Goal: Communication & Community: Answer question/provide support

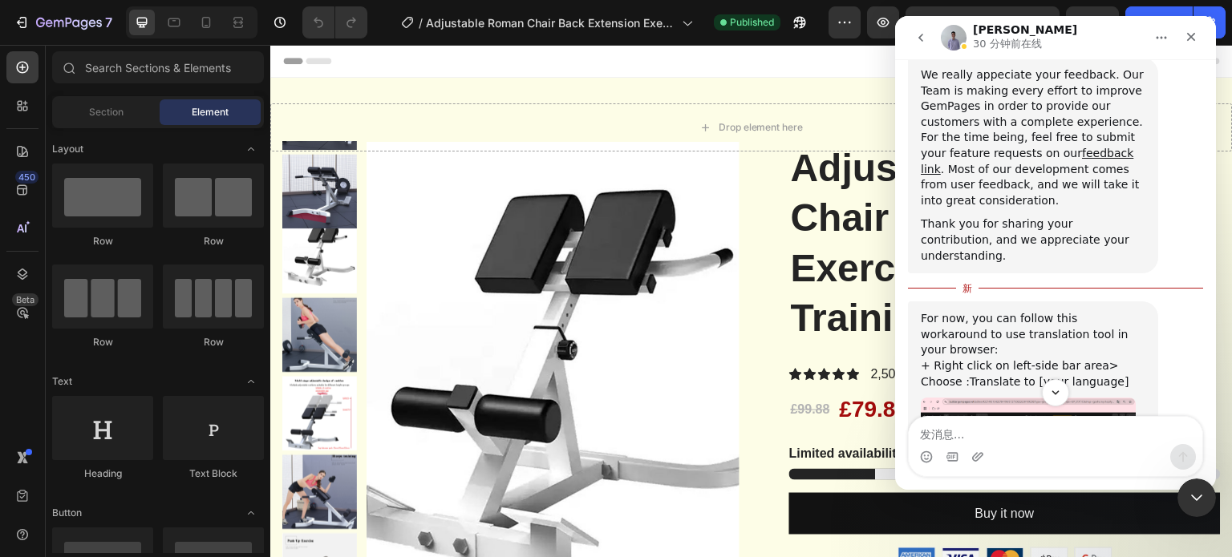
scroll to position [613, 0]
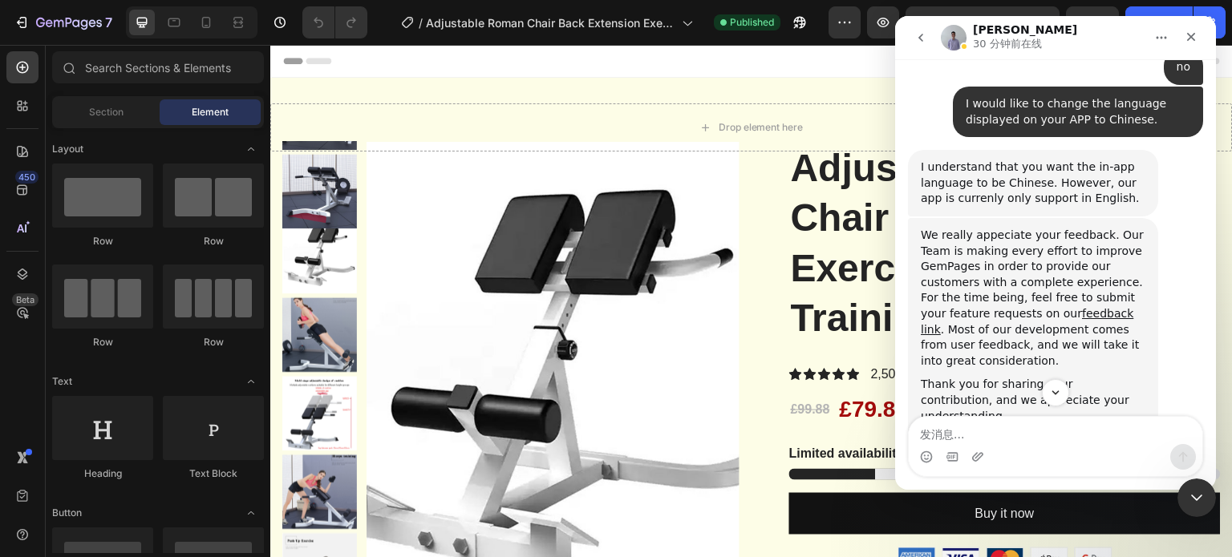
click at [959, 228] on div "We really appeciate your feedback. Our Team is making every effort to improve G…" at bounding box center [1033, 298] width 225 height 141
click at [959, 229] on div "We really appeciate your feedback. Our Team is making every effort to improve G…" at bounding box center [1033, 299] width 225 height 141
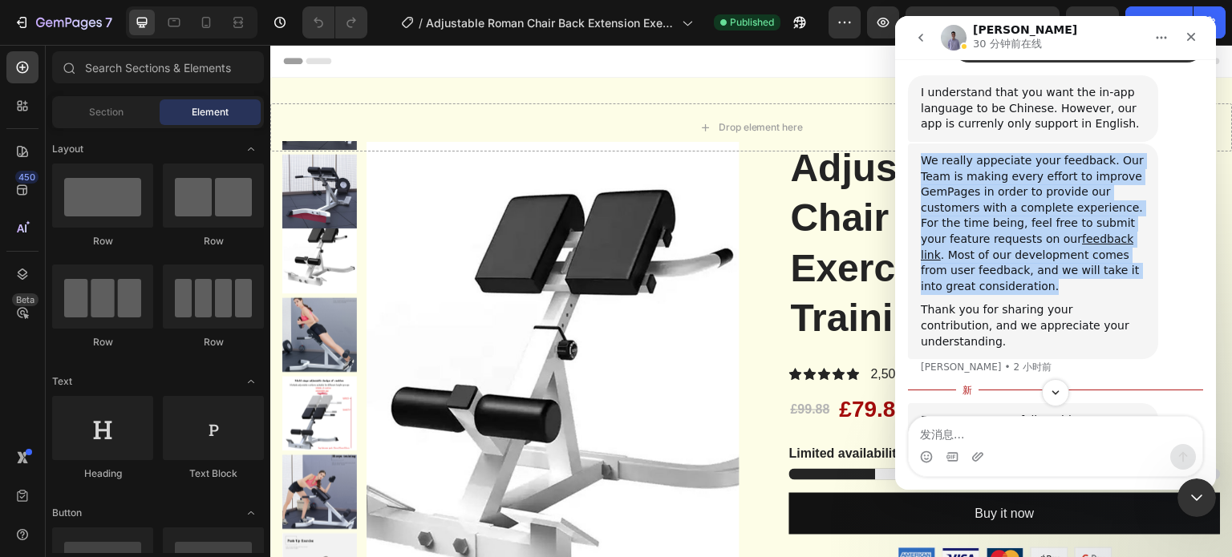
scroll to position [774, 0]
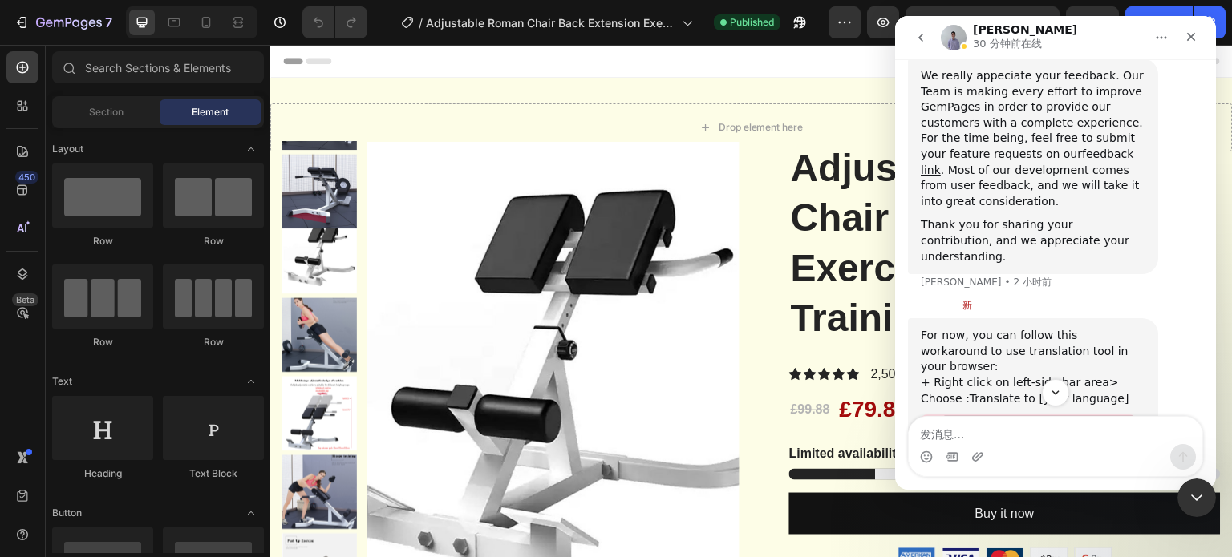
click at [985, 328] on div "For now, you can follow this workaround to use translation tool in your browser:" at bounding box center [1033, 351] width 225 height 47
click at [1002, 375] on div "+ Right click on left-side bar area> Choose :Translate to [your language]" at bounding box center [1033, 390] width 225 height 31
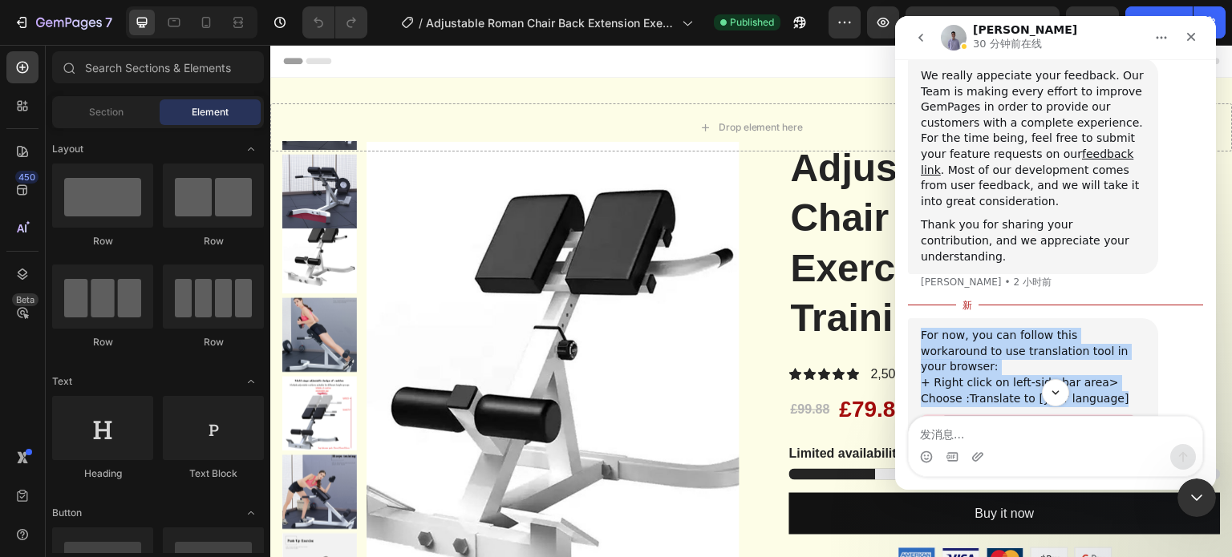
drag, startPoint x: 921, startPoint y: 271, endPoint x: 1119, endPoint y: 320, distance: 204.8
click at [1119, 328] on div "For now, you can follow this workaround to use translation tool in your browser…" at bounding box center [1033, 485] width 225 height 314
copy div "For now, you can follow this workaround to use translation tool in your browser…"
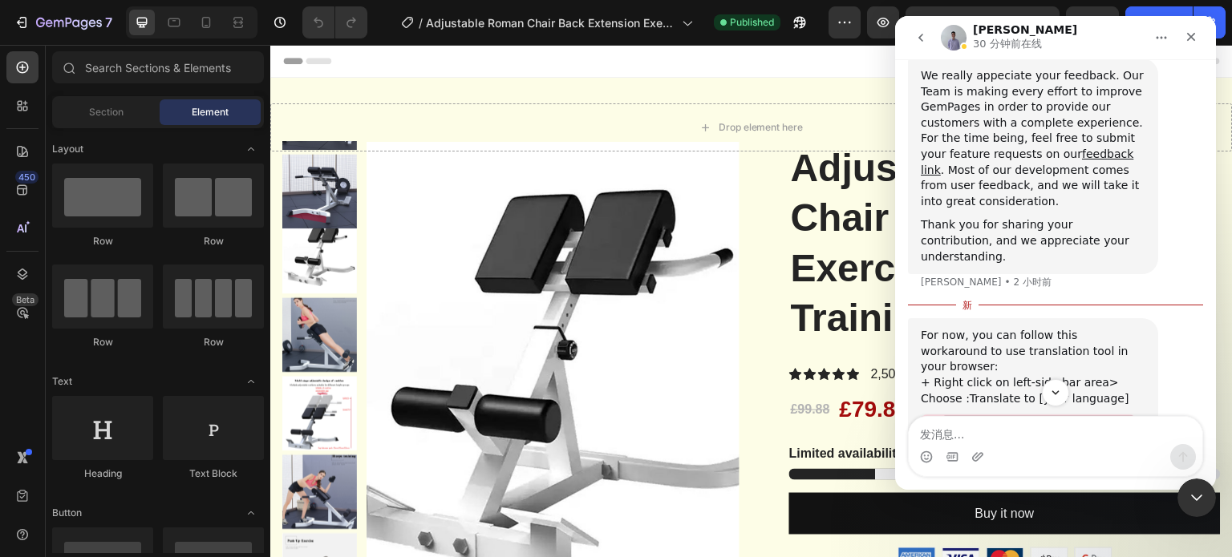
click at [1084, 34] on div "Brad 30 分钟前在线" at bounding box center [1043, 38] width 204 height 28
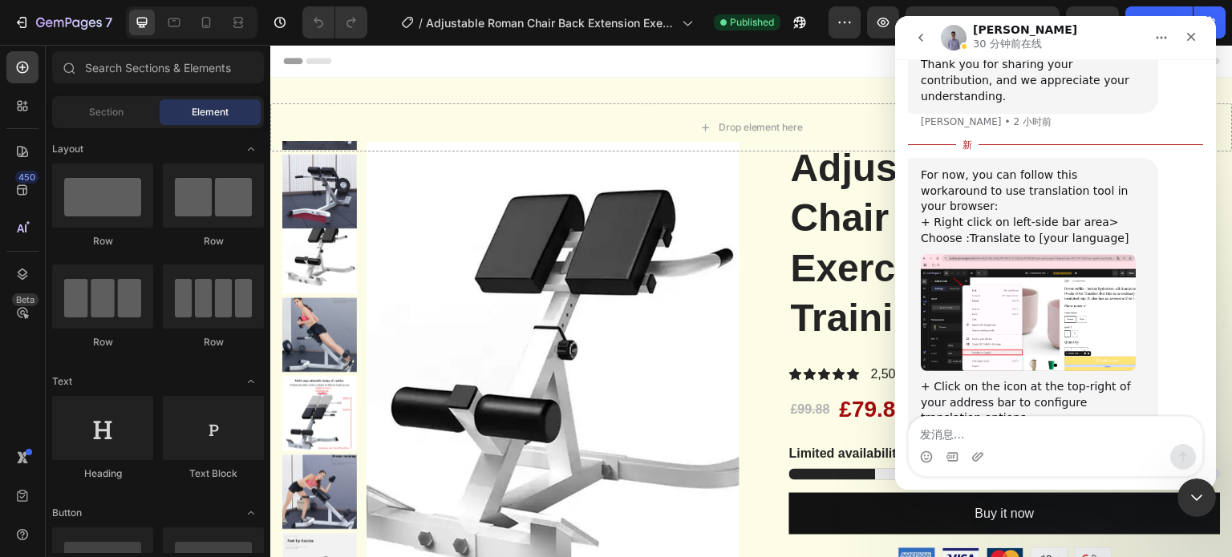
click at [982, 265] on img "Brad说…" at bounding box center [1028, 312] width 215 height 117
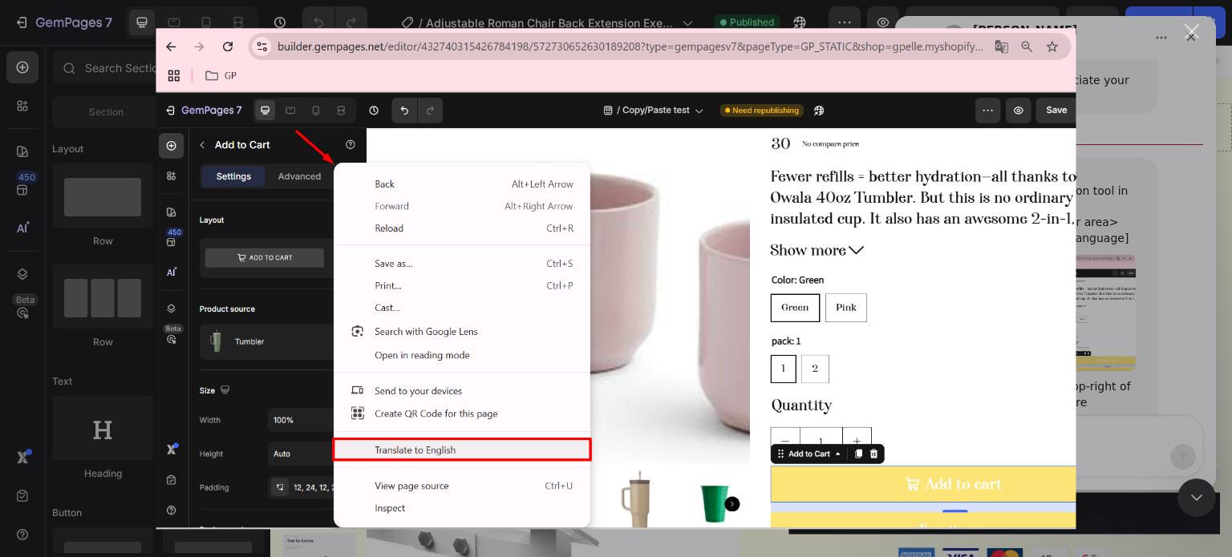
click at [1193, 24] on div "关闭" at bounding box center [1191, 31] width 15 height 15
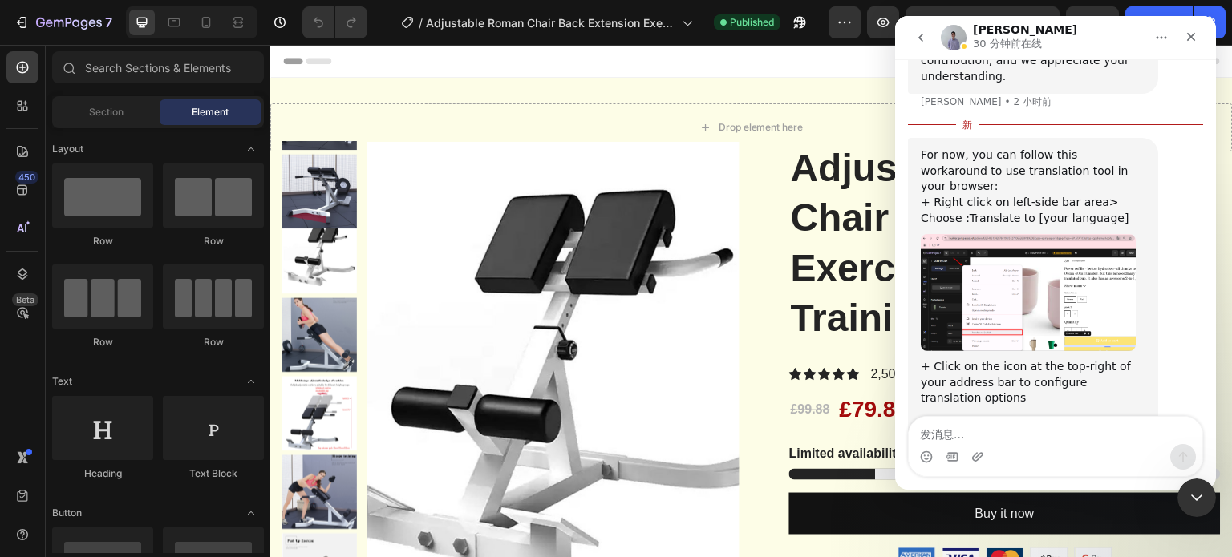
scroll to position [964, 0]
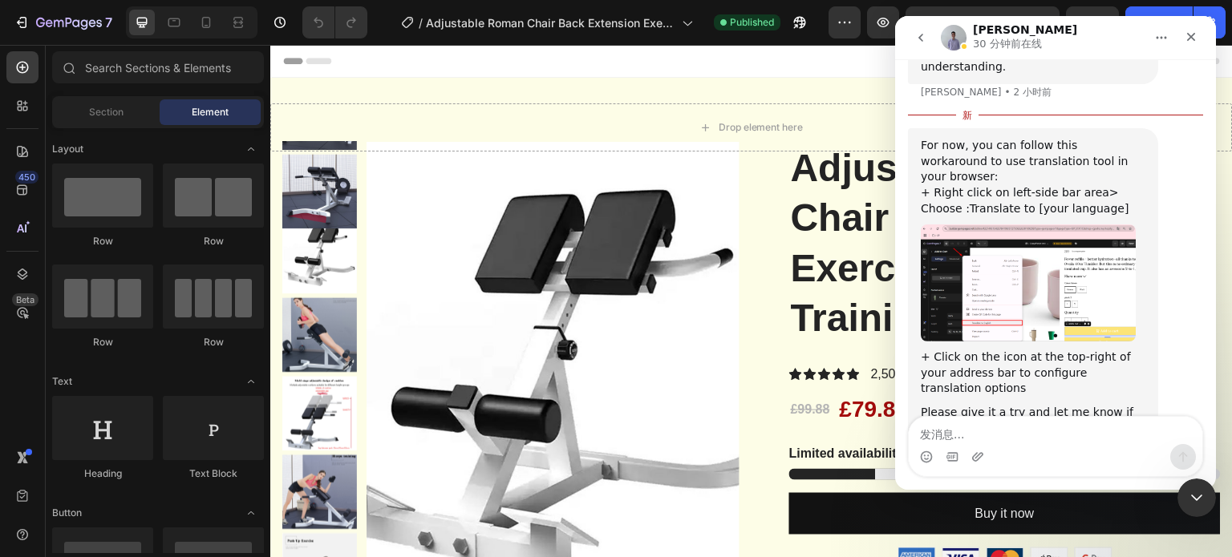
click at [978, 405] on div "Please give it a try and let me know if you have any other concerns. Thank you …" at bounding box center [1033, 428] width 225 height 47
click at [1026, 405] on div "Please give it a try and let me know if you have any other concerns. Thank you …" at bounding box center [1033, 428] width 225 height 47
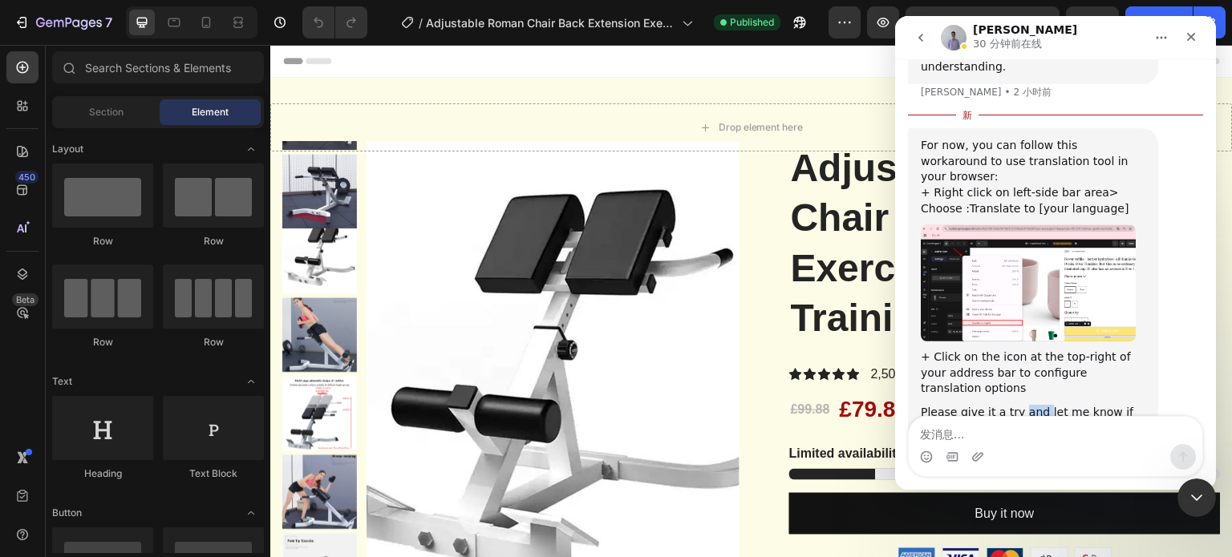
click at [1026, 405] on div "Please give it a try and let me know if you have any other concerns. Thank you …" at bounding box center [1033, 428] width 225 height 47
click at [968, 405] on div "Please give it a try and let me know if you have any other concerns. Thank you …" at bounding box center [1033, 428] width 225 height 47
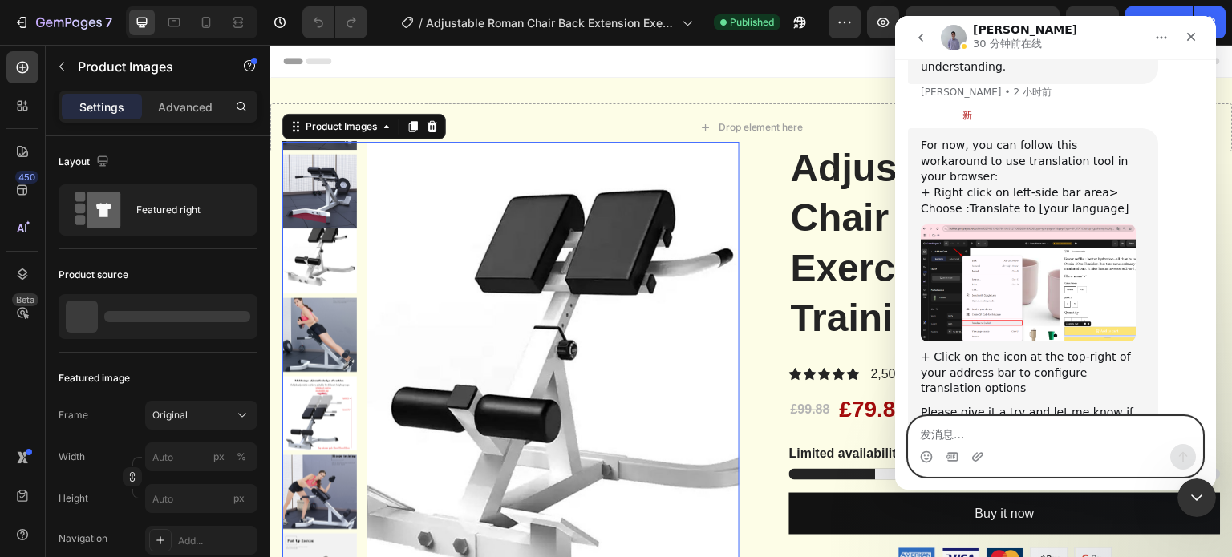
click at [1007, 429] on textarea "发消息..." at bounding box center [1055, 430] width 293 height 27
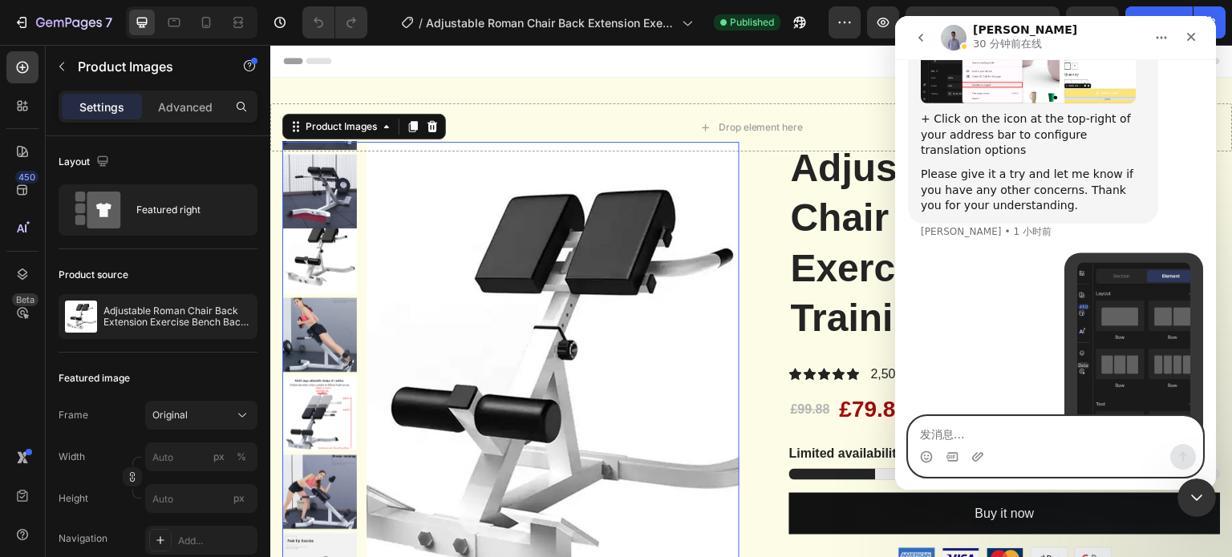
scroll to position [1185, 0]
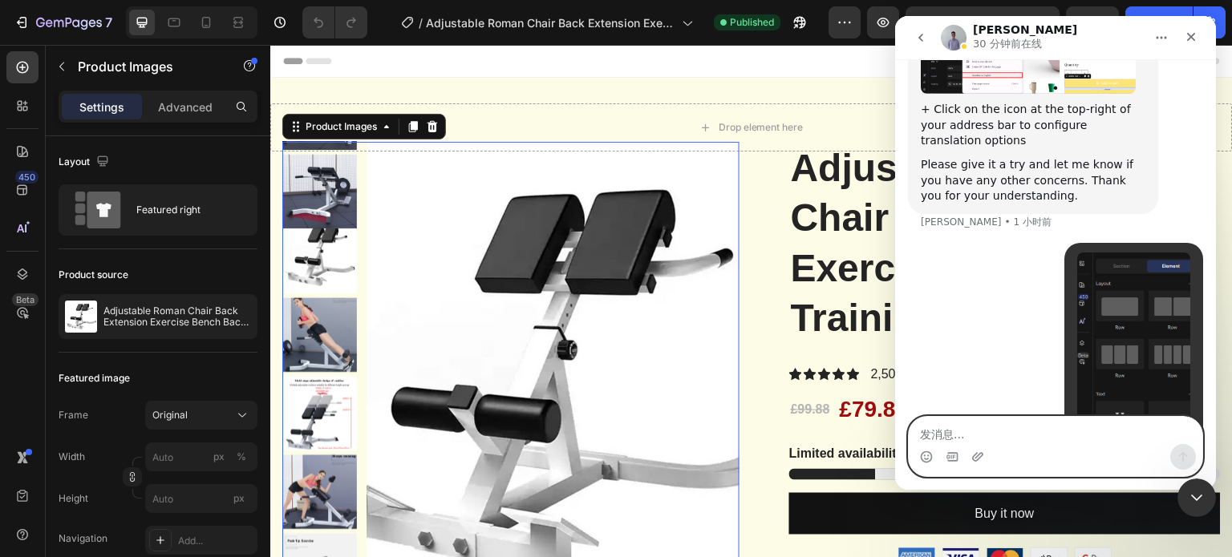
paste textarea "I just want to change the operation interface to Chinese, rather than convertin…"
type textarea "I just want to change the operation interface to Chinese, rather than convertin…"
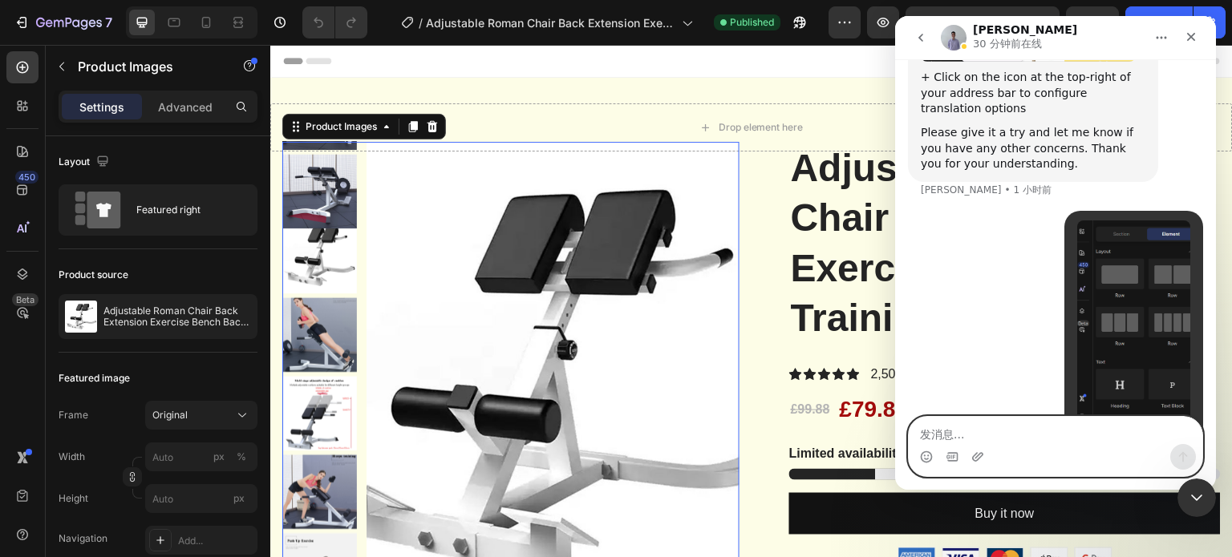
scroll to position [1269, 0]
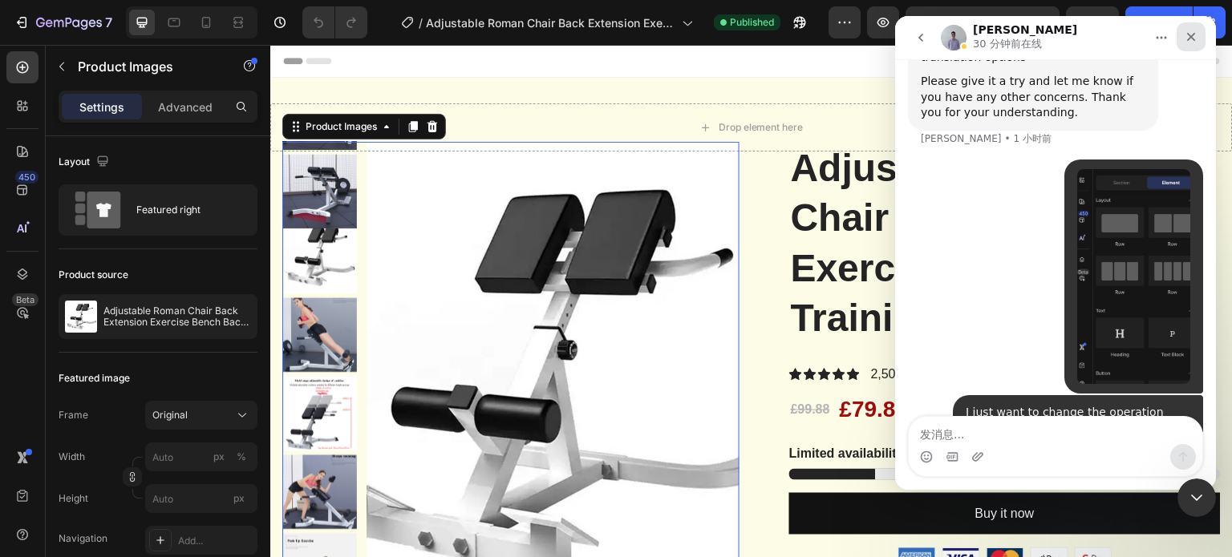
click at [1180, 41] on div "关闭" at bounding box center [1190, 36] width 29 height 29
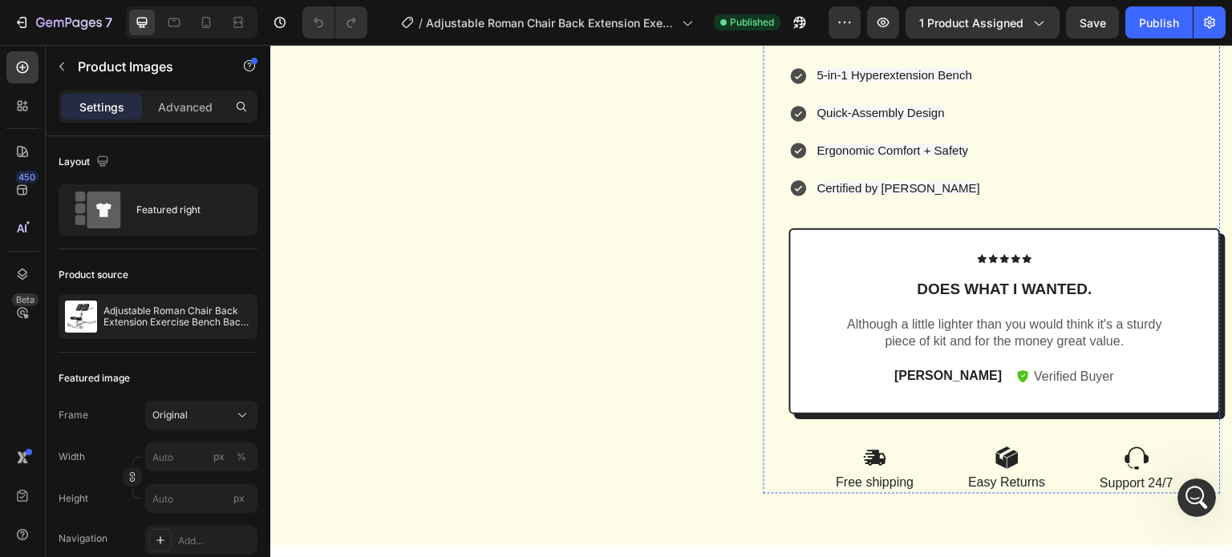
scroll to position [1123, 0]
click at [59, 59] on button "button" at bounding box center [62, 67] width 26 height 26
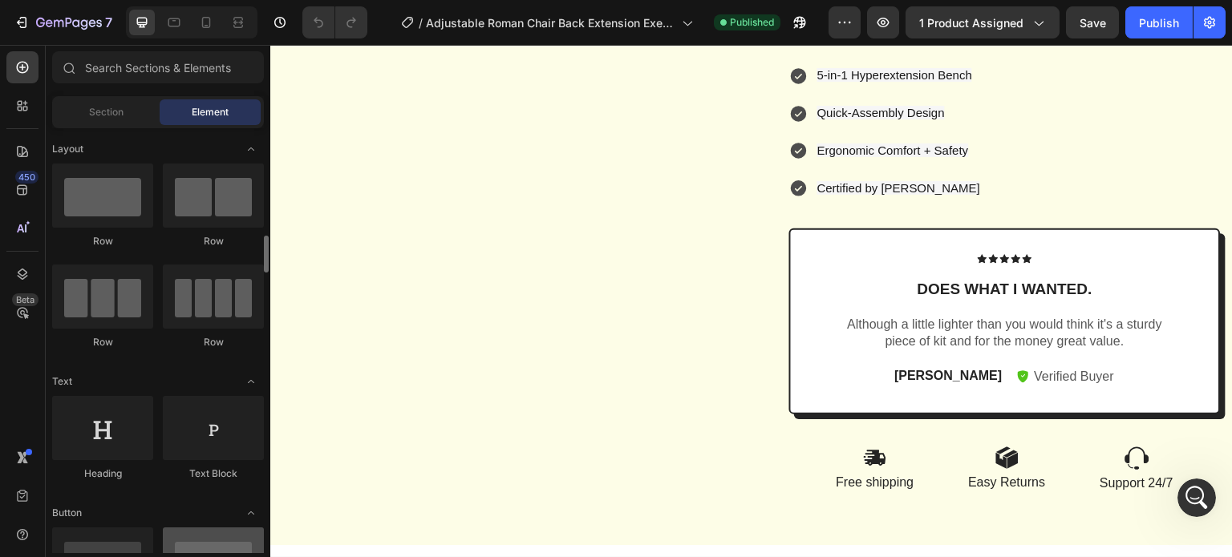
scroll to position [200, 0]
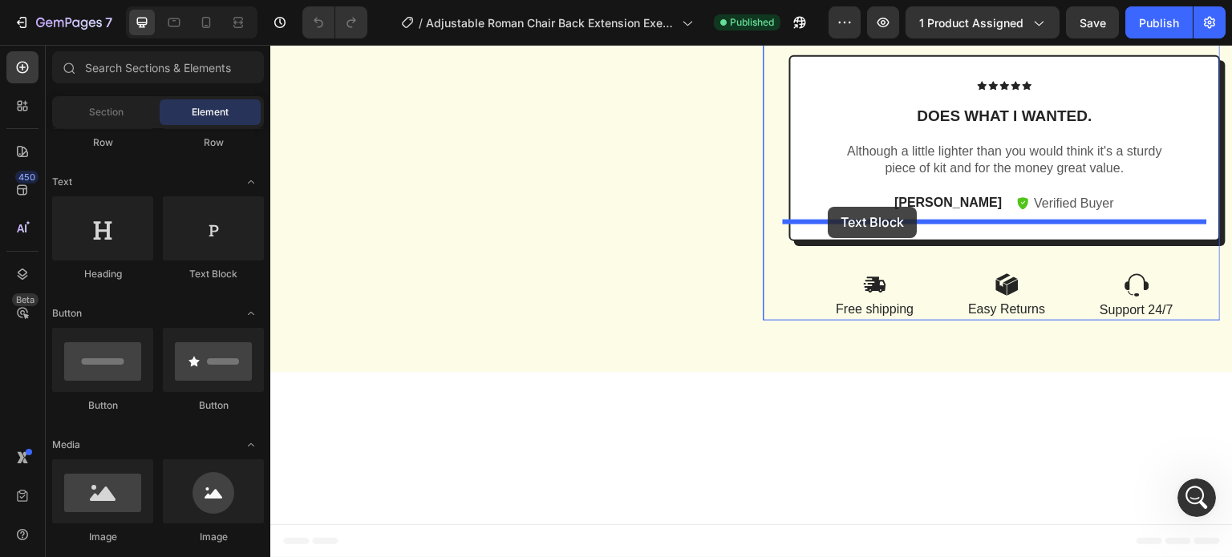
drag, startPoint x: 482, startPoint y: 298, endPoint x: 829, endPoint y: 206, distance: 359.2
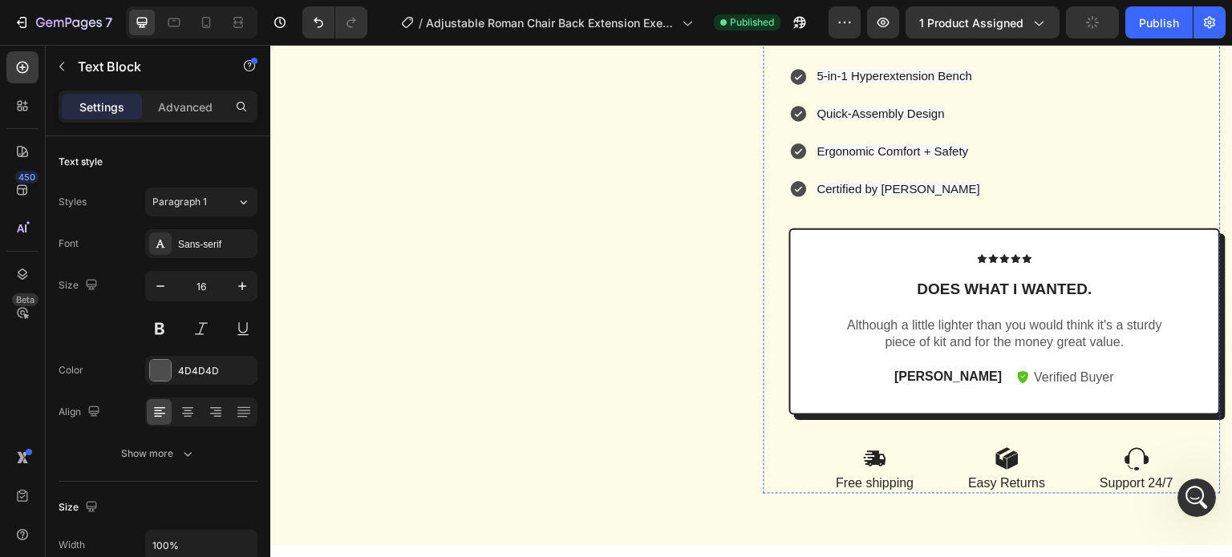
scroll to position [1123, 0]
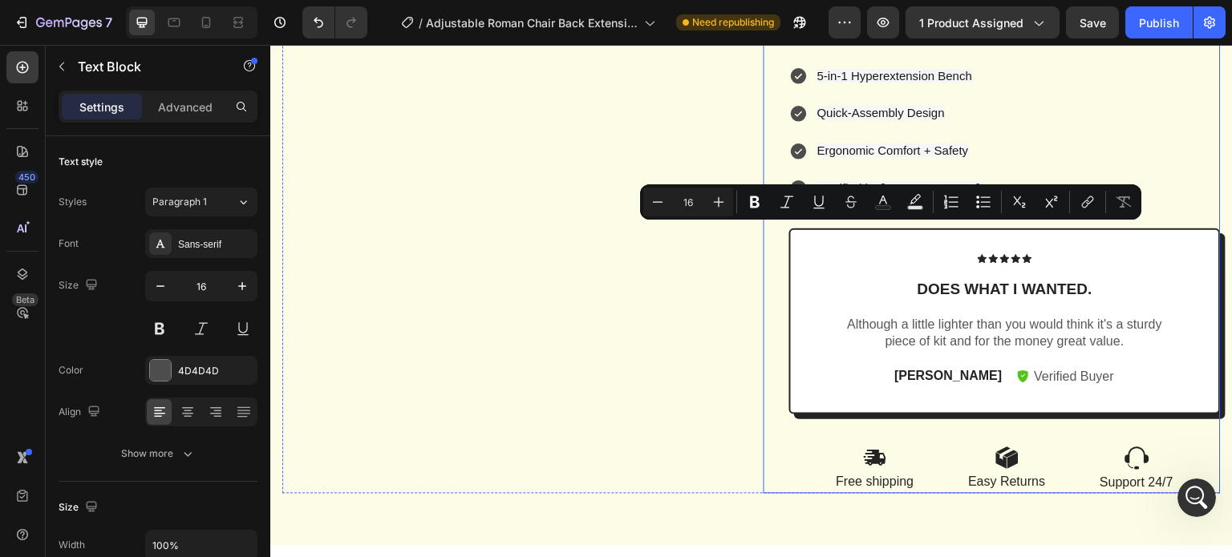
drag, startPoint x: 1003, startPoint y: 233, endPoint x: 773, endPoint y: 229, distance: 230.2
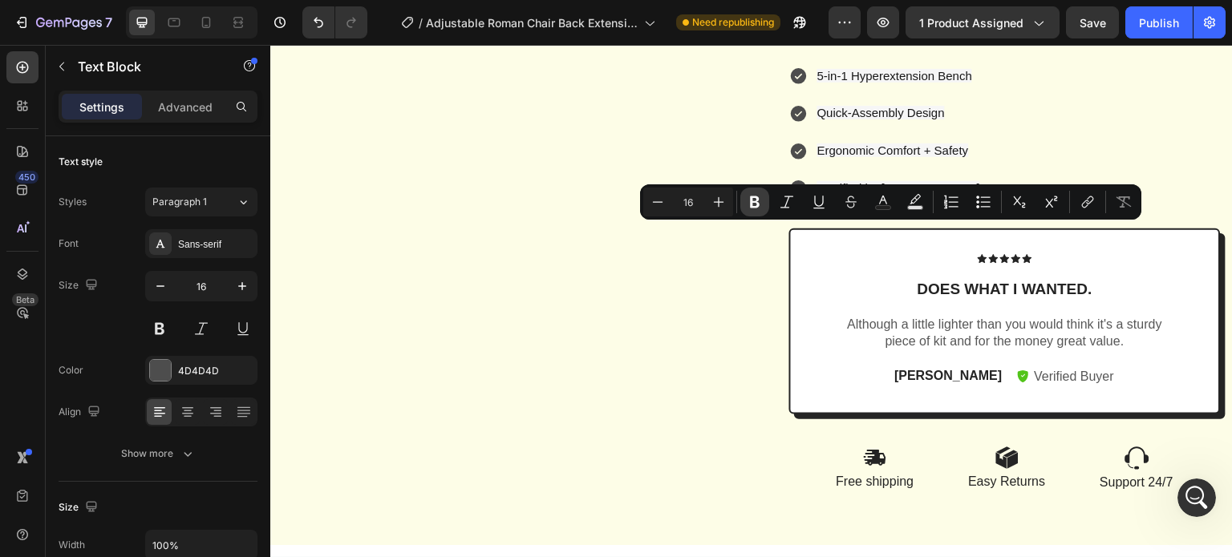
click at [757, 208] on icon "Editor contextual toolbar" at bounding box center [755, 202] width 10 height 12
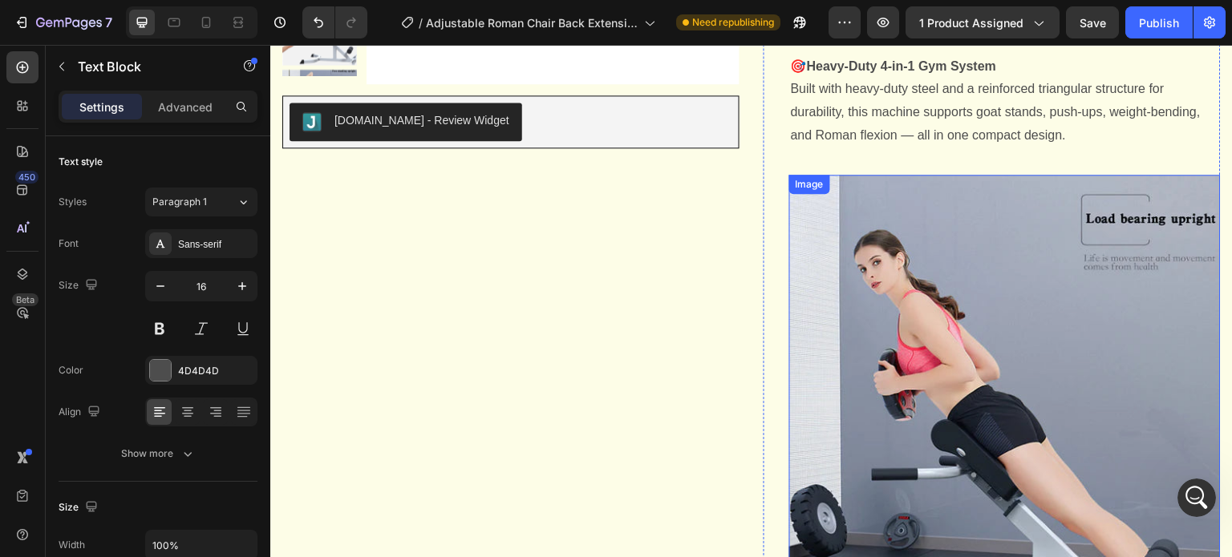
scroll to position [481, 0]
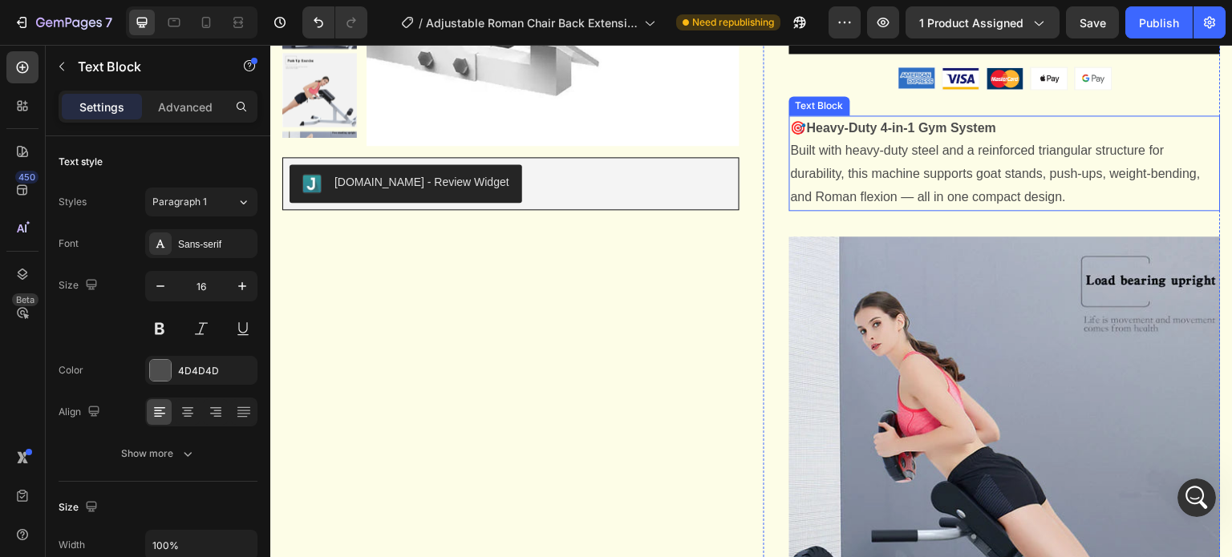
click at [791, 135] on strong "​🎯Heavy-Duty 4-in-1 Gym System​" at bounding box center [894, 128] width 206 height 14
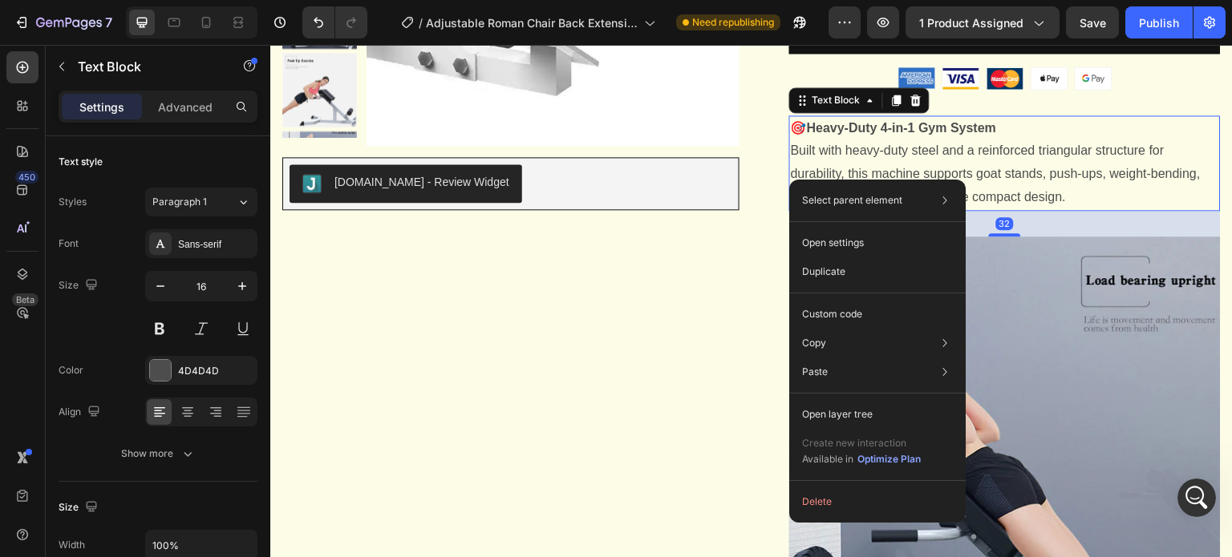
click at [791, 180] on div "Select parent element Section Product Row 1 col Text Block Open settings Duplic…" at bounding box center [877, 351] width 176 height 343
click at [1193, 209] on p "​🎯Heavy-Duty 4-in-1 Gym System​ Built with heavy-duty steel and a reinforced tr…" at bounding box center [1005, 163] width 428 height 92
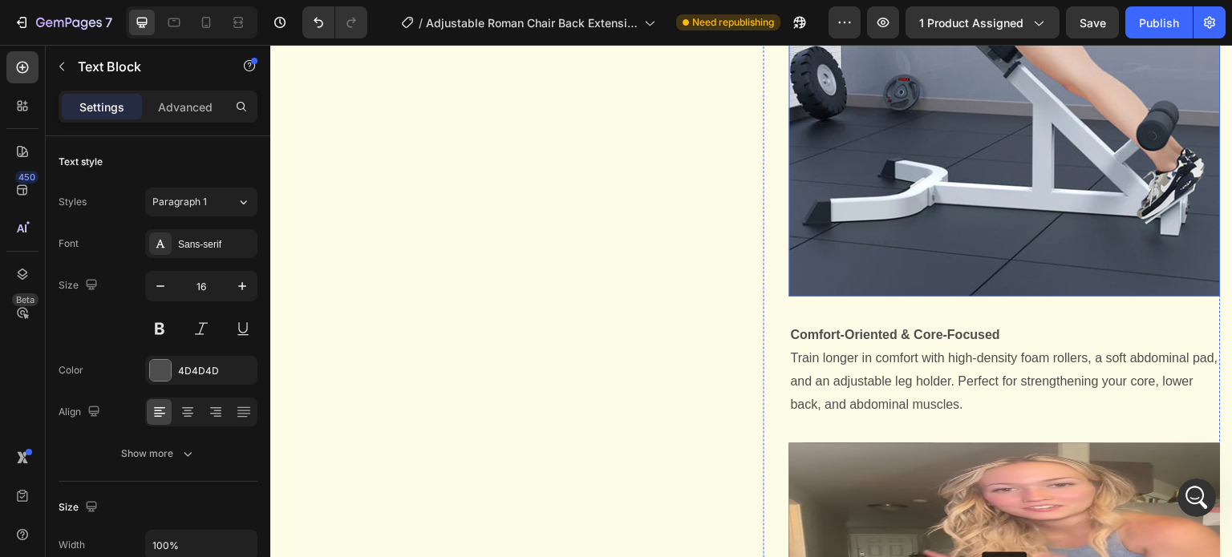
scroll to position [1042, 0]
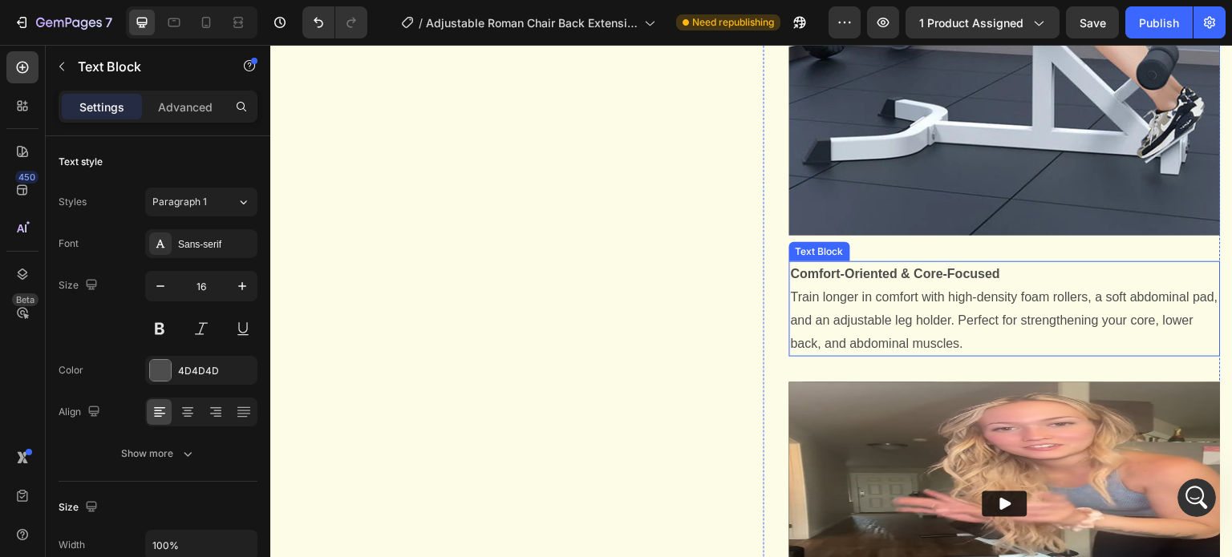
click at [791, 281] on strong "​Comfort-Oriented & Core-Focused​" at bounding box center [895, 274] width 209 height 14
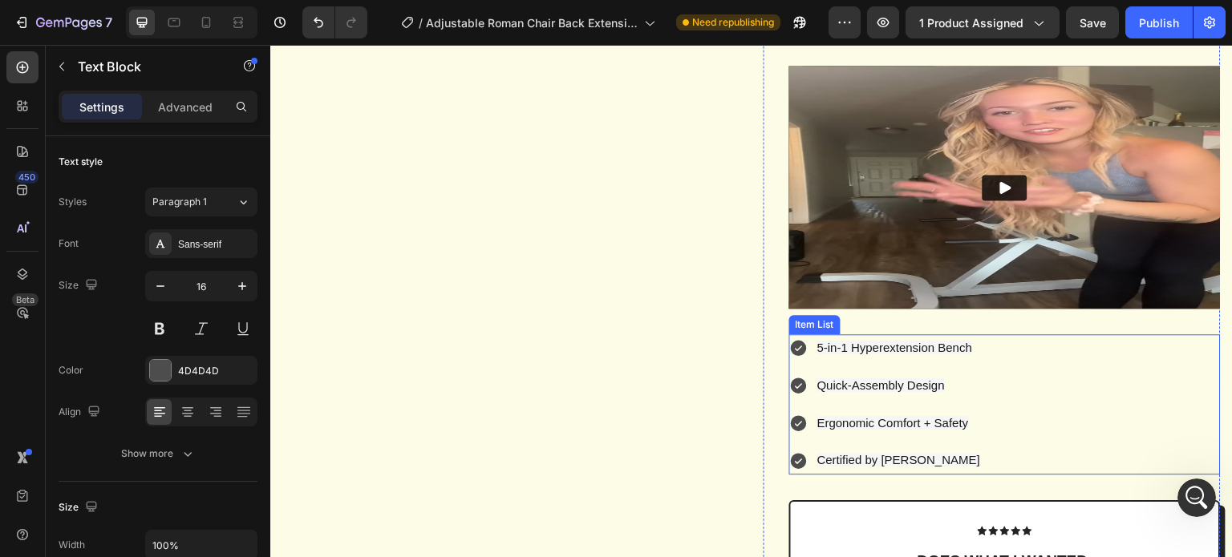
scroll to position [1604, 0]
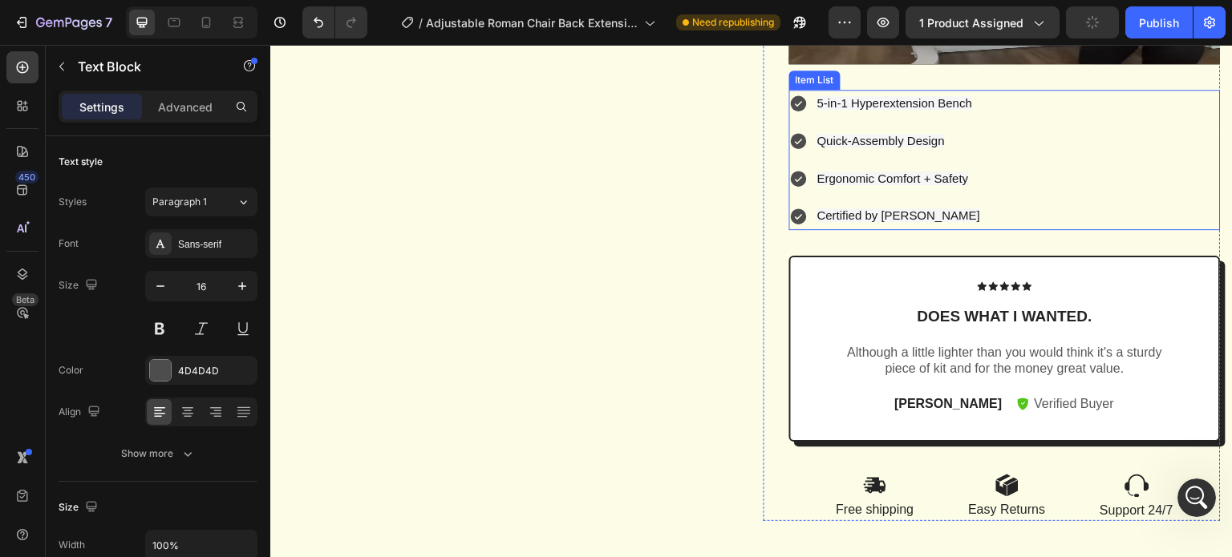
click at [833, 110] on span "5-in-1 Hyperextension Bench" at bounding box center [894, 103] width 155 height 14
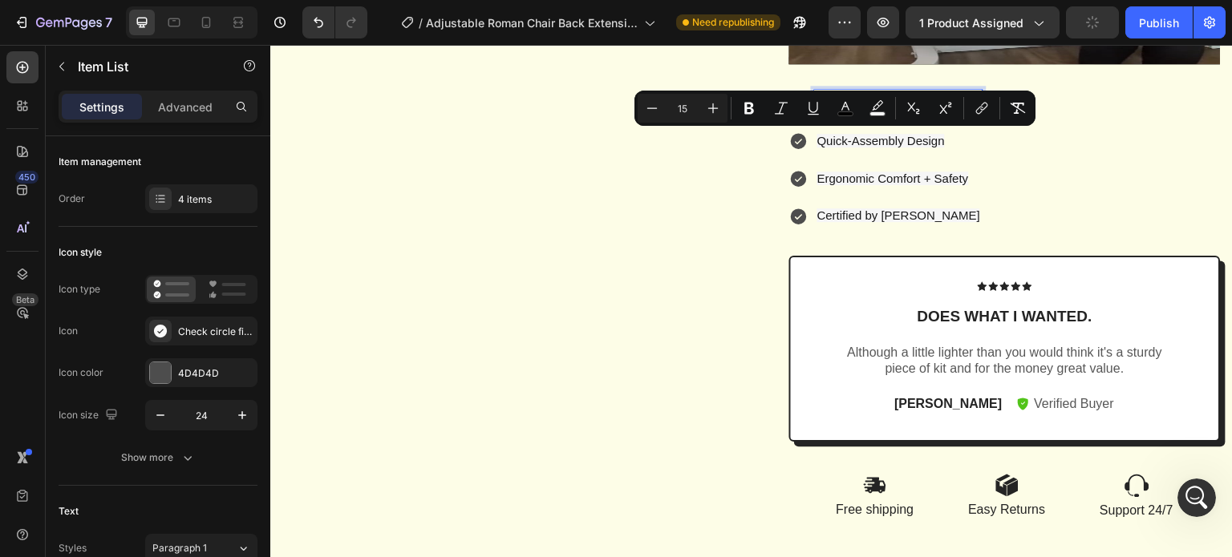
click at [833, 110] on span "5-in-1 Hyperextension Bench" at bounding box center [894, 103] width 155 height 14
click at [849, 110] on span "5-in-1 Hyperextension Bench" at bounding box center [894, 103] width 155 height 14
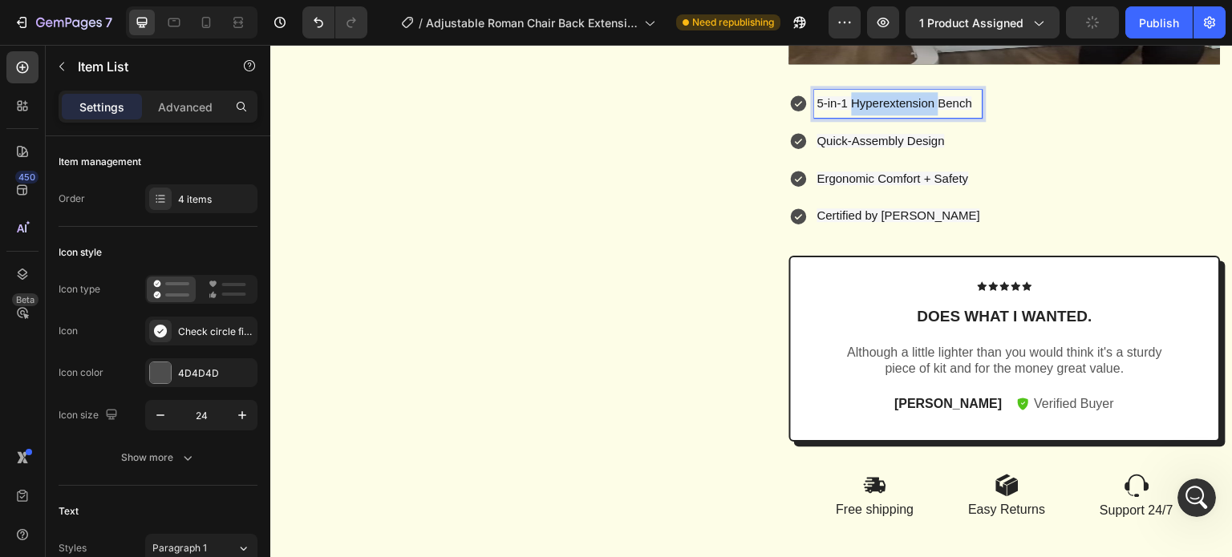
click at [849, 110] on span "5-in-1 Hyperextension Bench" at bounding box center [894, 103] width 155 height 14
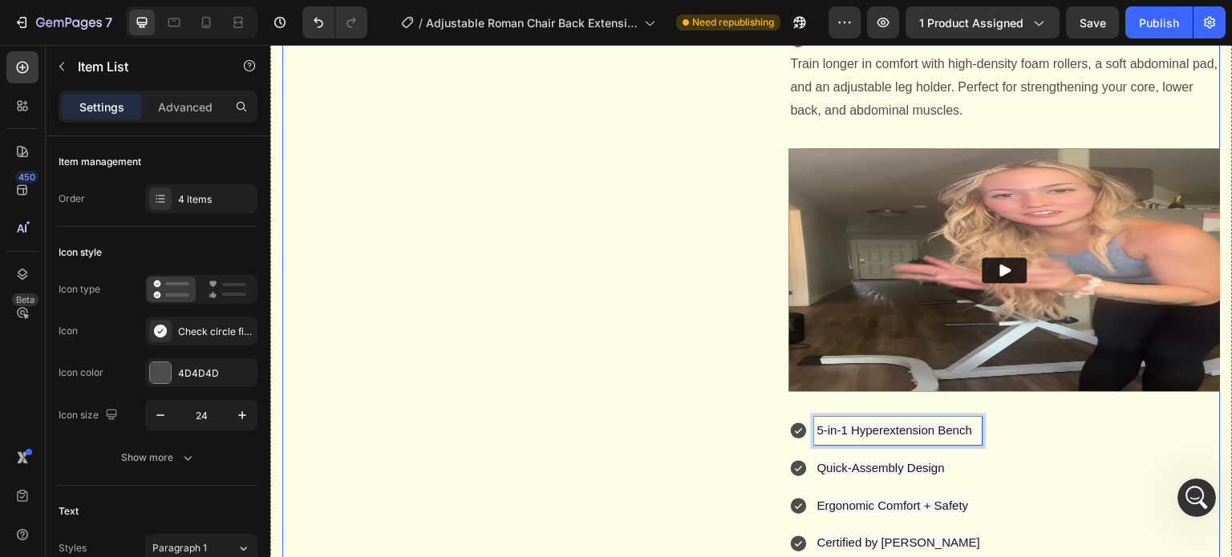
scroll to position [1363, 0]
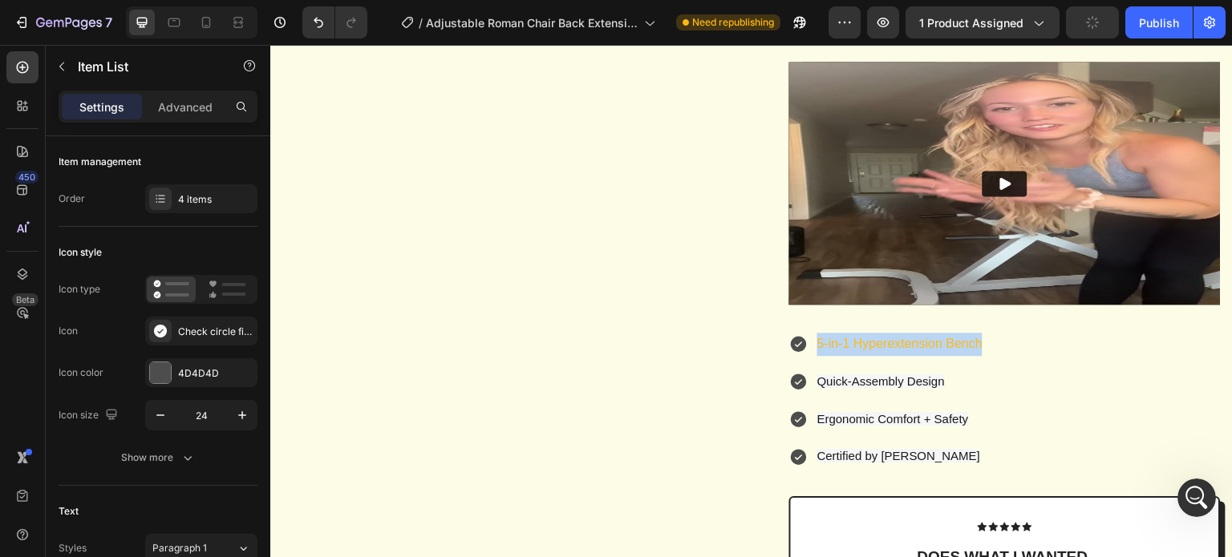
drag, startPoint x: 813, startPoint y: 383, endPoint x: 994, endPoint y: 385, distance: 180.4
click at [994, 385] on div "5-in-1 Hyperextension Bench Quick-Assembly Design Ergonomic Comfort + Safety Ce…" at bounding box center [1004, 400] width 431 height 140
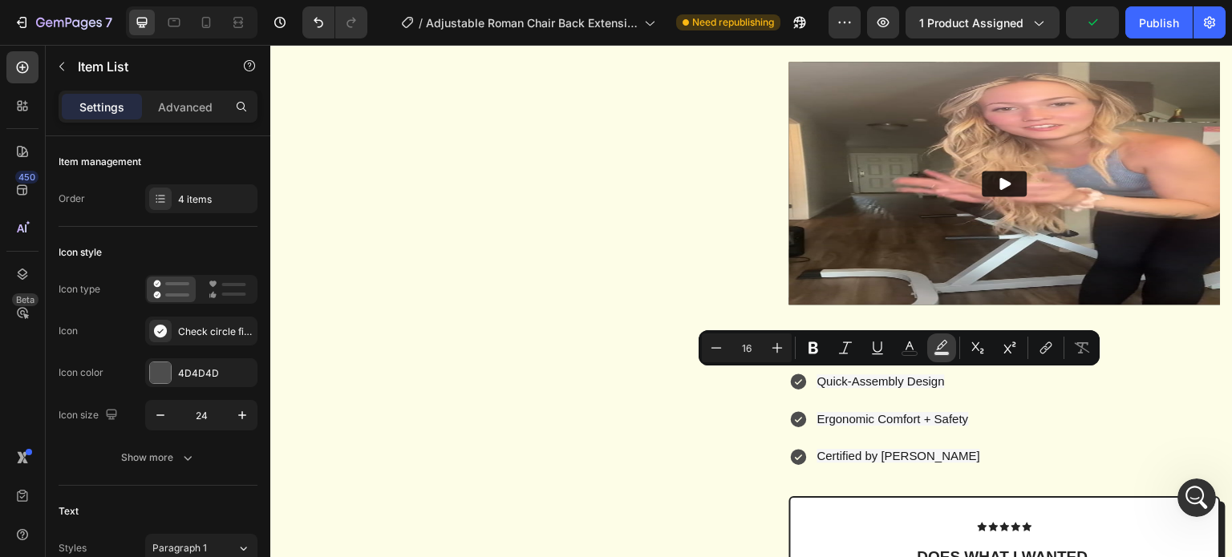
click at [941, 357] on button "color" at bounding box center [941, 348] width 29 height 29
type input "000000"
type input "77"
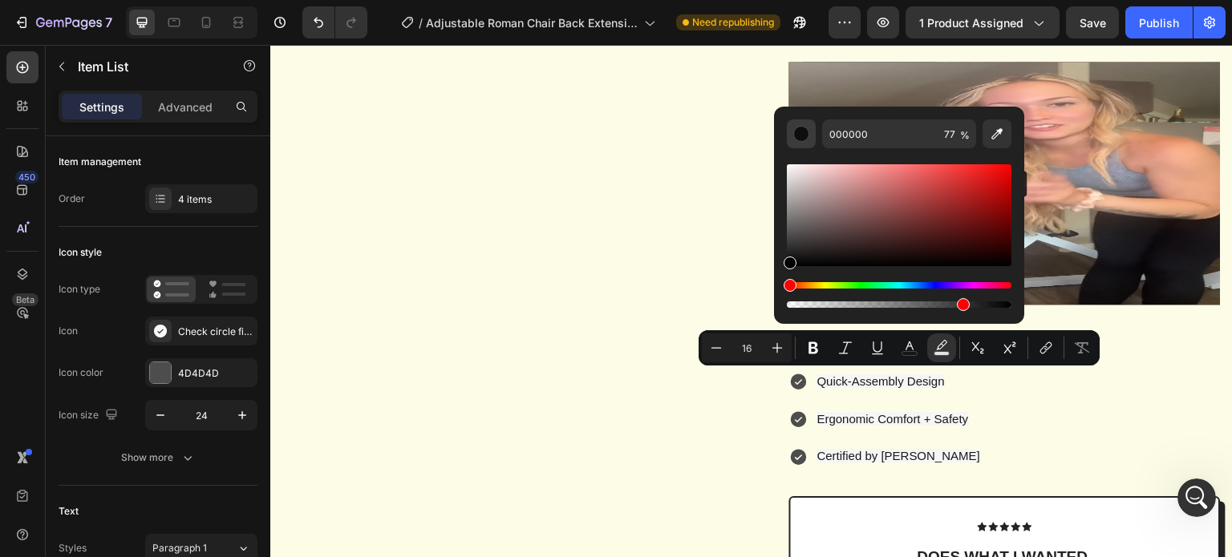
click at [802, 130] on div "Editor contextual toolbar" at bounding box center [801, 134] width 16 height 16
click at [1030, 447] on div "5-in-1 Hyperextension Bench Quick-Assembly Design Ergonomic Comfort + Safety Ce…" at bounding box center [1004, 400] width 431 height 140
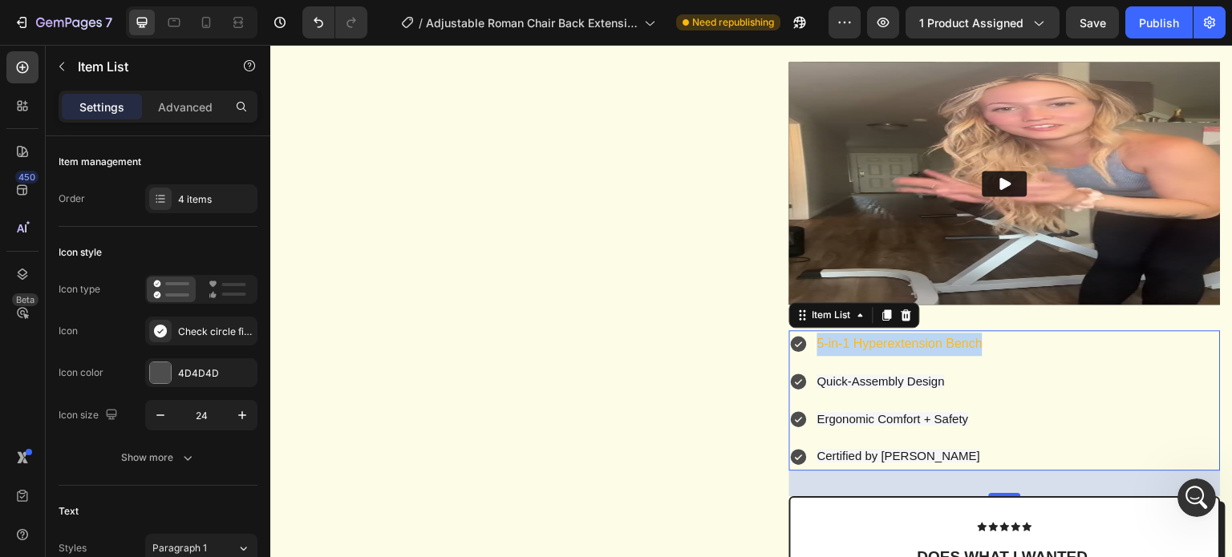
click at [935, 356] on p "5-in-1 Hyperextension Bench" at bounding box center [899, 344] width 165 height 23
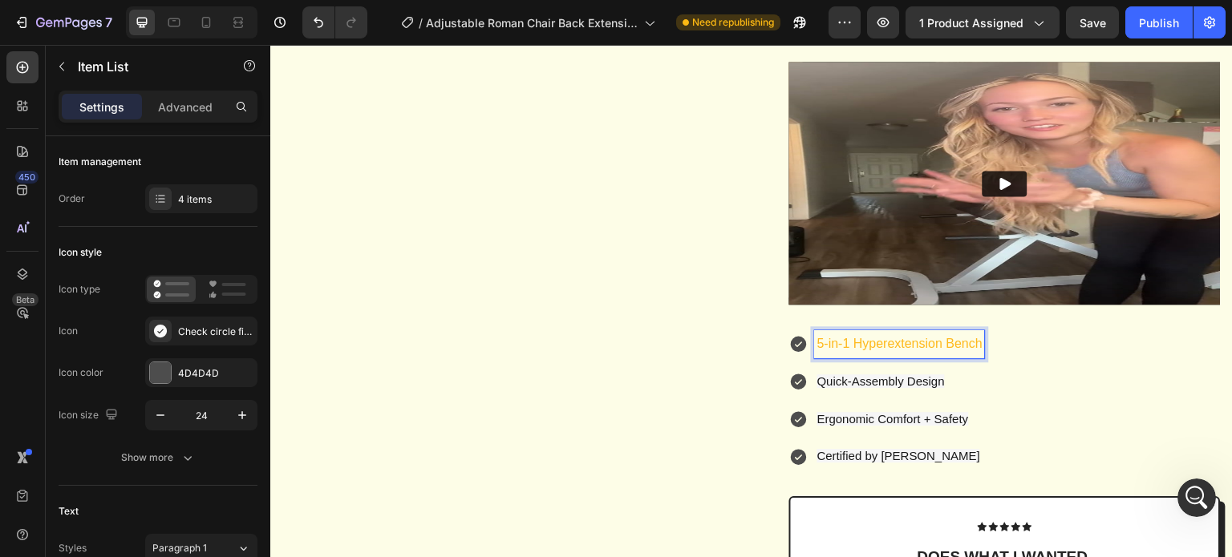
click at [927, 356] on p "5-in-1 Hyperextension Bench" at bounding box center [899, 344] width 165 height 23
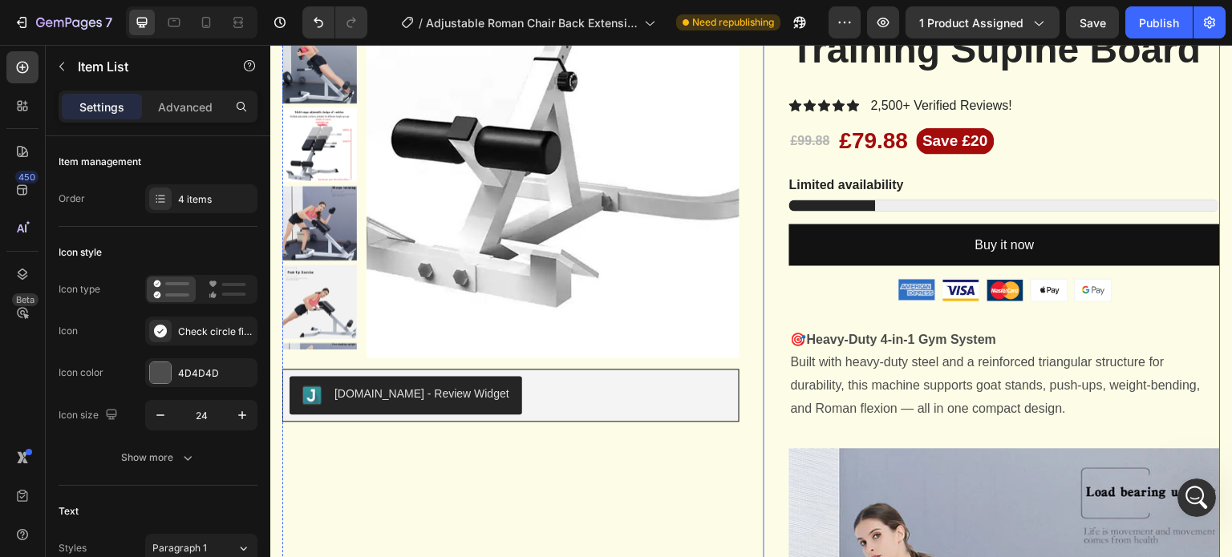
scroll to position [321, 0]
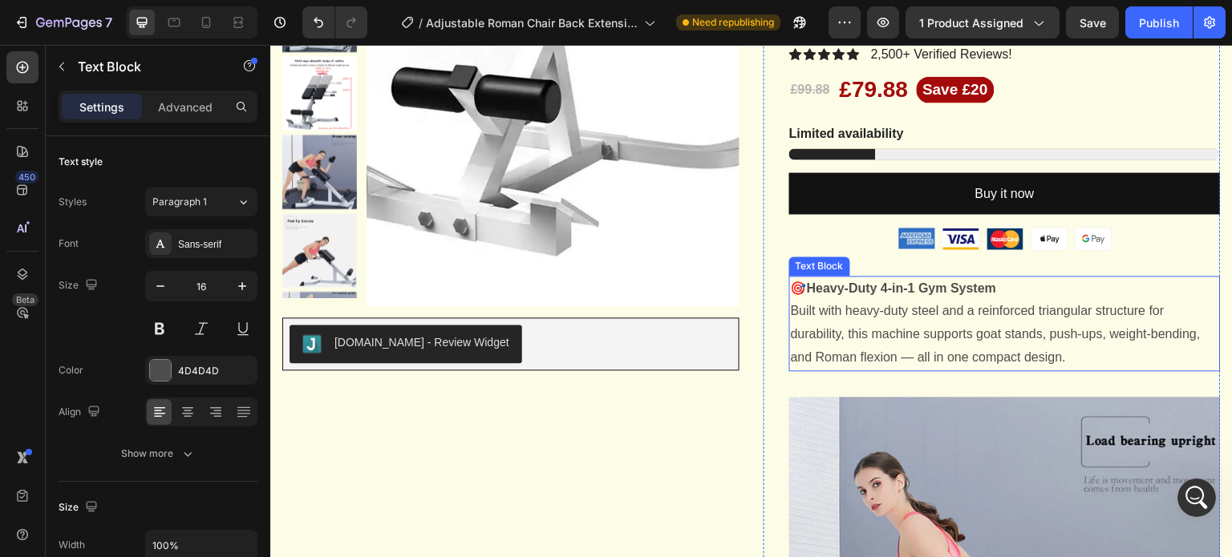
click at [875, 295] on strong "​🎯Heavy-Duty 4-in-1 Gym System​" at bounding box center [894, 288] width 206 height 14
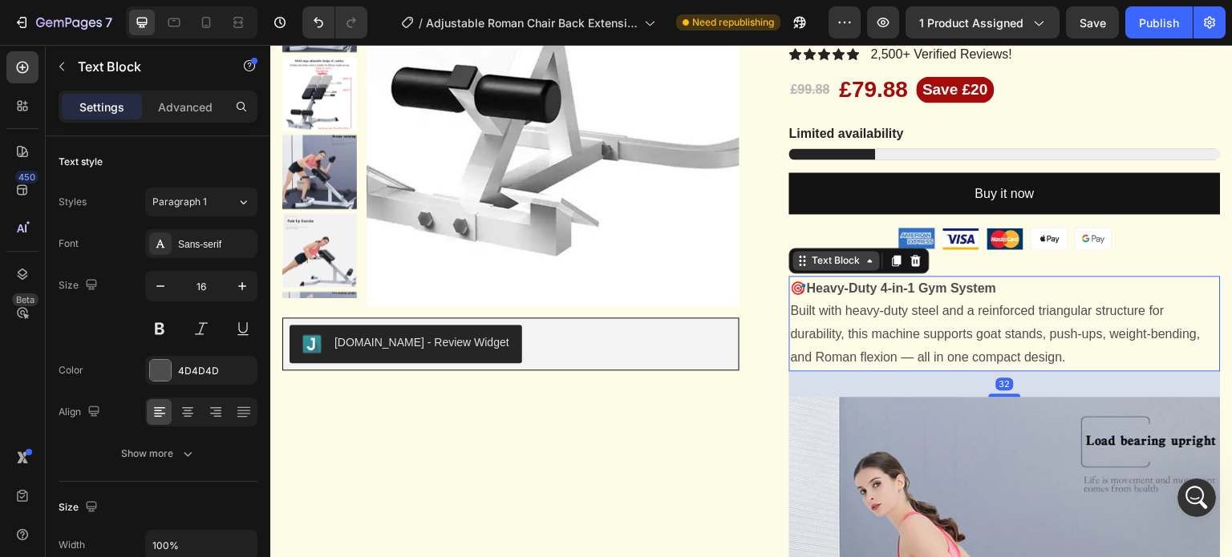
click at [864, 267] on icon at bounding box center [870, 260] width 13 height 13
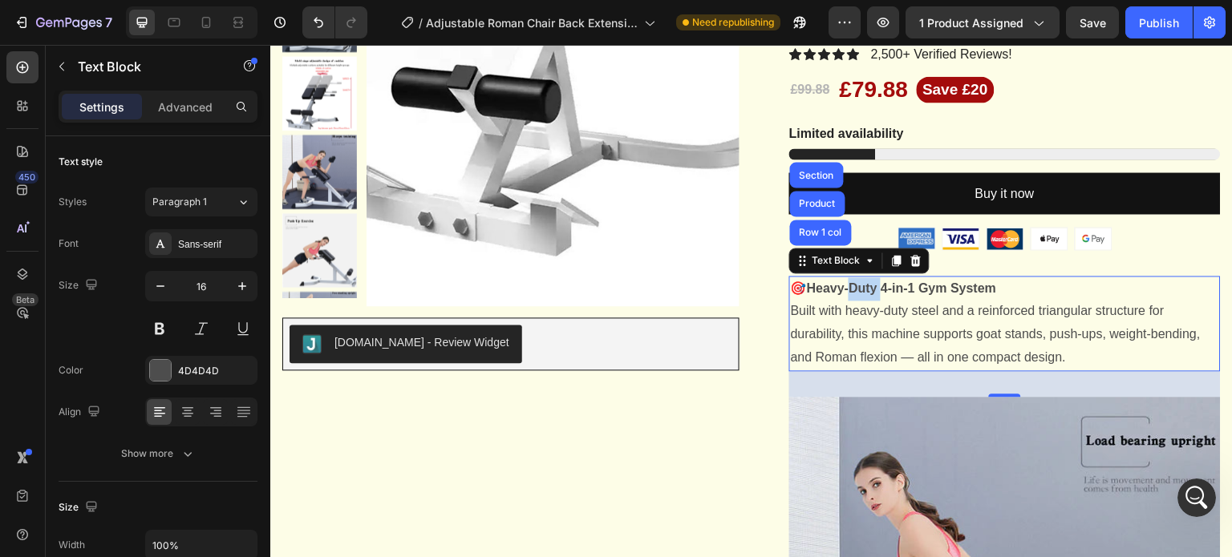
click at [864, 295] on strong "​🎯Heavy-Duty 4-in-1 Gym System​" at bounding box center [894, 288] width 206 height 14
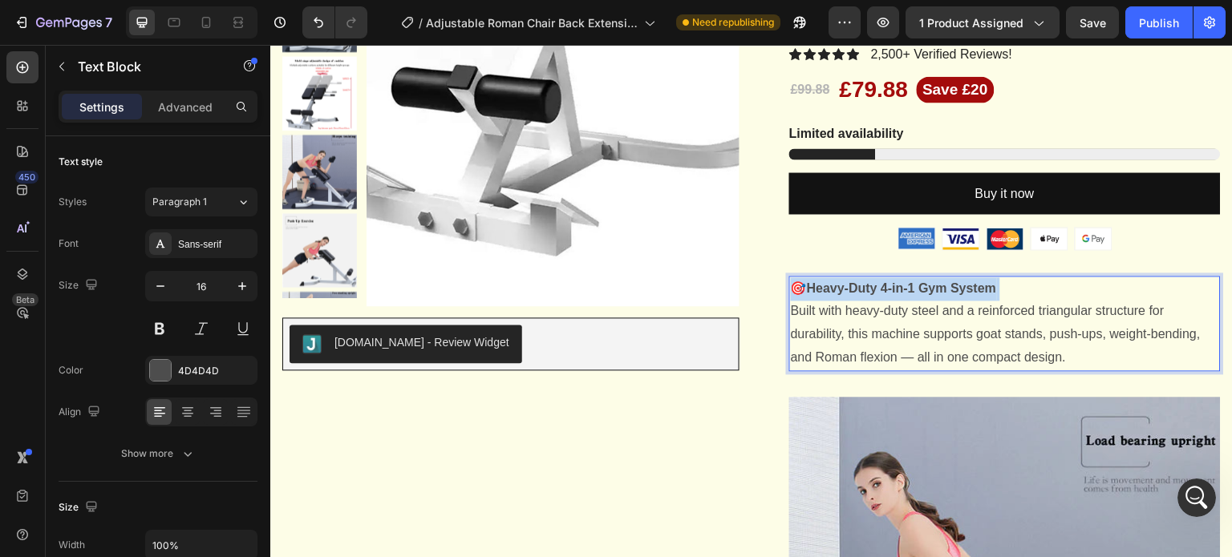
click at [864, 295] on strong "​🎯Heavy-Duty 4-in-1 Gym System​" at bounding box center [894, 288] width 206 height 14
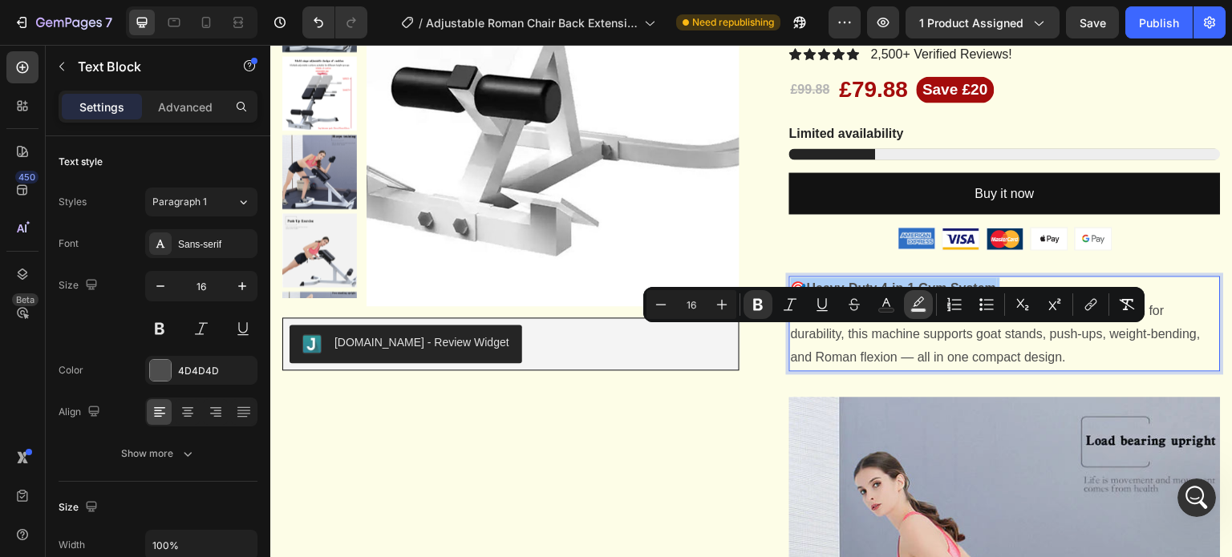
click at [924, 307] on icon "Editor contextual toolbar" at bounding box center [918, 305] width 16 height 16
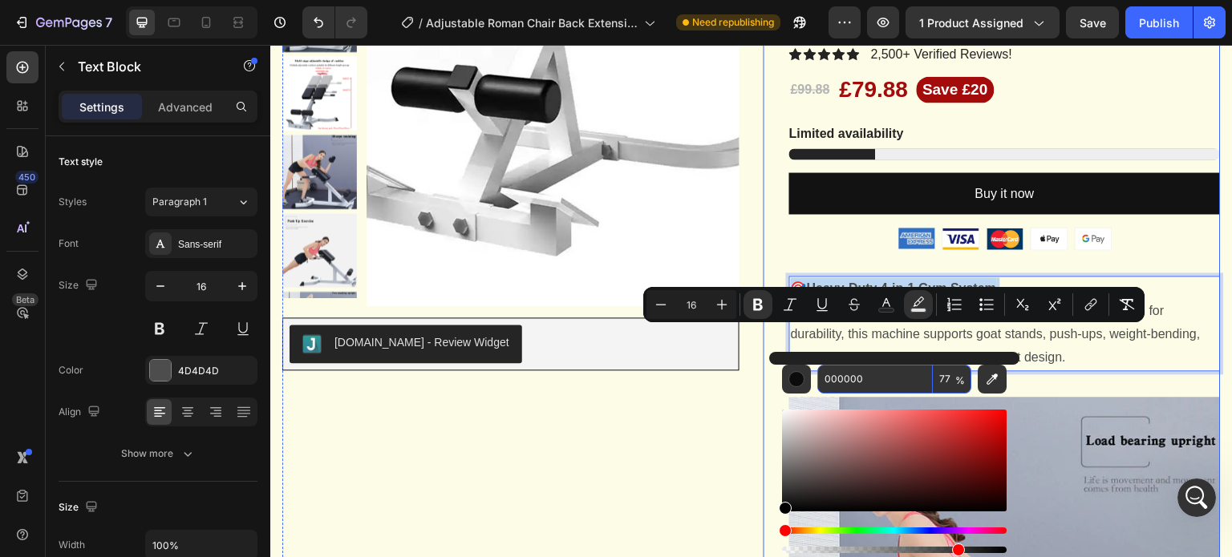
click at [1171, 249] on div "Image Image Image Image Image Row" at bounding box center [1004, 238] width 431 height 22
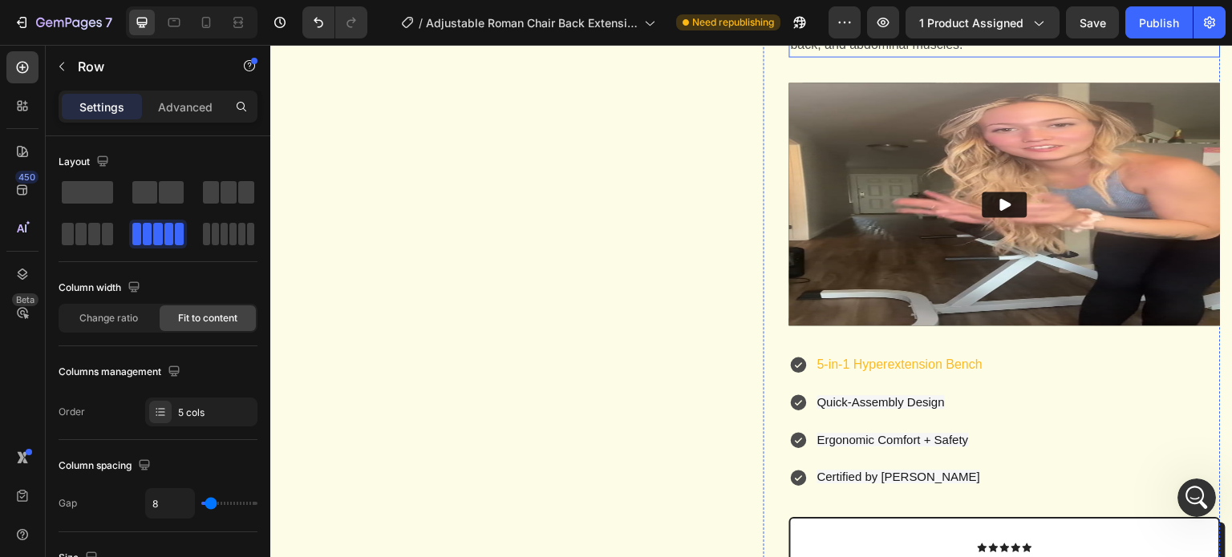
scroll to position [1363, 0]
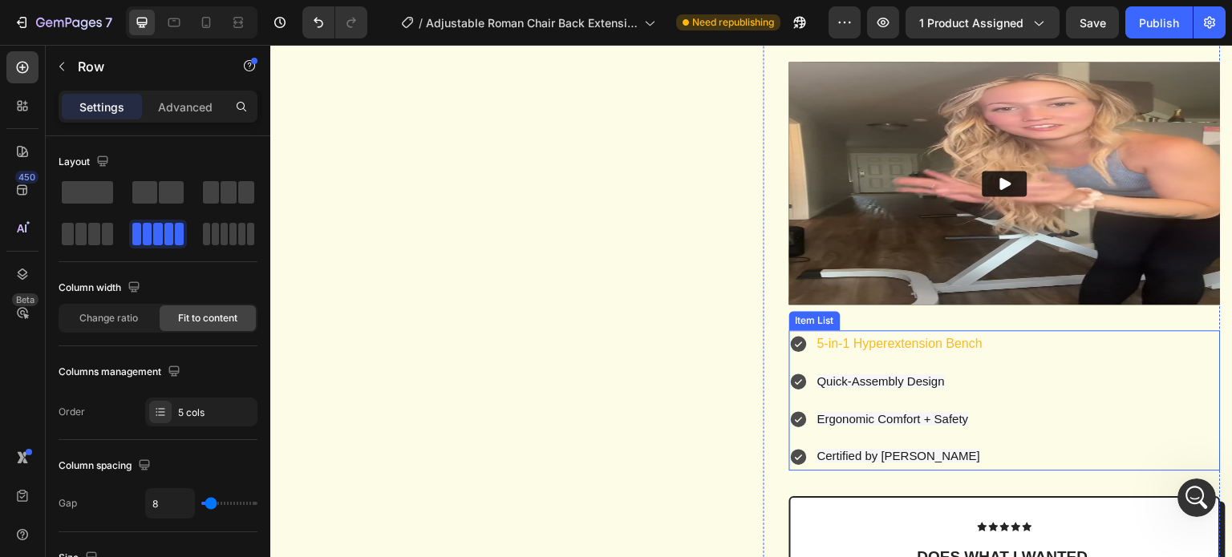
click at [875, 356] on p "5-in-1 Hyperextension Bench" at bounding box center [899, 344] width 165 height 23
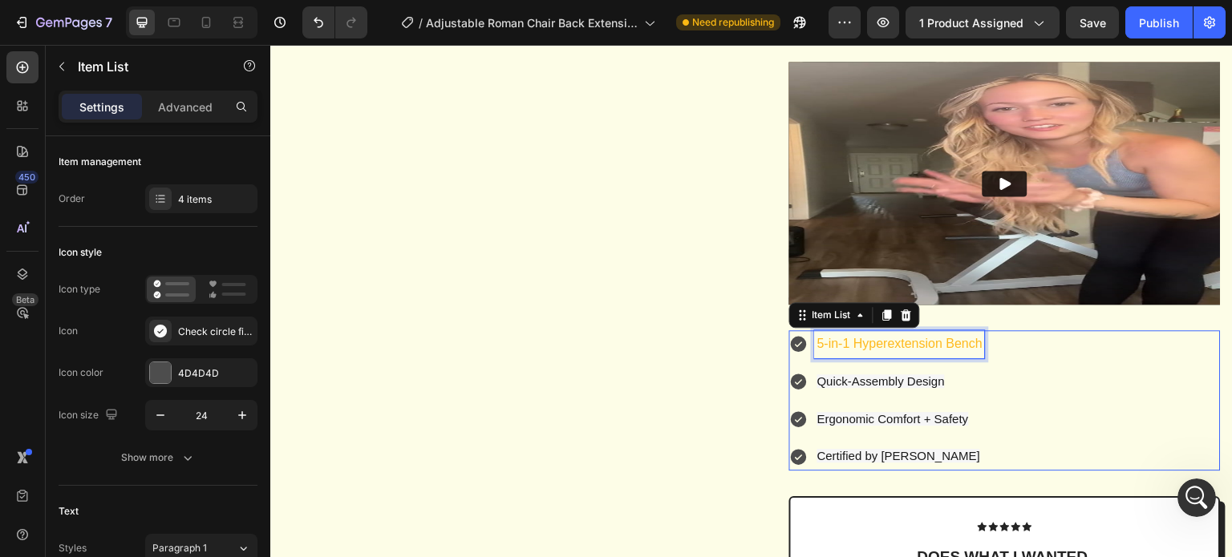
click at [877, 356] on p "5-in-1 Hyperextension Bench" at bounding box center [899, 344] width 165 height 23
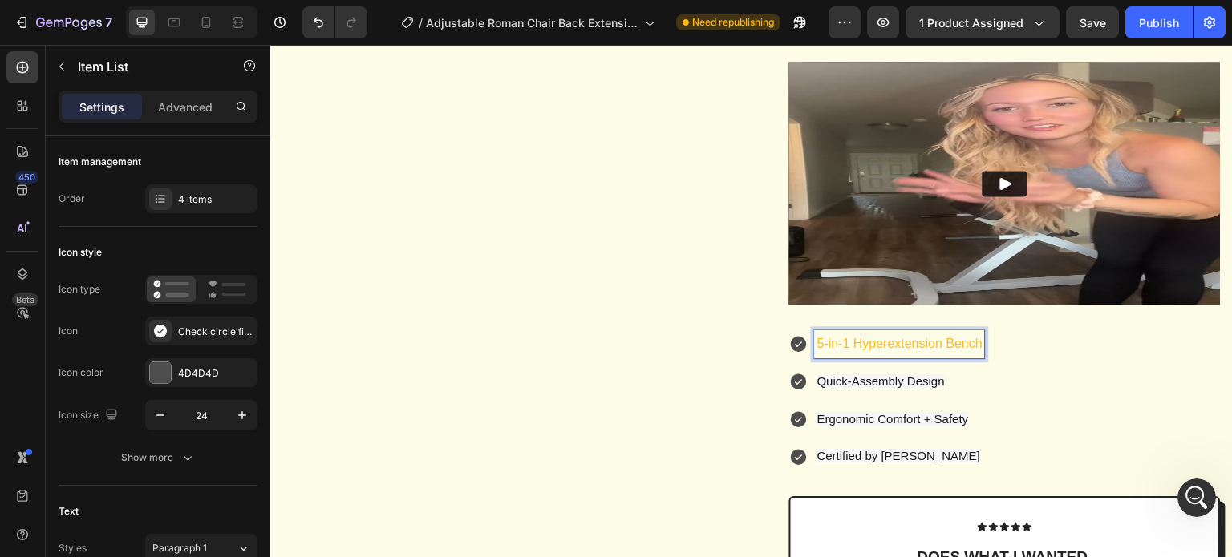
click at [877, 356] on p "5-in-1 Hyperextension Bench" at bounding box center [899, 344] width 165 height 23
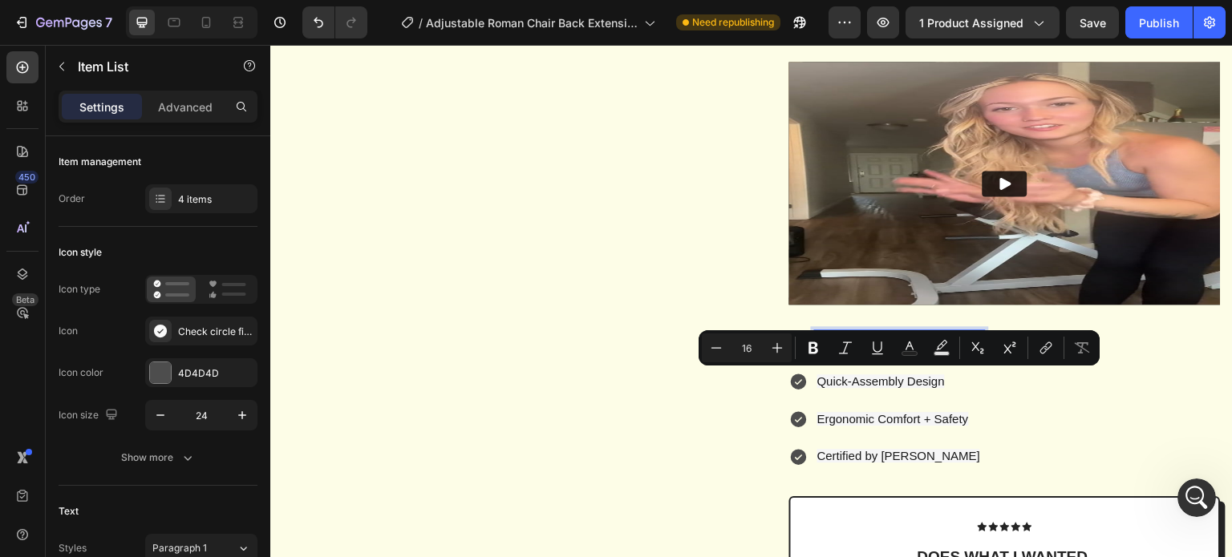
drag, startPoint x: 940, startPoint y: 354, endPoint x: 852, endPoint y: 331, distance: 90.4
click at [940, 354] on rect "Editor contextual toolbar" at bounding box center [941, 354] width 15 height 4
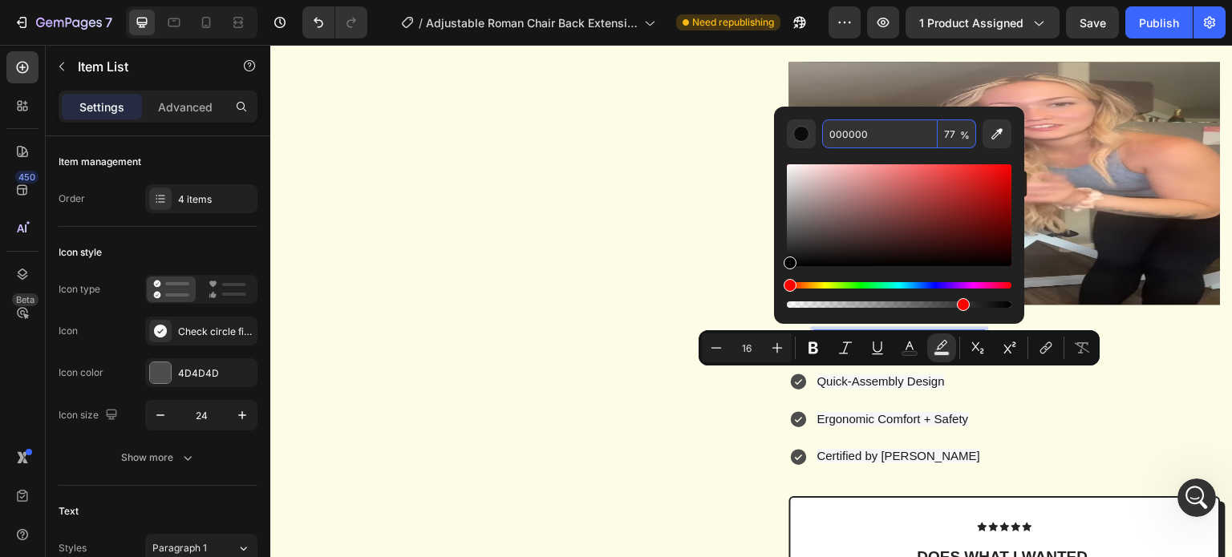
click at [885, 136] on input "000000" at bounding box center [879, 133] width 115 height 29
click at [992, 136] on icon "Editor contextual toolbar" at bounding box center [996, 133] width 11 height 11
type input "ACCEF7"
type input "100"
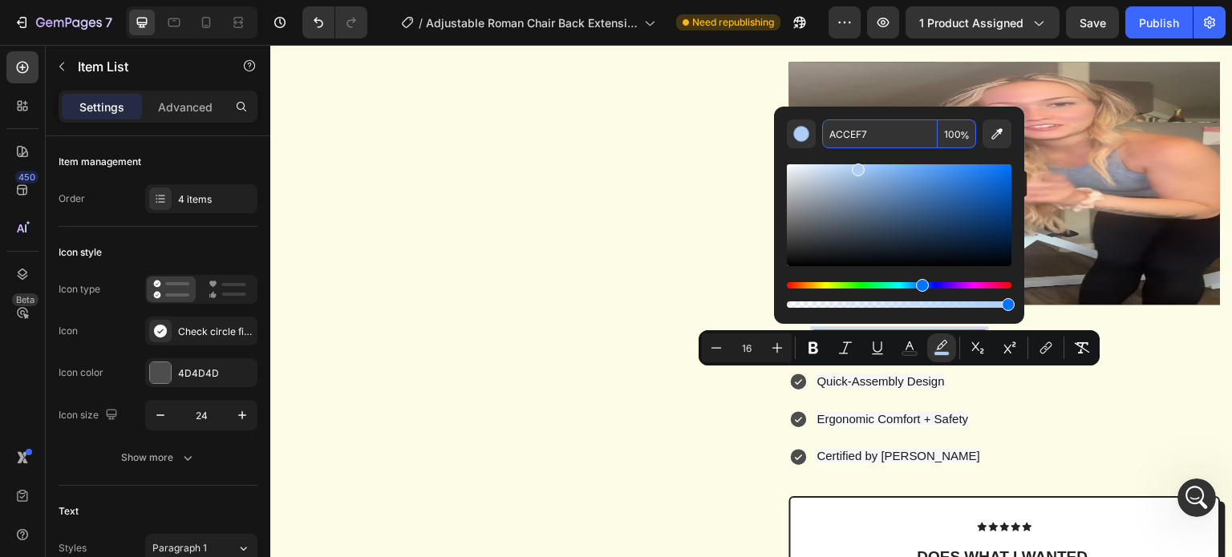
click at [882, 135] on input "ACCEF7" at bounding box center [879, 133] width 115 height 29
type input "000000"
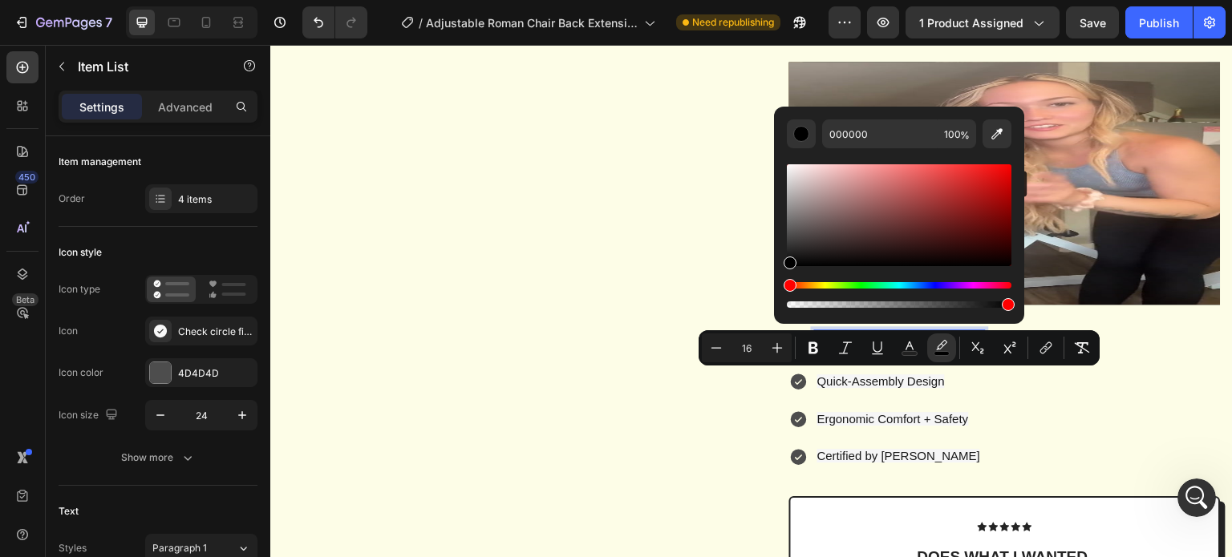
click at [1029, 407] on div "5-in-1 Hyperextension Bench Quick-Assembly Design Ergonomic Comfort + Safety Ce…" at bounding box center [1004, 400] width 431 height 140
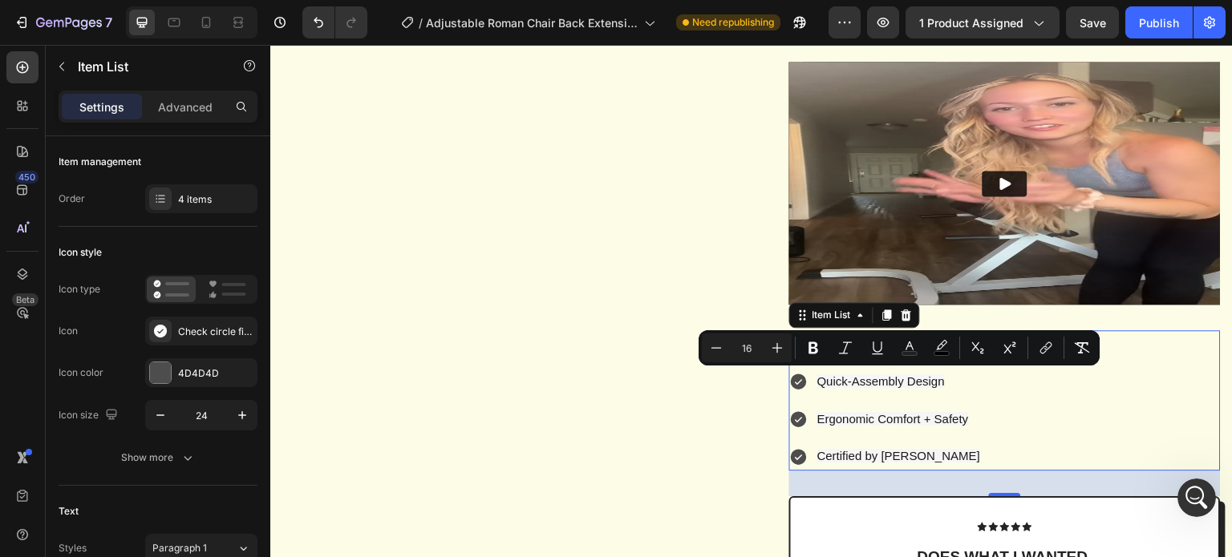
click at [897, 350] on span "5-in-1 Hyperextension Bench" at bounding box center [899, 344] width 165 height 14
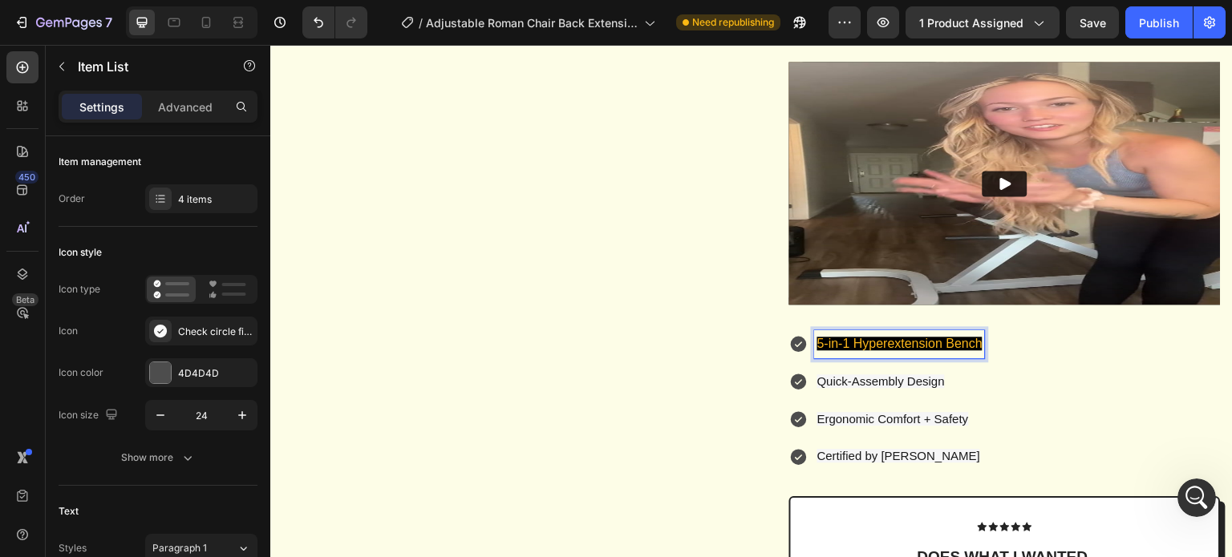
click at [824, 350] on span "5-in-1 Hyperextension Bench" at bounding box center [899, 344] width 165 height 14
click at [1091, 438] on div "5-in-1 Hyperextension Bench Quick-Assembly Design Ergonomic Comfort + Safety Ce…" at bounding box center [1004, 400] width 431 height 140
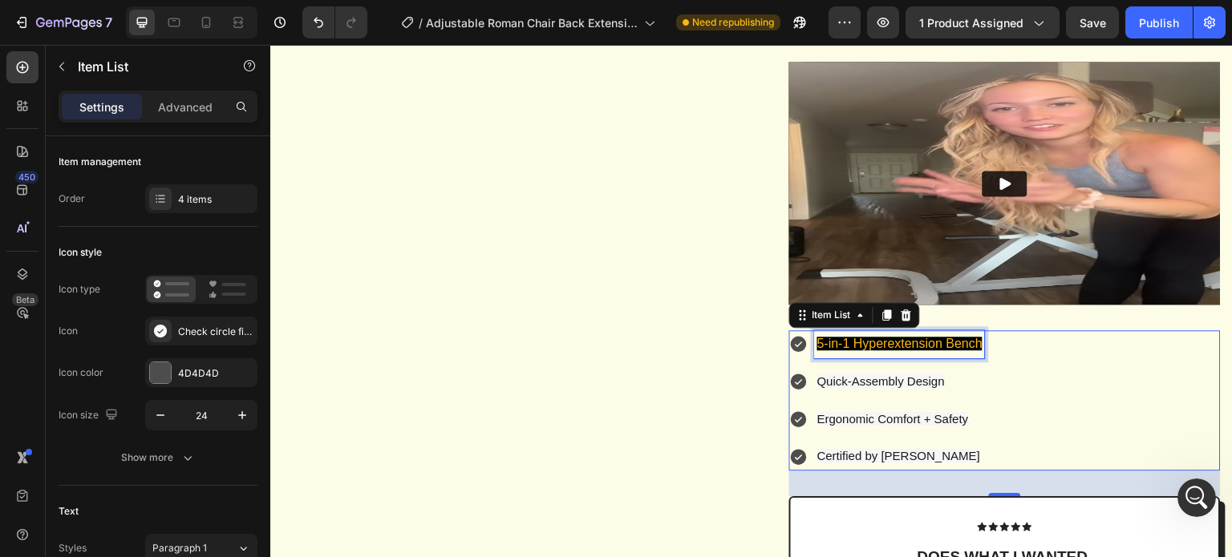
click at [888, 356] on p "5-in-1 Hyperextension Bench" at bounding box center [899, 344] width 165 height 23
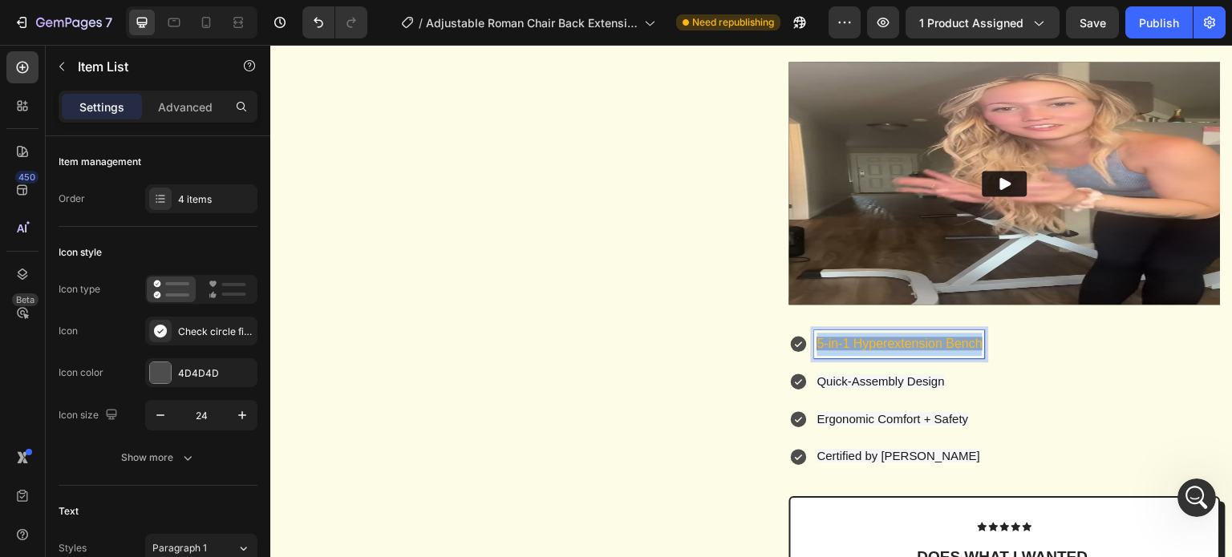
click at [888, 356] on p "5-in-1 Hyperextension Bench" at bounding box center [899, 344] width 165 height 23
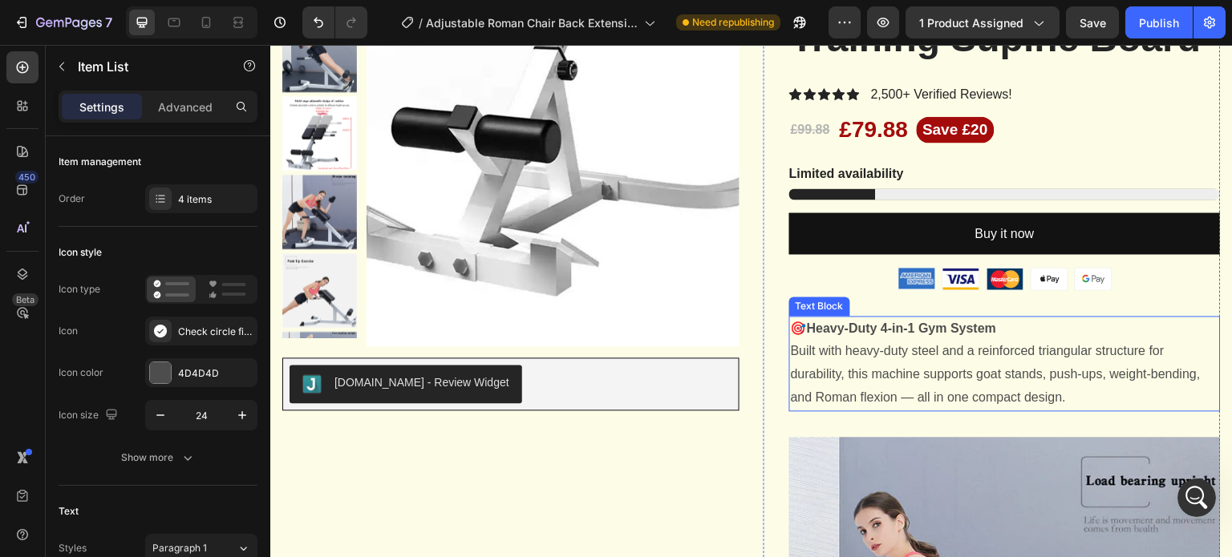
scroll to position [241, 0]
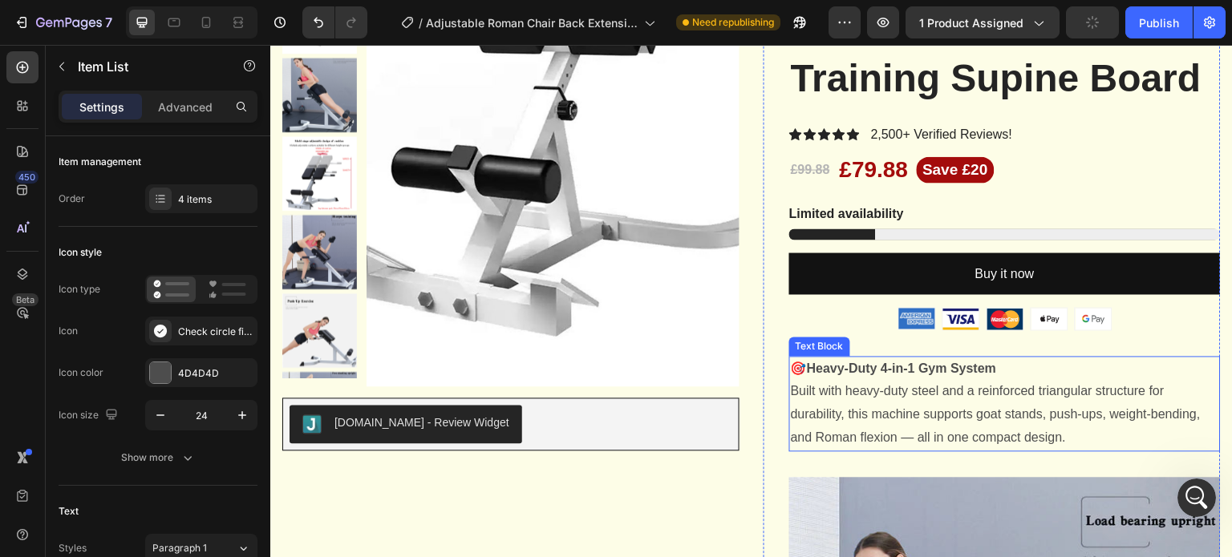
click at [857, 375] on strong "​🎯Heavy-Duty 4-in-1 Gym System​" at bounding box center [894, 369] width 206 height 14
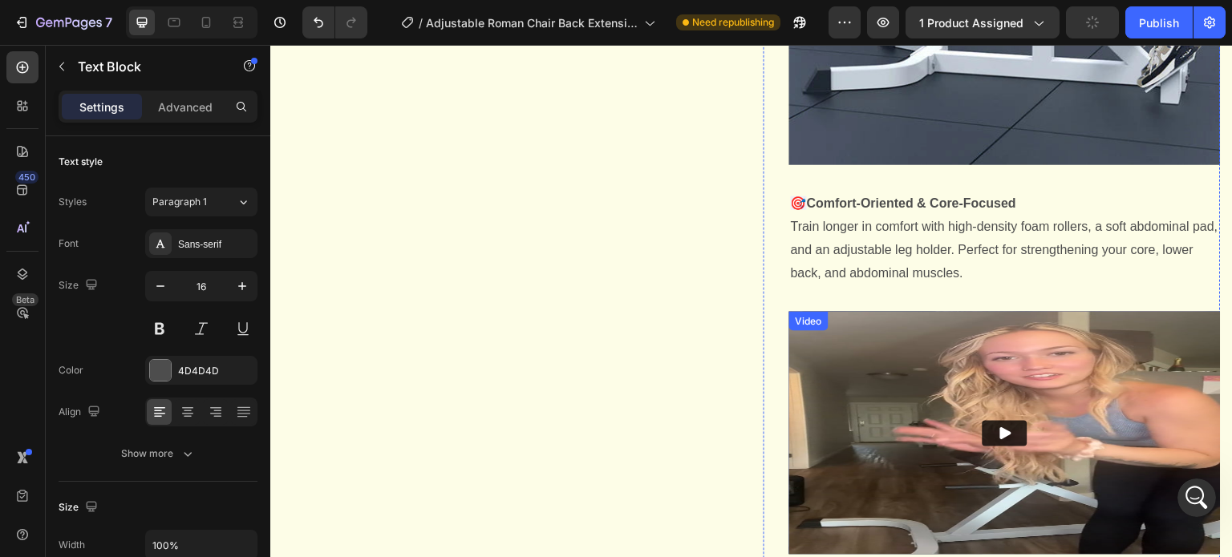
scroll to position [1203, 0]
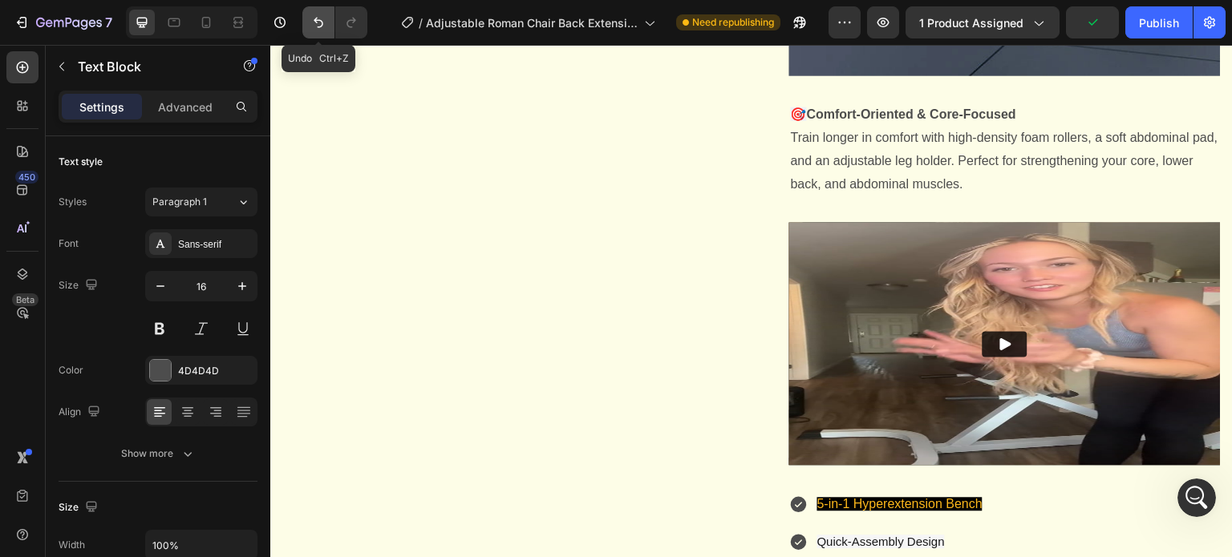
click at [316, 18] on icon "Undo/Redo" at bounding box center [319, 23] width 10 height 10
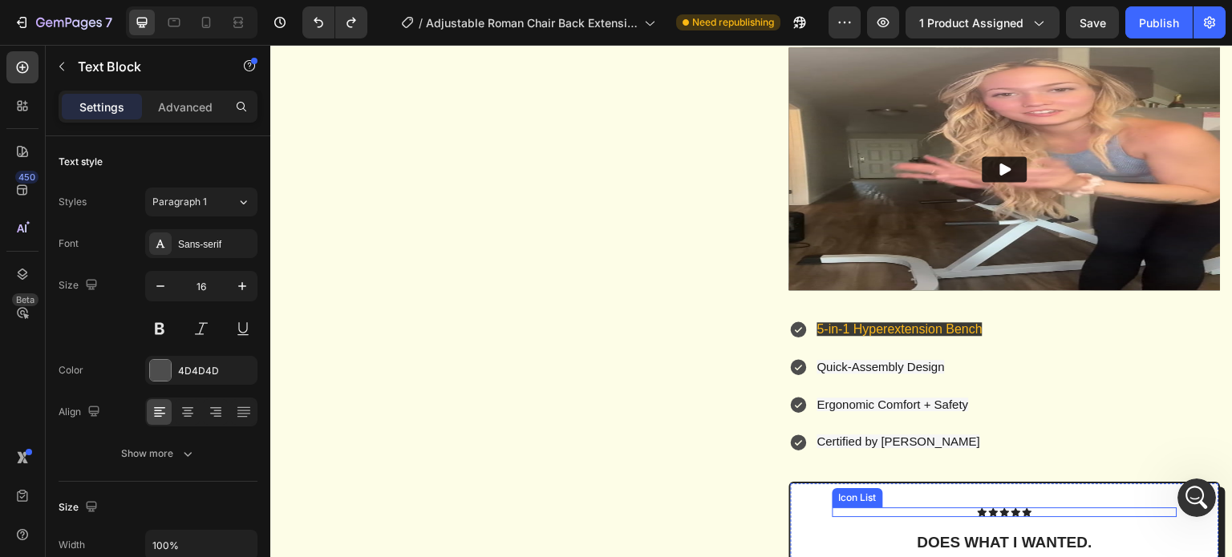
scroll to position [1443, 0]
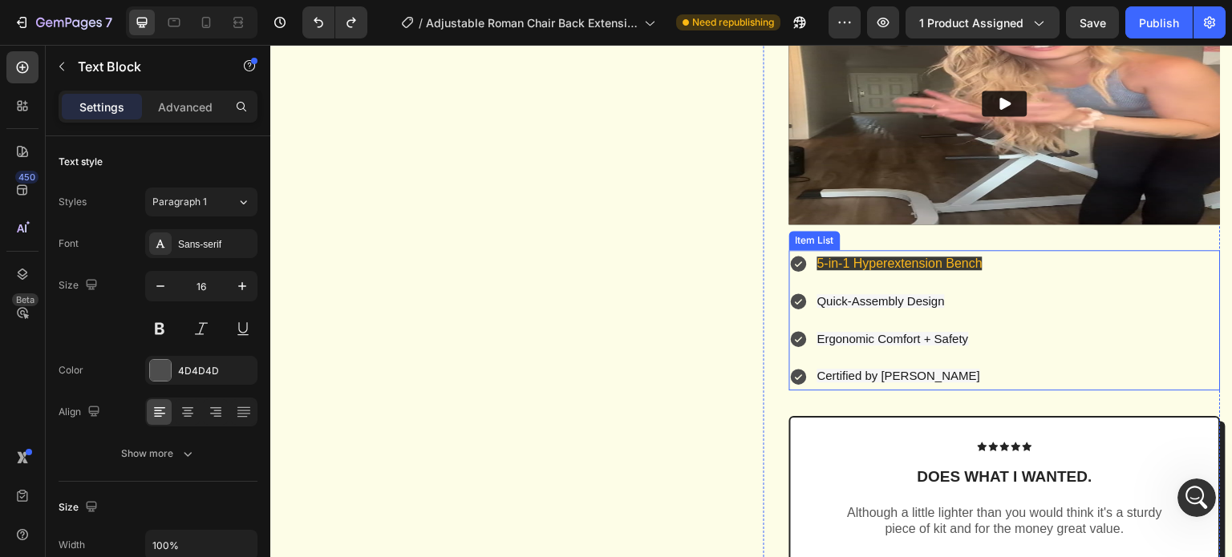
click at [1003, 350] on div "5-in-1 Hyperextension Bench Quick-Assembly Design Ergonomic Comfort + Safety Ce…" at bounding box center [1004, 320] width 431 height 140
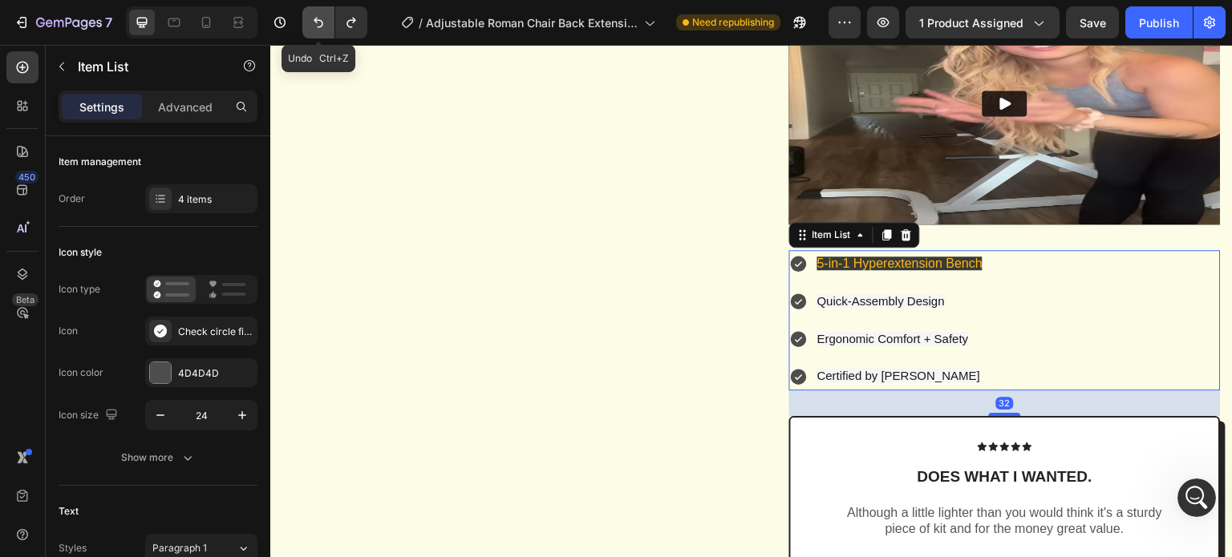
click at [314, 22] on icon "Undo/Redo" at bounding box center [318, 22] width 16 height 16
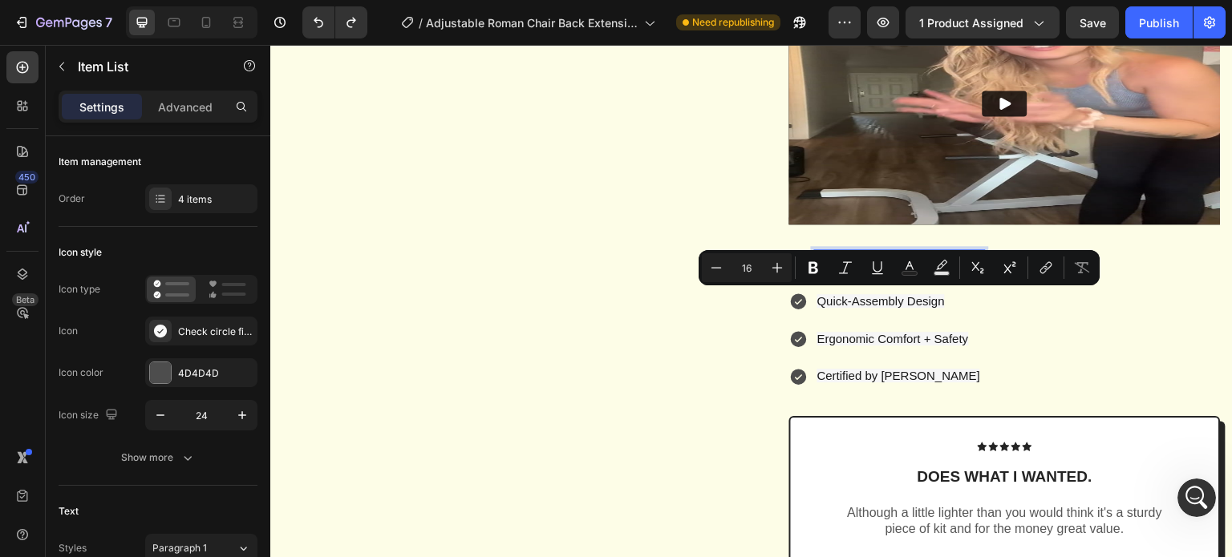
drag, startPoint x: 811, startPoint y: 299, endPoint x: 994, endPoint y: 310, distance: 182.3
click at [994, 310] on div "5-in-1 Hyperextension Bench Quick-Assembly Design Ergonomic Comfort + Safety Ce…" at bounding box center [1004, 320] width 431 height 140
click at [911, 269] on icon "Editor contextual toolbar" at bounding box center [909, 268] width 16 height 16
type input "FEB91C"
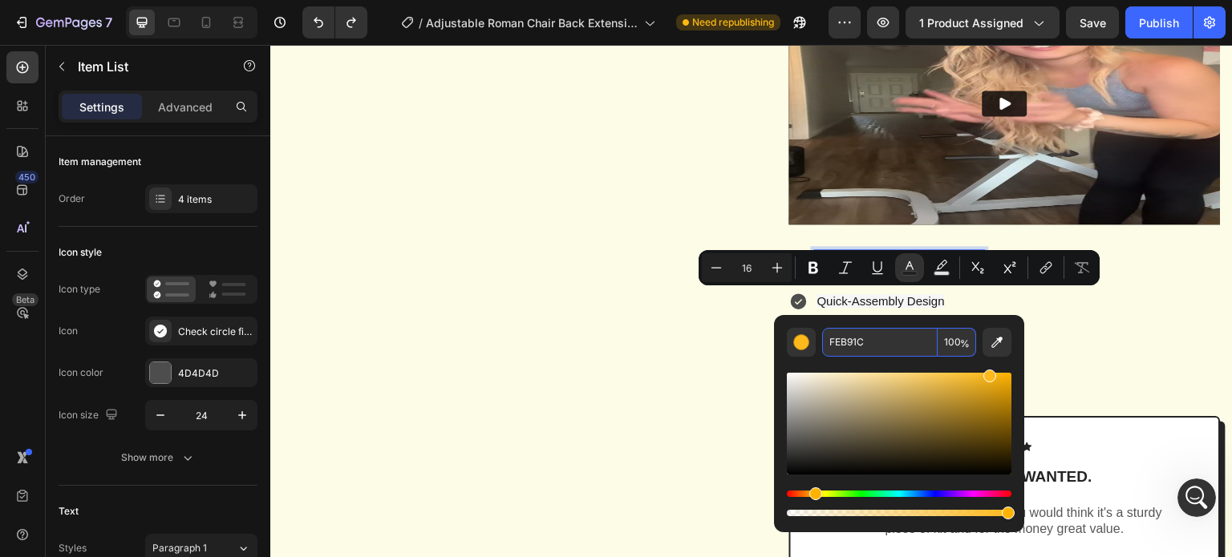
click at [876, 345] on input "FEB91C" at bounding box center [879, 342] width 115 height 29
paste input "000000"
type input "000000"
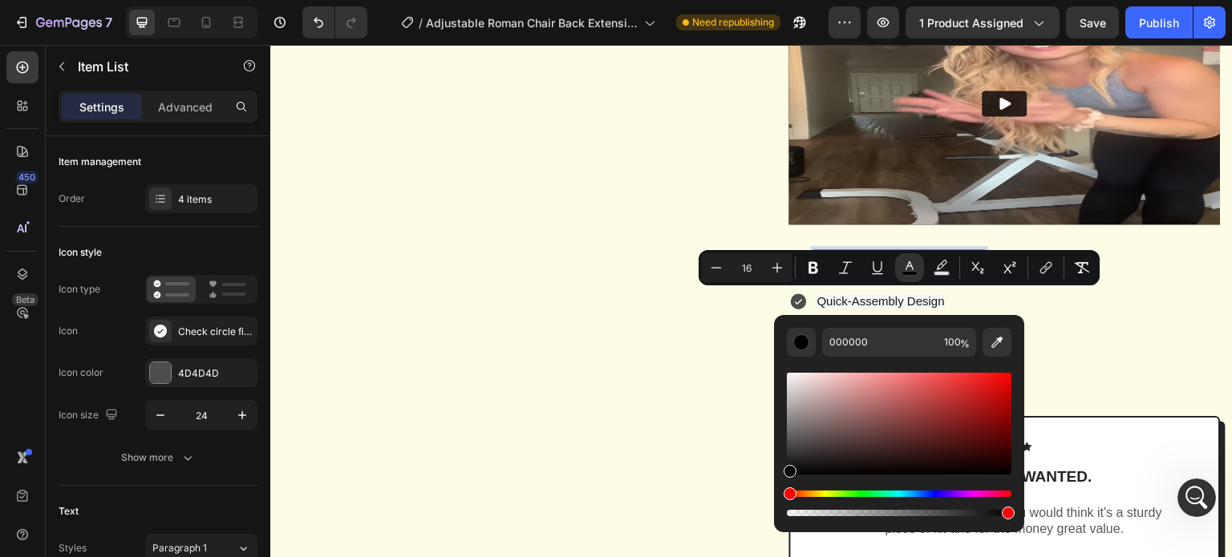
click at [1089, 366] on div "5-in-1 Hyperextension Bench Quick-Assembly Design Ergonomic Comfort + Safety Ce…" at bounding box center [1004, 320] width 431 height 140
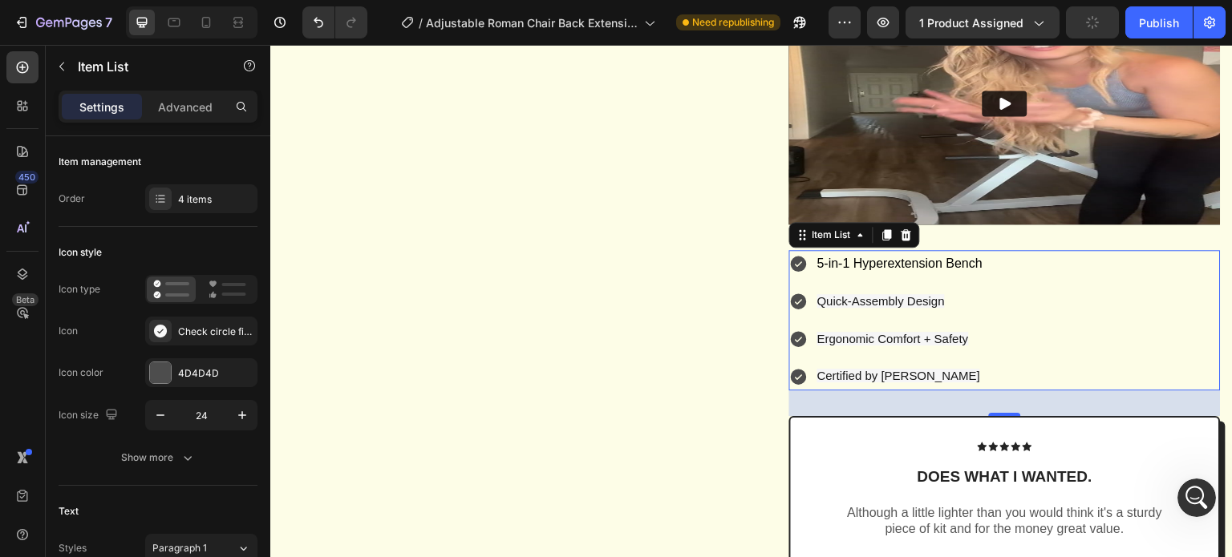
click at [878, 308] on span "Quick-Assembly Design" at bounding box center [880, 301] width 127 height 14
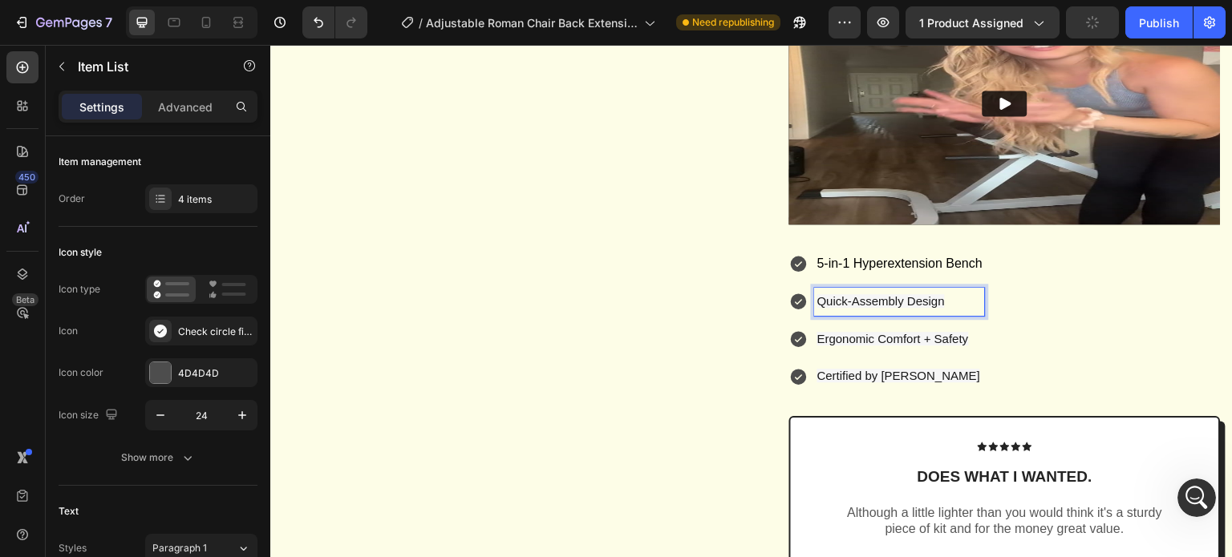
click at [879, 308] on span "Quick-Assembly Design" at bounding box center [880, 301] width 127 height 14
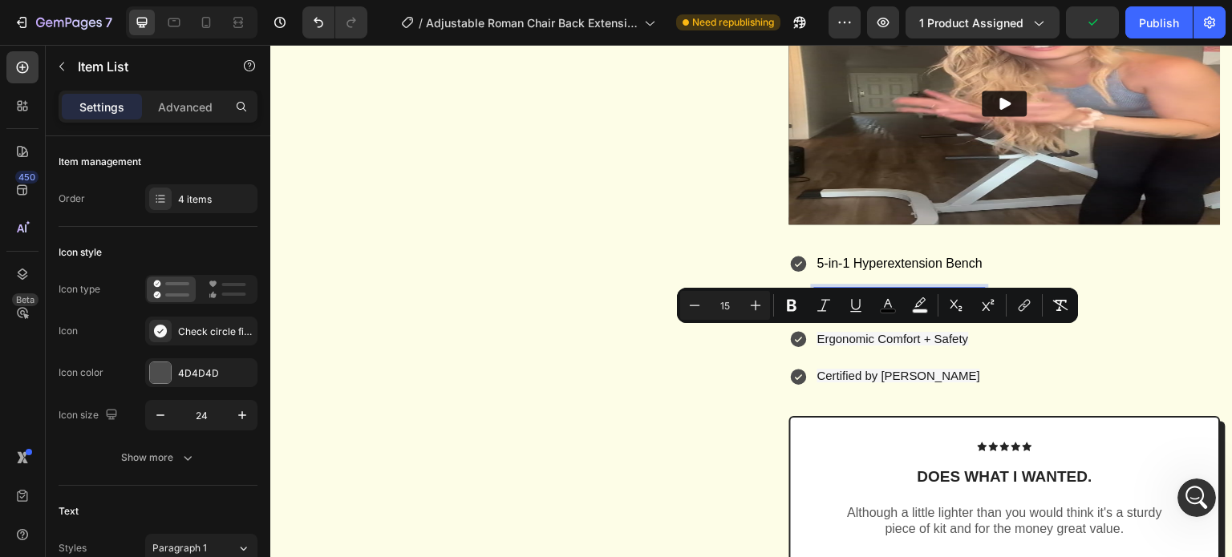
click at [1067, 380] on div "5-in-1 Hyperextension Bench Quick-Assembly Design Ergonomic Comfort + Safety Ce…" at bounding box center [1004, 320] width 431 height 140
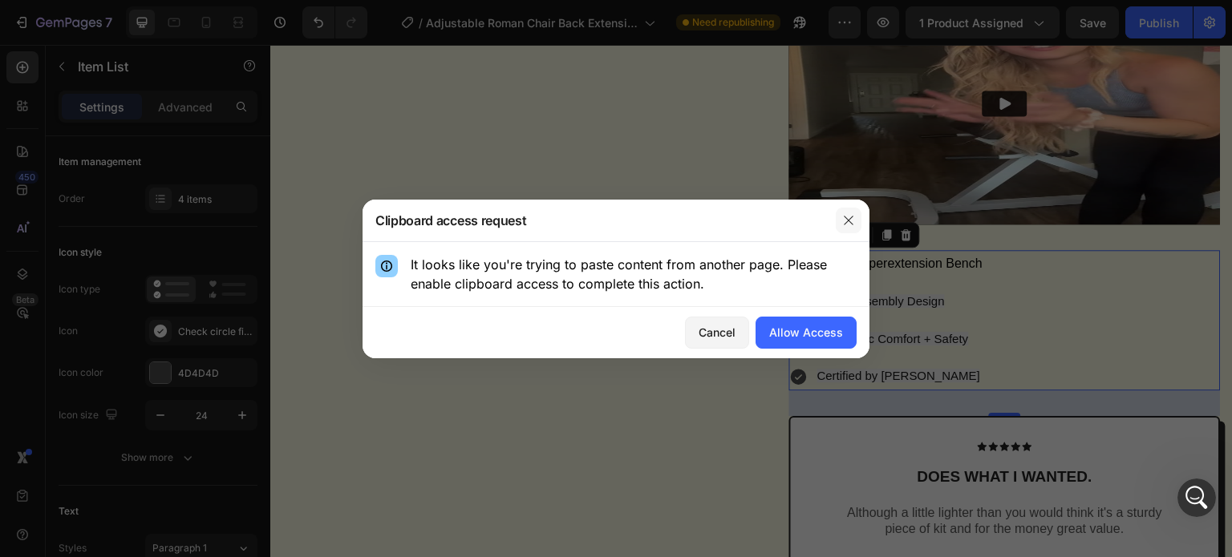
click at [840, 223] on button "button" at bounding box center [849, 221] width 26 height 26
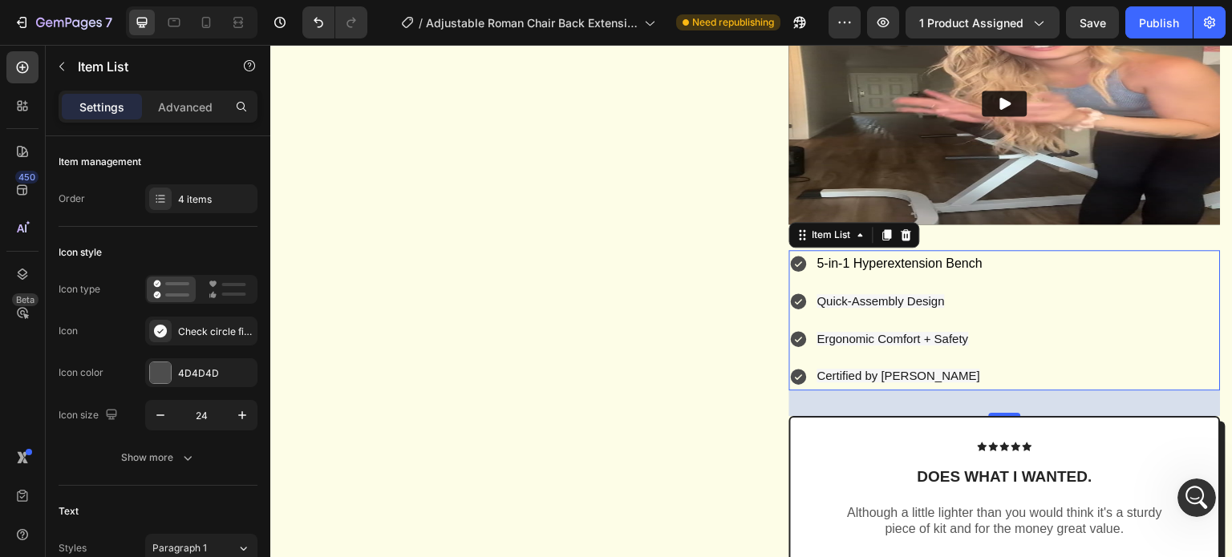
click at [889, 308] on span "Quick-Assembly Design" at bounding box center [880, 301] width 127 height 14
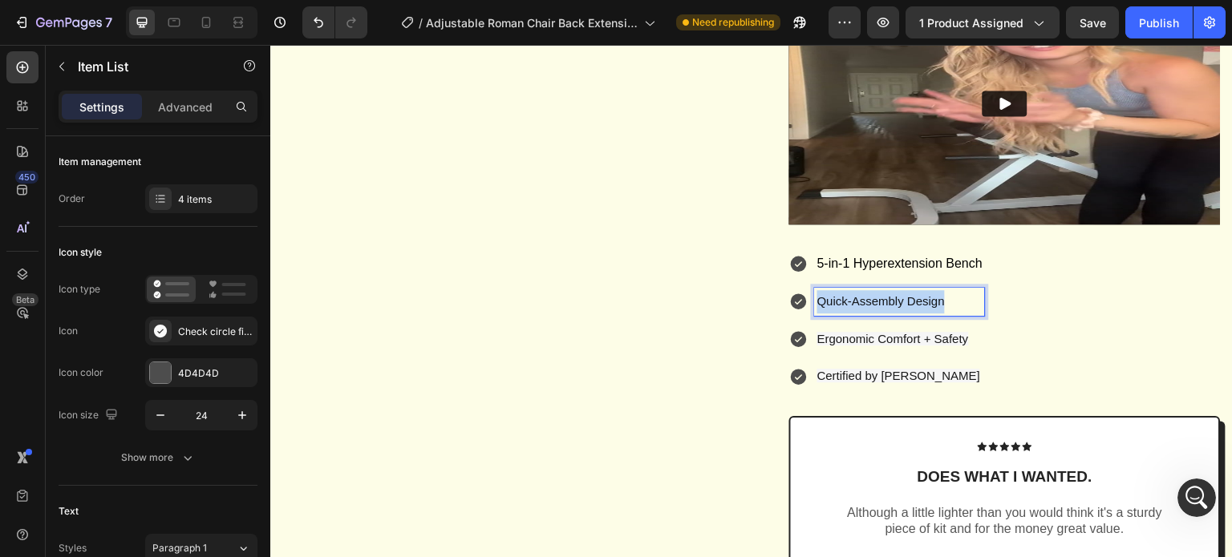
click at [889, 308] on span "Quick-Assembly Design" at bounding box center [880, 301] width 127 height 14
click at [1041, 385] on div "5-in-1 Hyperextension Bench Quick-Assembly Design Ergonomic Comfort + Safety Ce…" at bounding box center [1004, 320] width 431 height 140
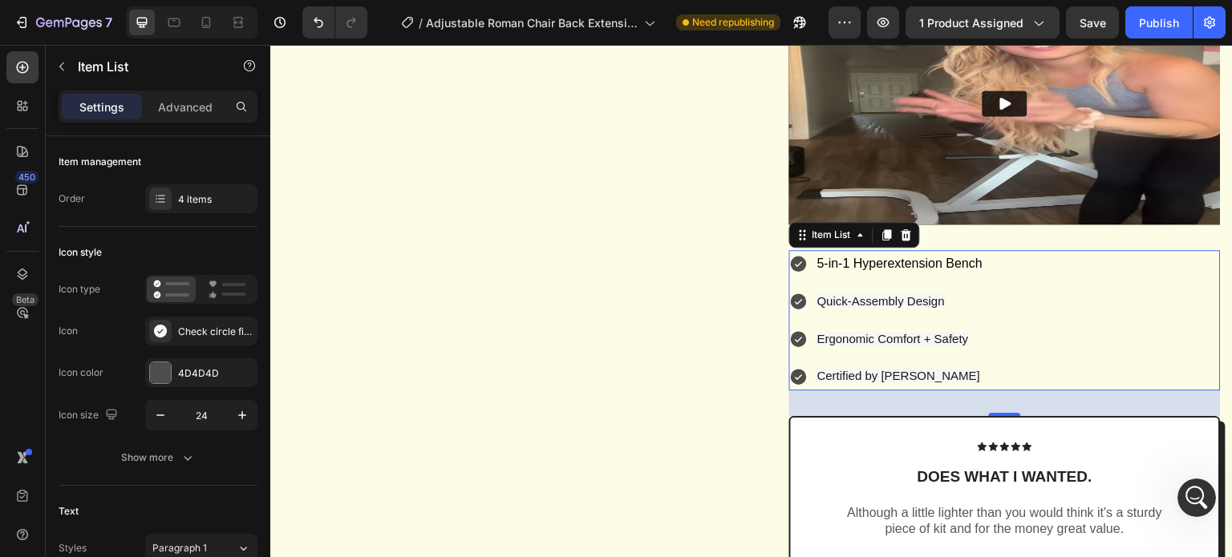
click at [868, 308] on span "Quick-Assembly Design" at bounding box center [880, 301] width 127 height 14
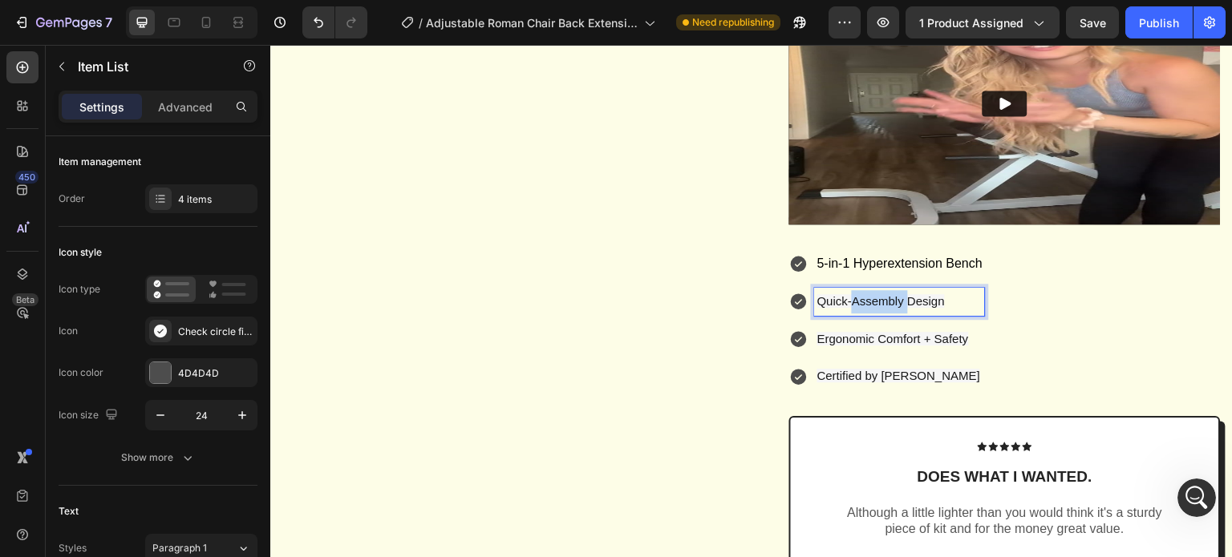
click at [868, 308] on span "Quick-Assembly Design" at bounding box center [880, 301] width 127 height 14
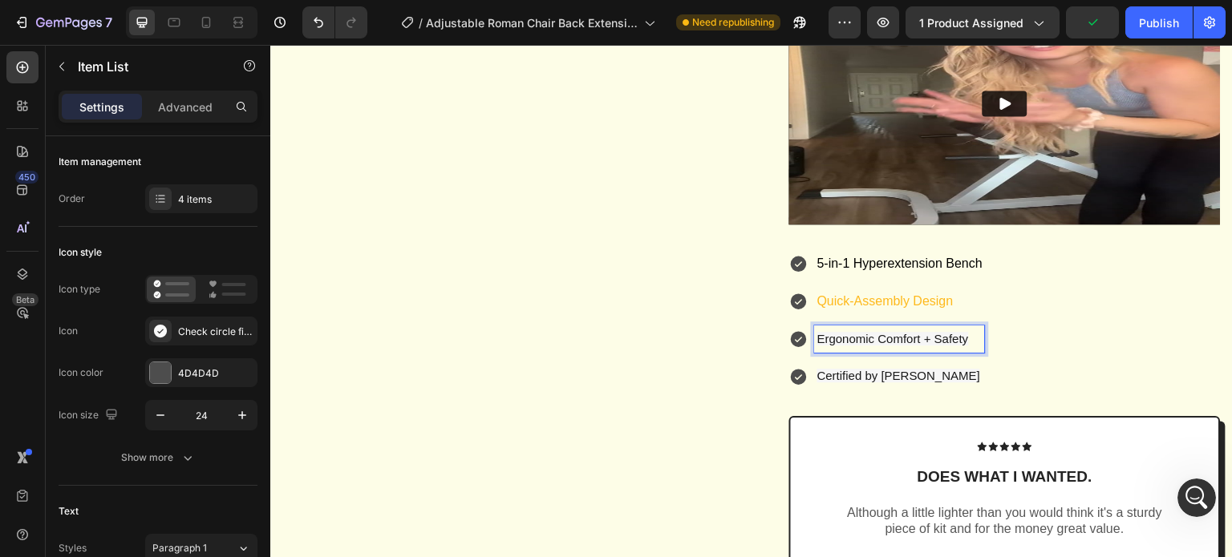
click at [895, 346] on span "Ergonomic Comfort + Safety" at bounding box center [893, 339] width 152 height 14
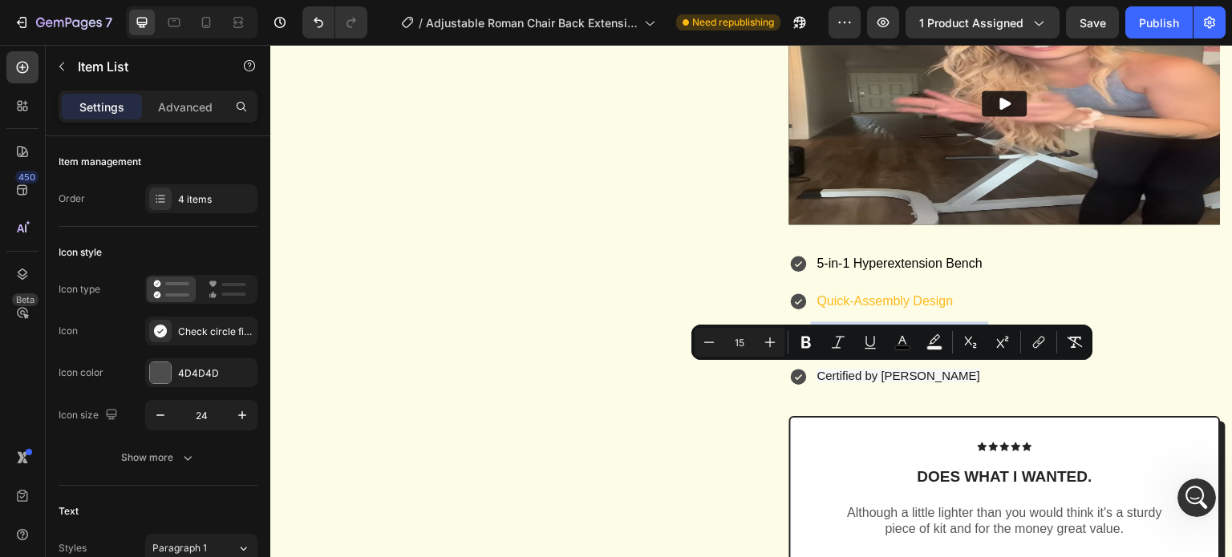
drag, startPoint x: 975, startPoint y: 377, endPoint x: 794, endPoint y: 376, distance: 181.2
click at [794, 354] on div "Ergonomic Comfort + Safety" at bounding box center [887, 340] width 196 height 28
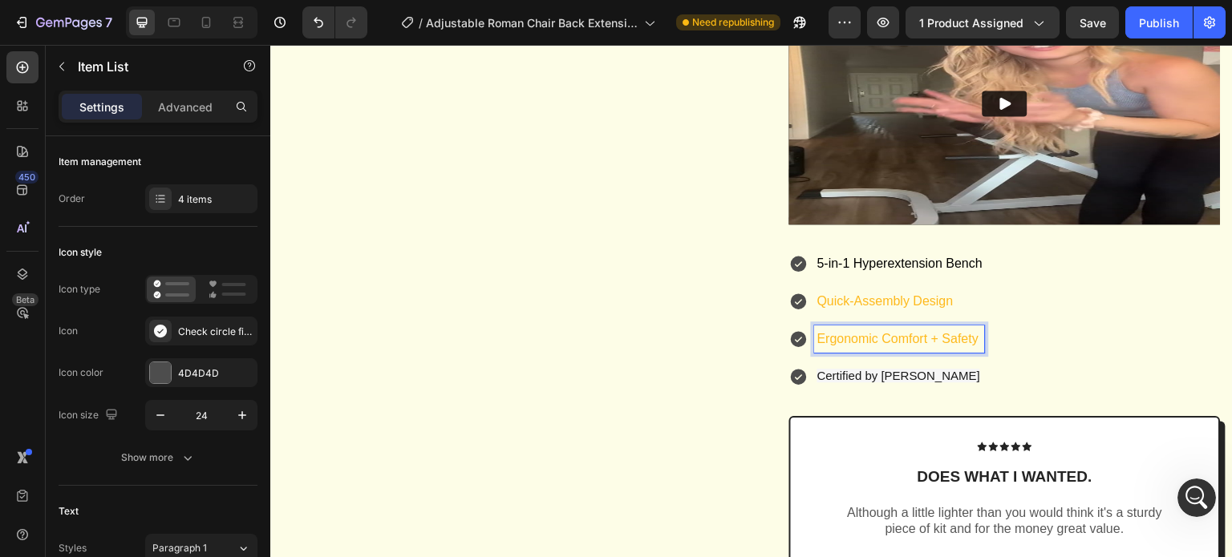
click at [901, 382] on span "Certified by [PERSON_NAME]" at bounding box center [898, 376] width 163 height 14
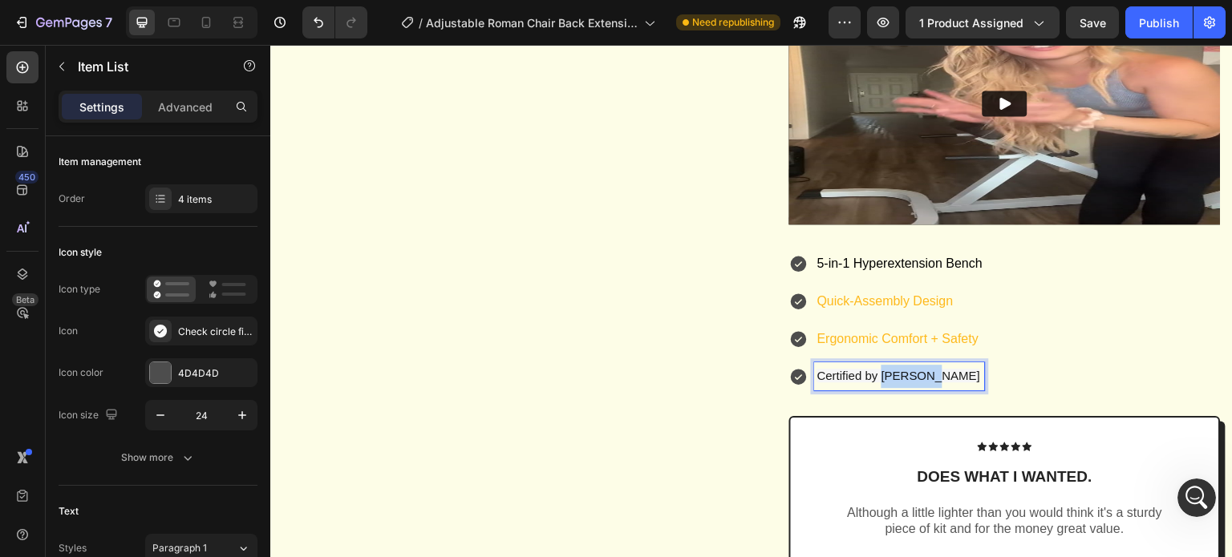
click at [901, 382] on span "Certified by [PERSON_NAME]" at bounding box center [898, 376] width 163 height 14
click at [887, 314] on p "Quick-Assembly Design" at bounding box center [904, 301] width 174 height 23
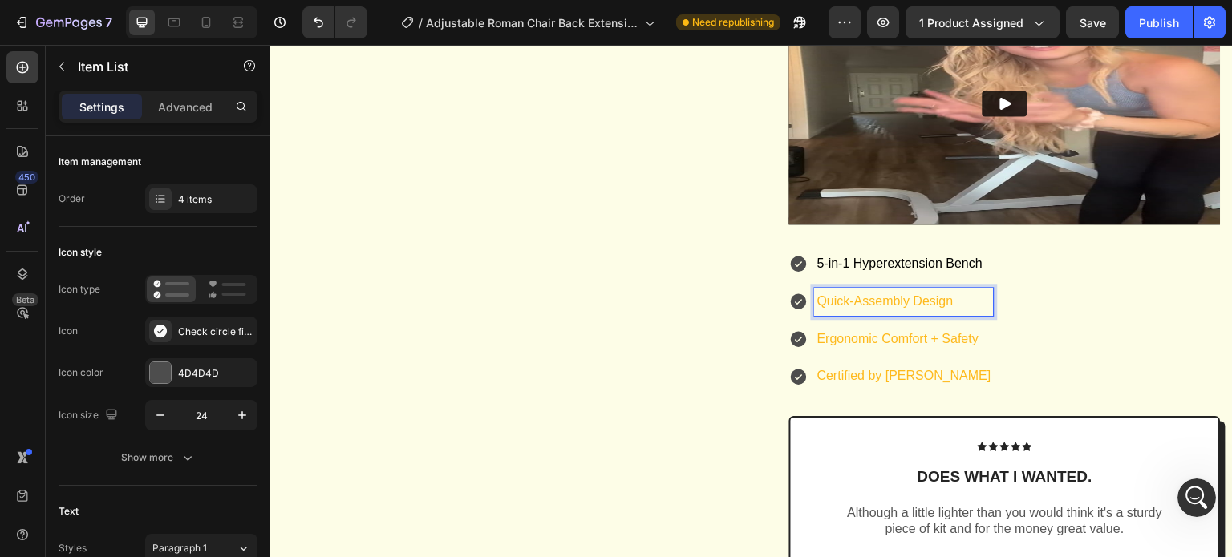
click at [872, 314] on p "Quick-Assembly Design" at bounding box center [904, 301] width 174 height 23
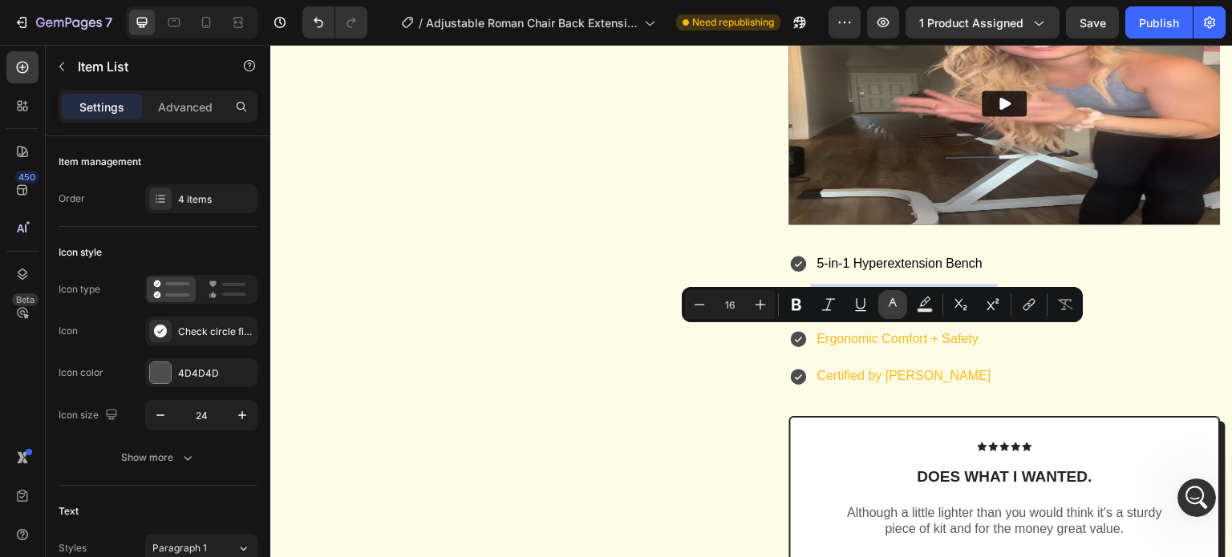
click at [892, 309] on rect "Editor contextual toolbar" at bounding box center [892, 311] width 15 height 4
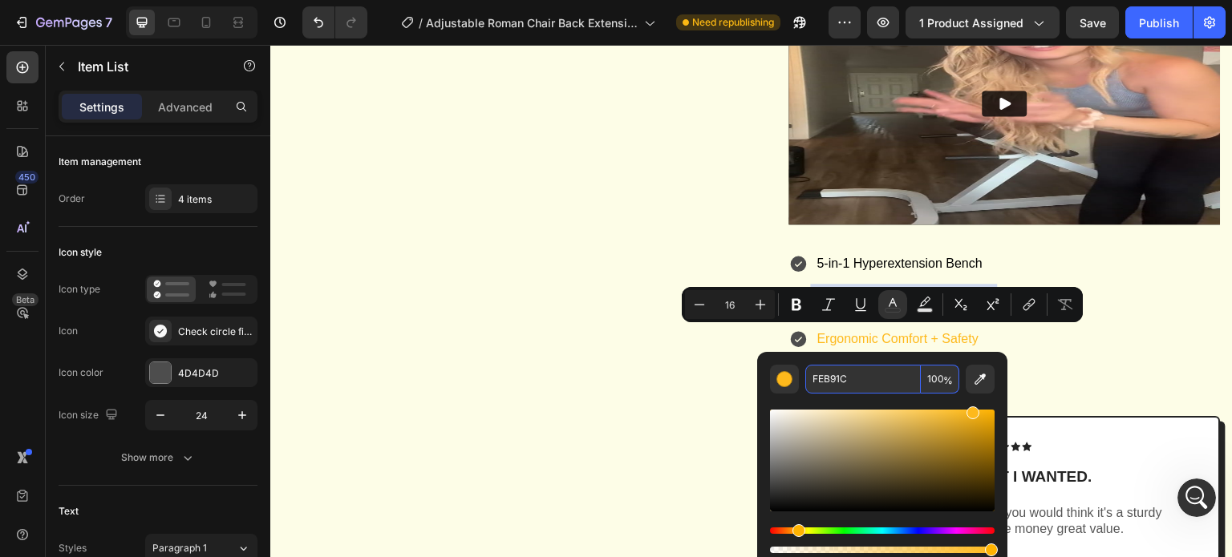
click at [868, 375] on input "FEB91C" at bounding box center [862, 379] width 115 height 29
click at [1083, 375] on div "5-in-1 Hyperextension Bench Quick-Assembly Design Ergonomic Comfort + Safety Ce…" at bounding box center [1004, 320] width 431 height 140
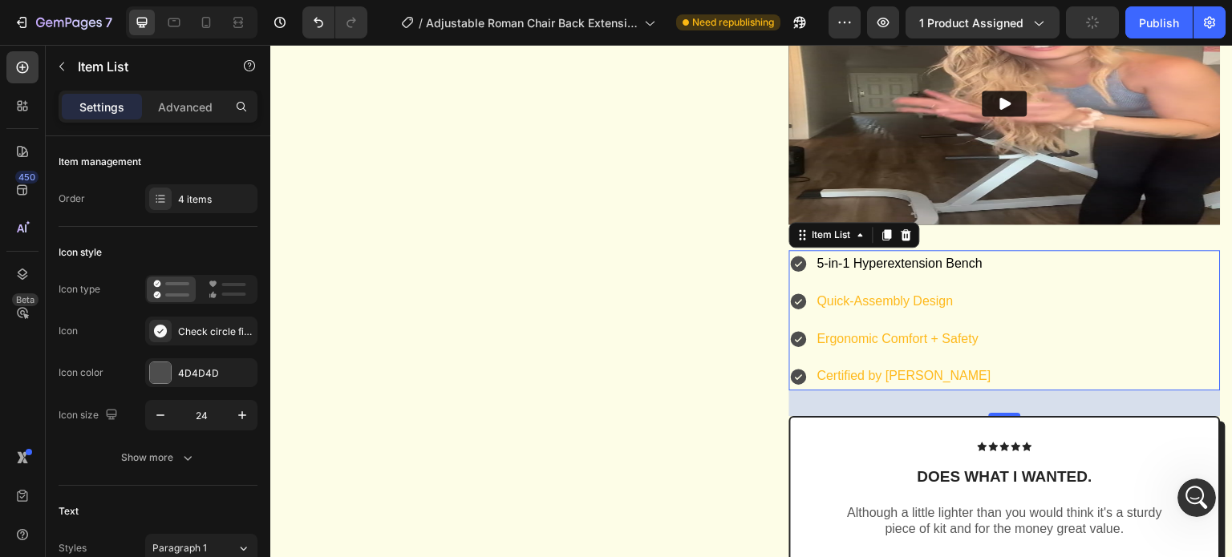
click at [911, 270] on span "5-in-1 Hyperextension Bench" at bounding box center [899, 264] width 165 height 14
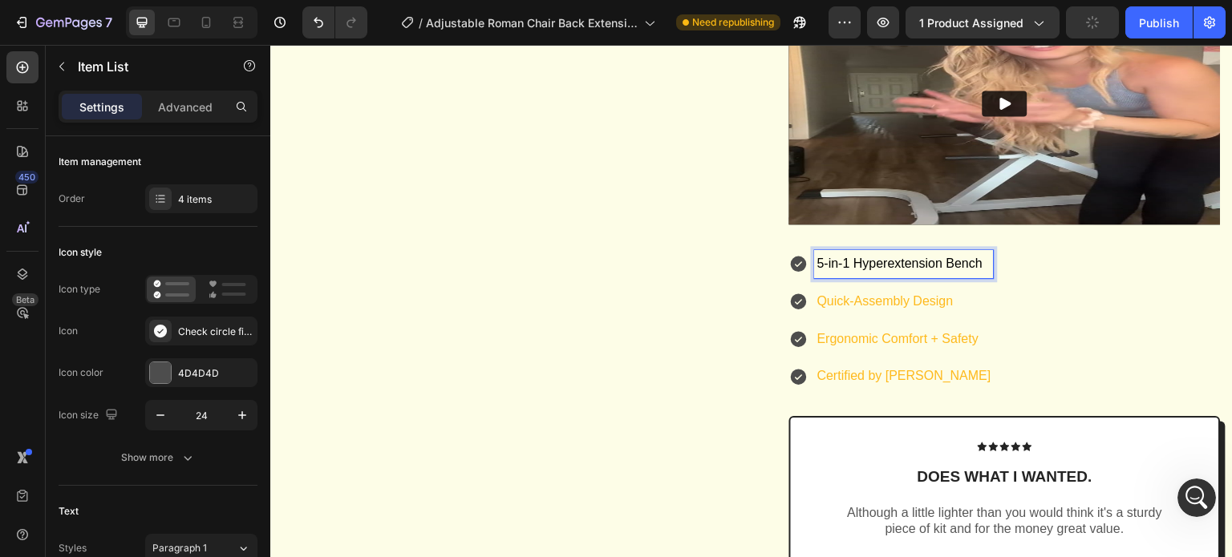
click at [907, 270] on span "5-in-1 Hyperextension Bench" at bounding box center [899, 264] width 165 height 14
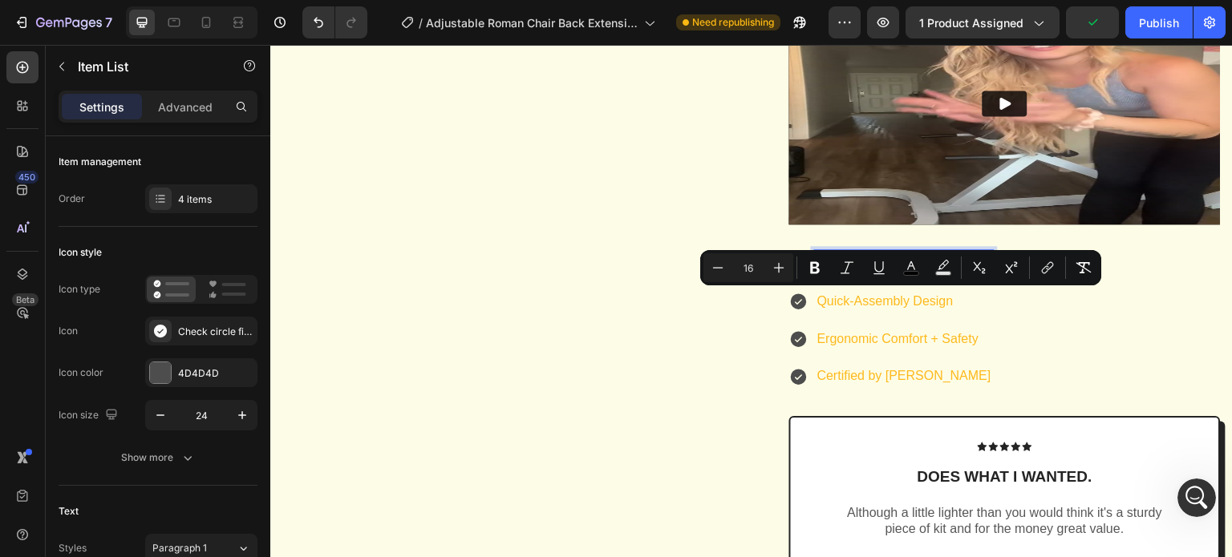
click at [907, 270] on span "5-in-1 Hyperextension Bench" at bounding box center [899, 264] width 165 height 14
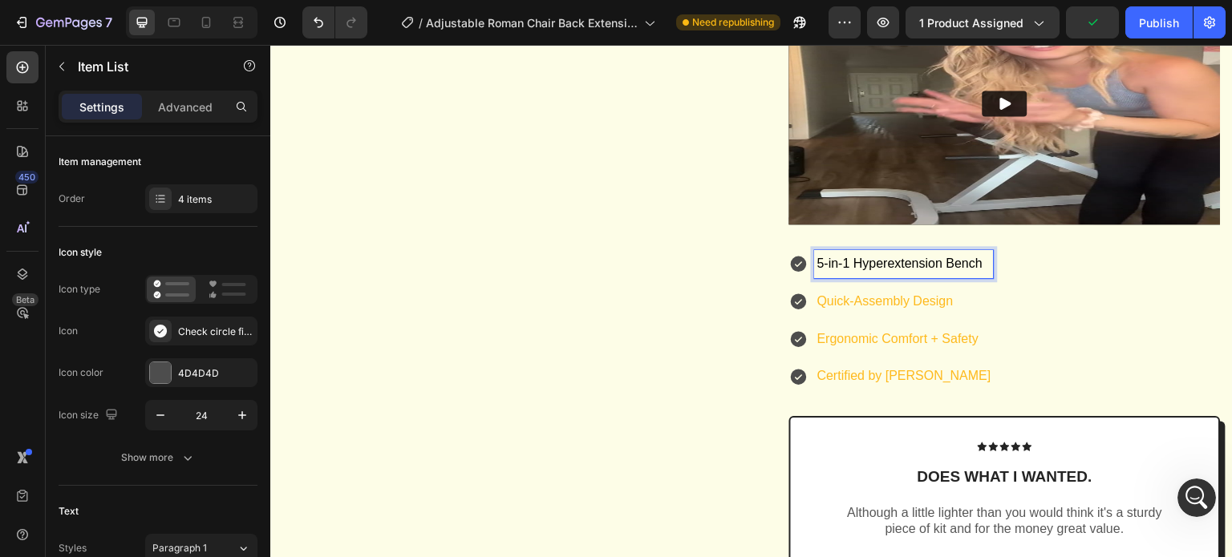
click at [885, 270] on span "5-in-1 Hyperextension Bench" at bounding box center [899, 264] width 165 height 14
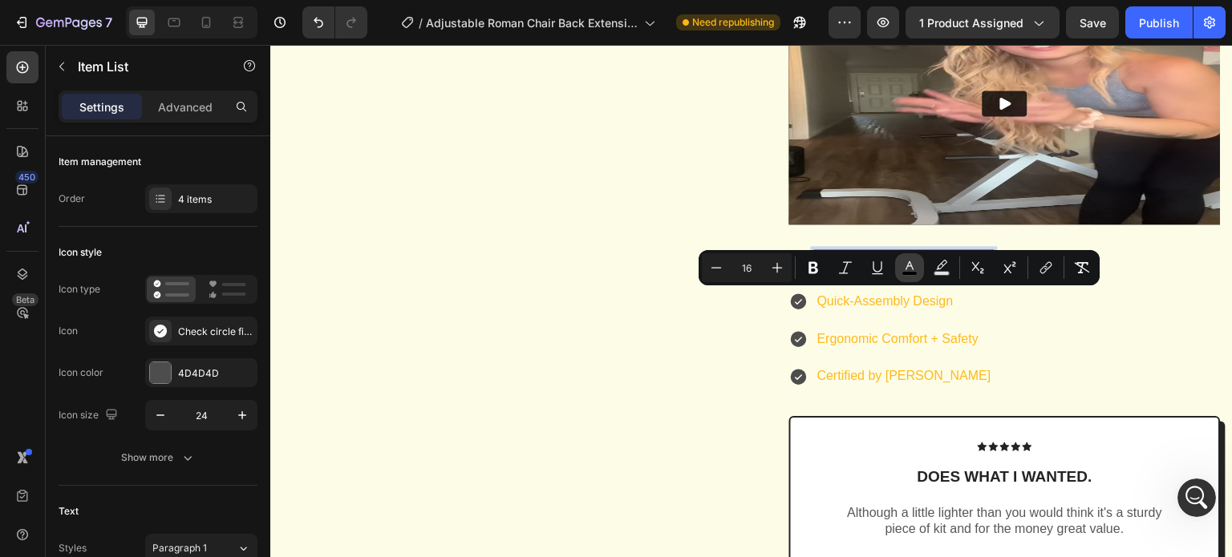
click at [902, 272] on rect "Editor contextual toolbar" at bounding box center [909, 274] width 15 height 4
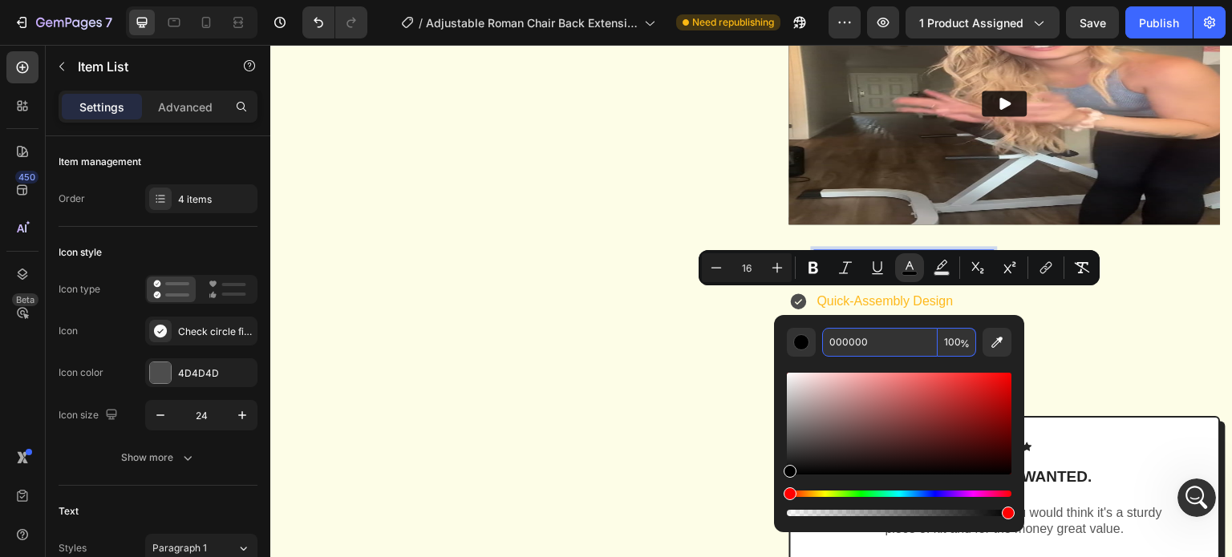
click at [876, 334] on input "000000" at bounding box center [879, 342] width 115 height 29
copy span "5-in-1 Hyperextension Bench"
drag, startPoint x: 1089, startPoint y: 378, endPoint x: 1071, endPoint y: 378, distance: 17.7
click at [1089, 378] on div "5-in-1 Hyperextension Bench Quick-Assembly Design Ergonomic Comfort + Safety Ce…" at bounding box center [1004, 320] width 431 height 140
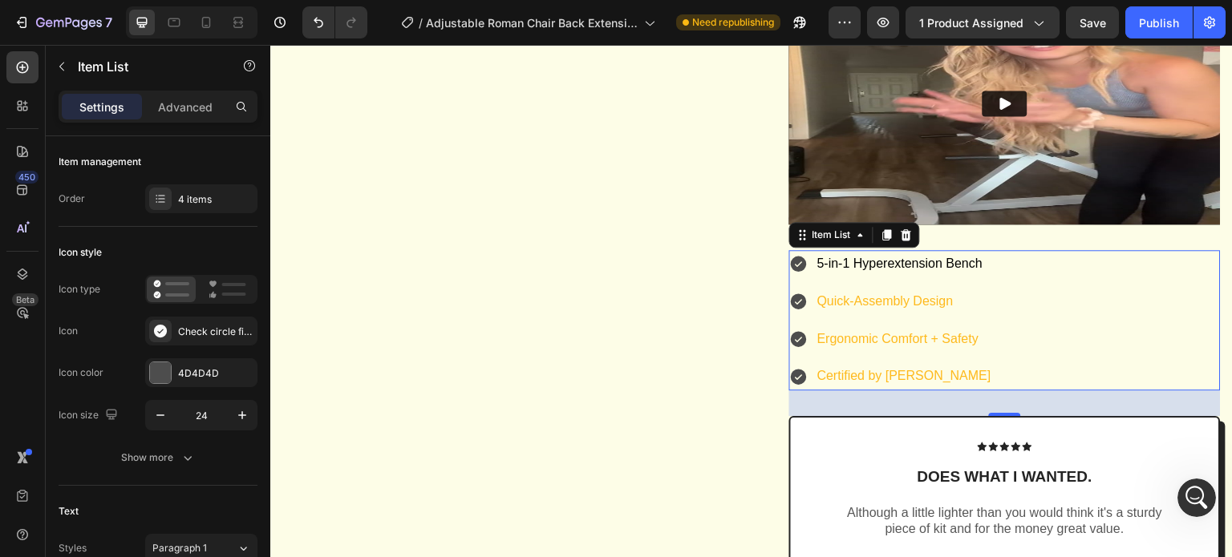
click at [907, 314] on p "Quick-Assembly Design" at bounding box center [904, 301] width 174 height 23
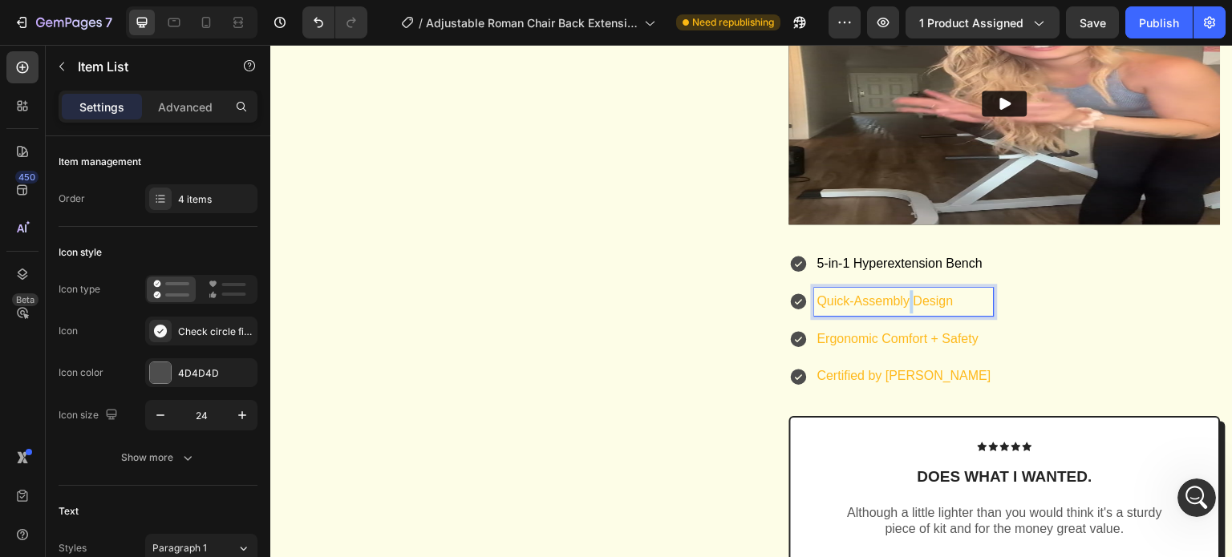
click at [907, 314] on p "Quick-Assembly Design" at bounding box center [904, 301] width 174 height 23
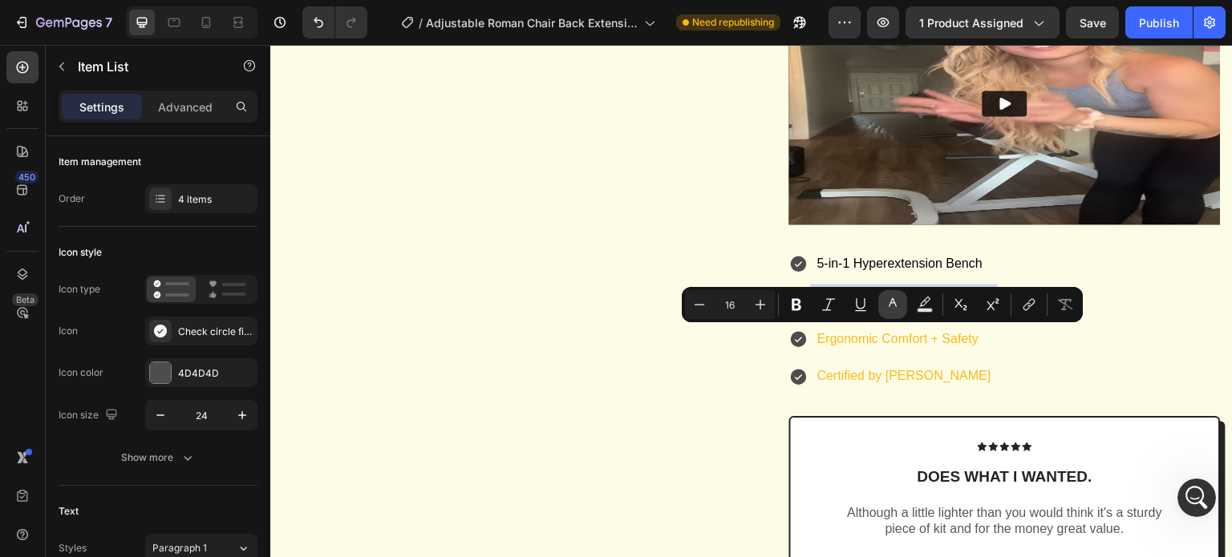
click at [895, 307] on icon "Editor contextual toolbar" at bounding box center [892, 305] width 16 height 16
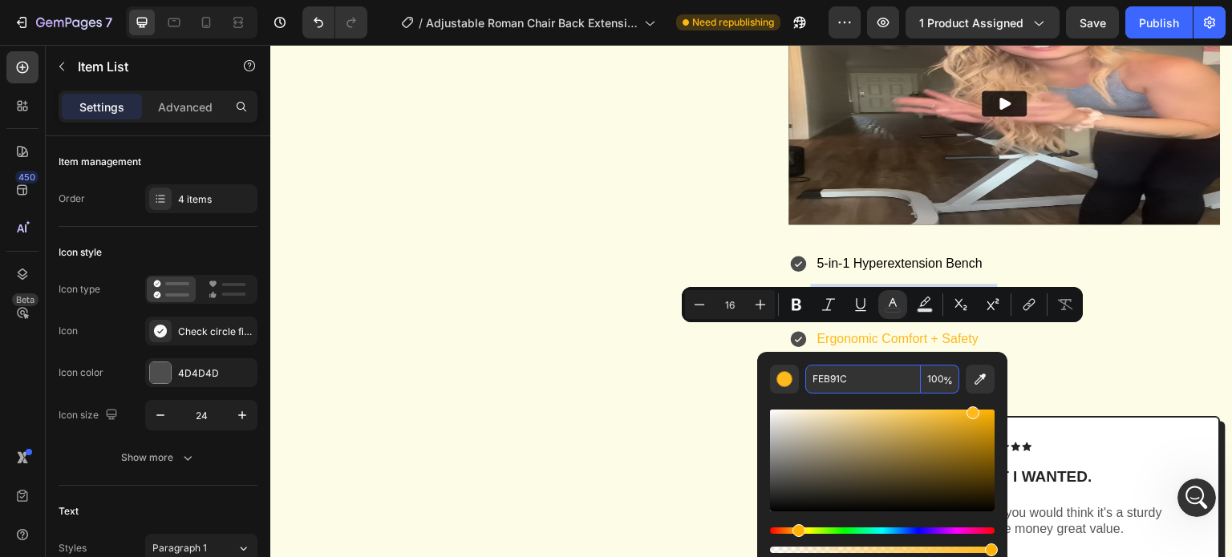
click at [860, 375] on input "FEB91C" at bounding box center [862, 379] width 115 height 29
paste input "000000"
type input "000000"
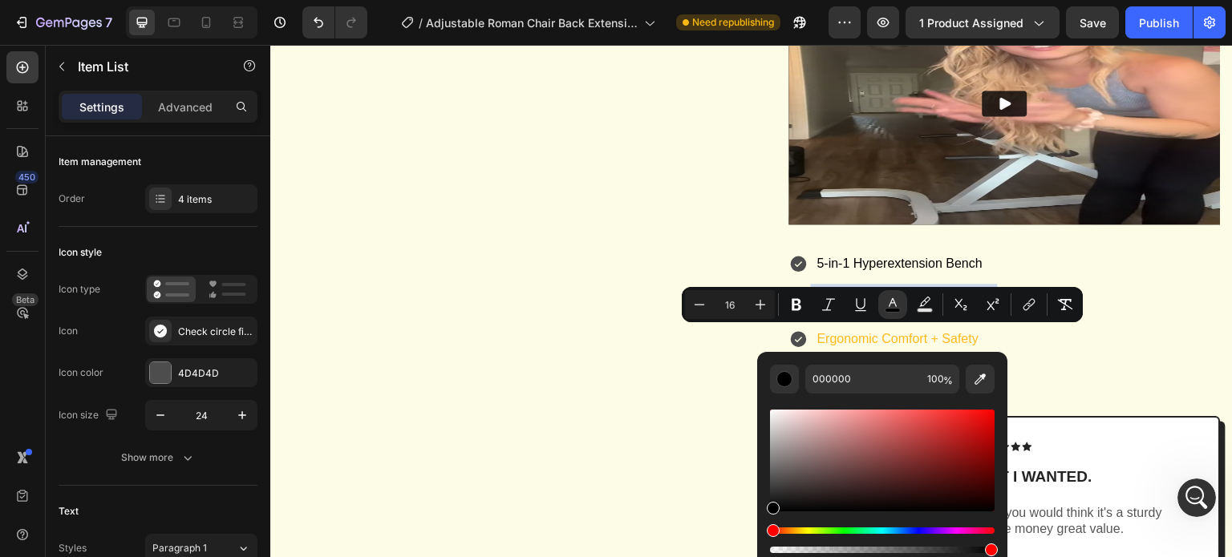
drag, startPoint x: 1087, startPoint y: 378, endPoint x: 1025, endPoint y: 382, distance: 62.6
click at [1087, 378] on div "5-in-1 Hyperextension Bench Quick-Assembly Design Ergonomic Comfort + Safety Ce…" at bounding box center [1004, 320] width 431 height 140
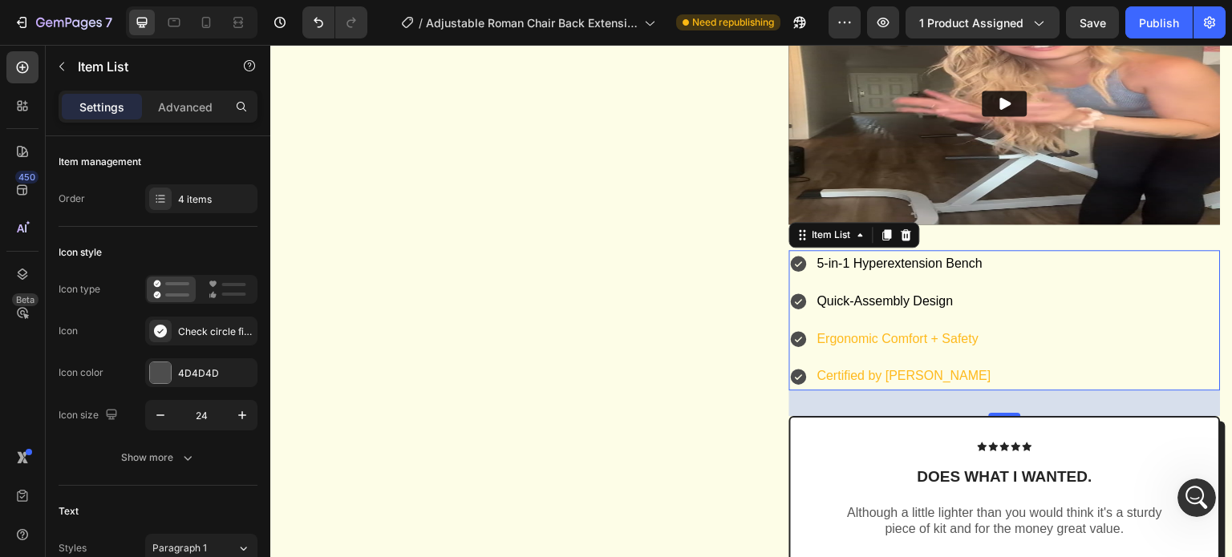
click at [916, 351] on p "Ergonomic Comfort + Safety" at bounding box center [904, 339] width 174 height 23
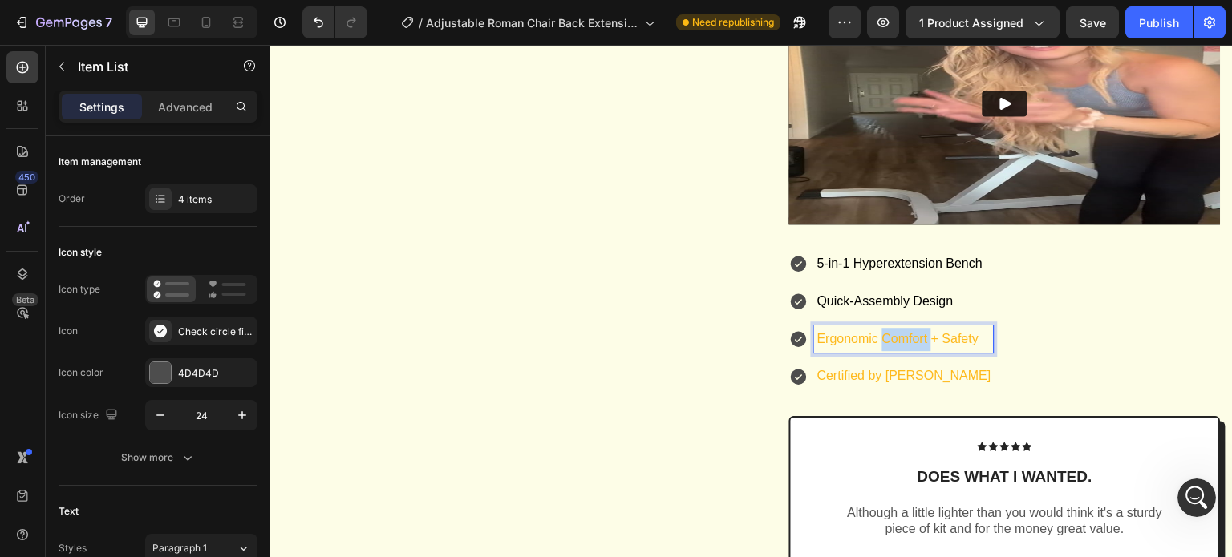
click at [916, 351] on p "Ergonomic Comfort + Safety" at bounding box center [904, 339] width 174 height 23
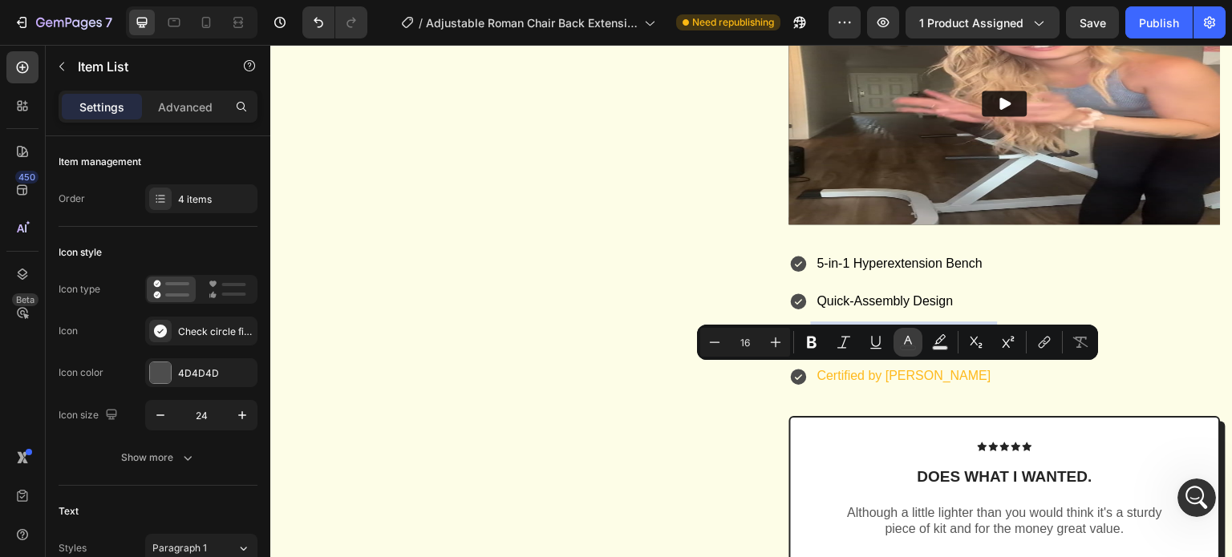
click at [904, 342] on icon "Editor contextual toolbar" at bounding box center [908, 342] width 16 height 16
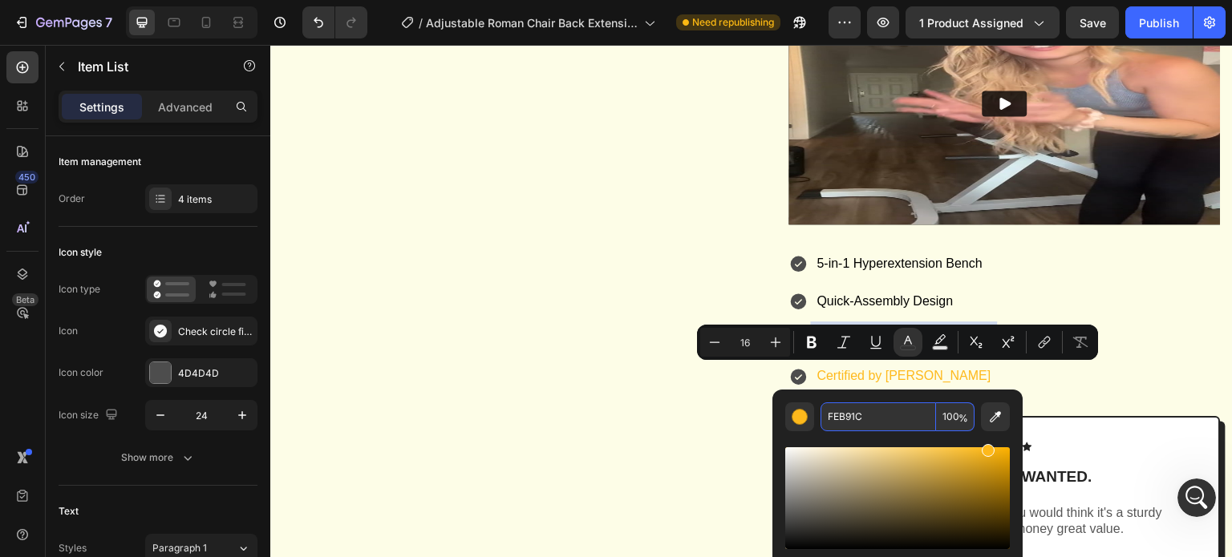
click at [885, 409] on input "FEB91C" at bounding box center [877, 417] width 115 height 29
paste input "000000"
type input "000000"
click at [1103, 391] on div "5-in-1 Hyperextension Bench Quick-Assembly Design Ergonomic Comfort + Safety Ce…" at bounding box center [1004, 320] width 431 height 140
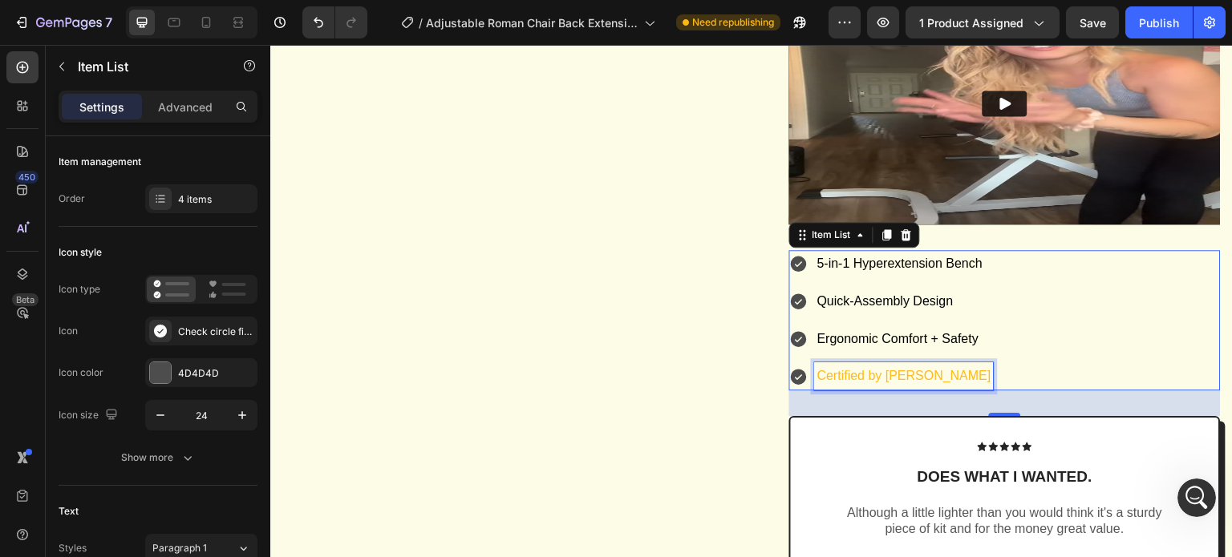
click at [906, 388] on p "Certified by [PERSON_NAME]" at bounding box center [904, 376] width 174 height 23
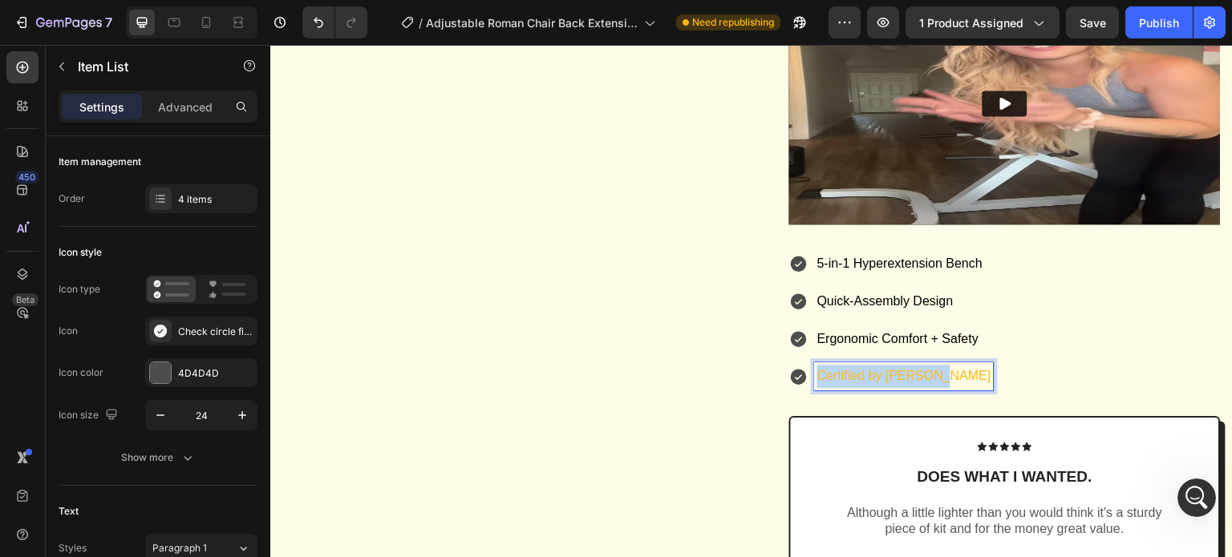
click at [906, 388] on p "Certified by [PERSON_NAME]" at bounding box center [904, 376] width 174 height 23
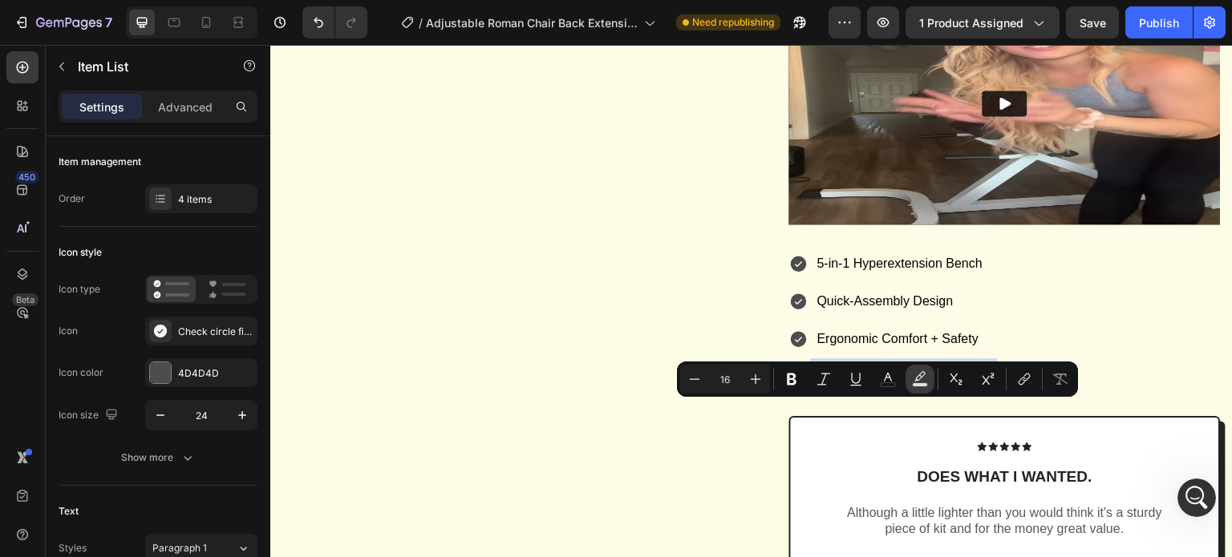
click at [912, 378] on icon "Editor contextual toolbar" at bounding box center [920, 379] width 16 height 16
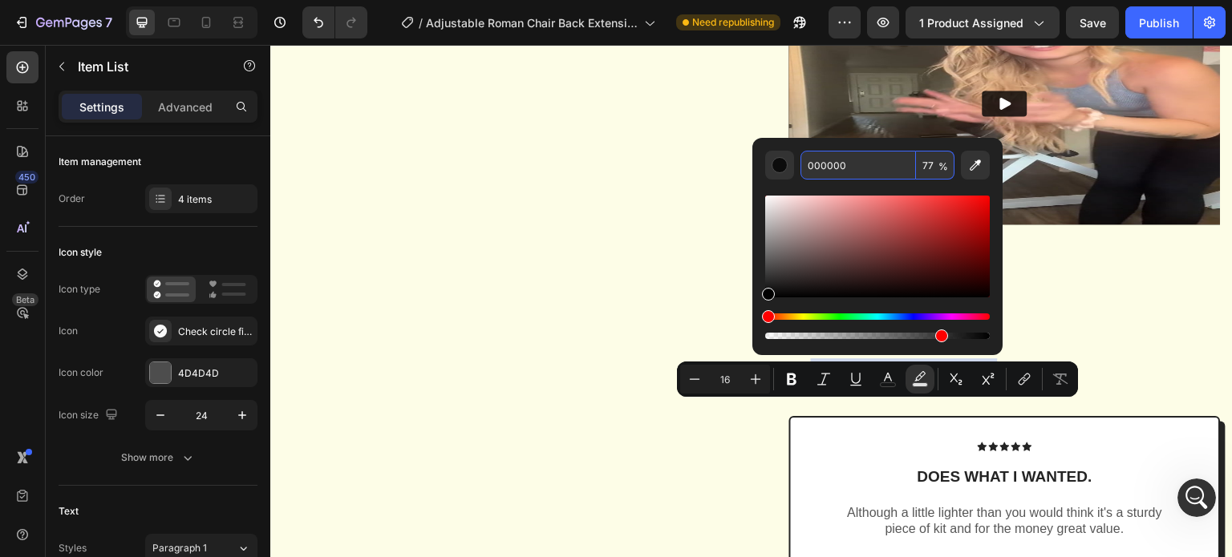
click at [866, 160] on input "000000" at bounding box center [857, 165] width 115 height 29
click at [1135, 369] on div "5-in-1 Hyperextension Bench Quick-Assembly Design Ergonomic Comfort + Safety Ce…" at bounding box center [1004, 320] width 431 height 140
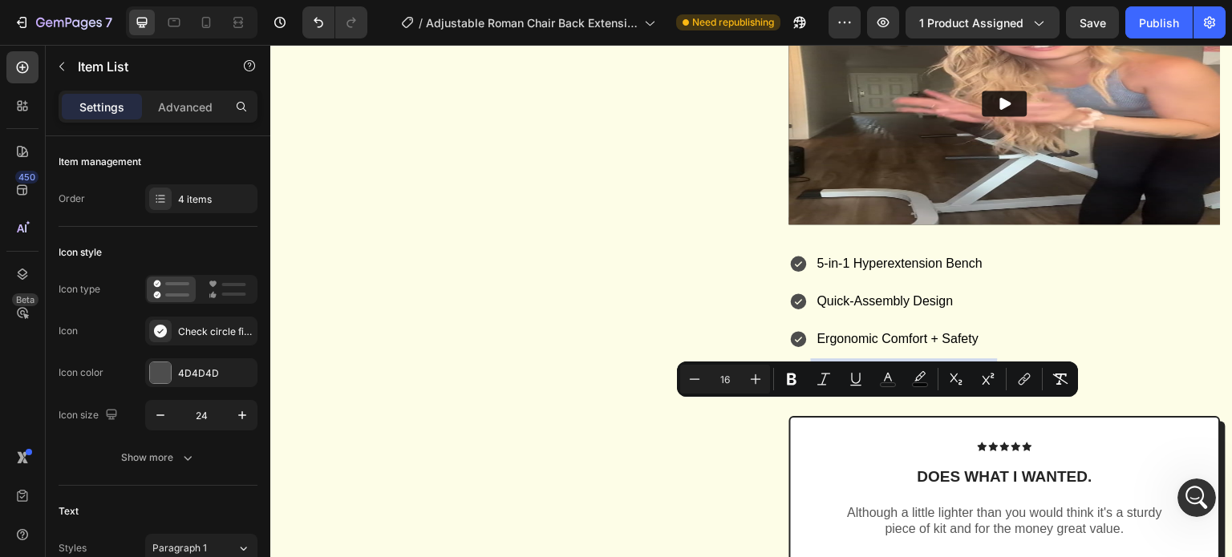
click at [929, 382] on span "Certified by [PERSON_NAME]" at bounding box center [904, 376] width 174 height 14
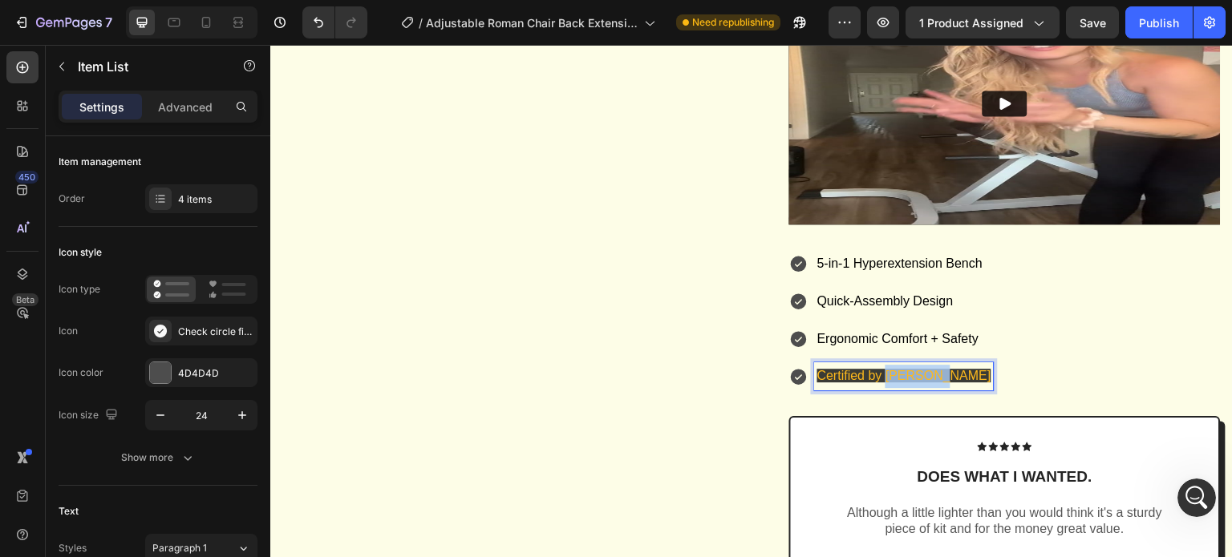
click at [929, 382] on span "Certified by [PERSON_NAME]" at bounding box center [904, 376] width 174 height 14
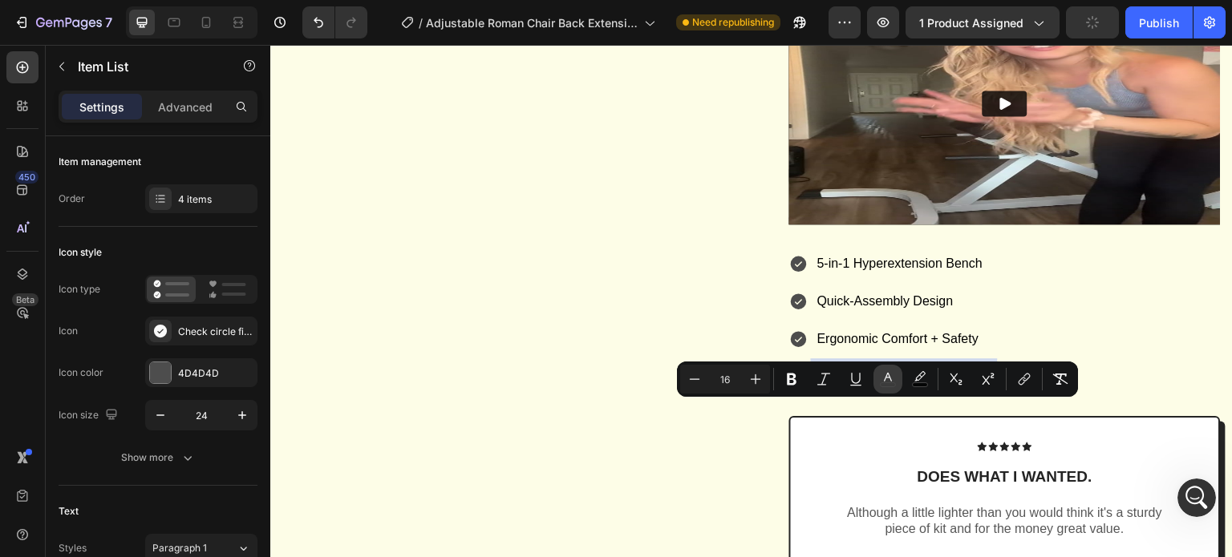
click at [885, 384] on icon "Editor contextual toolbar" at bounding box center [888, 379] width 16 height 16
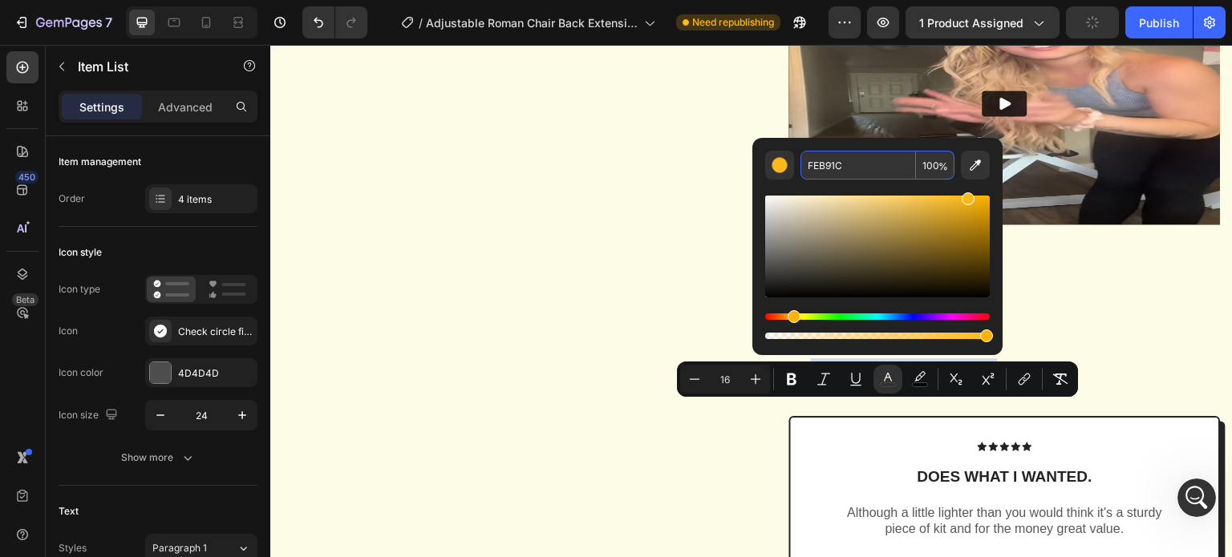
click at [852, 164] on input "FEB91C" at bounding box center [857, 165] width 115 height 29
paste input "000000"
type input "000000"
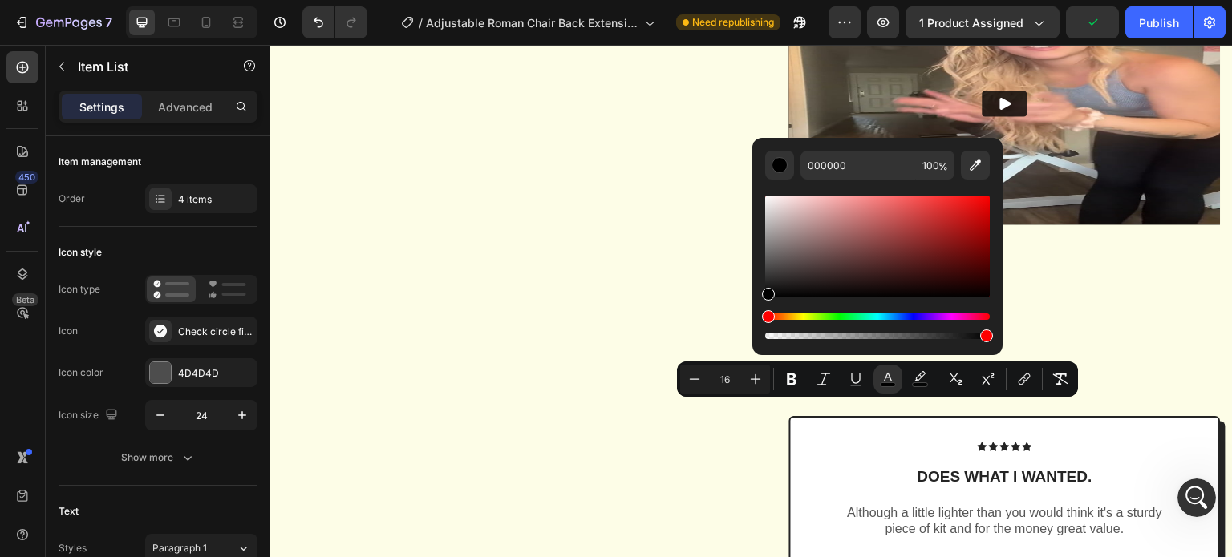
click at [1140, 357] on div "5-in-1 Hyperextension Bench Quick-Assembly Design Ergonomic Comfort + Safety Ce…" at bounding box center [1004, 320] width 431 height 140
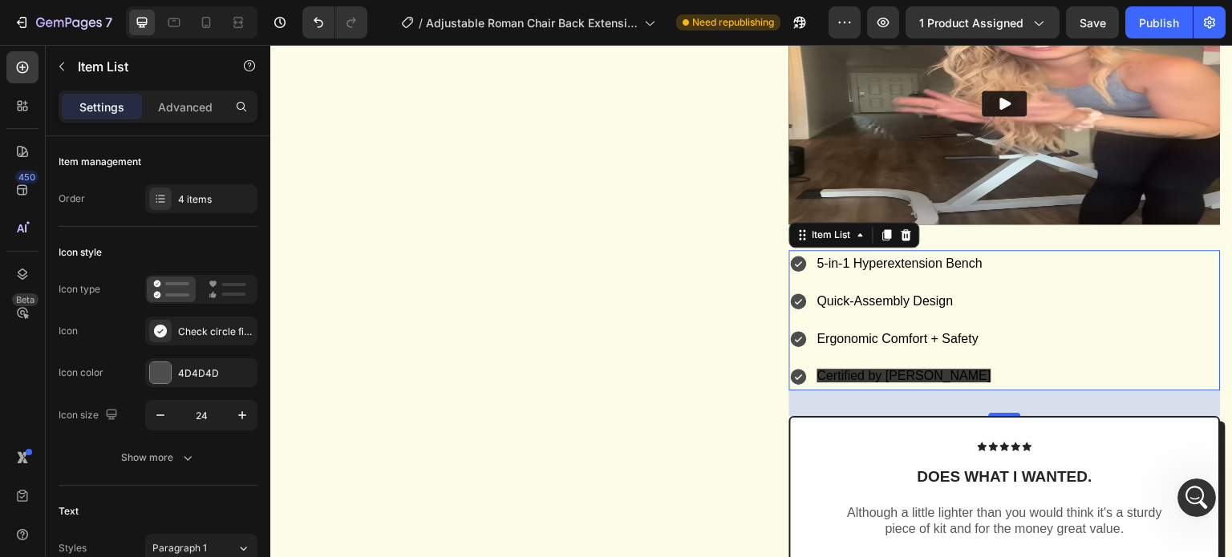
click at [965, 314] on p "Quick-Assembly Design" at bounding box center [904, 301] width 174 height 23
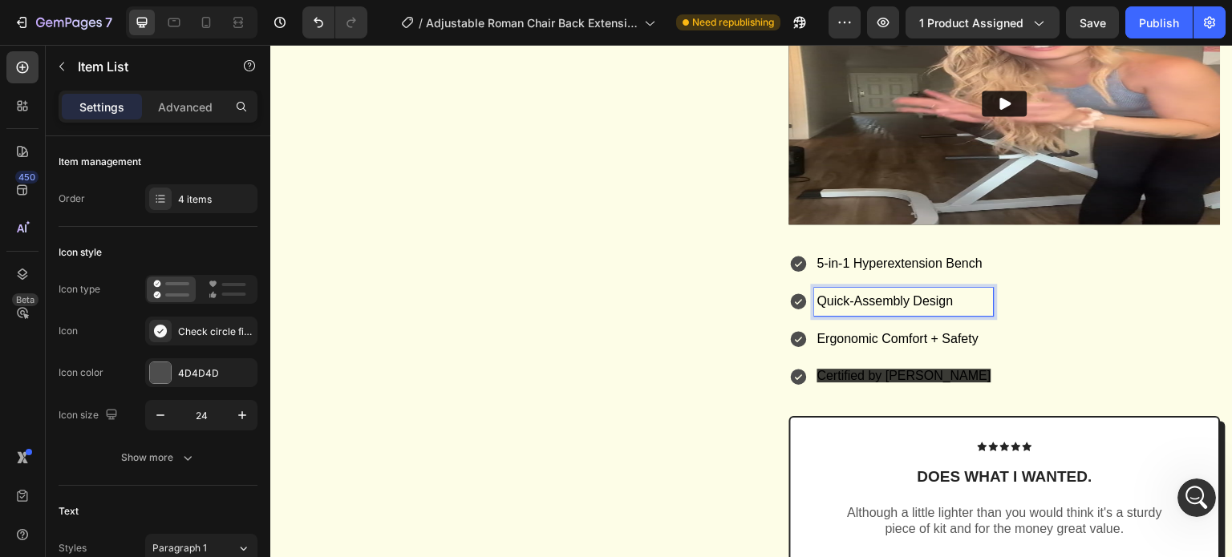
click at [965, 314] on p "Quick-Assembly Design" at bounding box center [904, 301] width 174 height 23
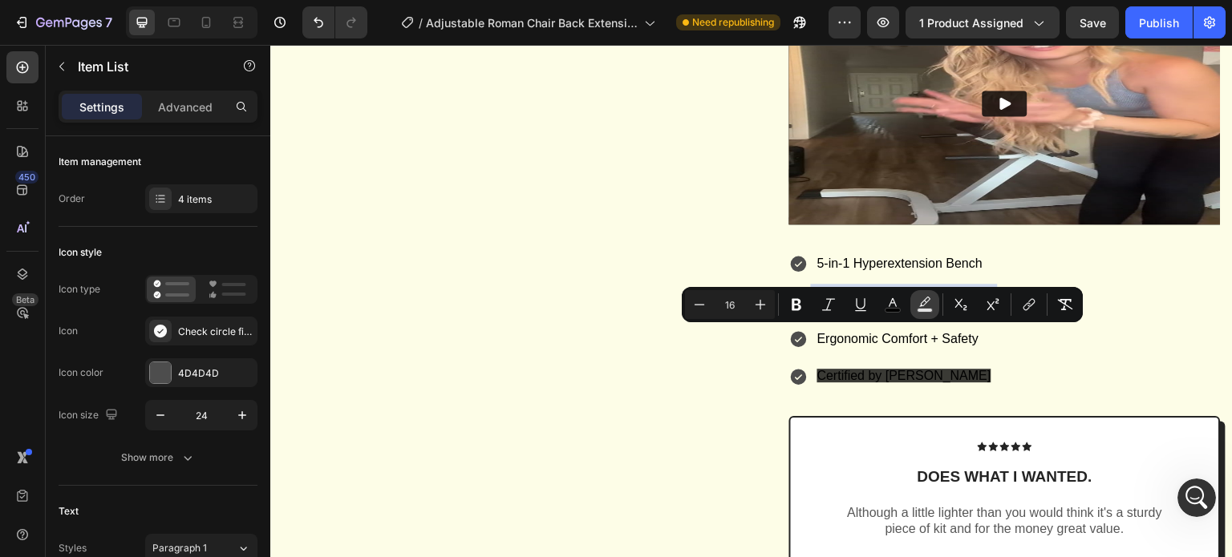
click at [927, 307] on icon "Editor contextual toolbar" at bounding box center [925, 305] width 16 height 16
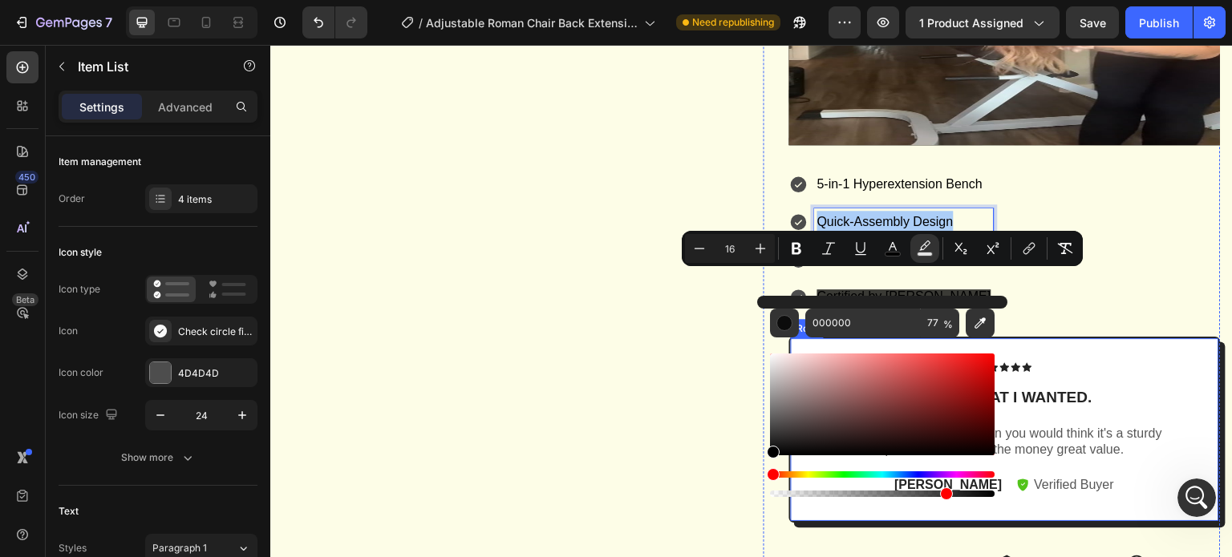
scroll to position [1604, 0]
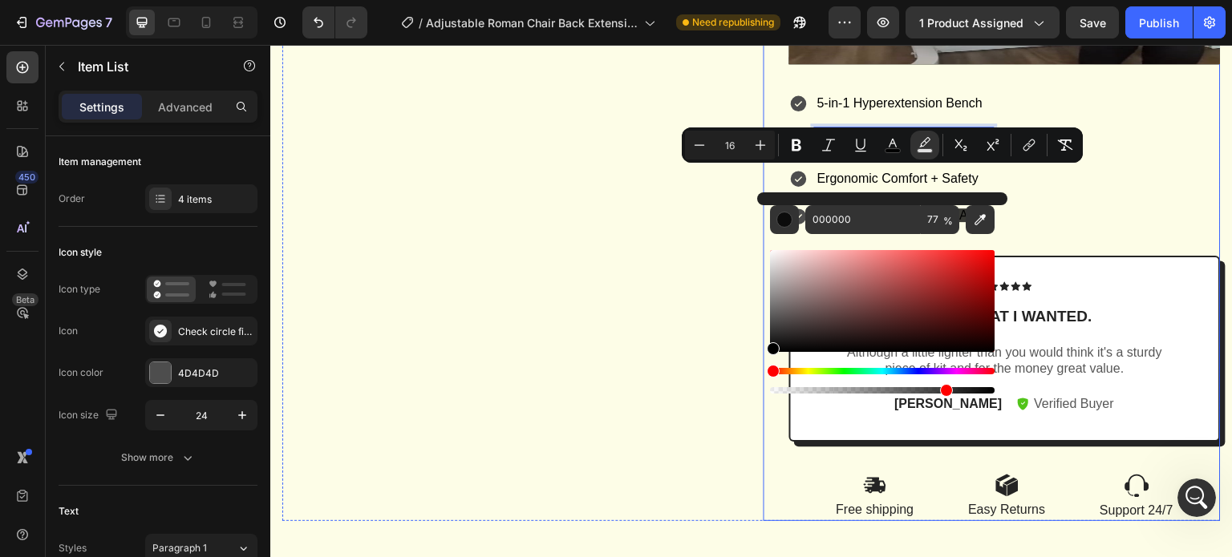
click at [1140, 230] on div "5-in-1 Hyperextension Bench Quick-Assembly Design Ergonomic Comfort + Safety Ce…" at bounding box center [1004, 160] width 431 height 140
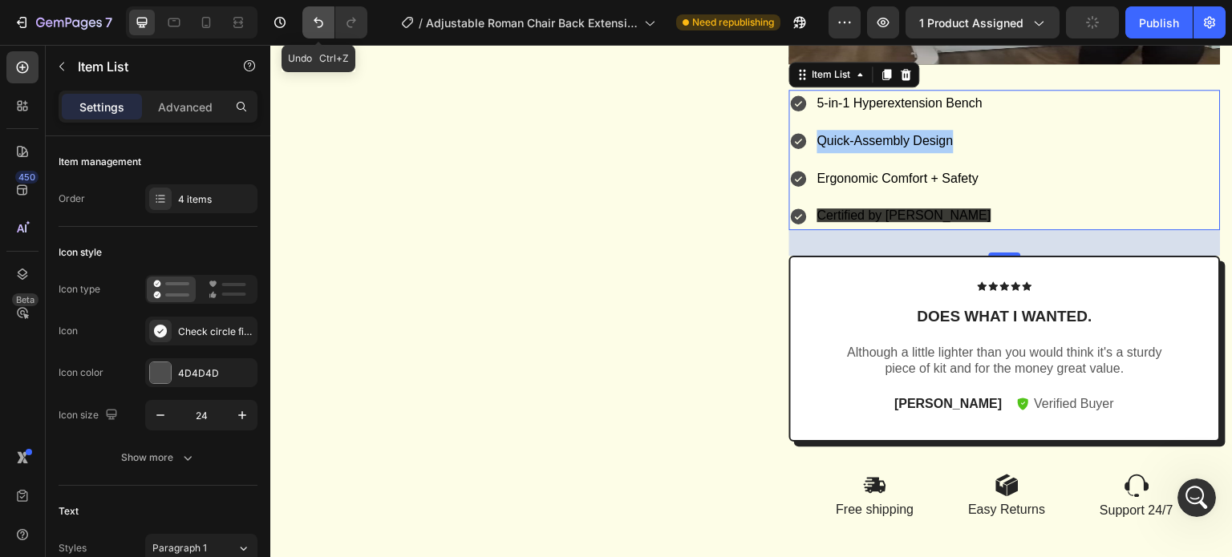
click at [314, 25] on icon "Undo/Redo" at bounding box center [318, 22] width 16 height 16
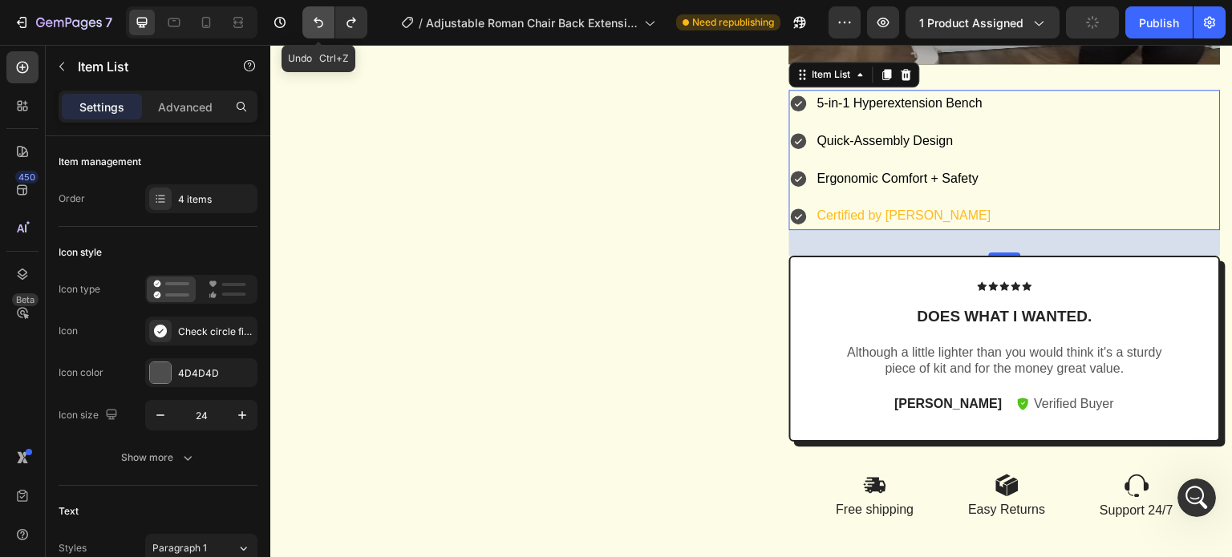
click at [314, 25] on icon "Undo/Redo" at bounding box center [318, 22] width 16 height 16
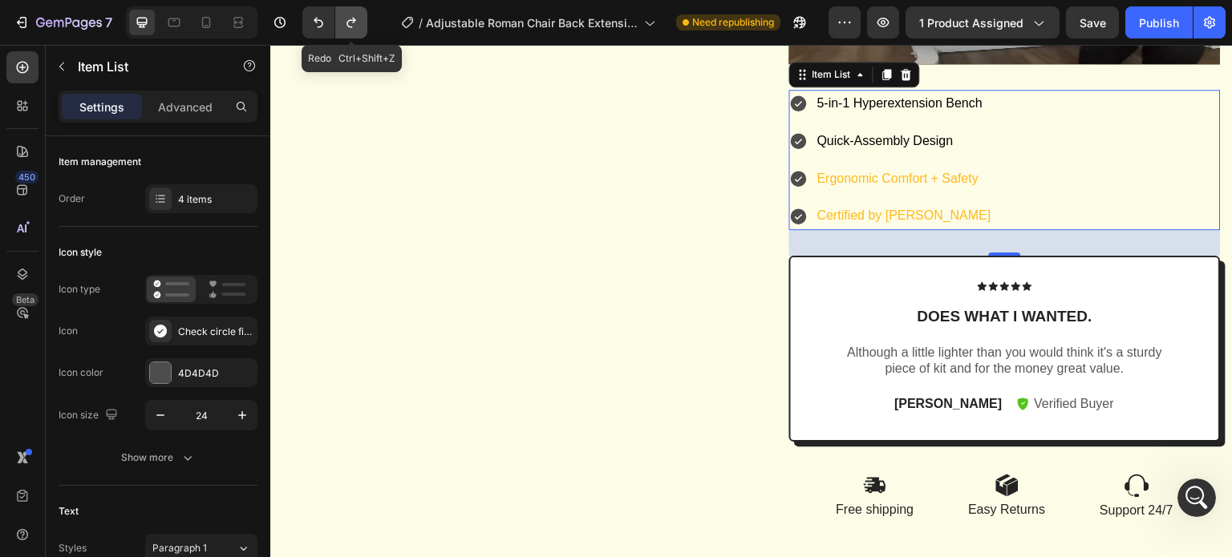
click at [338, 25] on button "Undo/Redo" at bounding box center [351, 22] width 32 height 32
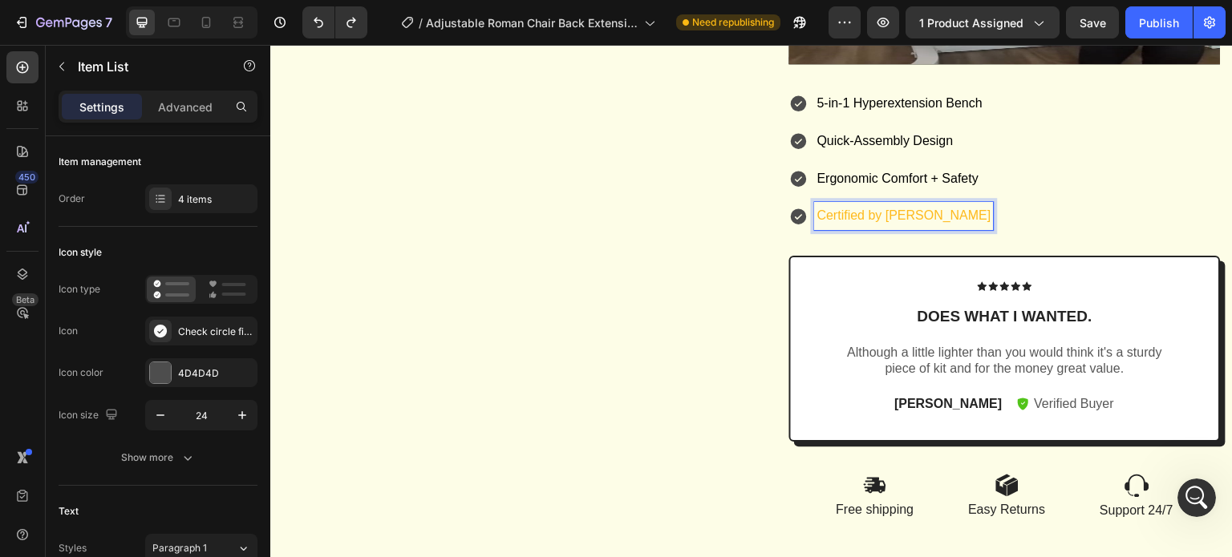
click at [867, 185] on span "Ergonomic Comfort + Safety" at bounding box center [897, 179] width 161 height 14
click at [871, 228] on p "Certified by [PERSON_NAME]" at bounding box center [904, 215] width 174 height 23
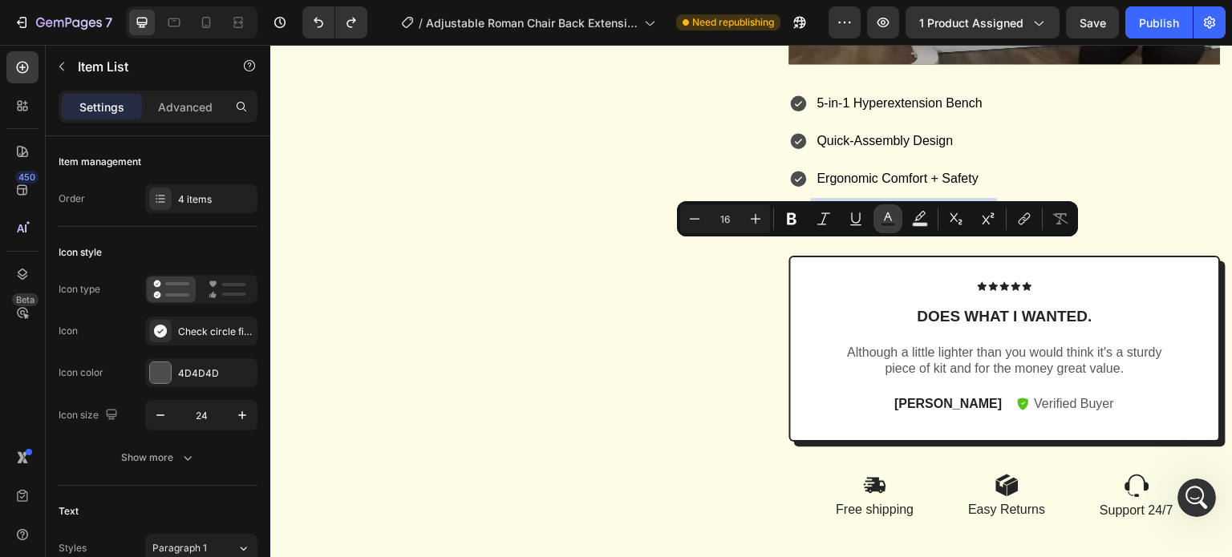
click at [880, 217] on icon "Editor contextual toolbar" at bounding box center [888, 219] width 16 height 16
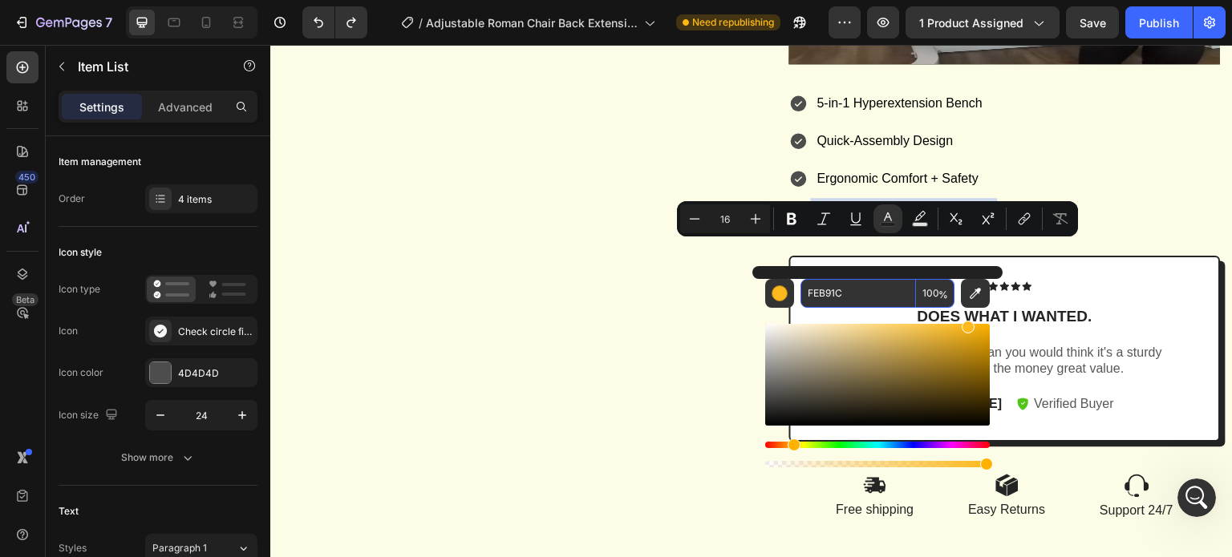
drag, startPoint x: 851, startPoint y: 297, endPoint x: 885, endPoint y: 302, distance: 34.8
click at [851, 297] on input "FEB91C" at bounding box center [857, 293] width 115 height 29
paste input "000000"
type input "000000"
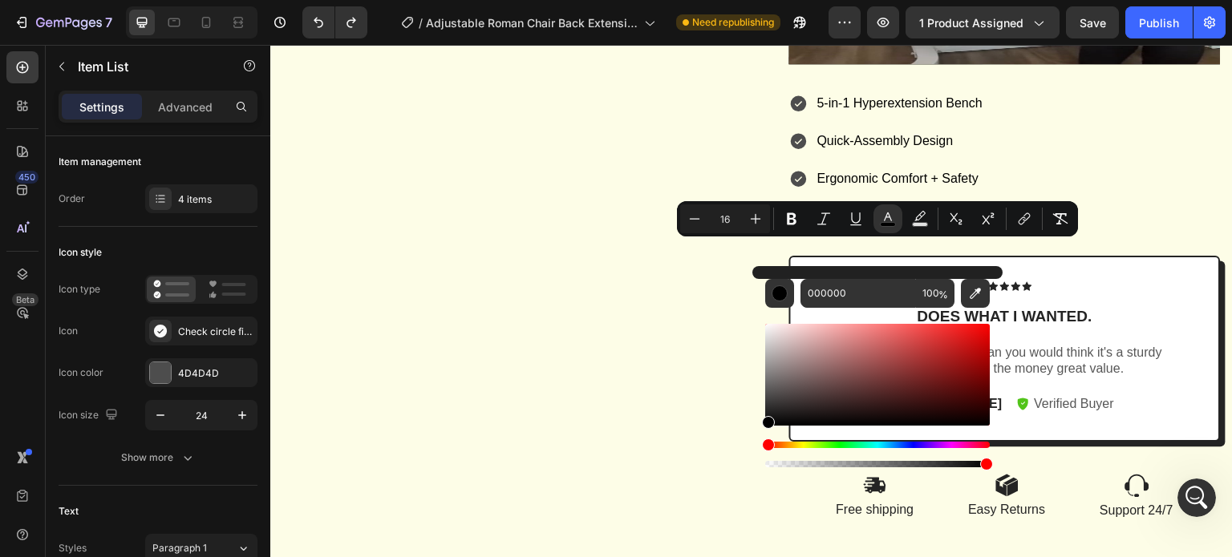
click at [1145, 230] on div "5-in-1 Hyperextension Bench Quick-Assembly Design Ergonomic Comfort + Safety Ce…" at bounding box center [1004, 160] width 431 height 140
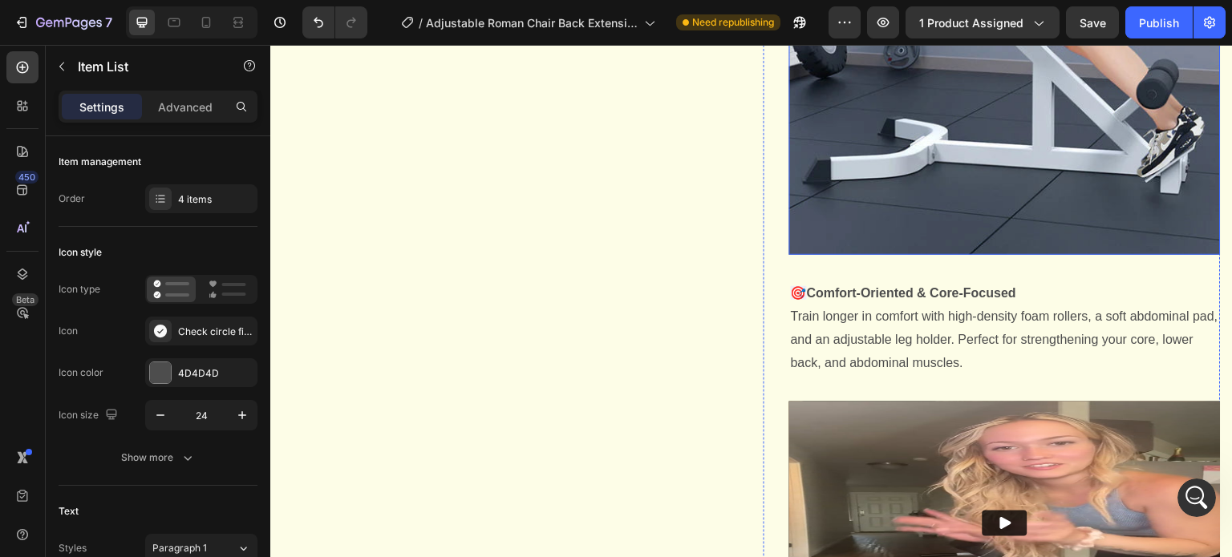
scroll to position [1185, 0]
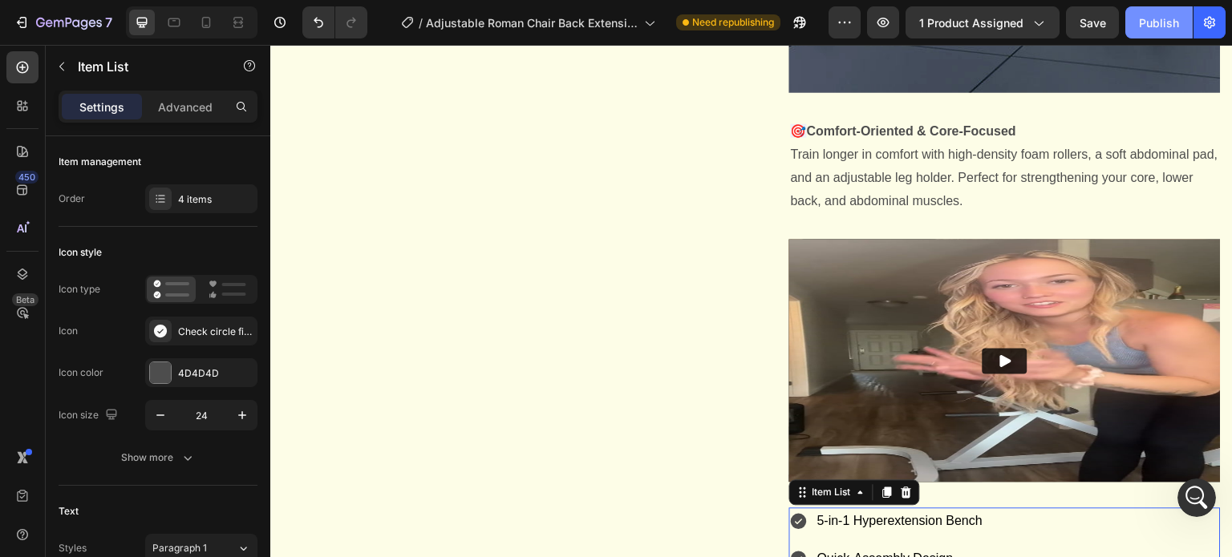
click at [1156, 25] on div "Publish" at bounding box center [1159, 22] width 40 height 17
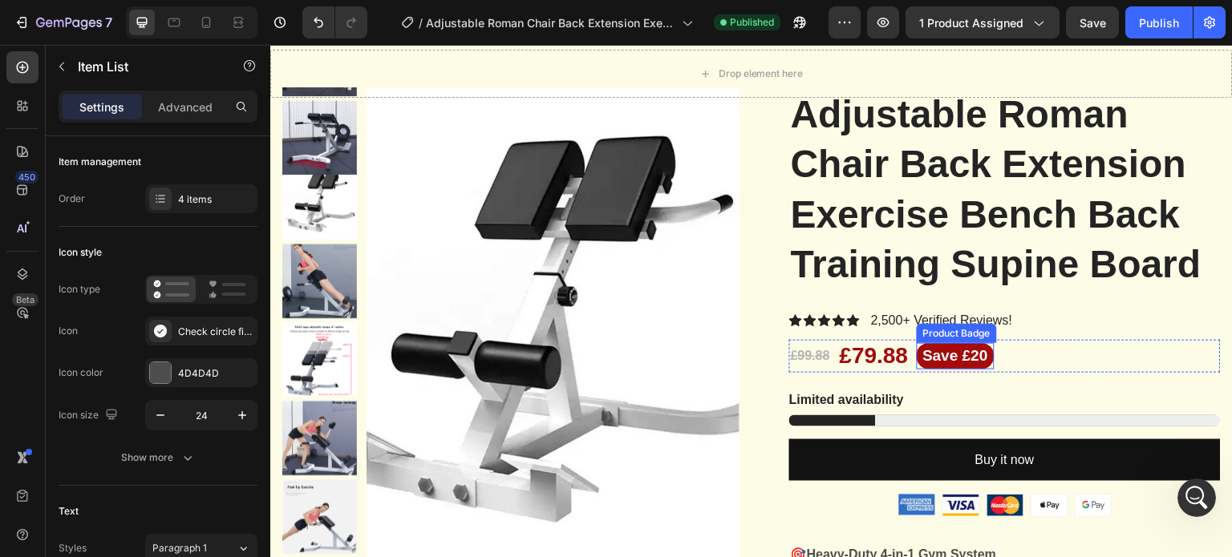
scroll to position [0, 0]
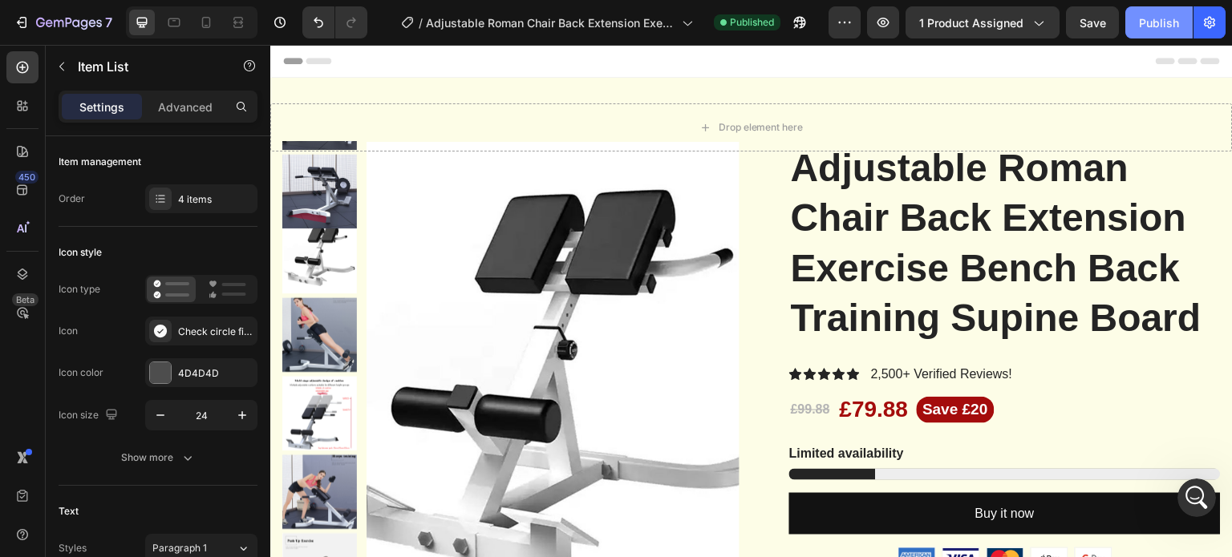
click at [1162, 22] on div "Publish" at bounding box center [1159, 22] width 40 height 17
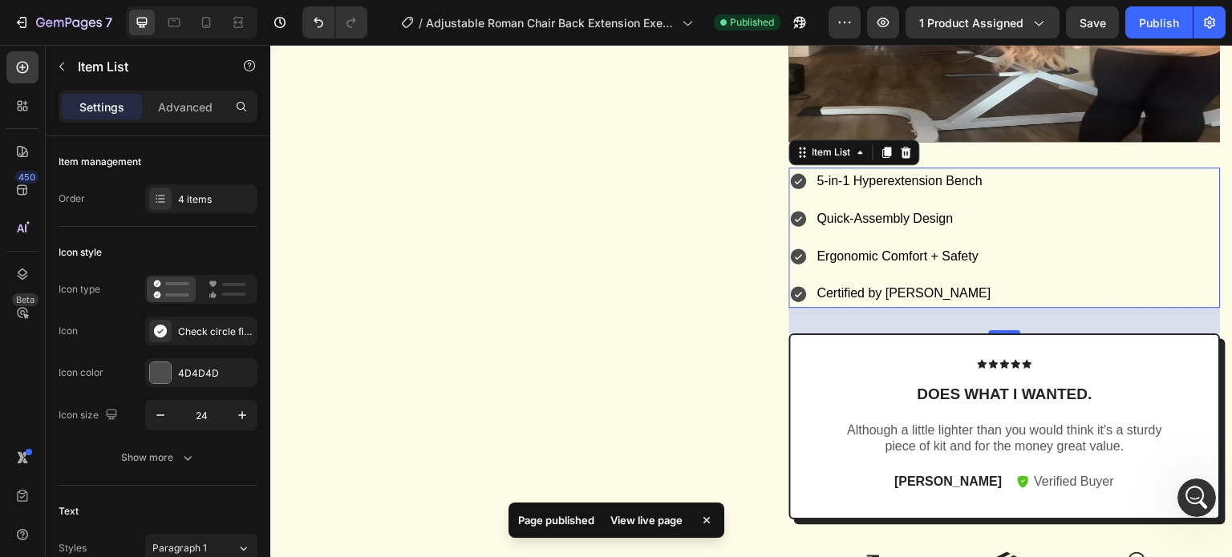
scroll to position [1604, 0]
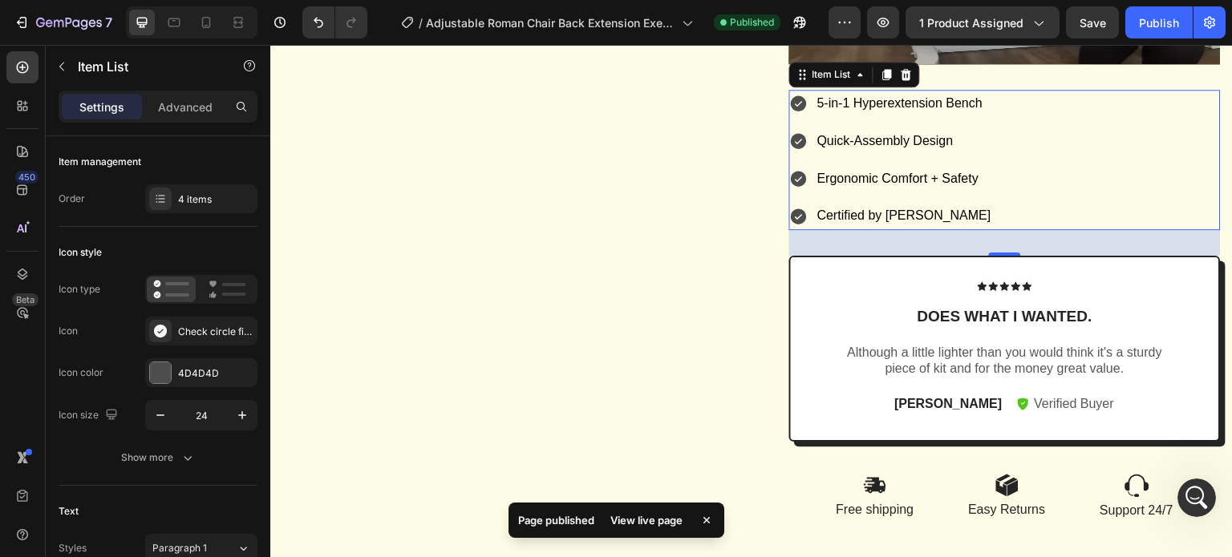
click at [866, 256] on div "32" at bounding box center [1004, 243] width 431 height 26
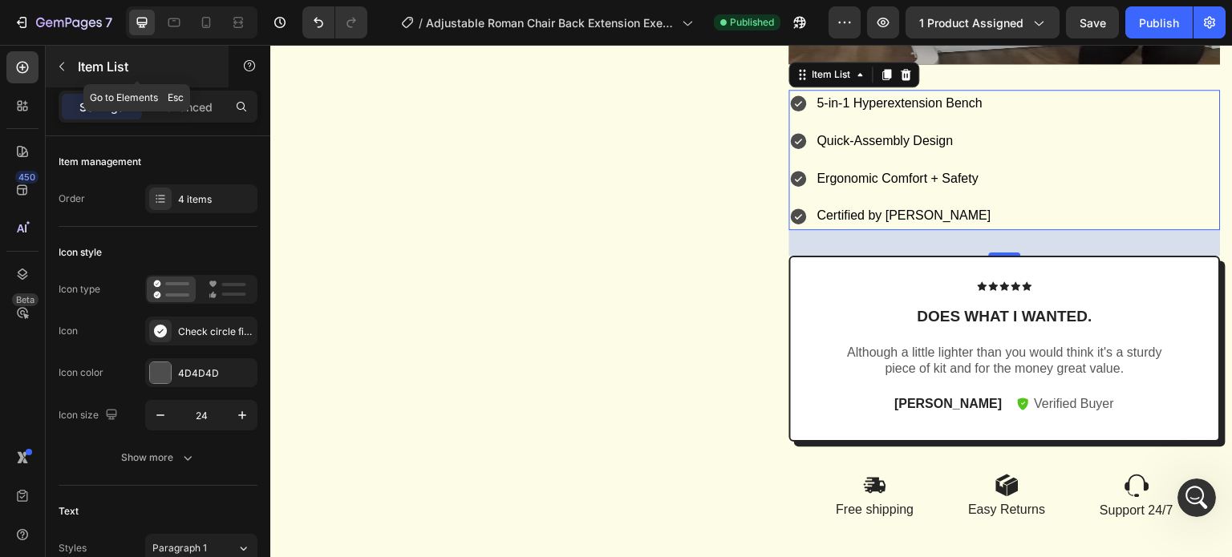
click at [56, 70] on icon "button" at bounding box center [61, 66] width 13 height 13
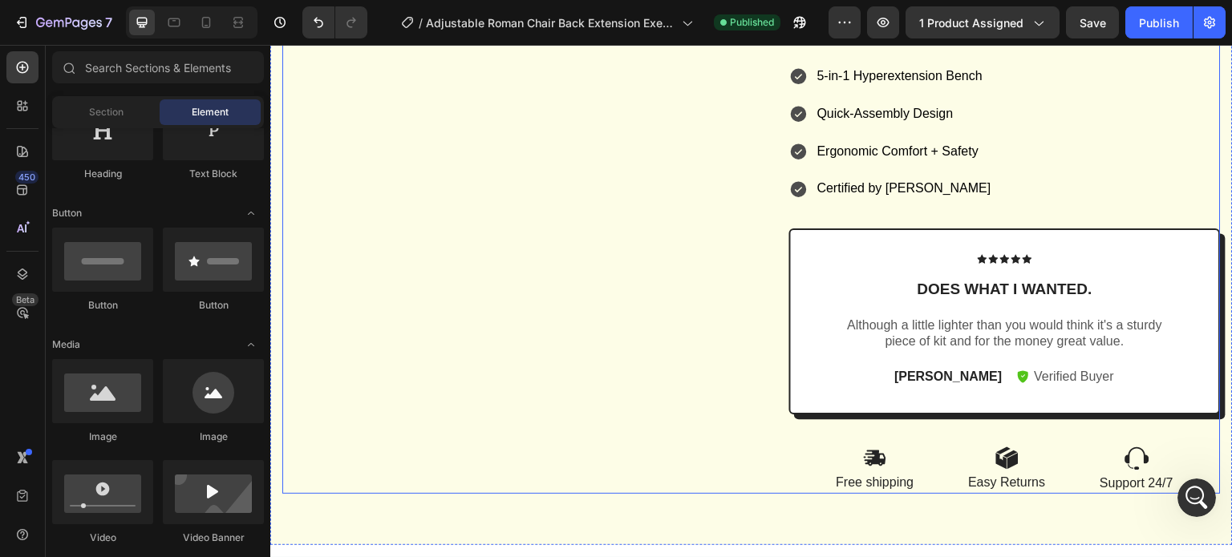
scroll to position [1666, 0]
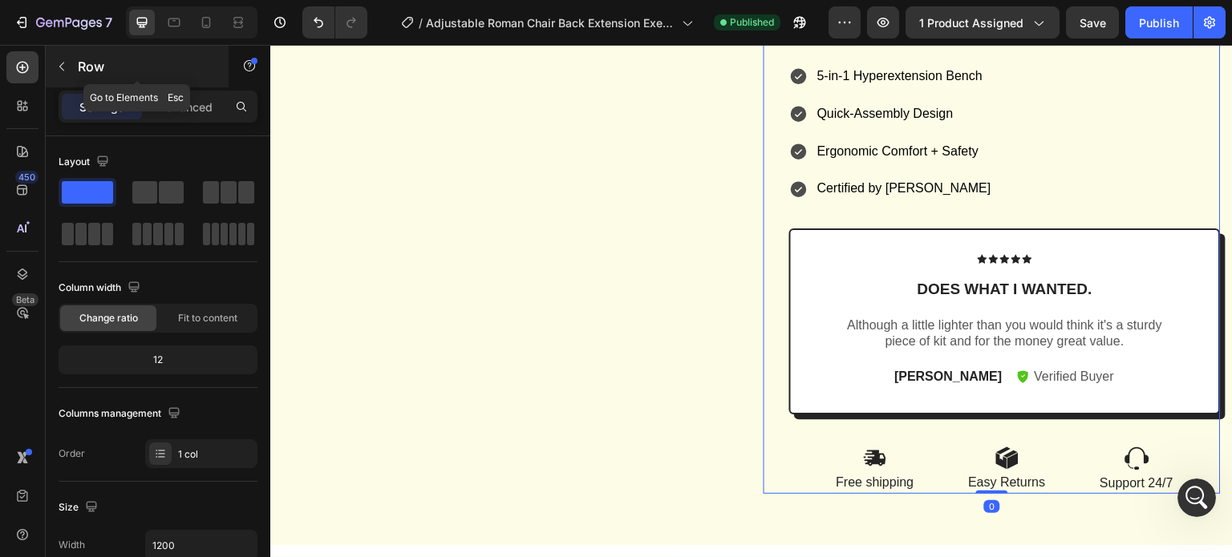
click at [66, 70] on icon "button" at bounding box center [61, 66] width 13 height 13
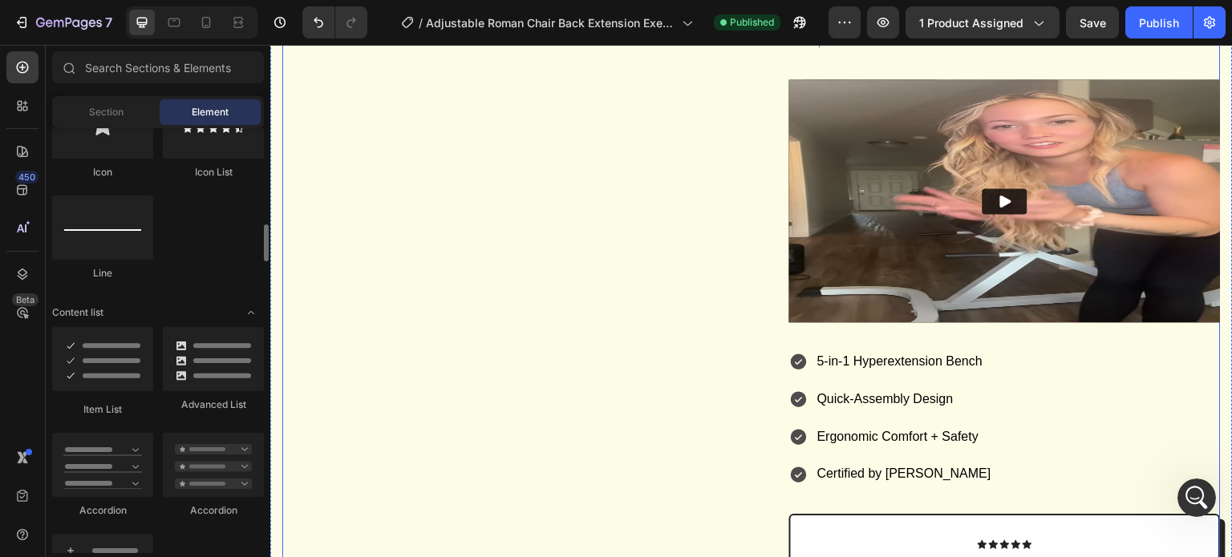
scroll to position [1506, 0]
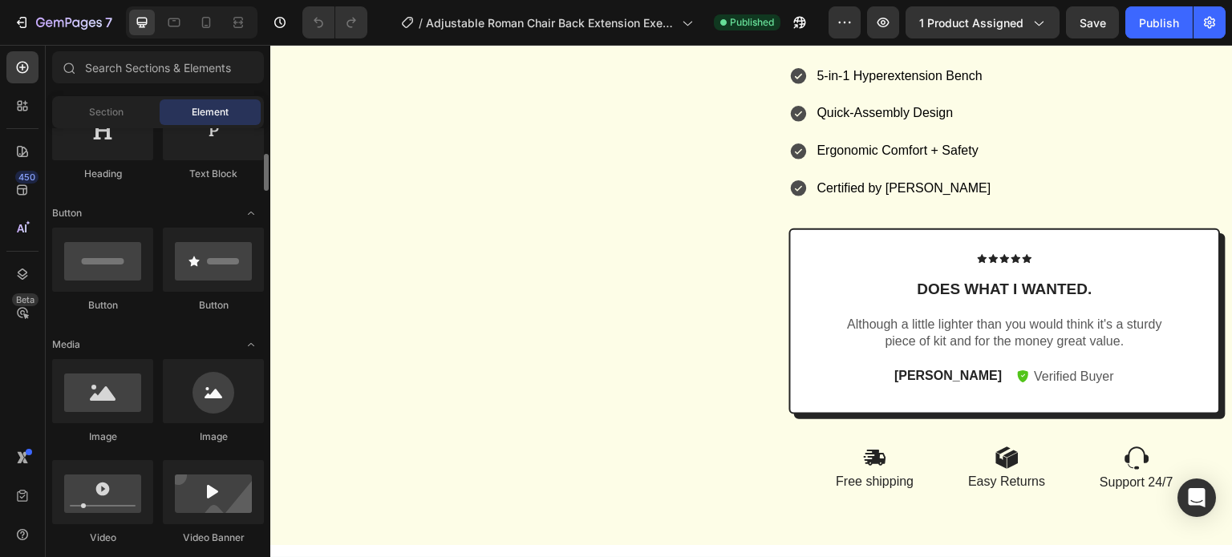
scroll to position [400, 0]
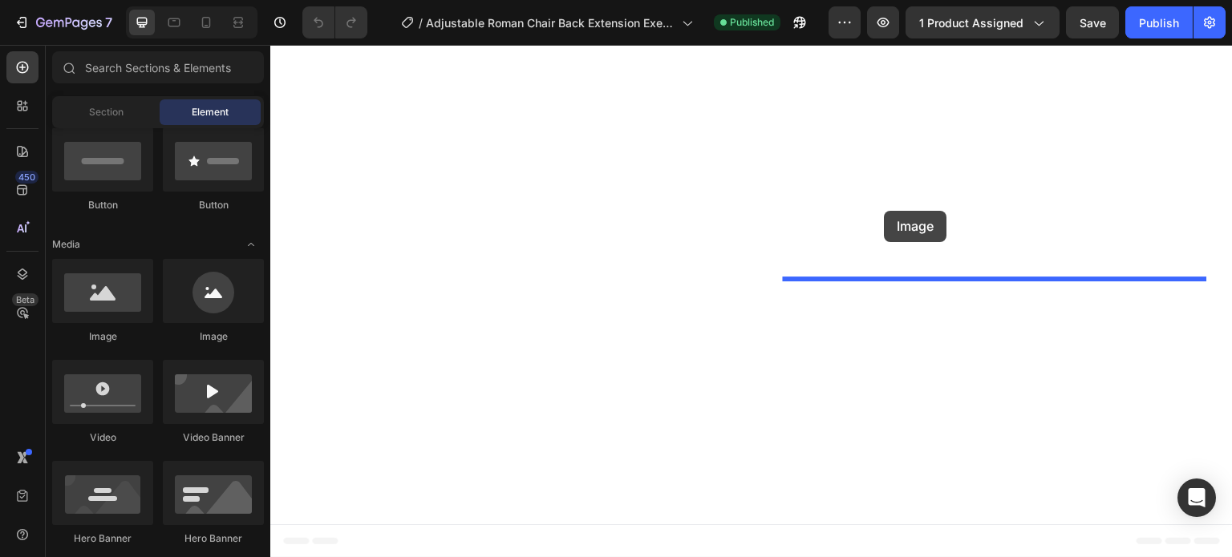
drag, startPoint x: 371, startPoint y: 344, endPoint x: 884, endPoint y: 211, distance: 530.2
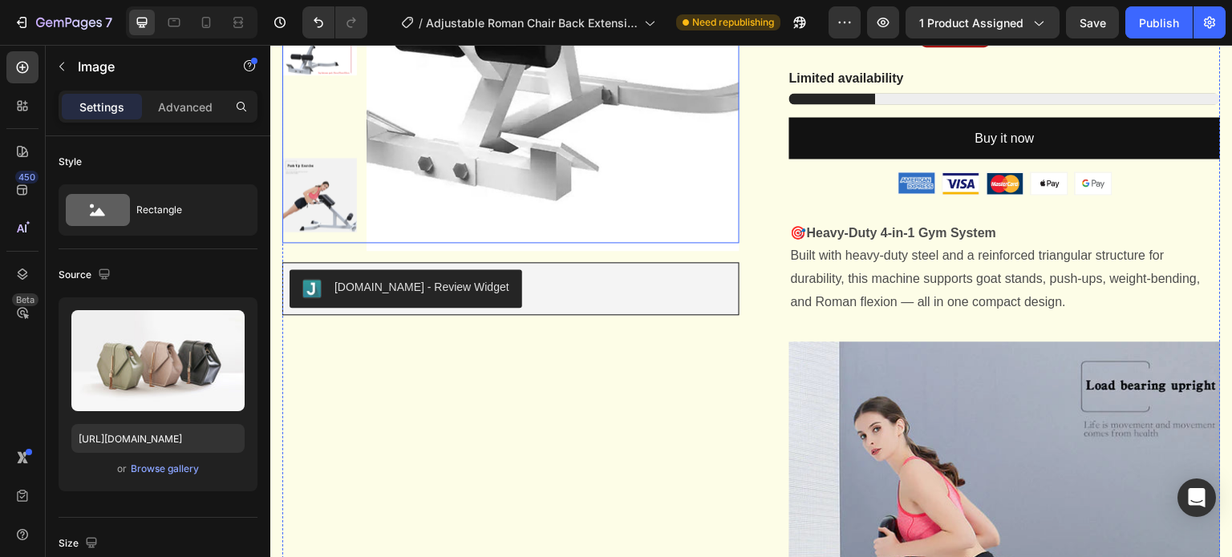
scroll to position [63, 0]
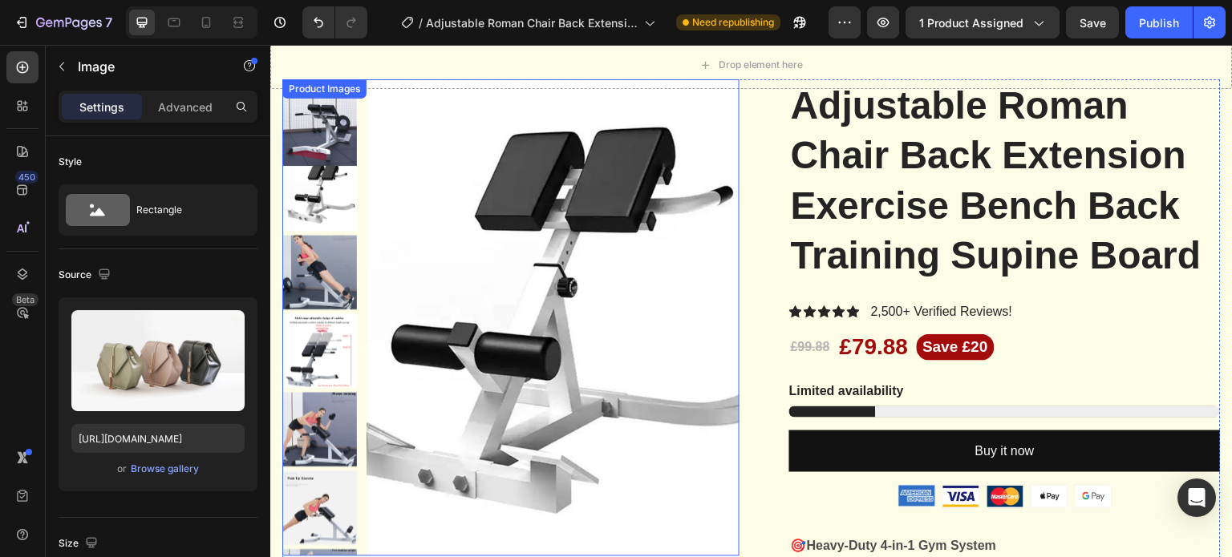
click at [563, 271] on img at bounding box center [552, 321] width 373 height 485
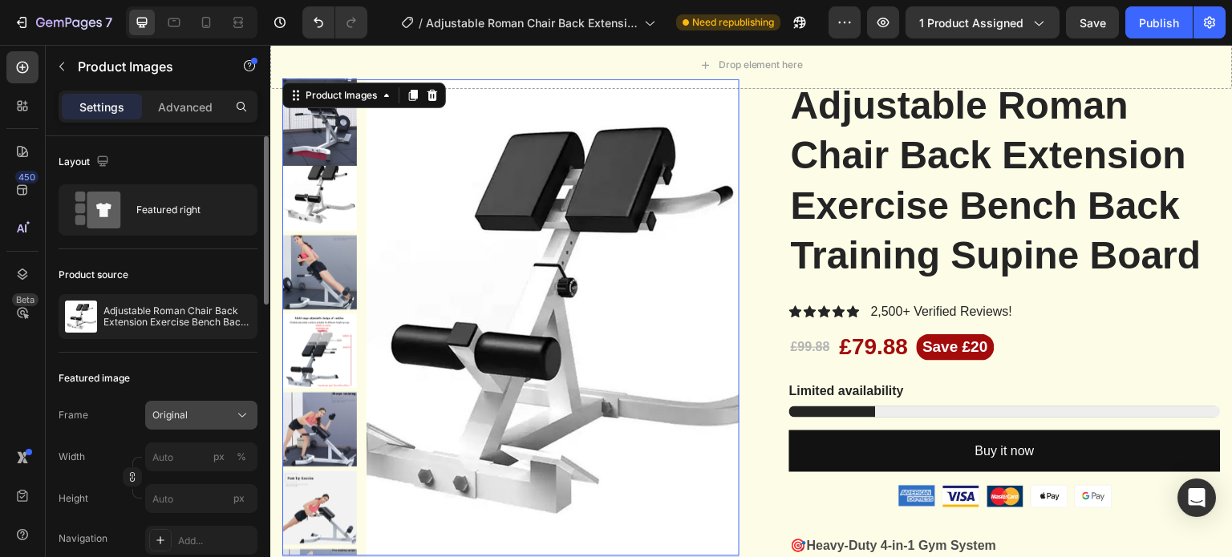
click at [233, 419] on div "Original" at bounding box center [201, 415] width 98 height 16
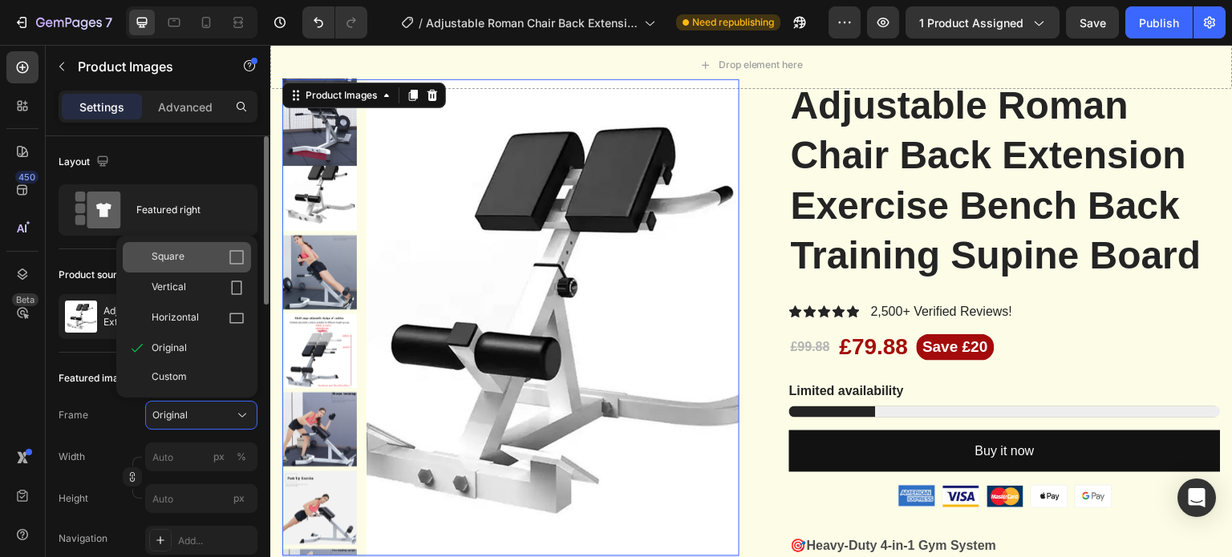
click at [204, 261] on div "Square" at bounding box center [198, 257] width 93 height 16
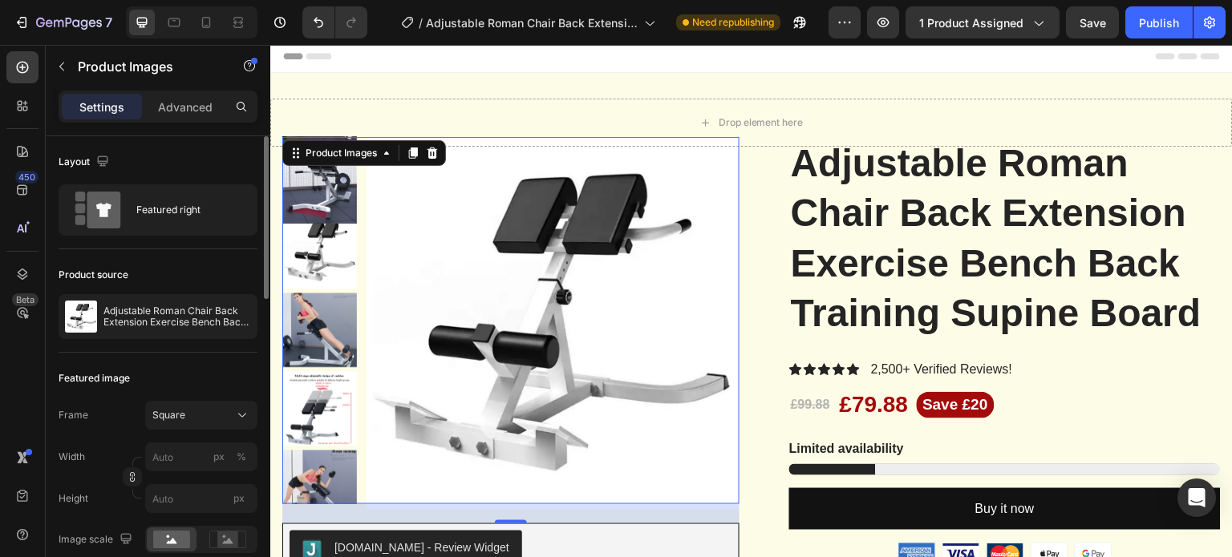
scroll to position [0, 0]
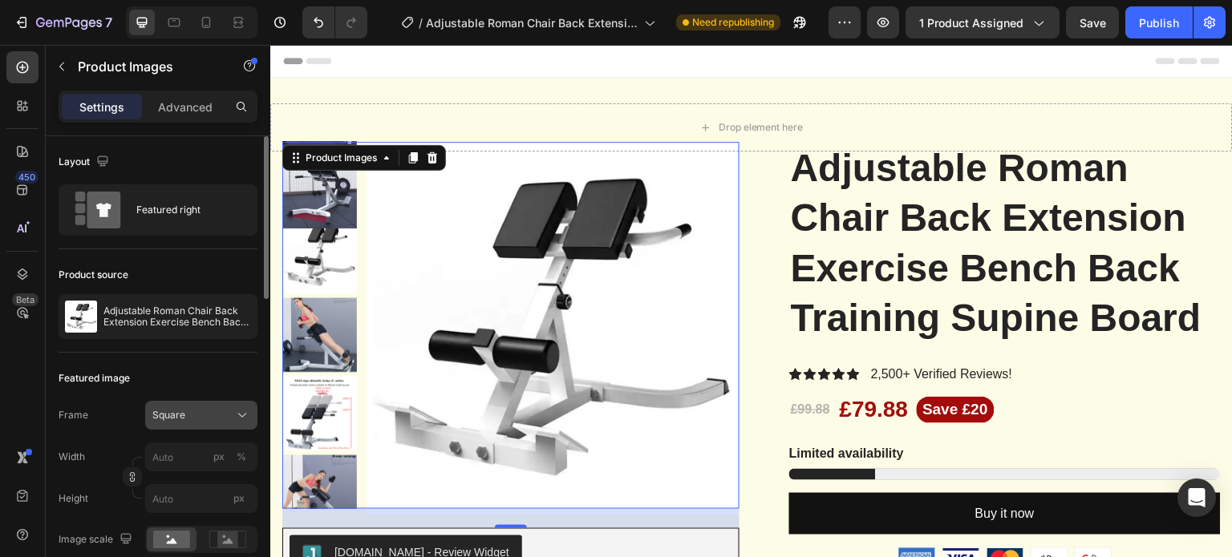
click at [183, 415] on span "Square" at bounding box center [168, 415] width 33 height 14
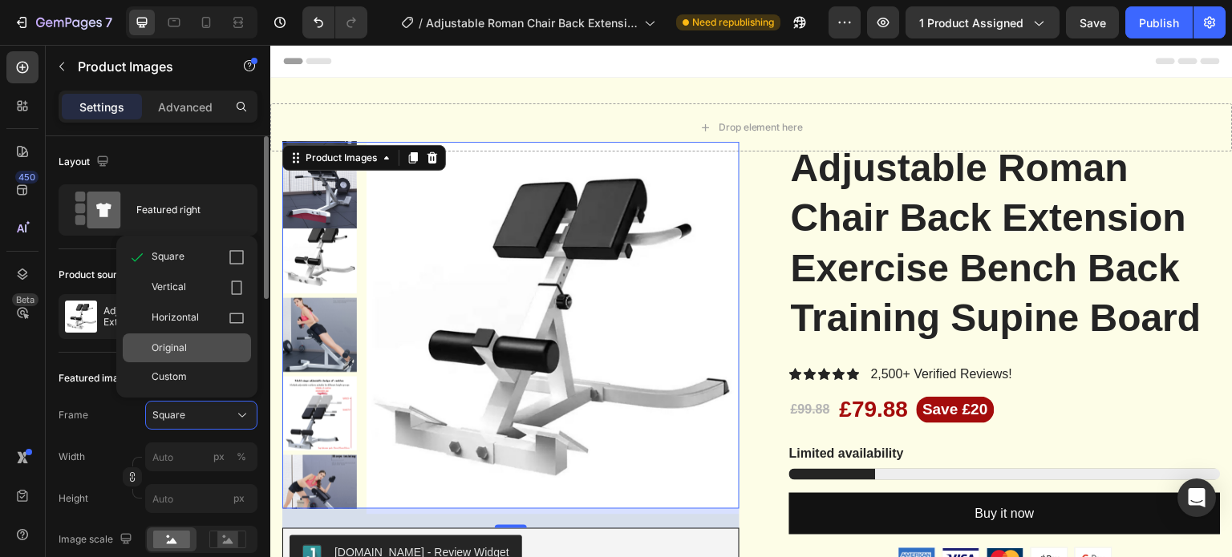
click at [194, 343] on div "Original" at bounding box center [198, 348] width 93 height 14
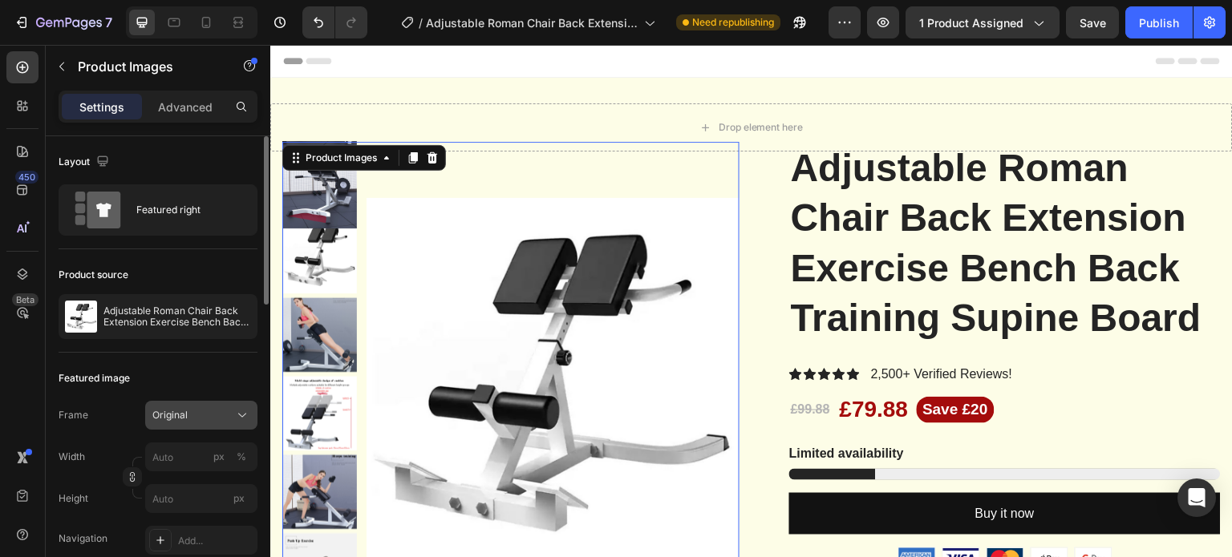
click at [198, 409] on div "Original" at bounding box center [191, 415] width 79 height 14
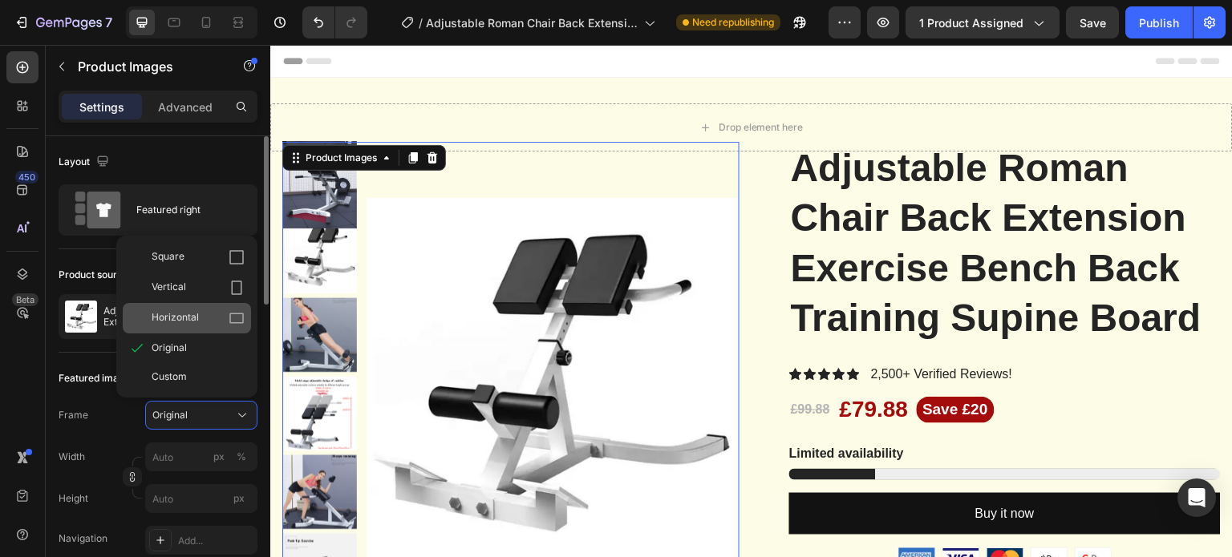
click at [202, 320] on div "Horizontal" at bounding box center [198, 318] width 93 height 16
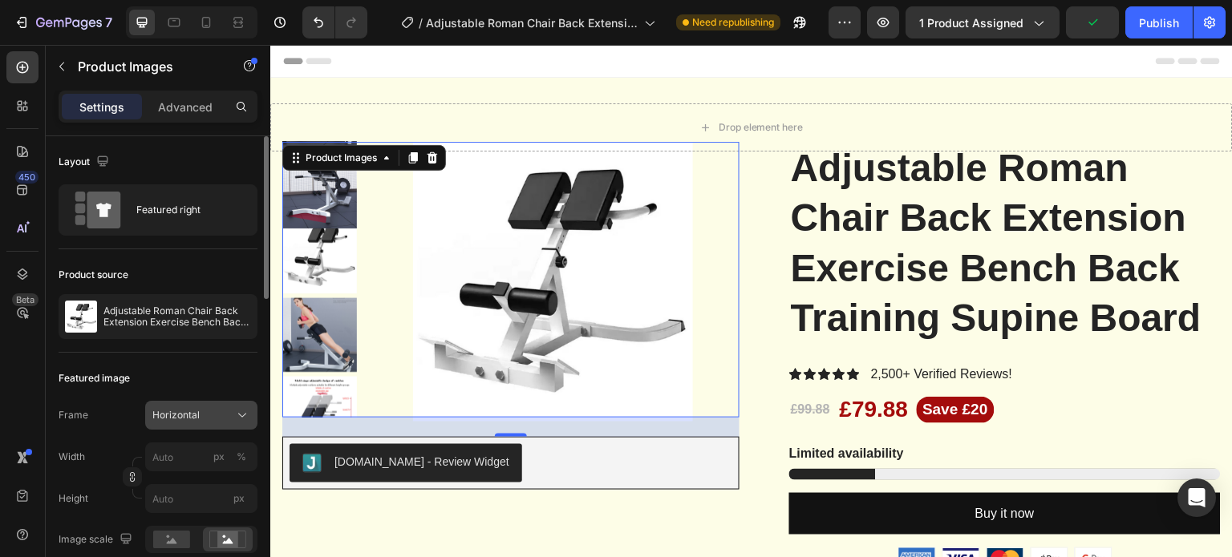
click at [203, 415] on div "Horizontal" at bounding box center [191, 415] width 79 height 14
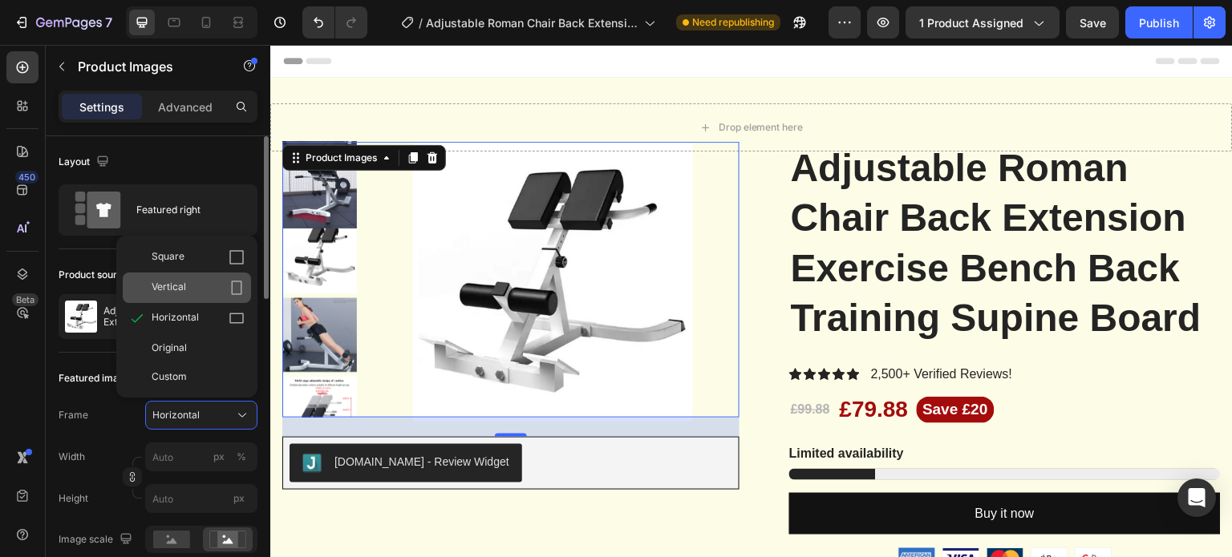
click at [205, 289] on div "Vertical" at bounding box center [198, 288] width 93 height 16
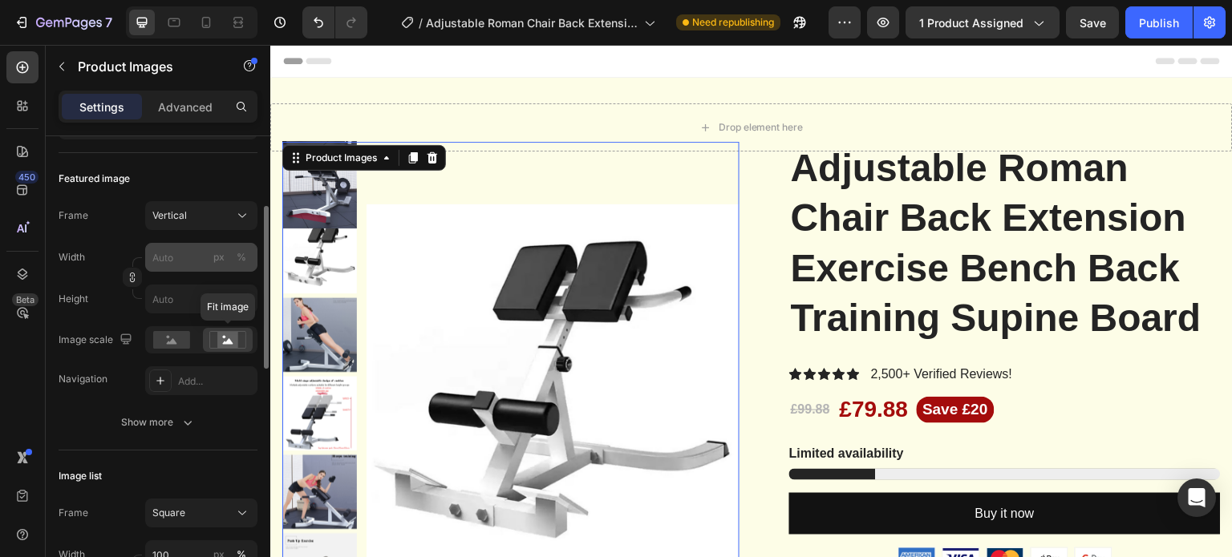
scroll to position [99, 0]
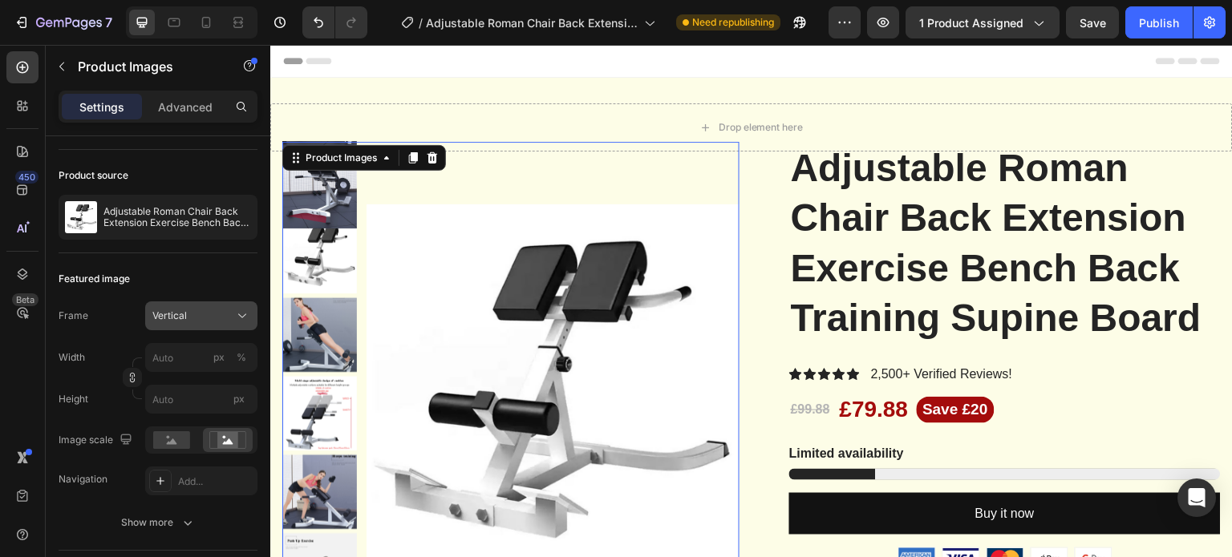
click at [208, 313] on div "Vertical" at bounding box center [191, 316] width 79 height 14
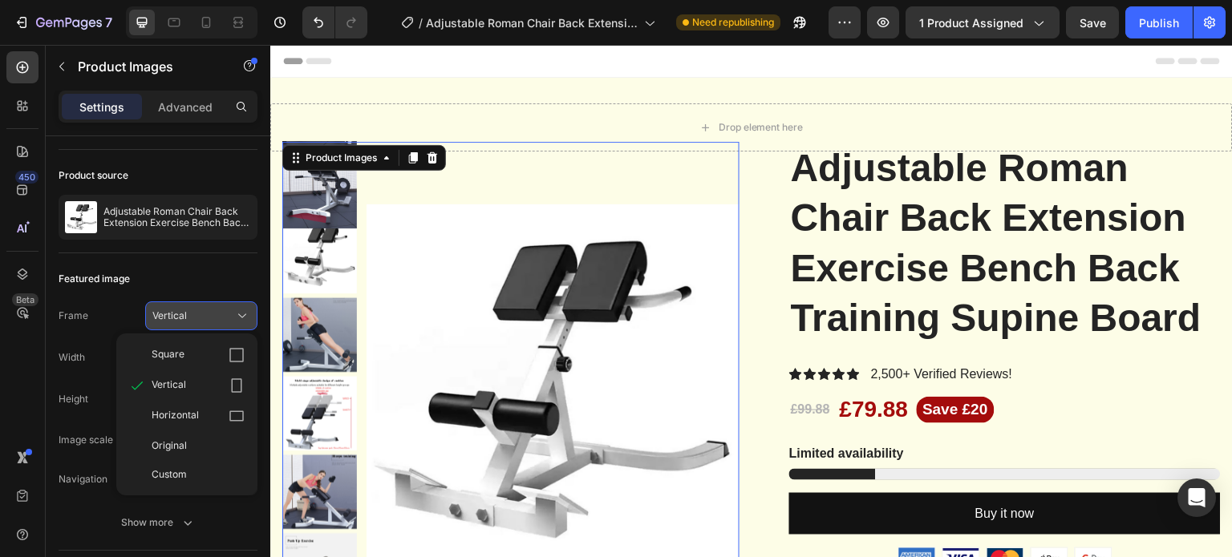
click at [213, 310] on div "Vertical" at bounding box center [191, 316] width 79 height 14
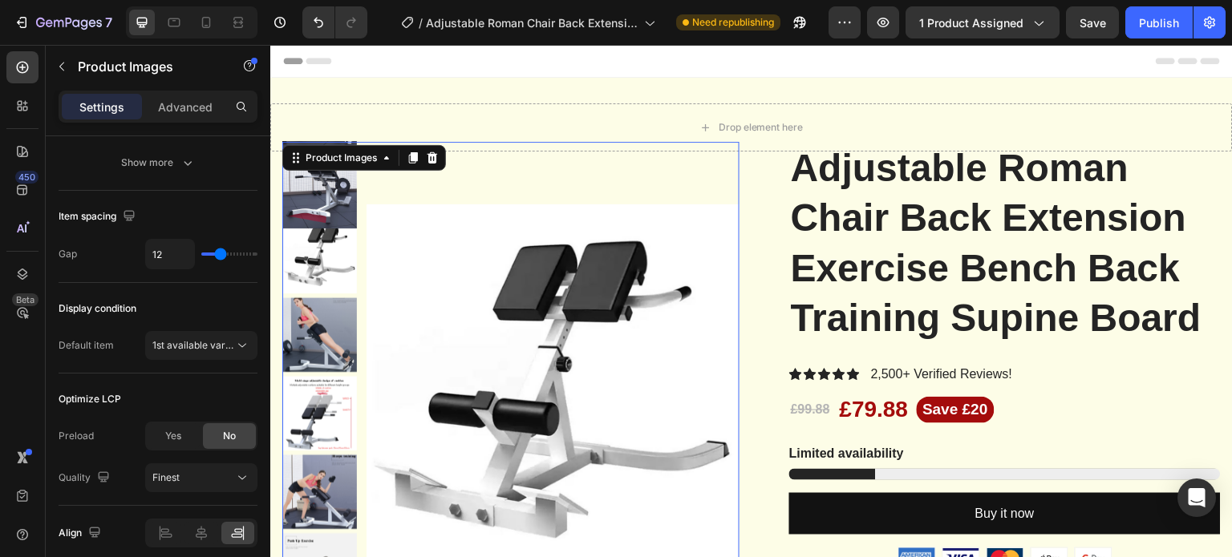
scroll to position [865, 0]
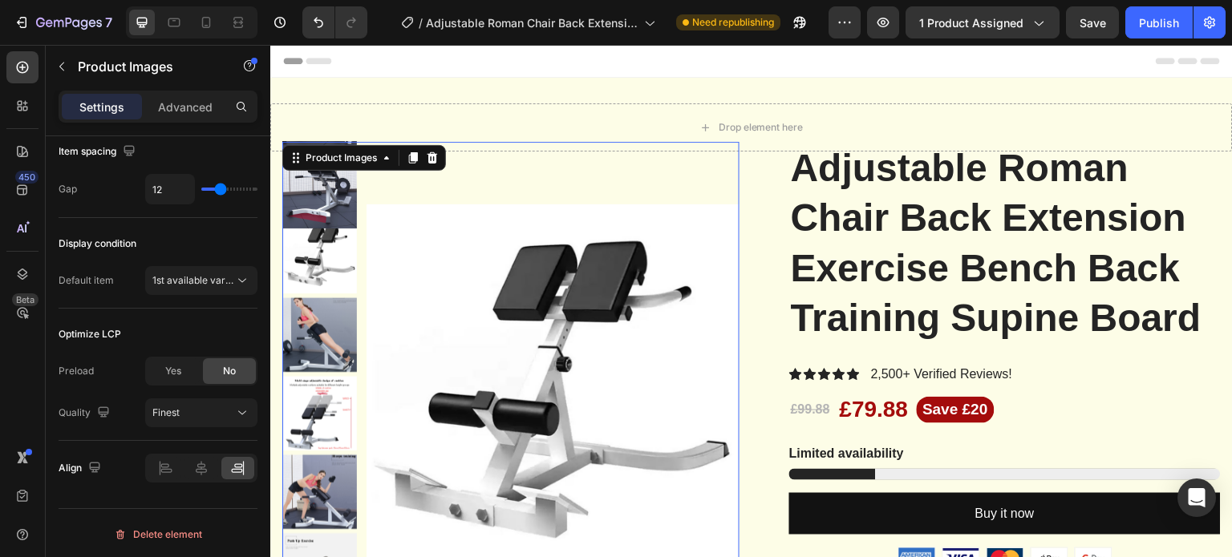
click at [82, 332] on div "Optimize LCP" at bounding box center [90, 334] width 63 height 14
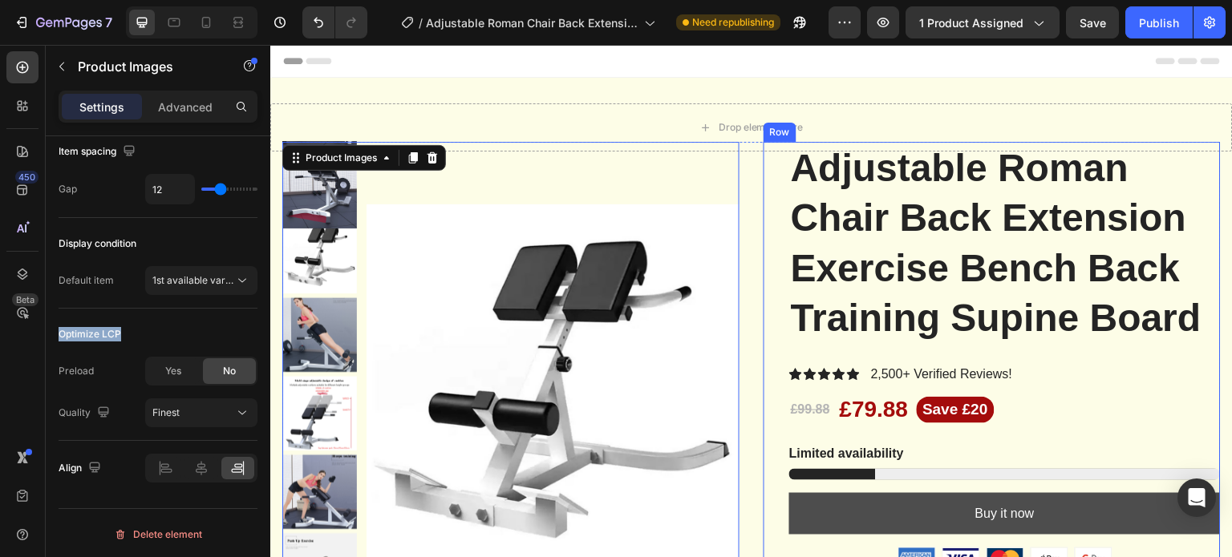
copy div "Optimize LCP"
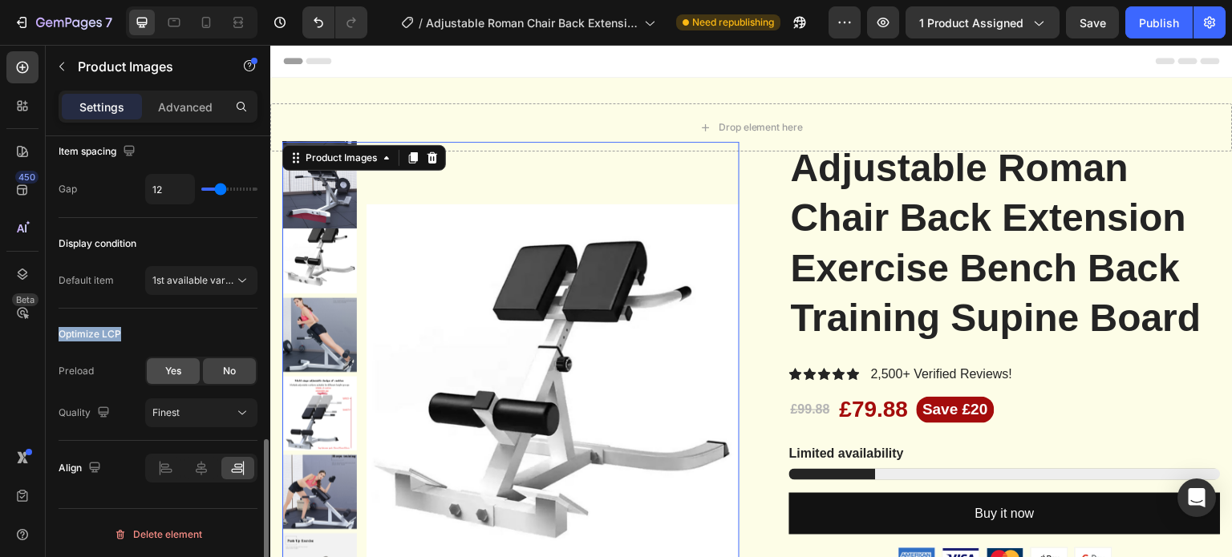
click at [165, 366] on span "Yes" at bounding box center [173, 371] width 16 height 14
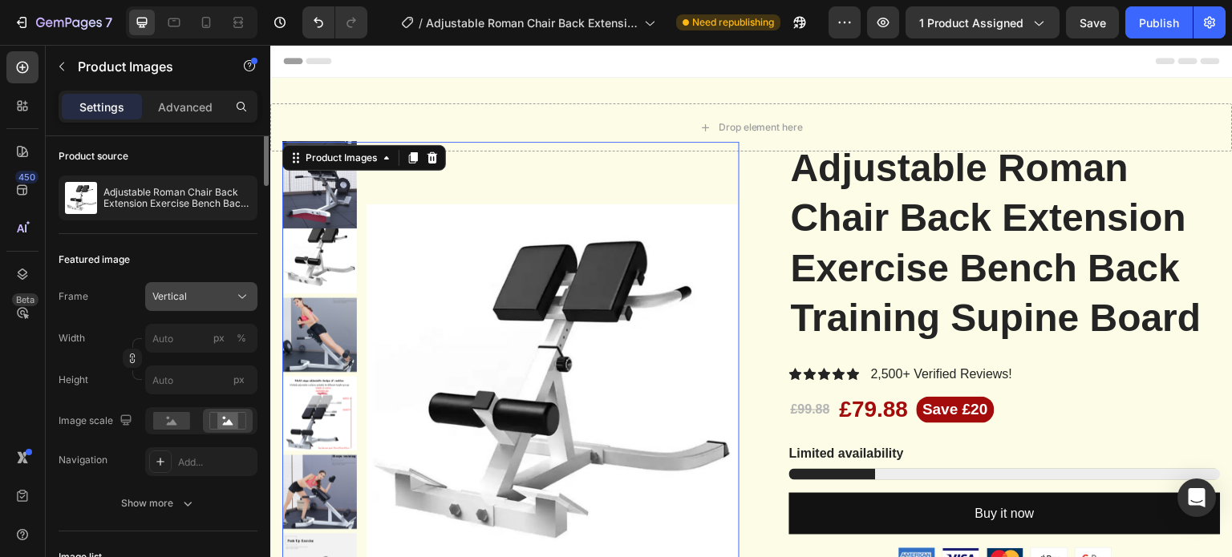
scroll to position [0, 0]
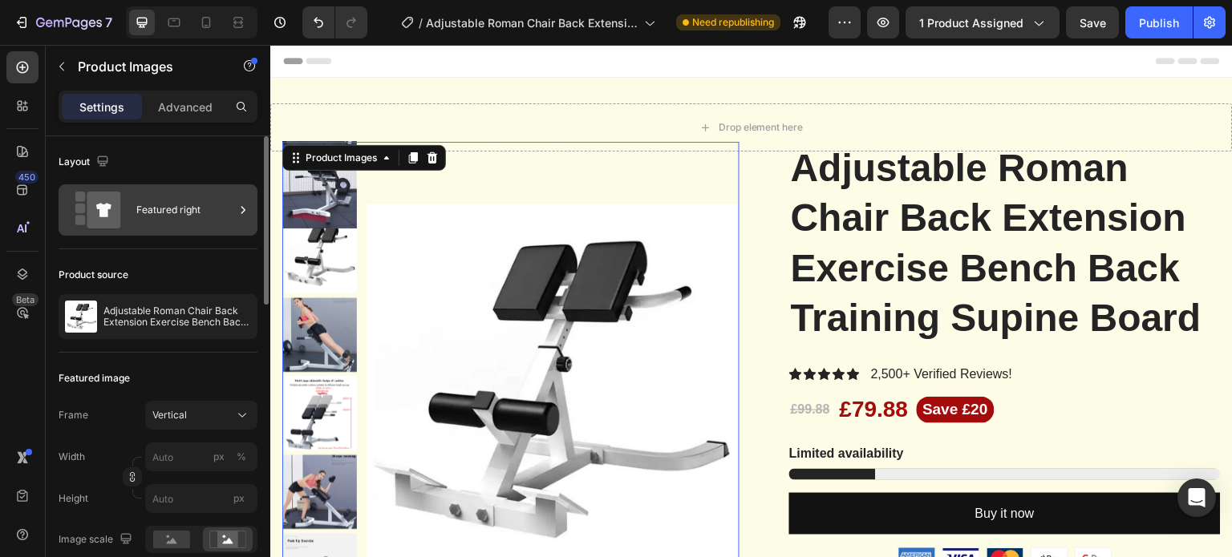
click at [235, 217] on div at bounding box center [243, 209] width 16 height 51
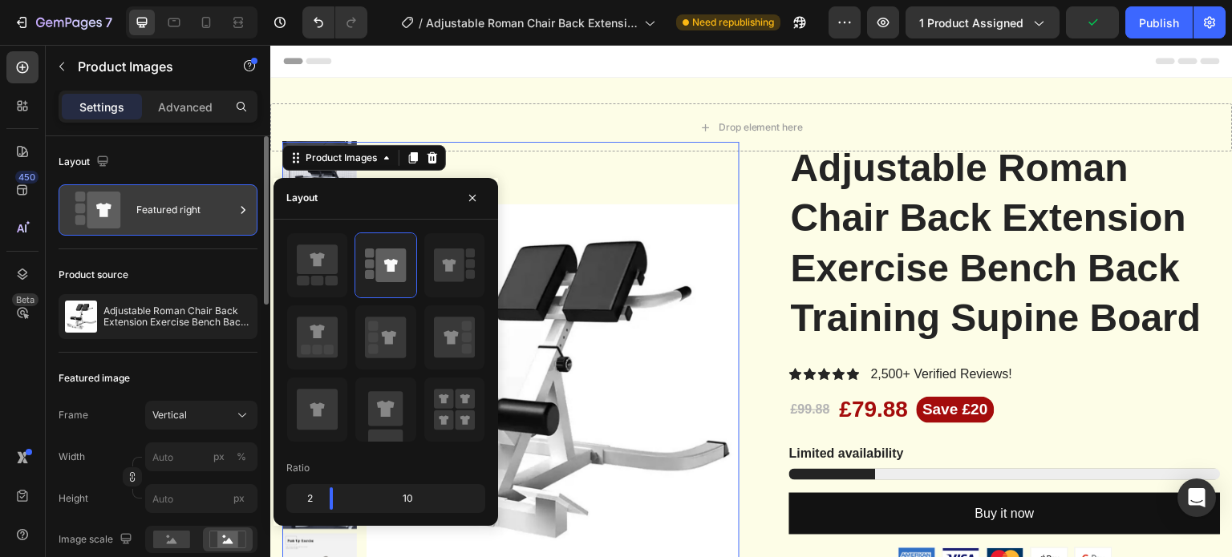
click at [235, 217] on div at bounding box center [243, 209] width 16 height 51
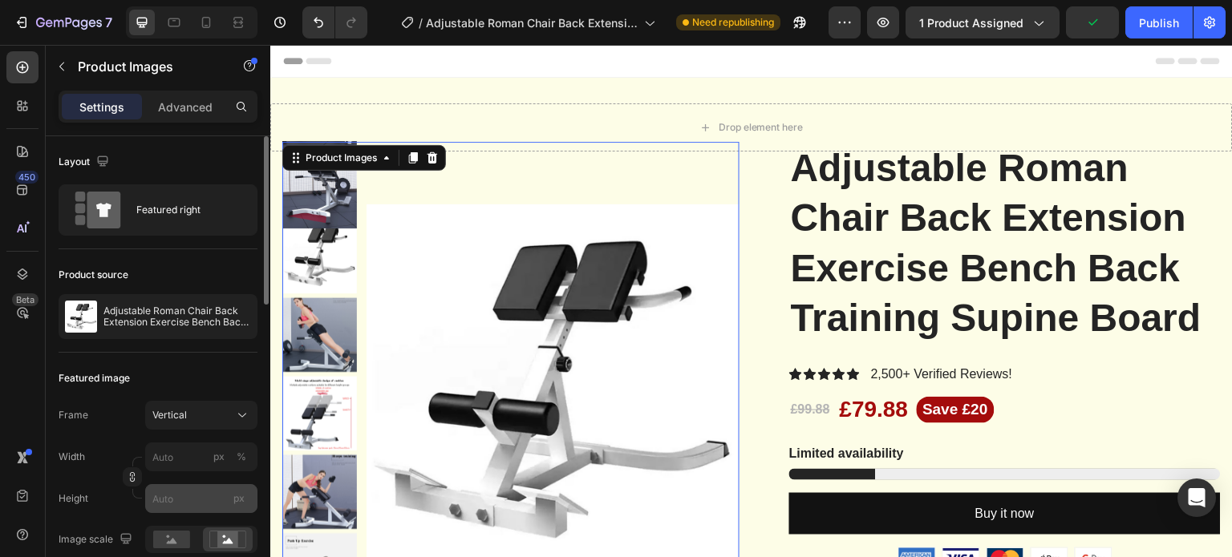
scroll to position [99, 0]
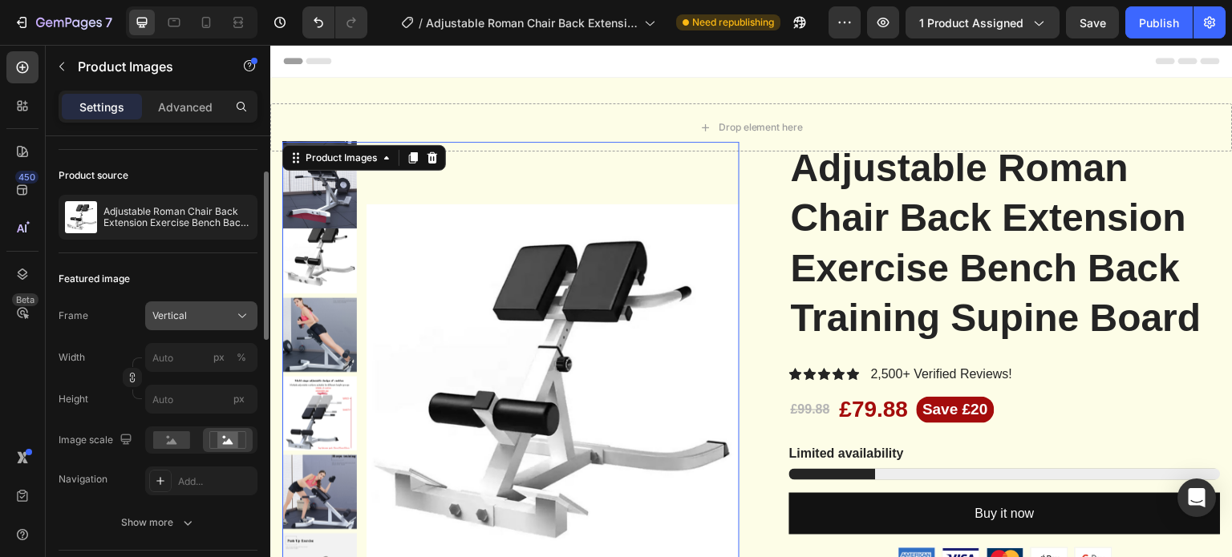
click at [224, 313] on div "Vertical" at bounding box center [191, 316] width 79 height 14
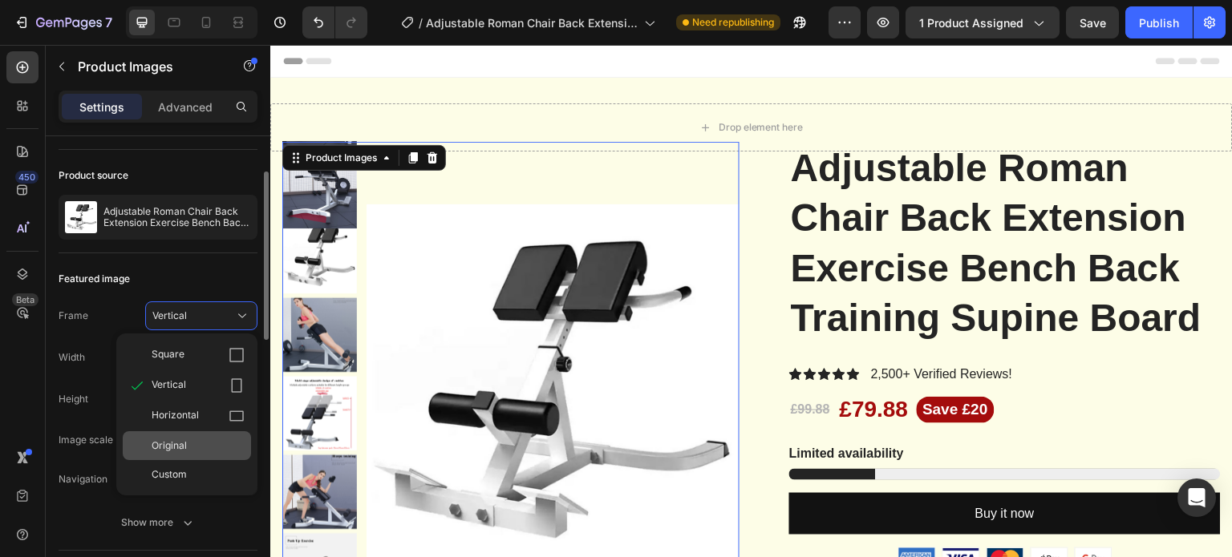
click at [182, 439] on span "Original" at bounding box center [169, 446] width 35 height 14
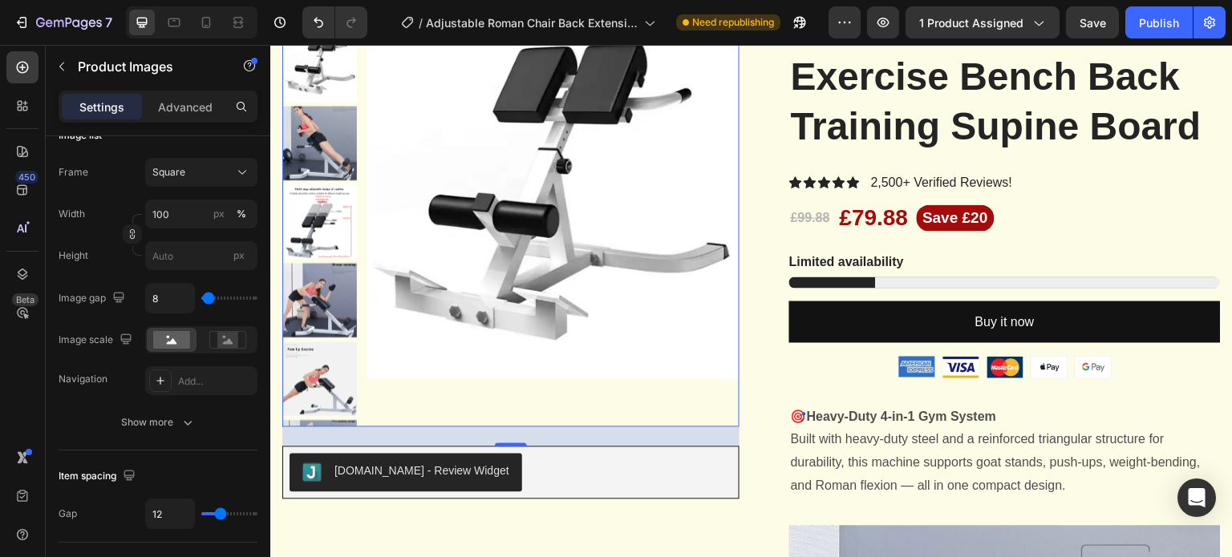
scroll to position [80, 0]
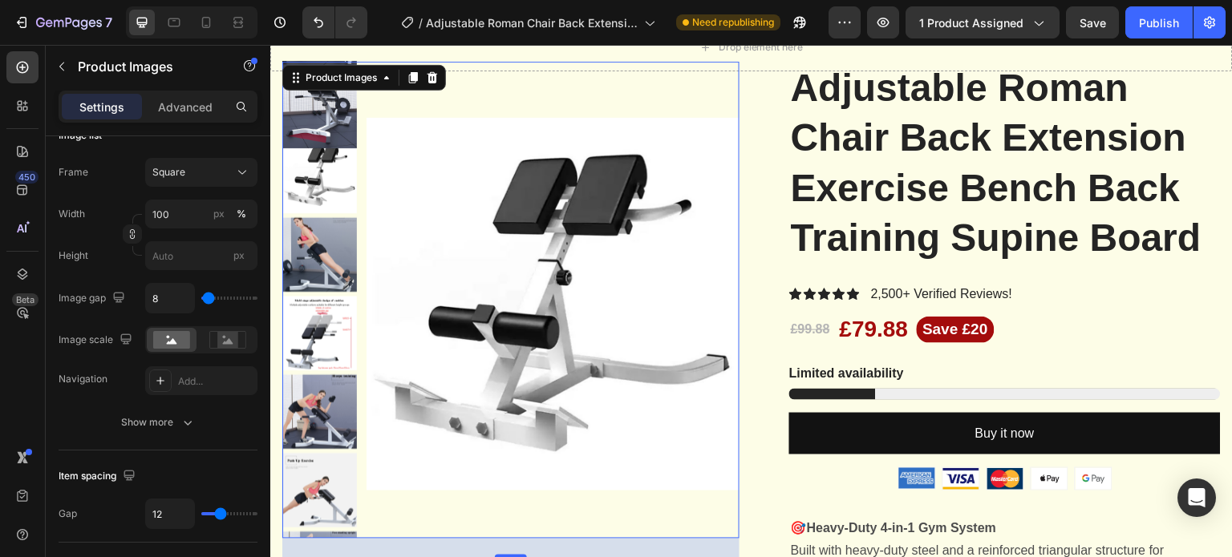
click at [558, 103] on img at bounding box center [552, 304] width 373 height 485
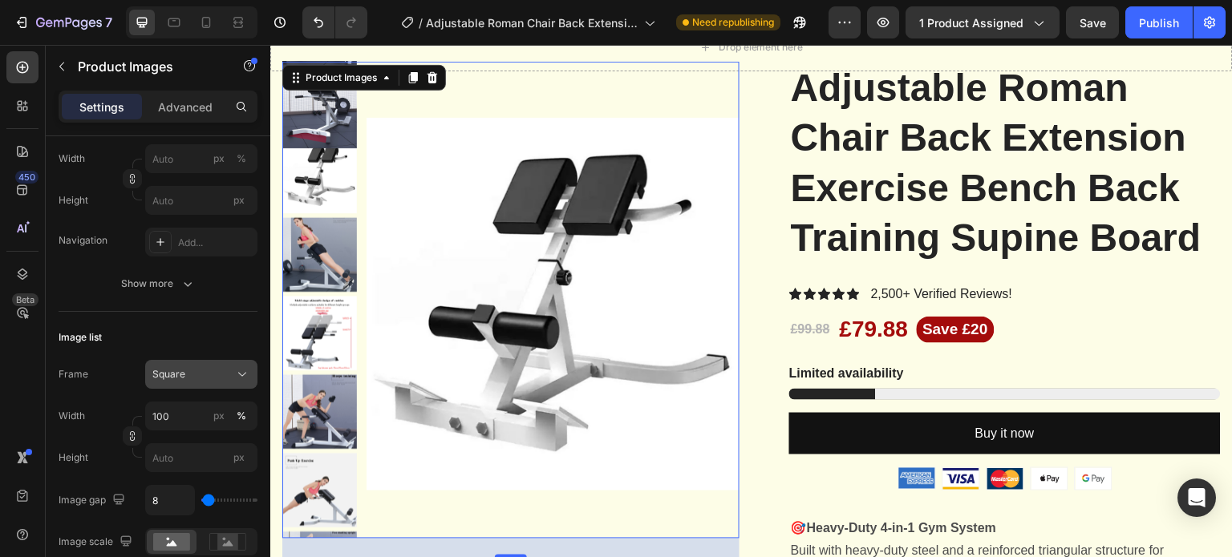
click at [188, 378] on div "Square" at bounding box center [191, 374] width 79 height 14
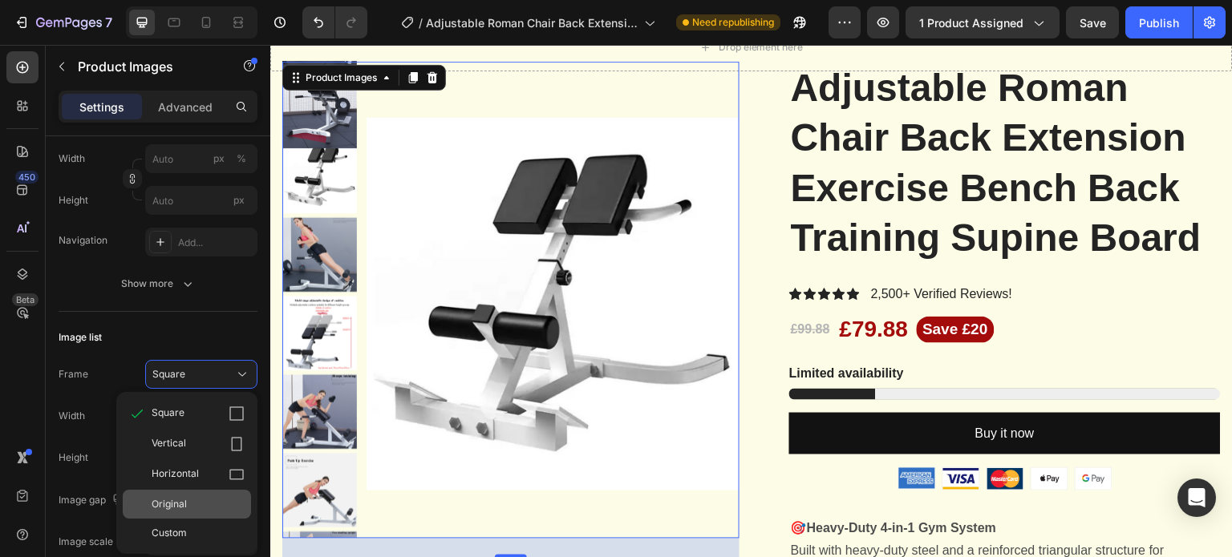
click at [205, 500] on div "Original" at bounding box center [198, 504] width 93 height 14
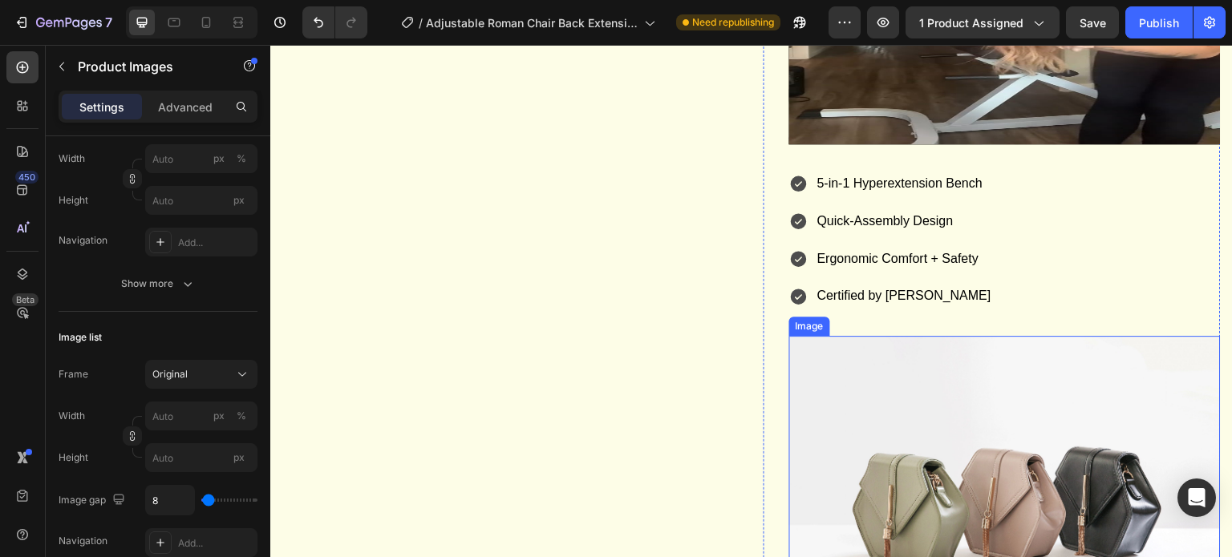
scroll to position [1764, 0]
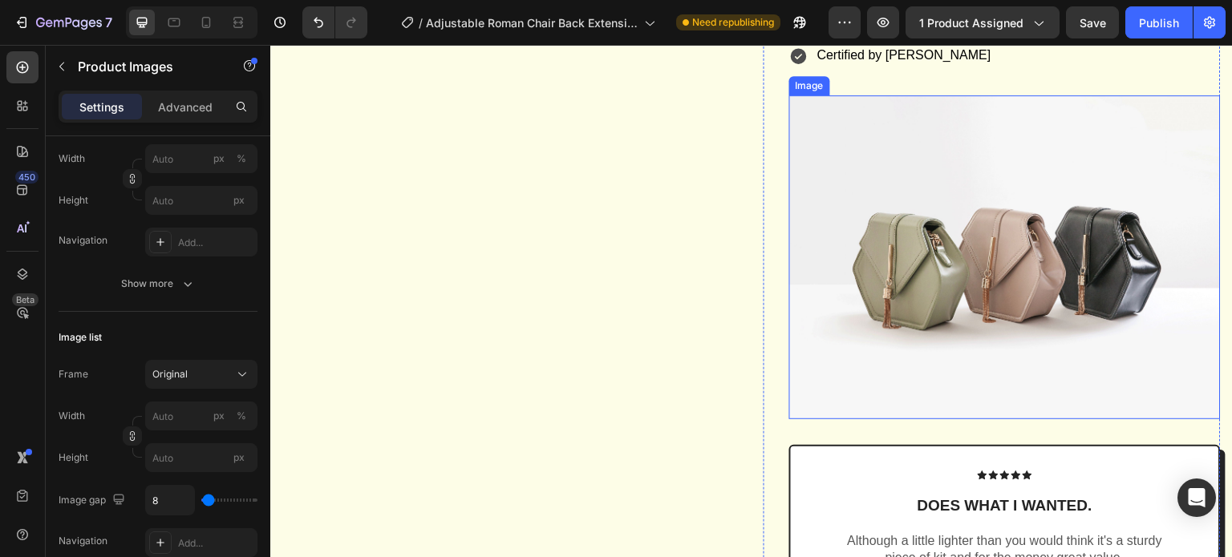
click at [927, 310] on img at bounding box center [1004, 257] width 431 height 324
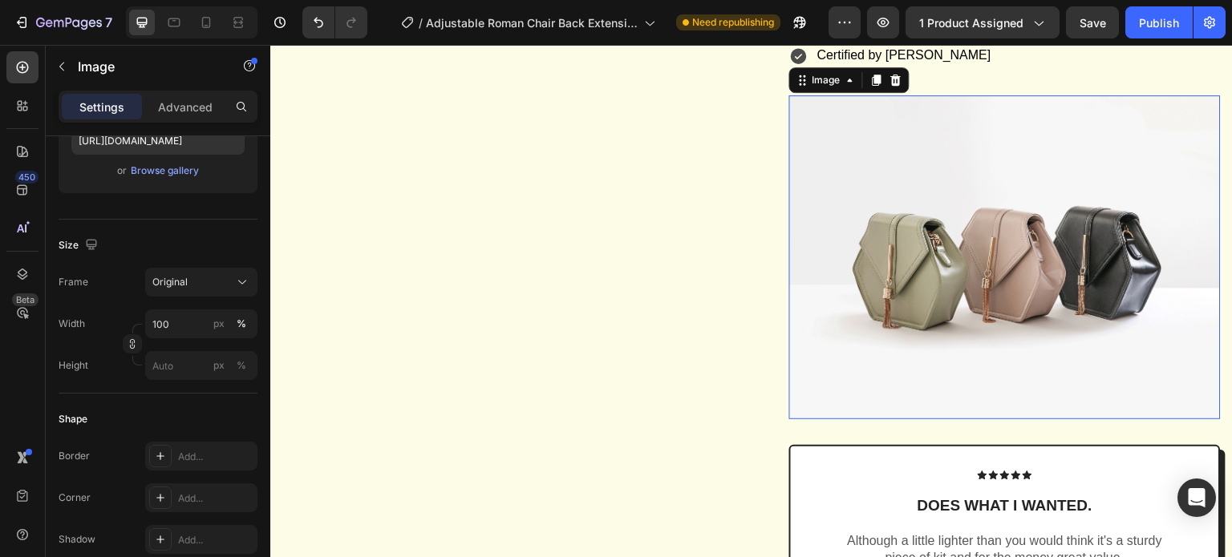
scroll to position [0, 0]
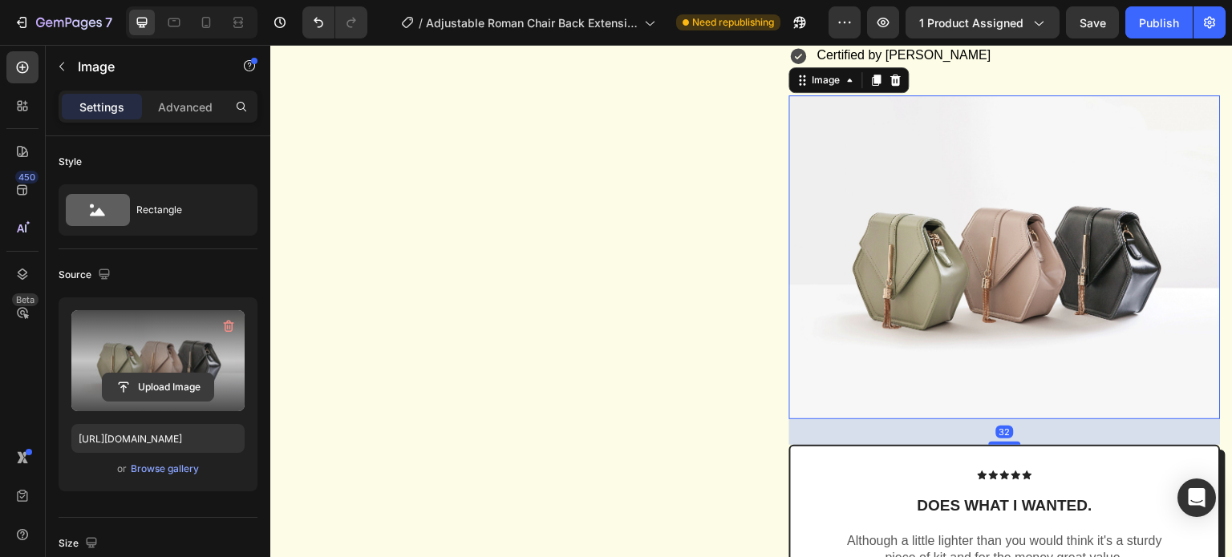
click at [148, 391] on input "file" at bounding box center [158, 387] width 111 height 27
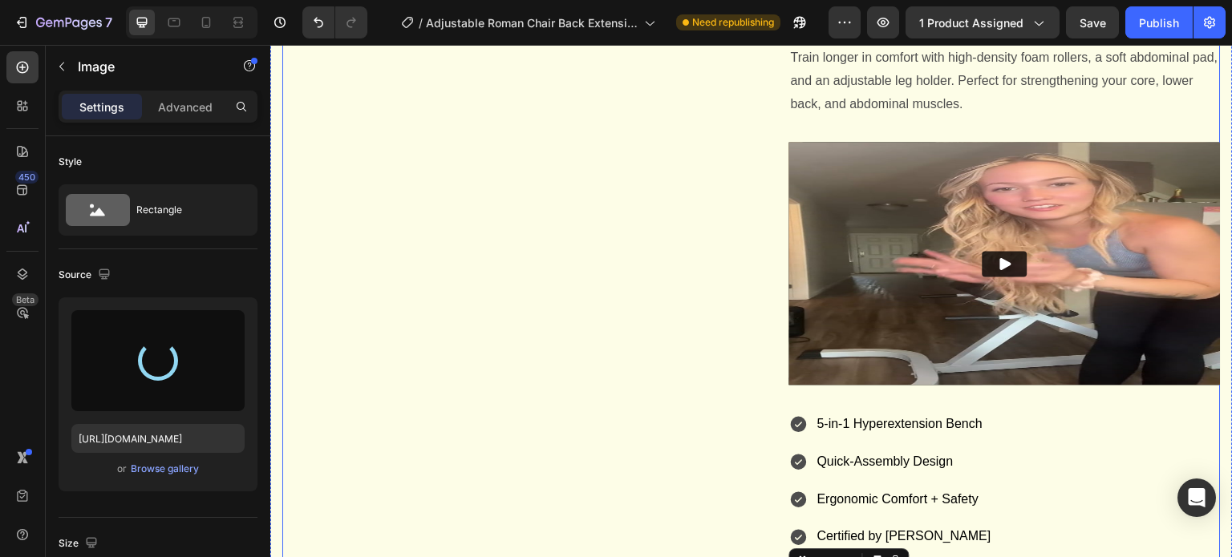
type input "https://cdn.shopify.com/s/files/1/0675/4349/9042/files/gempages_581471964049179…"
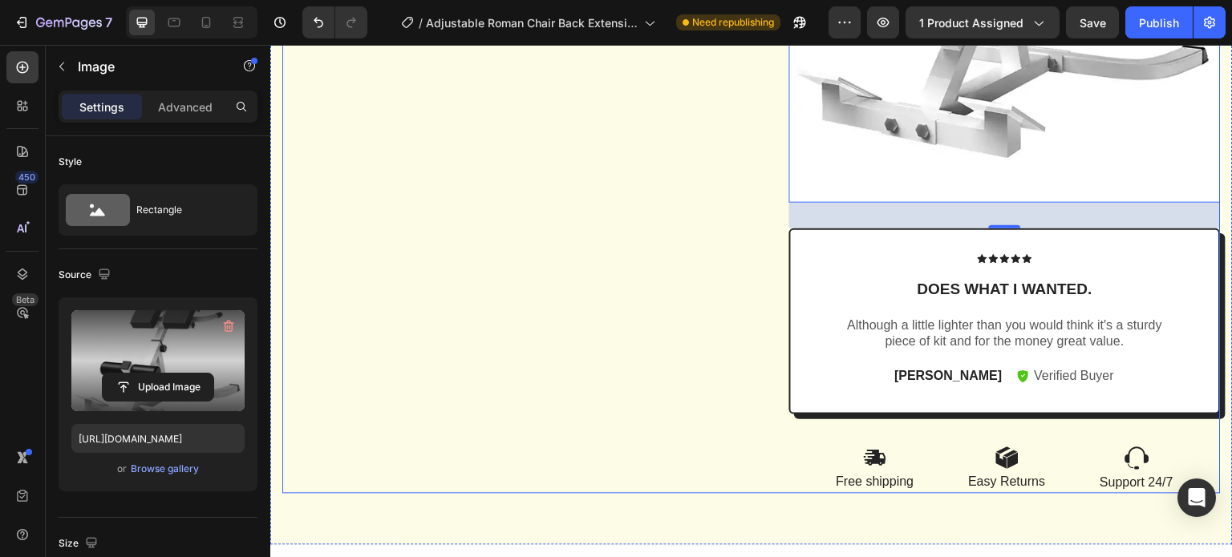
scroll to position [2117, 0]
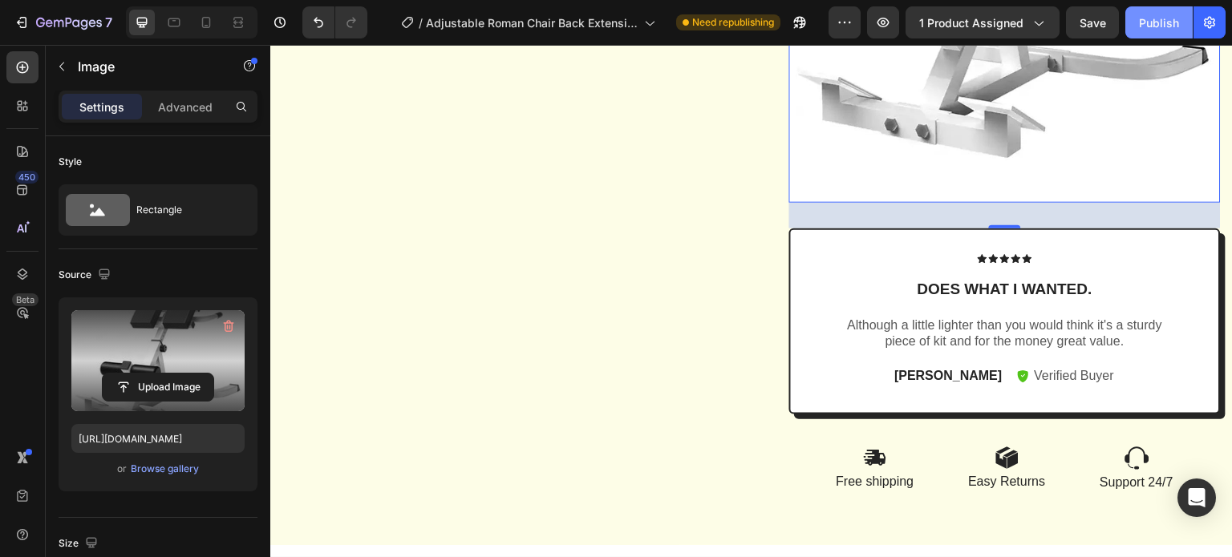
click at [1157, 27] on div "Publish" at bounding box center [1159, 22] width 40 height 17
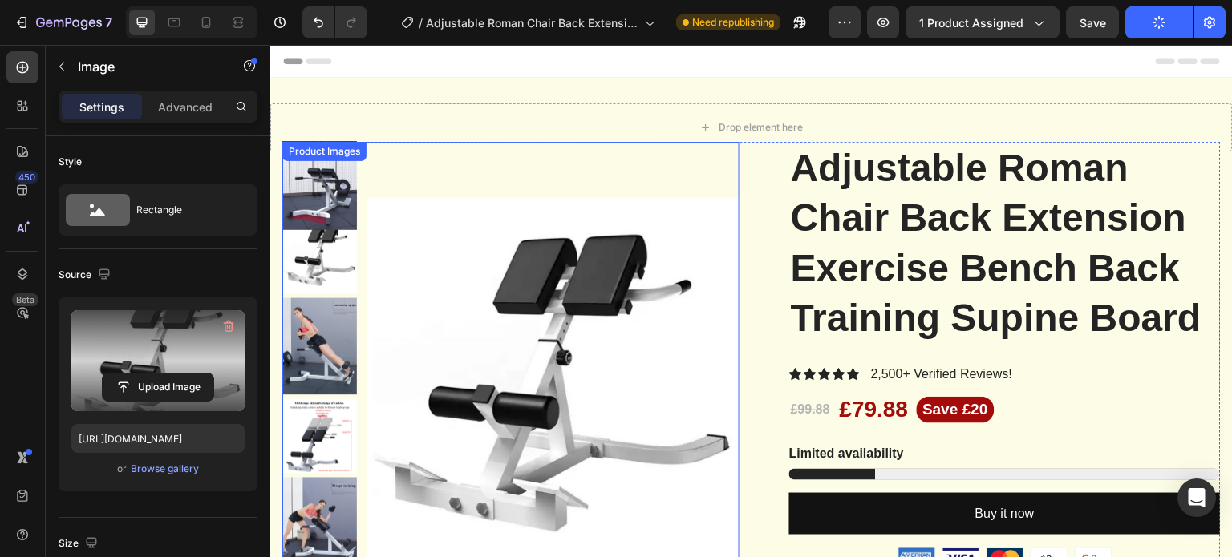
scroll to position [0, 0]
click at [496, 270] on img at bounding box center [552, 384] width 373 height 485
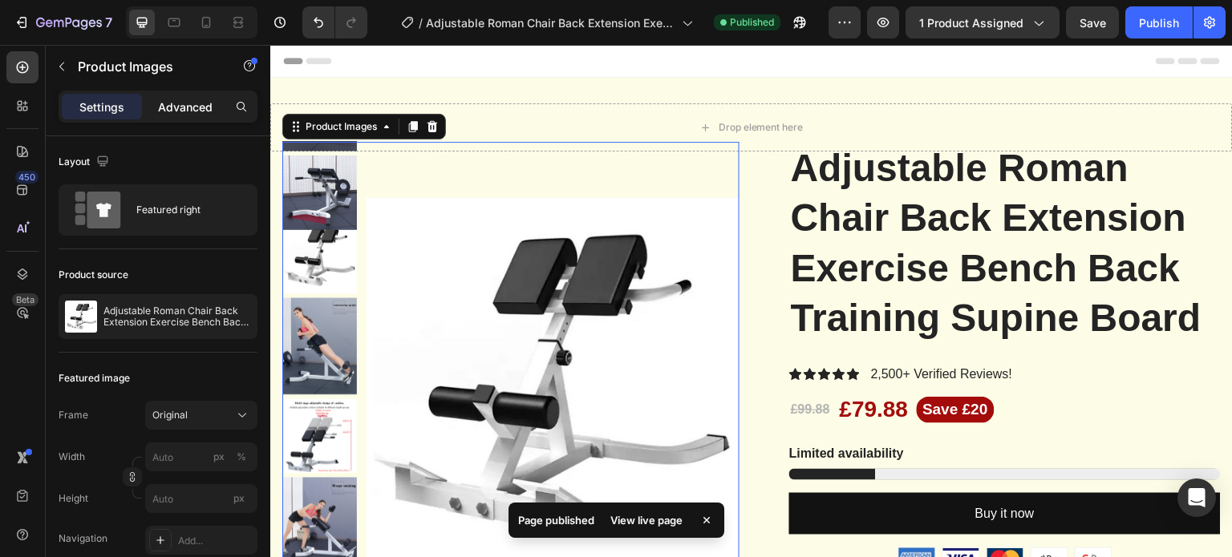
click at [178, 116] on div "Advanced" at bounding box center [185, 107] width 80 height 26
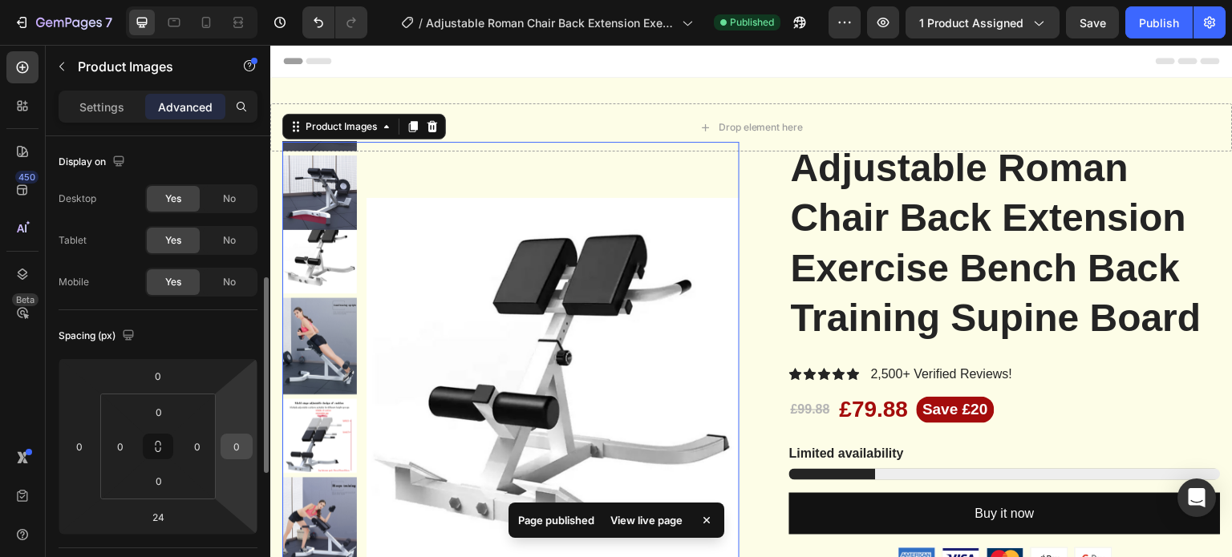
scroll to position [99, 0]
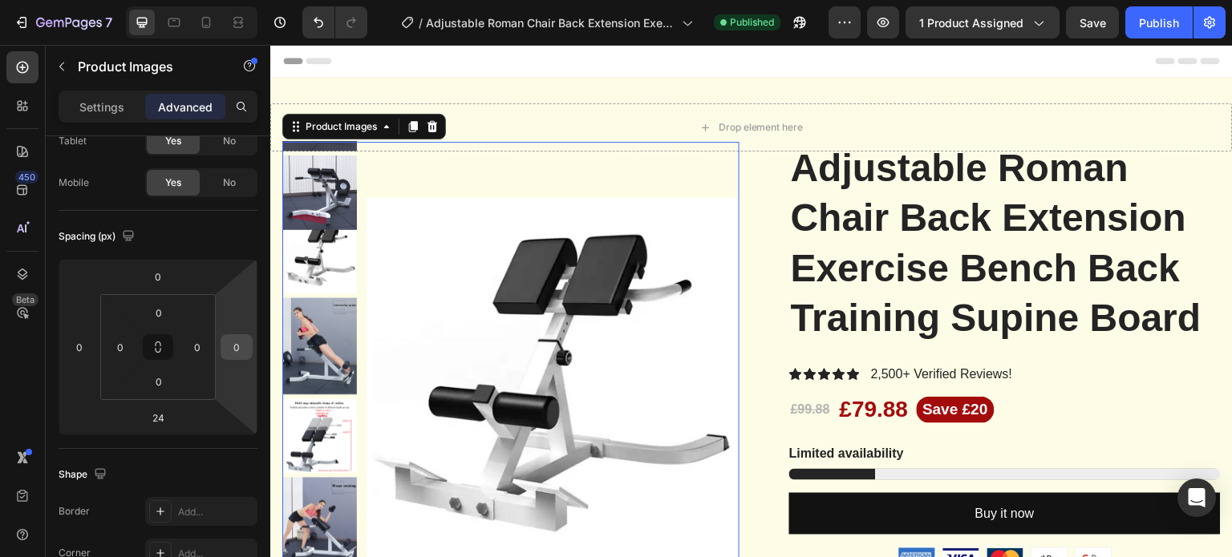
click at [238, 350] on input "0" at bounding box center [237, 347] width 24 height 24
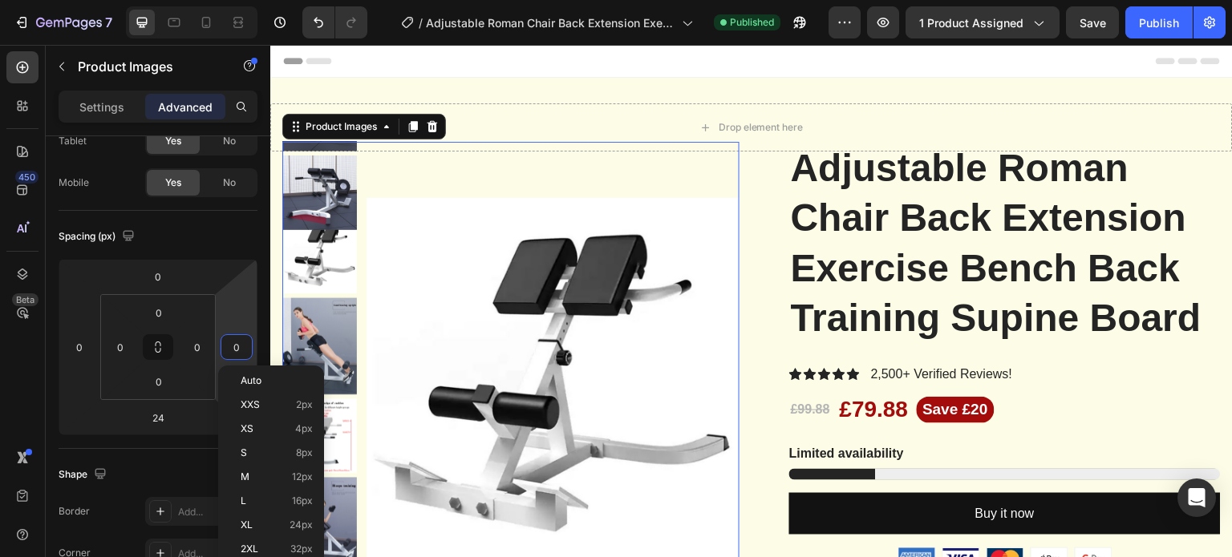
click at [230, 232] on div "Spacing (px)" at bounding box center [158, 237] width 199 height 26
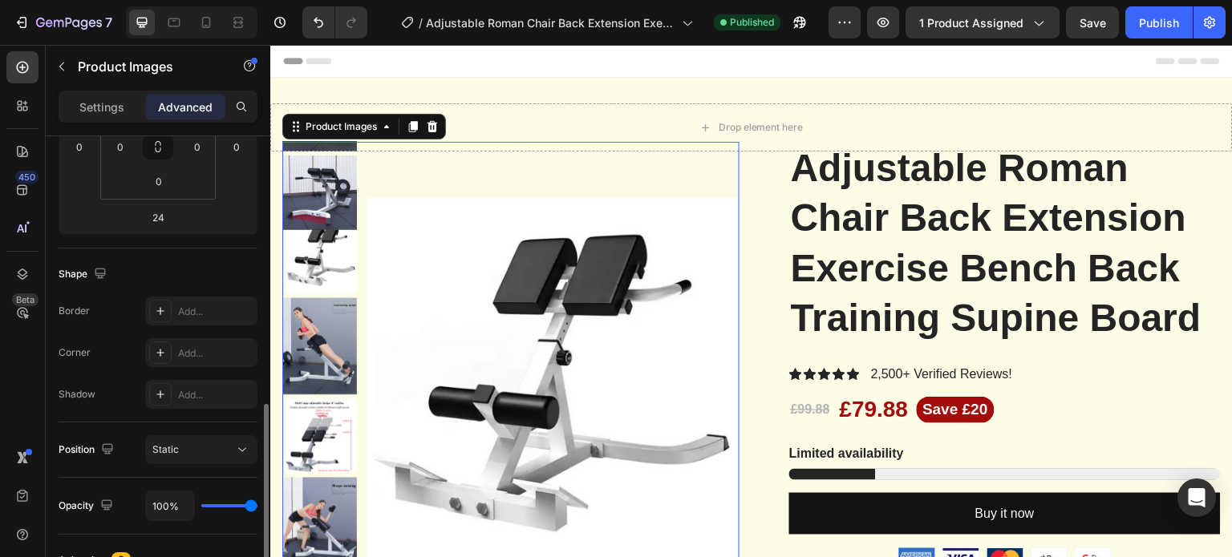
scroll to position [400, 0]
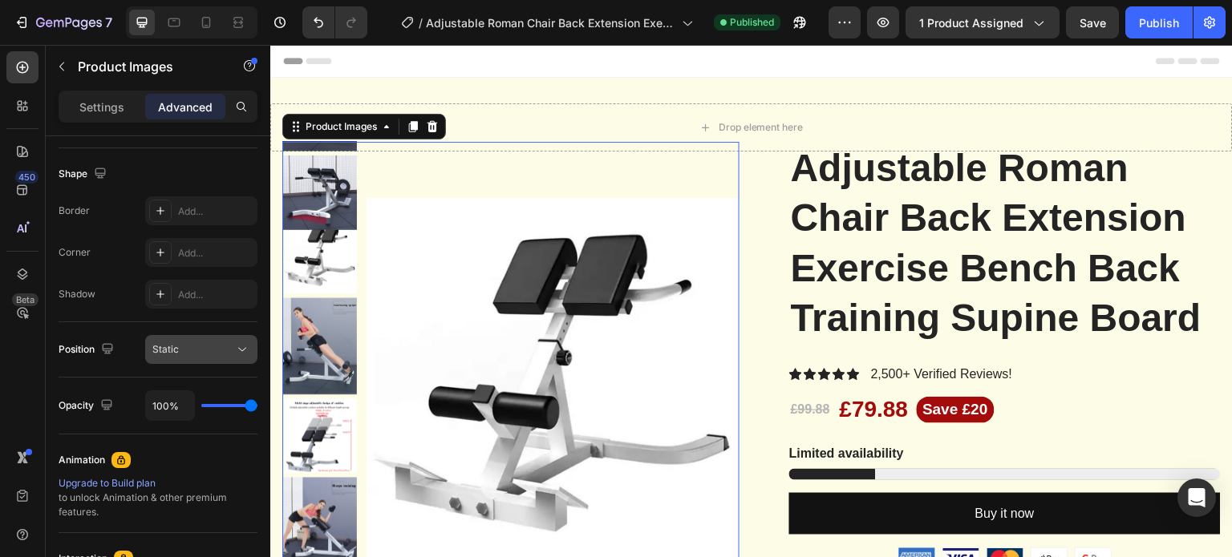
click at [228, 346] on div "Static" at bounding box center [193, 349] width 82 height 14
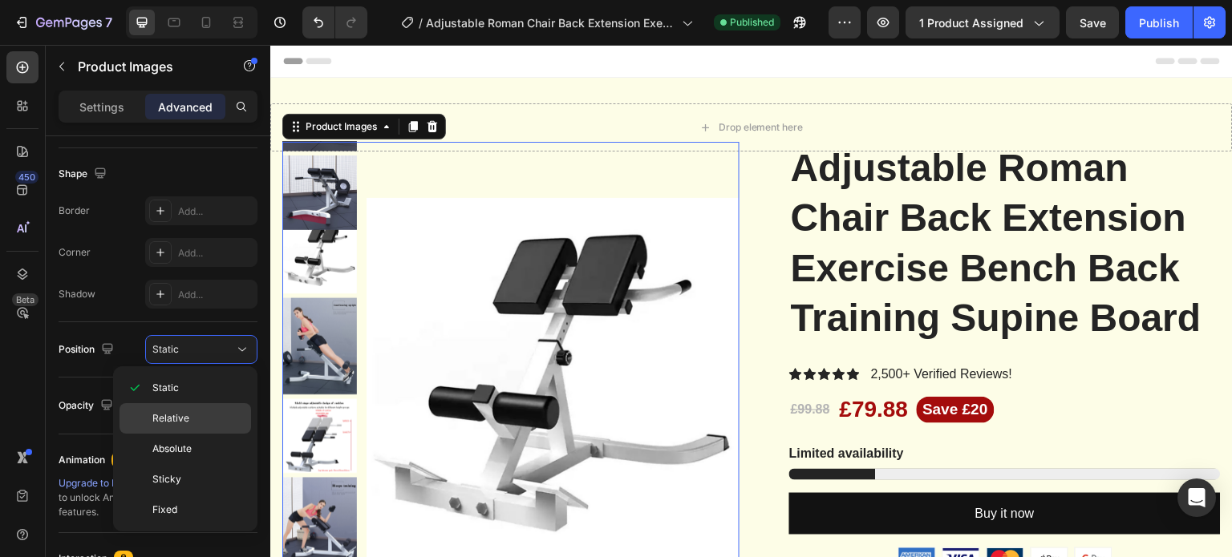
click at [206, 413] on p "Relative" at bounding box center [197, 418] width 91 height 14
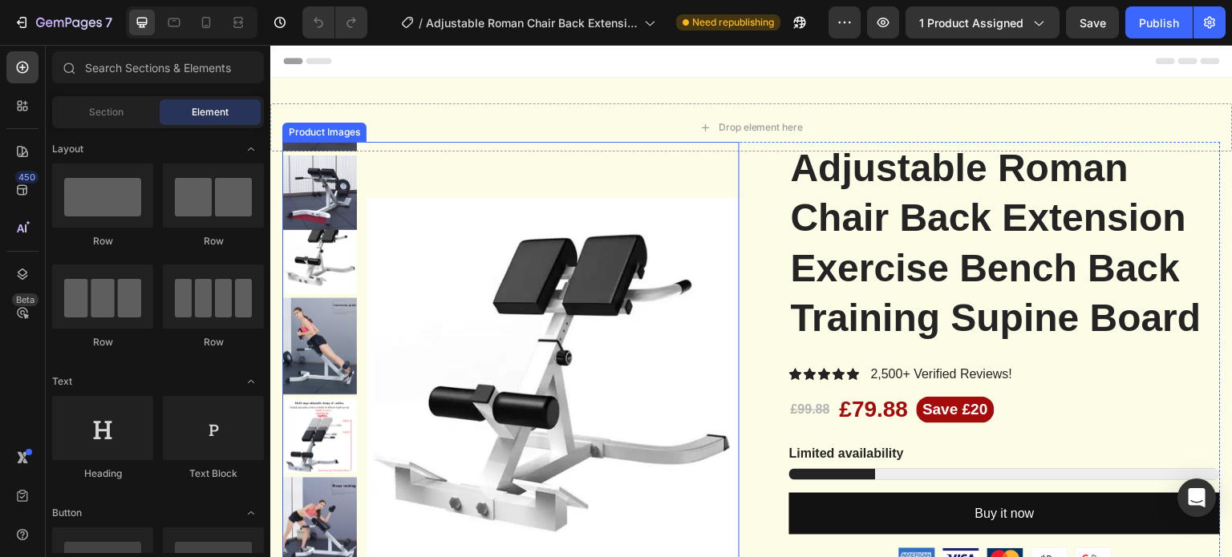
click at [488, 185] on img at bounding box center [552, 384] width 373 height 485
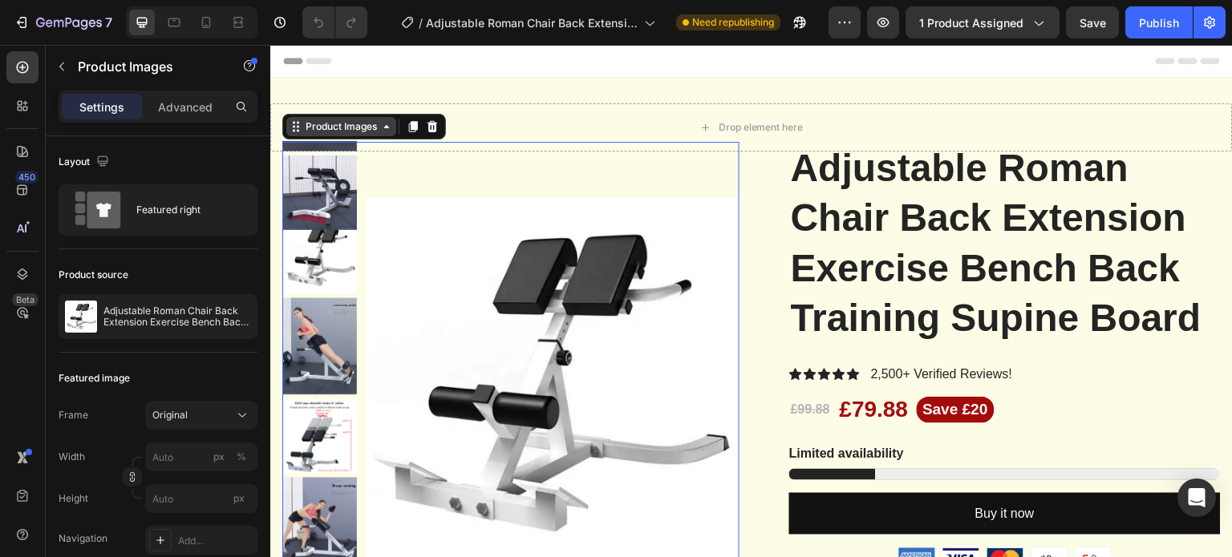
click at [392, 132] on icon at bounding box center [386, 126] width 13 height 13
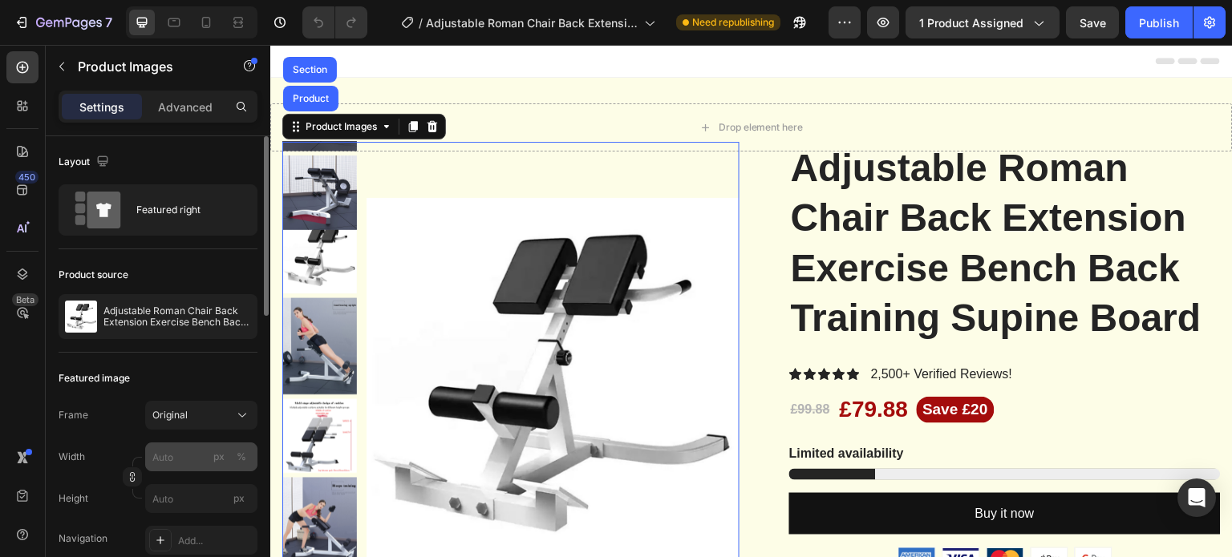
scroll to position [99, 0]
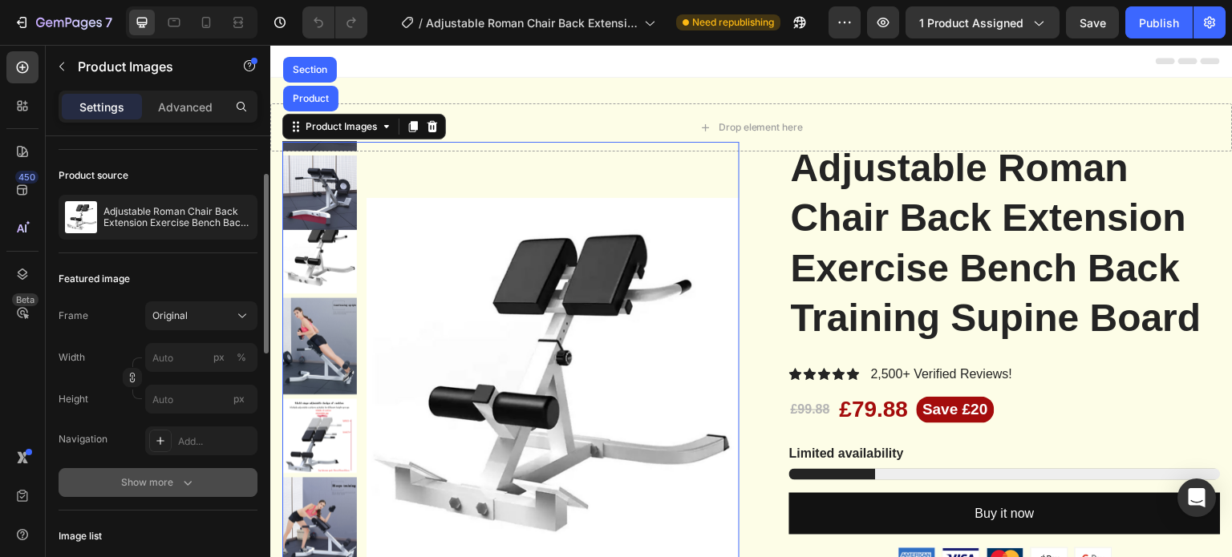
click at [184, 481] on icon "button" at bounding box center [188, 483] width 8 height 5
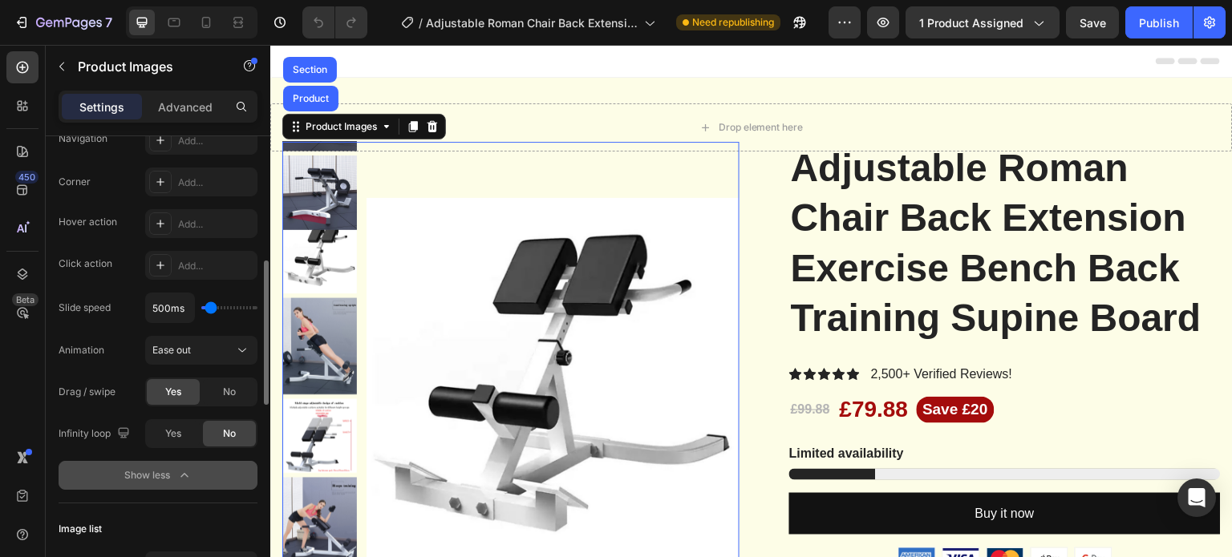
scroll to position [299, 0]
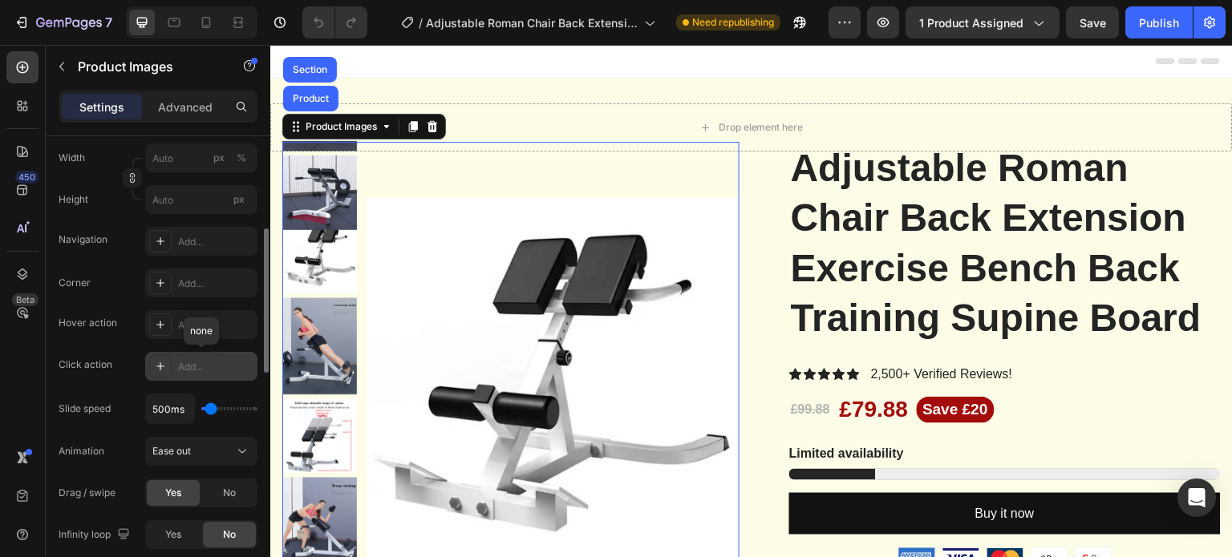
click at [155, 361] on icon at bounding box center [160, 366] width 13 height 13
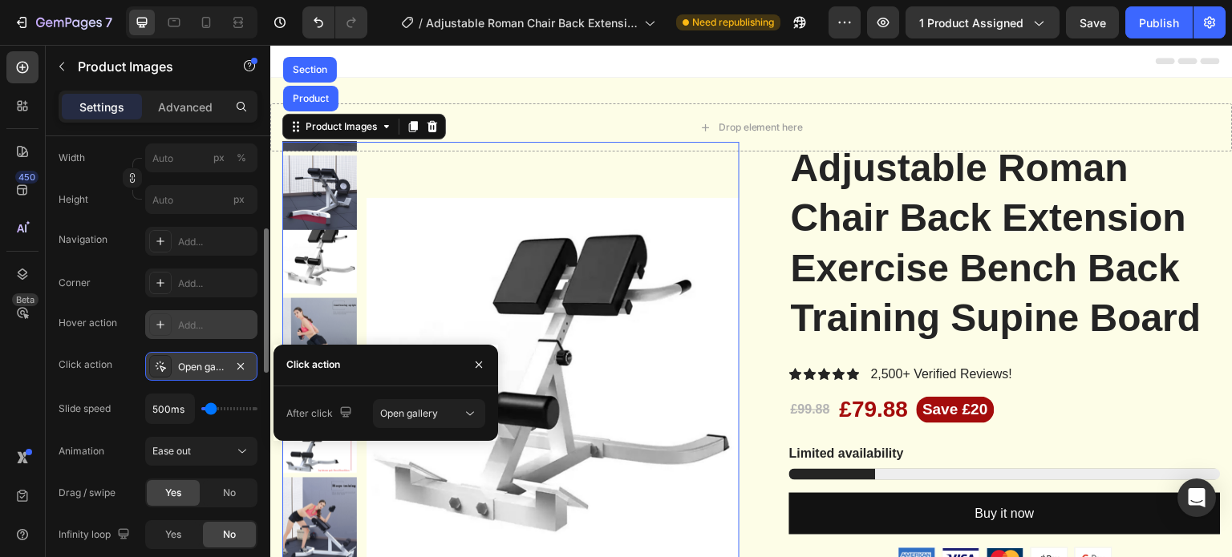
click at [154, 323] on icon at bounding box center [160, 324] width 13 height 13
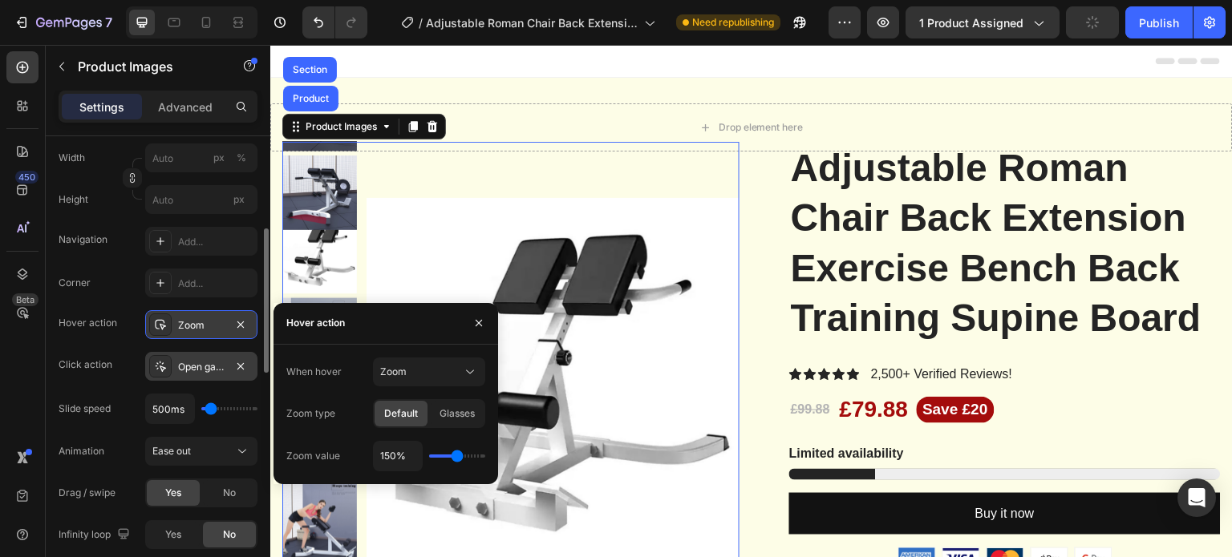
click at [74, 322] on div "Hover action" at bounding box center [88, 323] width 59 height 14
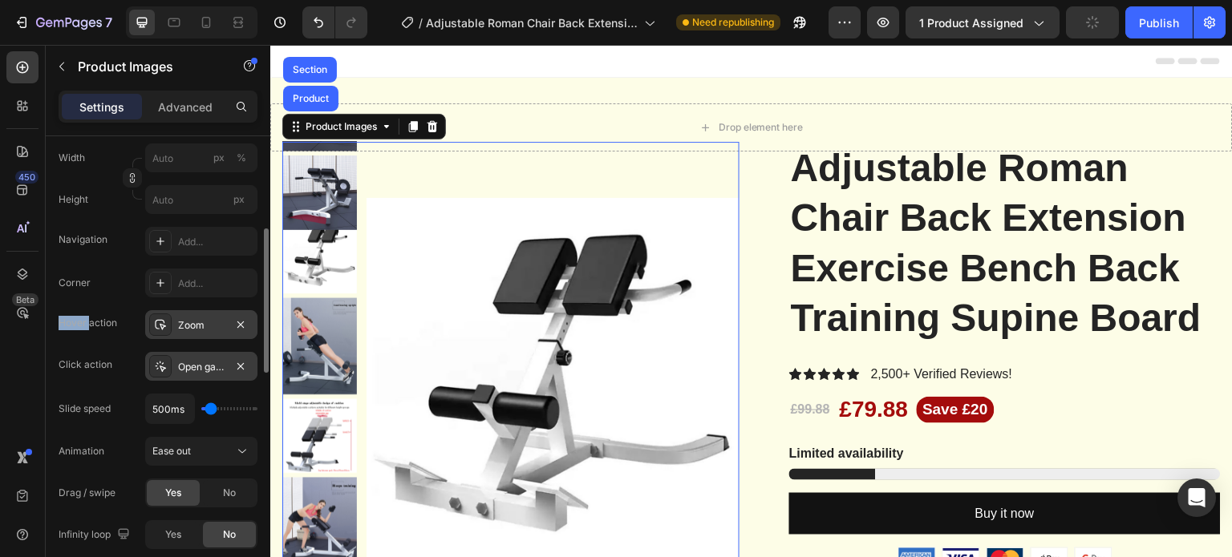
click at [74, 322] on div "Hover action" at bounding box center [88, 323] width 59 height 14
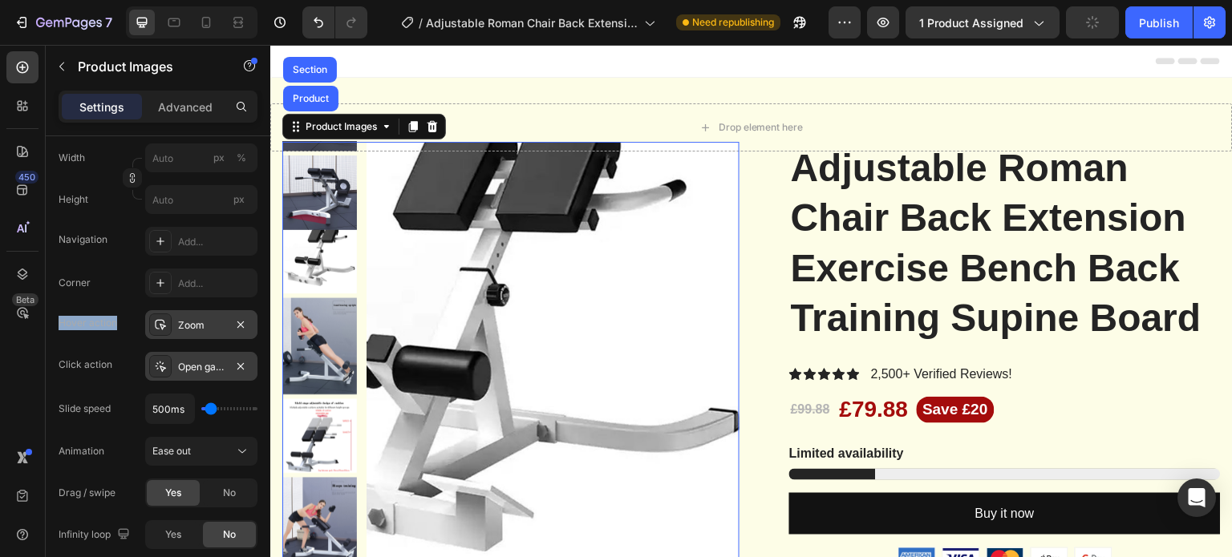
copy div "Hover action"
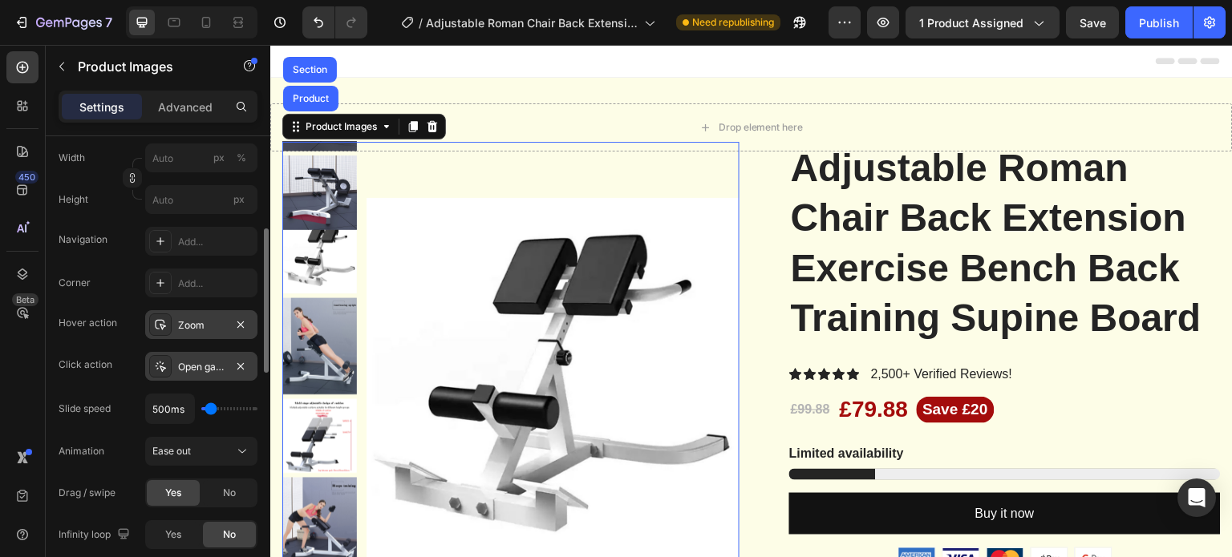
click at [69, 281] on div "Corner" at bounding box center [75, 283] width 32 height 14
copy div "Corner"
click at [74, 277] on div "Corner" at bounding box center [75, 283] width 32 height 14
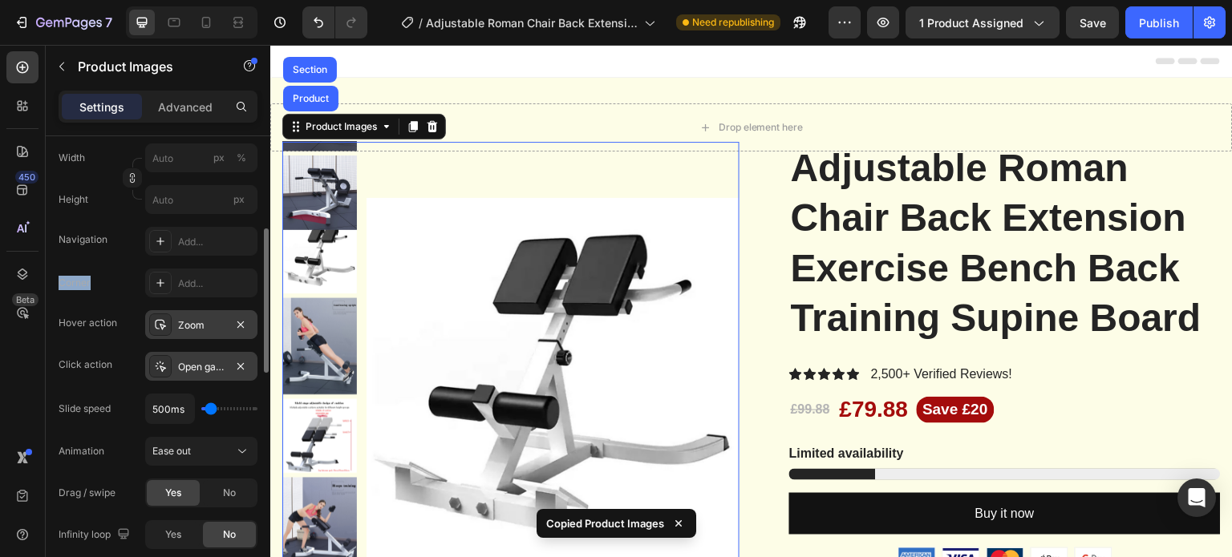
click at [74, 277] on div "Corner" at bounding box center [75, 283] width 32 height 14
click at [68, 240] on div "Navigation" at bounding box center [83, 240] width 49 height 14
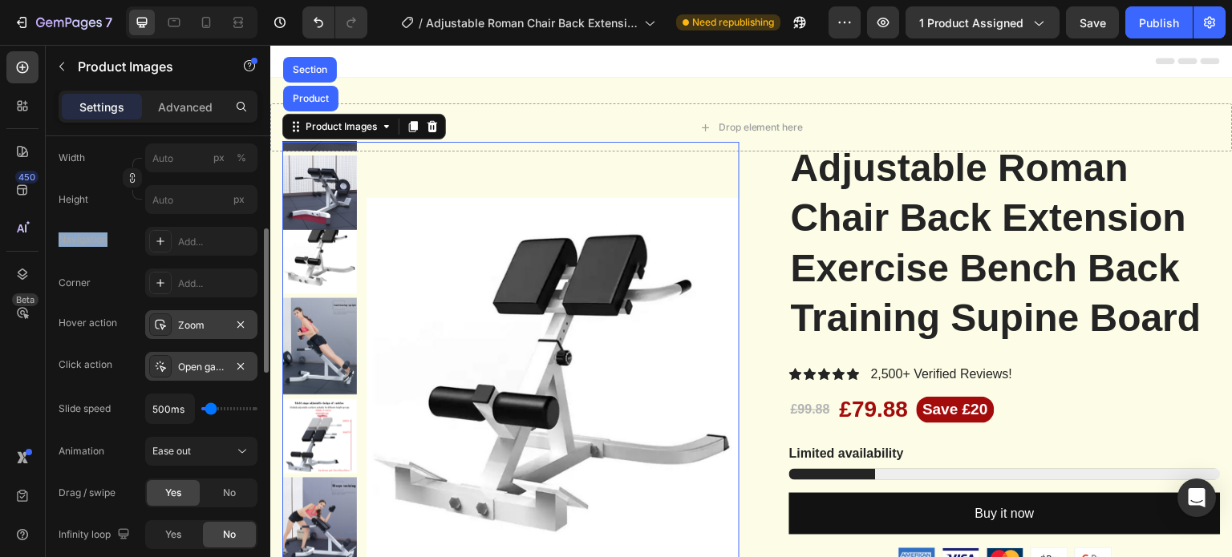
click at [68, 240] on div "Navigation" at bounding box center [83, 240] width 49 height 14
copy div "Navigation"
click at [75, 238] on div "Navigation" at bounding box center [83, 240] width 49 height 14
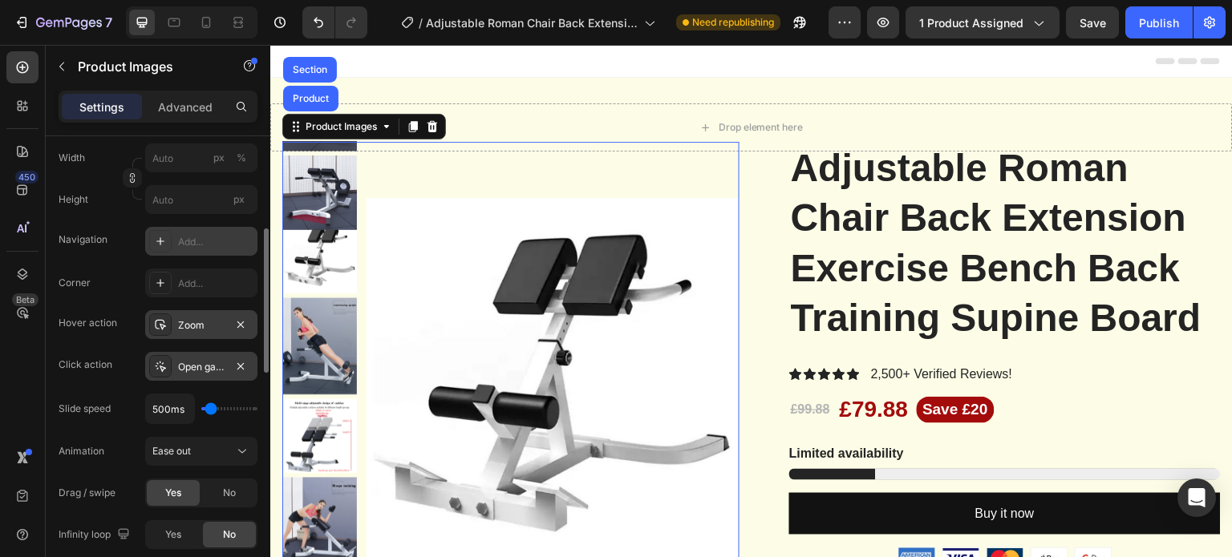
click at [155, 240] on icon at bounding box center [160, 241] width 13 height 13
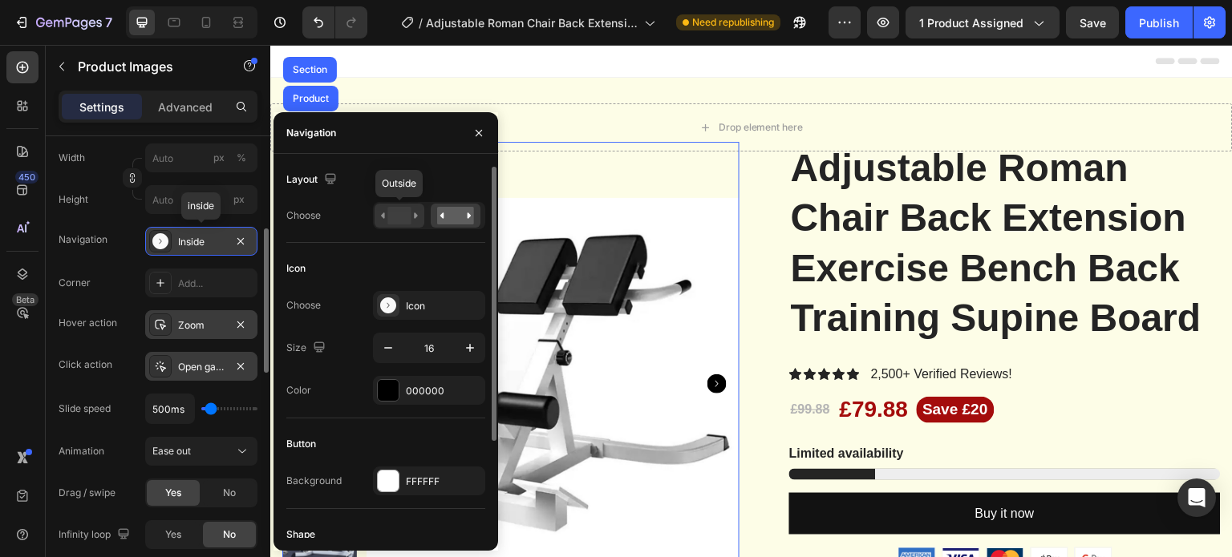
click at [411, 224] on icon at bounding box center [399, 216] width 37 height 18
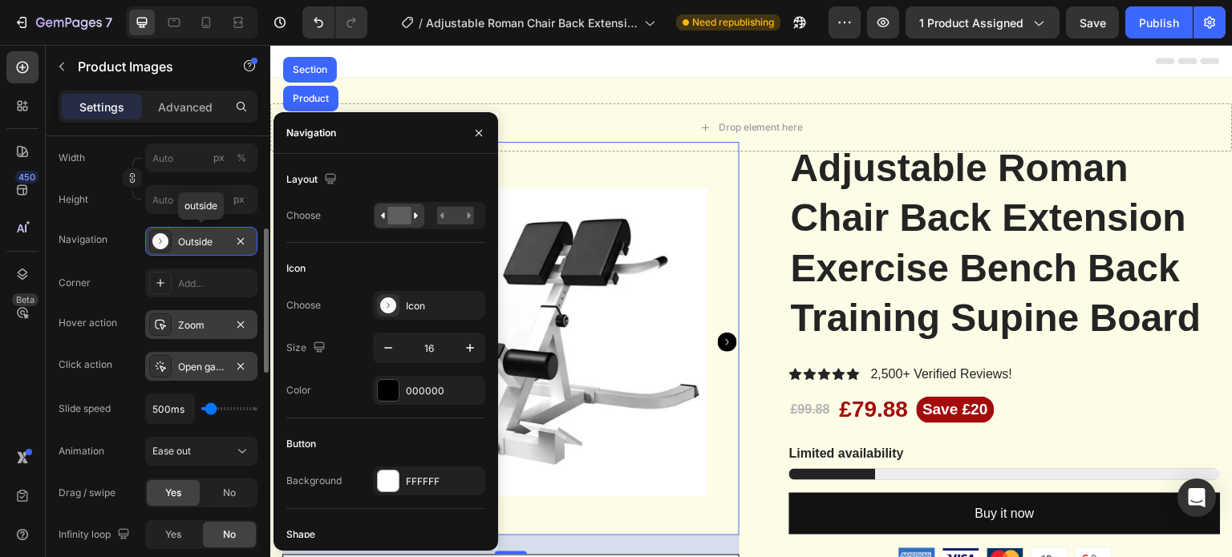
click at [718, 343] on icon "Carousel Next Arrow" at bounding box center [727, 342] width 19 height 19
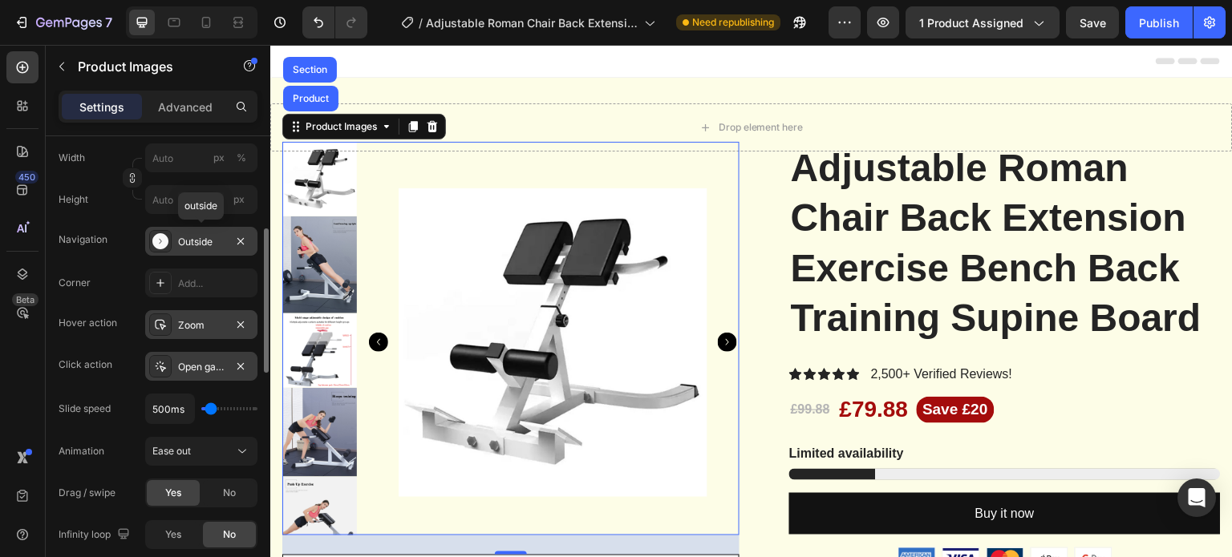
click at [718, 343] on icon "Carousel Next Arrow" at bounding box center [727, 342] width 19 height 19
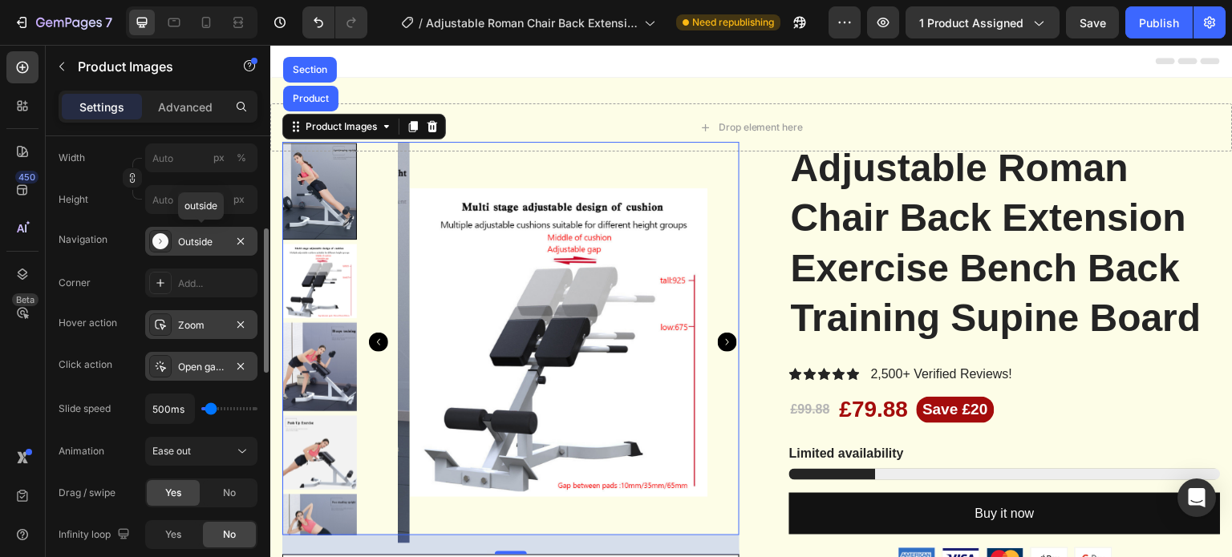
click at [718, 343] on icon "Carousel Next Arrow" at bounding box center [727, 342] width 19 height 19
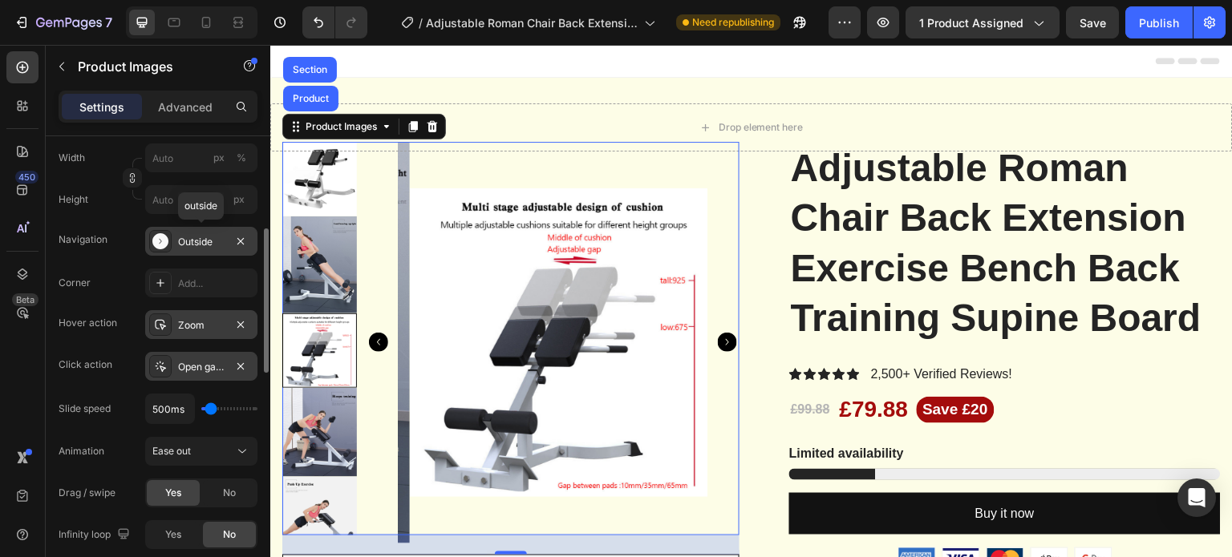
click at [718, 343] on icon "Carousel Next Arrow" at bounding box center [727, 342] width 19 height 19
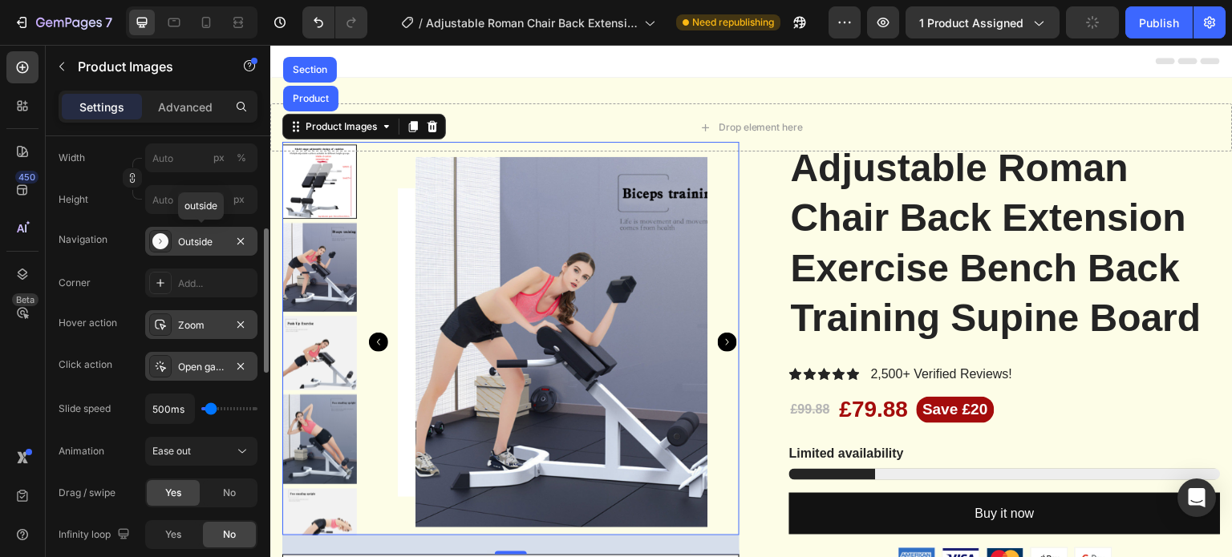
click at [718, 343] on icon "Carousel Next Arrow" at bounding box center [727, 342] width 19 height 19
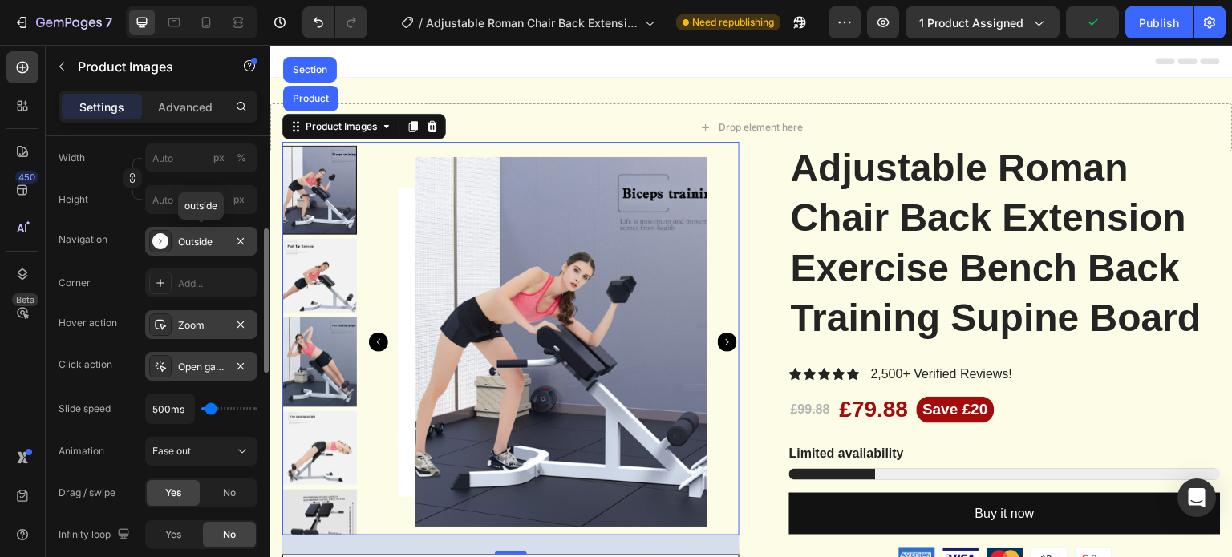
click at [198, 239] on div "Outside" at bounding box center [201, 242] width 47 height 14
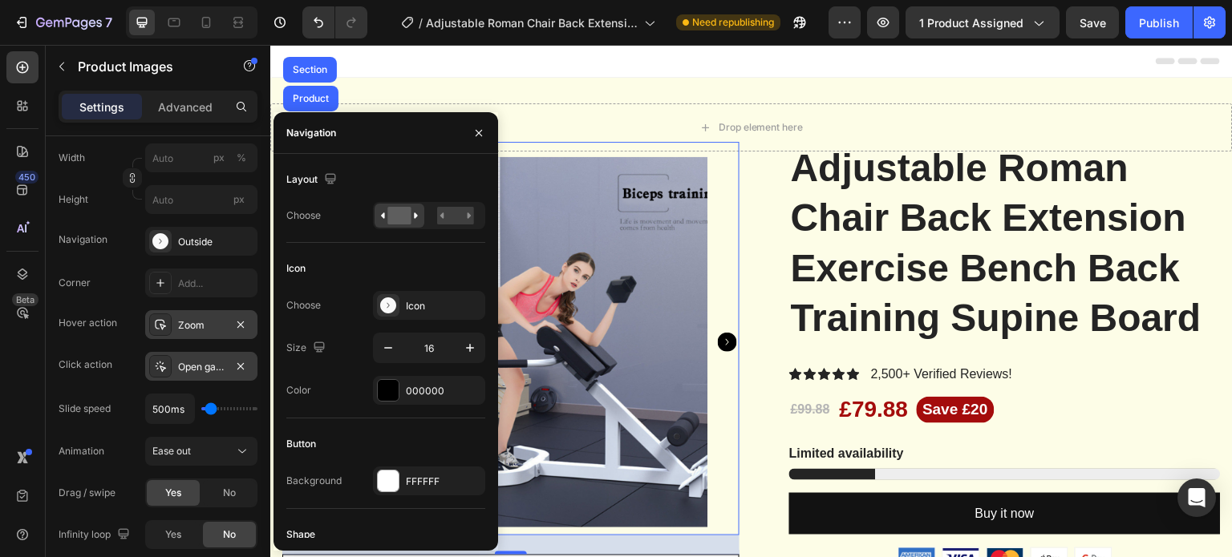
click at [718, 338] on icon "Carousel Next Arrow" at bounding box center [727, 342] width 19 height 19
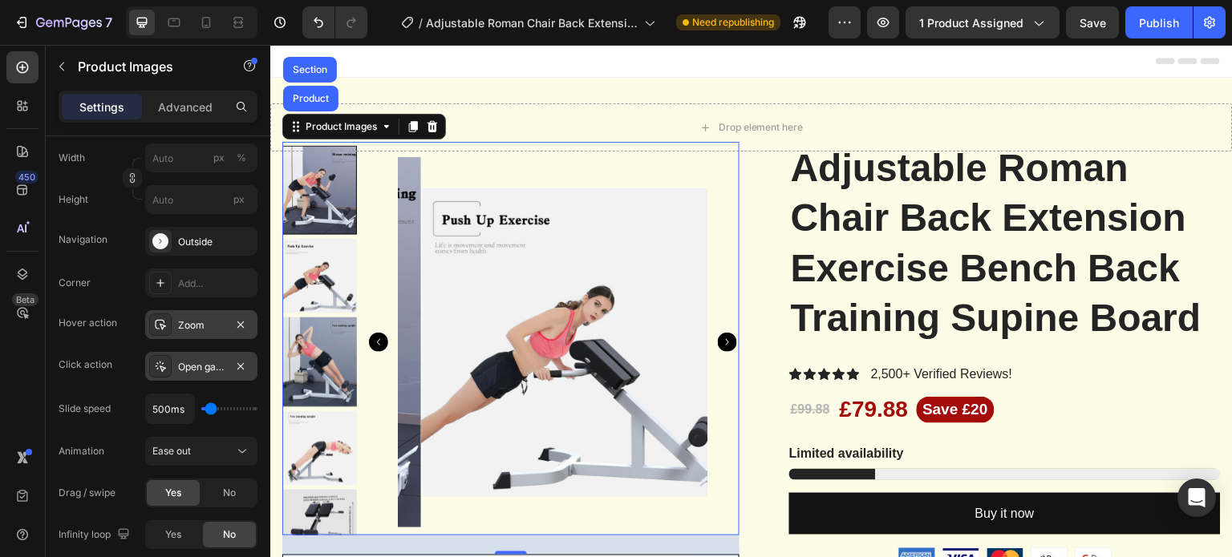
click at [718, 338] on icon "Carousel Next Arrow" at bounding box center [727, 342] width 19 height 19
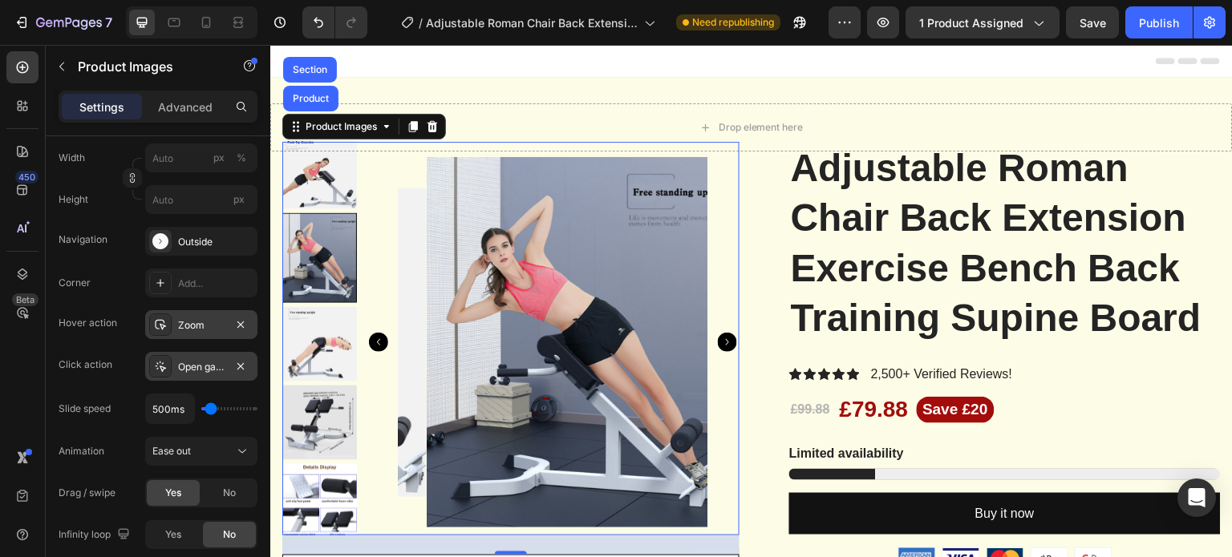
click at [718, 338] on icon "Carousel Next Arrow" at bounding box center [727, 342] width 19 height 19
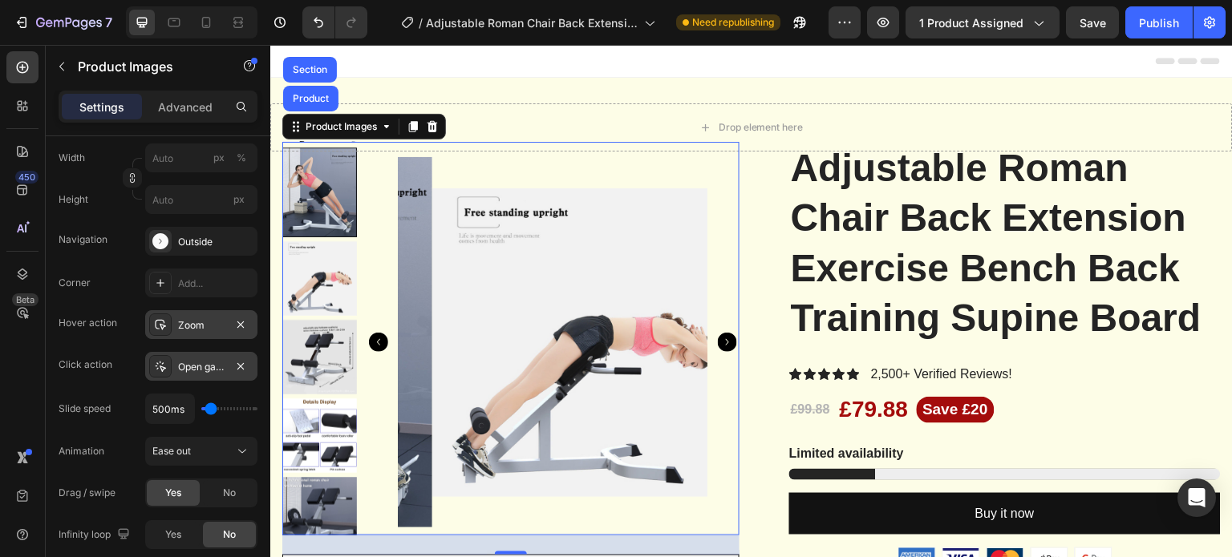
click at [718, 338] on icon "Carousel Next Arrow" at bounding box center [727, 342] width 19 height 19
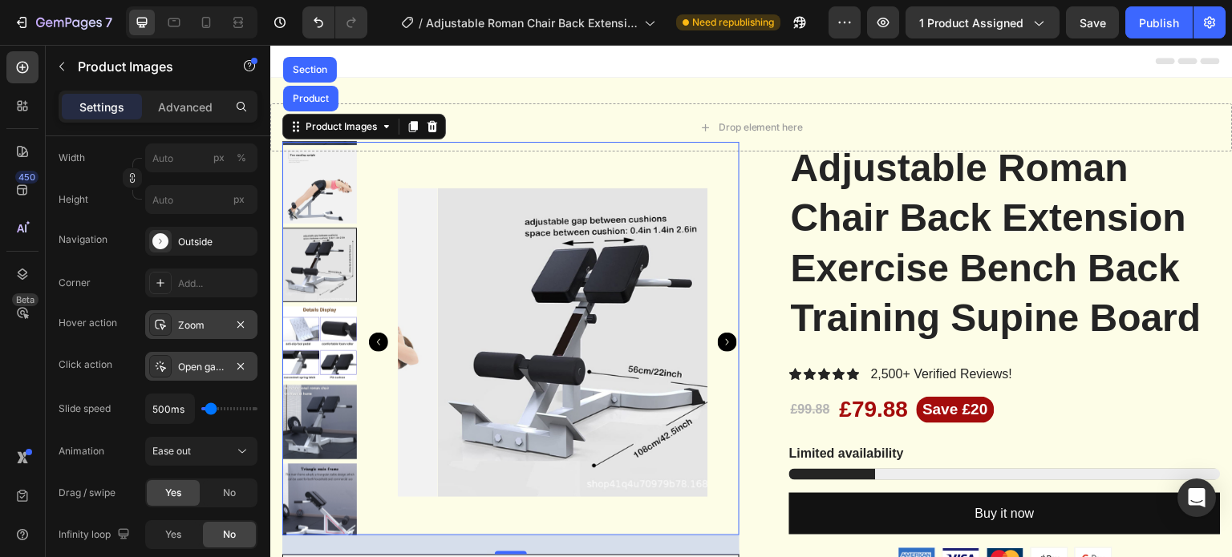
click at [718, 338] on icon "Carousel Next Arrow" at bounding box center [727, 342] width 19 height 19
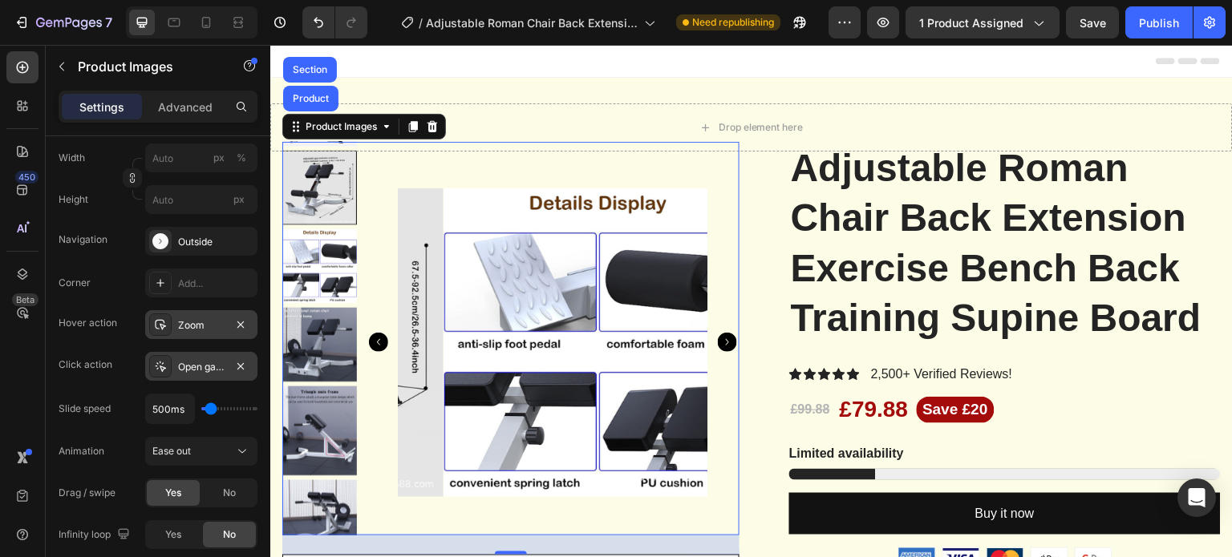
click at [718, 338] on icon "Carousel Next Arrow" at bounding box center [727, 342] width 19 height 19
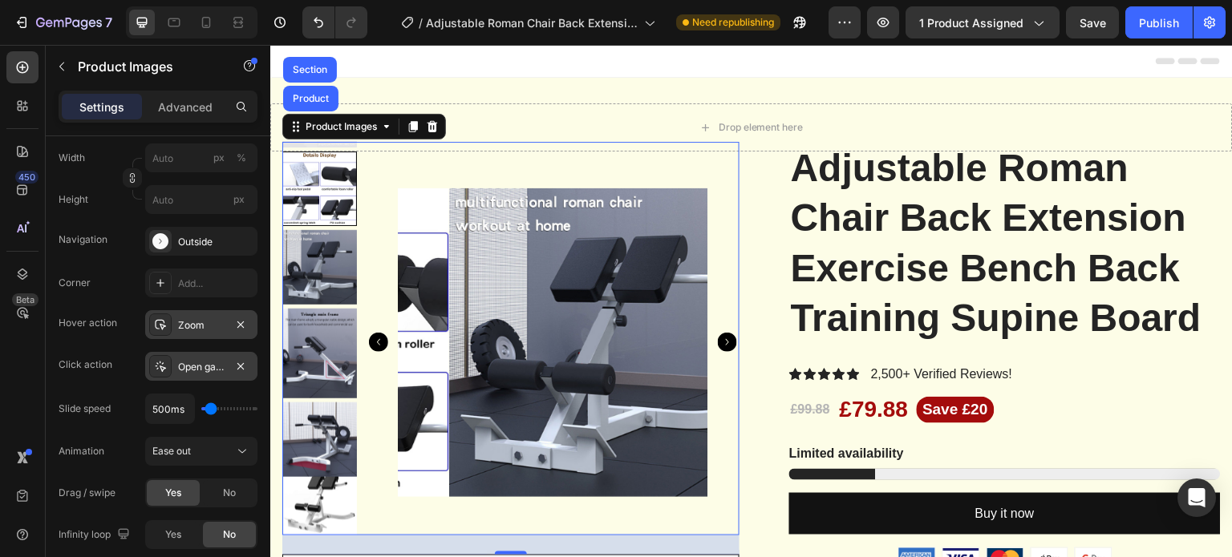
click at [718, 338] on icon "Carousel Next Arrow" at bounding box center [727, 342] width 19 height 19
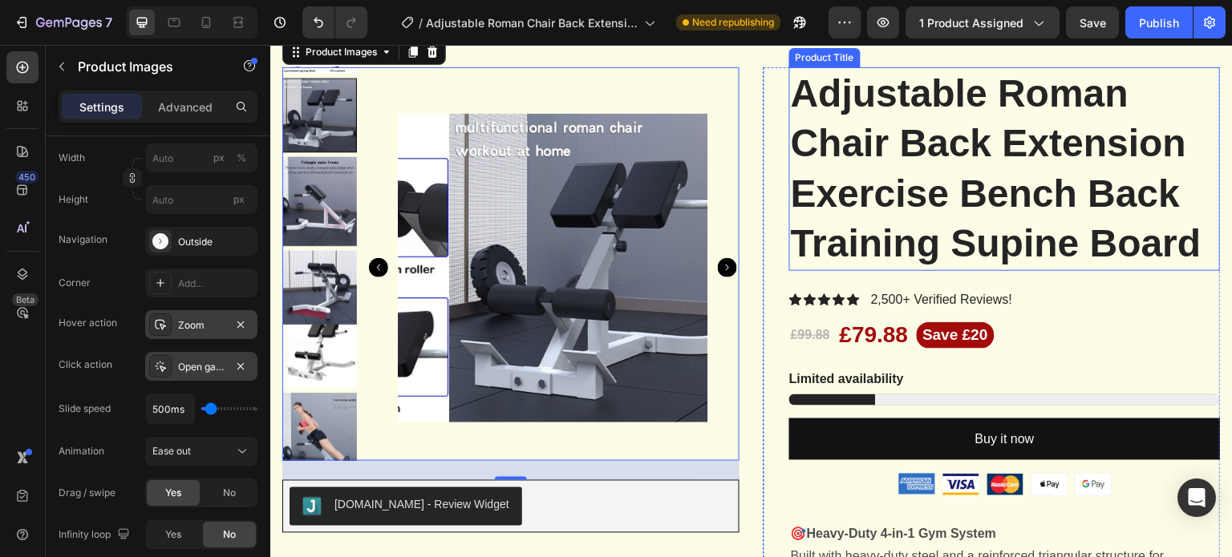
scroll to position [160, 0]
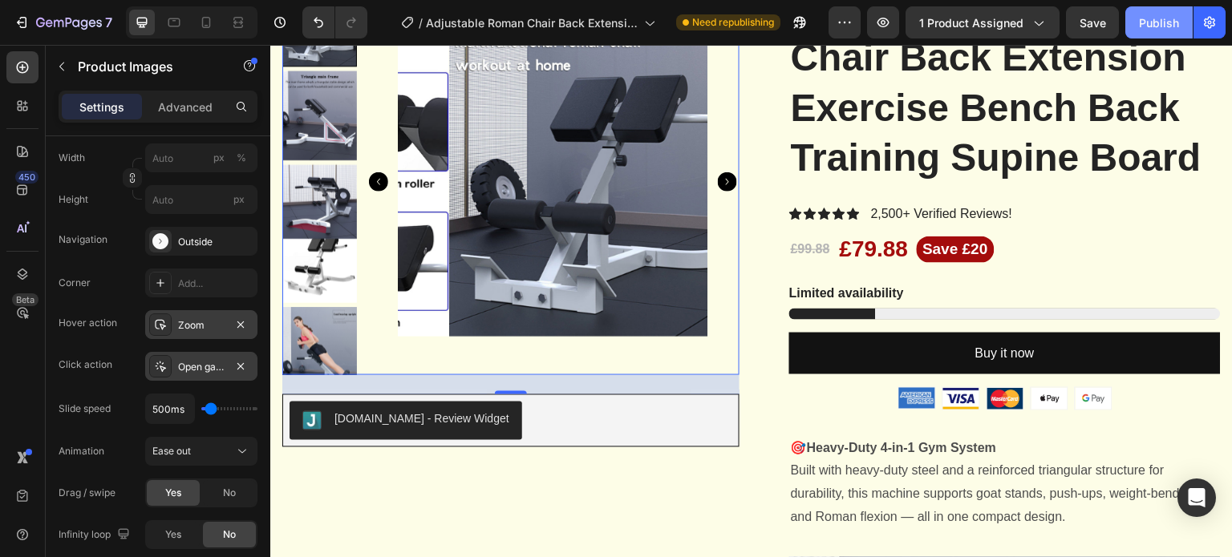
click at [1155, 19] on div "Publish" at bounding box center [1159, 22] width 40 height 17
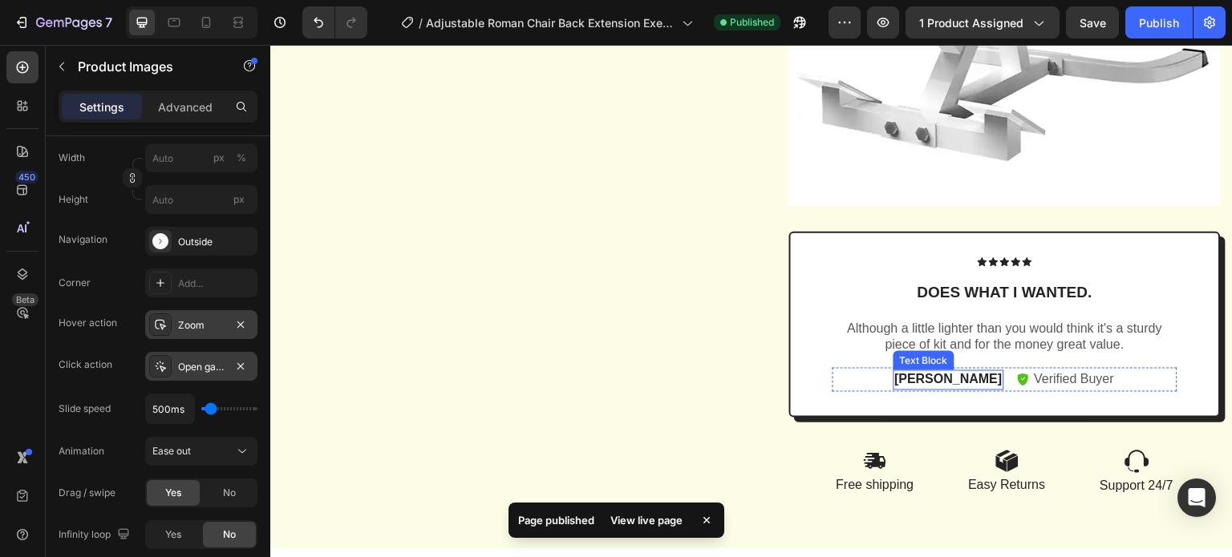
scroll to position [2117, 0]
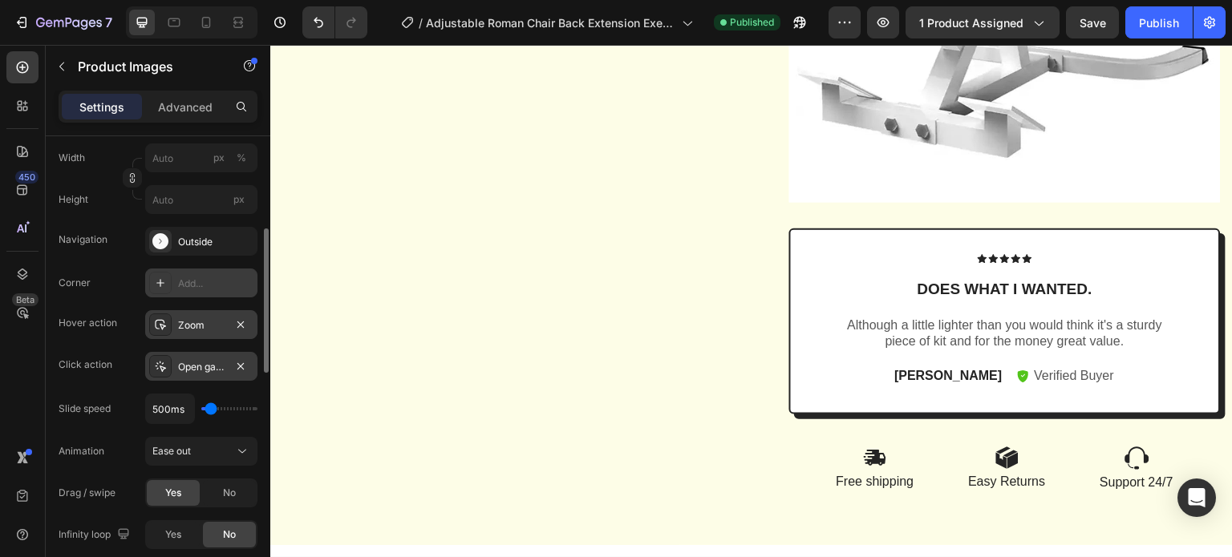
click at [170, 280] on div at bounding box center [160, 283] width 22 height 22
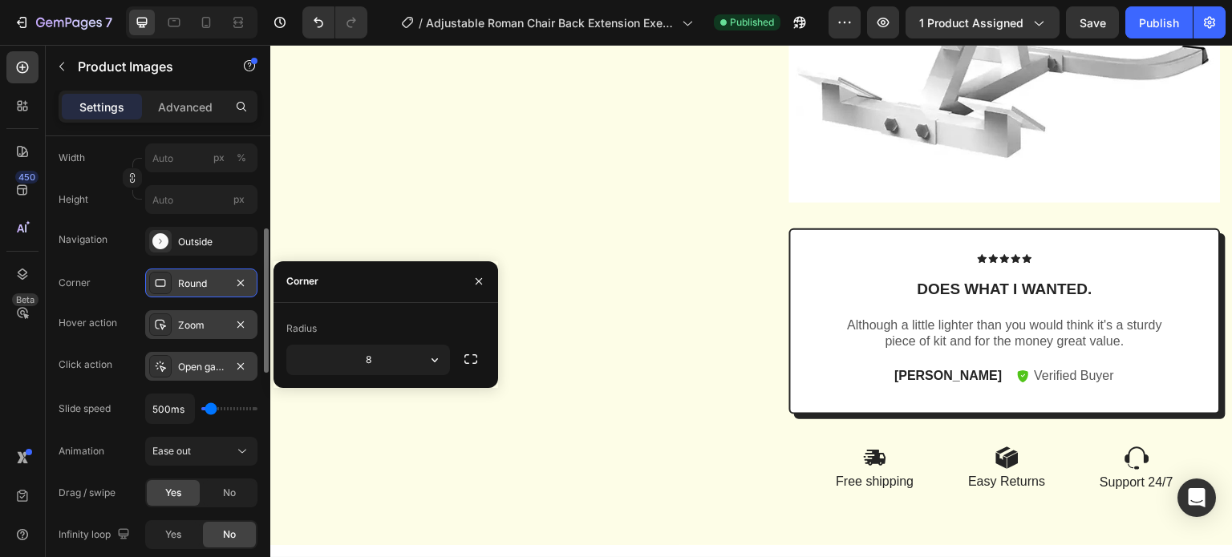
click at [165, 280] on icon at bounding box center [160, 283] width 13 height 13
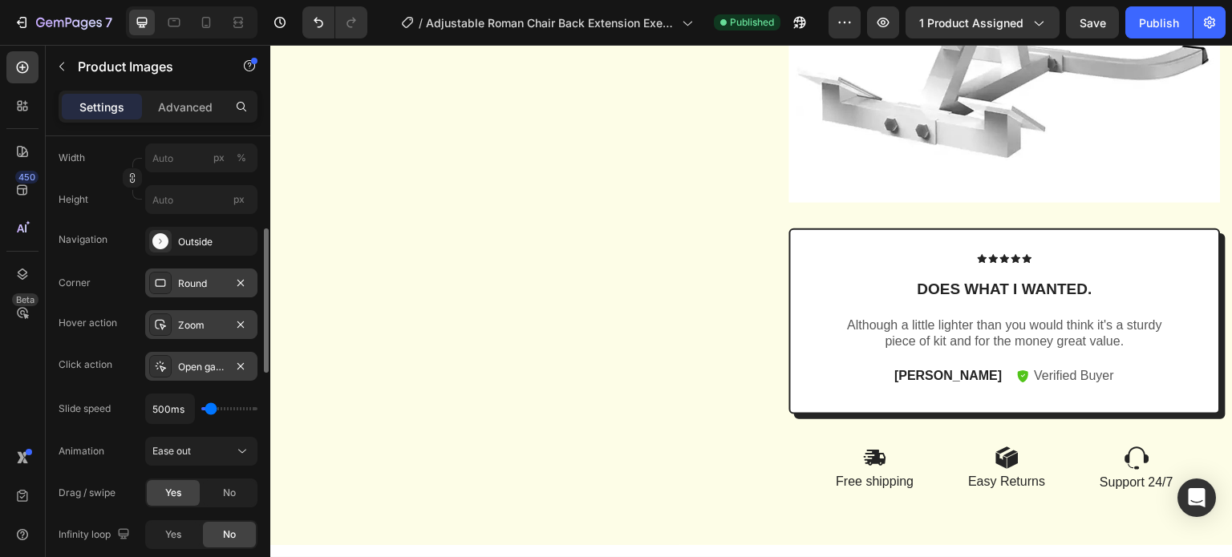
click at [165, 280] on icon at bounding box center [160, 283] width 13 height 13
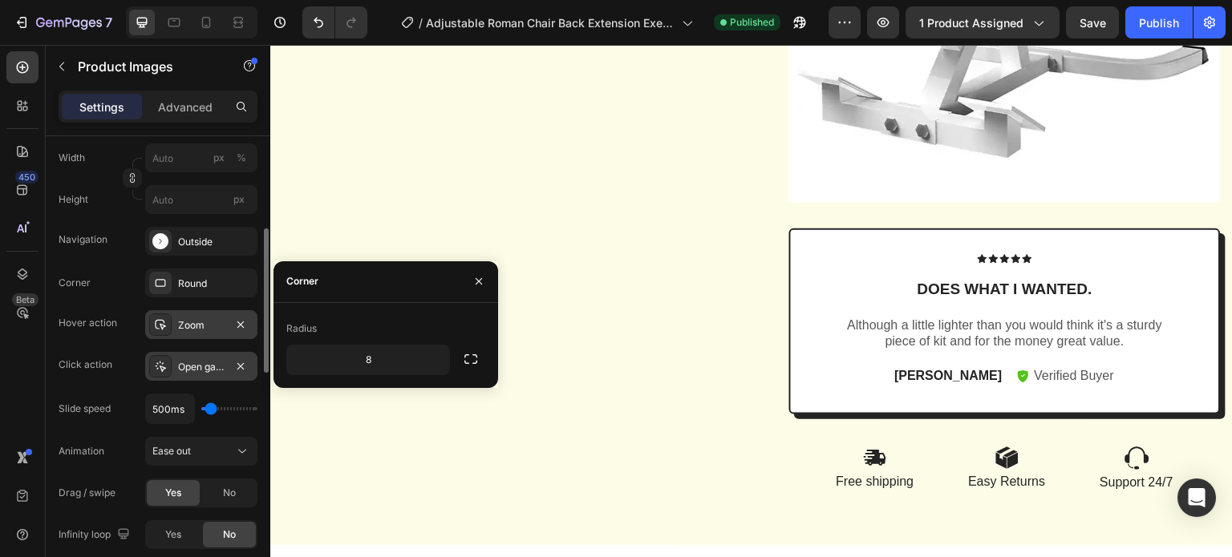
click at [90, 322] on div "Hover action" at bounding box center [88, 323] width 59 height 14
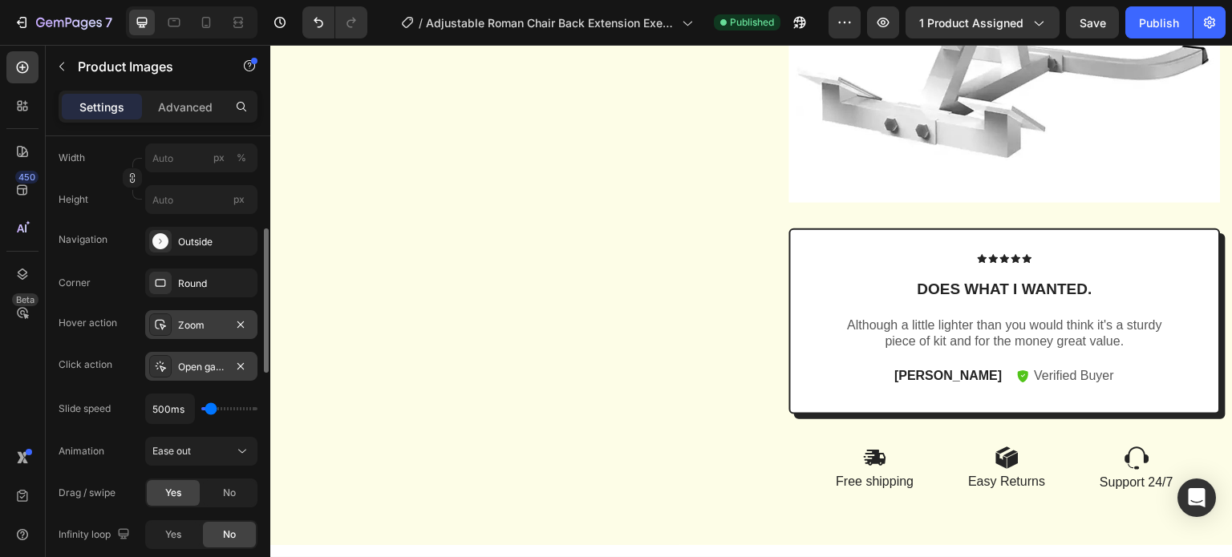
click at [93, 330] on div "Hover action" at bounding box center [88, 323] width 59 height 26
copy div "Hover action Zoom"
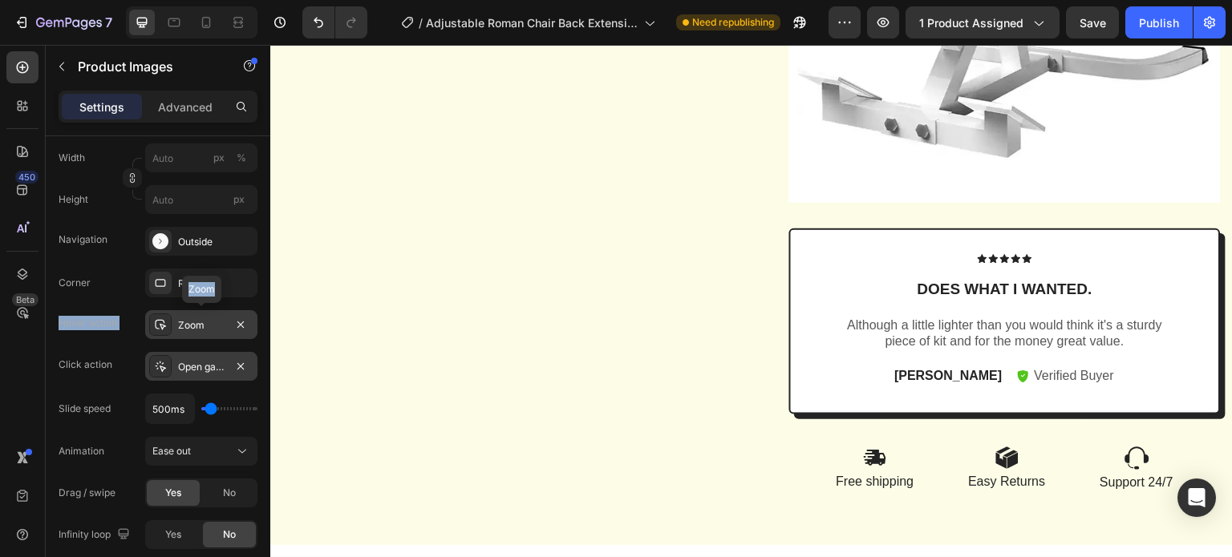
click at [185, 318] on div "Zoom" at bounding box center [201, 325] width 47 height 14
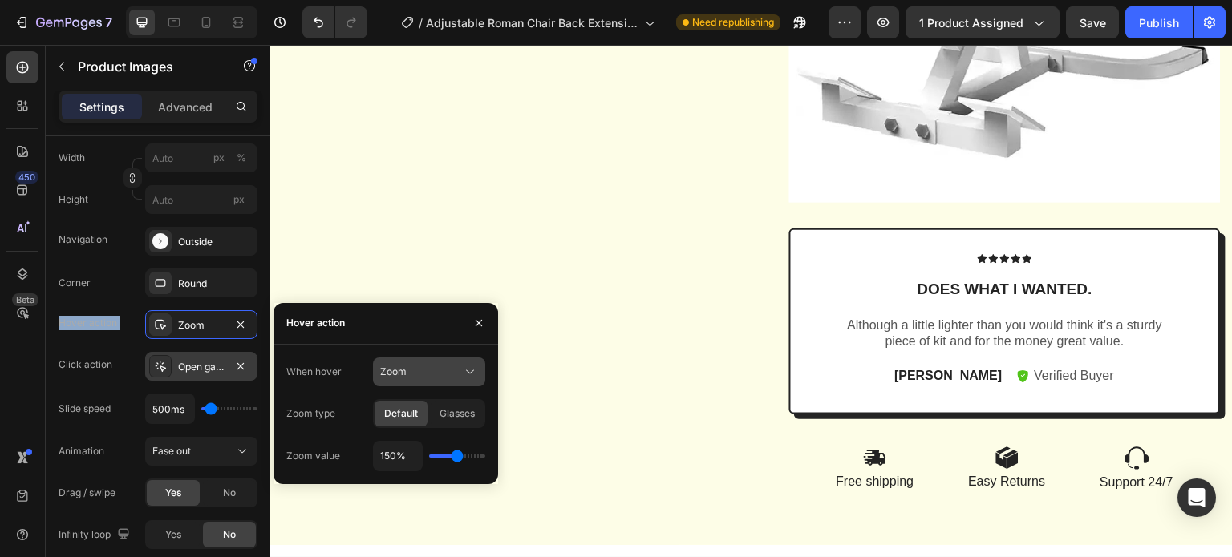
click at [438, 371] on div "Zoom" at bounding box center [421, 372] width 82 height 14
click at [375, 334] on div "Hover action" at bounding box center [385, 324] width 225 height 42
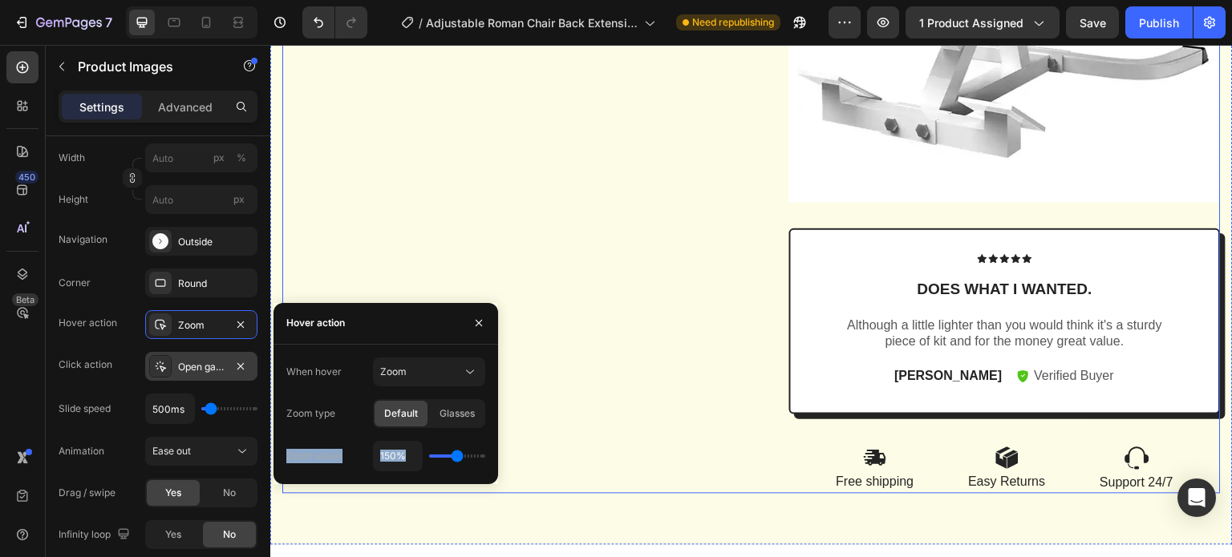
drag, startPoint x: 751, startPoint y: 471, endPoint x: 569, endPoint y: 443, distance: 185.0
click at [184, 366] on div "Open gallery" at bounding box center [201, 367] width 47 height 14
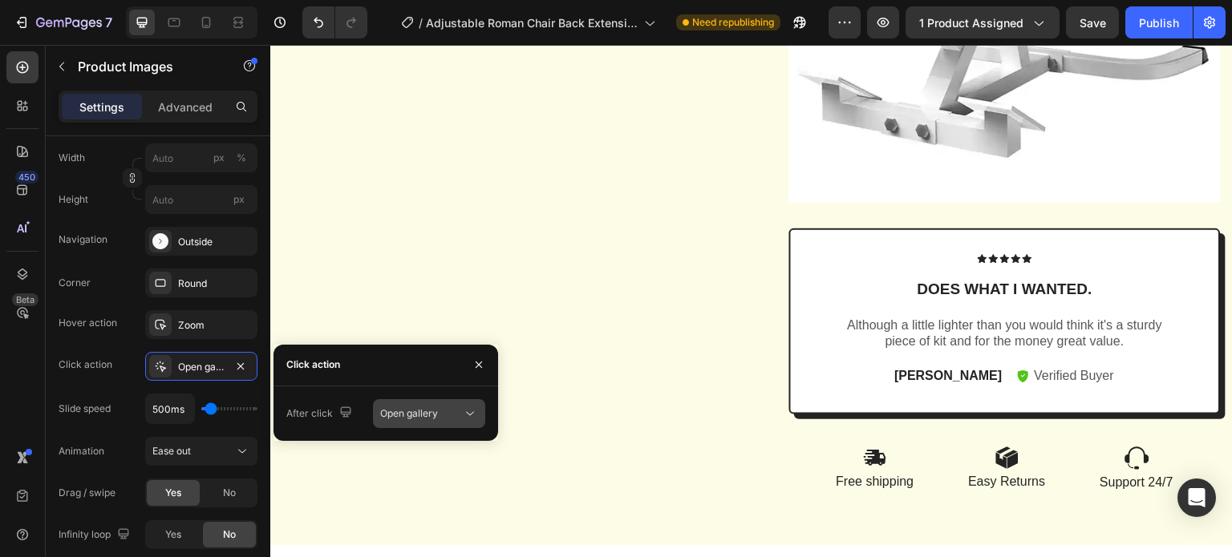
click at [469, 412] on icon at bounding box center [470, 414] width 16 height 16
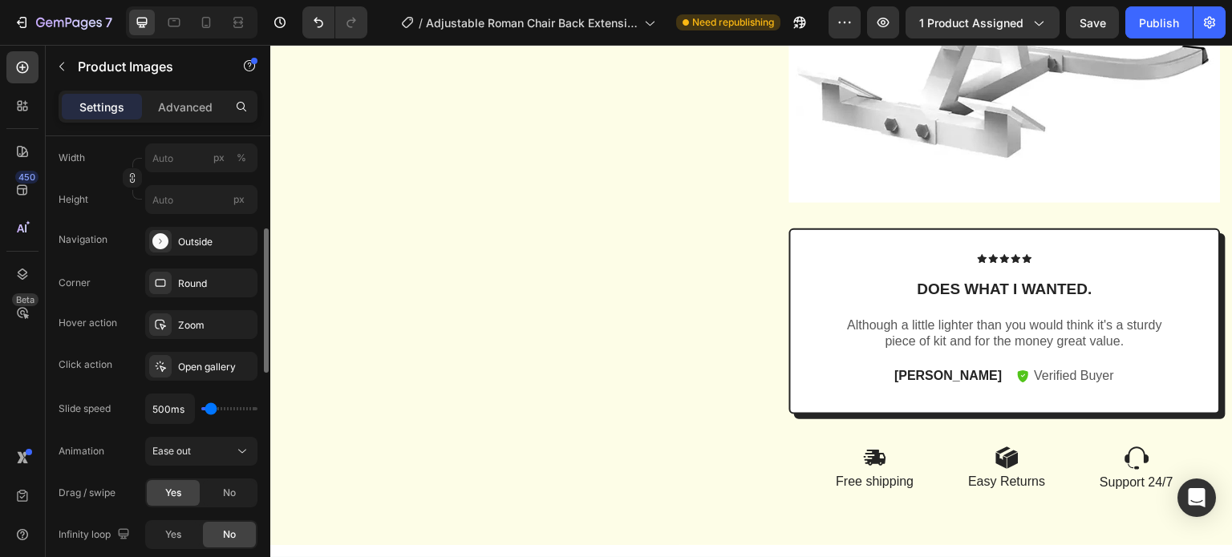
click at [102, 408] on div "Slide speed" at bounding box center [85, 409] width 52 height 14
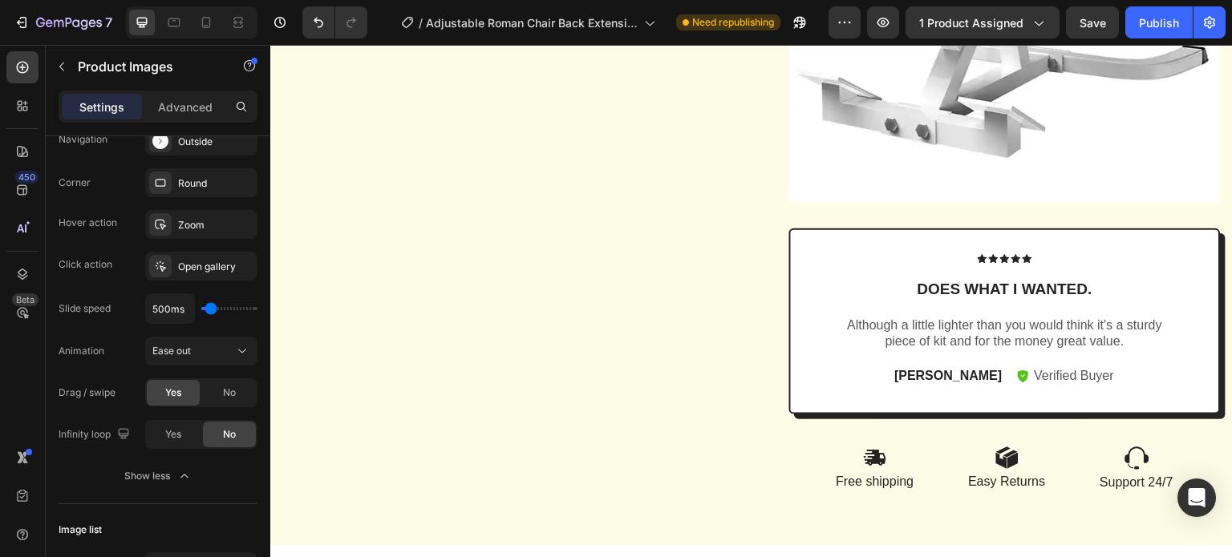
click at [85, 354] on div "Animation" at bounding box center [82, 351] width 46 height 14
copy div "Animation"
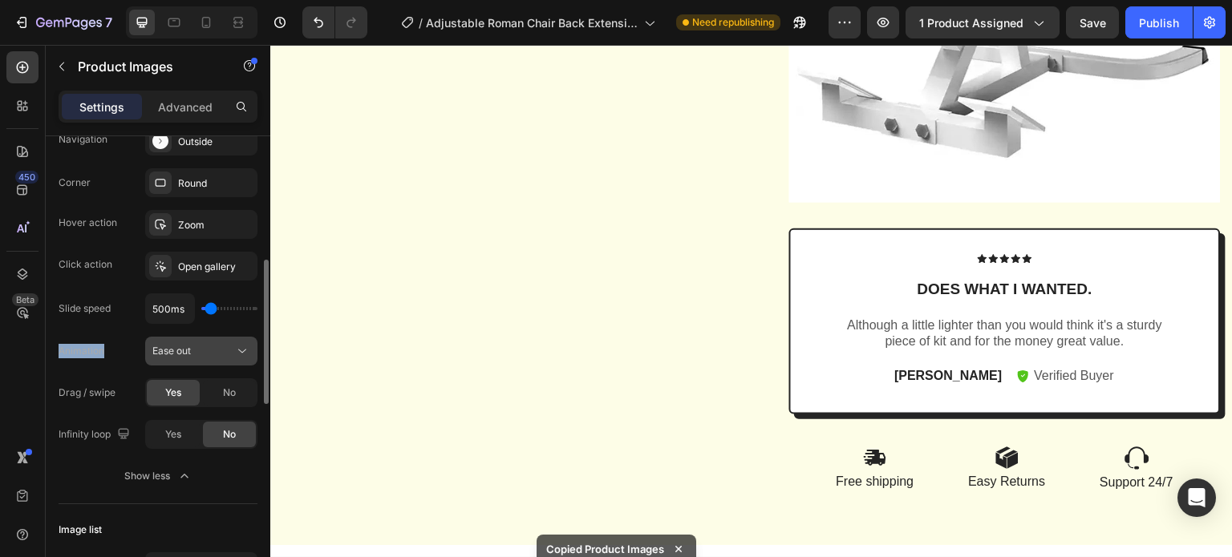
click at [225, 354] on div "Ease out" at bounding box center [193, 351] width 82 height 14
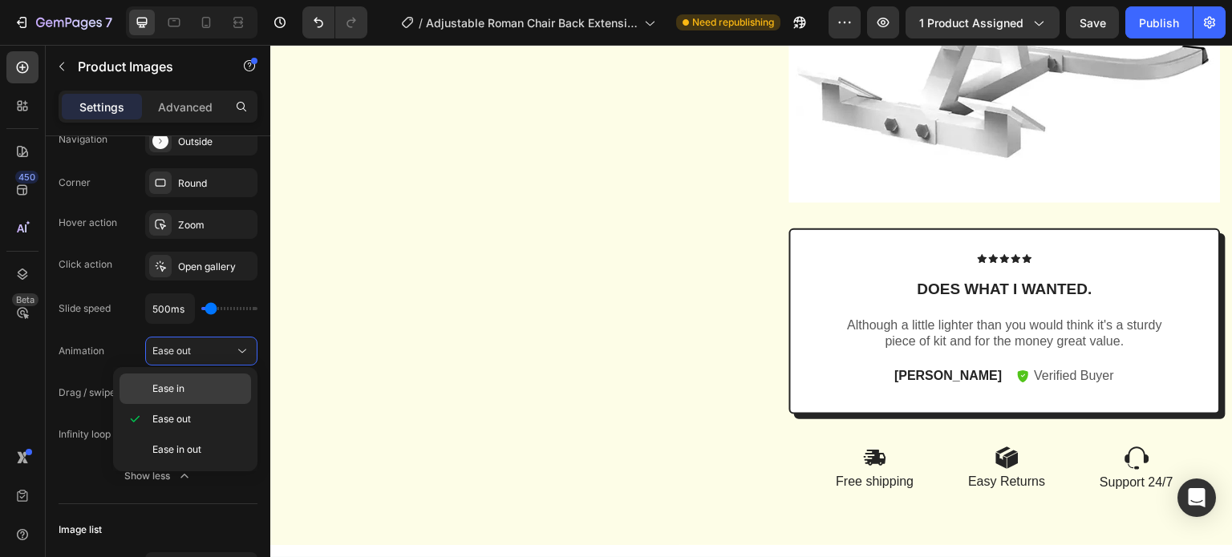
click at [189, 401] on div "Ease in" at bounding box center [185, 389] width 132 height 30
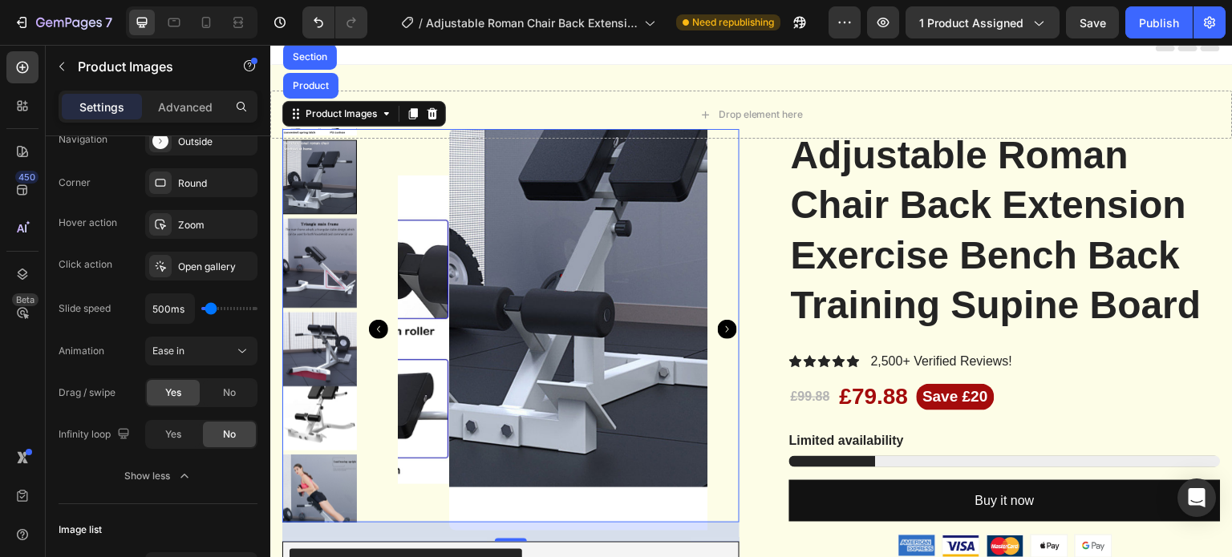
scroll to position [0, 0]
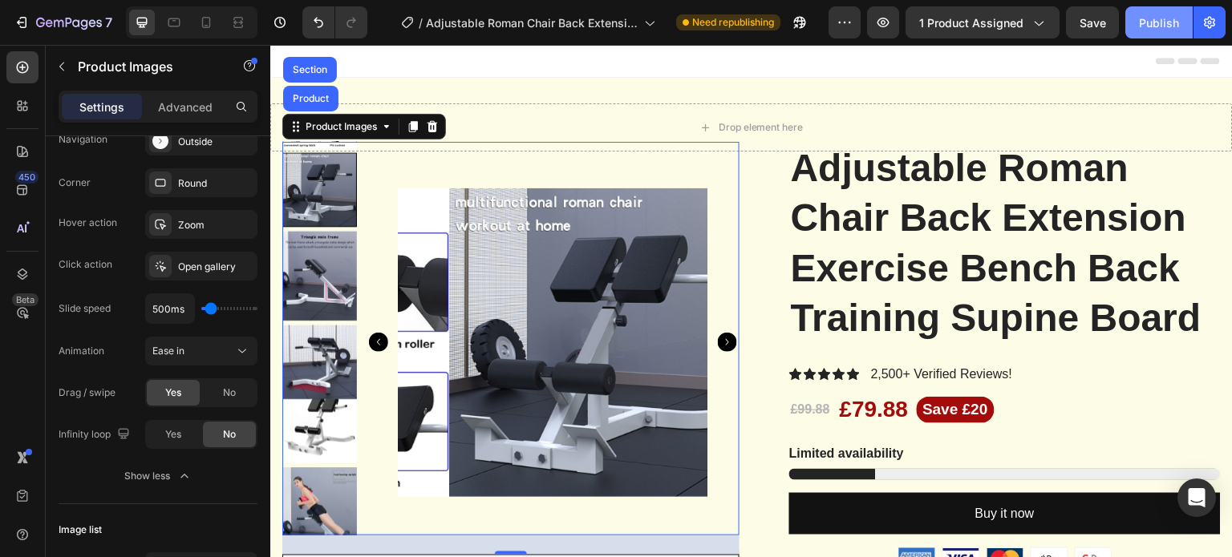
click at [1155, 26] on div "Publish" at bounding box center [1159, 22] width 40 height 17
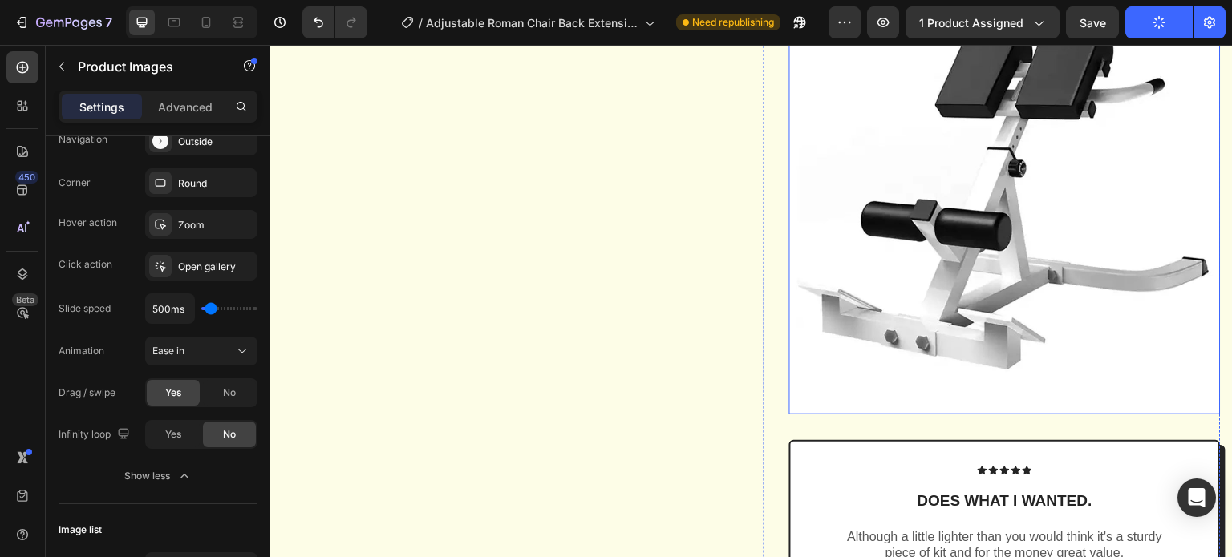
scroll to position [2117, 0]
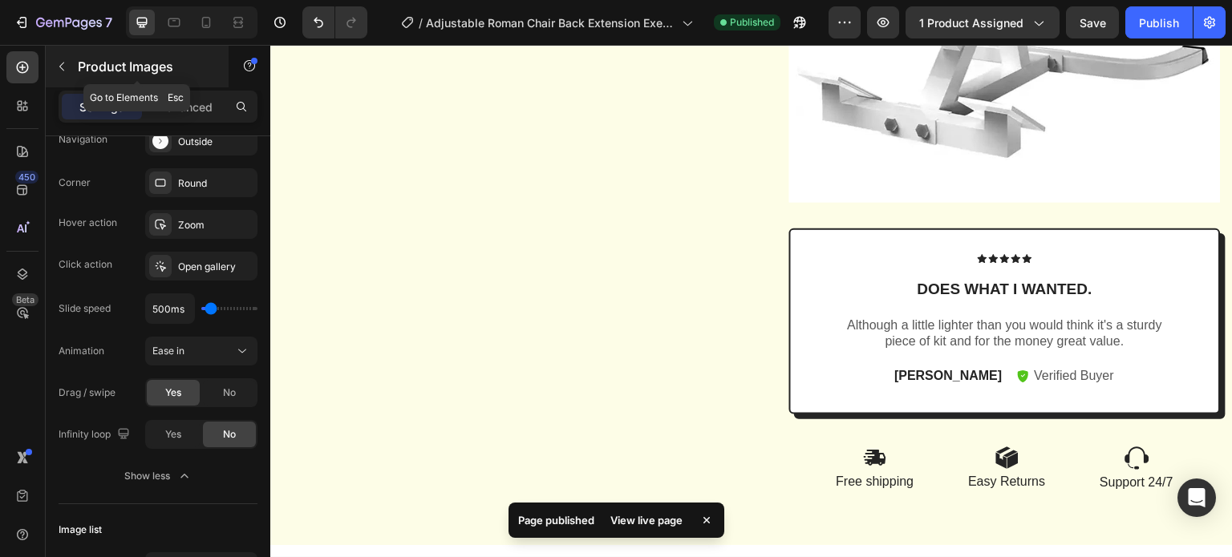
click at [55, 60] on icon "button" at bounding box center [61, 66] width 13 height 13
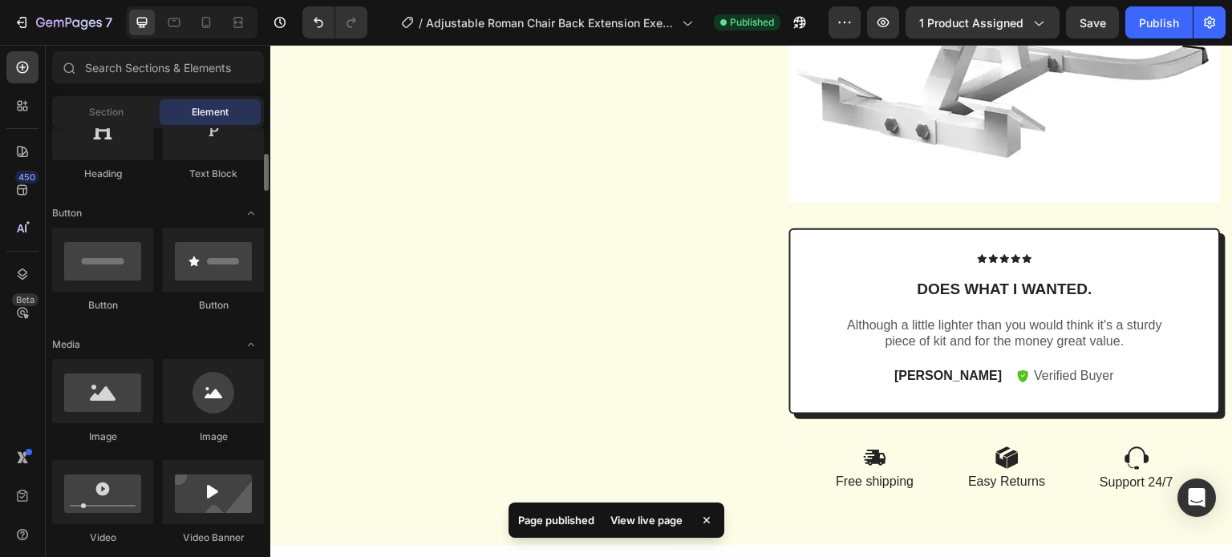
scroll to position [500, 0]
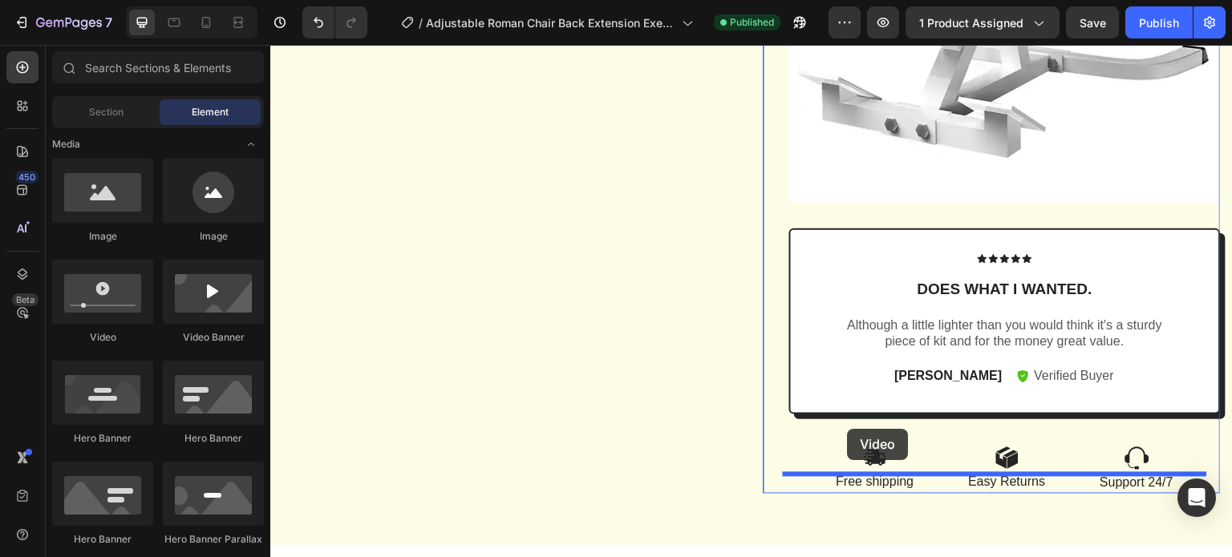
drag, startPoint x: 450, startPoint y: 375, endPoint x: 848, endPoint y: 429, distance: 401.3
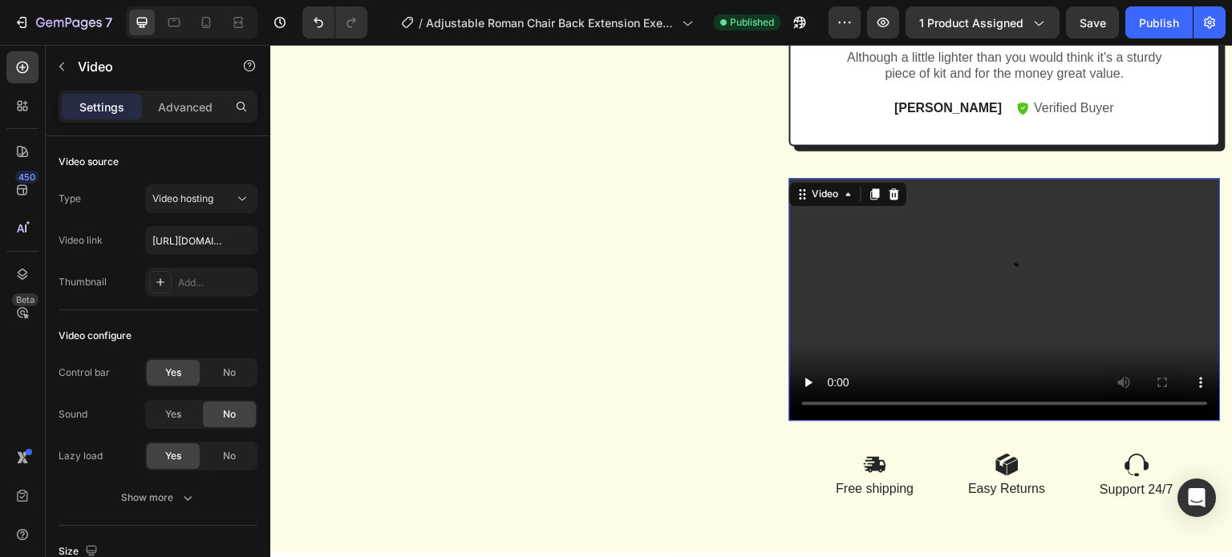
scroll to position [2357, 0]
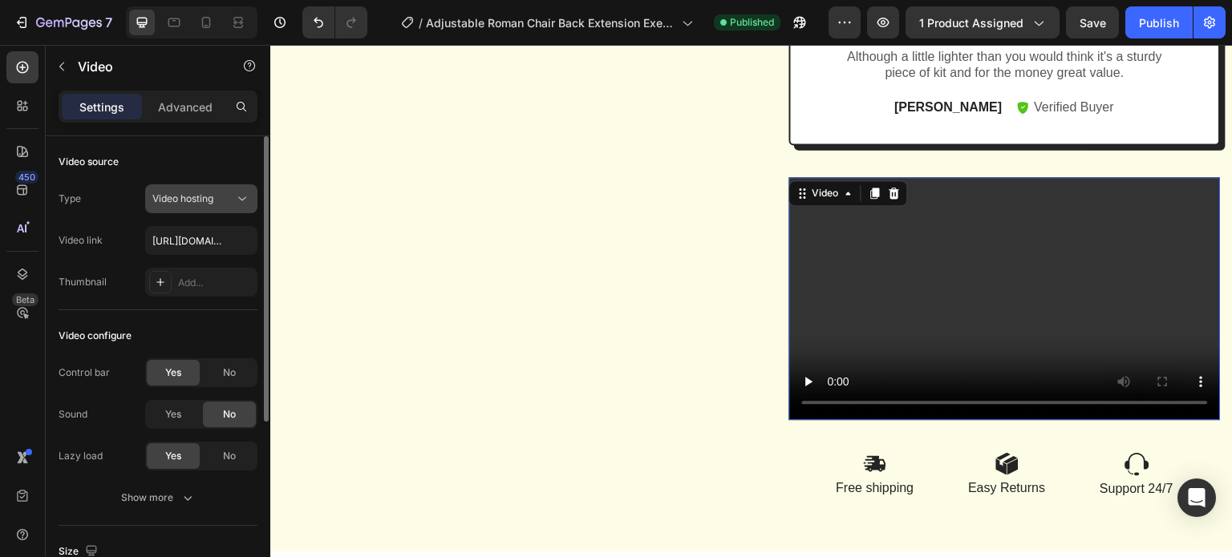
drag, startPoint x: 202, startPoint y: 204, endPoint x: 231, endPoint y: 212, distance: 29.8
click at [202, 204] on span "Video hosting" at bounding box center [182, 199] width 61 height 14
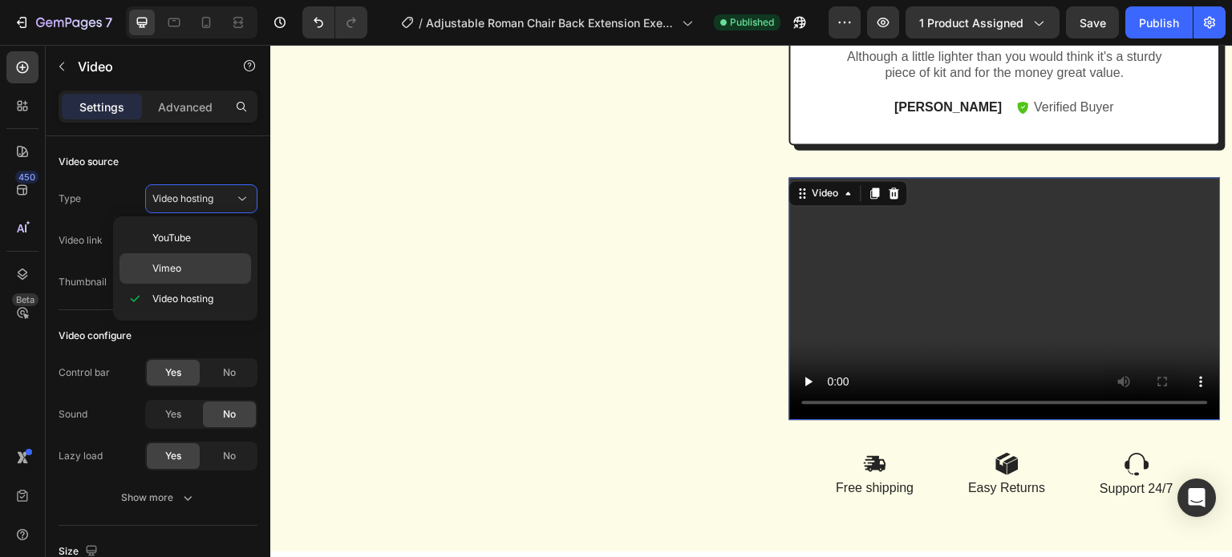
click at [198, 265] on p "Vimeo" at bounding box center [197, 268] width 91 height 14
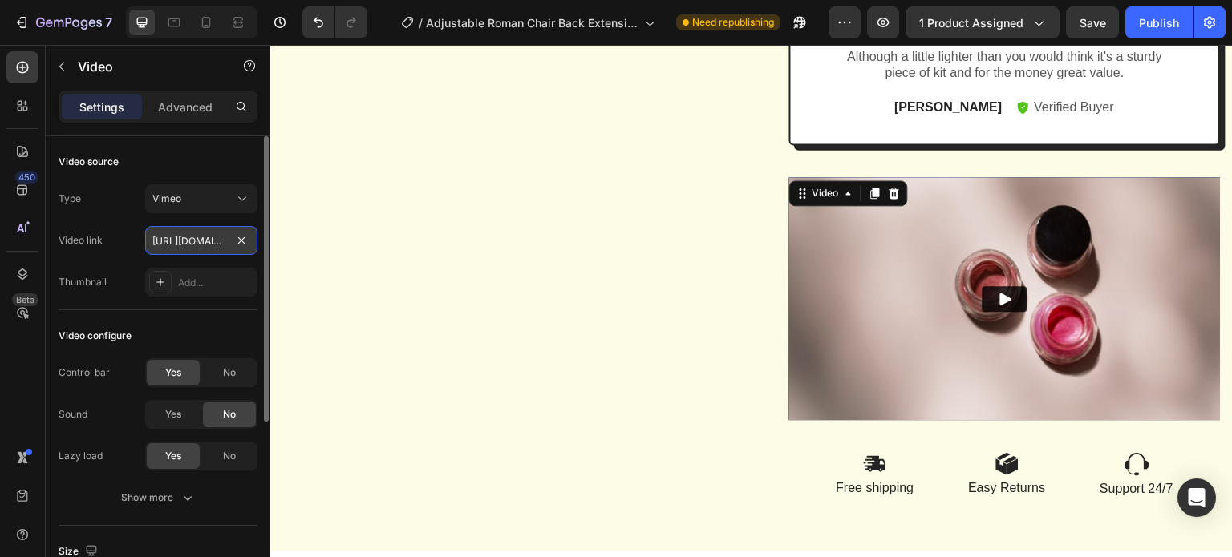
click at [212, 240] on input "https://vimeo.com/1095883398" at bounding box center [201, 240] width 112 height 29
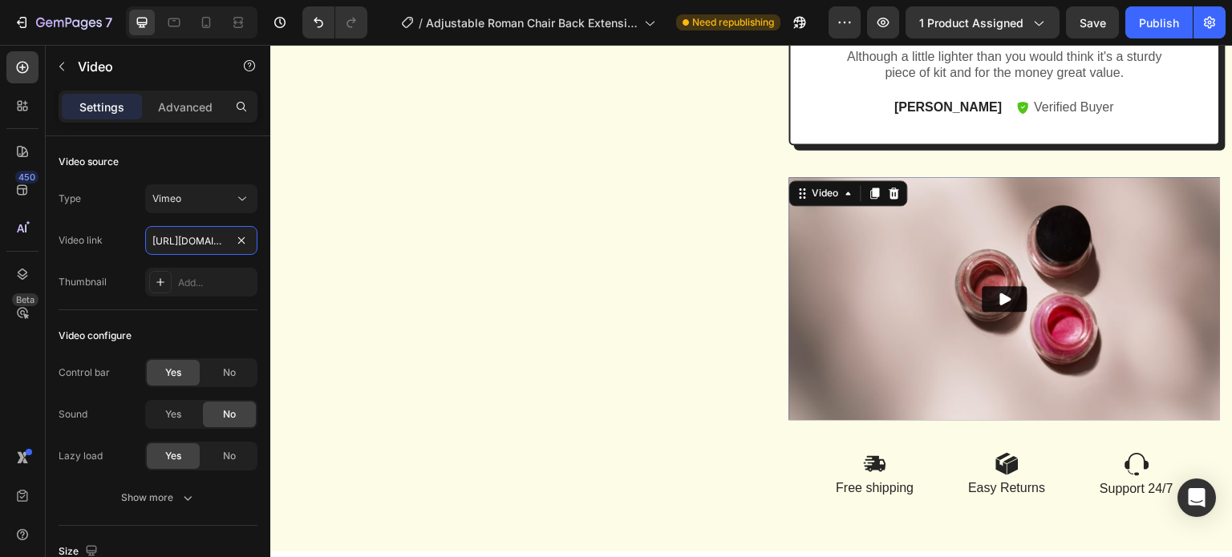
paste input "113122772?ts=0&share=copy"
type input "https://vimeo.com/1113122772?ts=0&share=copy"
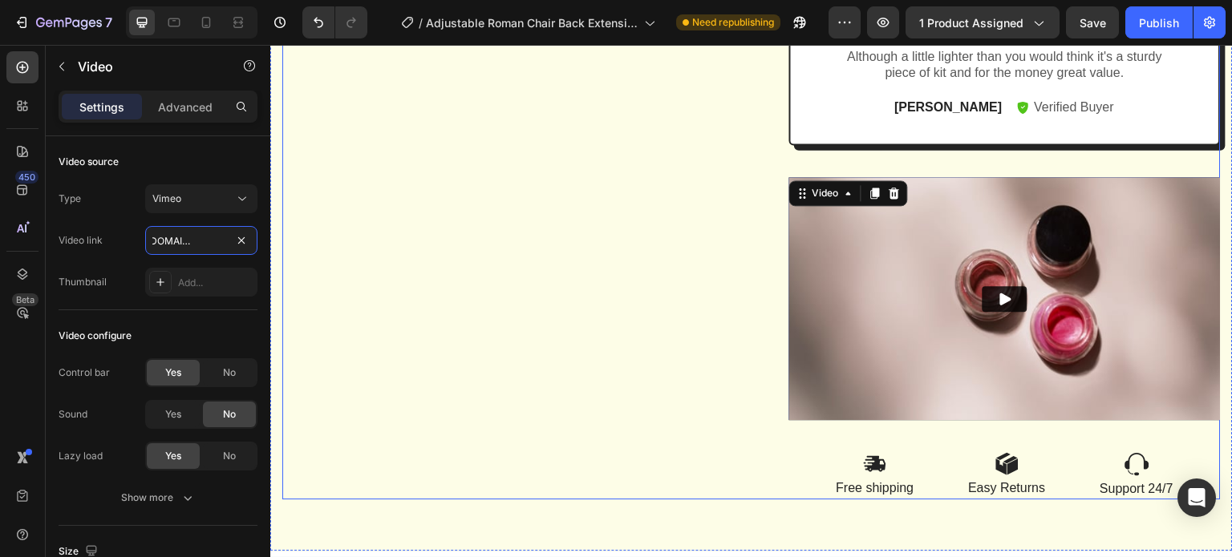
scroll to position [2387, 0]
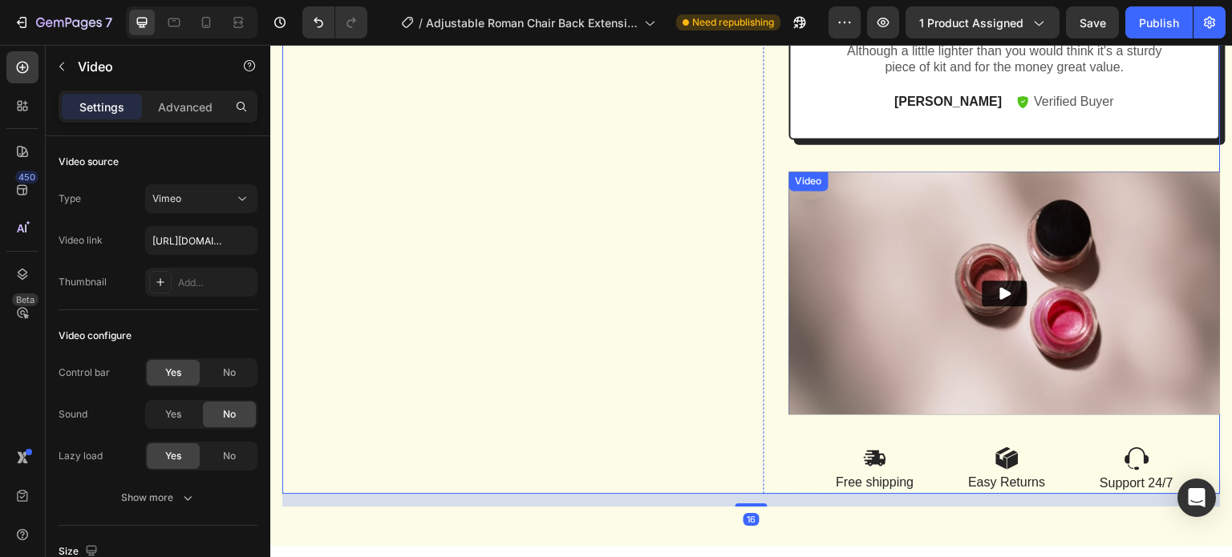
click at [888, 298] on img at bounding box center [1004, 293] width 431 height 243
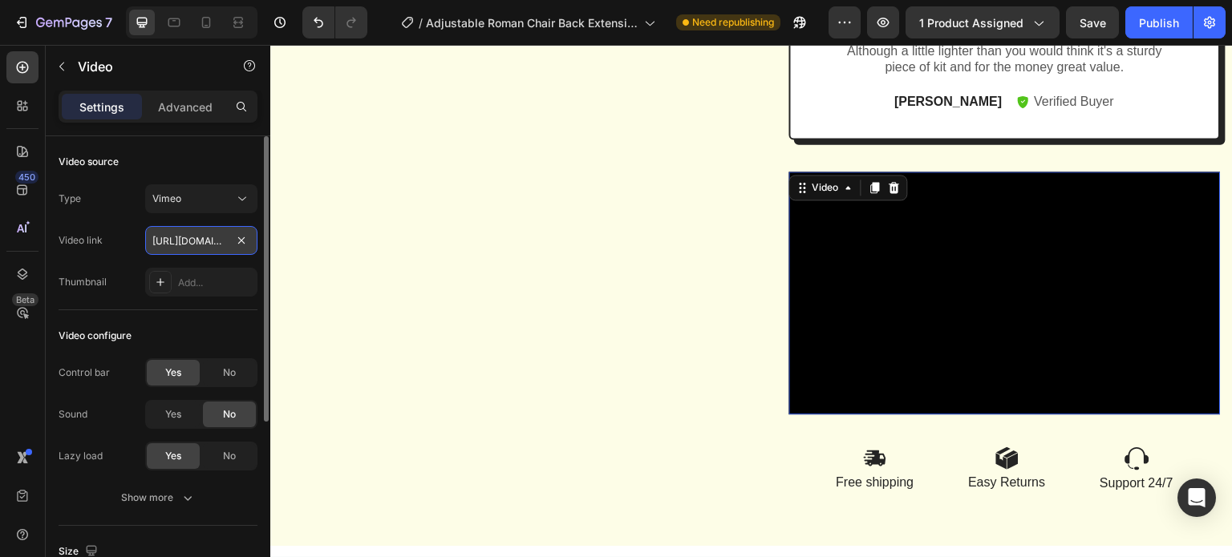
click at [188, 240] on input "https://vimeo.com/1113122772?ts=0&share=copy" at bounding box center [201, 240] width 112 height 29
click at [171, 240] on input "https://vimeo.com/1113122772?ts=0&share=copy" at bounding box center [201, 240] width 112 height 29
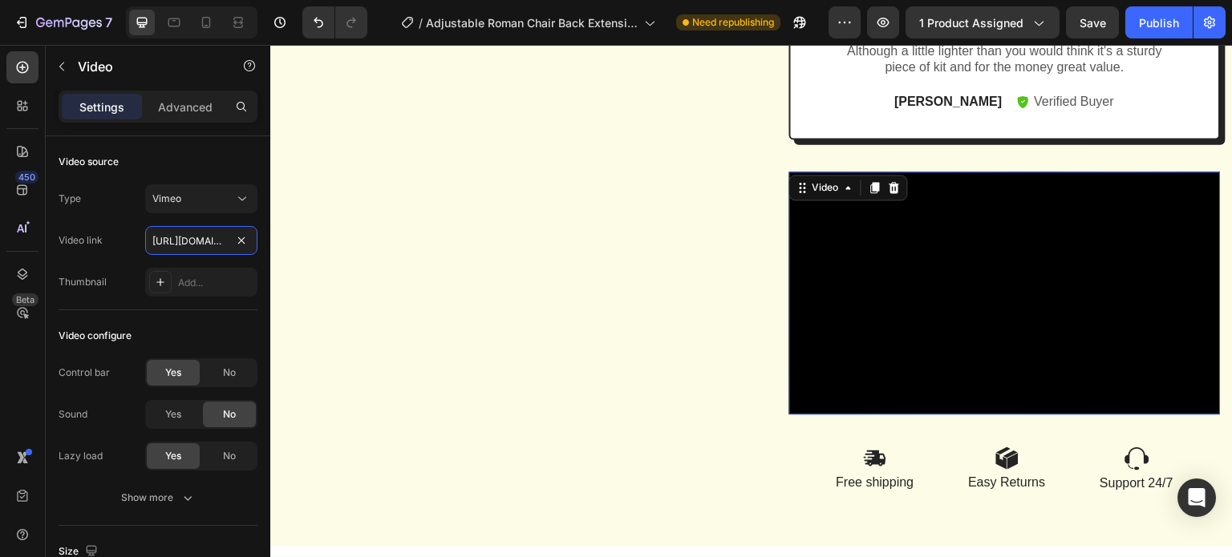
scroll to position [0, 149]
drag, startPoint x: 455, startPoint y: 287, endPoint x: 388, endPoint y: 244, distance: 80.1
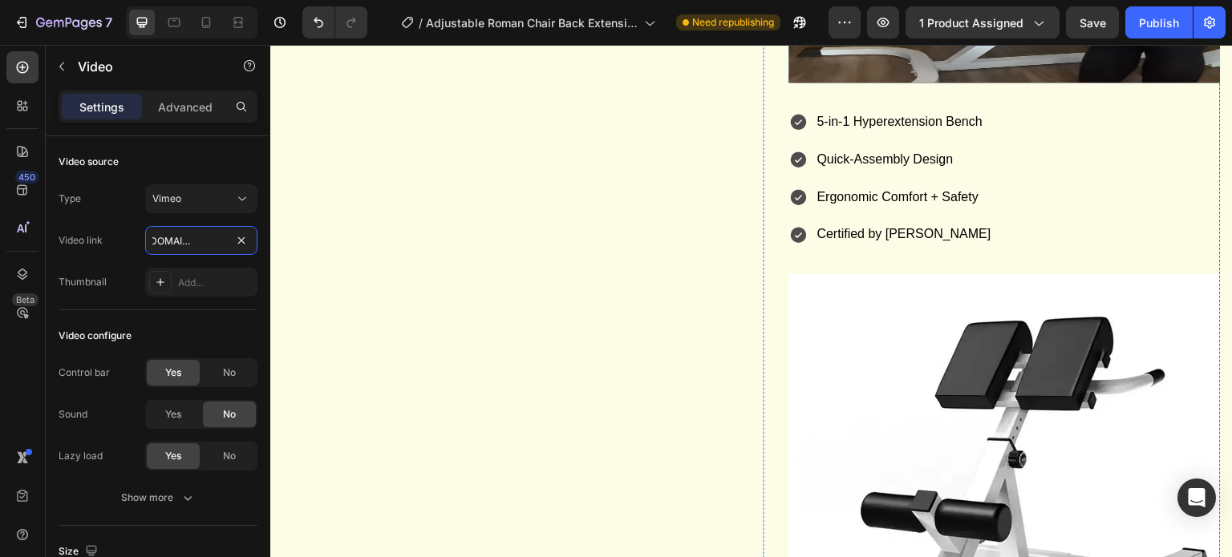
scroll to position [1345, 0]
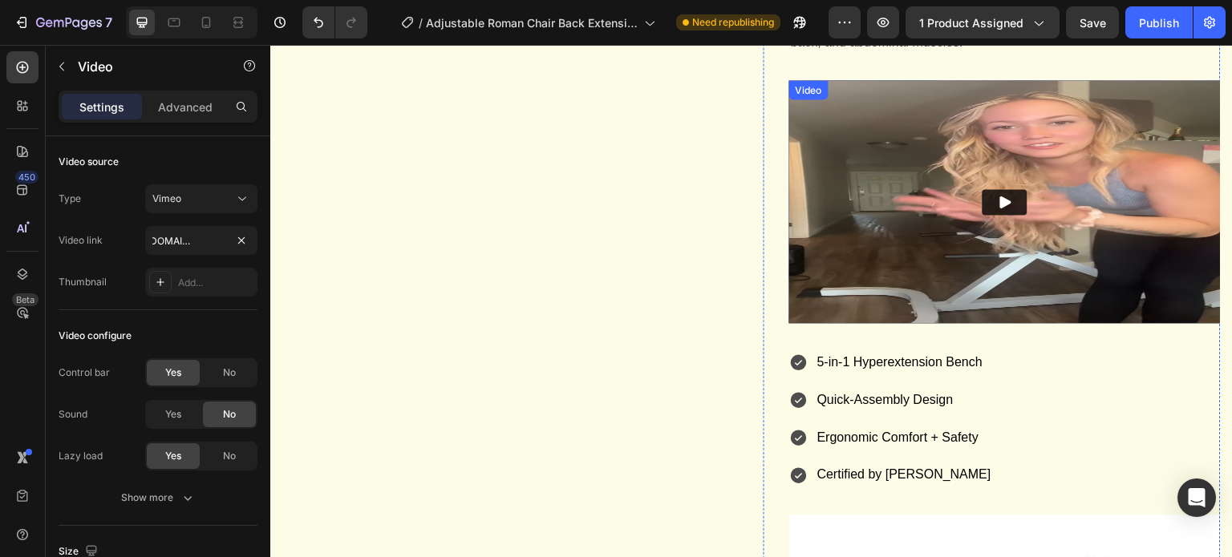
click at [862, 258] on img at bounding box center [1004, 201] width 431 height 243
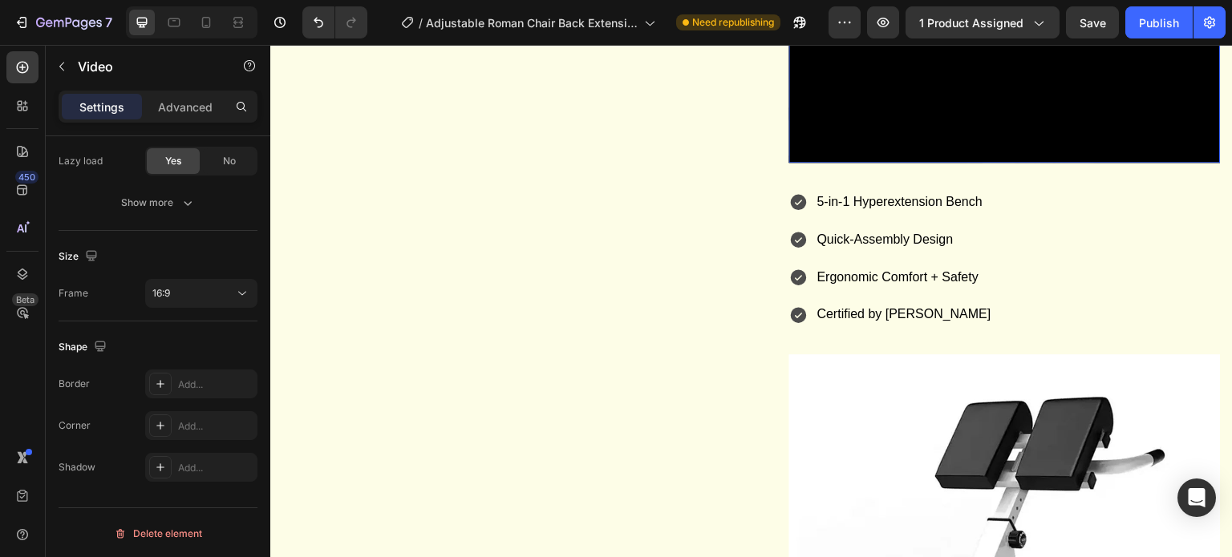
scroll to position [0, 0]
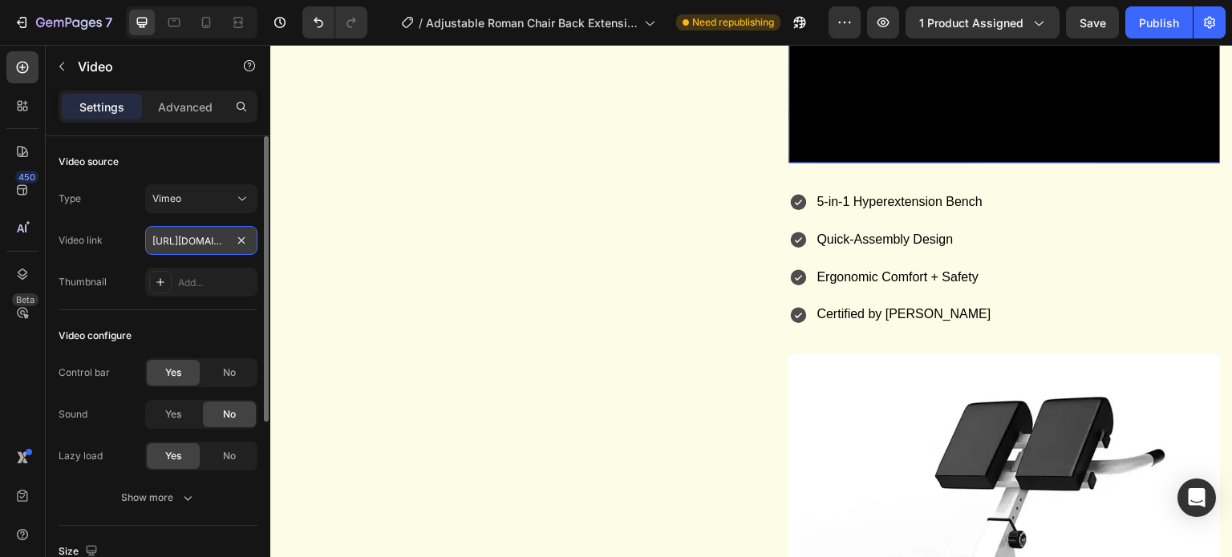
click at [182, 241] on input "https://vimeo.com/1113106976?share=copy#t=0" at bounding box center [201, 240] width 112 height 29
click at [229, 242] on input "https://vimeo.com/1113106976?share=copy#t=0" at bounding box center [201, 240] width 112 height 29
click at [192, 239] on input "https://vimeo.com/1113106976?share=copy#t=0" at bounding box center [201, 240] width 112 height 29
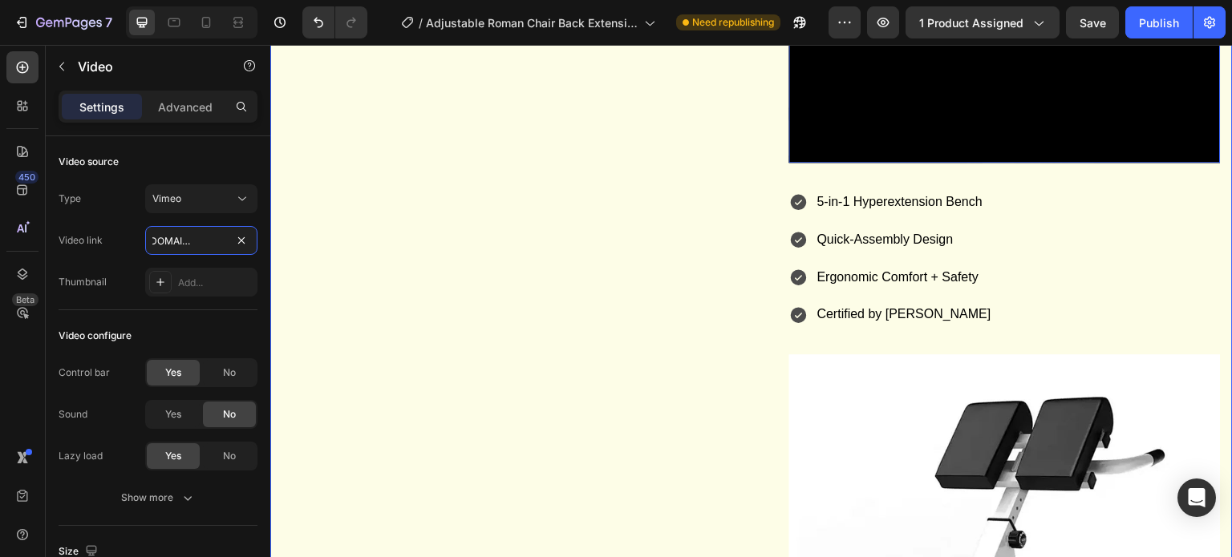
drag, startPoint x: 448, startPoint y: 286, endPoint x: 297, endPoint y: 250, distance: 155.0
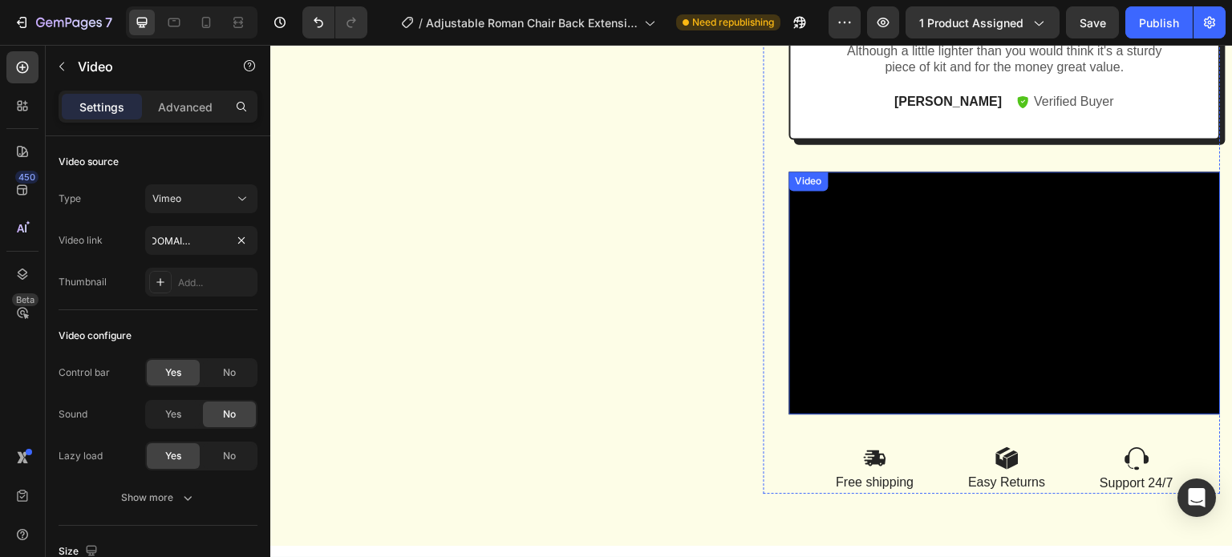
scroll to position [0, 0]
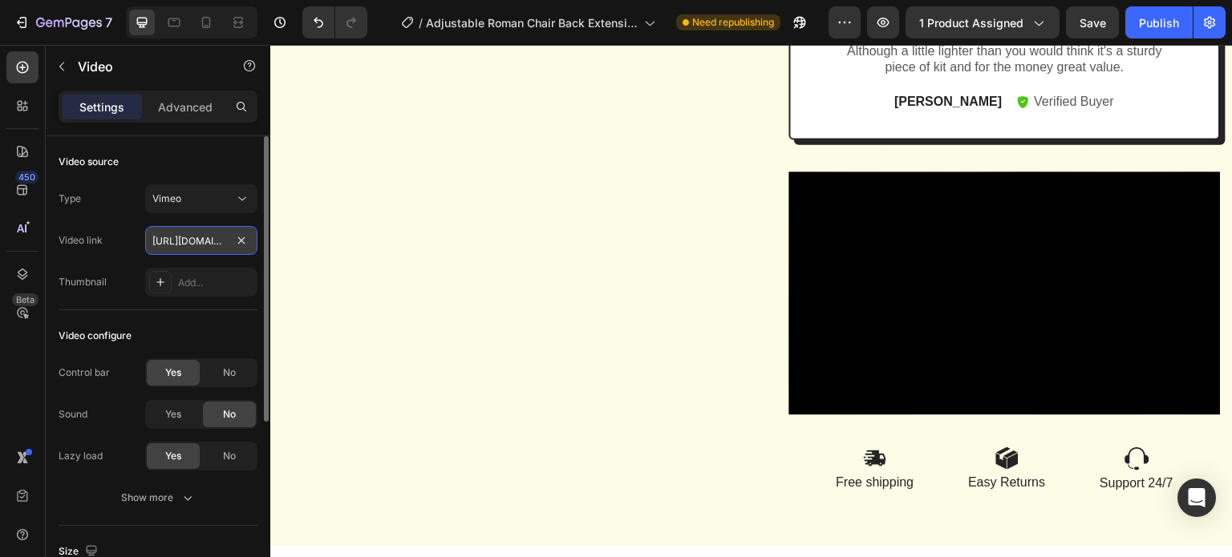
click at [194, 238] on input "https://vimeo.com/1113106976?share=copy#t=0" at bounding box center [201, 240] width 112 height 29
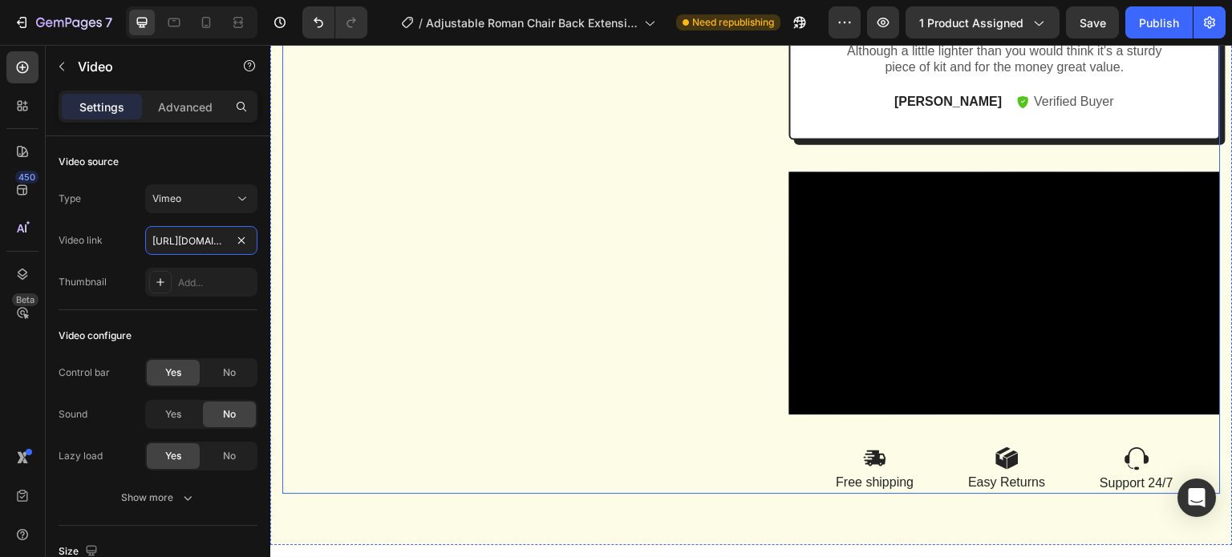
paste input "22772?share=copy"
type input "https://vimeo.com/1113122772?share=copy"
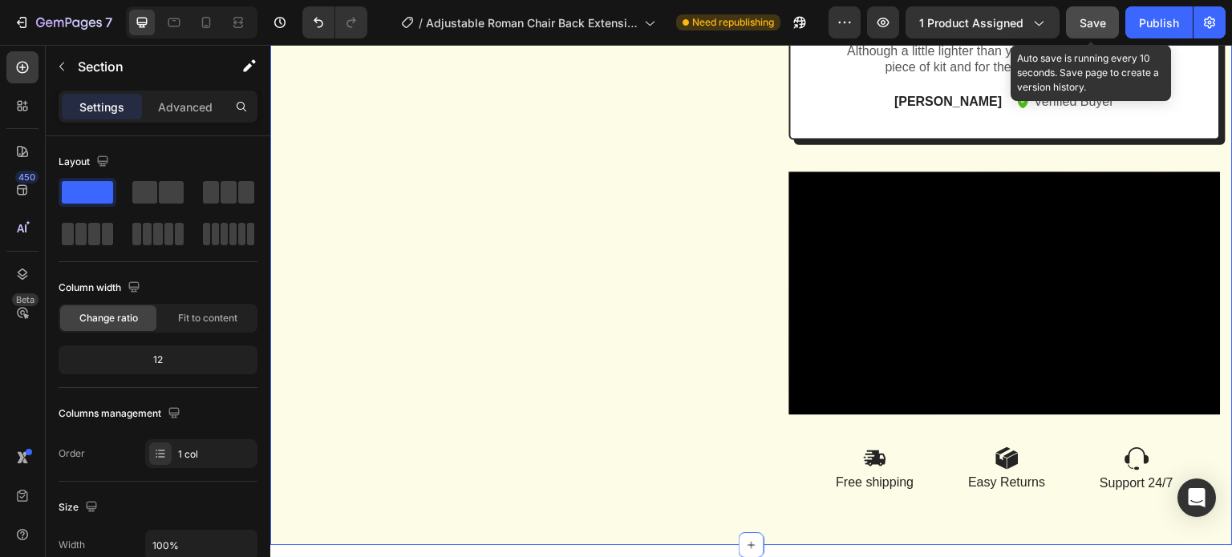
click at [1100, 18] on span "Save" at bounding box center [1092, 23] width 26 height 14
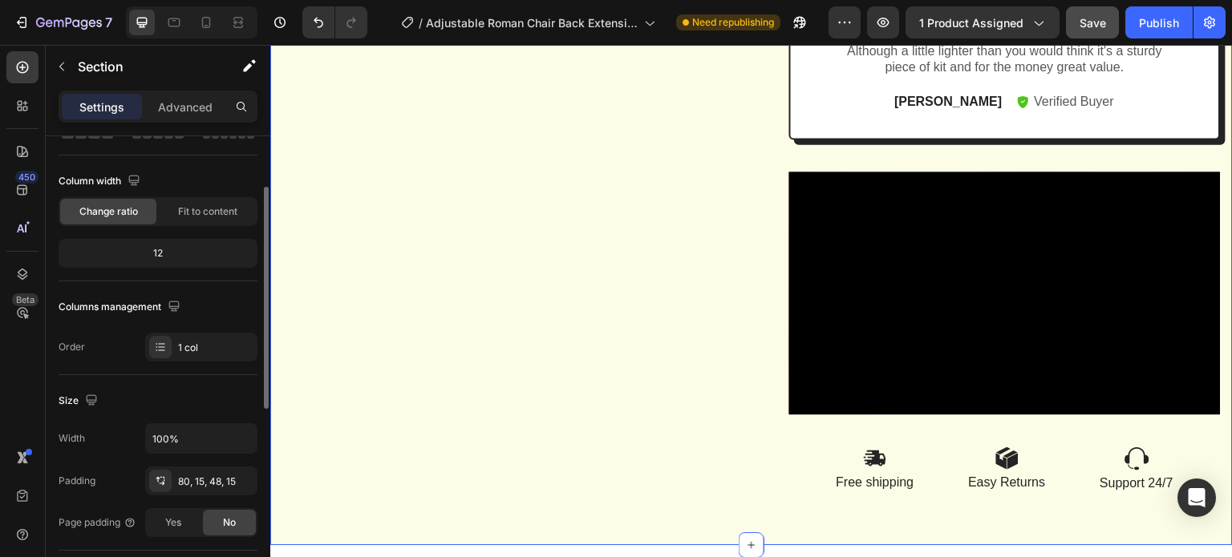
scroll to position [0, 0]
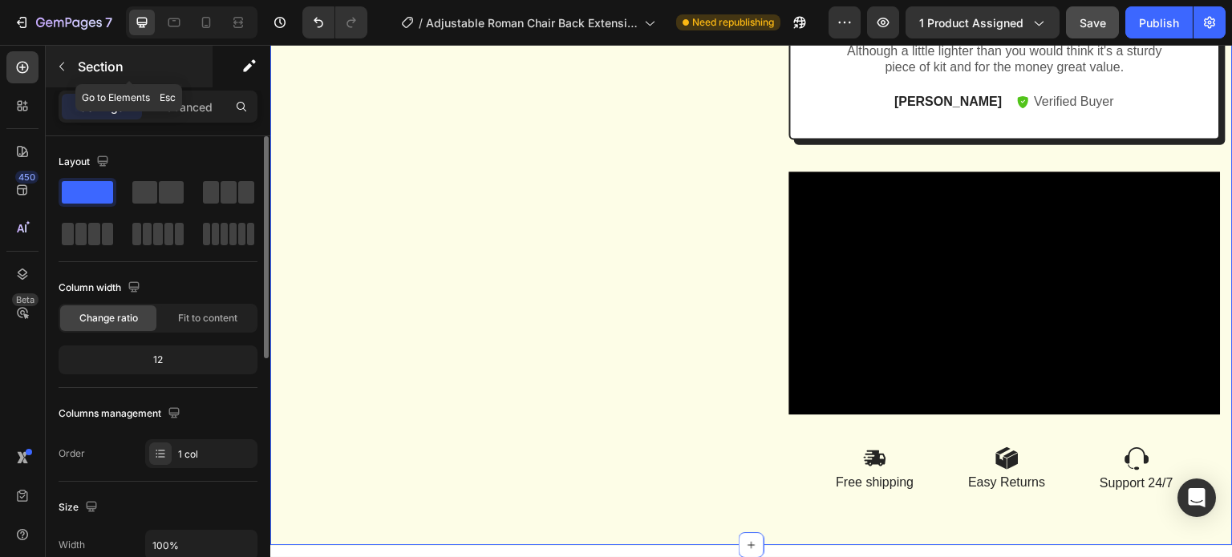
click at [58, 70] on icon "button" at bounding box center [61, 66] width 13 height 13
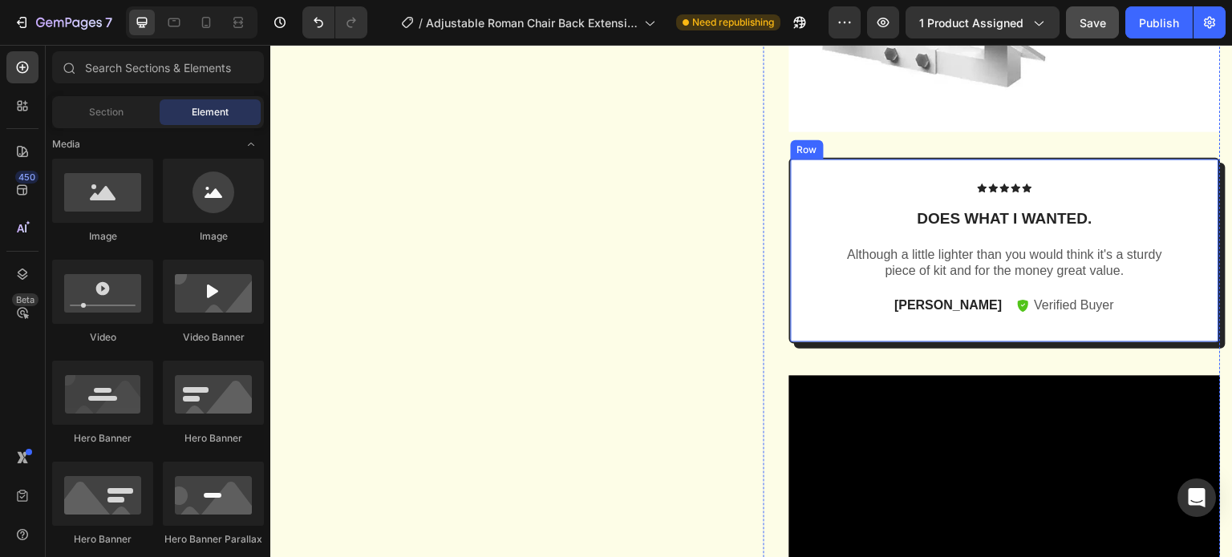
scroll to position [2147, 0]
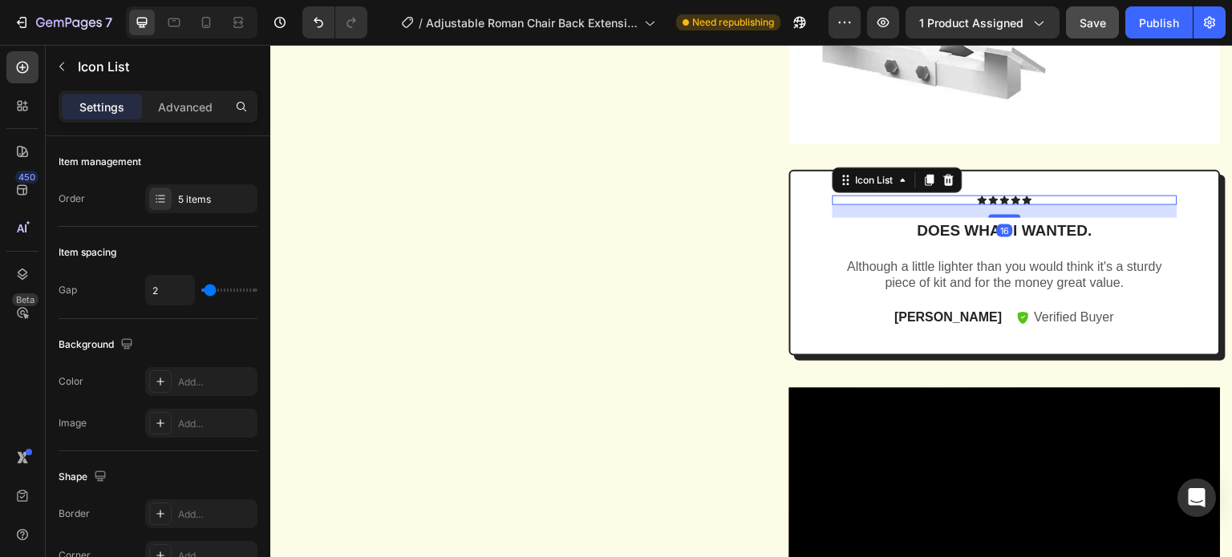
click at [906, 205] on div "Icon Icon Icon Icon Icon" at bounding box center [1004, 201] width 345 height 10
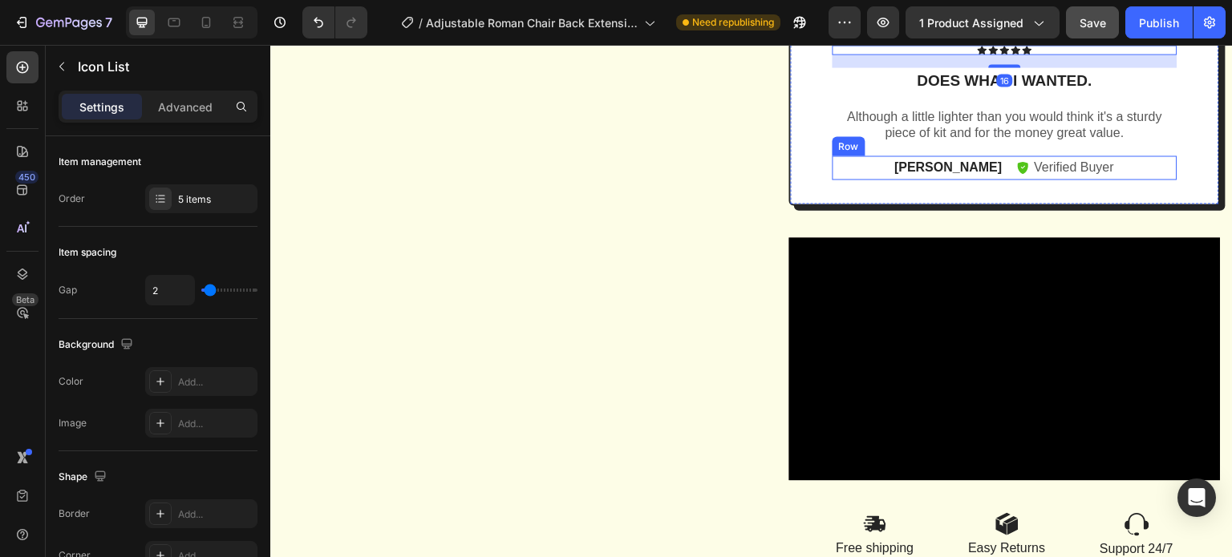
scroll to position [2387, 0]
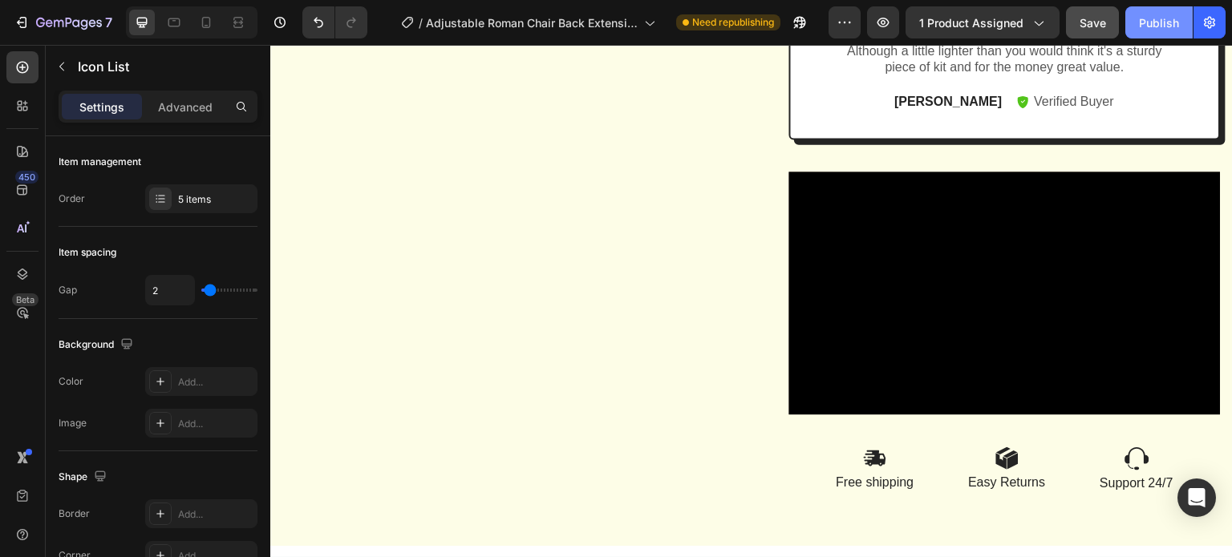
click at [1158, 22] on div "Publish" at bounding box center [1159, 22] width 40 height 17
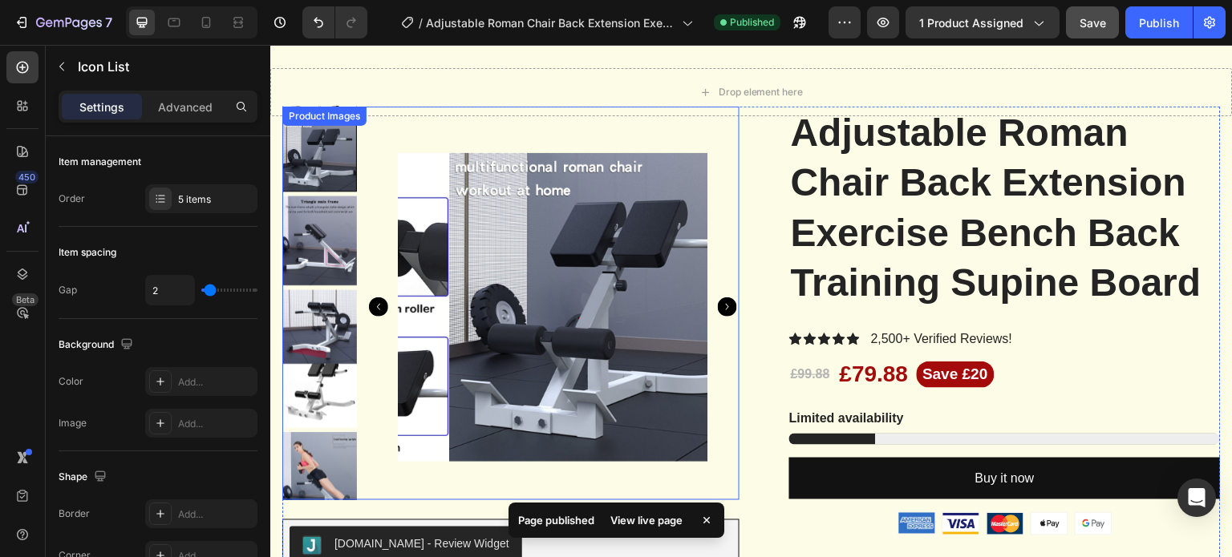
scroll to position [0, 0]
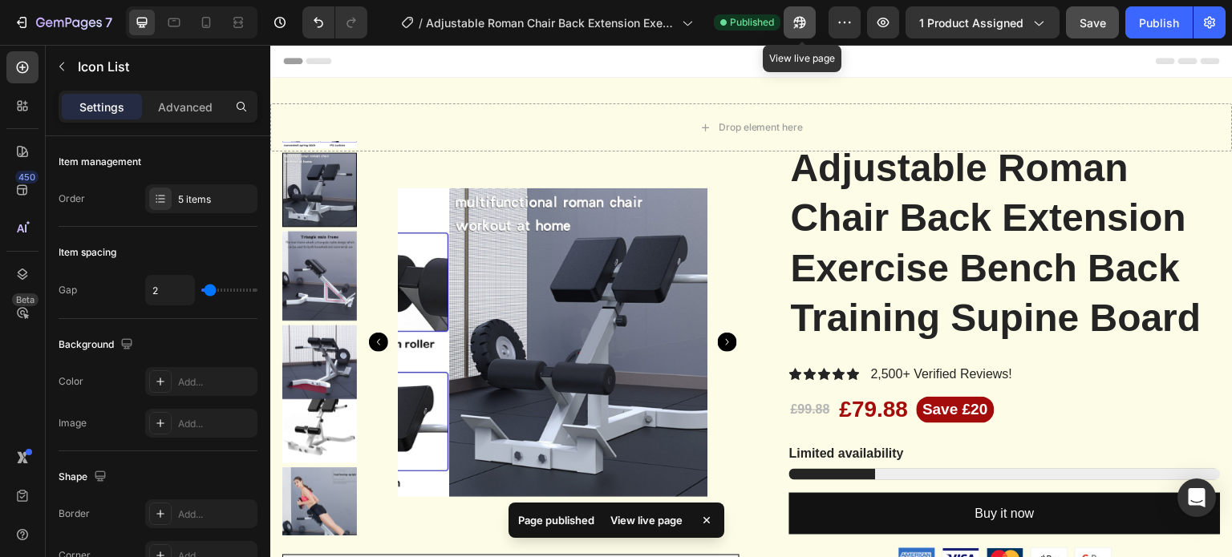
click at [798, 25] on icon "button" at bounding box center [796, 26] width 4 height 4
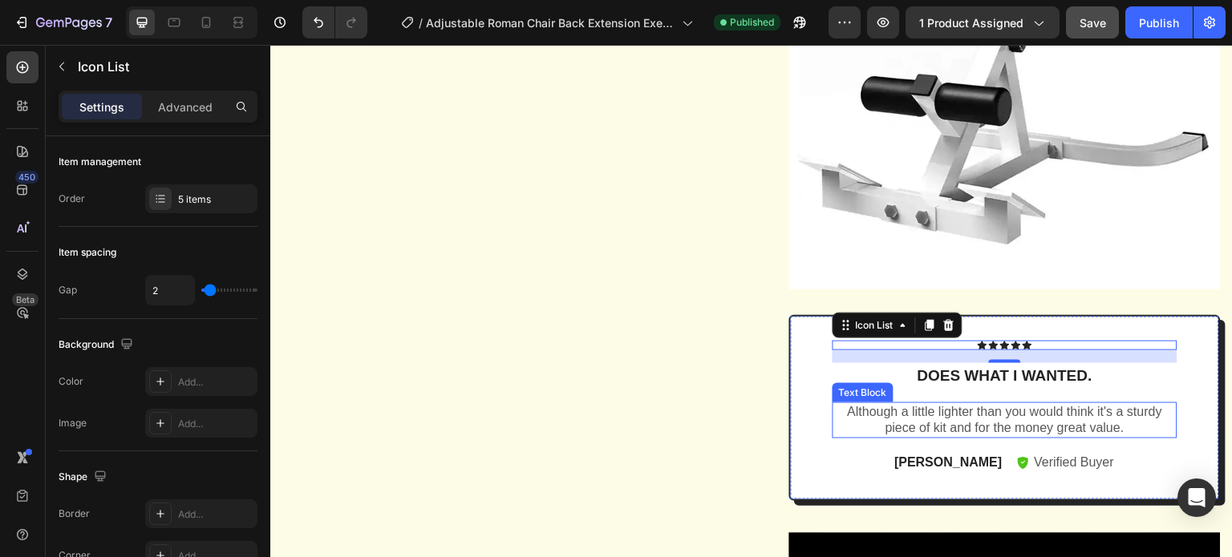
scroll to position [2066, 0]
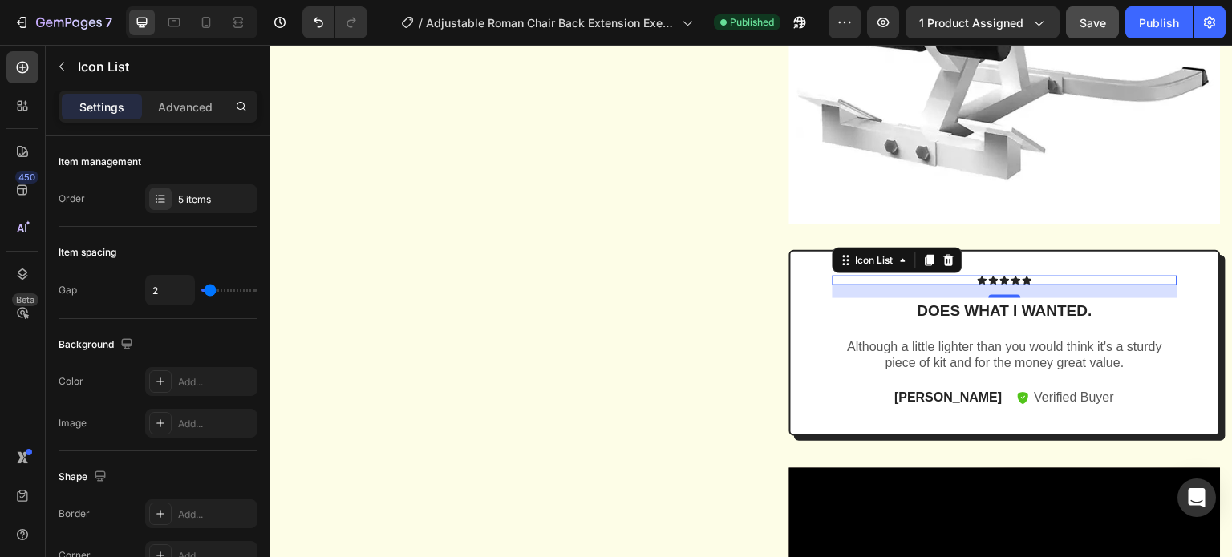
click at [1034, 298] on div "16" at bounding box center [1004, 291] width 345 height 13
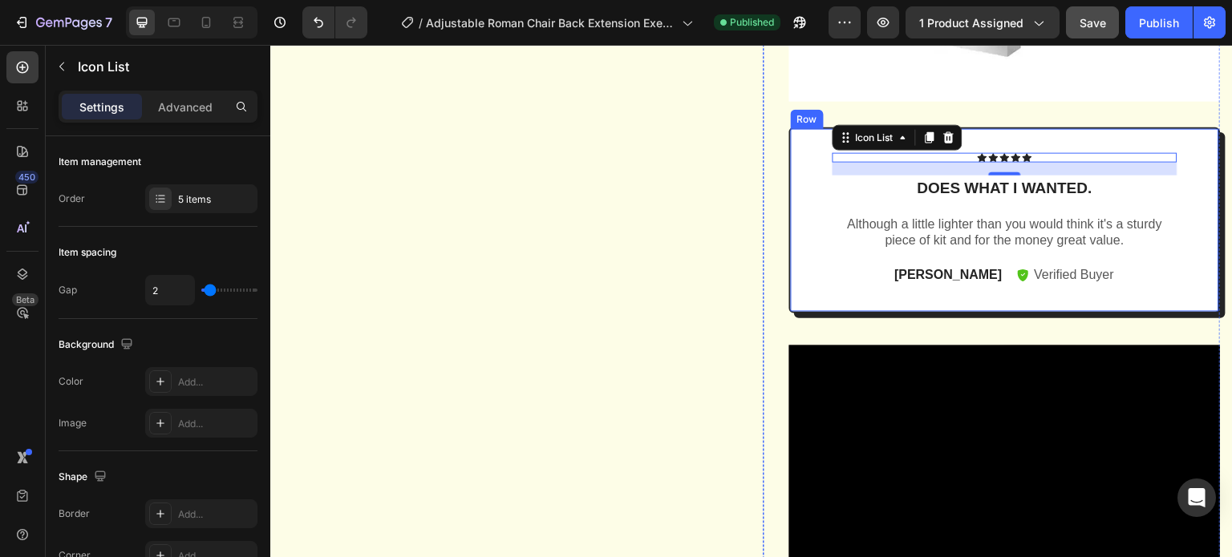
scroll to position [2387, 0]
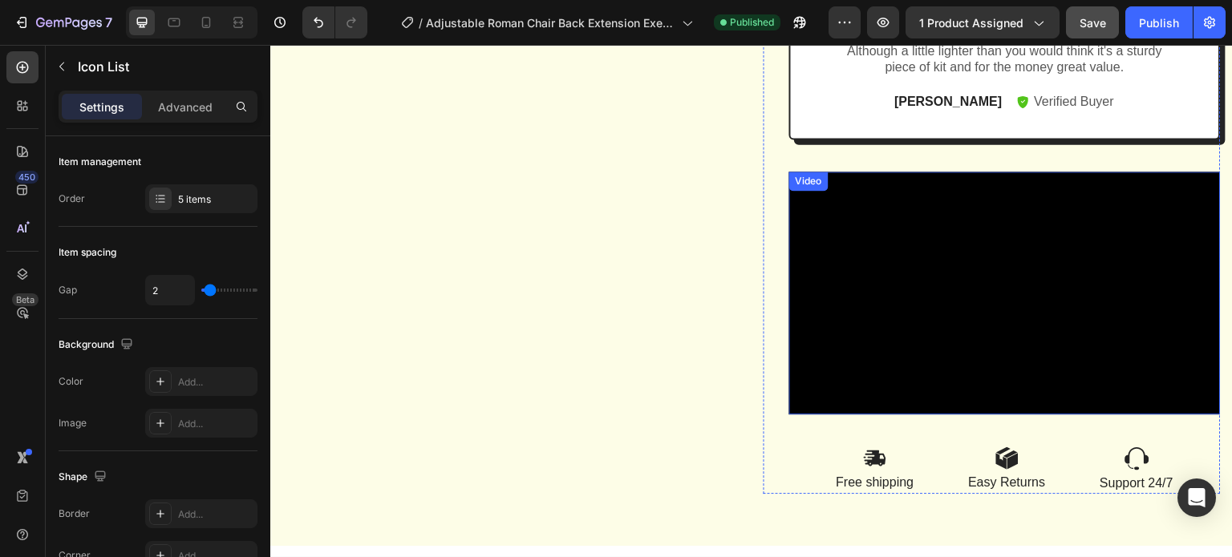
click at [1083, 175] on iframe at bounding box center [1004, 293] width 431 height 243
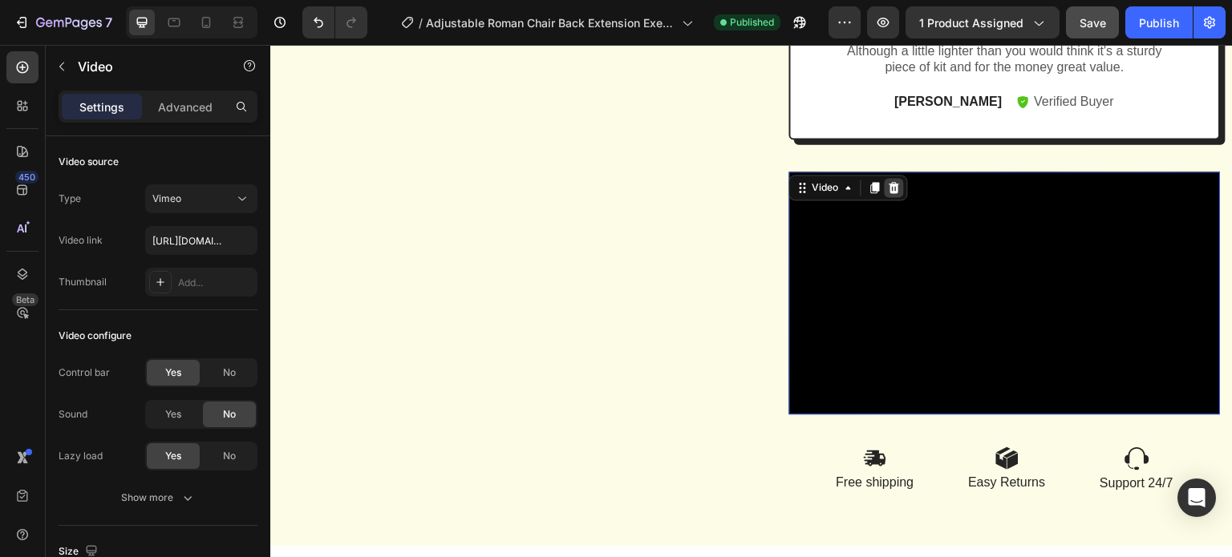
click at [889, 193] on icon at bounding box center [894, 187] width 10 height 11
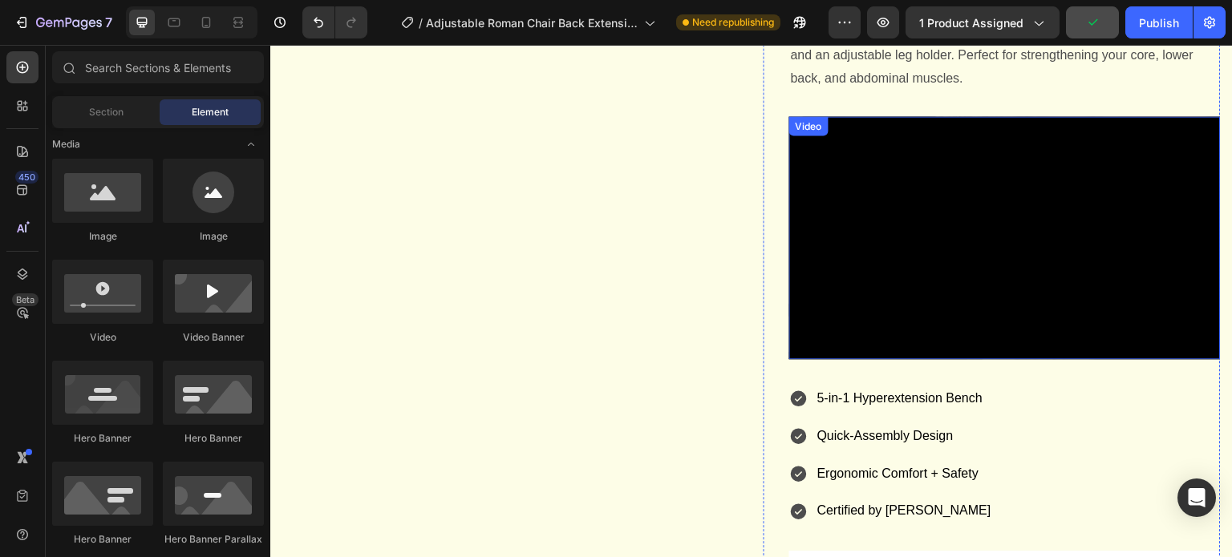
scroll to position [1235, 0]
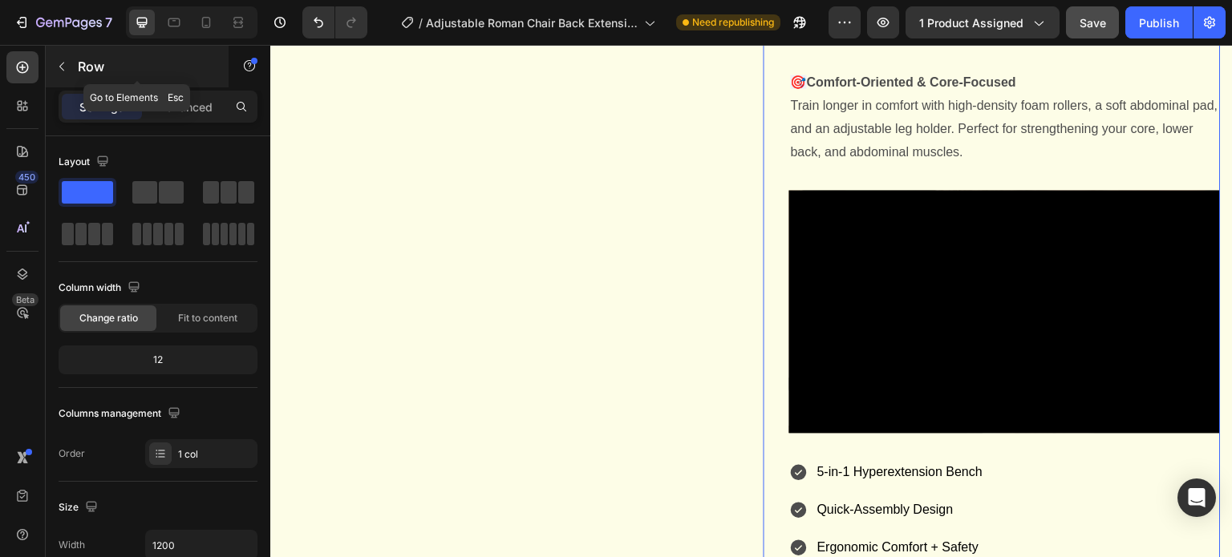
click at [64, 65] on icon "button" at bounding box center [61, 66] width 13 height 13
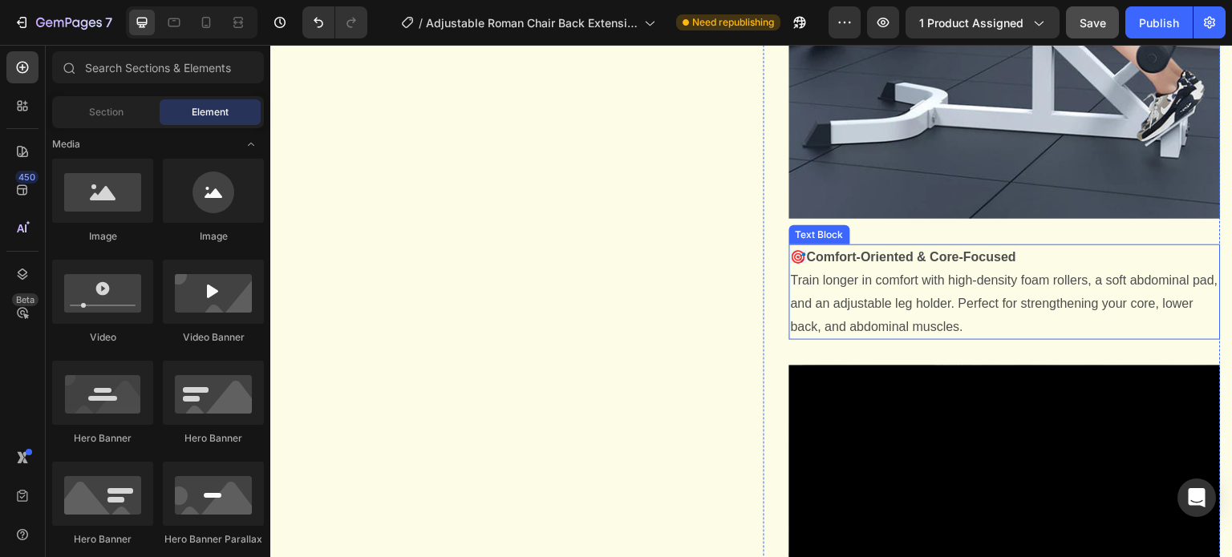
scroll to position [914, 0]
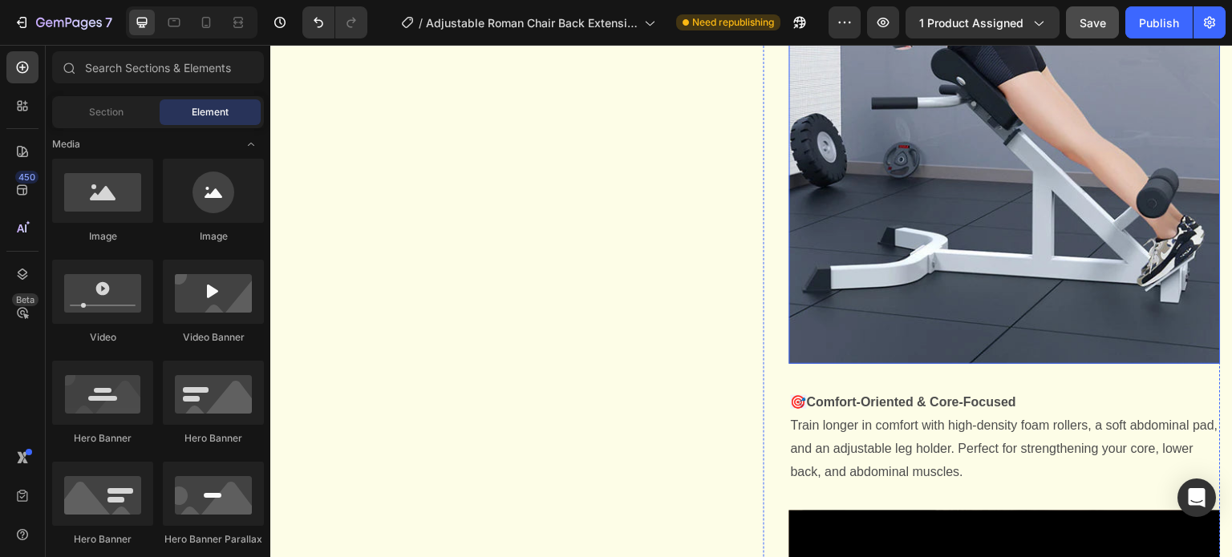
click at [840, 306] on img at bounding box center [1004, 84] width 431 height 560
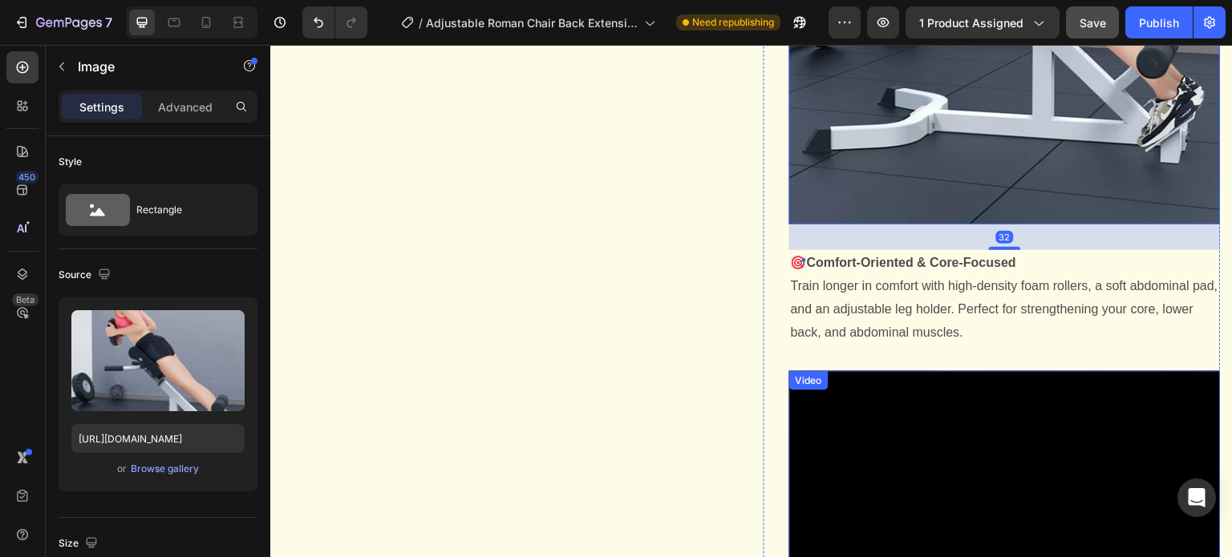
scroll to position [1235, 0]
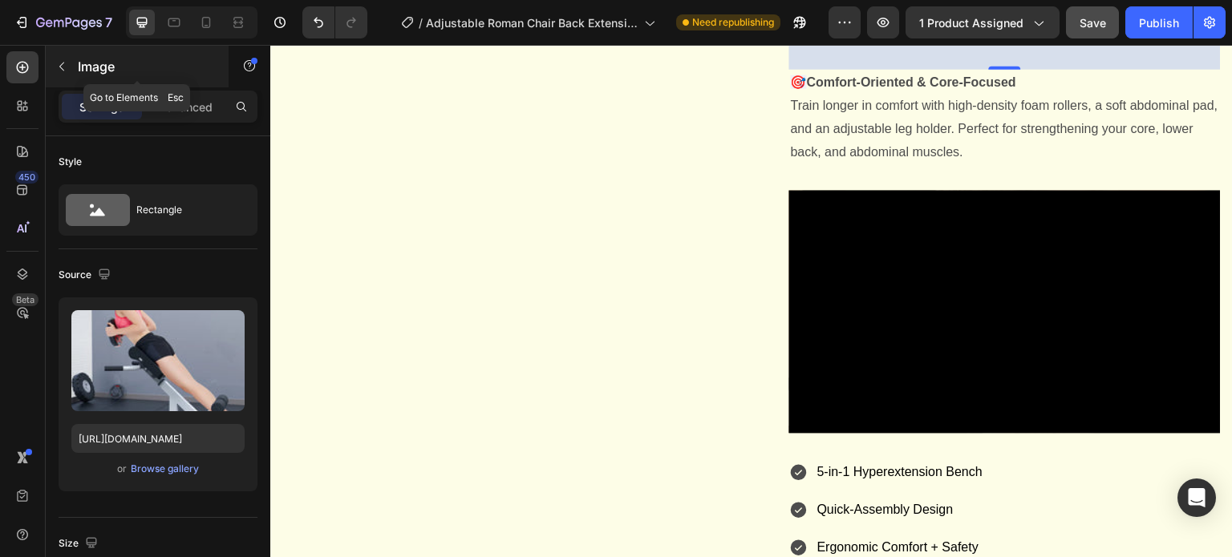
click at [65, 67] on icon "button" at bounding box center [61, 66] width 13 height 13
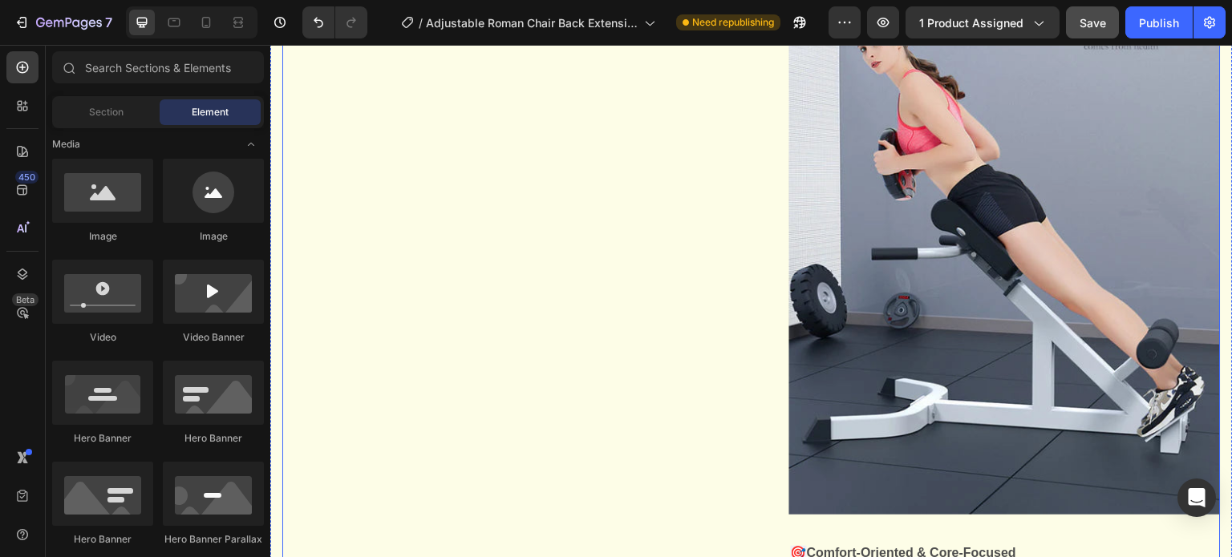
scroll to position [593, 0]
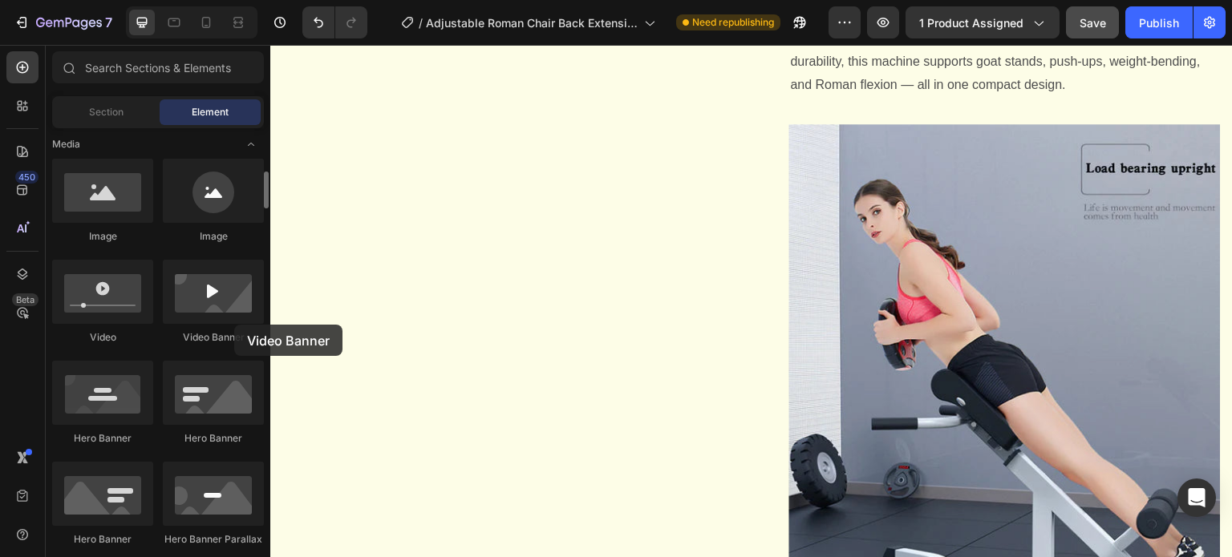
click at [234, 325] on div "Video Banner" at bounding box center [213, 302] width 101 height 85
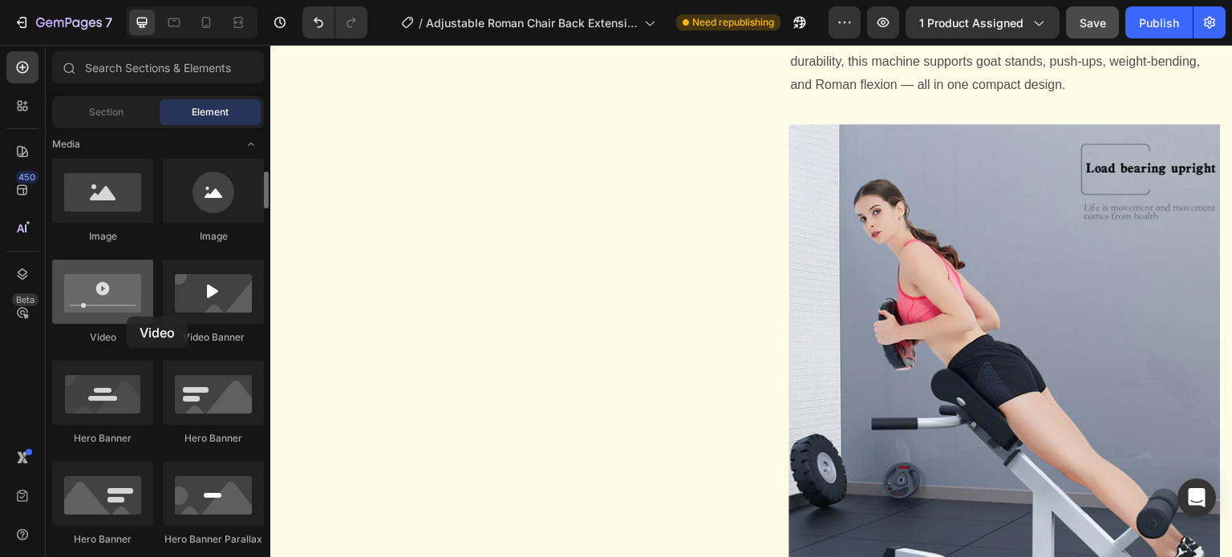
click at [127, 317] on div at bounding box center [102, 292] width 101 height 64
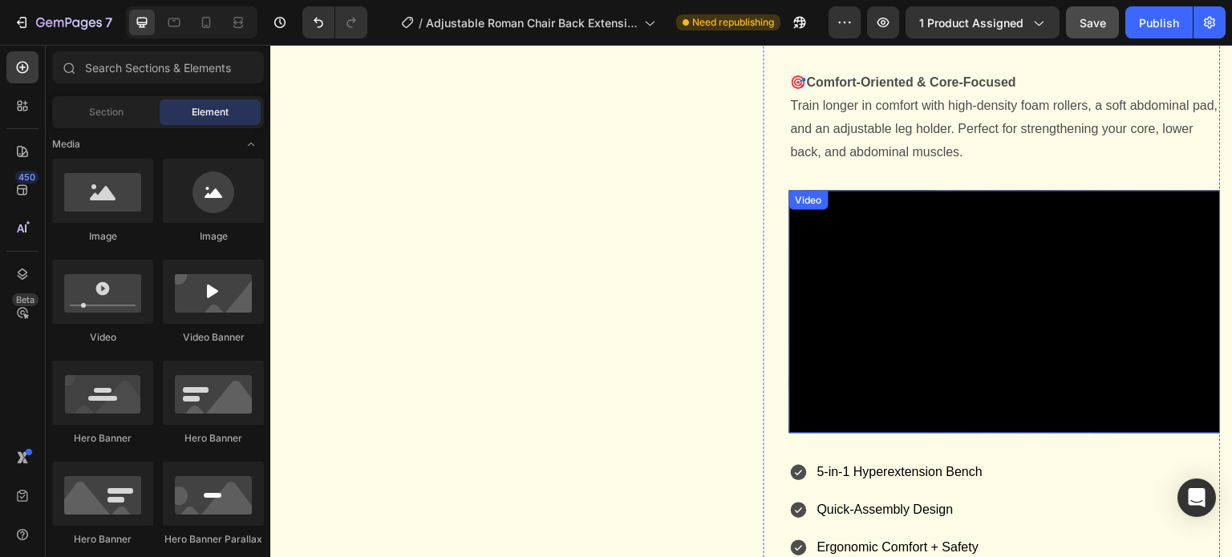
scroll to position [1556, 0]
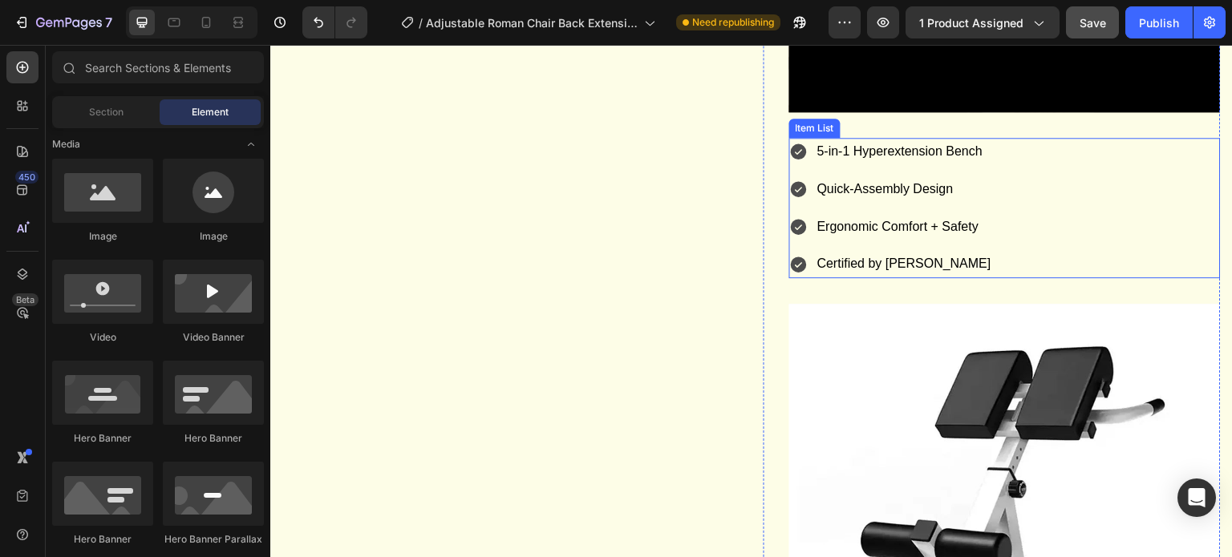
click at [860, 233] on span "Ergonomic Comfort + Safety" at bounding box center [897, 227] width 161 height 14
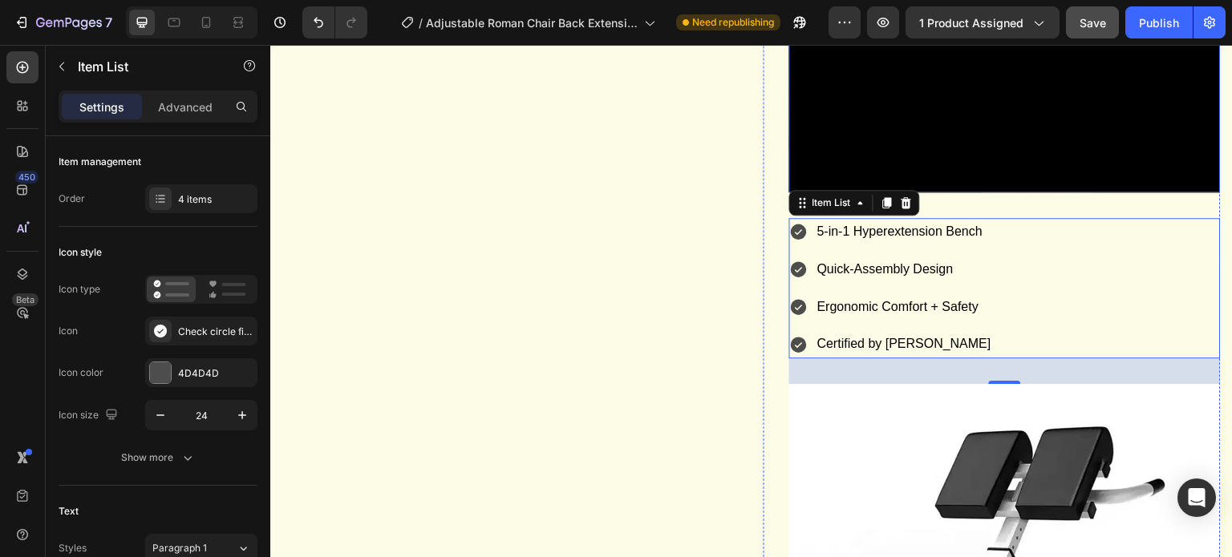
scroll to position [1315, 0]
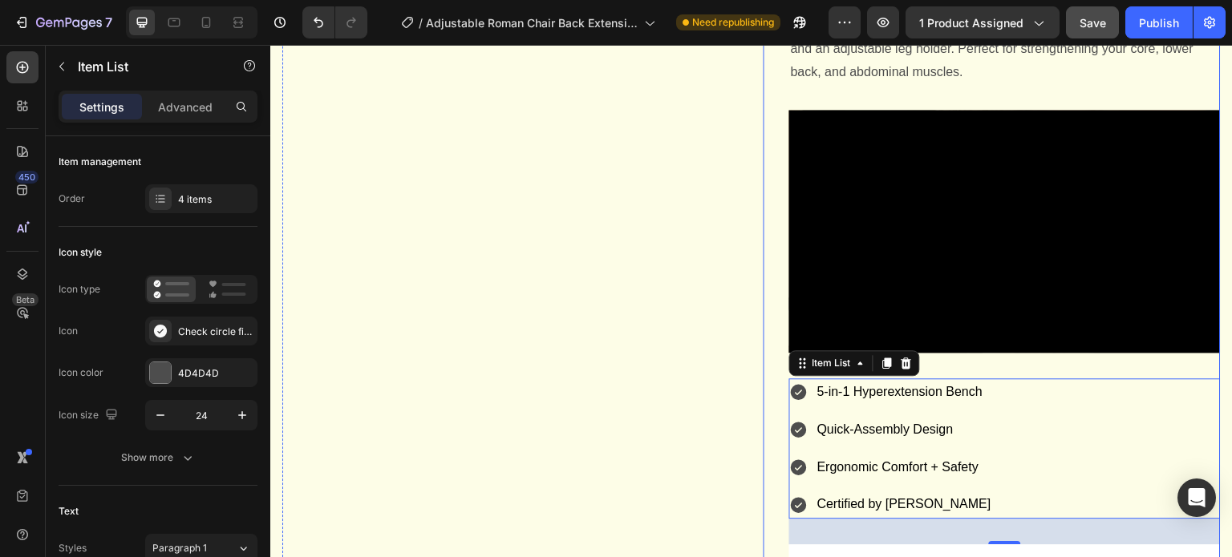
click at [802, 134] on div "Adjustable Roman Chair Back Extension Exercise Bench Back Training Supine Board…" at bounding box center [1004, 47] width 431 height 2440
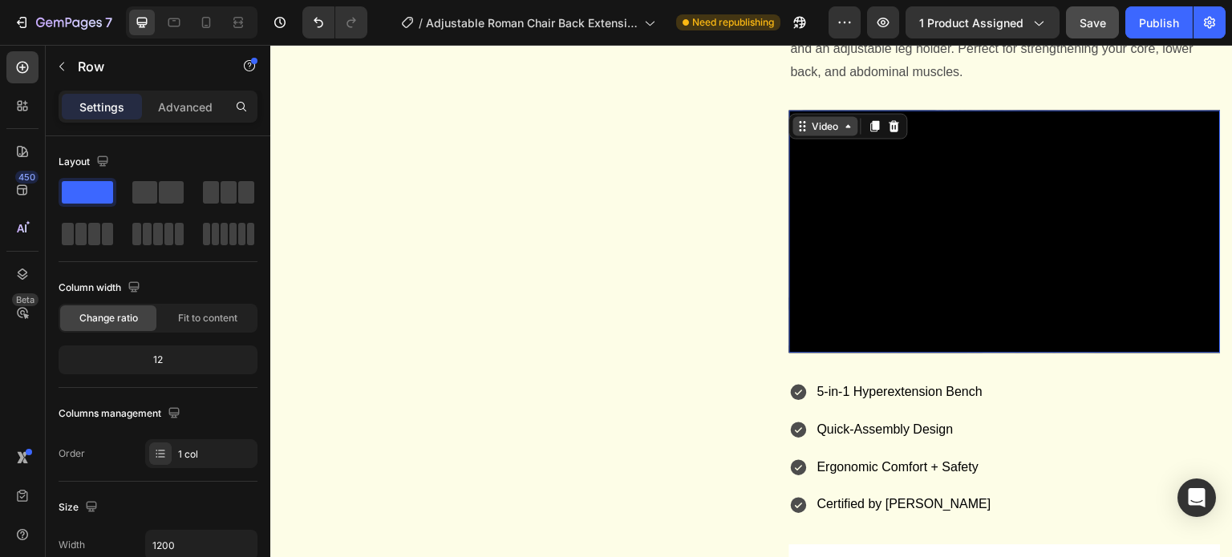
click at [792, 153] on div "Video 0" at bounding box center [1004, 231] width 431 height 243
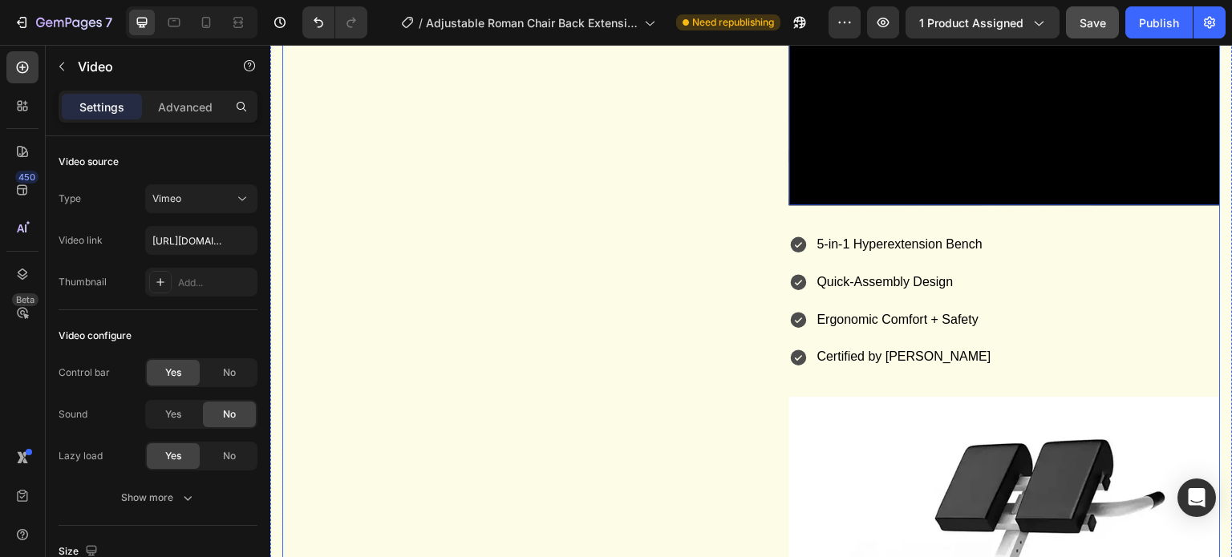
scroll to position [1155, 0]
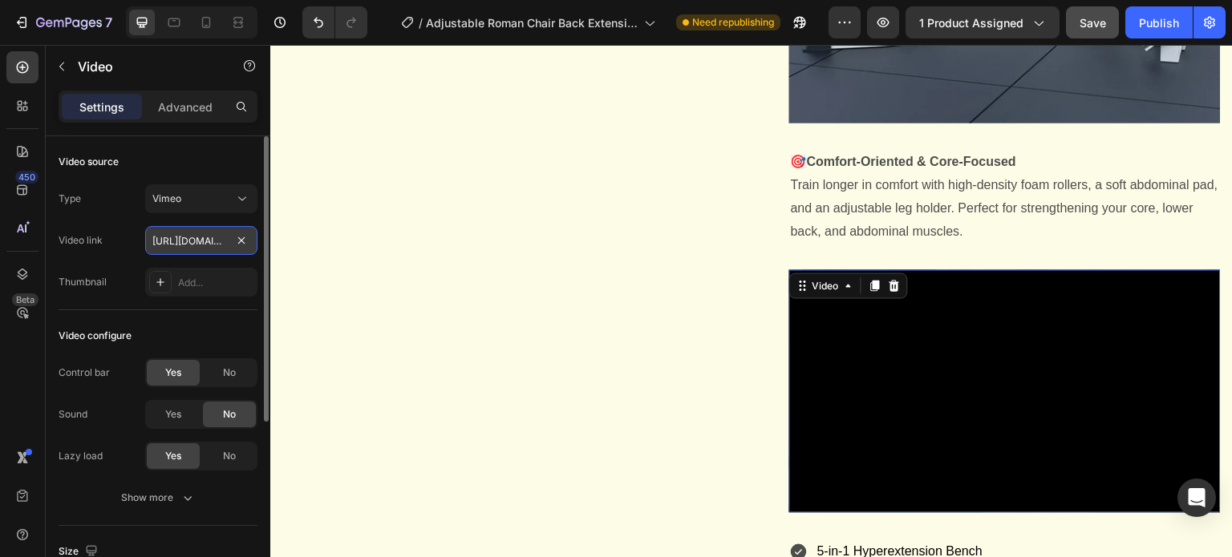
click at [209, 242] on input "https://vimeo.com/1113122772?share=copy" at bounding box center [201, 240] width 112 height 29
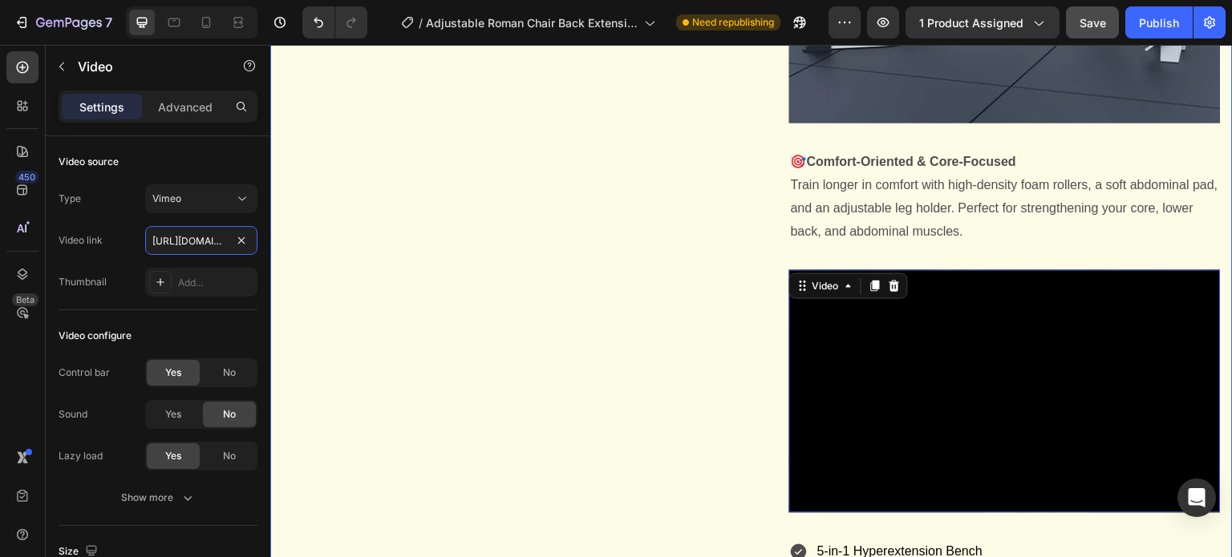
paste input "06976?share=copy#t=0"
type input "https://vimeo.com/1113106976?share=copy#t=0"
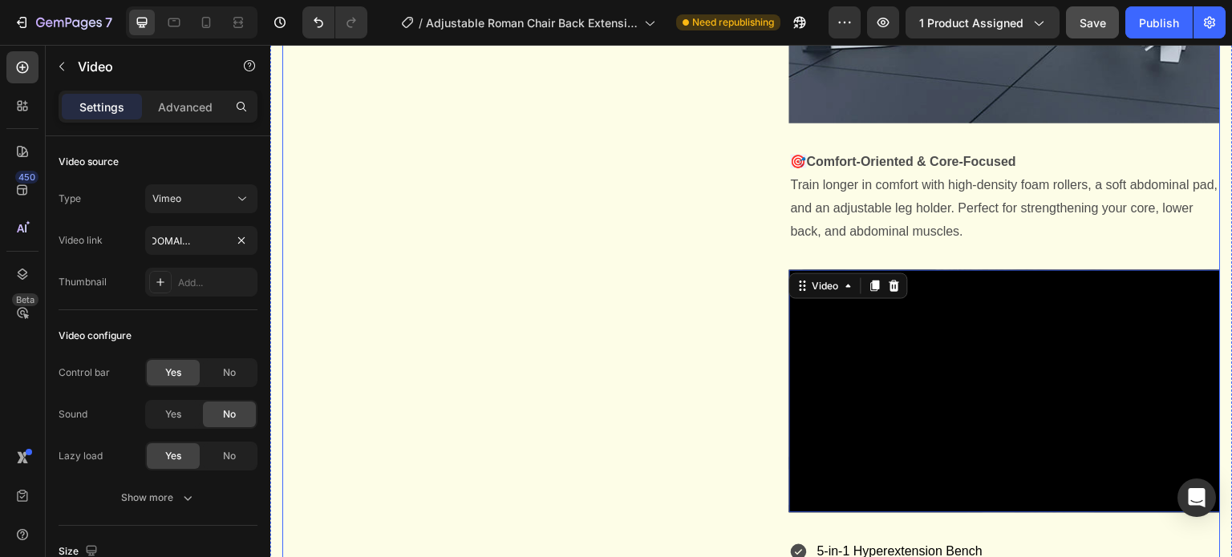
click at [358, 302] on div "Product Images Judge.me - Review Widget Judge.me" at bounding box center [510, 207] width 457 height 2440
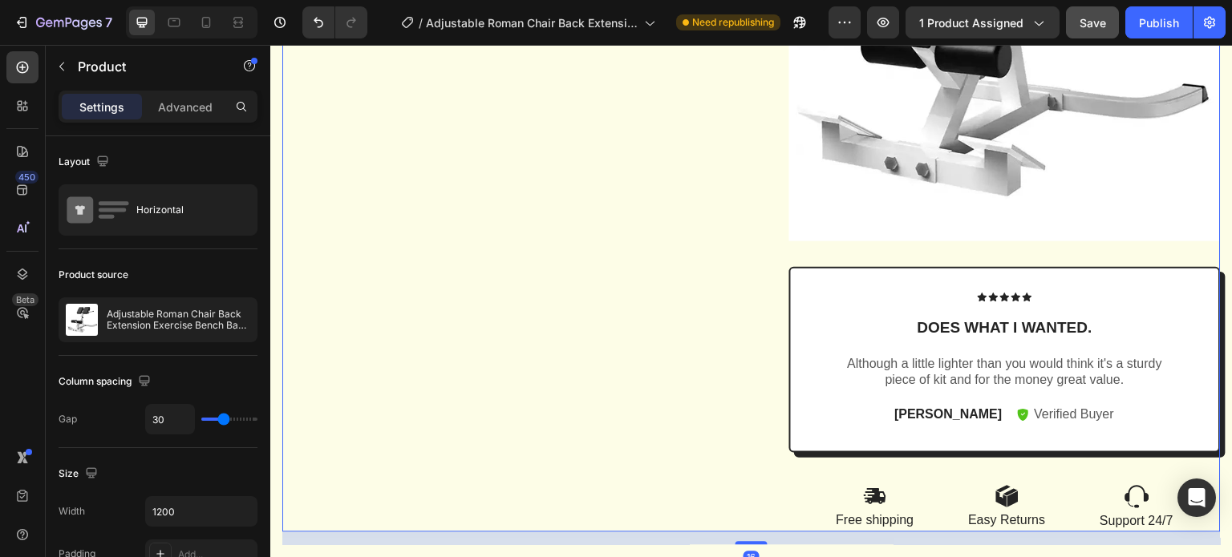
scroll to position [2117, 0]
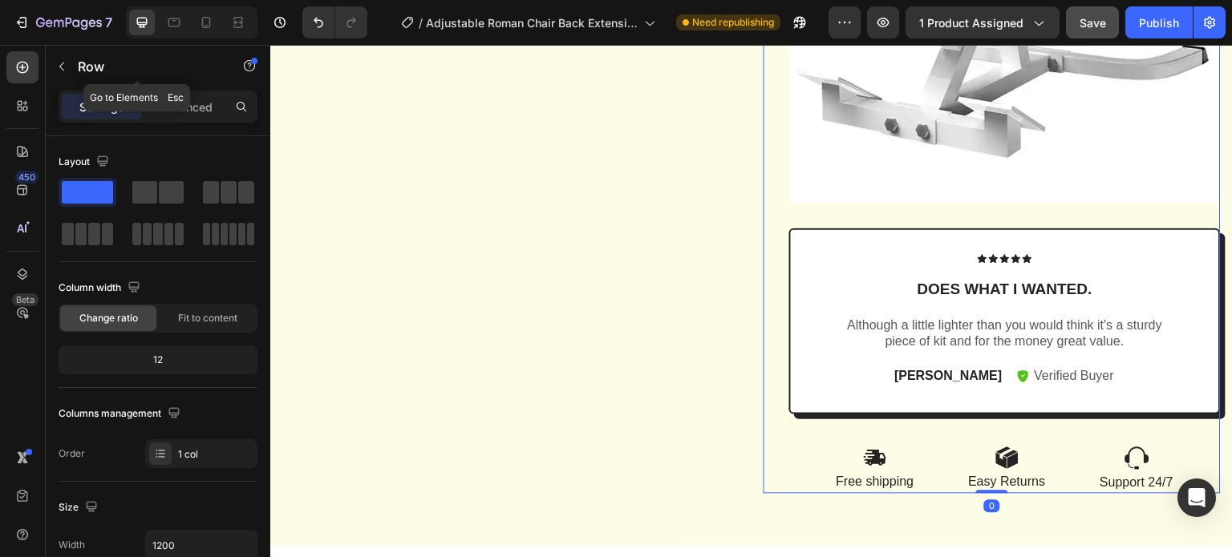
click at [60, 67] on icon "button" at bounding box center [61, 67] width 5 height 9
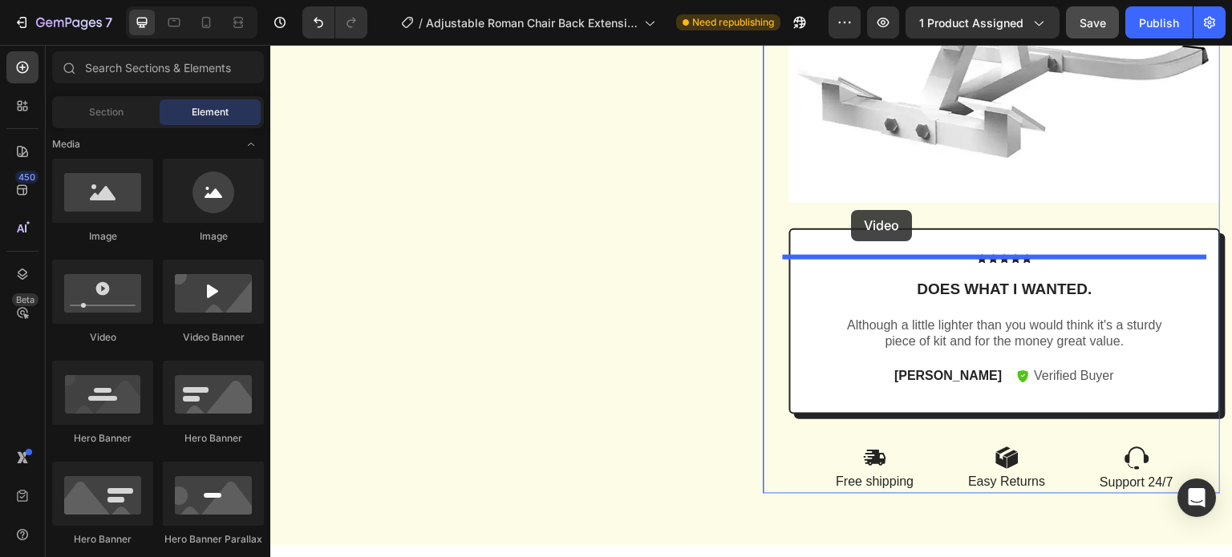
drag, startPoint x: 392, startPoint y: 350, endPoint x: 852, endPoint y: 210, distance: 480.4
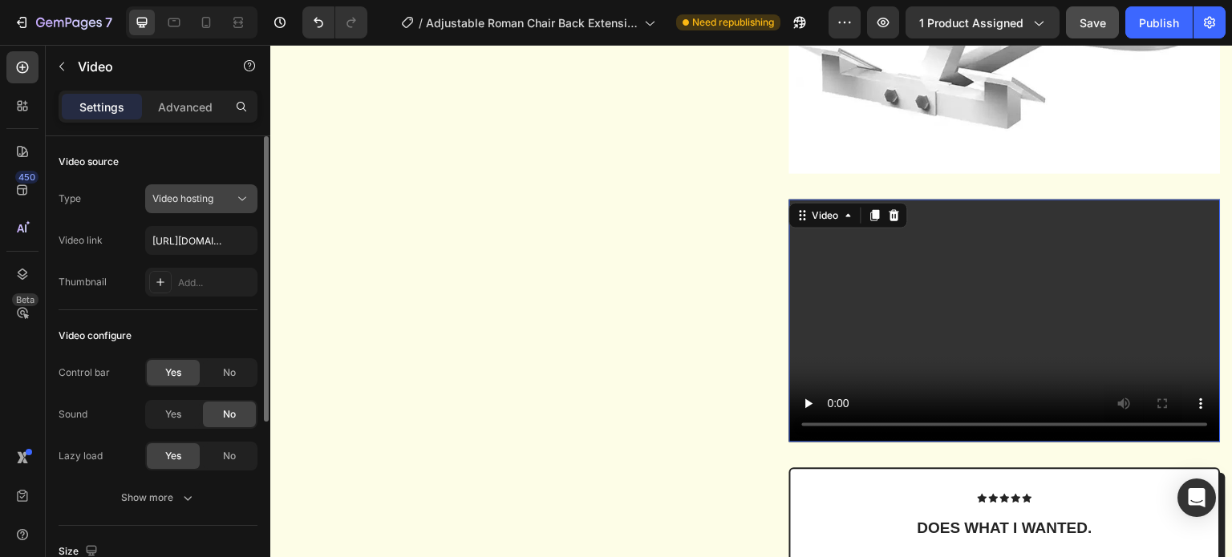
click at [203, 208] on button "Video hosting" at bounding box center [201, 198] width 112 height 29
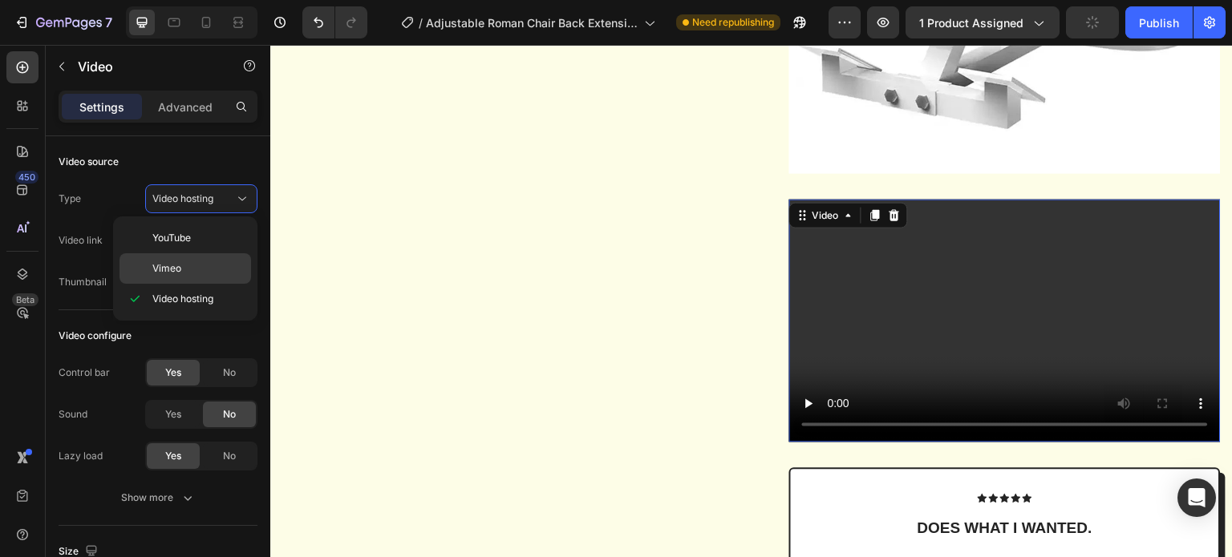
click at [204, 262] on p "Vimeo" at bounding box center [197, 268] width 91 height 14
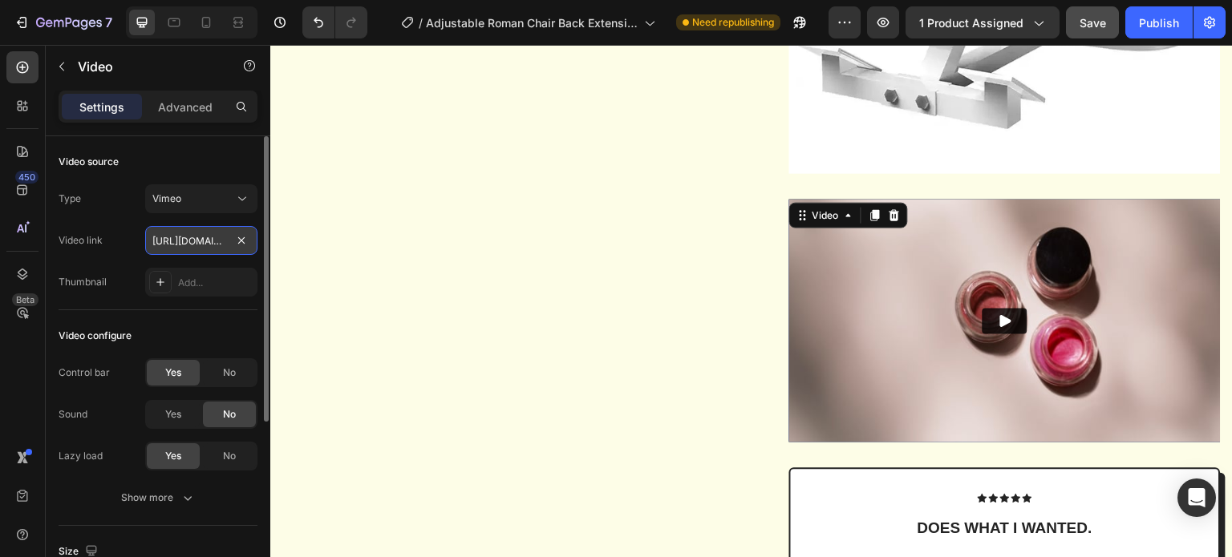
click at [211, 241] on input "https://vimeo.com/1095883398" at bounding box center [201, 240] width 112 height 29
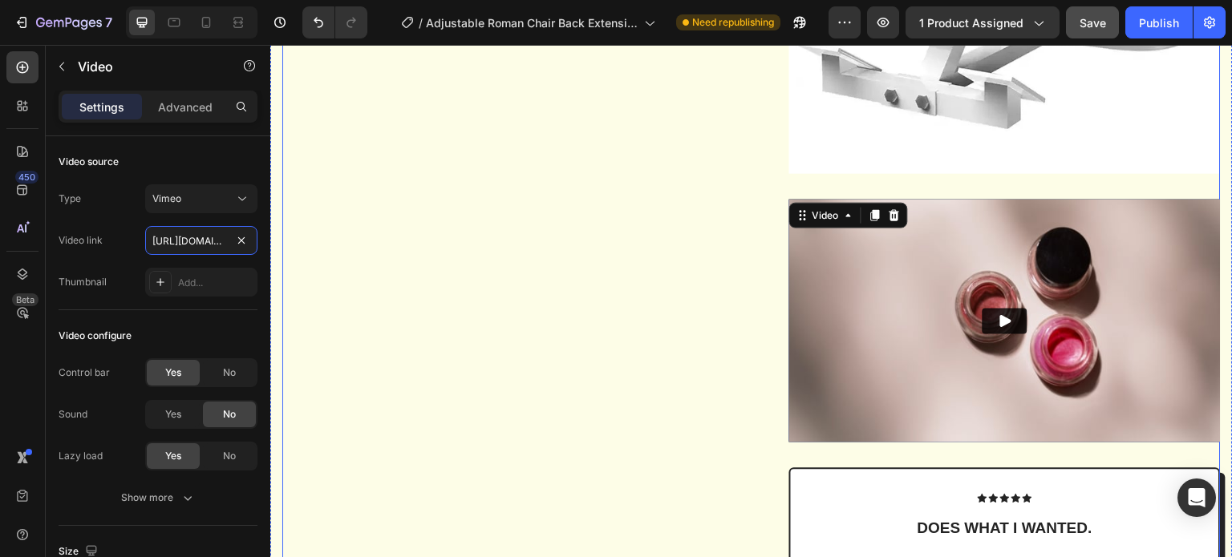
paste input "113122772?share=copy#t=0"
type input "https://vimeo.com/1113122772?share=copy#t=0"
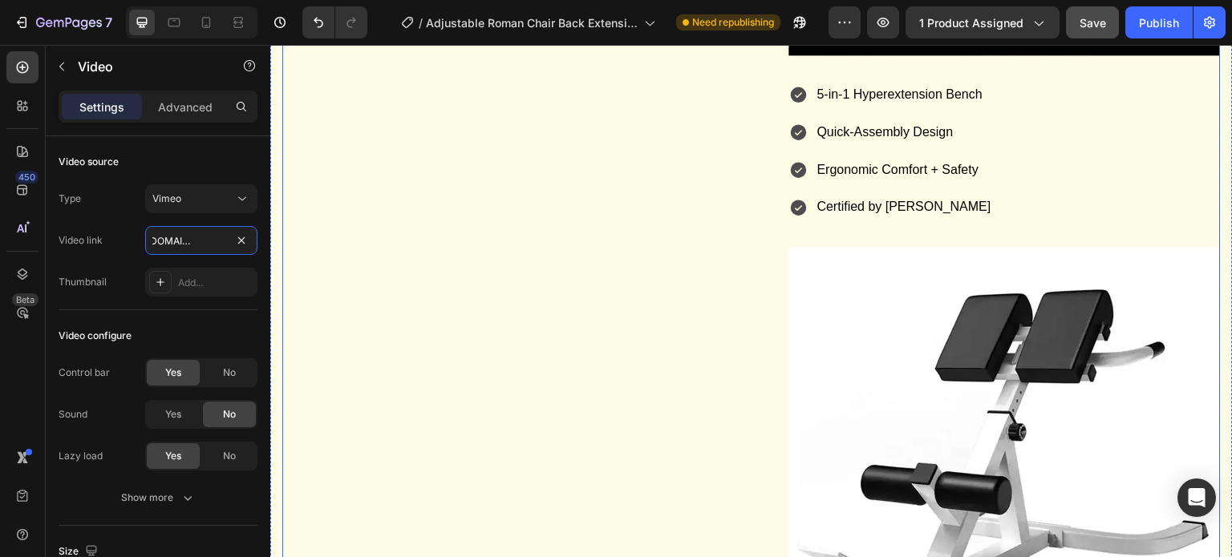
scroll to position [1636, 0]
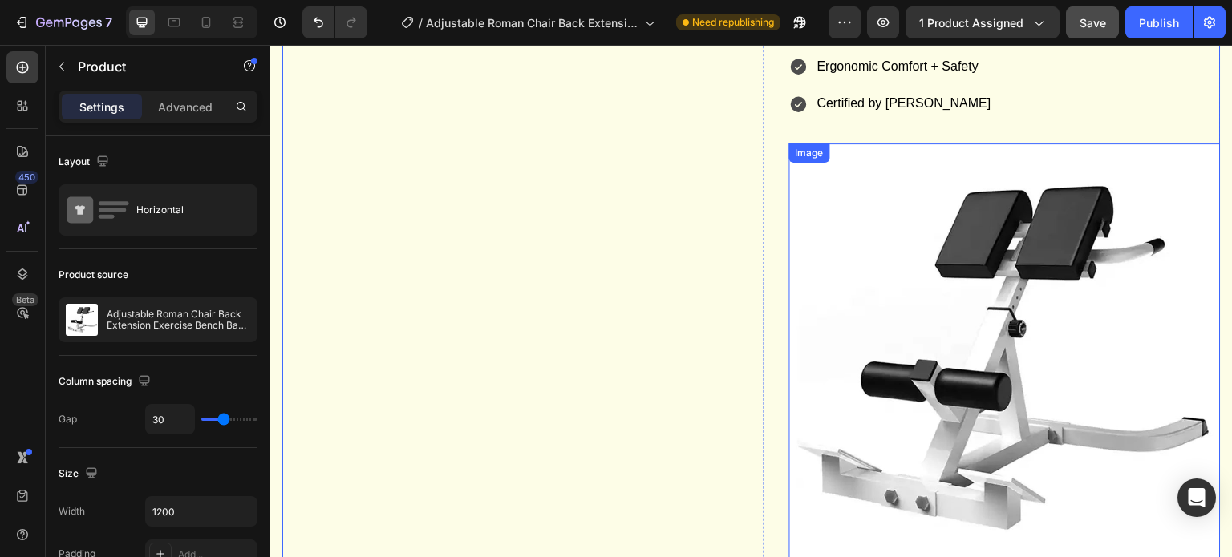
scroll to position [2037, 0]
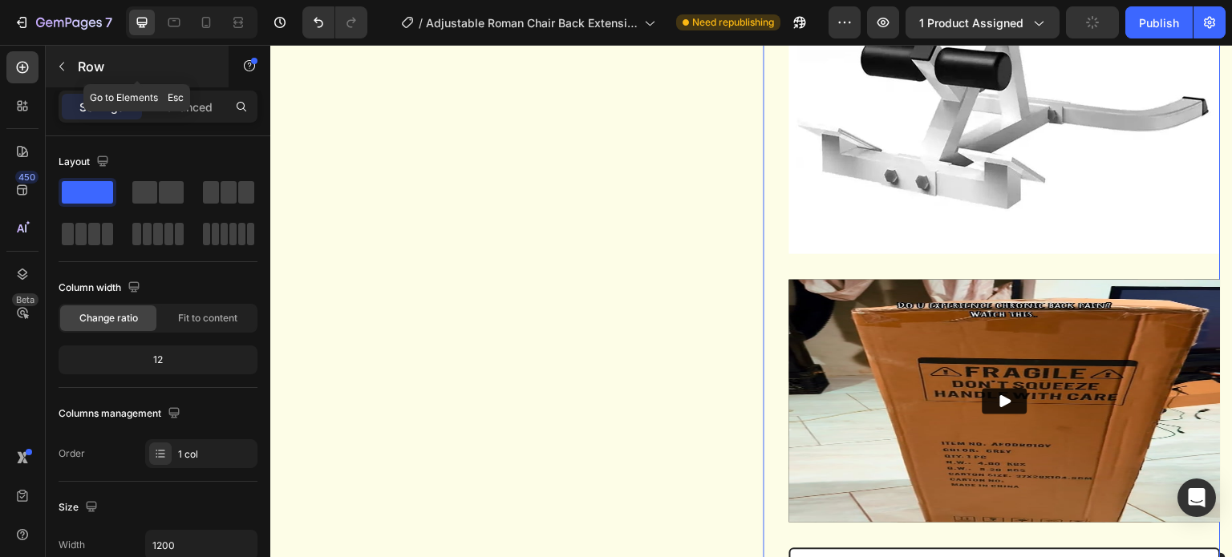
click at [63, 67] on icon "button" at bounding box center [61, 66] width 13 height 13
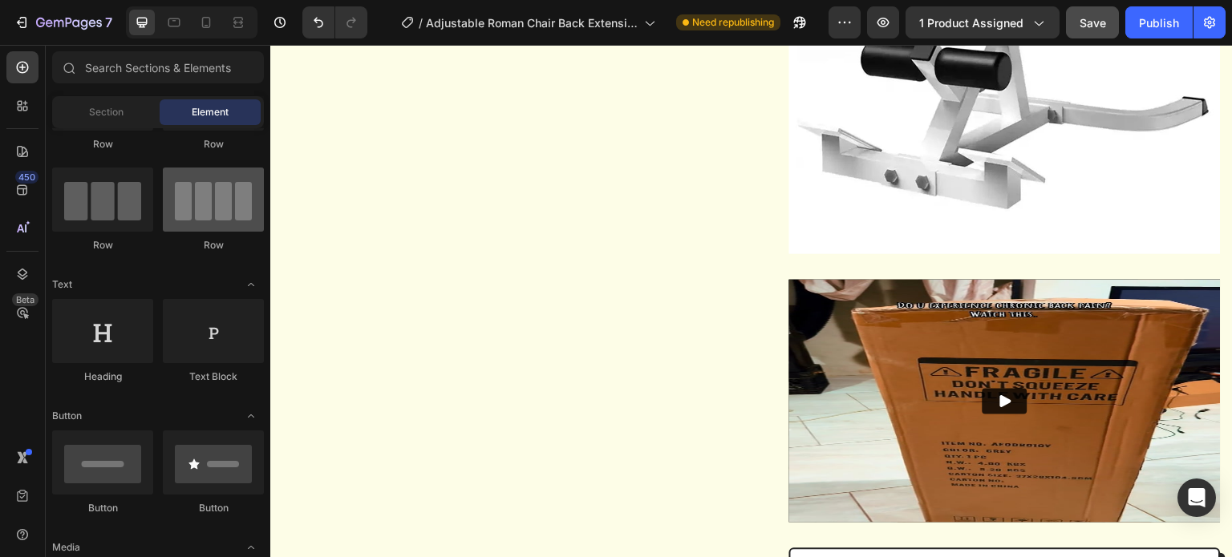
scroll to position [0, 0]
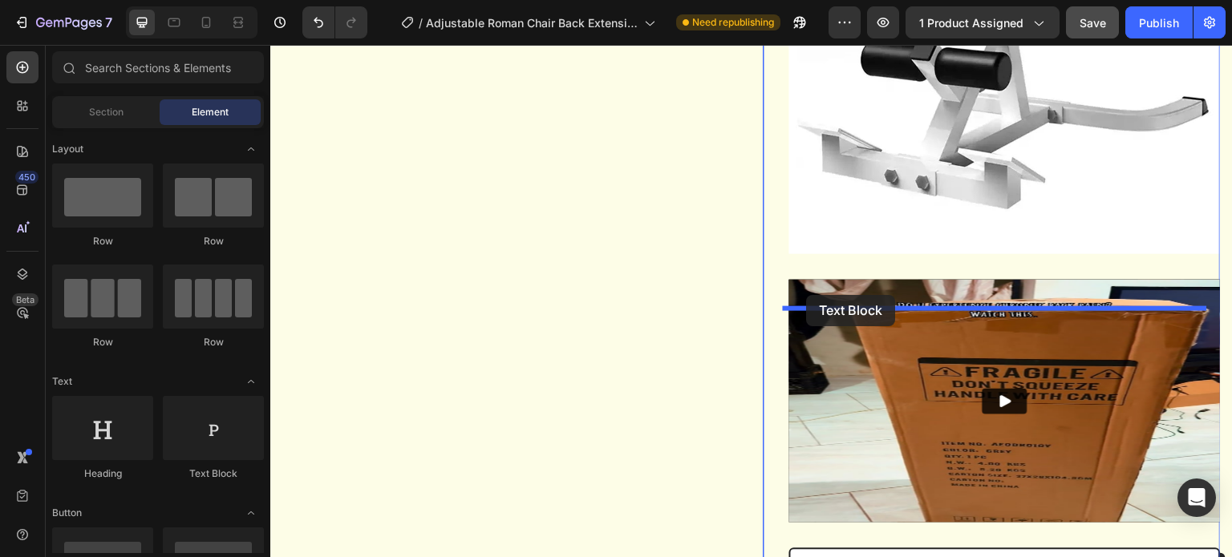
drag, startPoint x: 480, startPoint y: 477, endPoint x: 807, endPoint y: 295, distance: 373.7
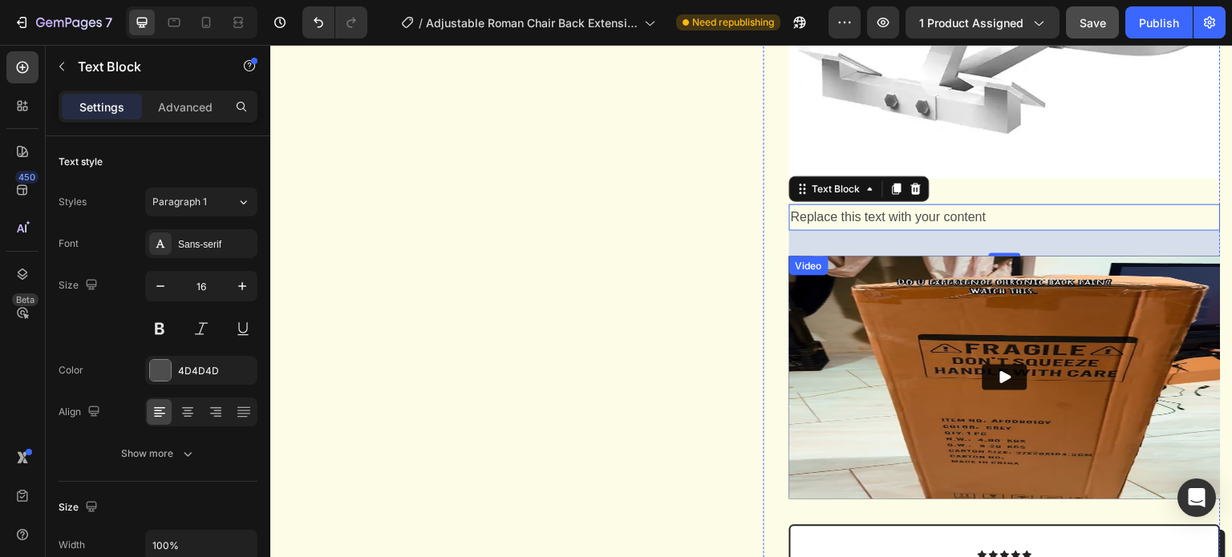
scroll to position [2353, 0]
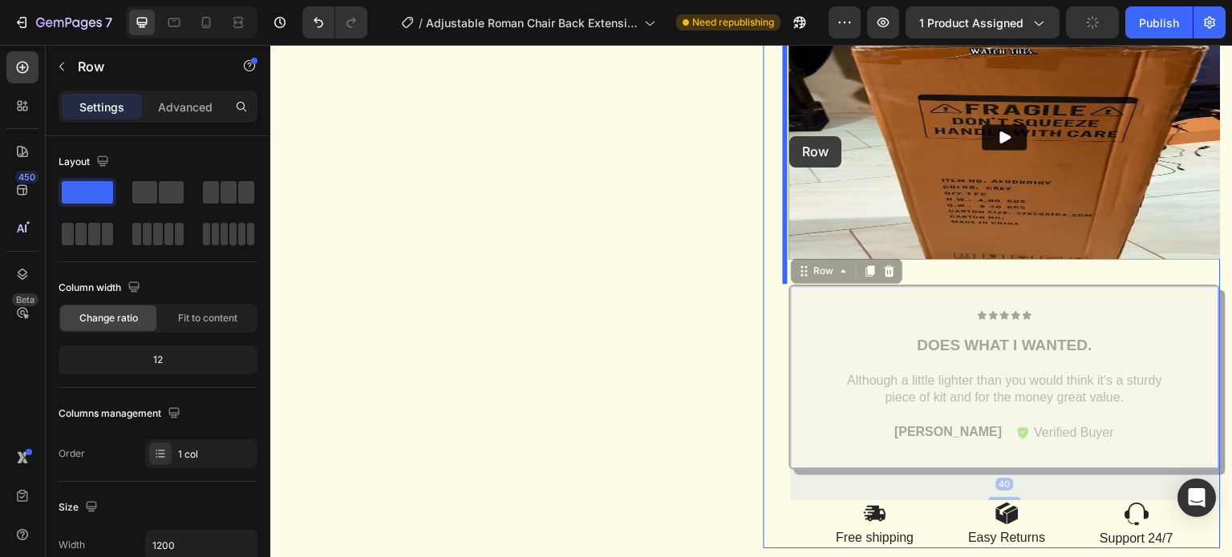
drag, startPoint x: 796, startPoint y: 324, endPoint x: 789, endPoint y: 133, distance: 191.0
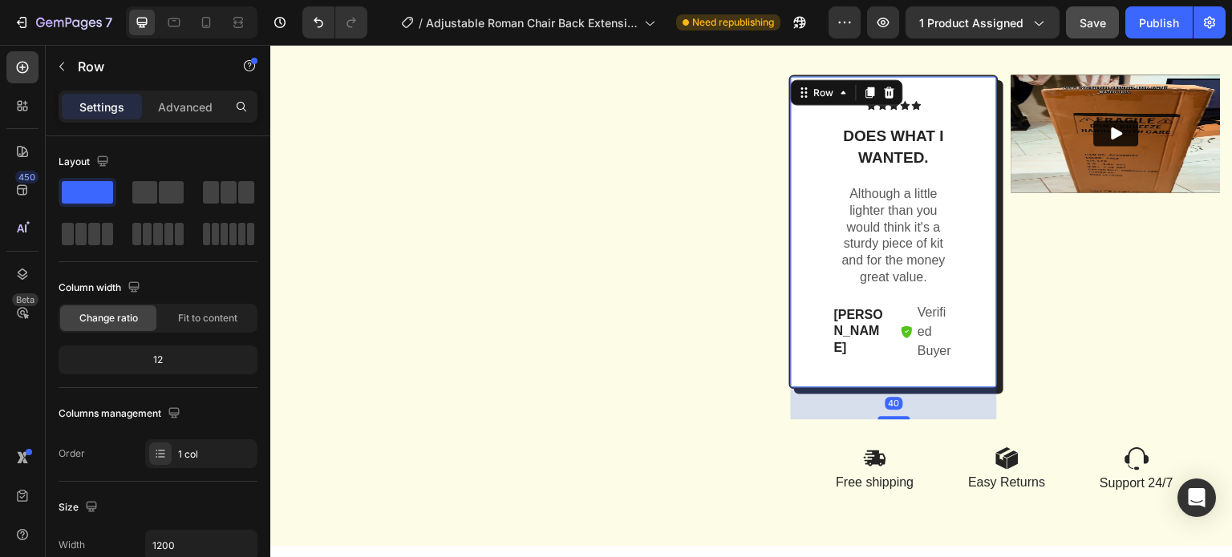
scroll to position [2101, 0]
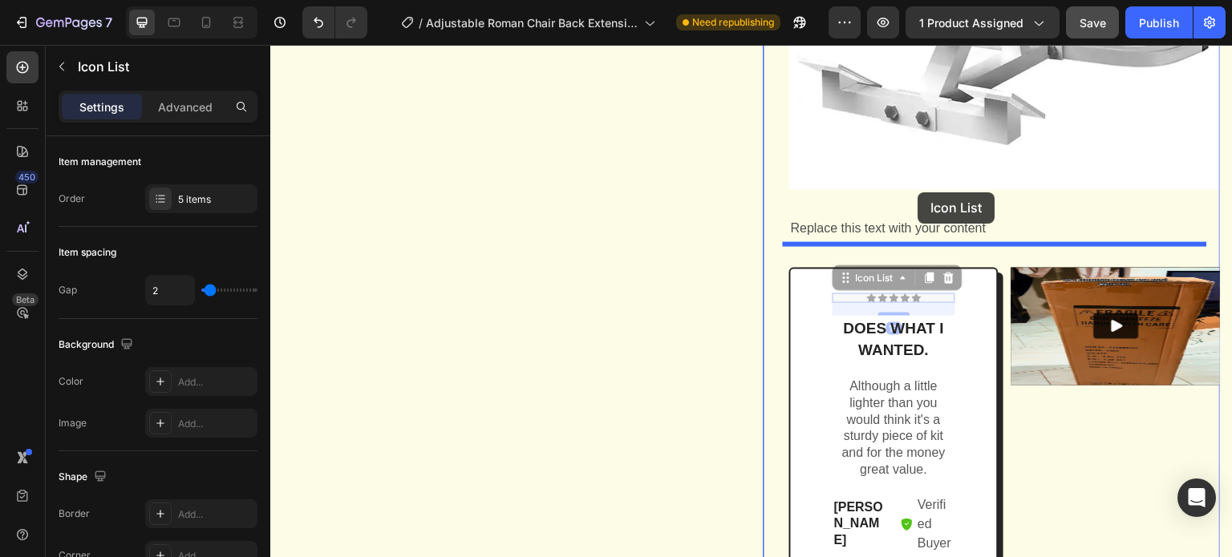
drag, startPoint x: 937, startPoint y: 322, endPoint x: 965, endPoint y: 225, distance: 100.2
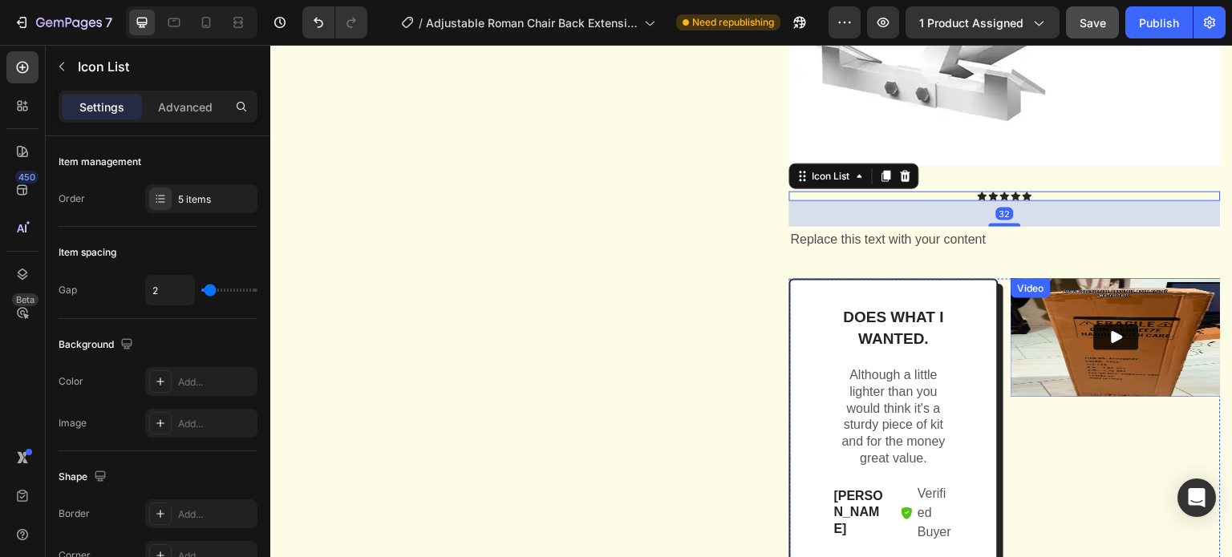
scroll to position [2181, 0]
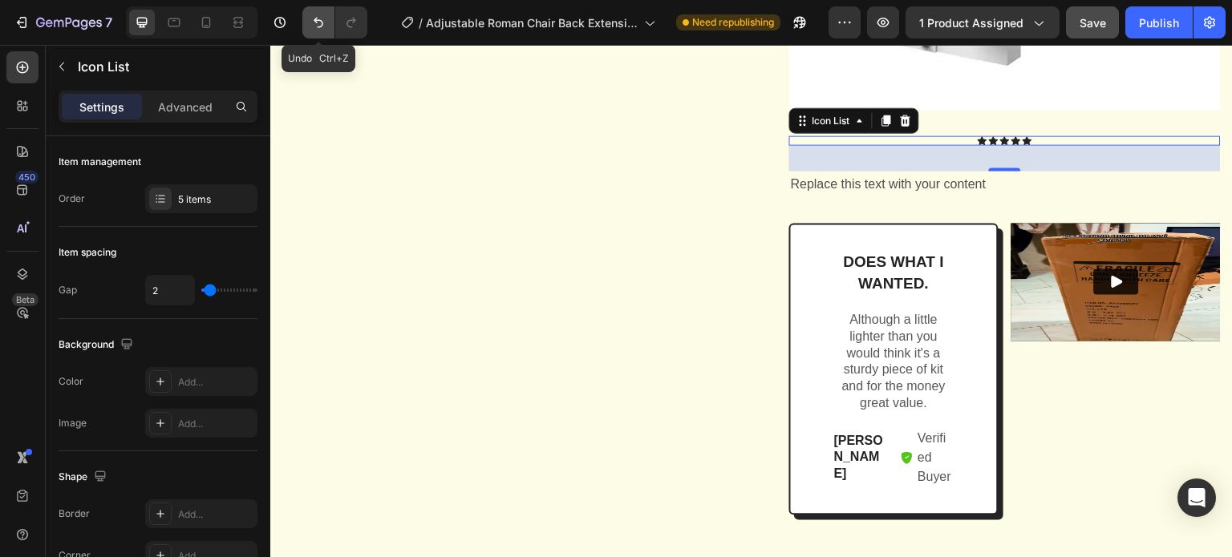
click at [316, 24] on icon "Undo/Redo" at bounding box center [318, 22] width 16 height 16
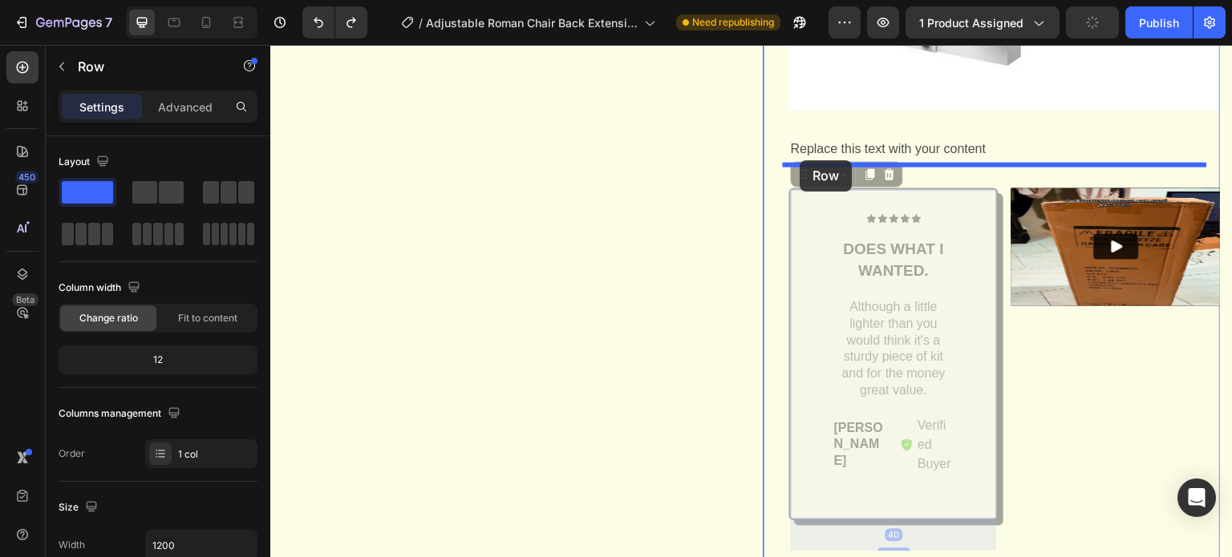
drag, startPoint x: 797, startPoint y: 220, endPoint x: 800, endPoint y: 160, distance: 59.4
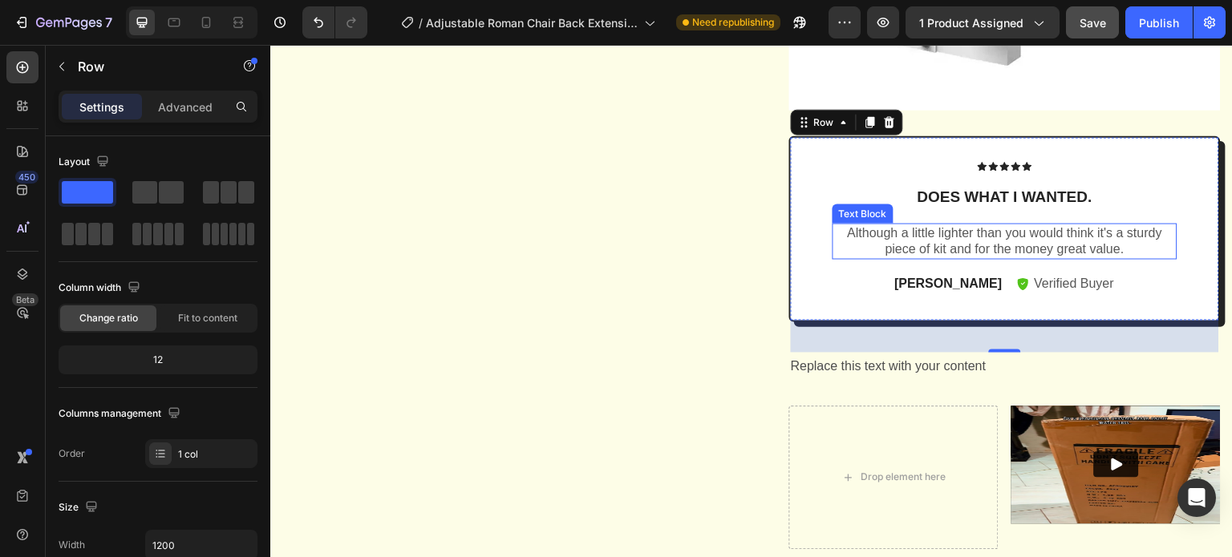
scroll to position [2335, 0]
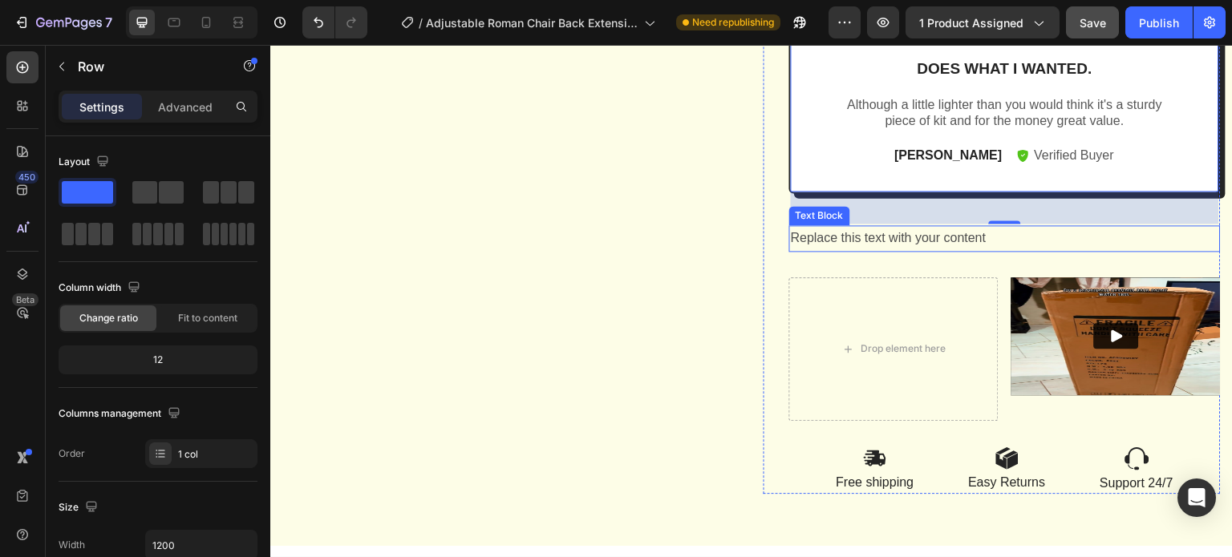
click at [957, 241] on div "Replace this text with your content" at bounding box center [1004, 238] width 431 height 26
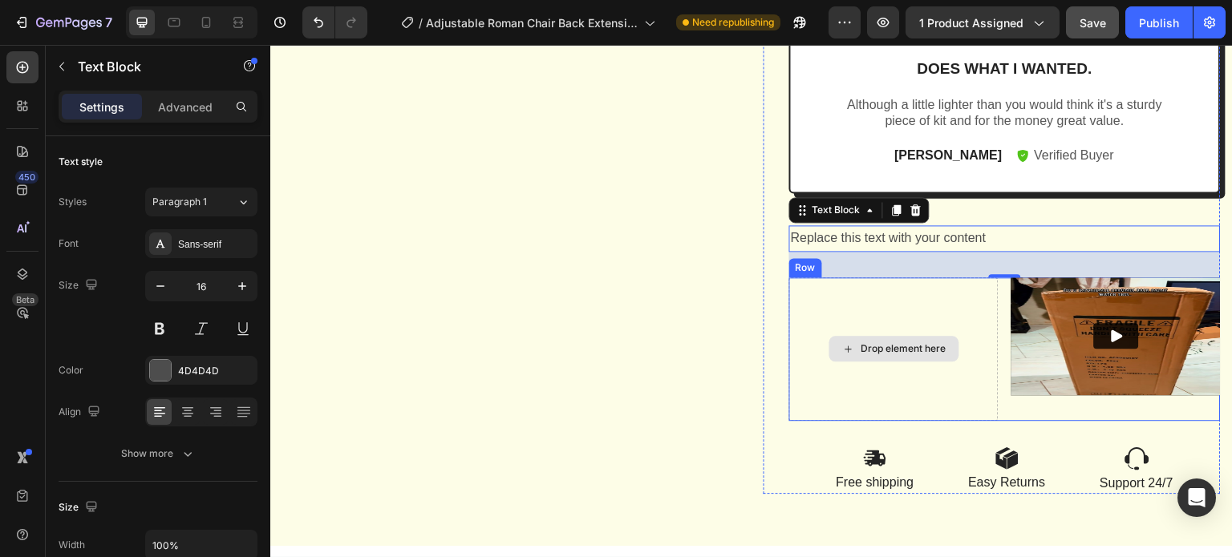
click at [791, 413] on div "Drop element here" at bounding box center [893, 349] width 209 height 144
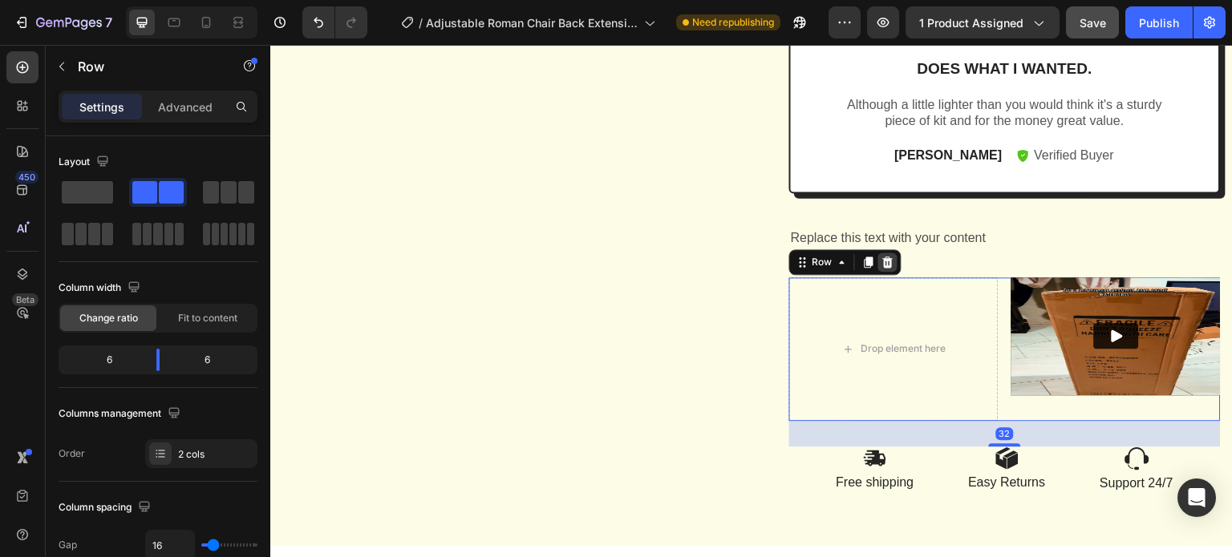
click at [883, 266] on icon at bounding box center [888, 262] width 10 height 11
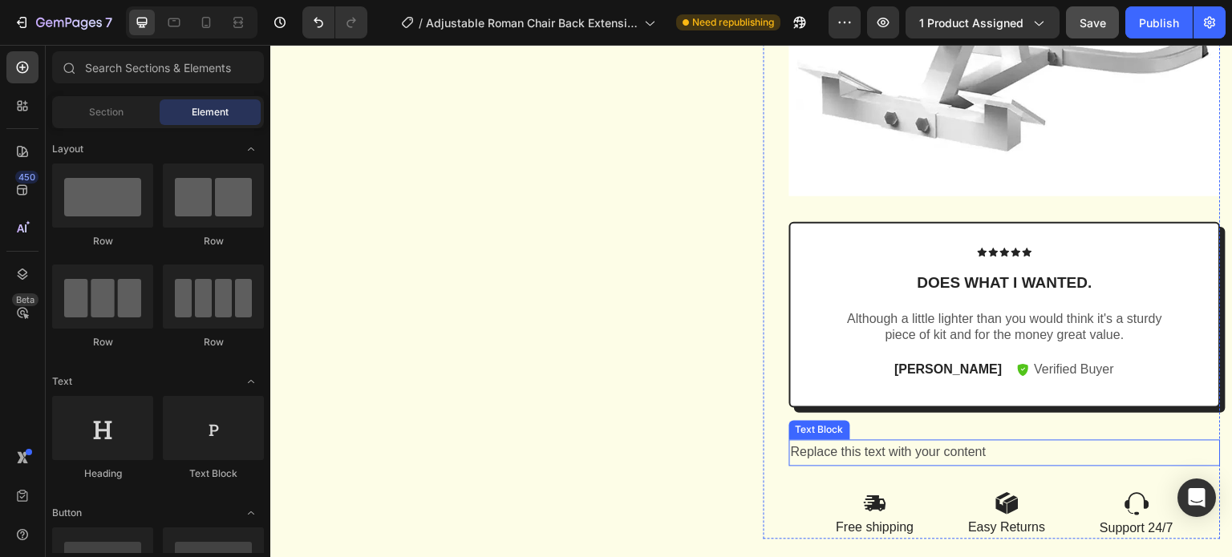
scroll to position [2168, 0]
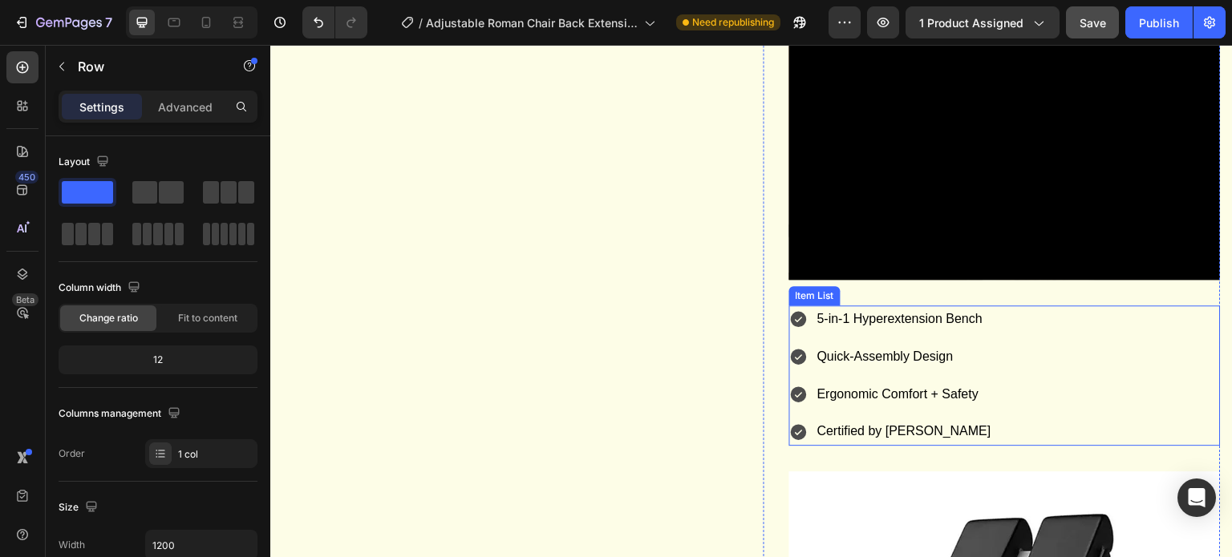
scroll to position [1447, 0]
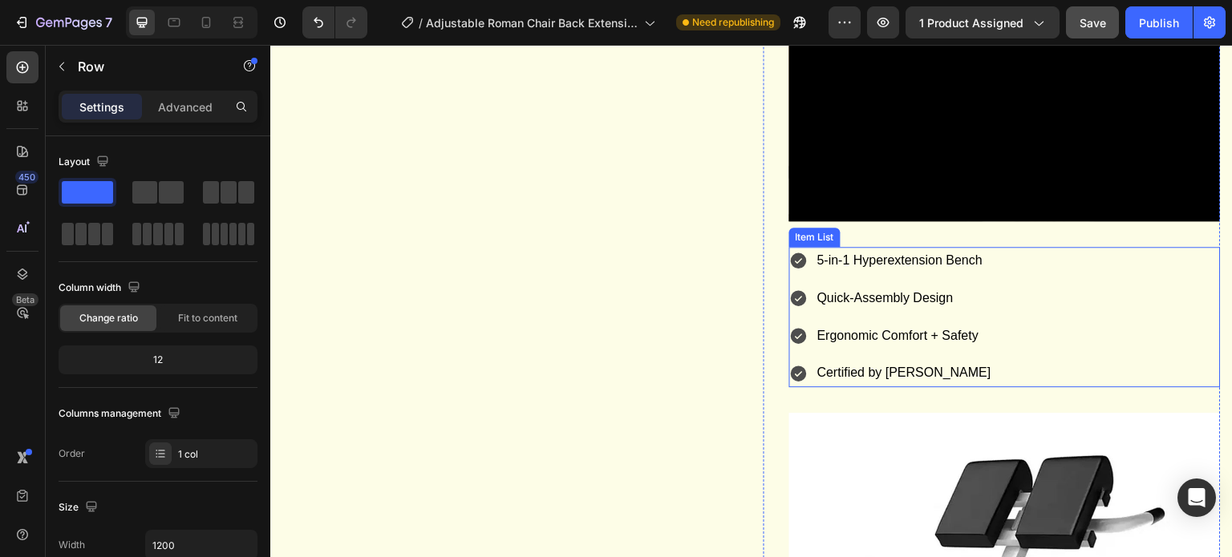
click at [909, 267] on span "5-in-1 Hyperextension Bench" at bounding box center [899, 260] width 165 height 14
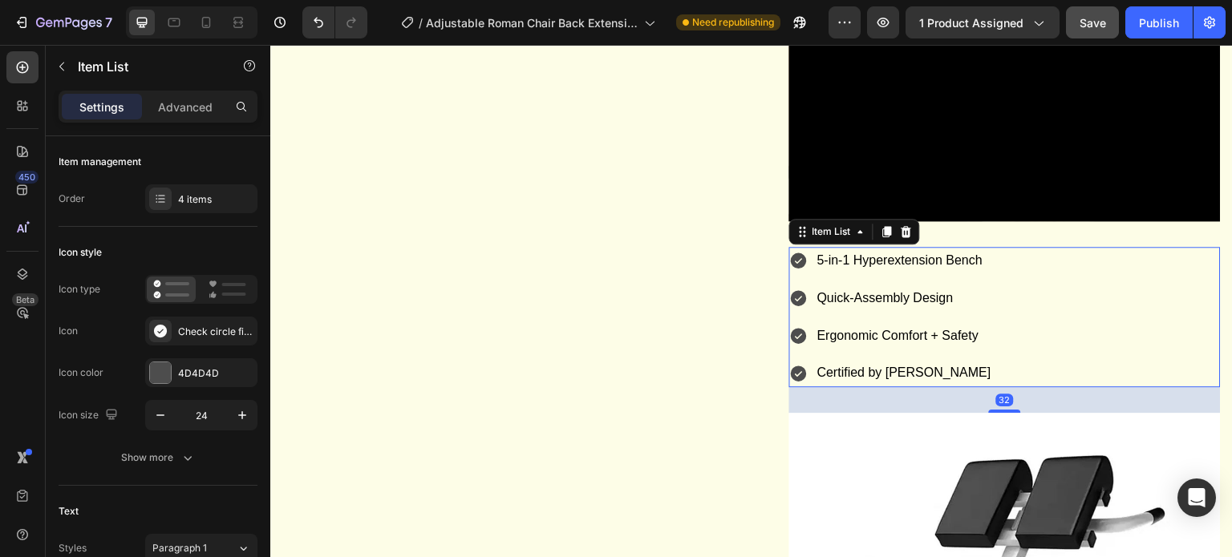
click at [909, 267] on span "5-in-1 Hyperextension Bench" at bounding box center [899, 260] width 165 height 14
click at [910, 267] on span "5-in-1 Hyperextension Bench" at bounding box center [899, 260] width 165 height 14
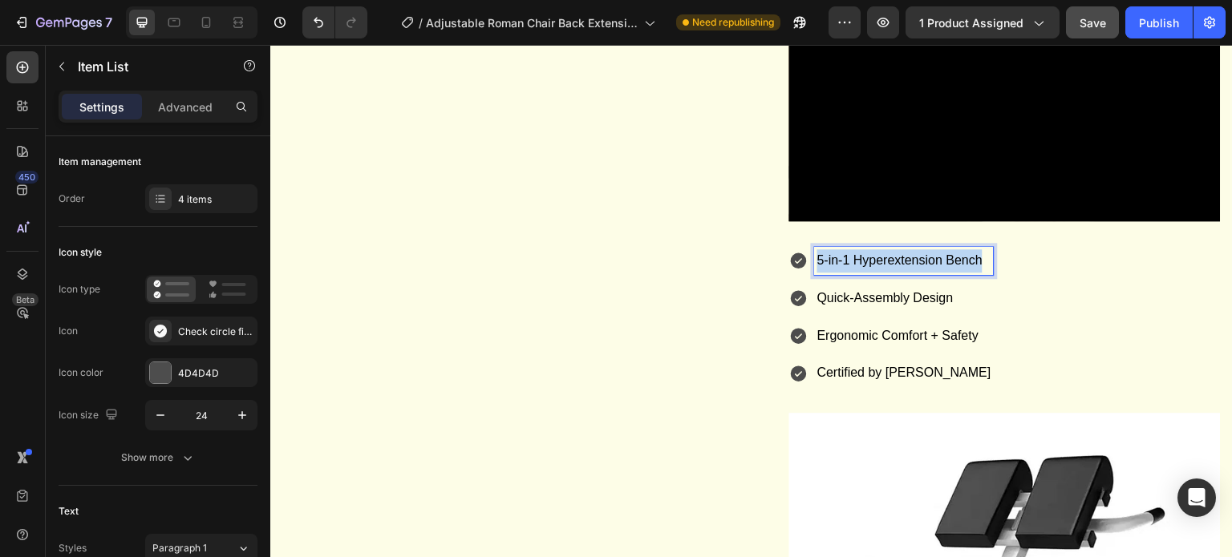
click at [910, 267] on span "5-in-1 Hyperextension Bench" at bounding box center [899, 260] width 165 height 14
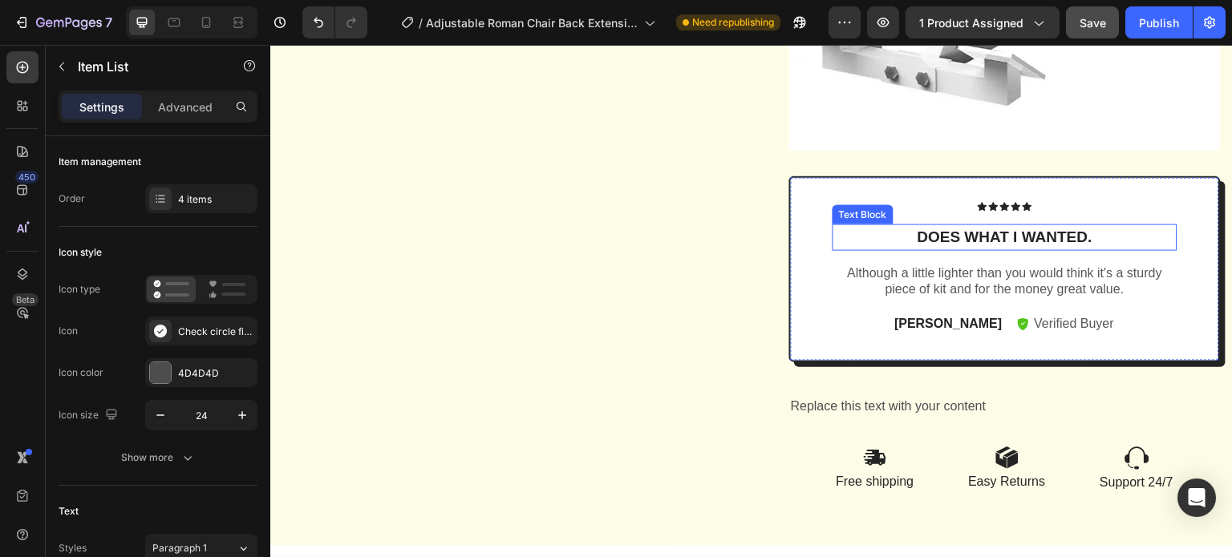
scroll to position [2168, 0]
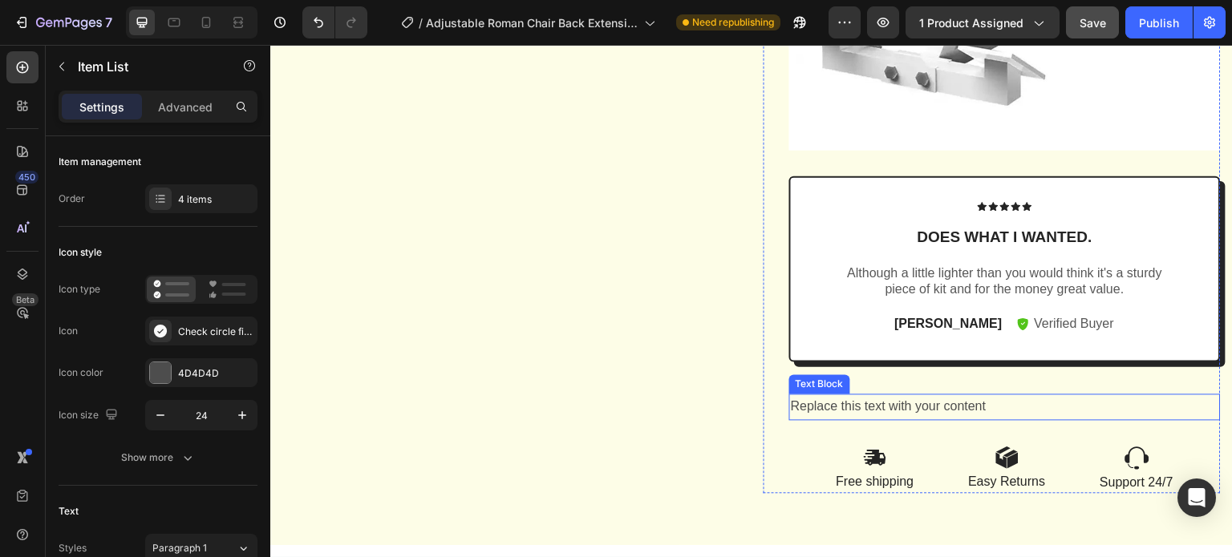
click at [855, 401] on div "Replace this text with your content" at bounding box center [1004, 408] width 431 height 26
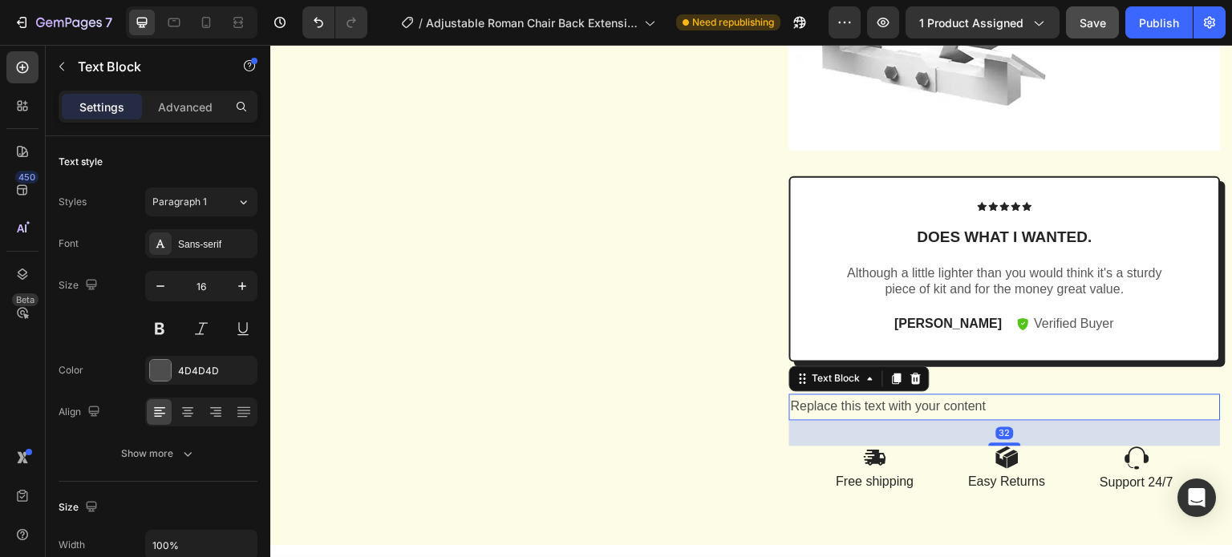
click at [847, 402] on div "Replace this text with your content" at bounding box center [1004, 408] width 431 height 26
click at [847, 402] on p "Replace this text with your content" at bounding box center [1005, 407] width 428 height 23
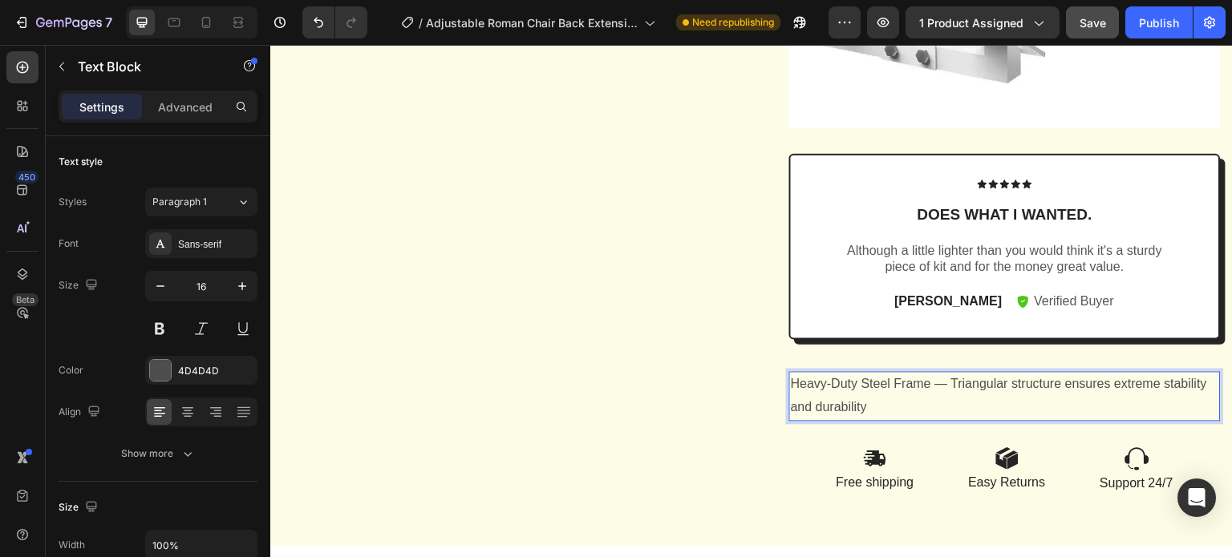
click at [953, 407] on p "Heavy-Duty Steel Frame — Triangular structure ensures extreme stability and dur…" at bounding box center [1005, 396] width 428 height 47
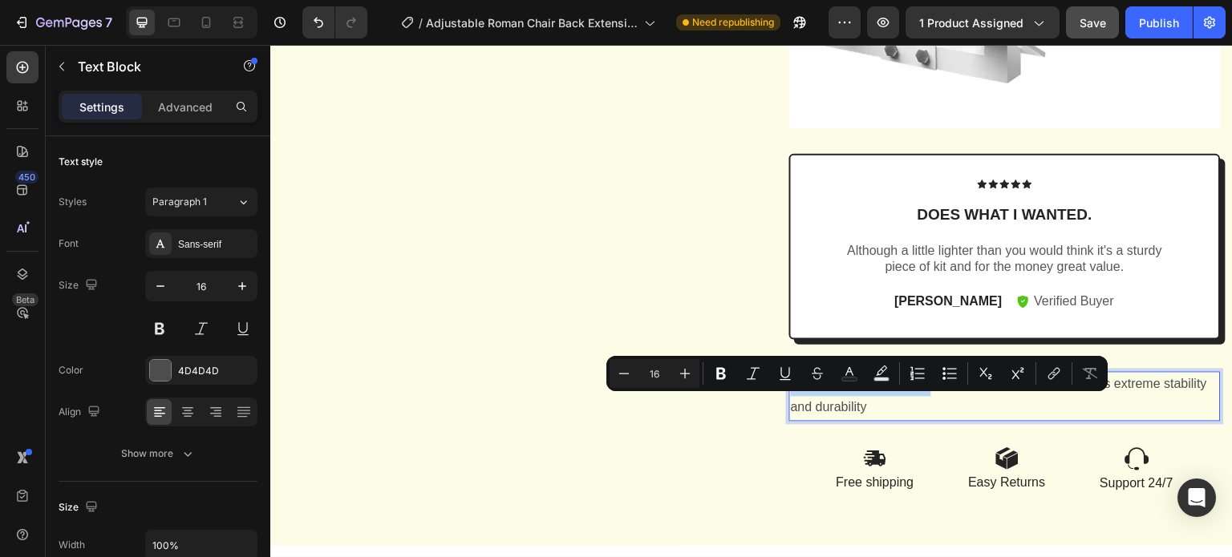
drag, startPoint x: 930, startPoint y: 404, endPoint x: 781, endPoint y: 405, distance: 149.1
click at [789, 405] on div "Heavy-Duty Steel Frame — Triangular structure ensures extreme stability and dur…" at bounding box center [1004, 396] width 431 height 50
drag, startPoint x: 720, startPoint y: 372, endPoint x: 769, endPoint y: 390, distance: 52.0
click at [720, 372] on icon "Editor contextual toolbar" at bounding box center [721, 374] width 16 height 16
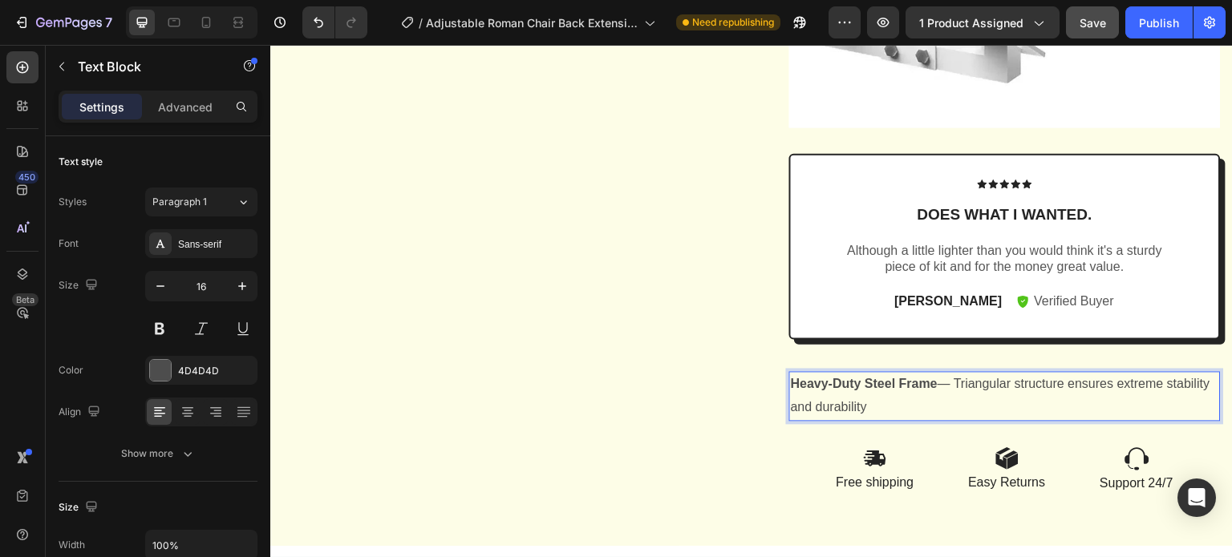
click at [949, 419] on p "Heavy-Duty Steel Frame — Triangular structure ensures extreme stability and dur…" at bounding box center [1005, 396] width 428 height 47
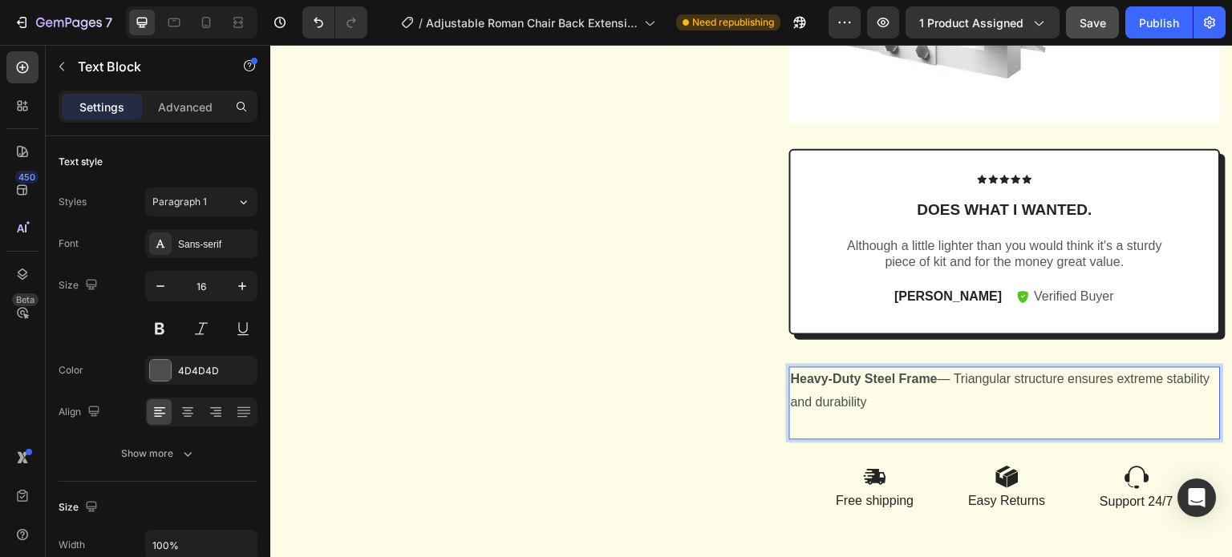
click at [819, 438] on p "Rich Text Editor. Editing area: main" at bounding box center [1005, 426] width 428 height 23
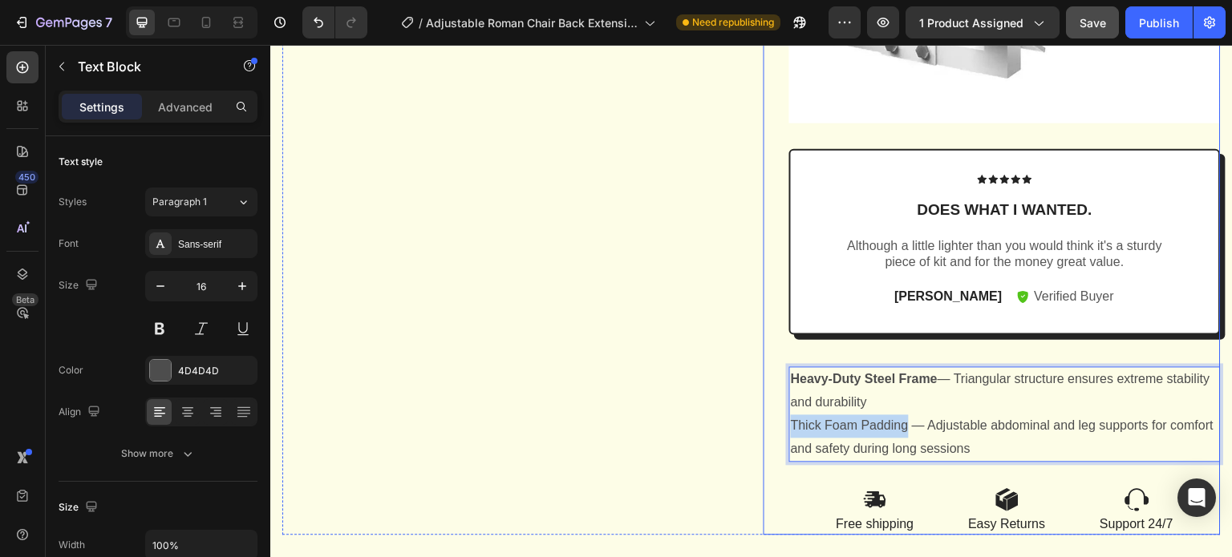
drag, startPoint x: 907, startPoint y: 453, endPoint x: 778, endPoint y: 454, distance: 129.1
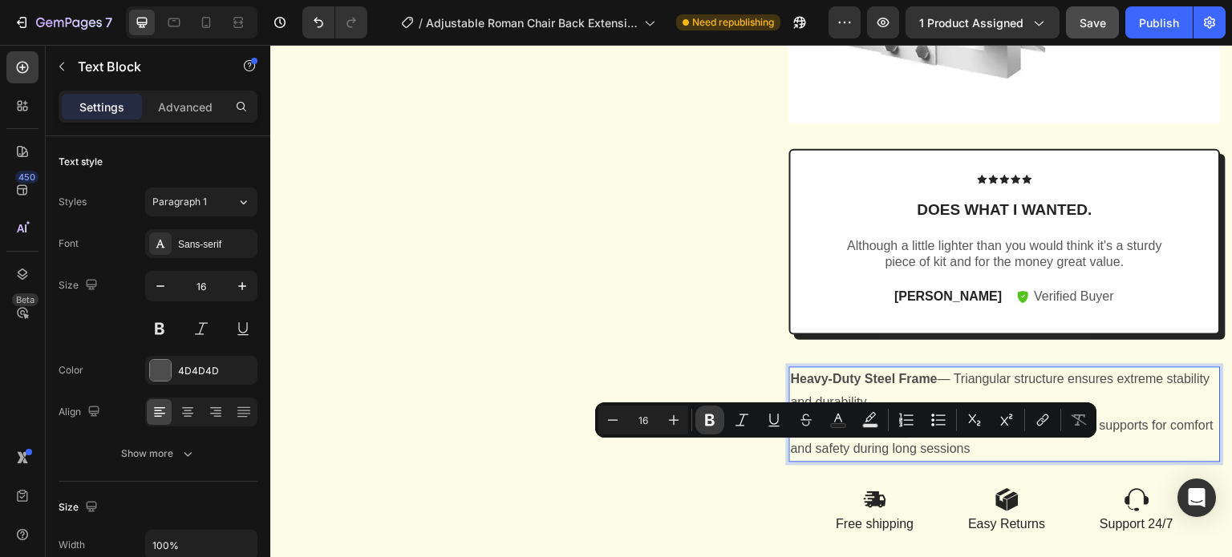
click at [709, 427] on icon "Editor contextual toolbar" at bounding box center [710, 420] width 16 height 16
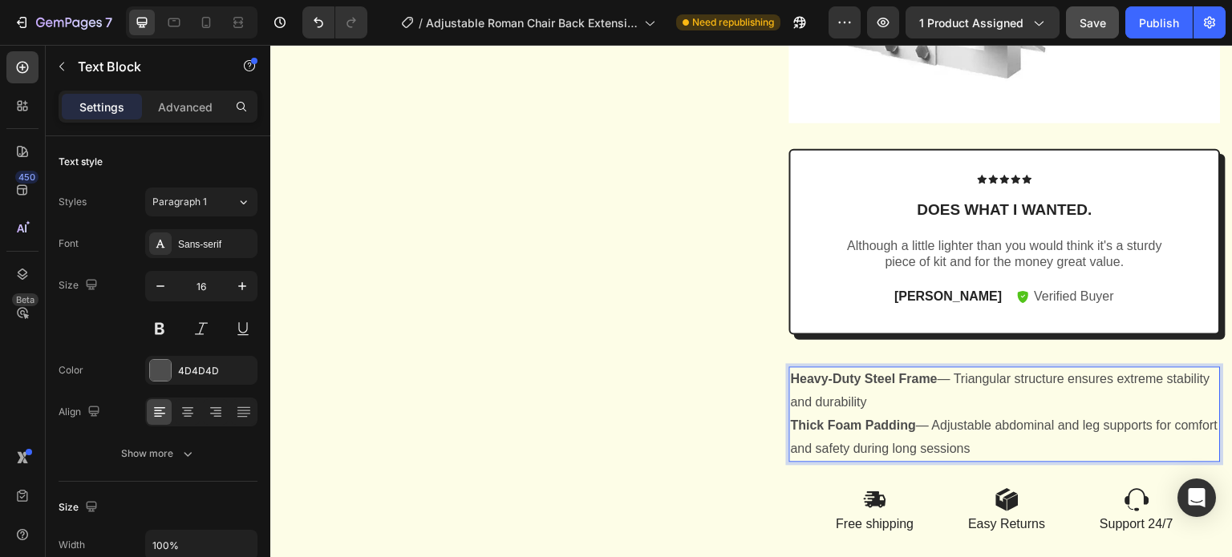
click at [1032, 461] on p "Thick Foam Padding — Adjustable abdominal and leg supports for comfort and safe…" at bounding box center [1005, 438] width 428 height 47
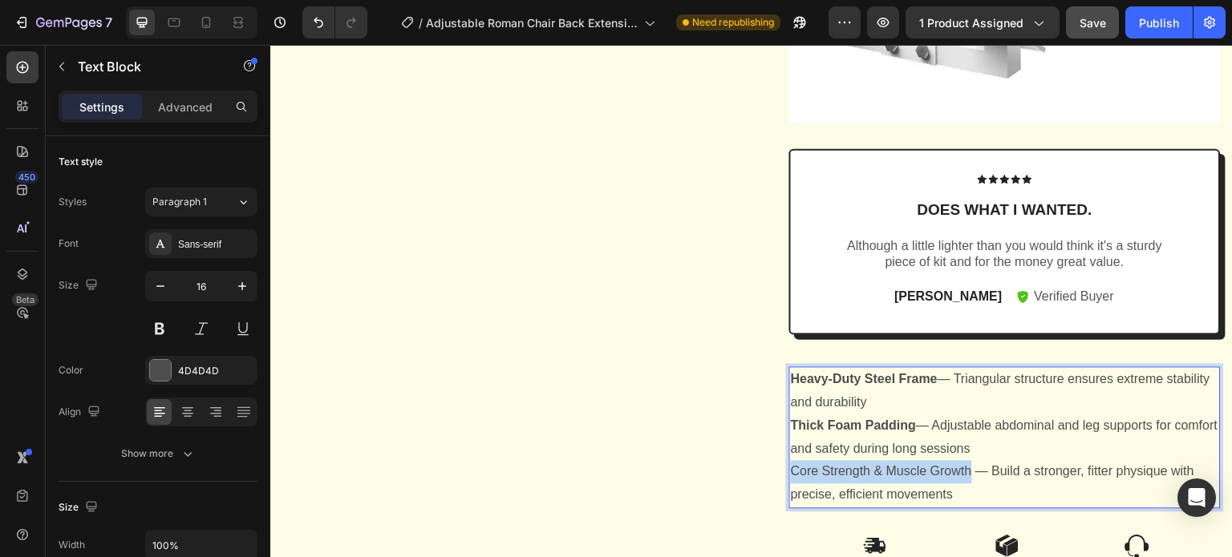
drag, startPoint x: 981, startPoint y: 498, endPoint x: 783, endPoint y: 493, distance: 197.3
click at [791, 493] on p "Core Strength & Muscle Growth — Build a stronger, fitter physique with precise,…" at bounding box center [1005, 483] width 428 height 47
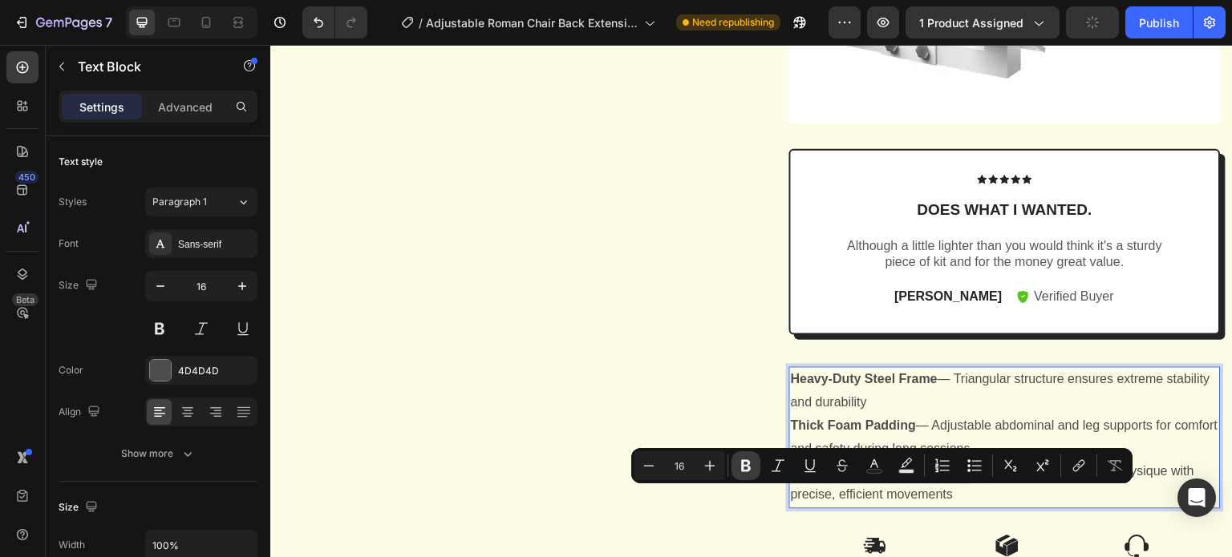
click at [748, 470] on icon "Editor contextual toolbar" at bounding box center [746, 466] width 10 height 12
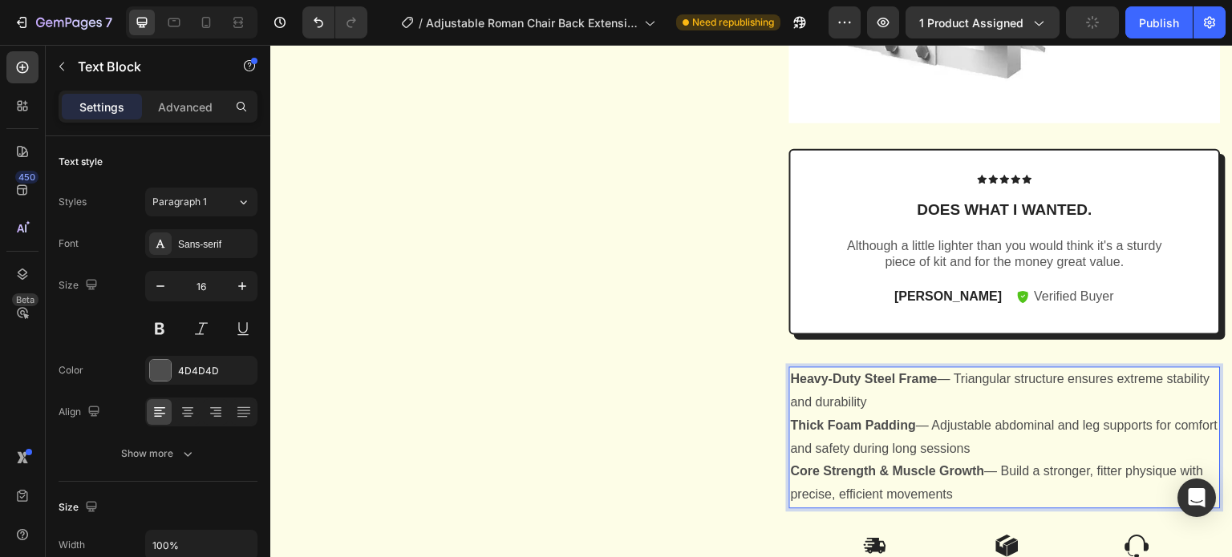
click at [945, 415] on p "Heavy-Duty Steel Frame — Triangular structure ensures extreme stability and dur…" at bounding box center [1005, 391] width 428 height 47
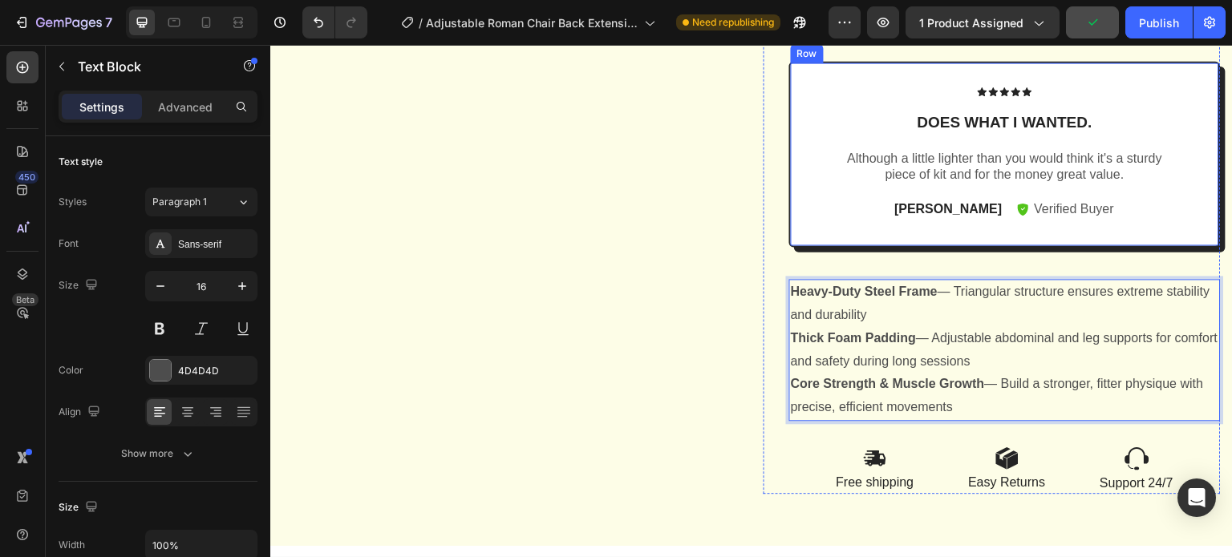
scroll to position [2284, 0]
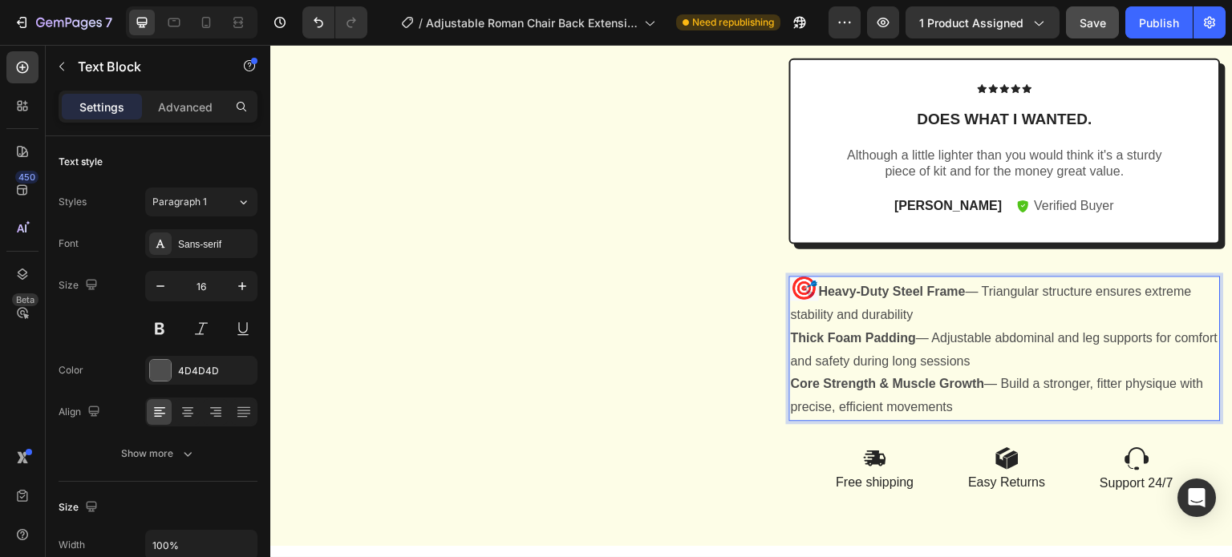
click at [791, 338] on strong "Thick Foam Padding" at bounding box center [853, 338] width 125 height 14
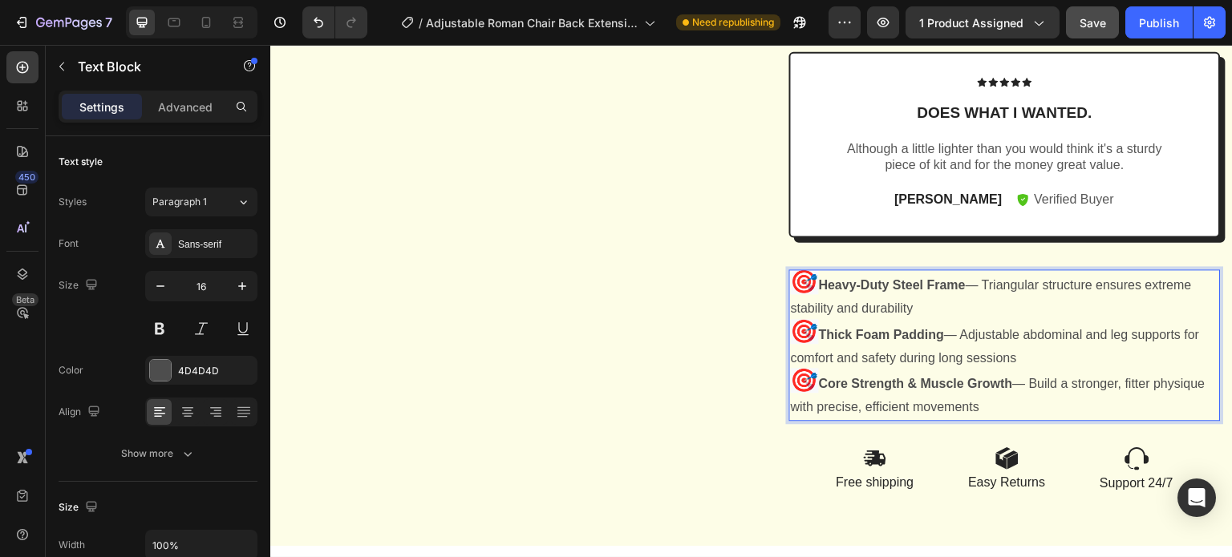
scroll to position [2296, 0]
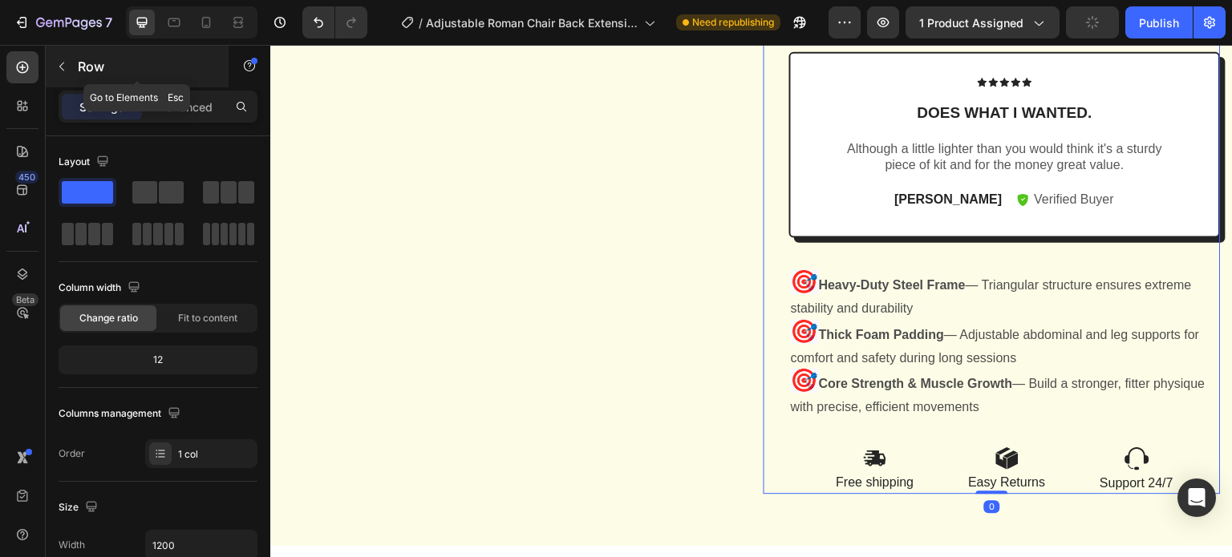
click at [62, 64] on icon "button" at bounding box center [61, 66] width 13 height 13
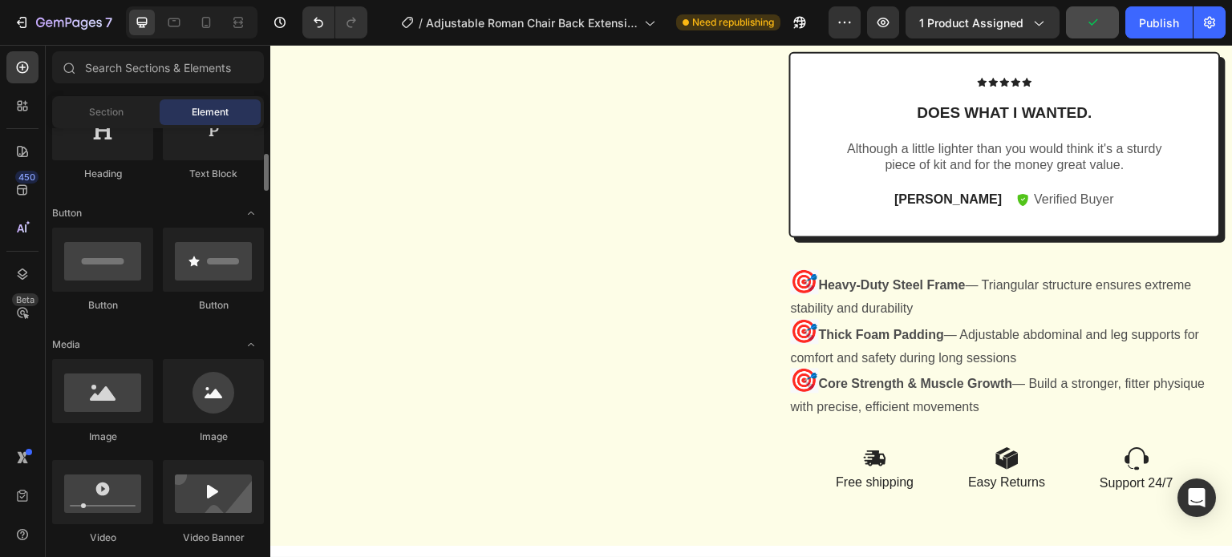
scroll to position [400, 0]
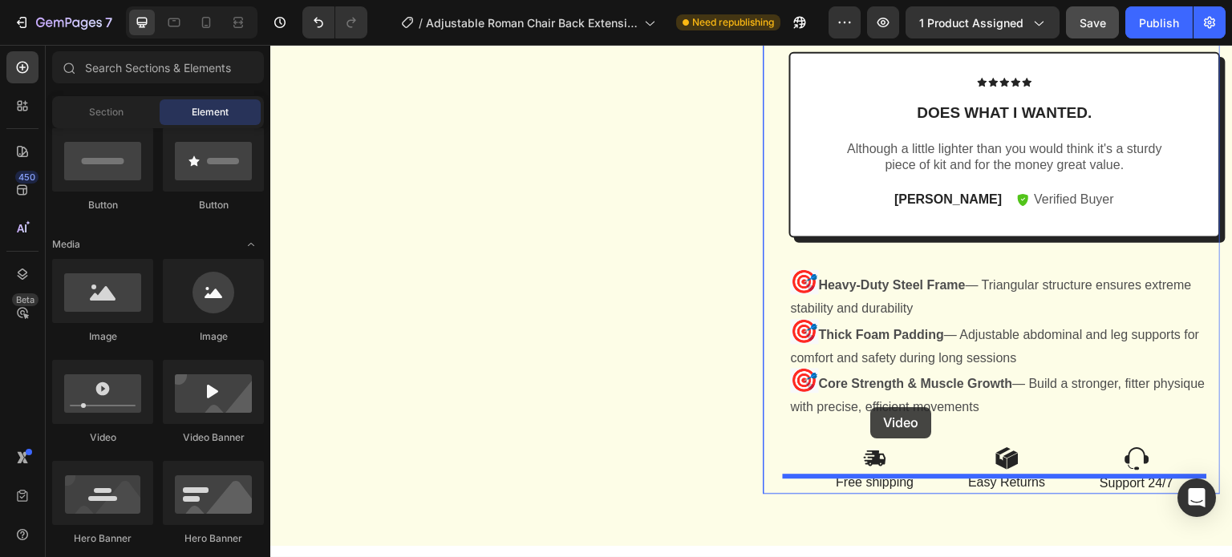
drag, startPoint x: 371, startPoint y: 432, endPoint x: 871, endPoint y: 407, distance: 500.2
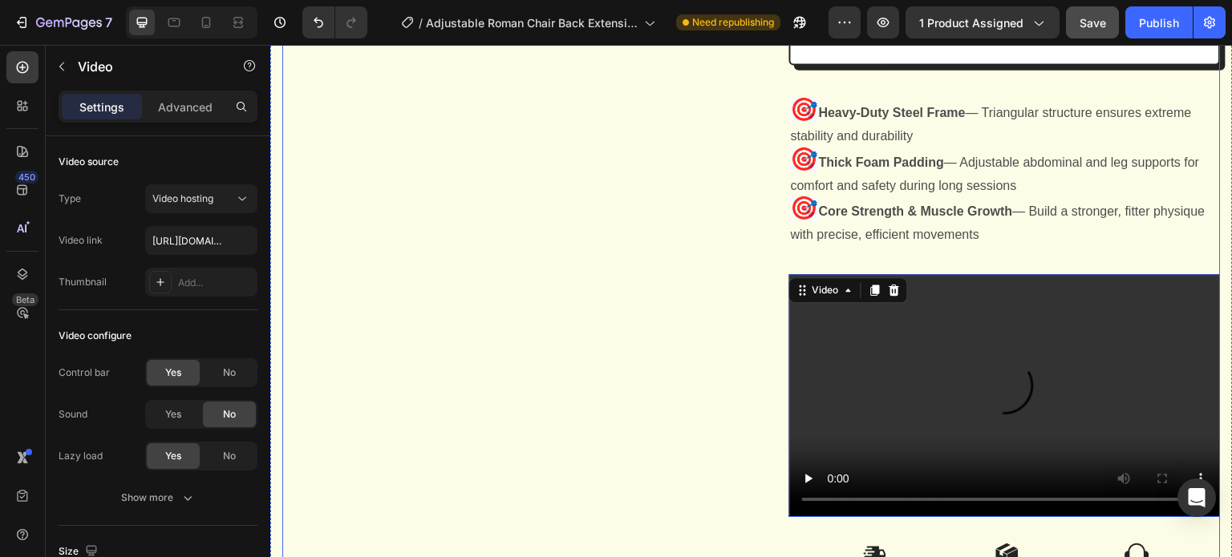
scroll to position [2536, 0]
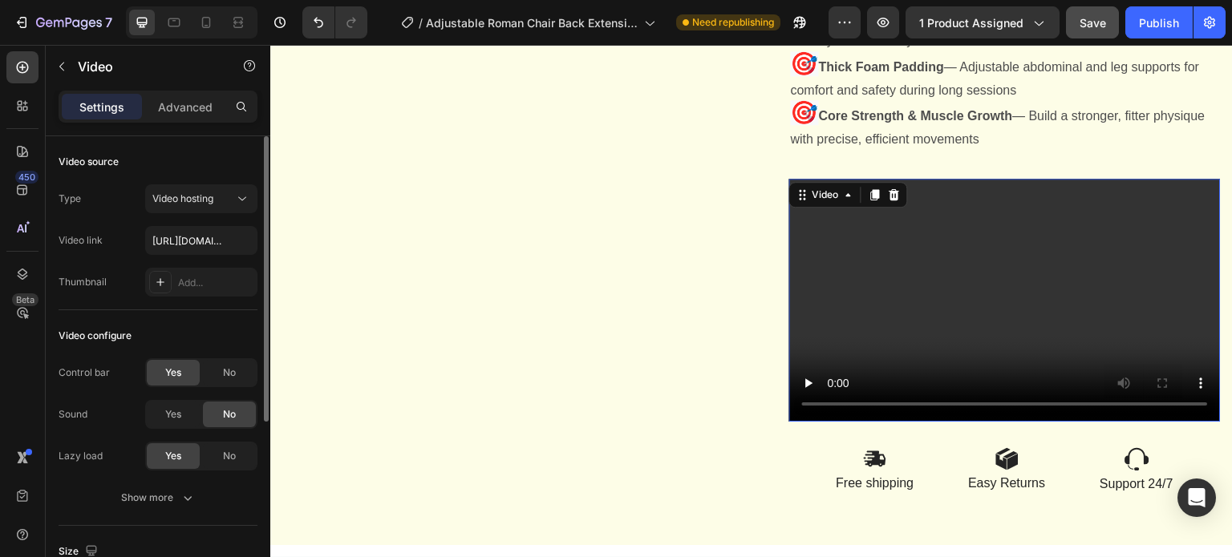
drag, startPoint x: 203, startPoint y: 202, endPoint x: 208, endPoint y: 214, distance: 13.0
click at [203, 202] on span "Video hosting" at bounding box center [182, 198] width 61 height 12
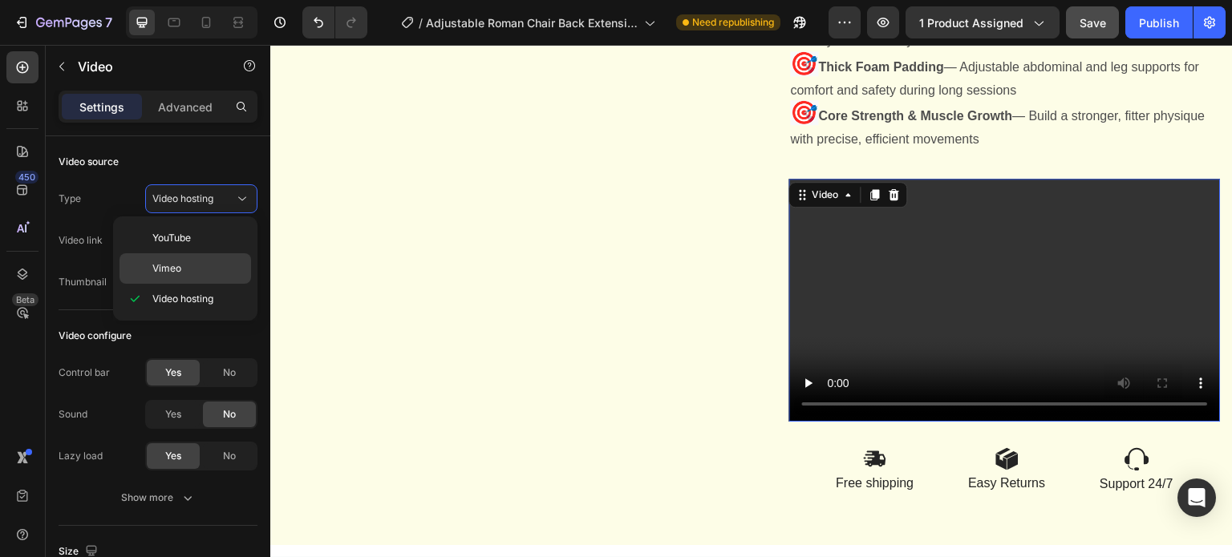
click at [219, 262] on p "Vimeo" at bounding box center [197, 268] width 91 height 14
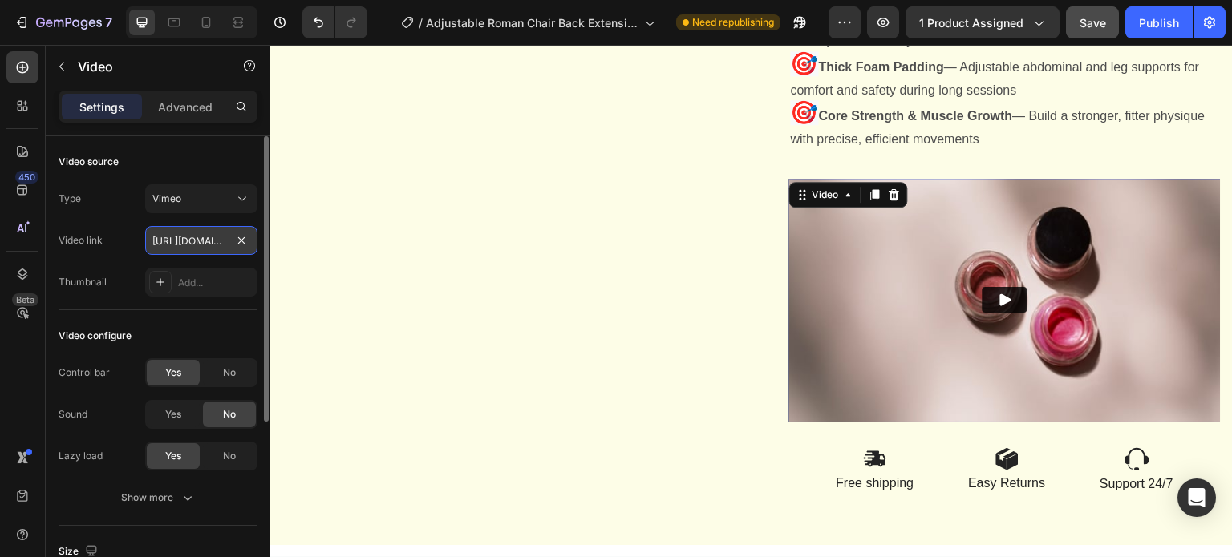
click at [190, 246] on input "https://vimeo.com/1095883398" at bounding box center [201, 240] width 112 height 29
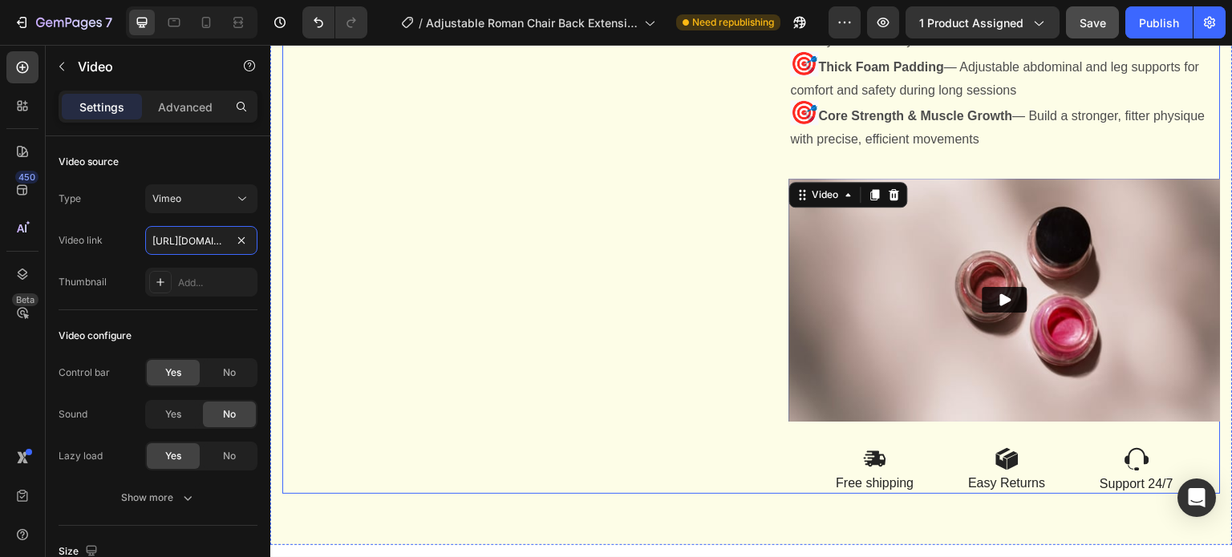
paste input "113122772?share=copy#t=0"
type input "https://vimeo.com/1113122772?share=copy#t=0"
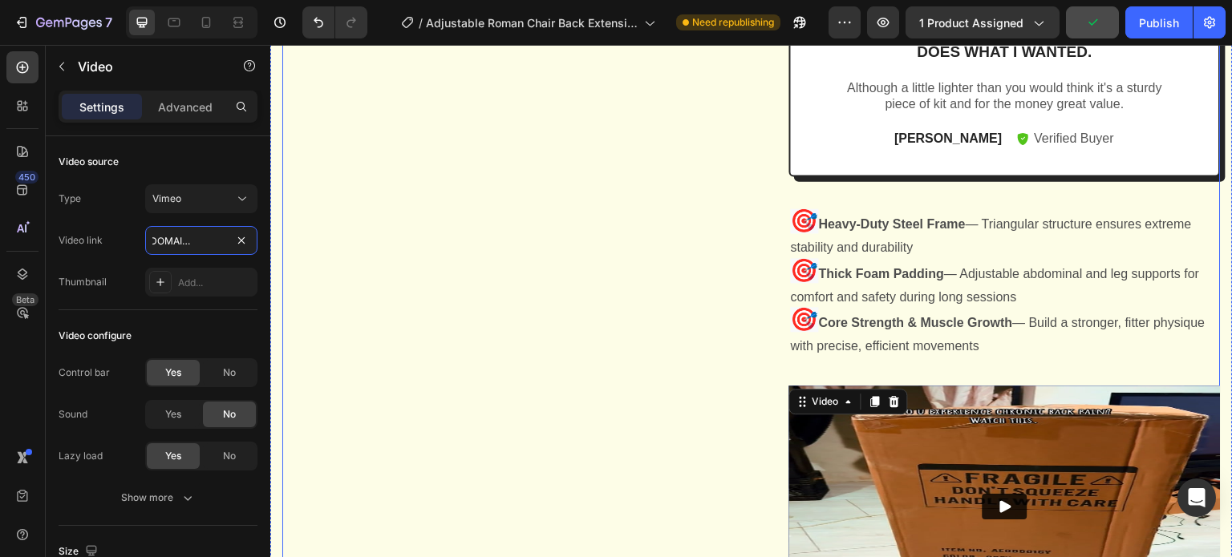
scroll to position [2560, 0]
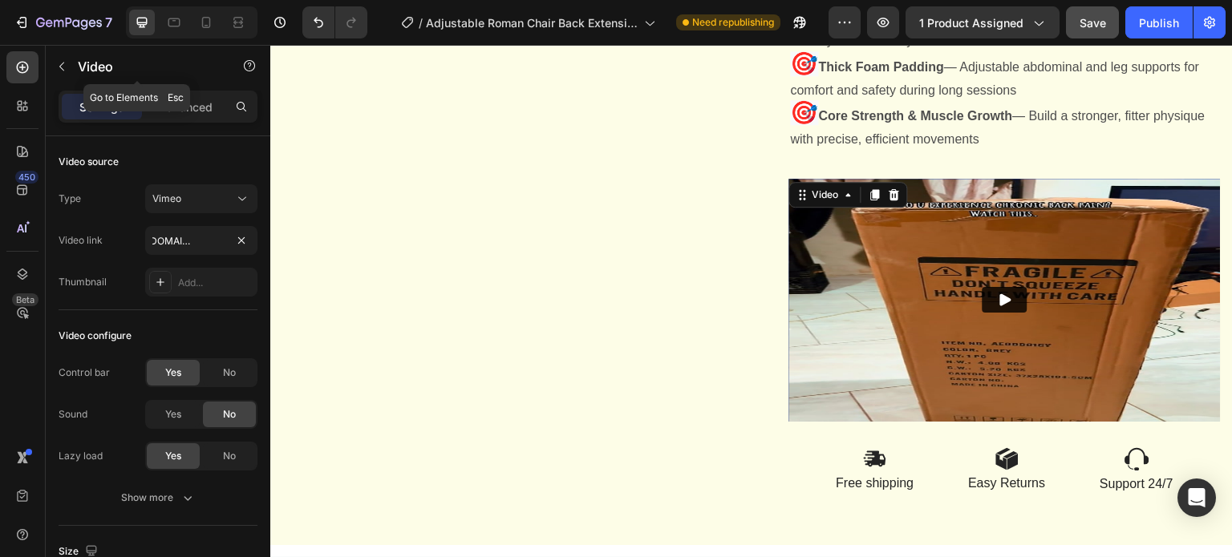
drag, startPoint x: 61, startPoint y: 70, endPoint x: 143, endPoint y: 146, distance: 111.8
click at [61, 70] on icon "button" at bounding box center [61, 66] width 13 height 13
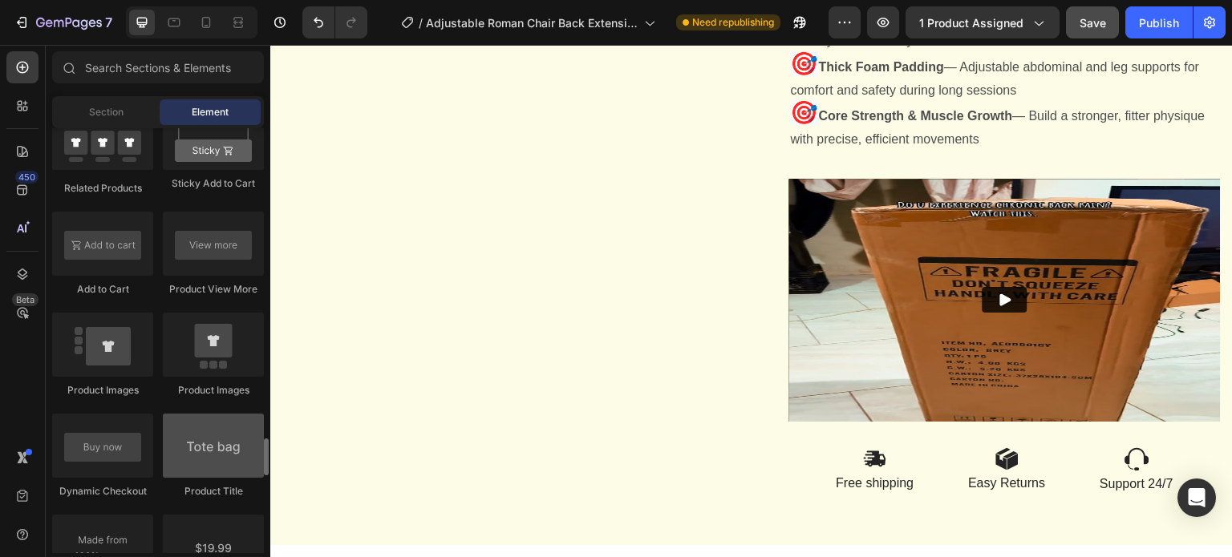
scroll to position [2402, 0]
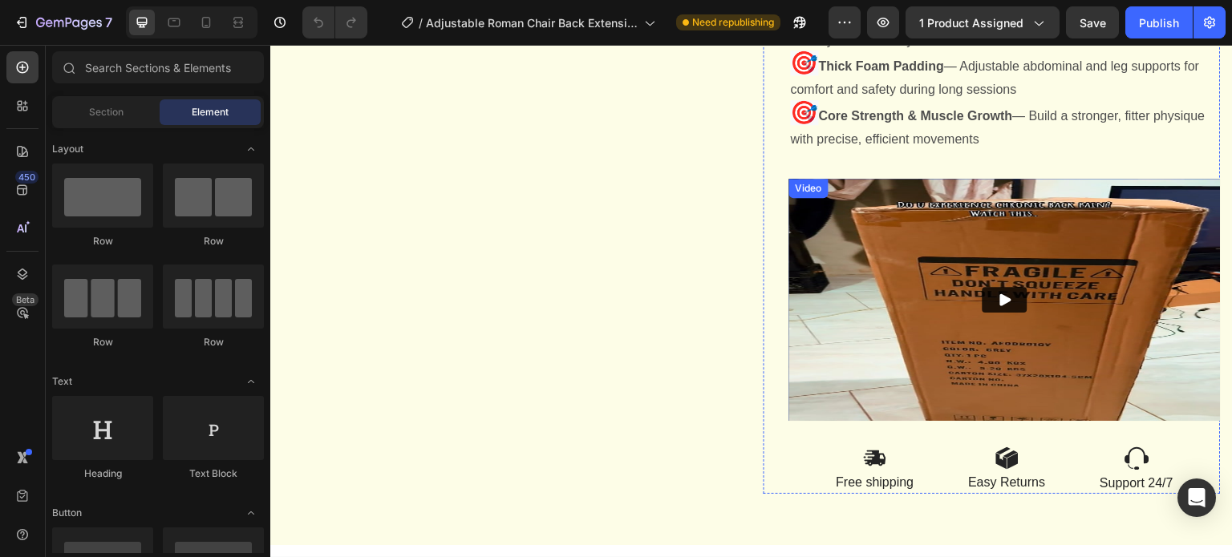
scroll to position [2560, 0]
click at [1160, 18] on div "Publish" at bounding box center [1159, 22] width 40 height 17
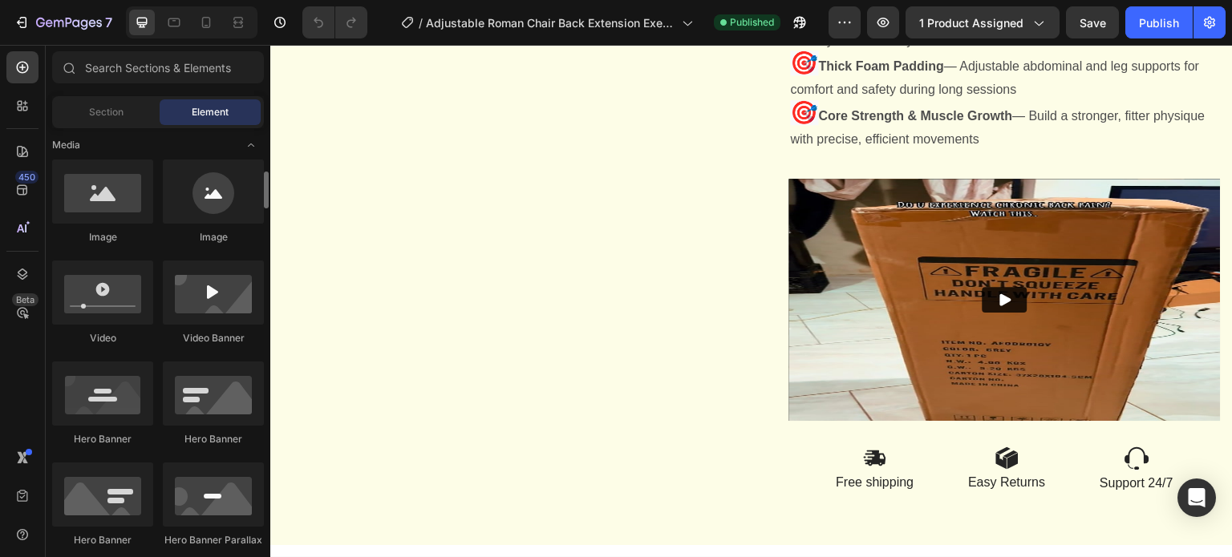
scroll to position [600, 0]
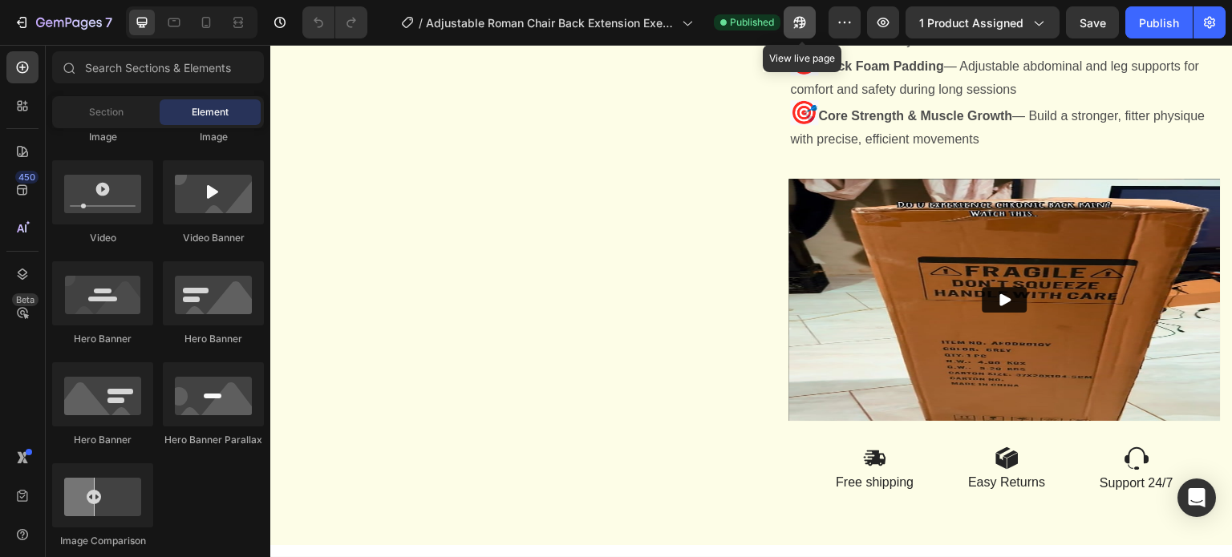
click at [798, 24] on icon "button" at bounding box center [796, 26] width 4 height 4
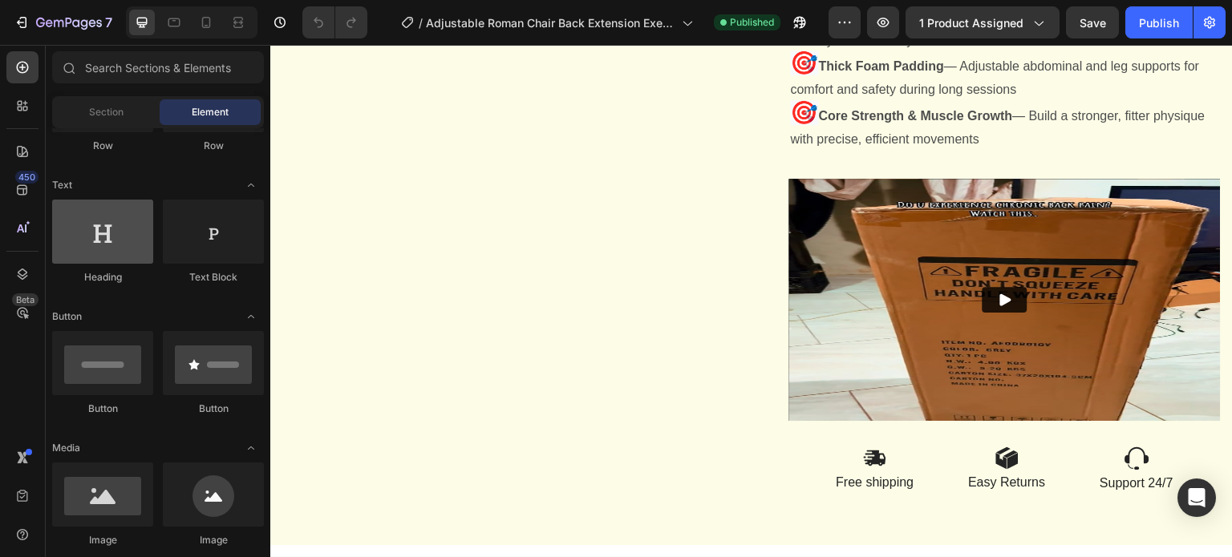
scroll to position [96, 0]
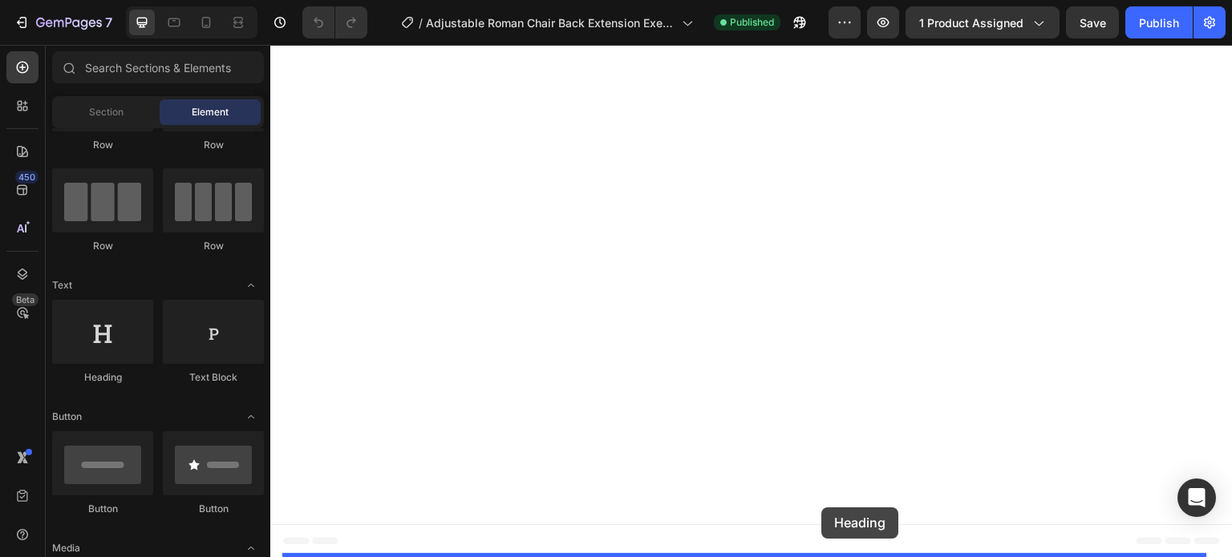
drag, startPoint x: 373, startPoint y: 387, endPoint x: 822, endPoint y: 508, distance: 464.9
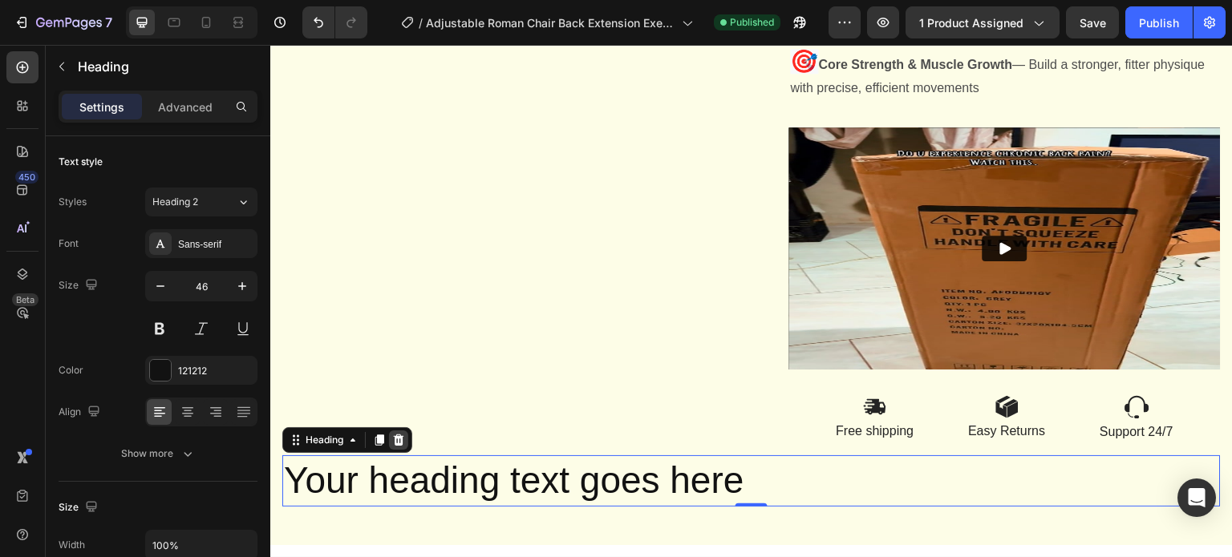
click at [400, 447] on icon at bounding box center [398, 440] width 13 height 13
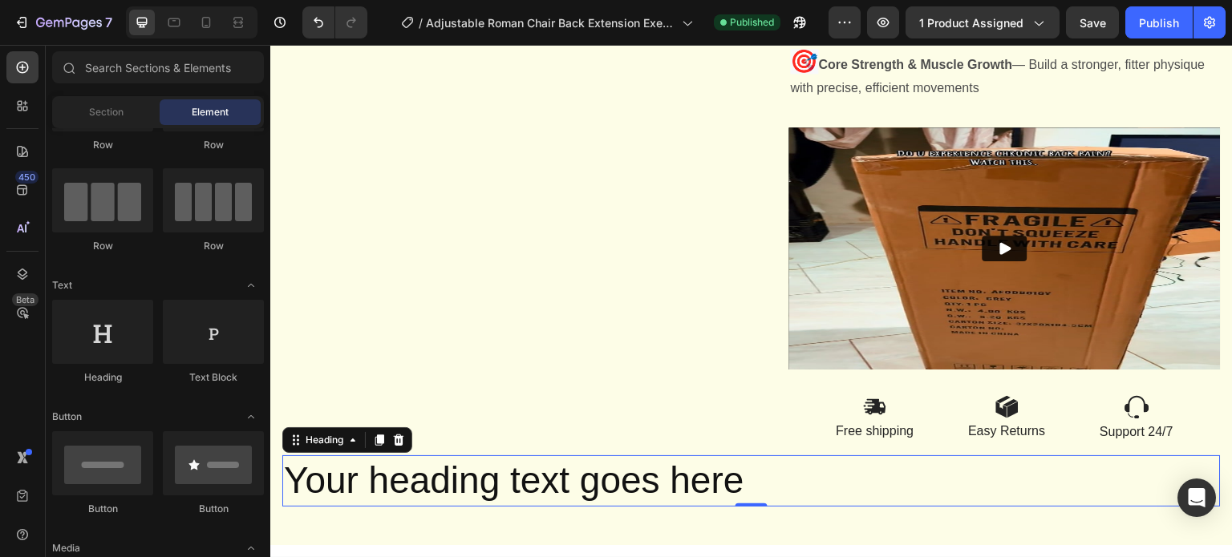
scroll to position [2547, 0]
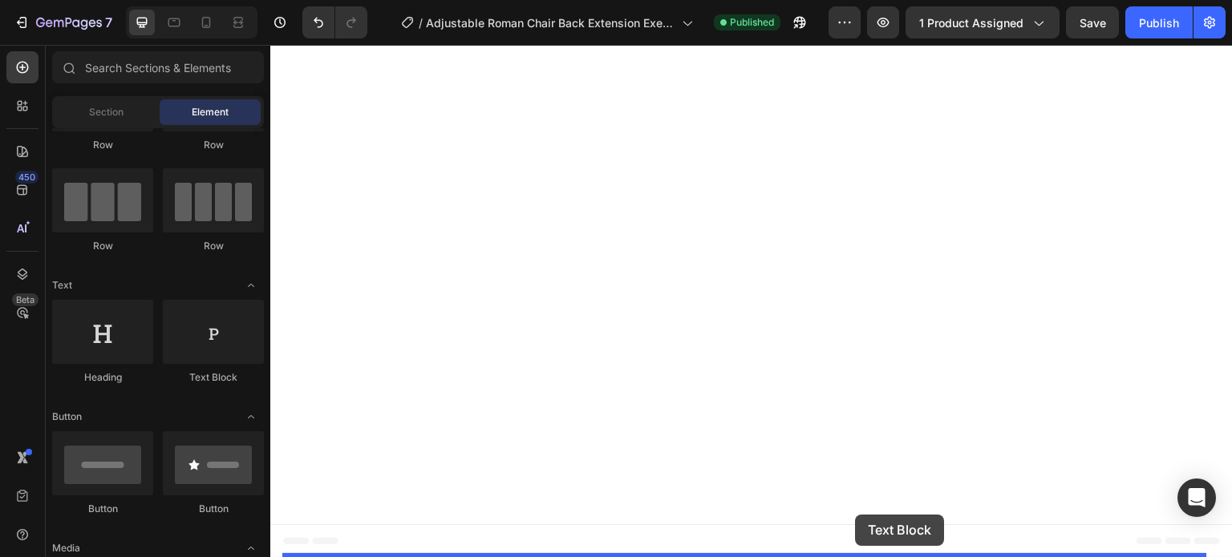
drag, startPoint x: 474, startPoint y: 393, endPoint x: 856, endPoint y: 515, distance: 400.7
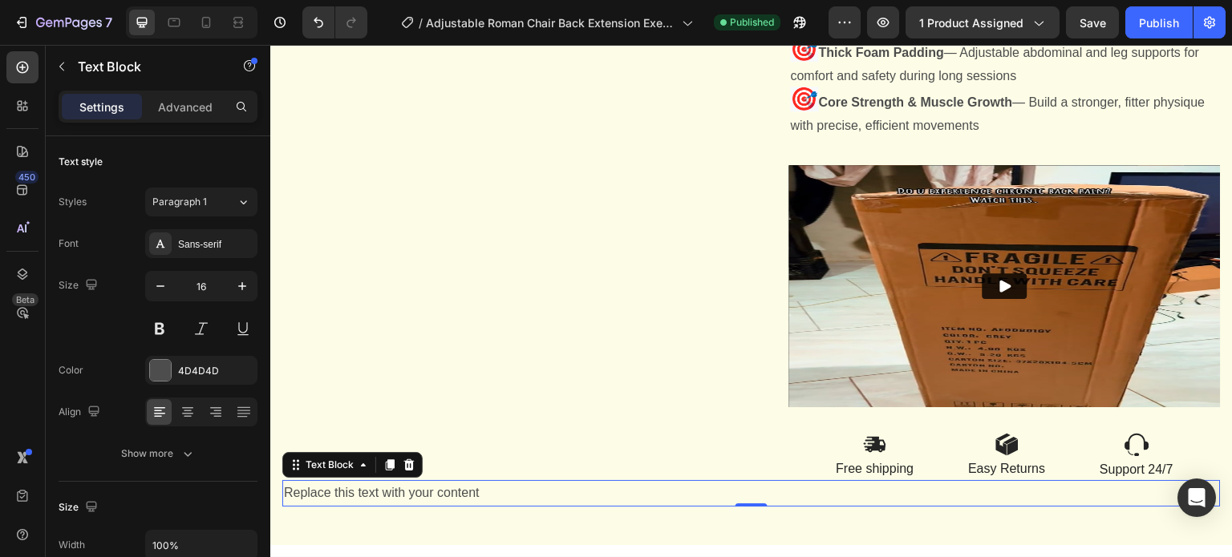
scroll to position [2573, 0]
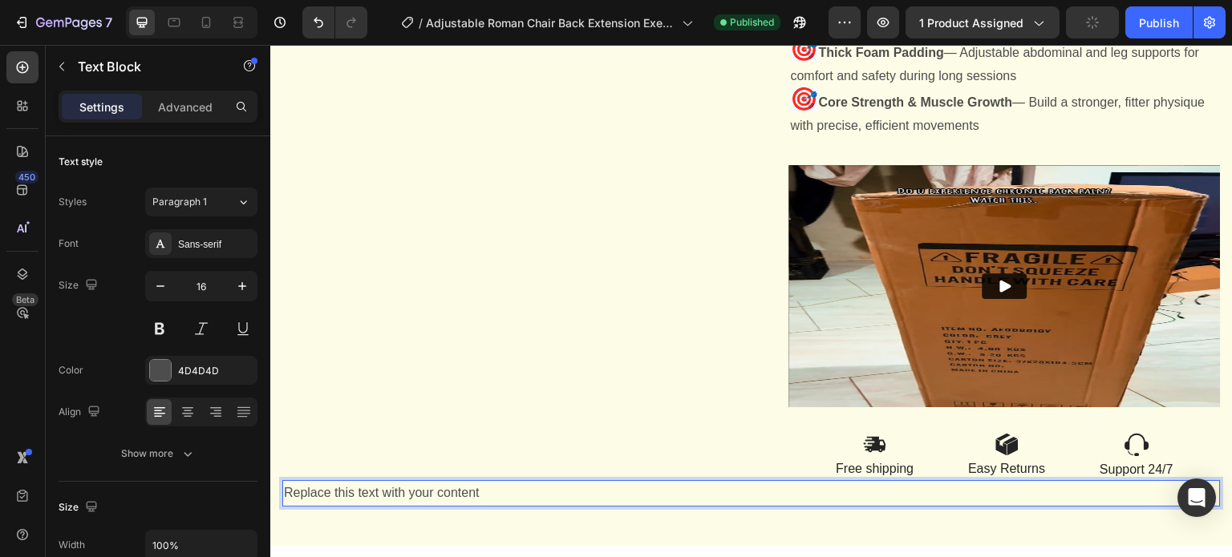
drag, startPoint x: 479, startPoint y: 500, endPoint x: 398, endPoint y: 501, distance: 81.0
click at [392, 500] on p "Replace this text with your content" at bounding box center [751, 493] width 935 height 23
click at [1066, 496] on p "Replace this text with your content" at bounding box center [751, 493] width 935 height 23
drag, startPoint x: 1066, startPoint y: 496, endPoint x: 779, endPoint y: 502, distance: 287.9
click at [779, 502] on p "Replace this text with your content" at bounding box center [751, 493] width 935 height 23
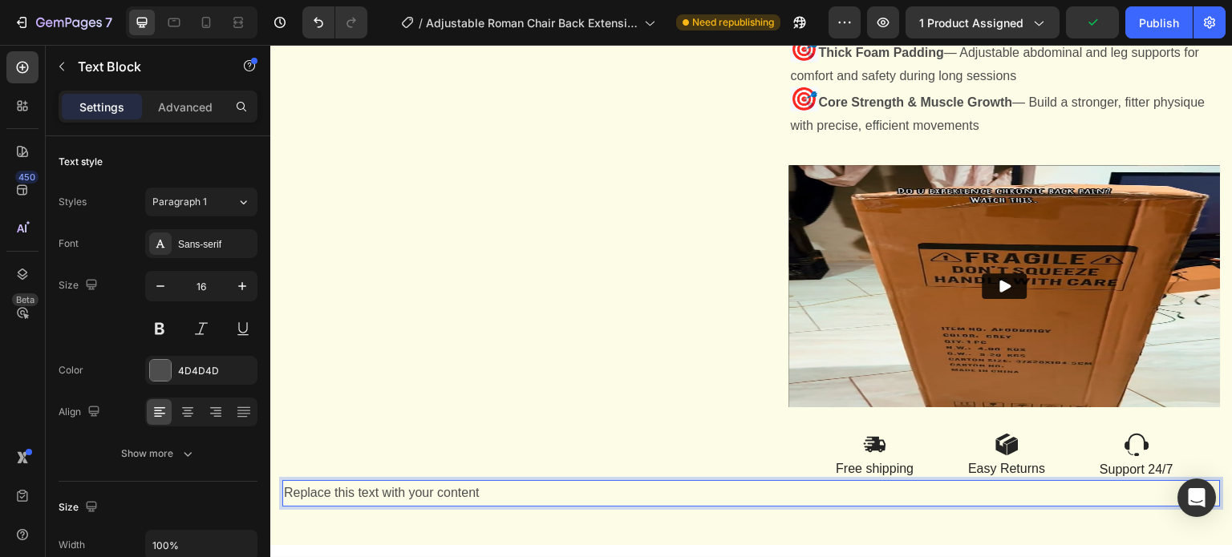
click at [556, 493] on p "Replace this text with your content" at bounding box center [751, 493] width 935 height 23
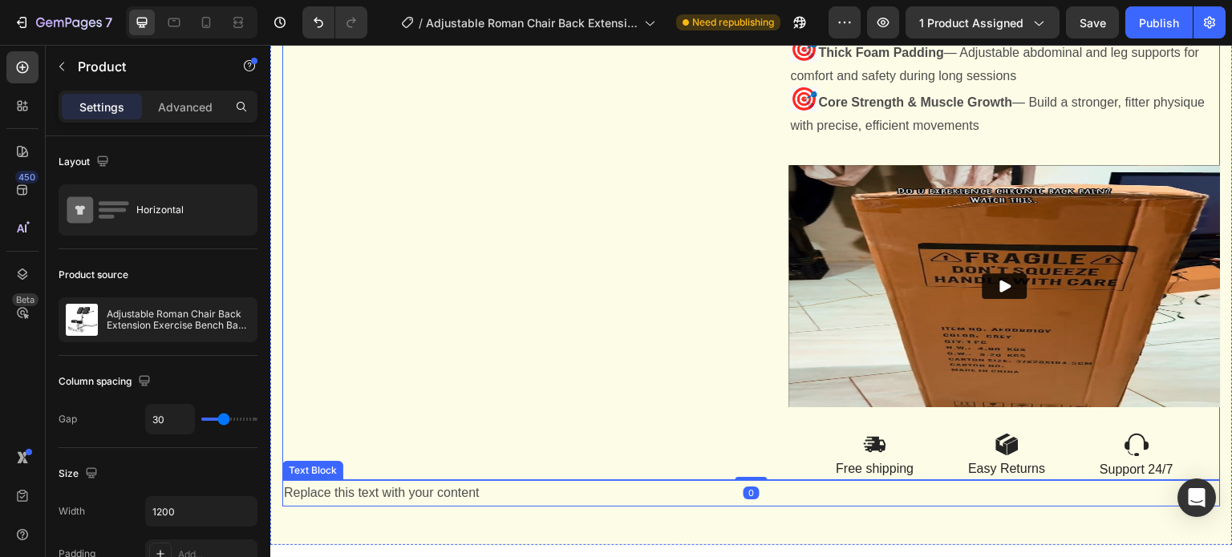
click at [482, 491] on p "Replace this text with your content" at bounding box center [751, 493] width 935 height 23
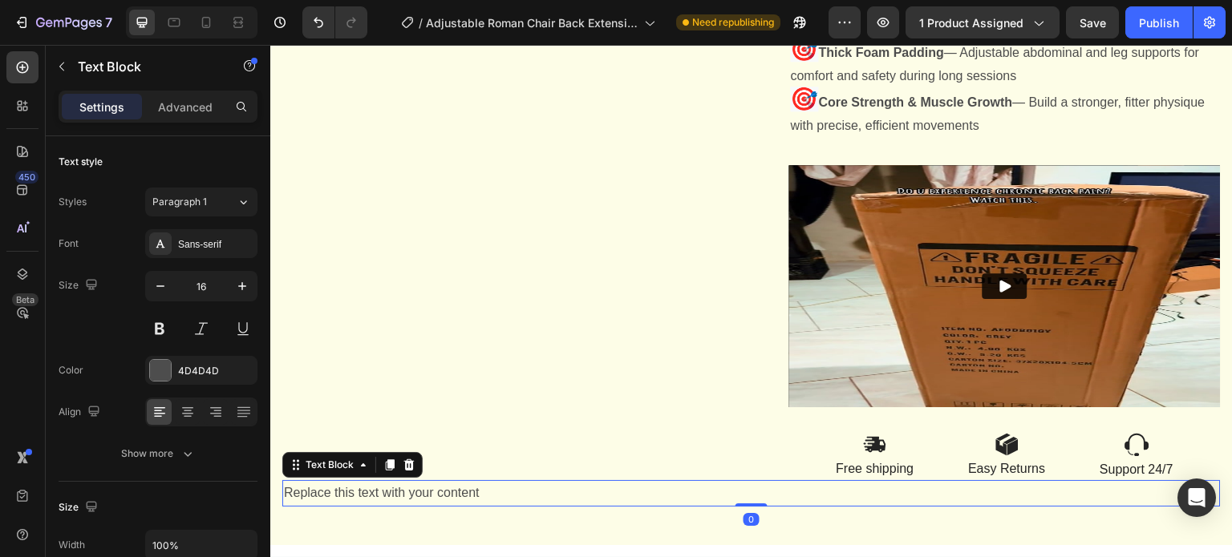
drag, startPoint x: 411, startPoint y: 460, endPoint x: 421, endPoint y: 467, distance: 12.7
click at [413, 459] on icon at bounding box center [409, 465] width 13 height 13
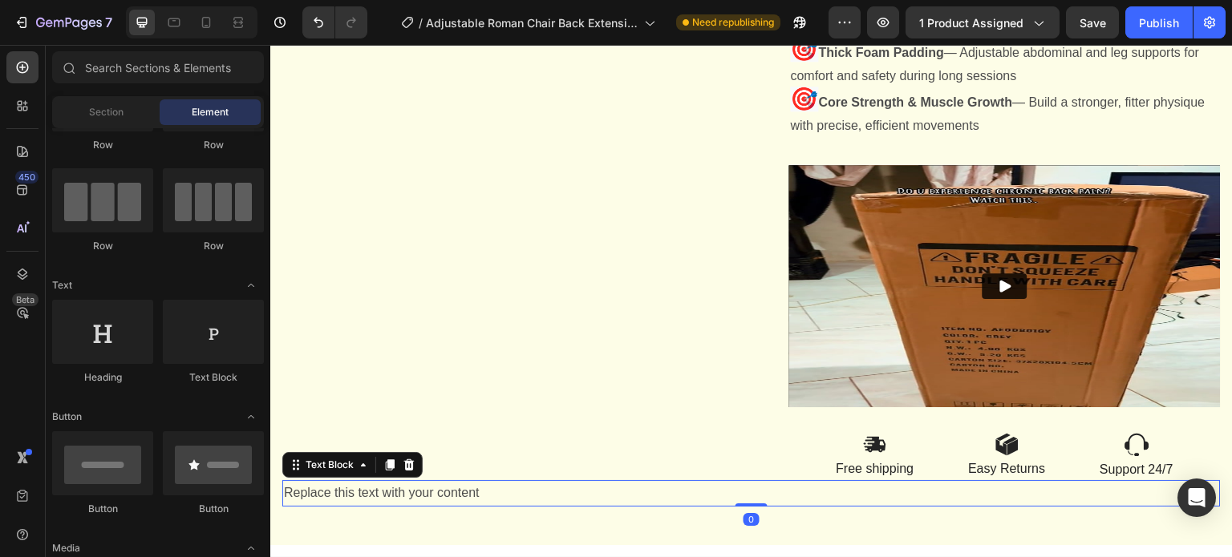
scroll to position [2547, 0]
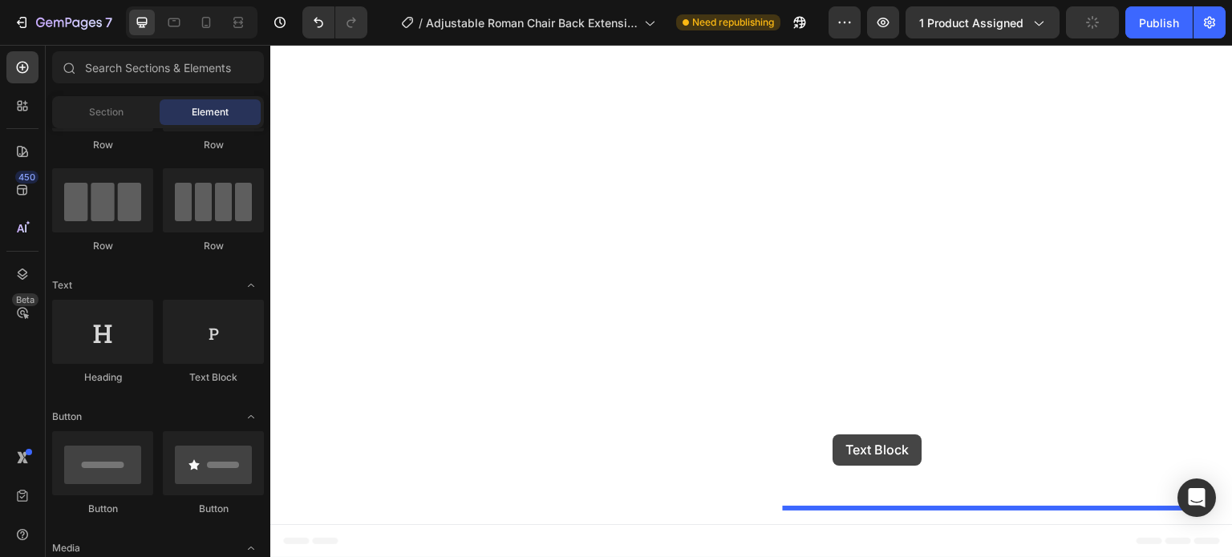
drag, startPoint x: 370, startPoint y: 368, endPoint x: 832, endPoint y: 436, distance: 466.9
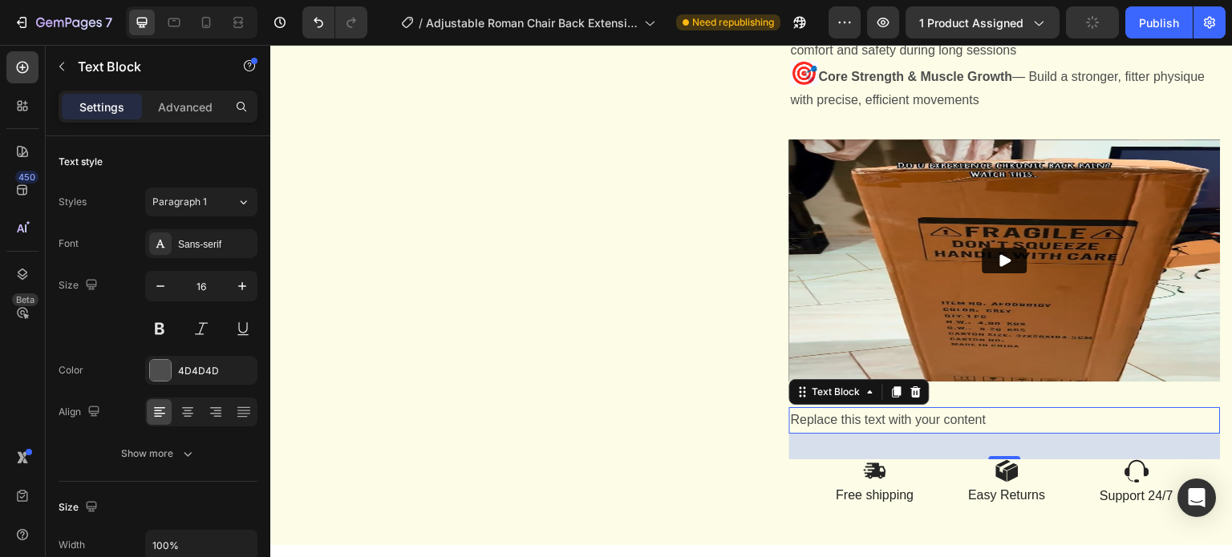
scroll to position [2573, 0]
click at [906, 434] on div "Replace this text with your content" at bounding box center [1004, 420] width 431 height 26
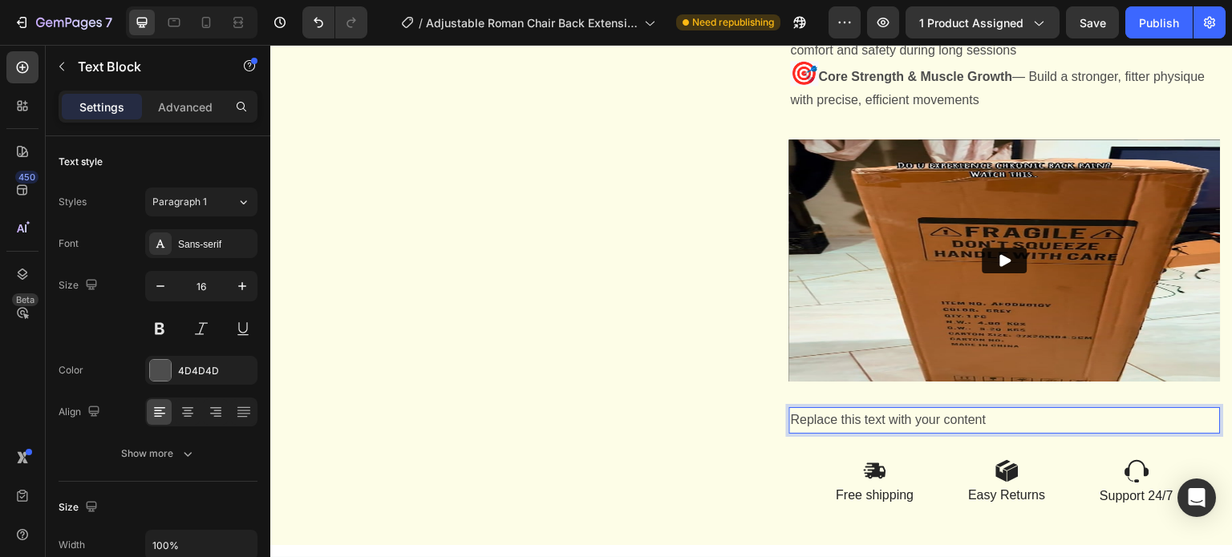
click at [906, 432] on p "Replace this text with your content" at bounding box center [1005, 420] width 428 height 23
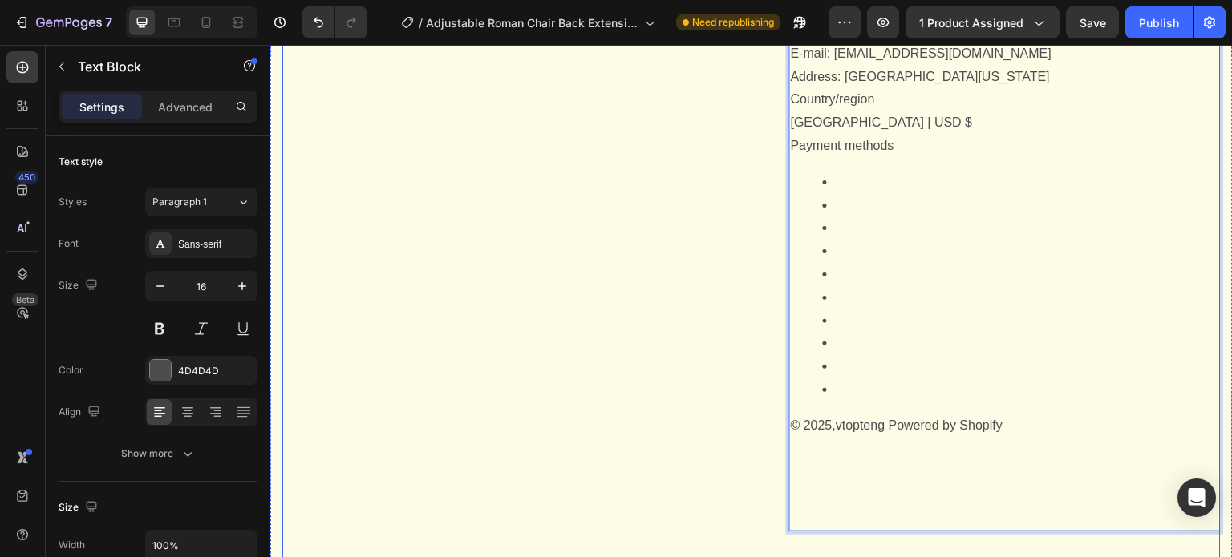
scroll to position [4609, 0]
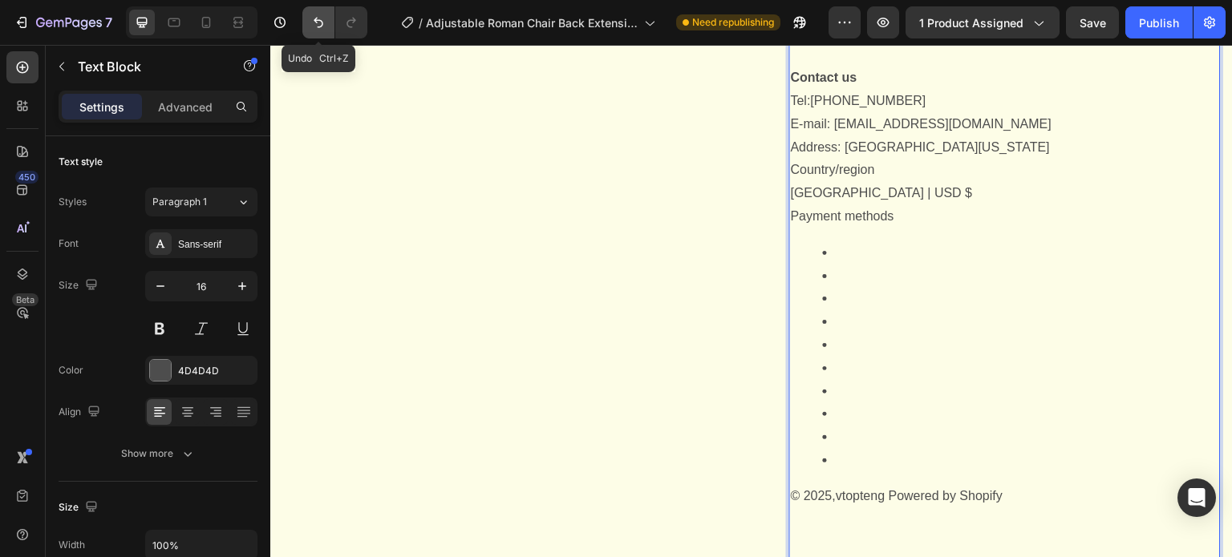
click at [319, 24] on icon "Undo/Redo" at bounding box center [318, 22] width 16 height 16
click at [317, 22] on icon "Undo/Redo" at bounding box center [318, 22] width 16 height 16
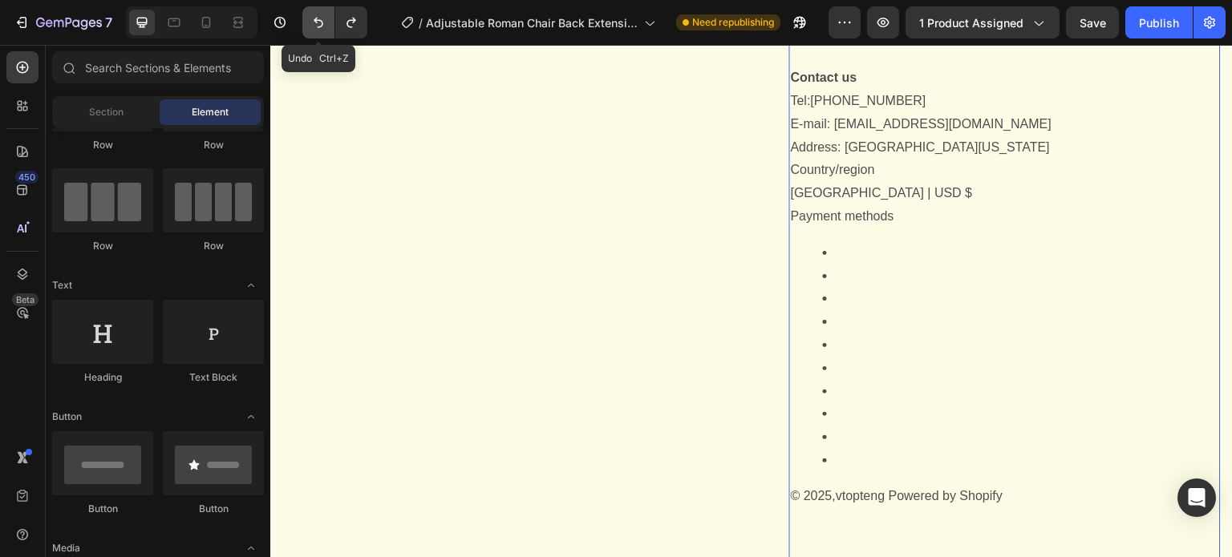
scroll to position [2547, 0]
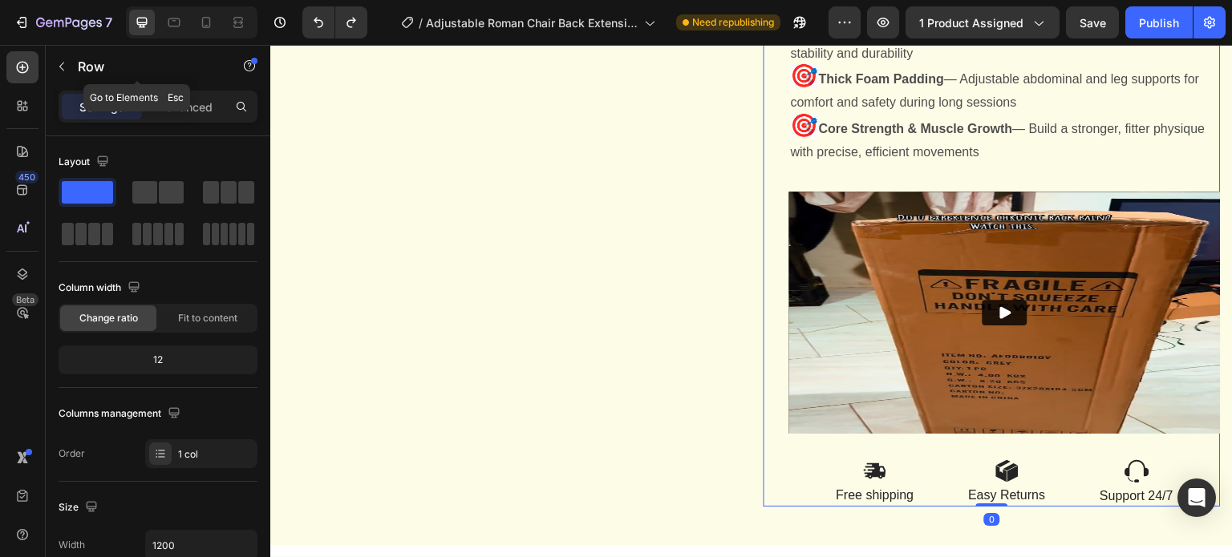
drag, startPoint x: 65, startPoint y: 62, endPoint x: 123, endPoint y: 119, distance: 82.2
click at [65, 62] on icon "button" at bounding box center [61, 66] width 13 height 13
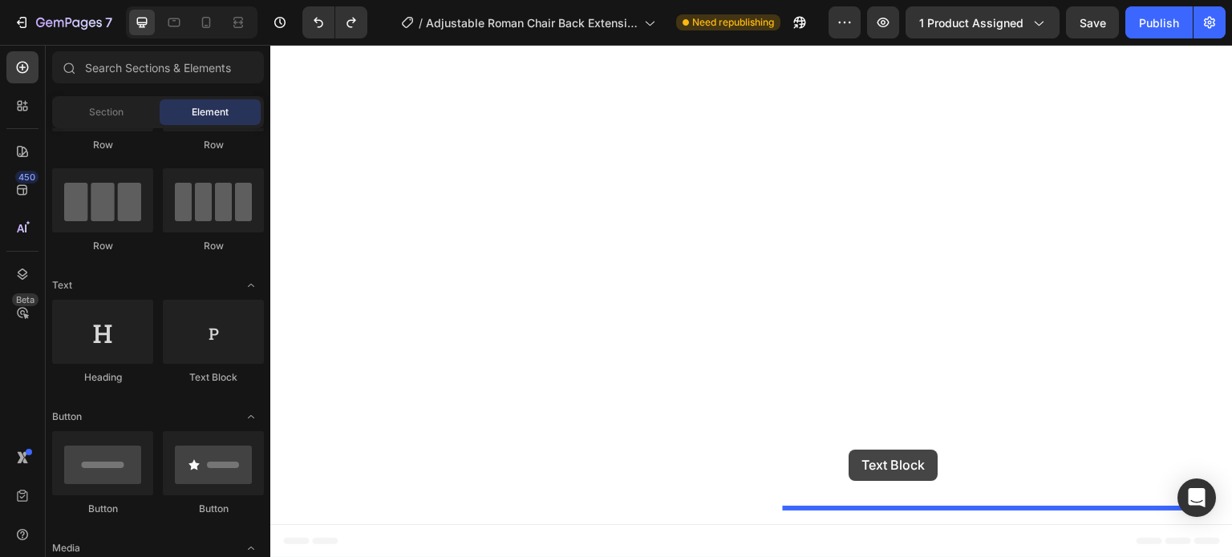
drag, startPoint x: 487, startPoint y: 398, endPoint x: 849, endPoint y: 450, distance: 366.2
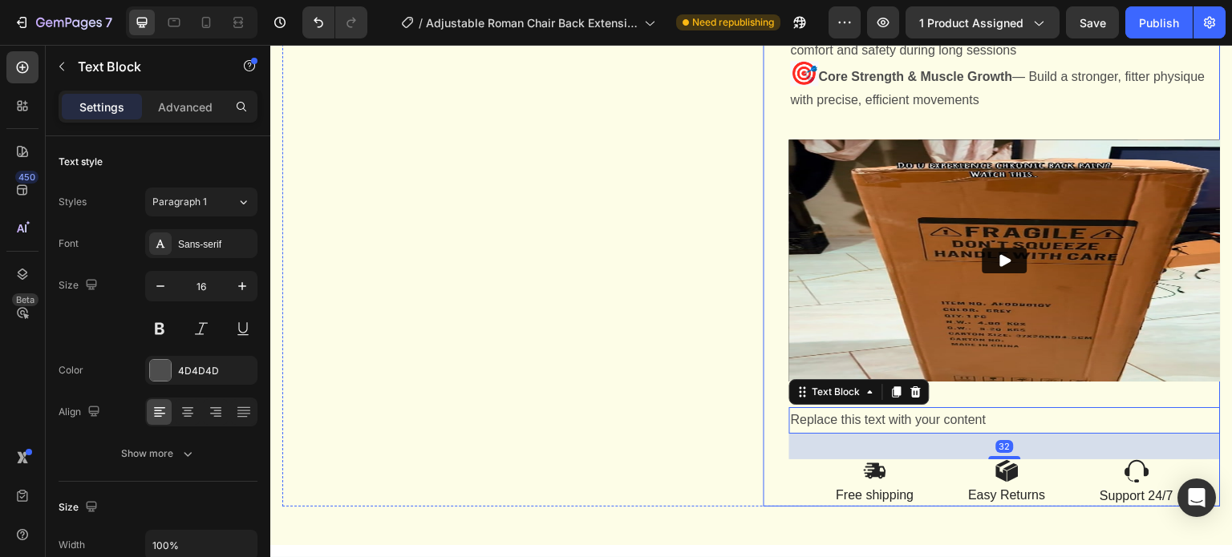
scroll to position [2599, 0]
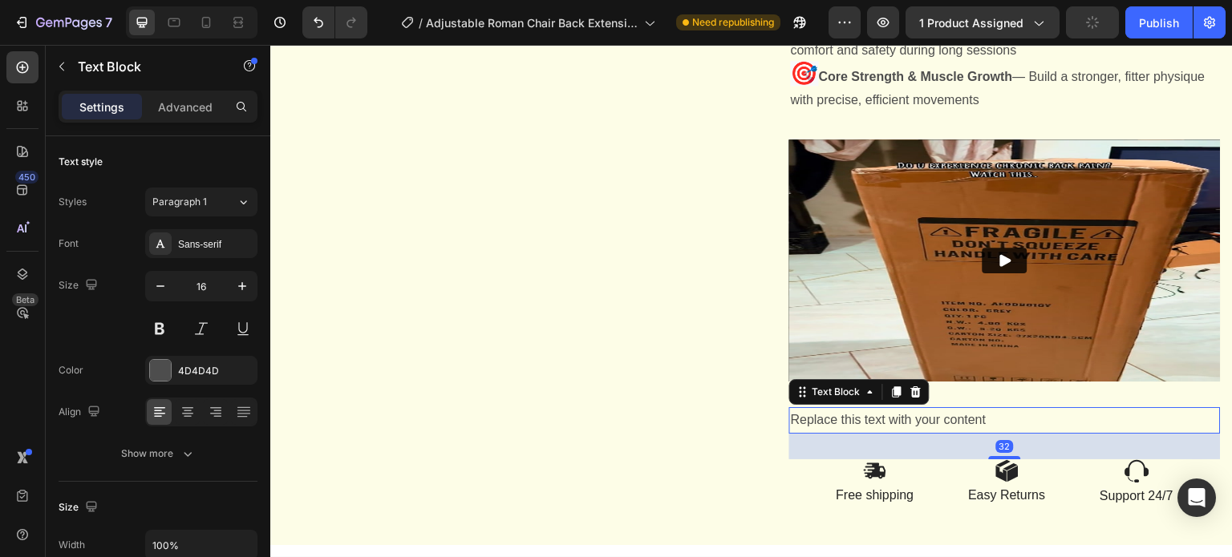
click at [832, 423] on div "Replace this text with your content" at bounding box center [1004, 420] width 431 height 26
click at [832, 423] on p "Replace this text with your content" at bounding box center [1005, 420] width 428 height 23
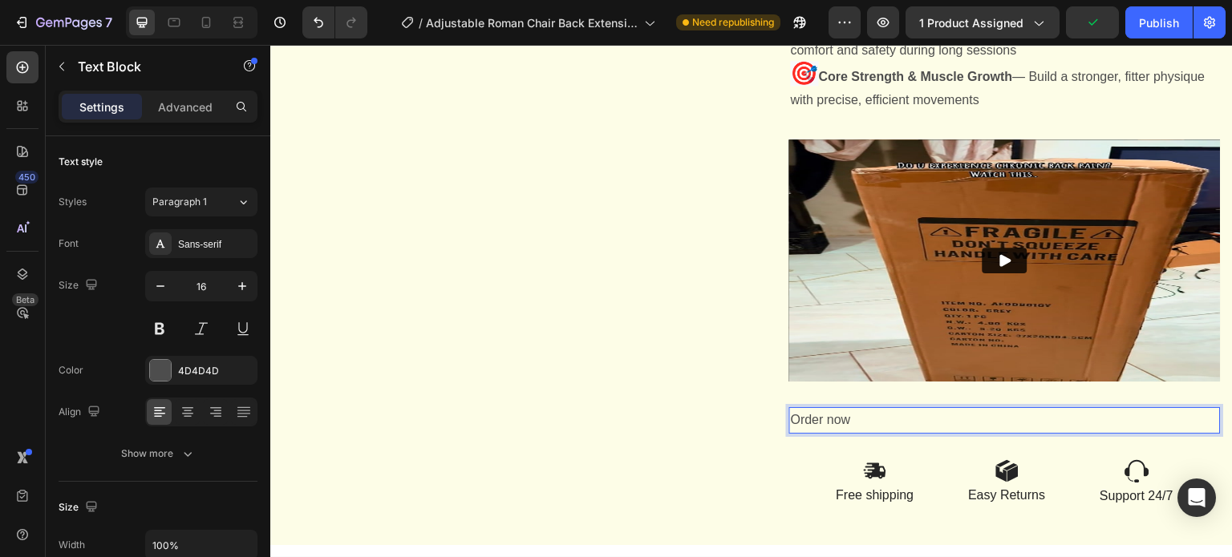
click at [791, 423] on p "Order now" at bounding box center [1005, 420] width 428 height 23
click at [791, 422] on p "Order now" at bounding box center [1005, 420] width 428 height 23
click at [883, 420] on p "🎁 Order now" at bounding box center [1005, 420] width 428 height 23
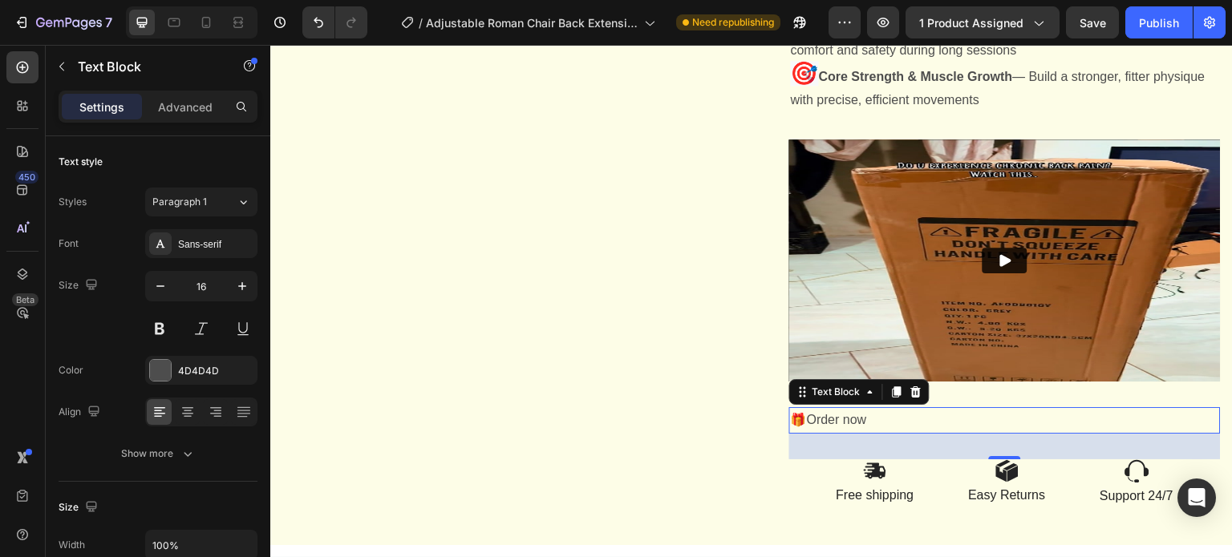
click at [865, 417] on p "🎁 Order now" at bounding box center [1005, 420] width 428 height 23
click at [814, 420] on p "🎁 Order now" at bounding box center [1005, 420] width 428 height 23
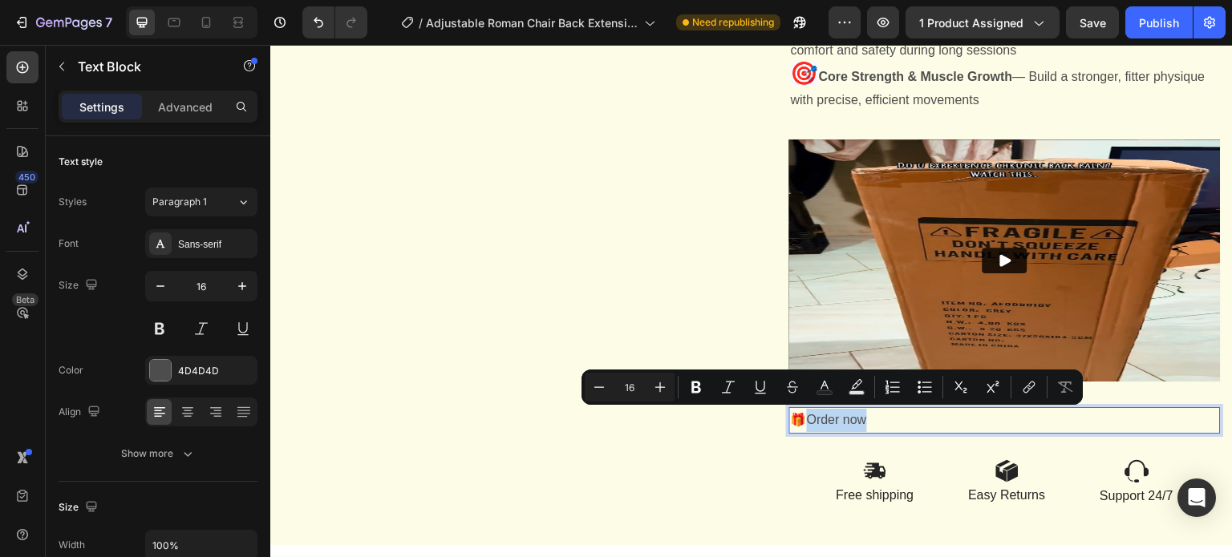
drag, startPoint x: 803, startPoint y: 420, endPoint x: 865, endPoint y: 418, distance: 62.6
click at [865, 418] on p "🎁 Order now" at bounding box center [1005, 420] width 428 height 23
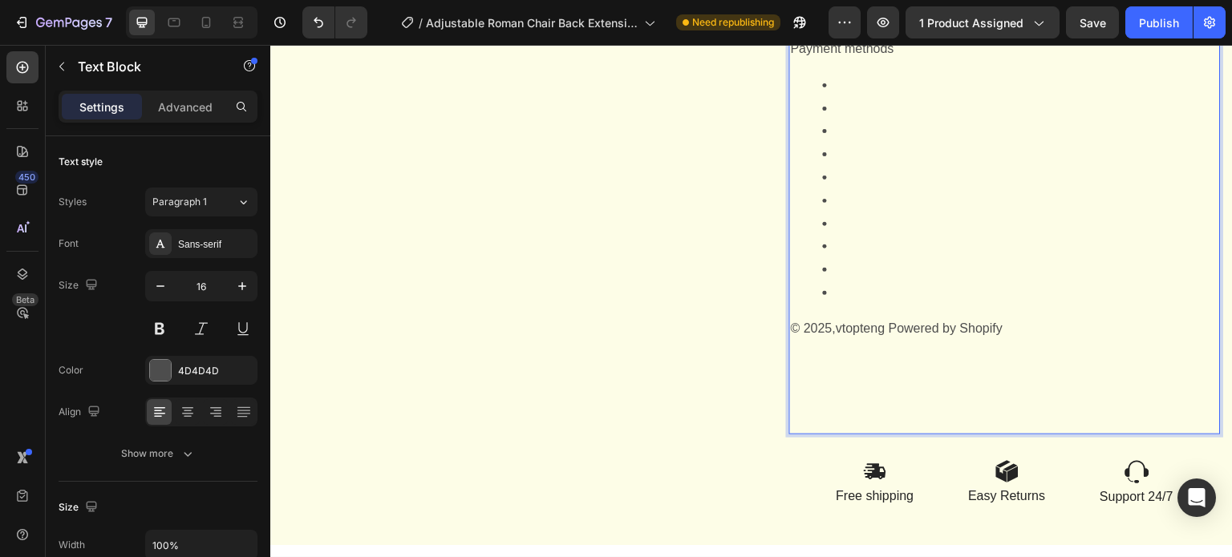
scroll to position [5755, 0]
click at [319, 22] on icon "Undo/Redo" at bounding box center [318, 22] width 16 height 16
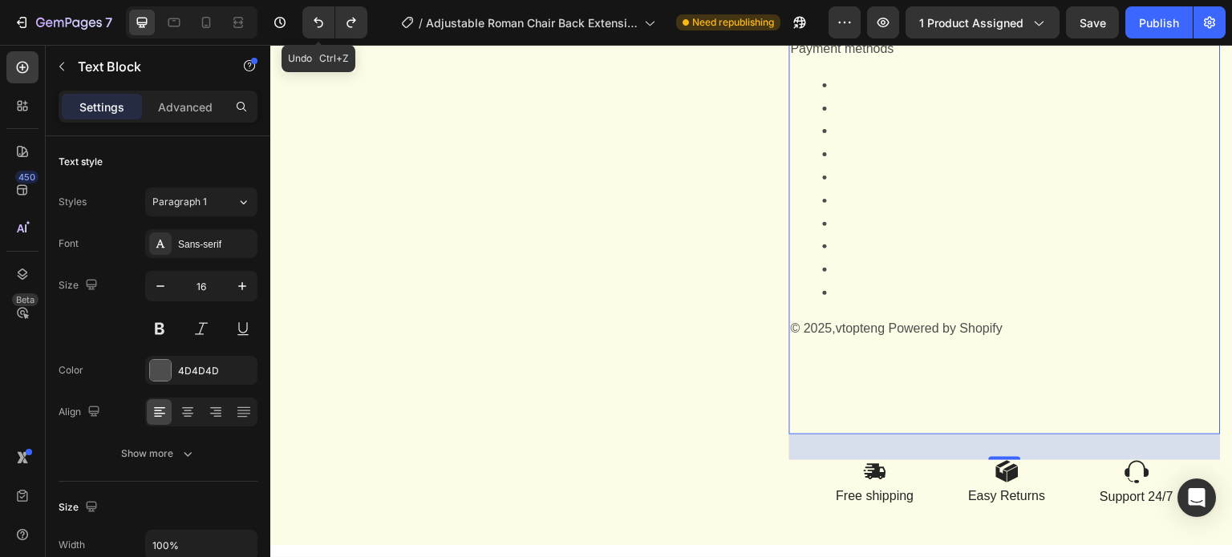
click at [316, 21] on icon "Undo/Redo" at bounding box center [318, 22] width 16 height 16
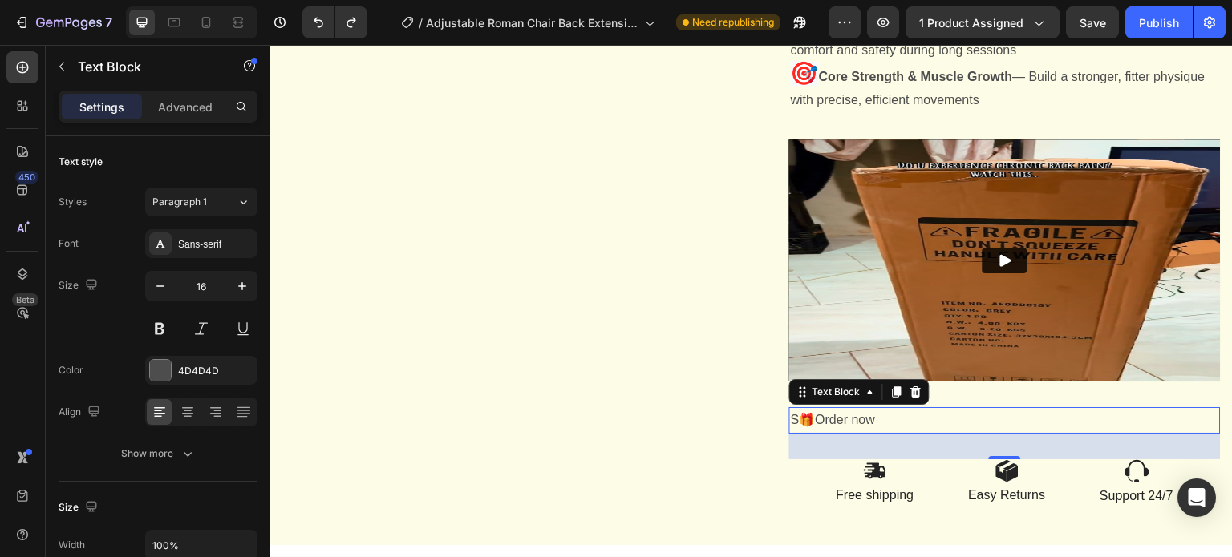
scroll to position [2599, 0]
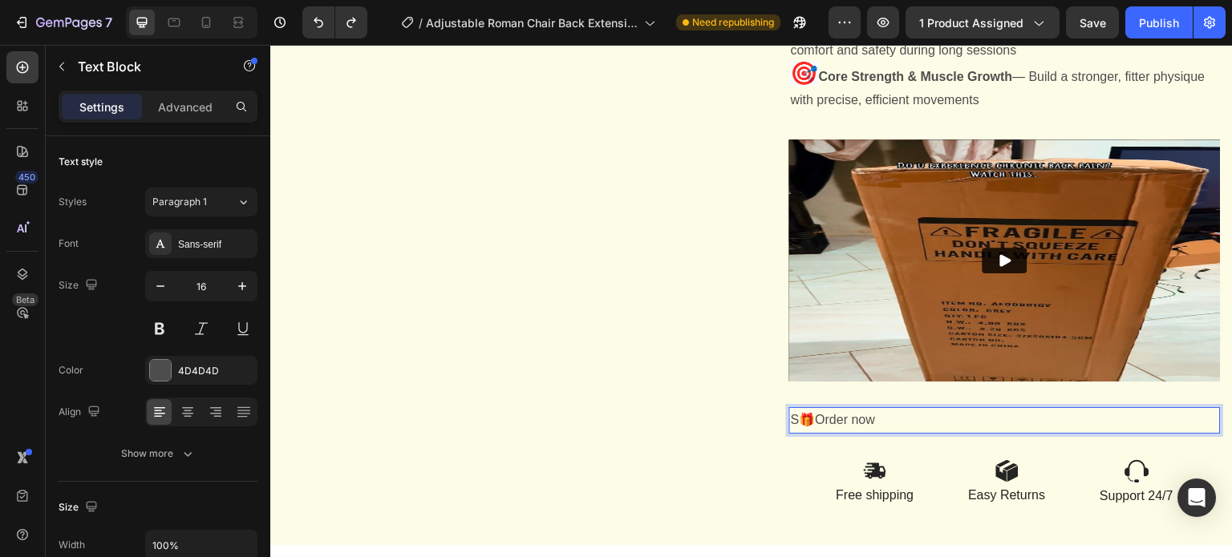
click at [791, 420] on p "S 🎁 Order now" at bounding box center [1005, 420] width 428 height 23
drag, startPoint x: 797, startPoint y: 421, endPoint x: 869, endPoint y: 420, distance: 72.2
click at [869, 420] on p "🎁 Order now" at bounding box center [1005, 420] width 428 height 23
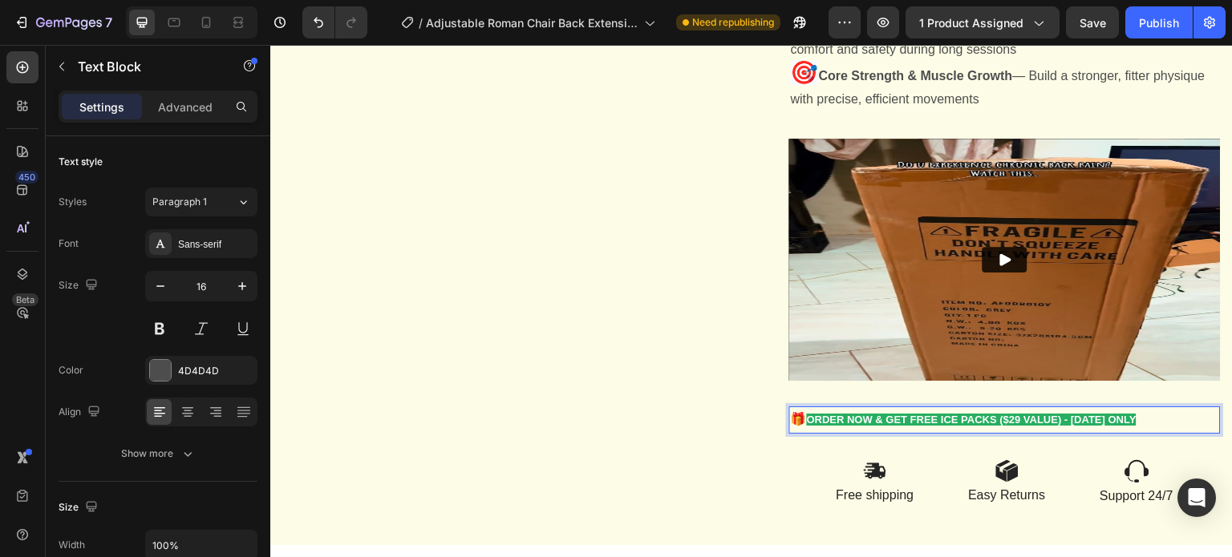
click at [845, 423] on strong "ORDER NOW & GET FREE ICE PACKS ($29 VALUE) - TODAY ONLY" at bounding box center [972, 420] width 330 height 12
click at [1158, 419] on p "🎁 ORDER NOW & GET FREE ICE PACKS ($29 VALUE) - TODAY ONLY" at bounding box center [1005, 420] width 428 height 24
click at [881, 418] on strong "ORDER NOW & GET FREE ICE PACKS ($29 VALUE) - TODAY ONLY" at bounding box center [972, 420] width 330 height 12
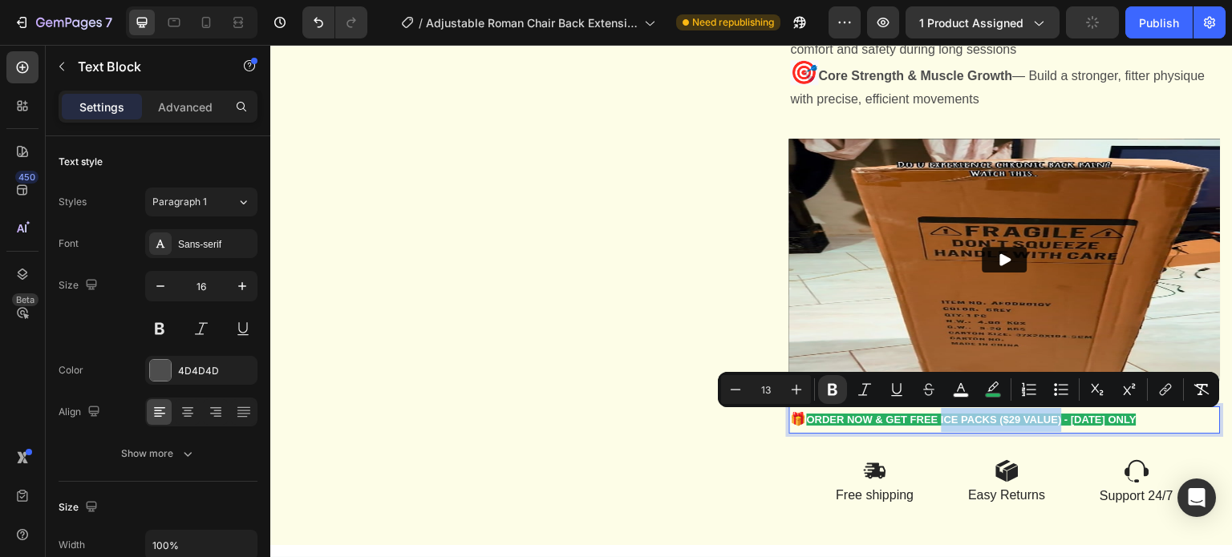
drag, startPoint x: 937, startPoint y: 423, endPoint x: 1058, endPoint y: 430, distance: 121.3
click at [1058, 430] on p "🎁 ORDER NOW & GET FREE ICE PACKS ($29 VALUE) - TODAY ONLY" at bounding box center [1005, 420] width 428 height 24
drag, startPoint x: 990, startPoint y: 422, endPoint x: 1063, endPoint y: 427, distance: 73.1
click at [1063, 427] on p "🎁 ORDER NOW & GET FREE shipping - TODAY ONLY" at bounding box center [1005, 420] width 428 height 24
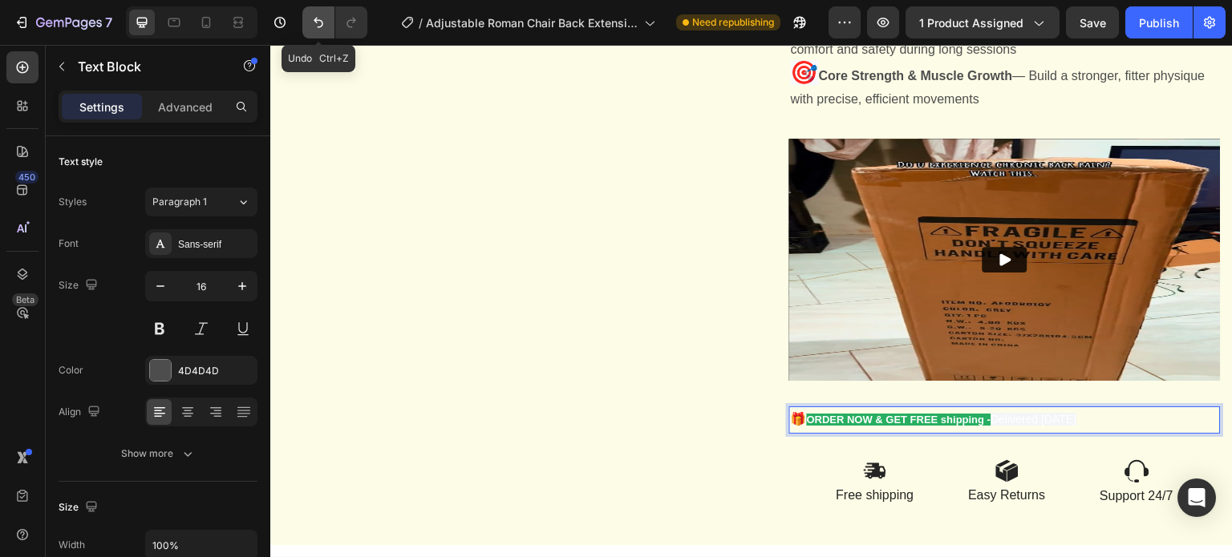
click at [318, 24] on icon "Undo/Redo" at bounding box center [318, 22] width 16 height 16
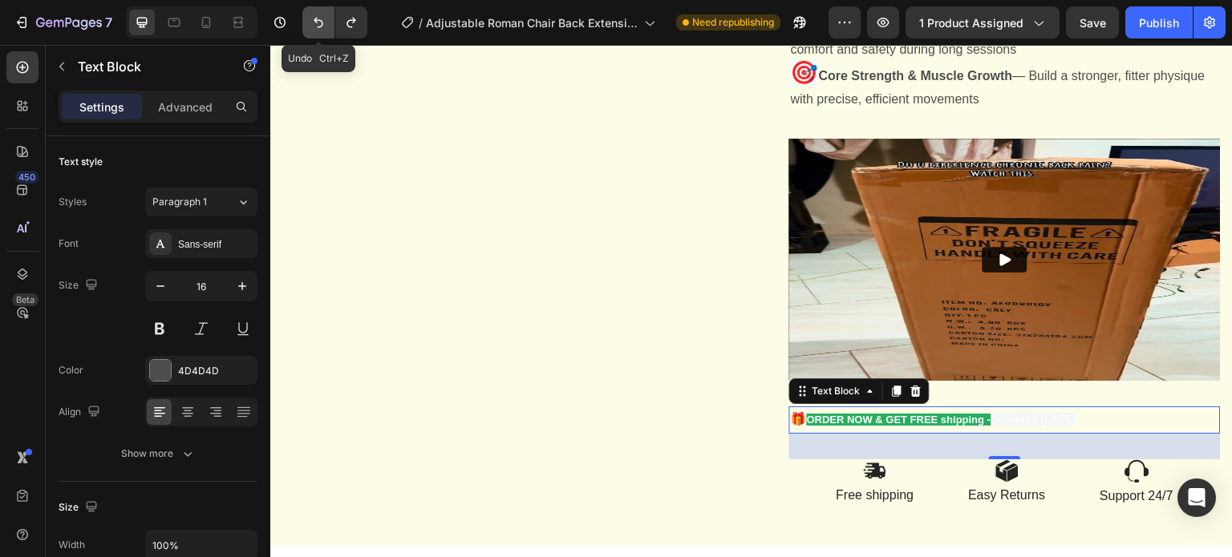
click at [318, 14] on icon "Undo/Redo" at bounding box center [318, 22] width 16 height 16
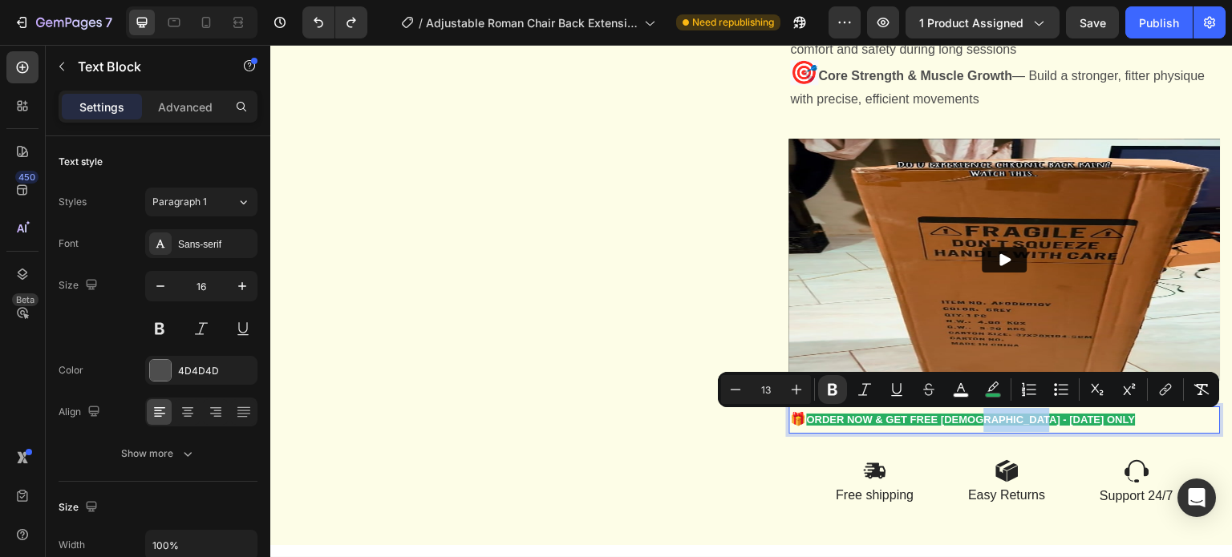
drag, startPoint x: 960, startPoint y: 420, endPoint x: 1031, endPoint y: 423, distance: 71.4
click at [1031, 423] on p "🎁 ORDER NOW & GET FREE shi - TODAY ONLY" at bounding box center [1005, 420] width 428 height 24
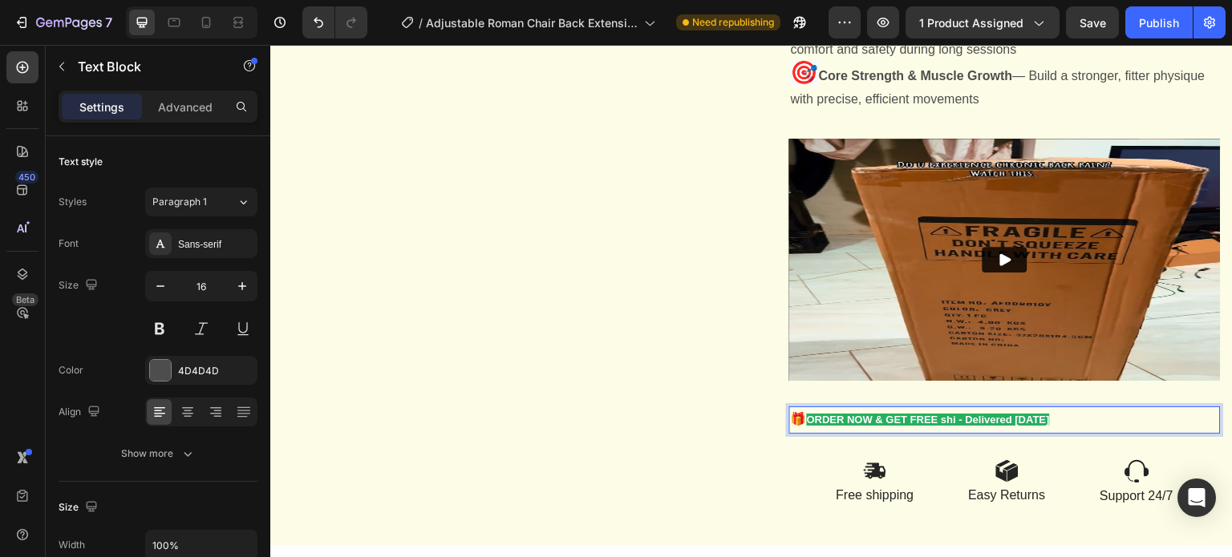
click at [1026, 417] on strong "ORDER NOW & GET FREE shi - Delivered within 3 days" at bounding box center [928, 420] width 243 height 12
click at [1050, 418] on strong "ORDER NOW & GET FREE shi - Delivered within 3 days" at bounding box center [928, 420] width 243 height 12
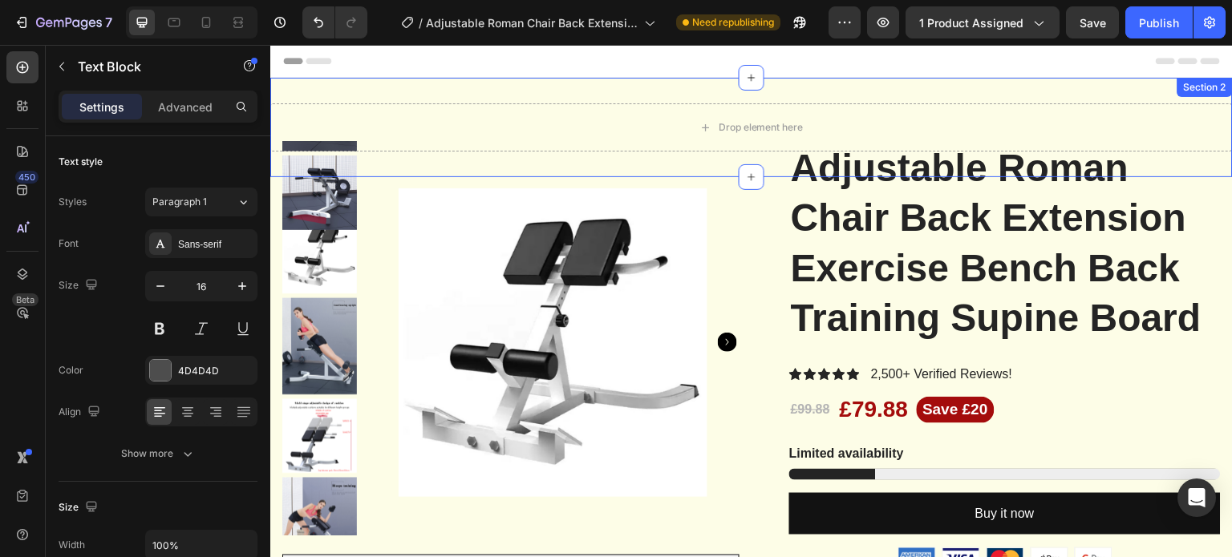
scroll to position [0, 0]
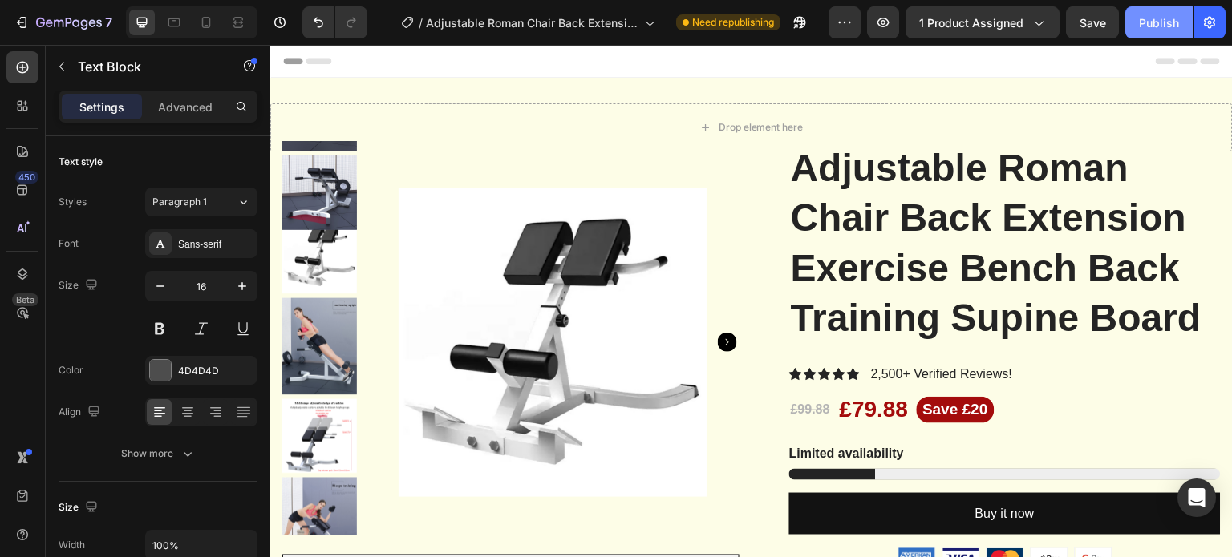
click at [1139, 32] on button "Publish" at bounding box center [1158, 22] width 67 height 32
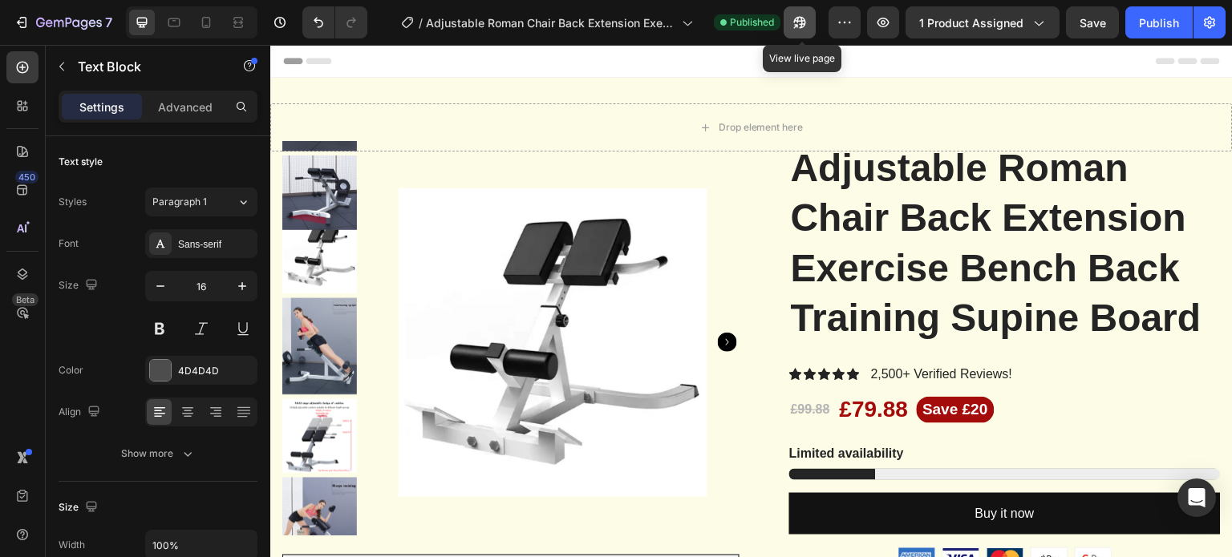
click at [801, 28] on icon "button" at bounding box center [799, 22] width 16 height 16
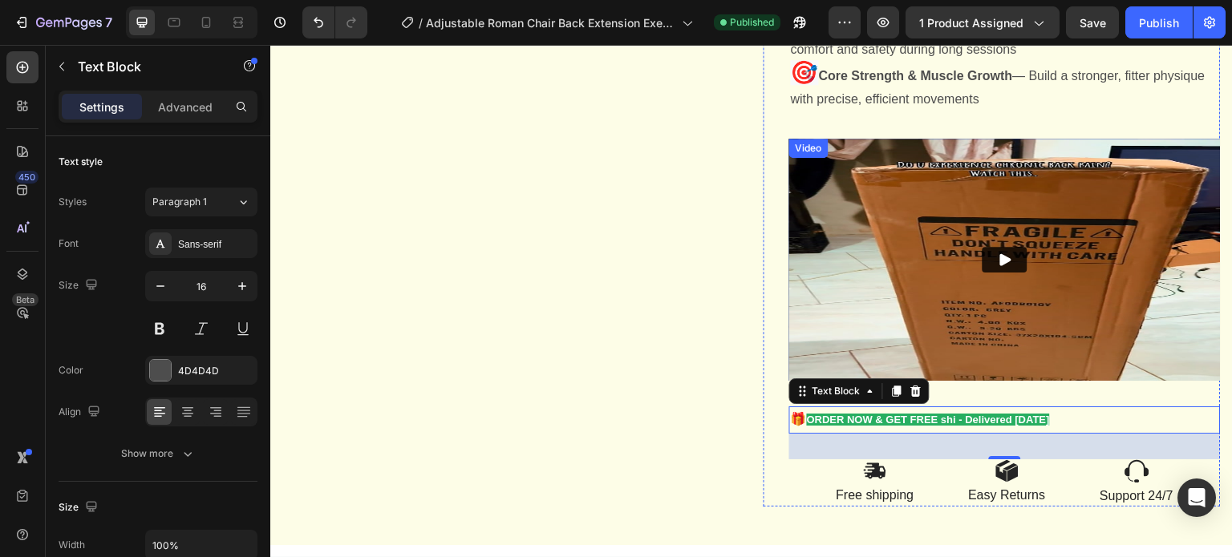
scroll to position [2600, 0]
click at [890, 415] on strong "ORDER NOW & GET FREE shi - Delivered within 3 days" at bounding box center [928, 420] width 243 height 12
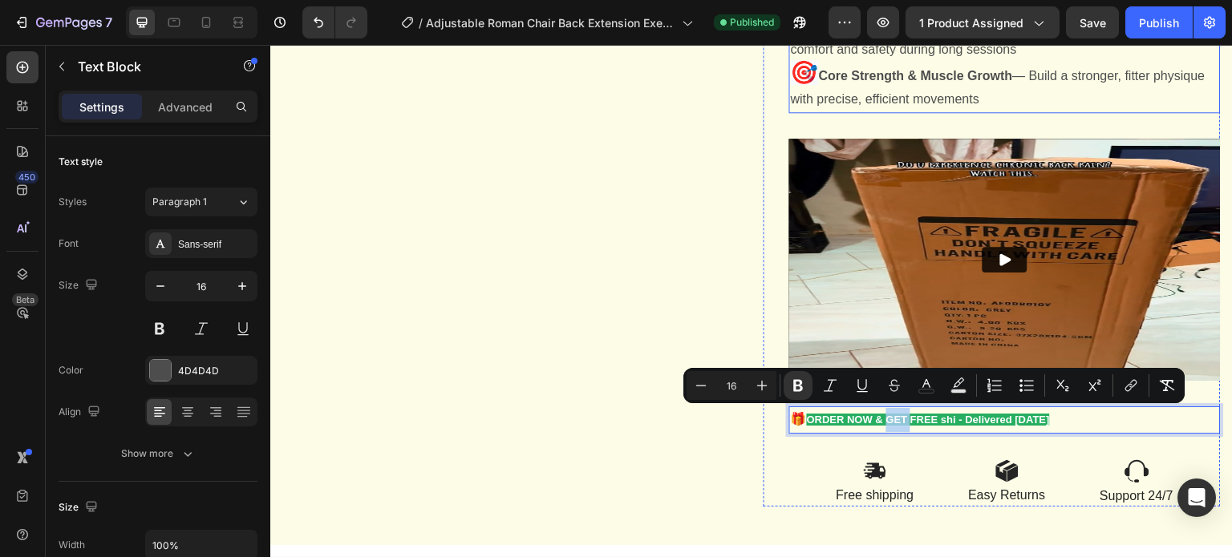
click at [854, 79] on strong "Core Strength & Muscle Growth" at bounding box center [916, 76] width 194 height 14
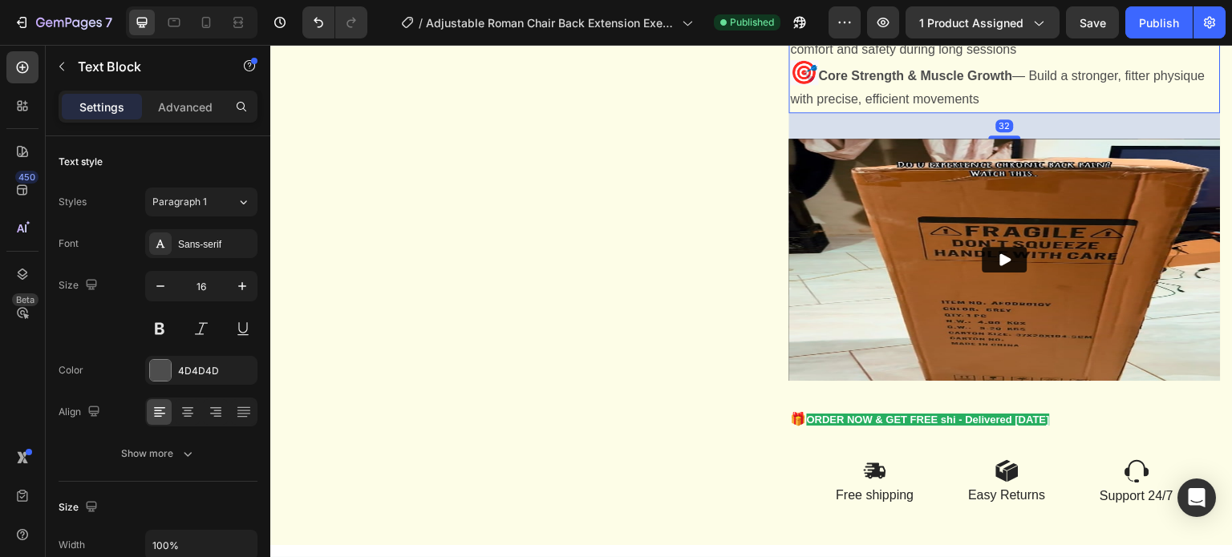
click at [854, 79] on strong "Core Strength & Muscle Growth" at bounding box center [916, 76] width 194 height 14
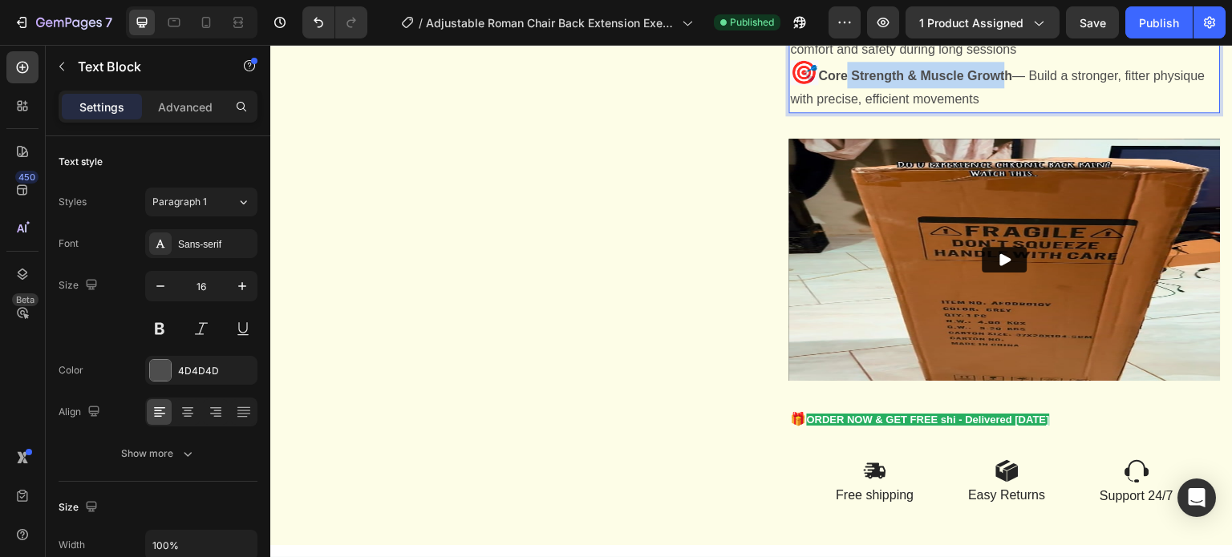
drag, startPoint x: 845, startPoint y: 80, endPoint x: 1012, endPoint y: 84, distance: 166.8
click at [1012, 83] on strong "Core Strength & Muscle Growth" at bounding box center [916, 76] width 194 height 14
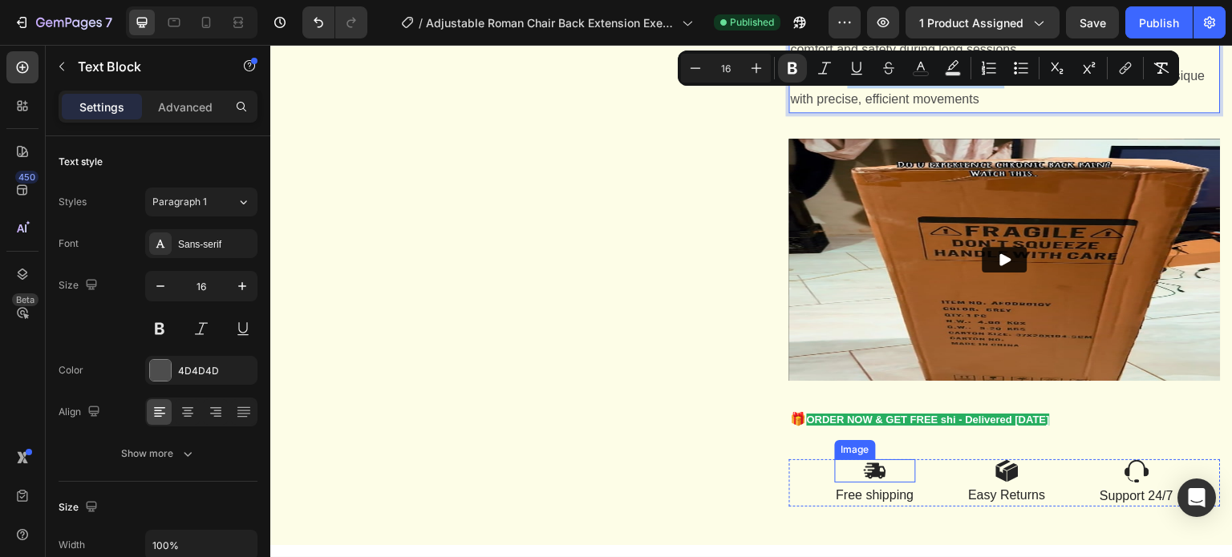
click at [843, 427] on p "🎁 ORDER NOW & GET FREE shi - Delivered within 3 days" at bounding box center [1005, 420] width 428 height 24
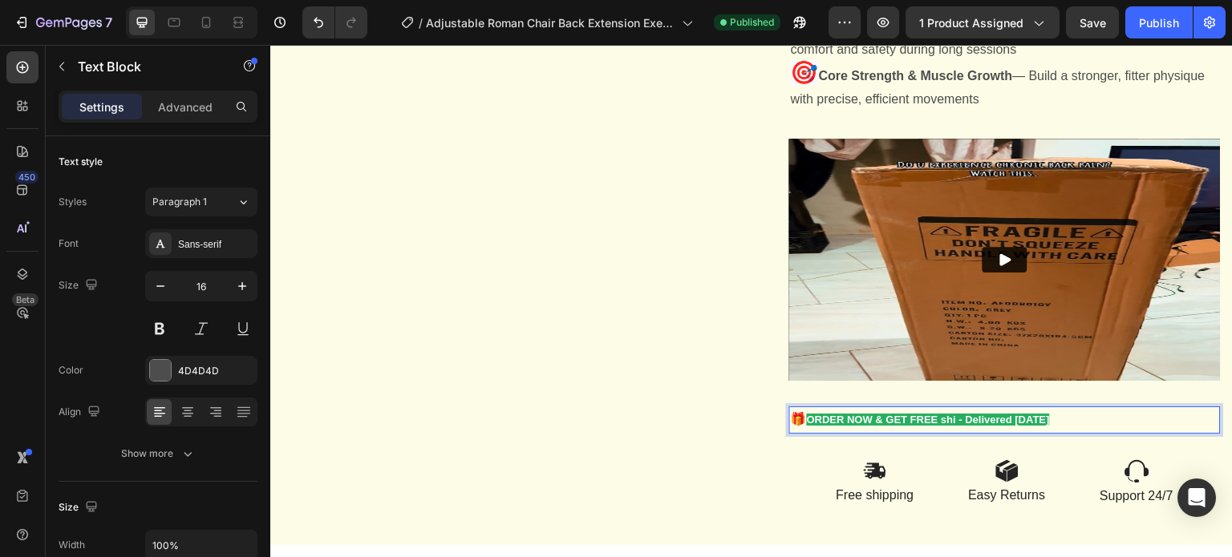
drag, startPoint x: 800, startPoint y: 420, endPoint x: 1078, endPoint y: 417, distance: 278.3
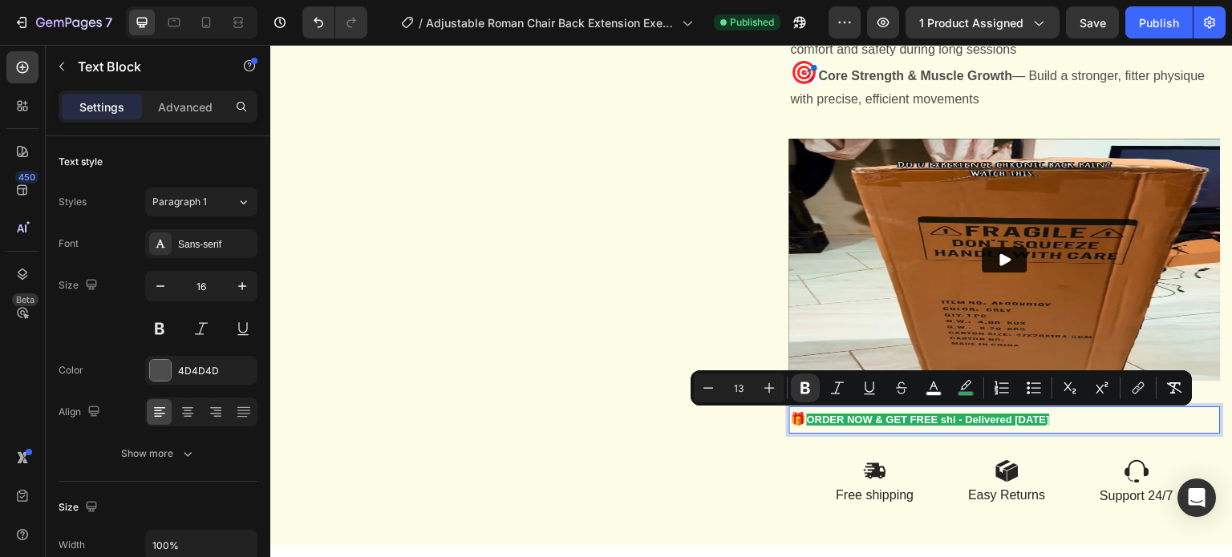
drag, startPoint x: 1087, startPoint y: 417, endPoint x: 800, endPoint y: 426, distance: 287.2
click at [800, 426] on p "🎁 ORDER NOW & GET FREE shi - Delivered within 3 days" at bounding box center [1005, 420] width 428 height 24
drag, startPoint x: 748, startPoint y: 391, endPoint x: 729, endPoint y: 391, distance: 19.3
click at [729, 391] on input "13" at bounding box center [738, 387] width 32 height 19
type input "16"
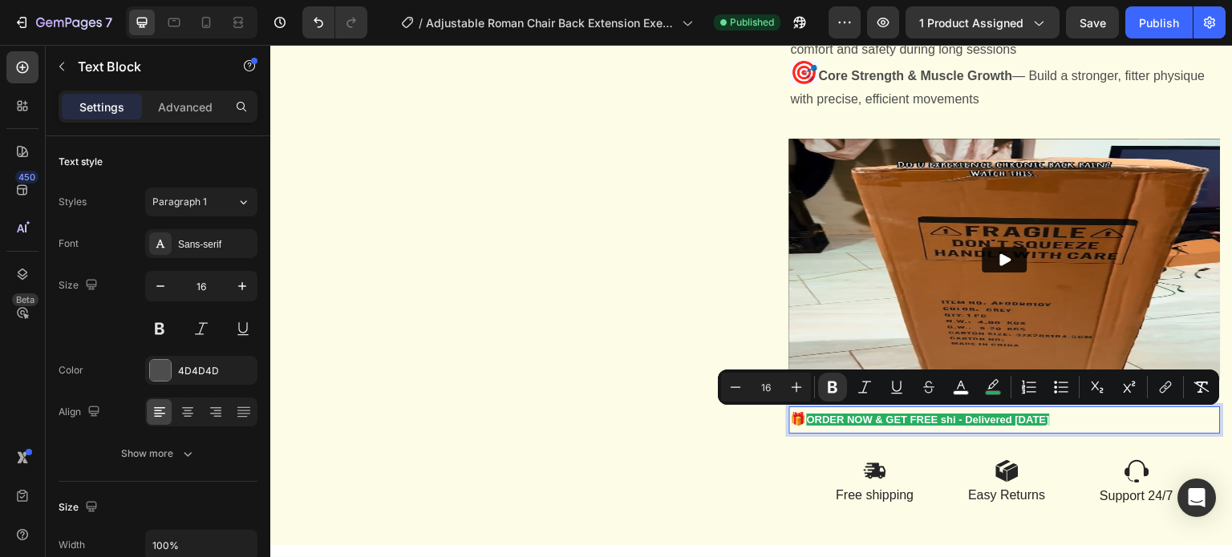
scroll to position [2599, 0]
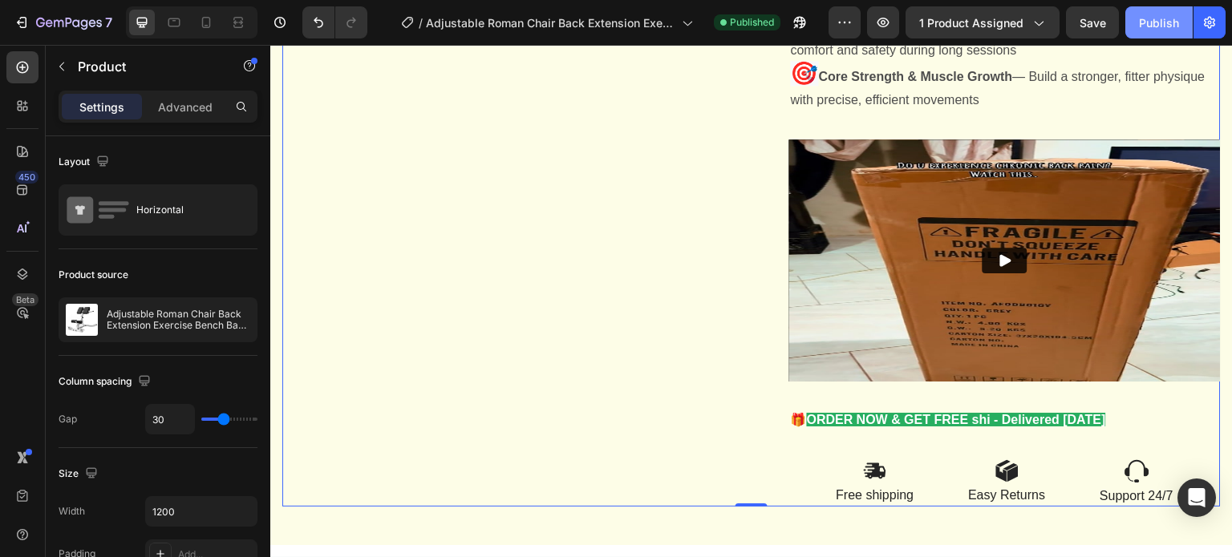
click at [1155, 18] on div "Publish" at bounding box center [1159, 22] width 40 height 17
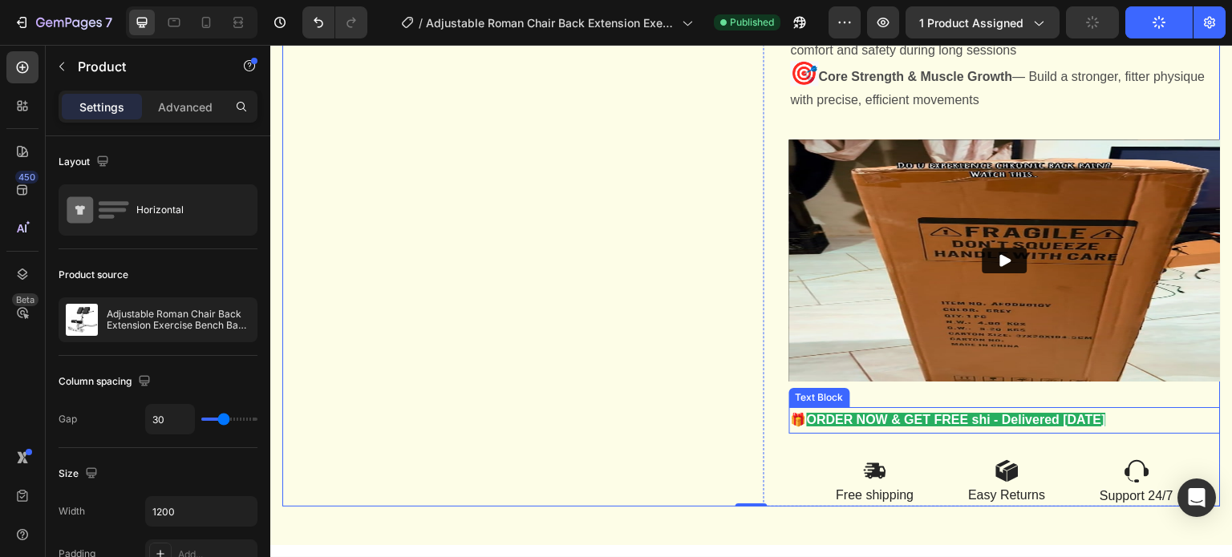
click at [984, 418] on strong "ORDER NOW & GET FREE shi - Delivered within 3 days" at bounding box center [956, 420] width 299 height 14
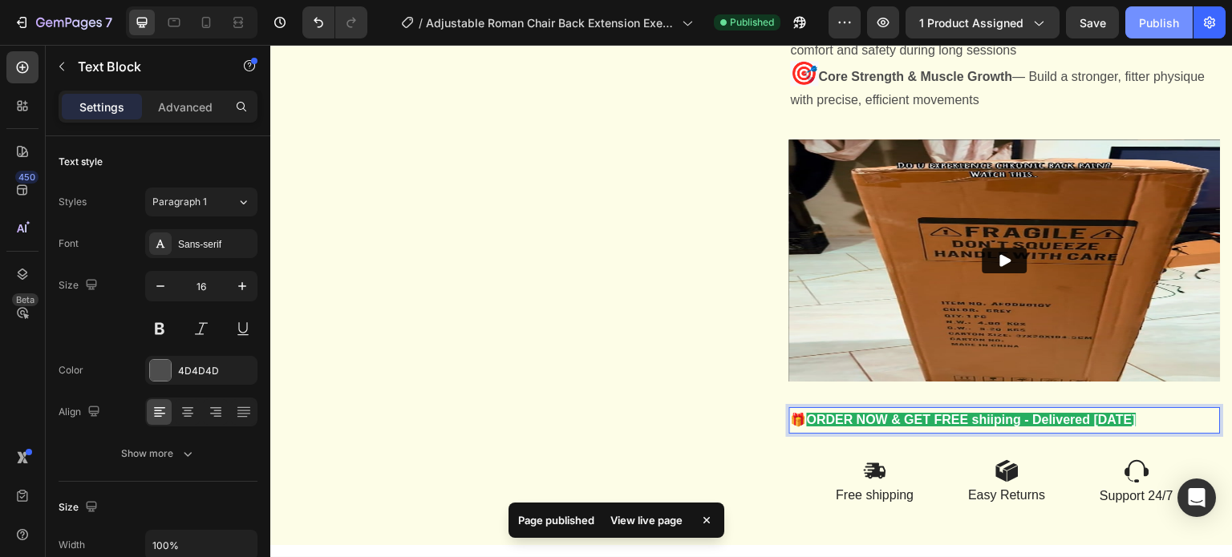
drag, startPoint x: 1155, startPoint y: 26, endPoint x: 1151, endPoint y: 34, distance: 9.7
click at [1155, 26] on div "Publish" at bounding box center [1159, 22] width 40 height 17
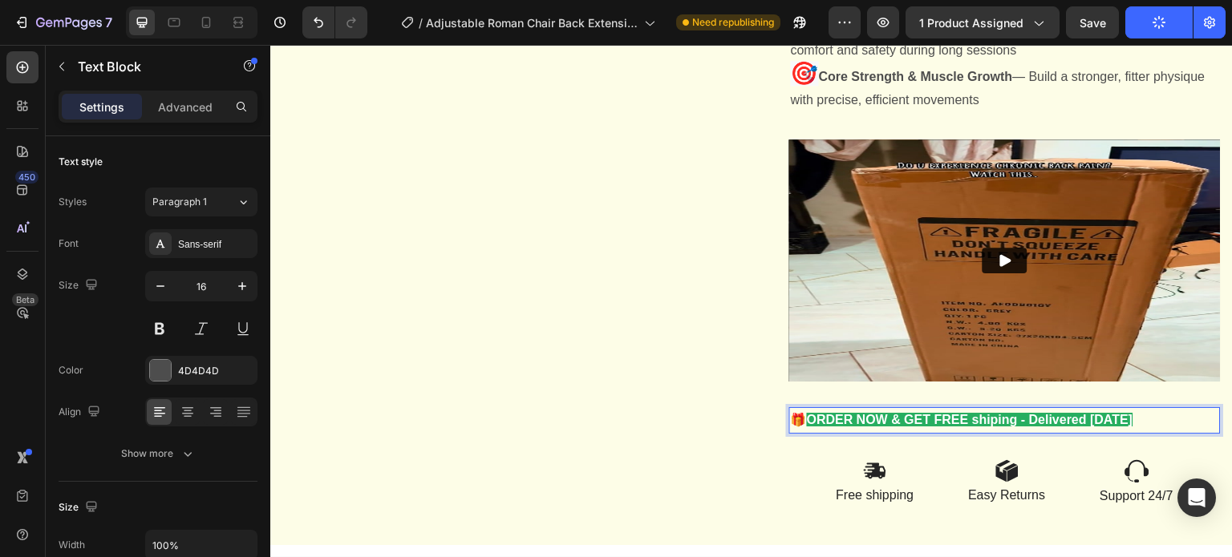
click at [991, 425] on strong "ORDER NOW & GET FREE shiping - Delivered within 3 days" at bounding box center [970, 420] width 326 height 14
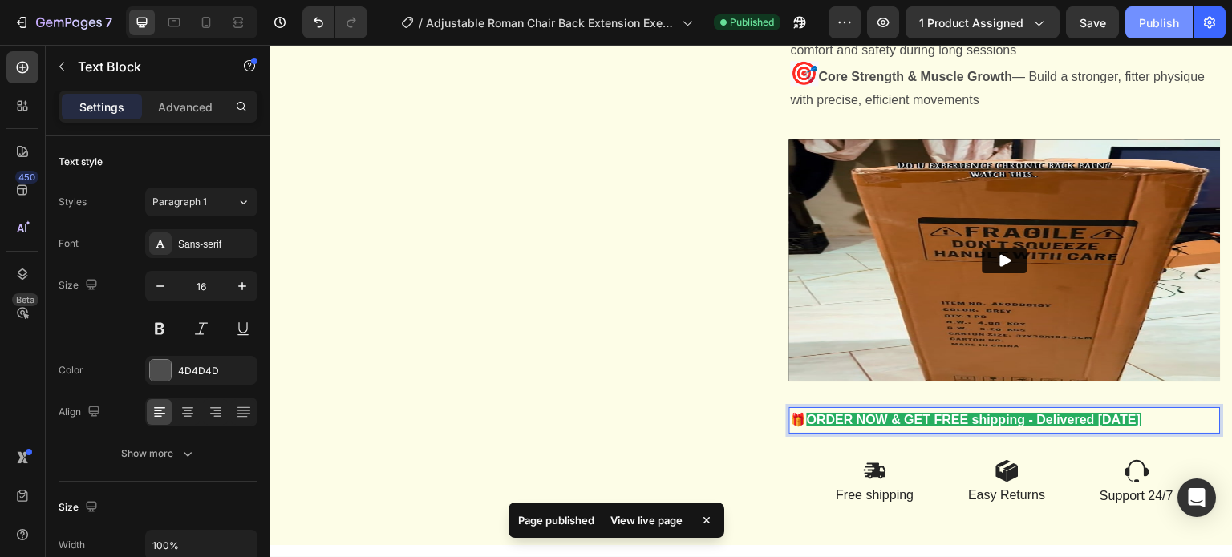
click at [1155, 28] on div "Publish" at bounding box center [1159, 22] width 40 height 17
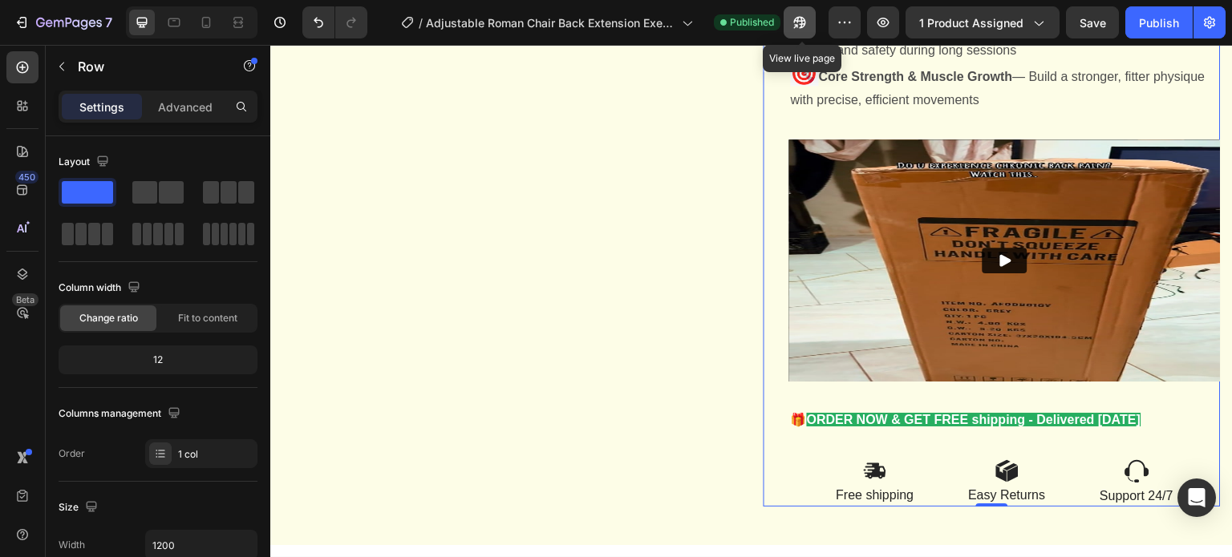
click at [798, 24] on icon "button" at bounding box center [796, 26] width 4 height 4
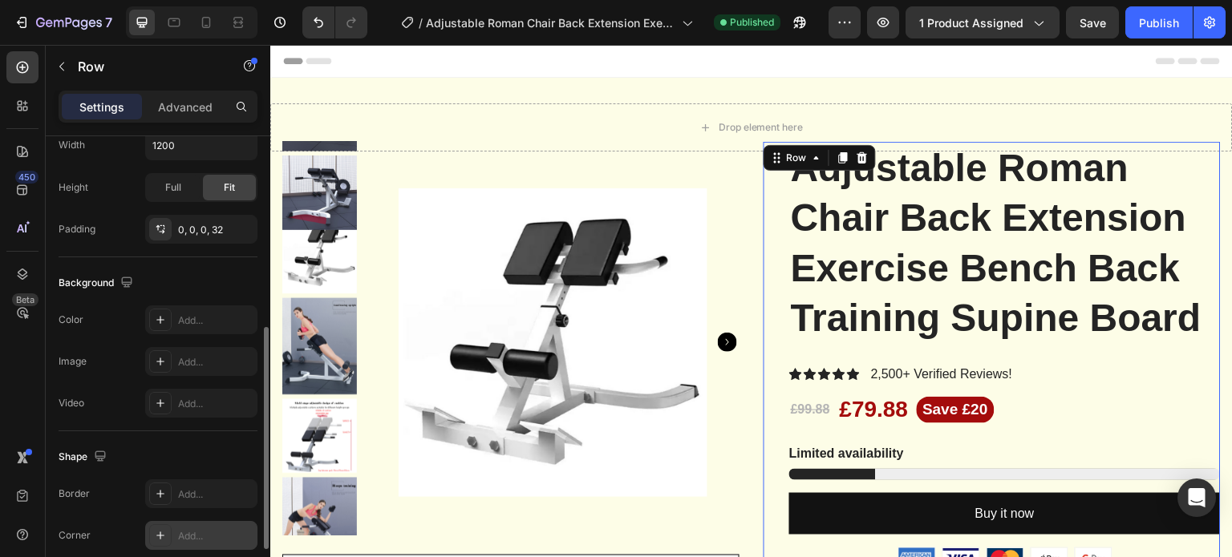
scroll to position [510, 0]
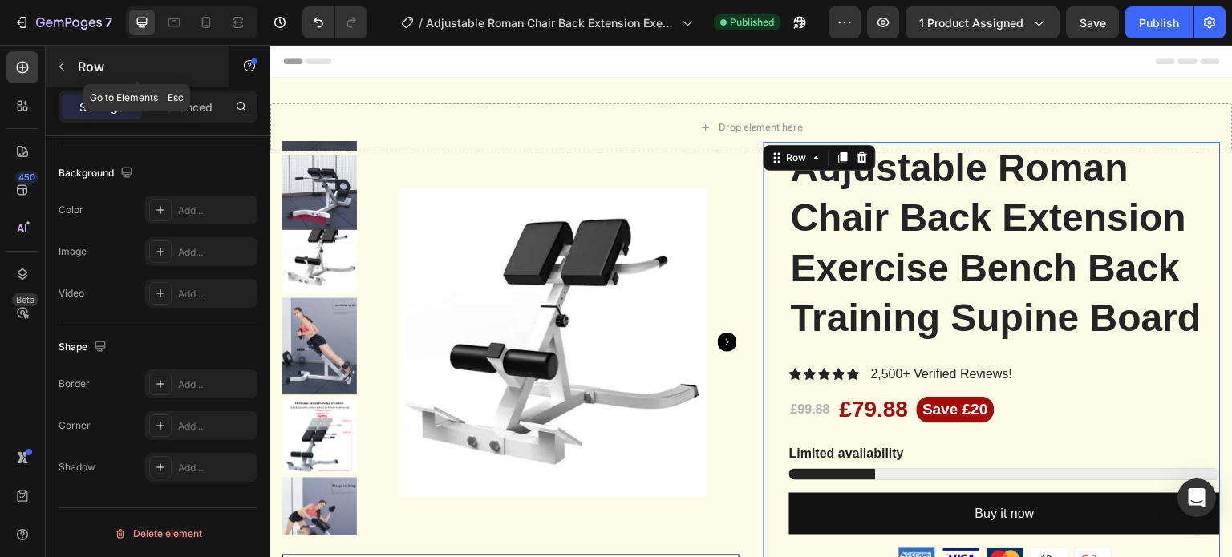
click at [57, 67] on icon "button" at bounding box center [61, 66] width 13 height 13
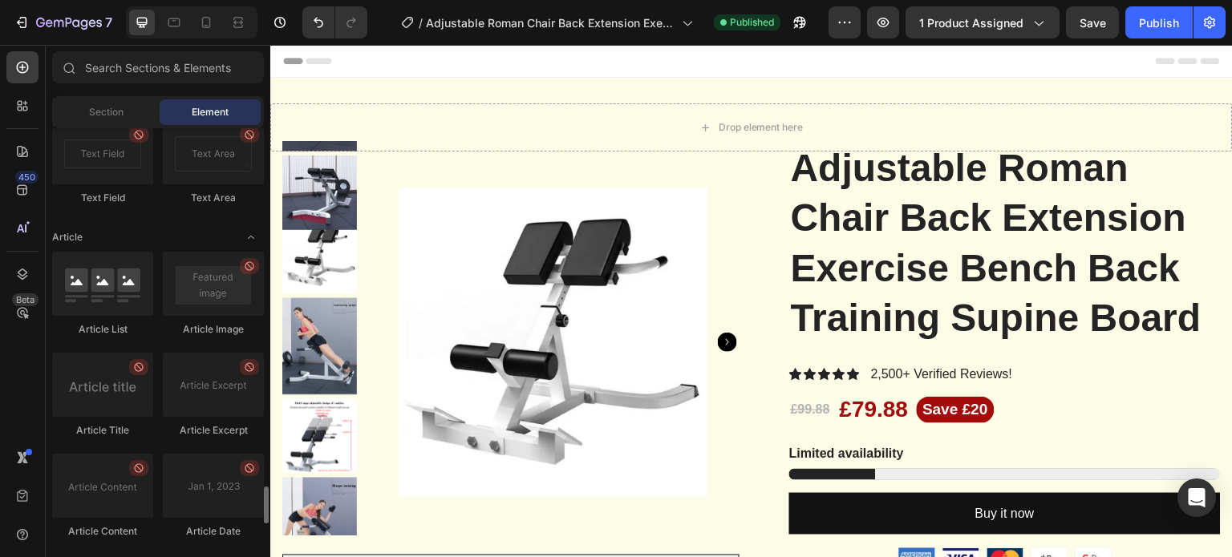
scroll to position [4433, 0]
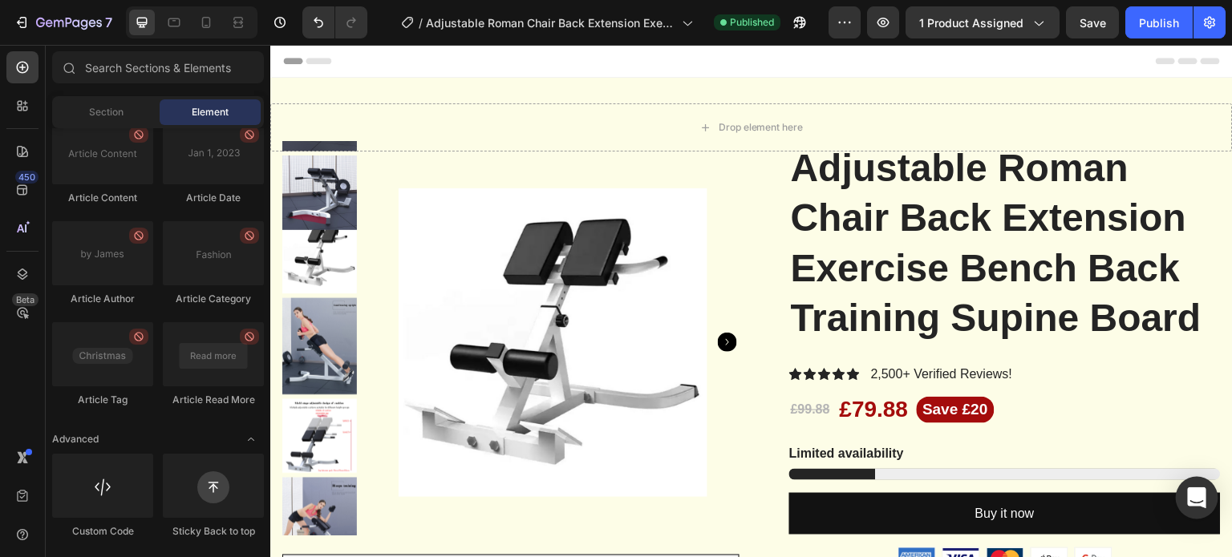
click at [1200, 504] on icon "Open Intercom Messenger" at bounding box center [1196, 498] width 18 height 21
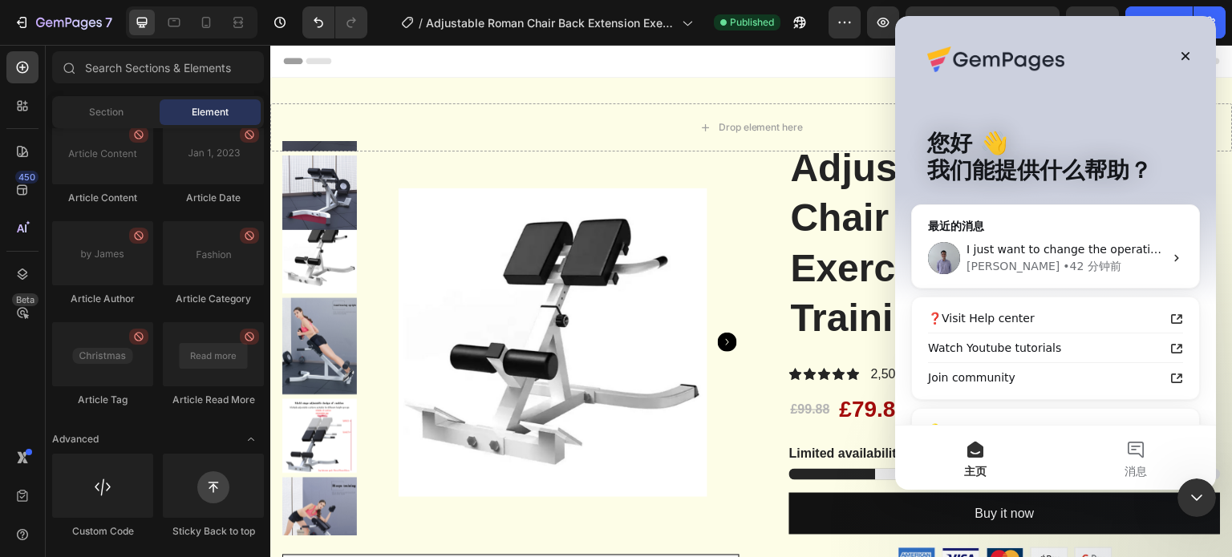
scroll to position [0, 0]
click at [1184, 57] on icon "关闭" at bounding box center [1185, 56] width 13 height 13
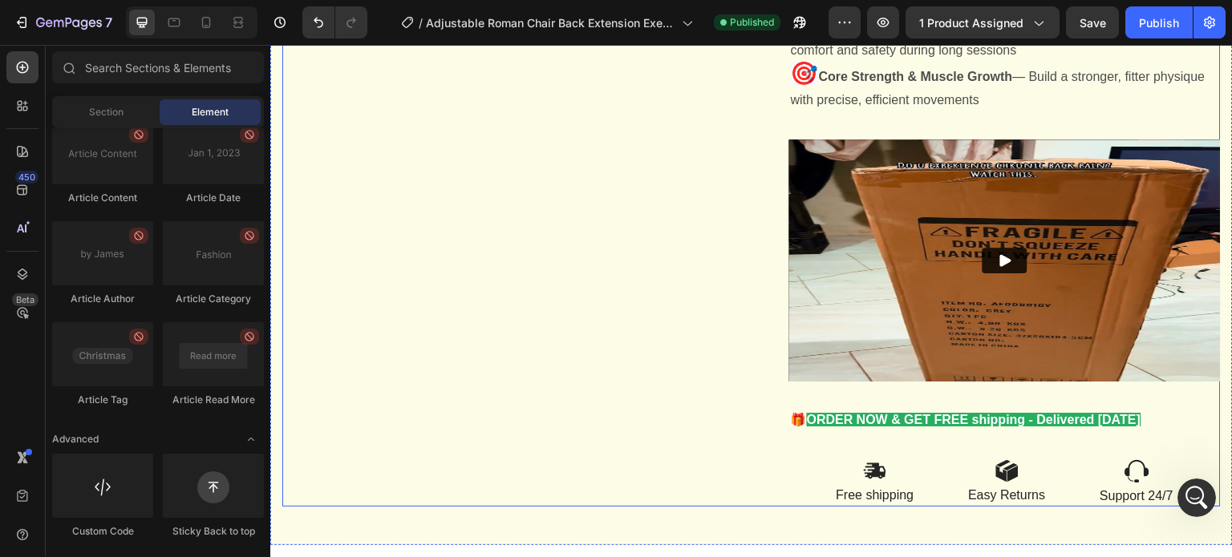
scroll to position [2599, 0]
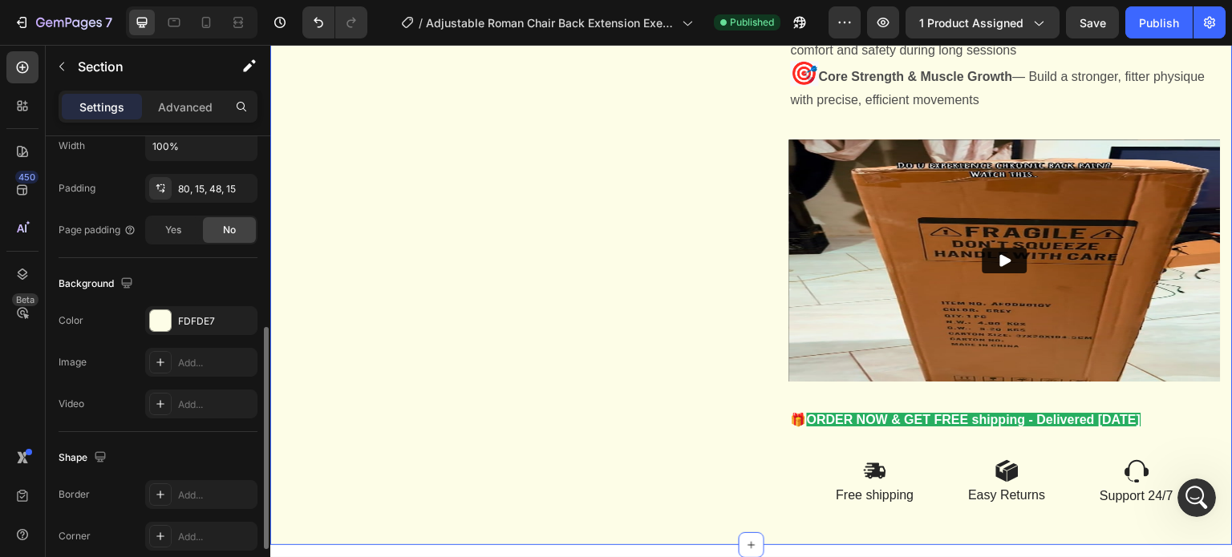
scroll to position [510, 0]
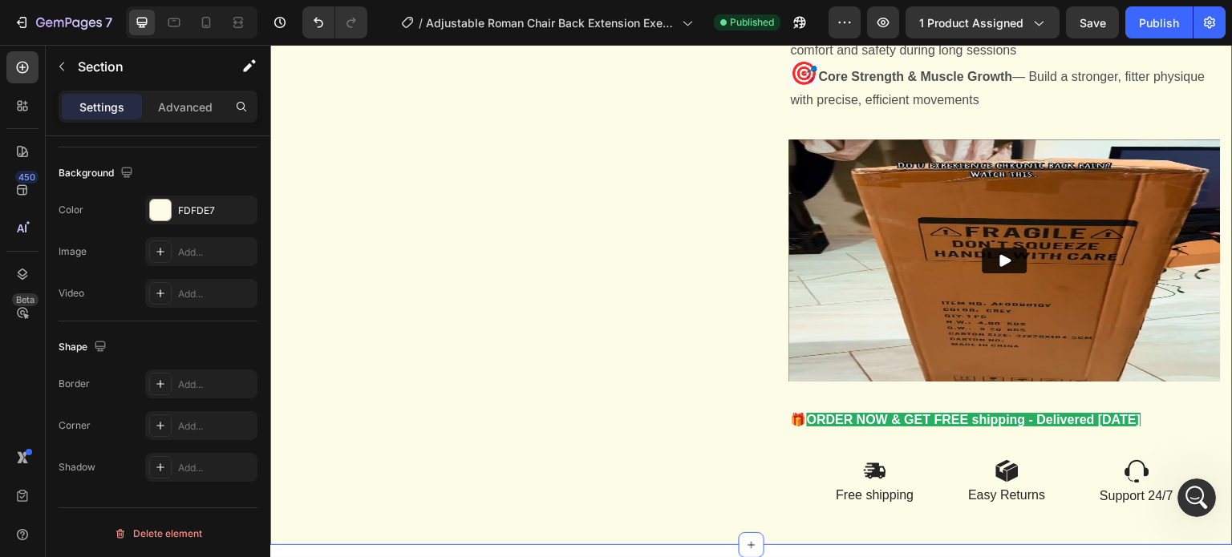
click at [748, 544] on icon at bounding box center [751, 545] width 13 height 13
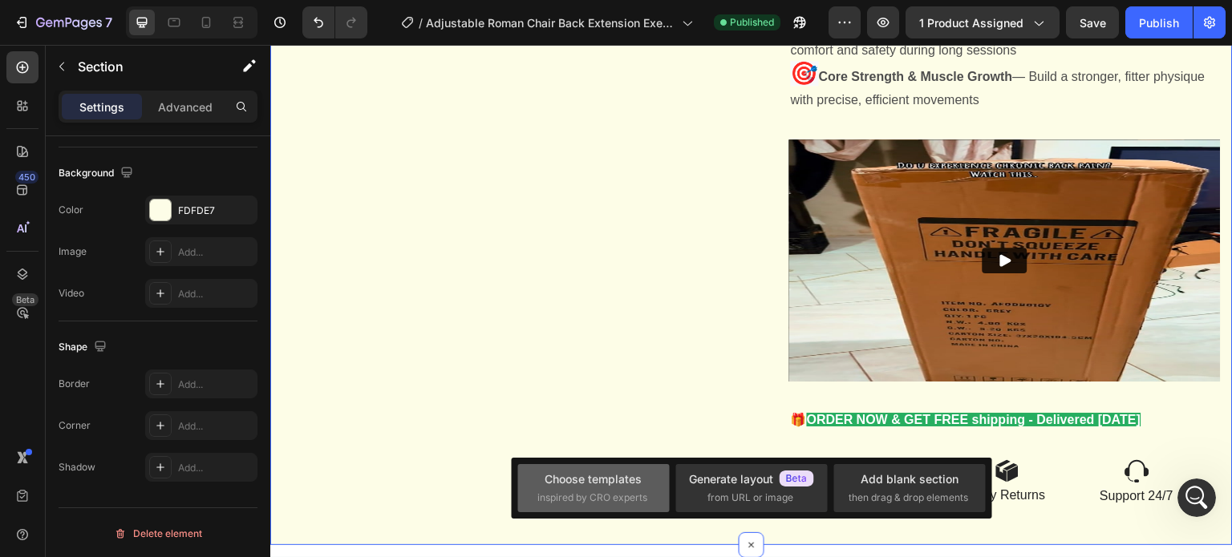
click at [619, 499] on span "inspired by CRO experts" at bounding box center [592, 498] width 110 height 14
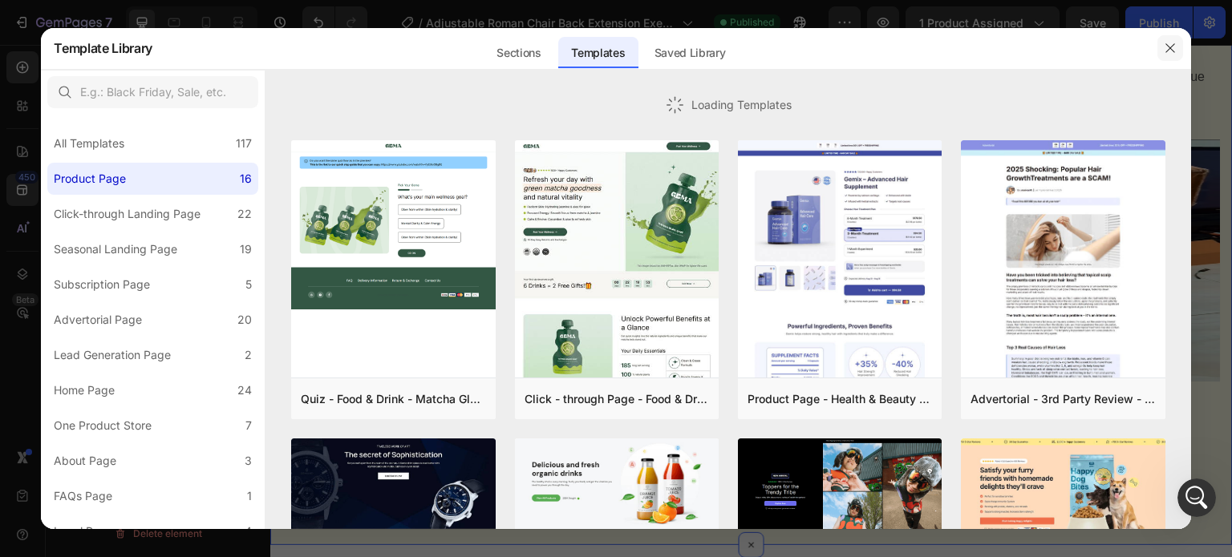
drag, startPoint x: 1165, startPoint y: 53, endPoint x: 723, endPoint y: 188, distance: 462.1
click at [1165, 53] on icon "button" at bounding box center [1169, 48] width 13 height 13
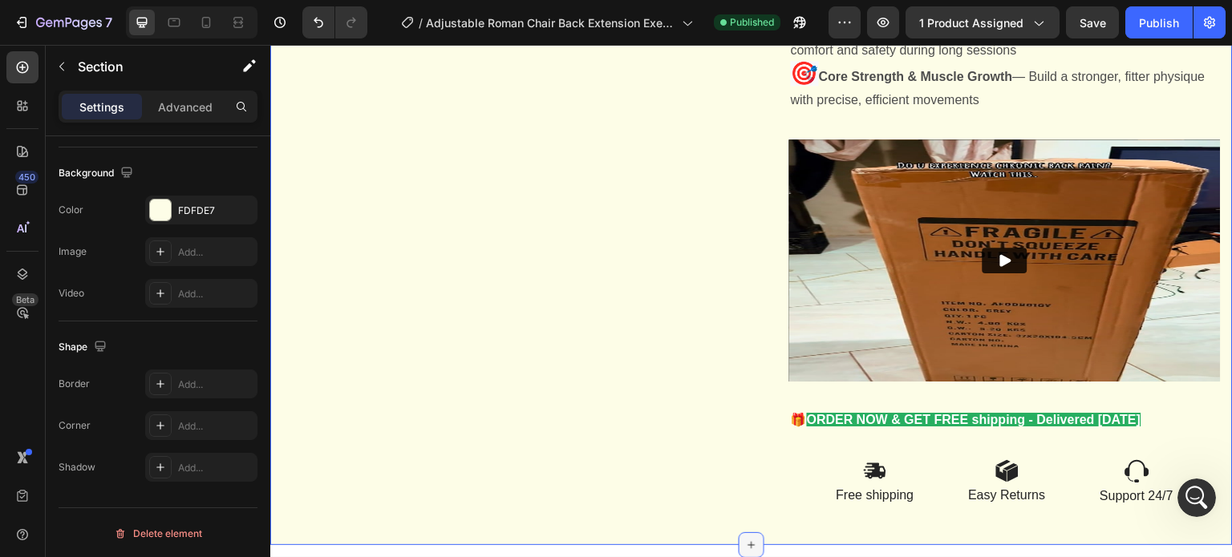
click at [753, 544] on div at bounding box center [752, 545] width 26 height 26
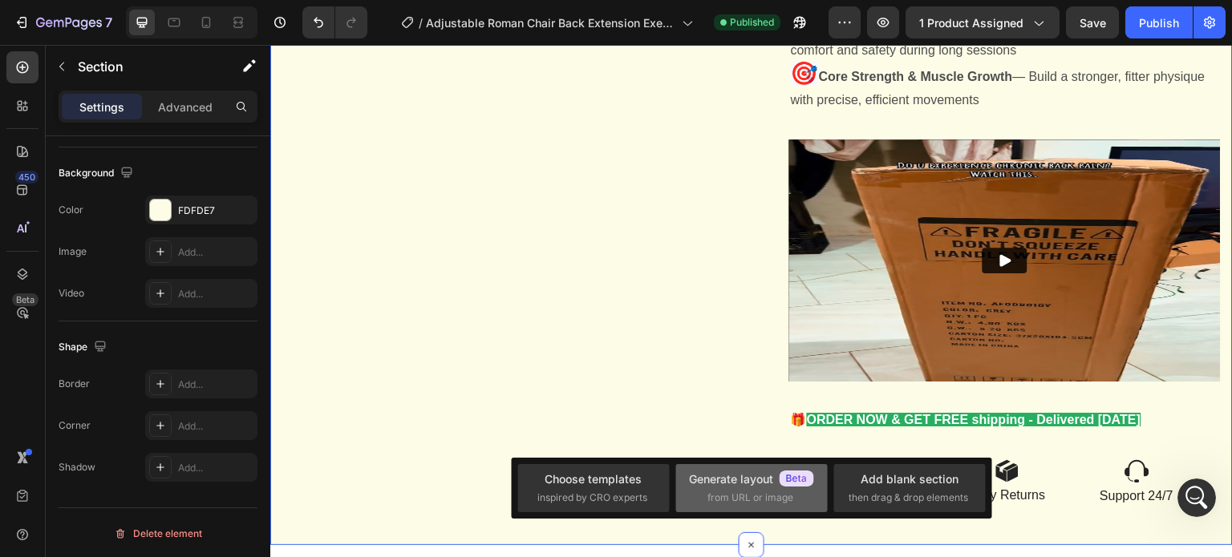
click at [749, 485] on div "Generate layout" at bounding box center [751, 479] width 125 height 17
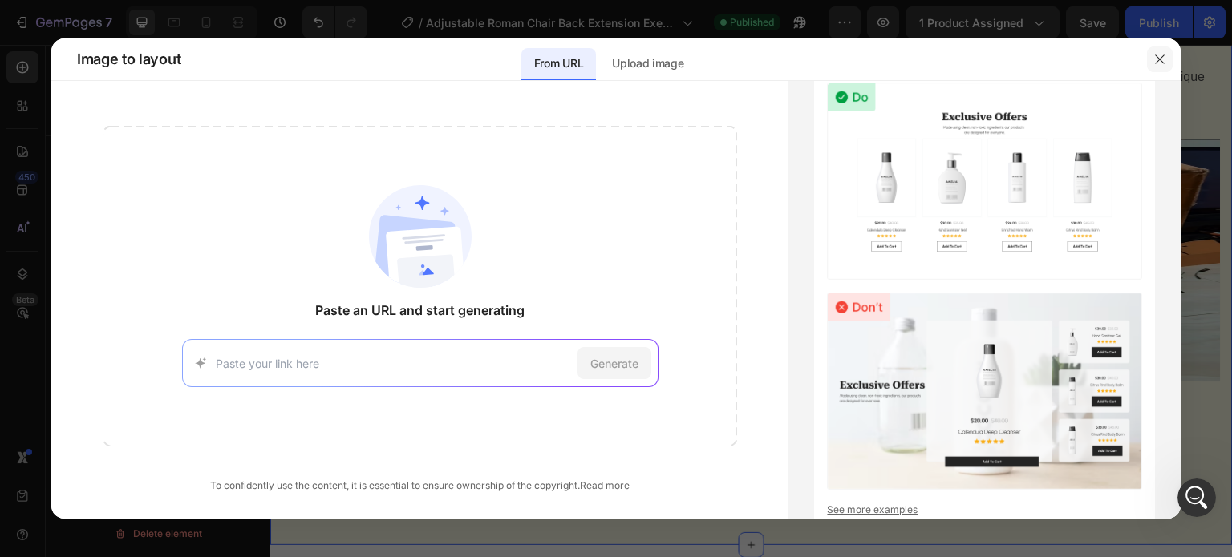
click at [1161, 60] on icon "button" at bounding box center [1159, 59] width 13 height 13
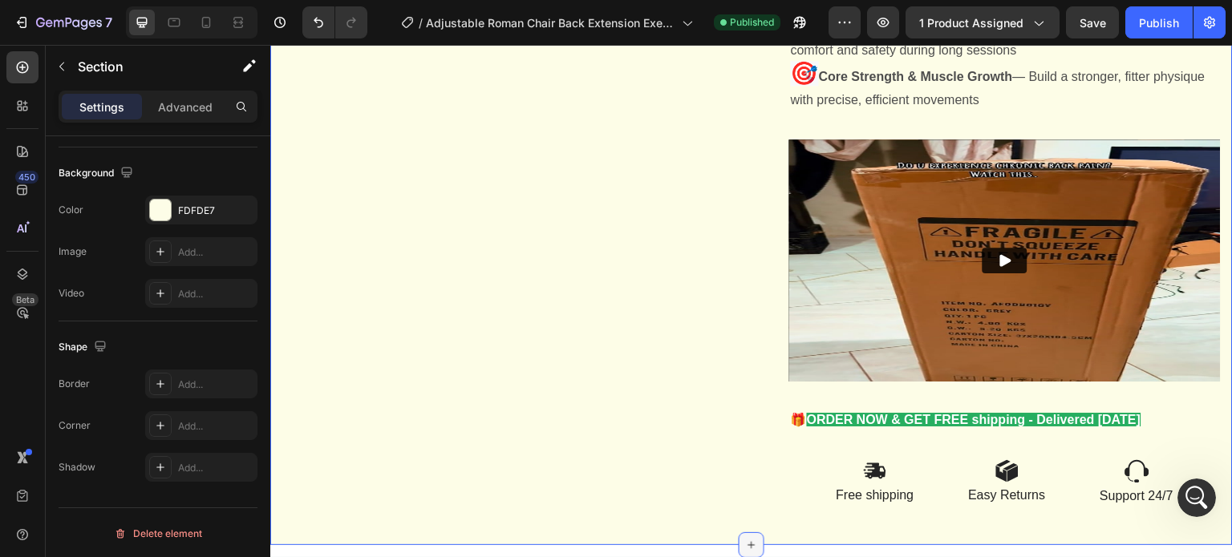
click at [750, 542] on icon at bounding box center [751, 545] width 13 height 13
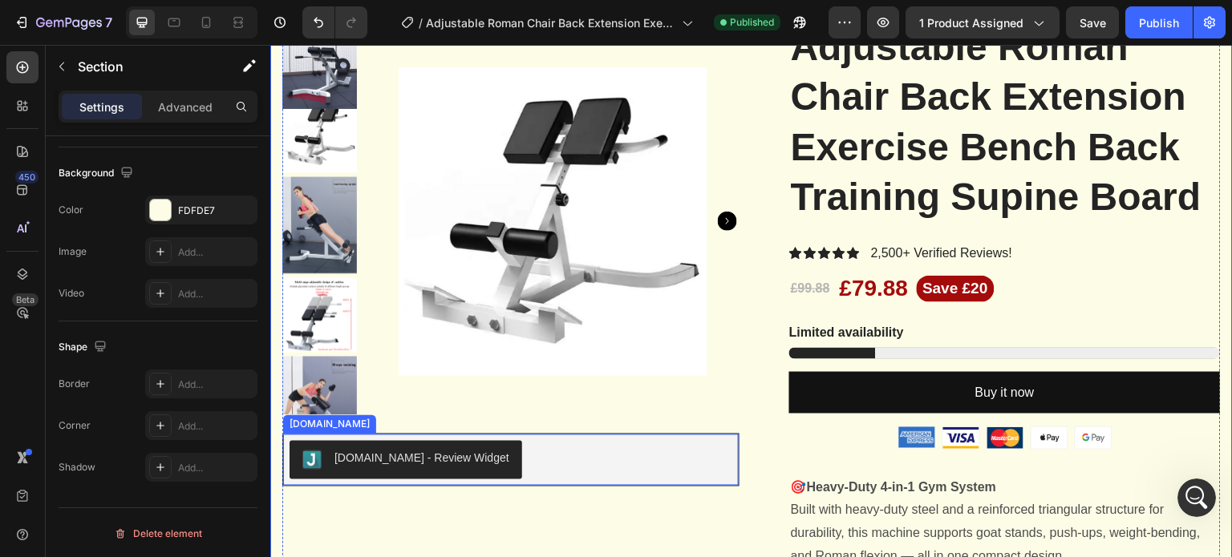
scroll to position [0, 0]
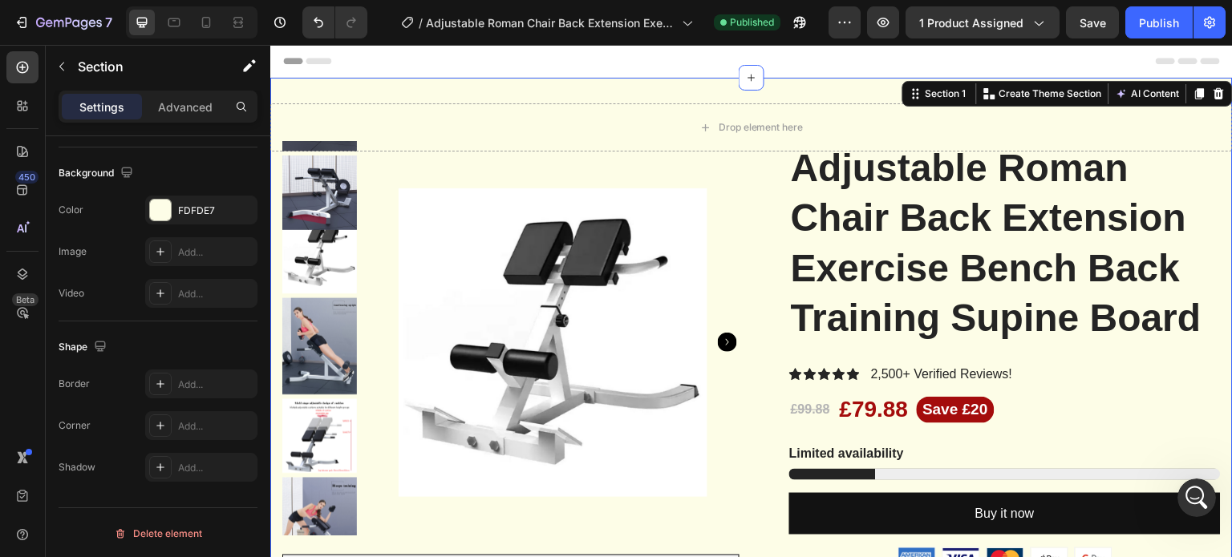
click at [297, 57] on div "Header" at bounding box center [309, 60] width 59 height 19
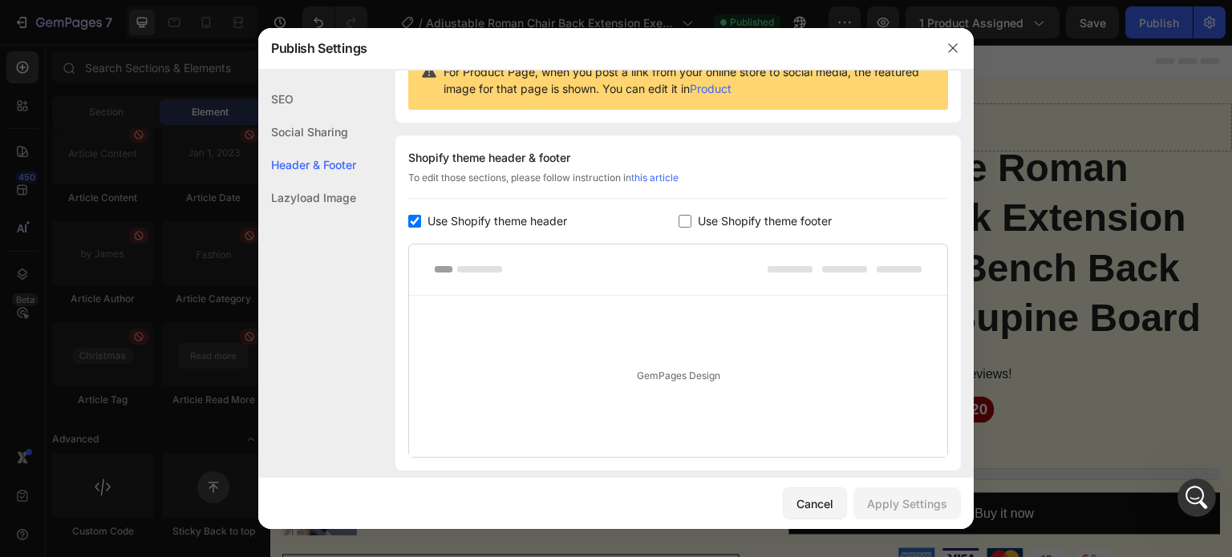
scroll to position [233, 0]
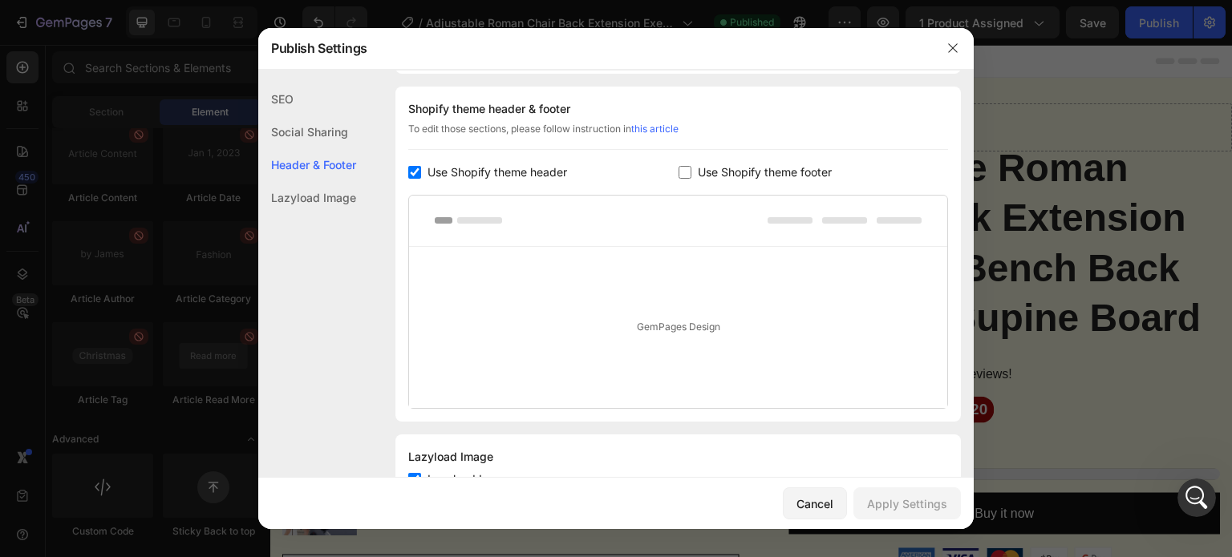
click at [678, 173] on input "checkbox" at bounding box center [684, 172] width 13 height 13
checkbox input "true"
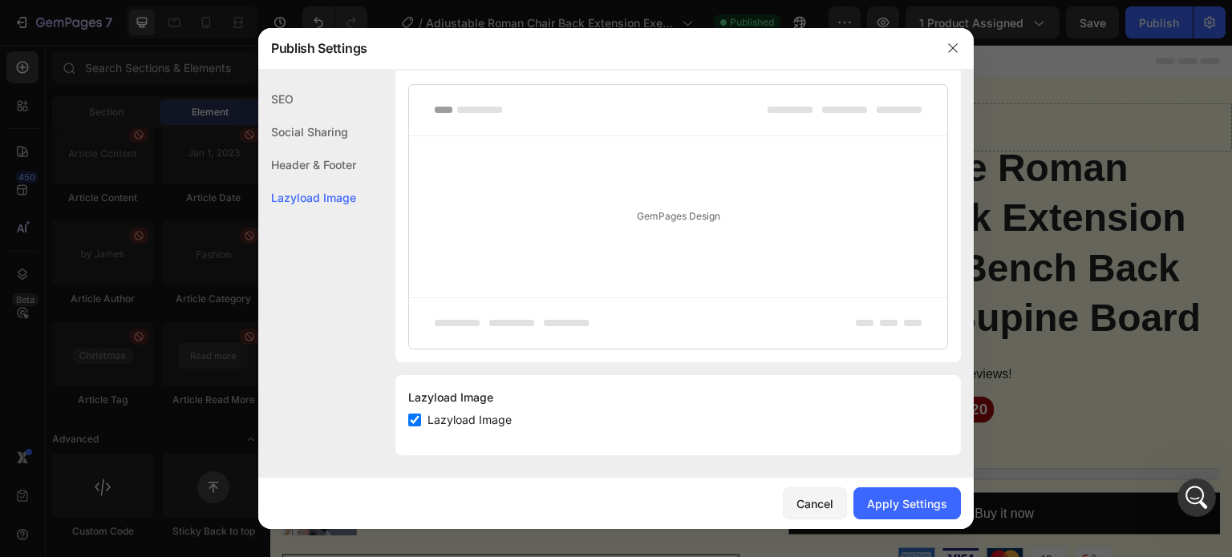
scroll to position [345, 0]
click at [428, 398] on div "Lazyload Image" at bounding box center [678, 395] width 540 height 19
drag, startPoint x: 428, startPoint y: 398, endPoint x: 491, endPoint y: 394, distance: 62.7
click at [428, 398] on div "Lazyload Image" at bounding box center [678, 395] width 540 height 19
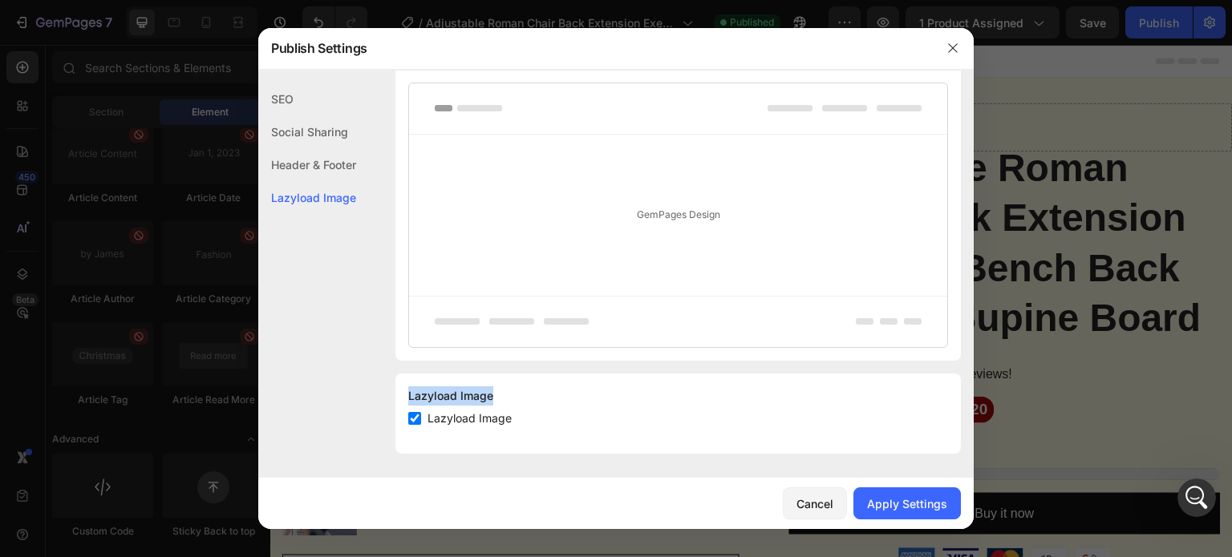
copy div "Lazyload Image"
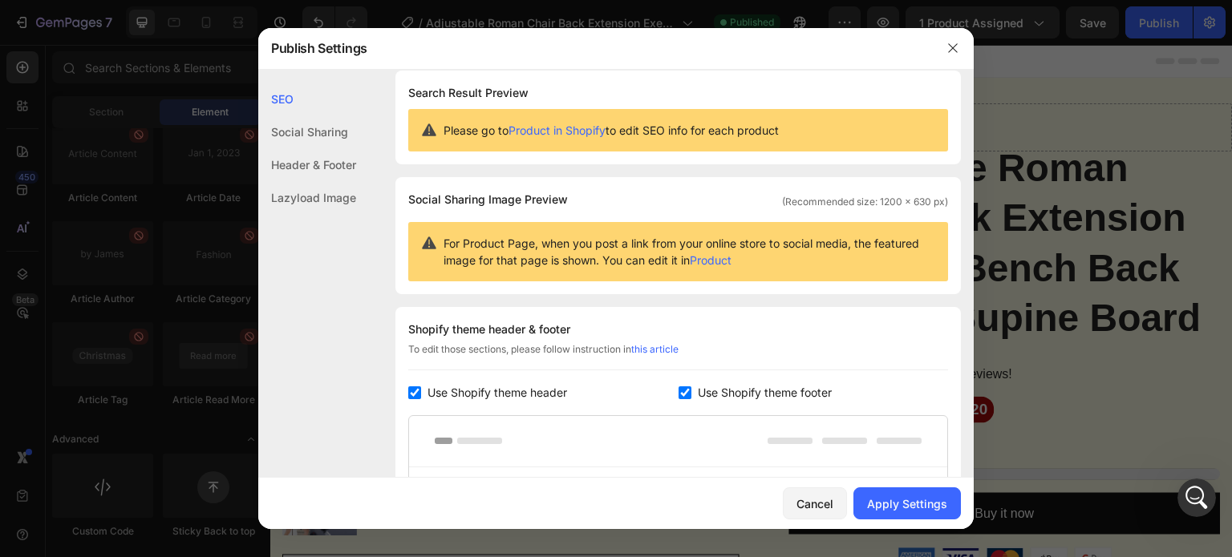
scroll to position [0, 0]
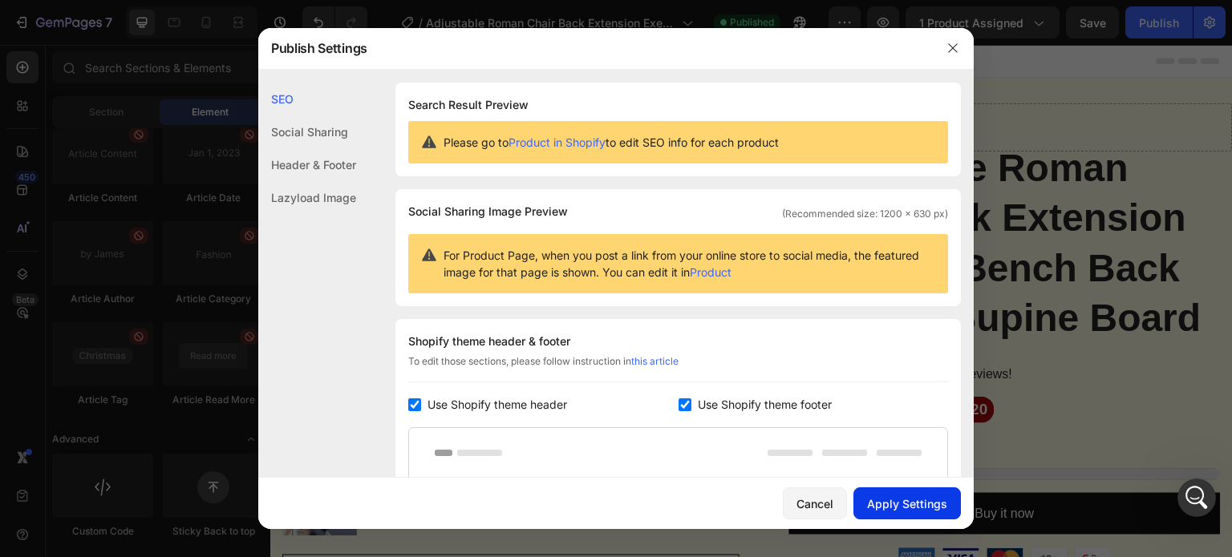
click at [906, 506] on div "Apply Settings" at bounding box center [907, 504] width 80 height 17
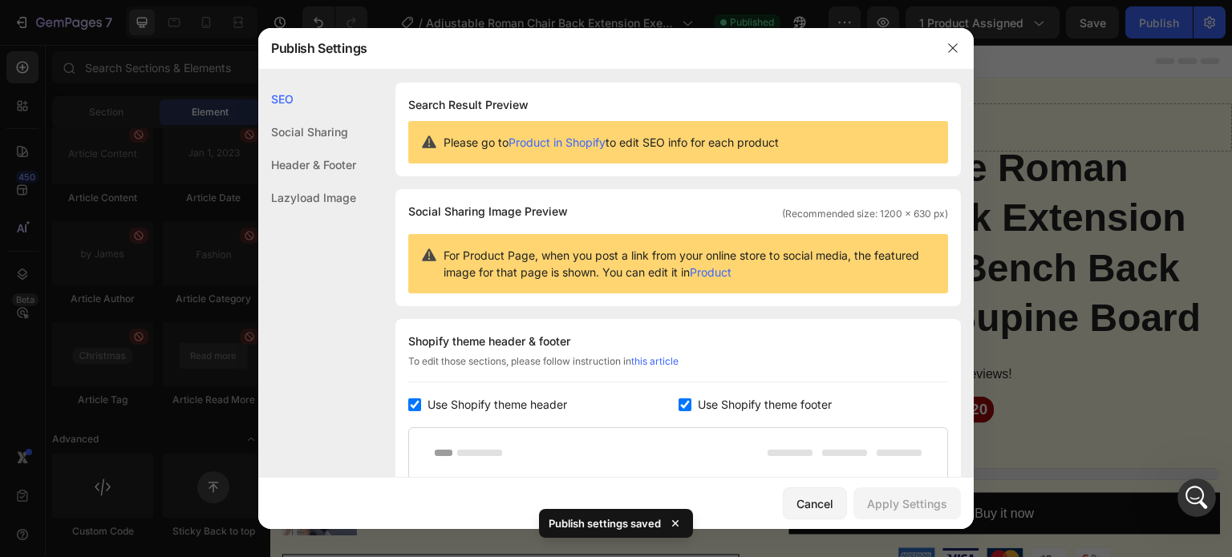
click at [952, 42] on icon "button" at bounding box center [952, 48] width 13 height 13
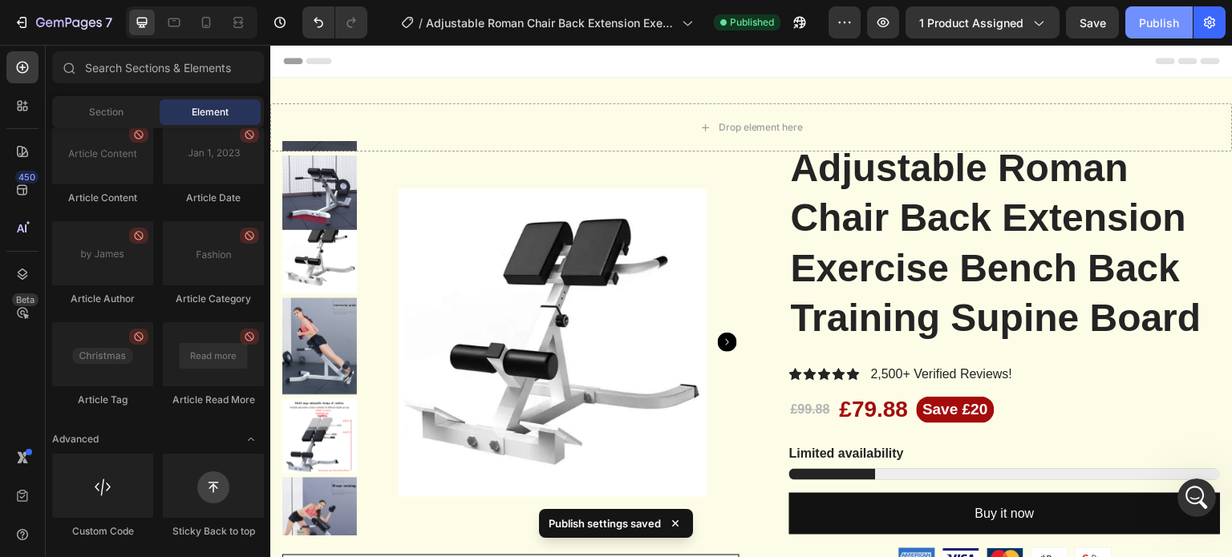
click at [1171, 27] on div "Publish" at bounding box center [1159, 22] width 40 height 17
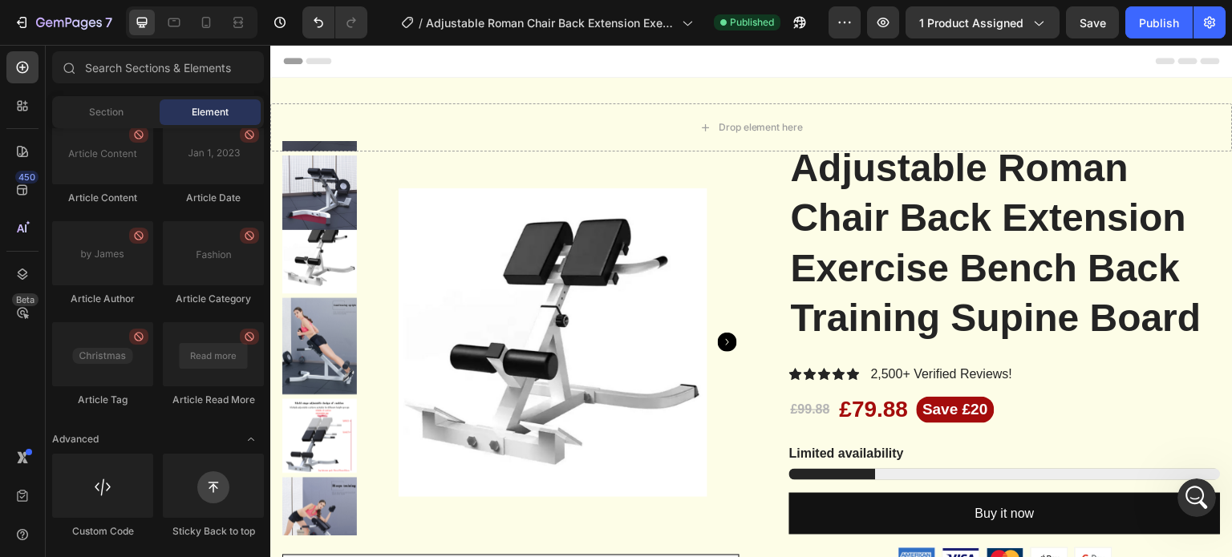
click at [295, 58] on div "Header" at bounding box center [309, 60] width 59 height 19
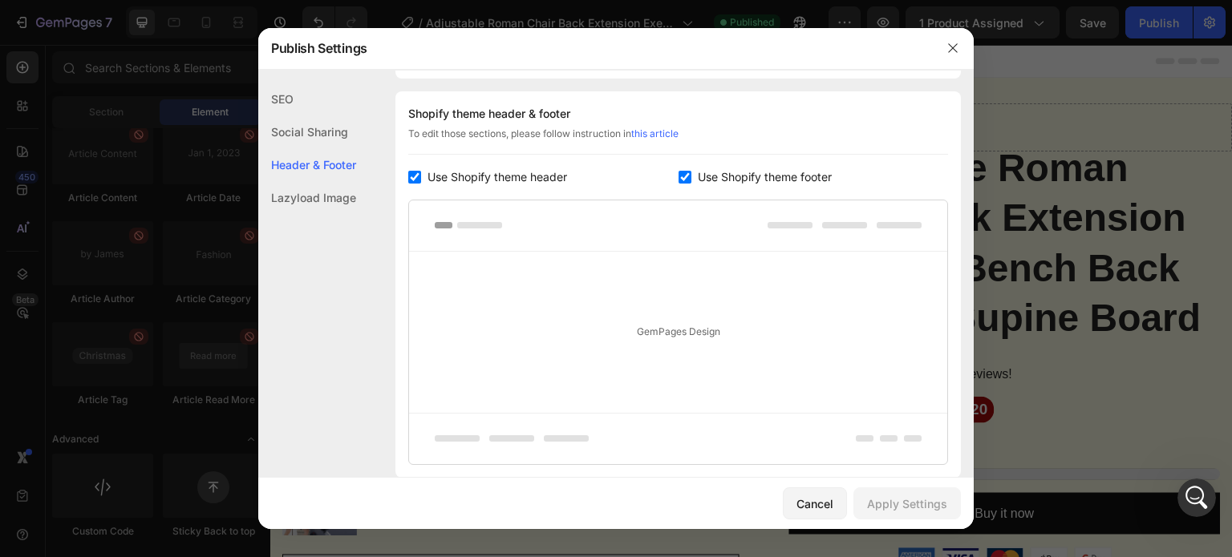
scroll to position [233, 0]
click at [691, 165] on label "Use Shopify theme footer" at bounding box center [761, 172] width 140 height 19
checkbox input "false"
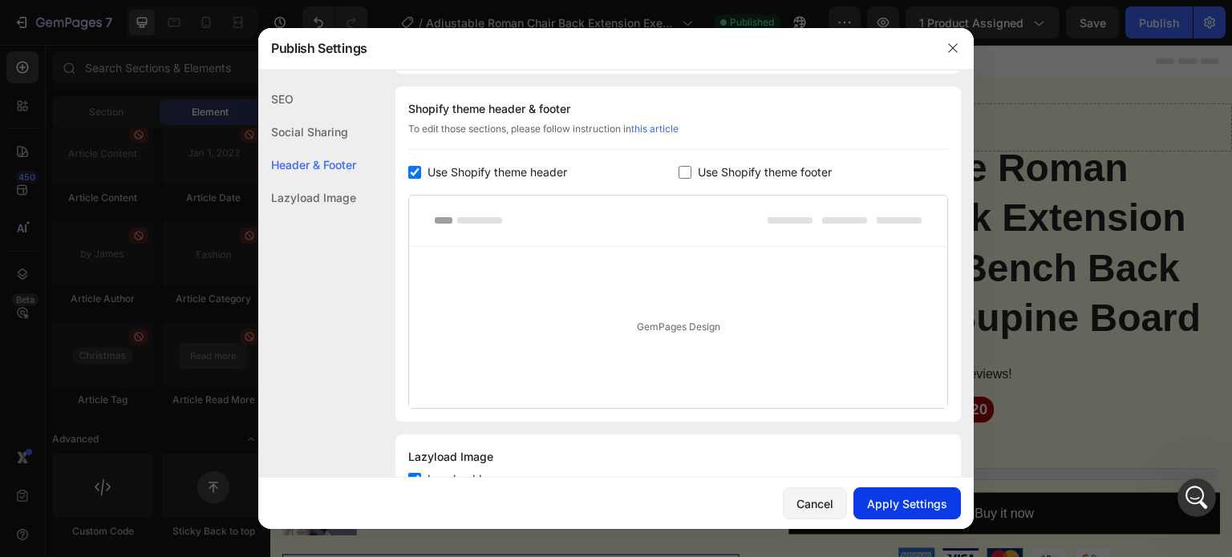
click at [914, 505] on div "Apply Settings" at bounding box center [907, 504] width 80 height 17
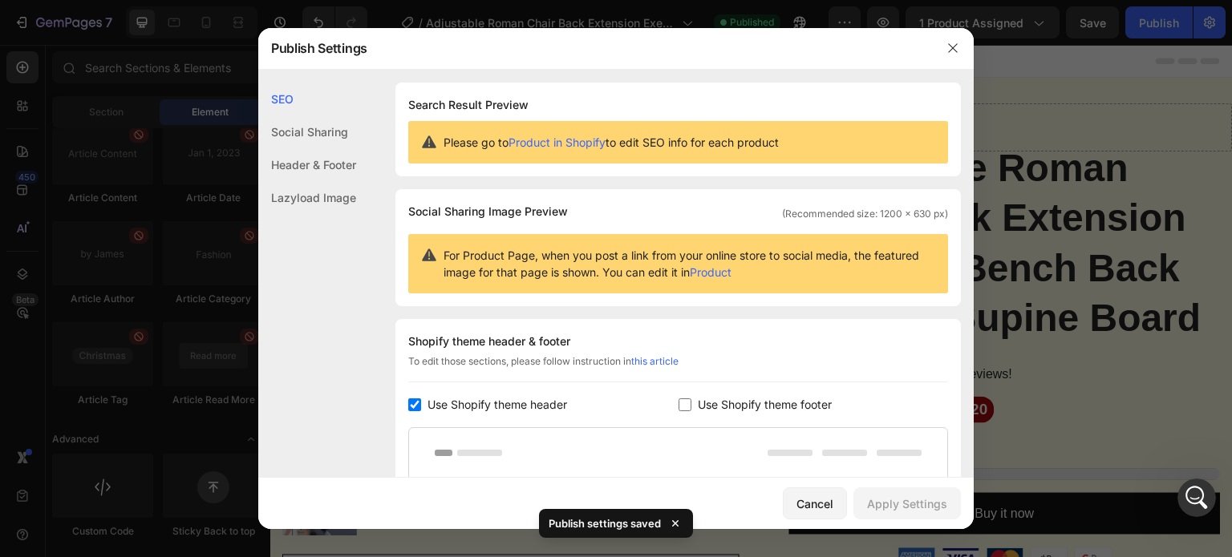
click at [324, 148] on div "Social Sharing" at bounding box center [307, 164] width 98 height 33
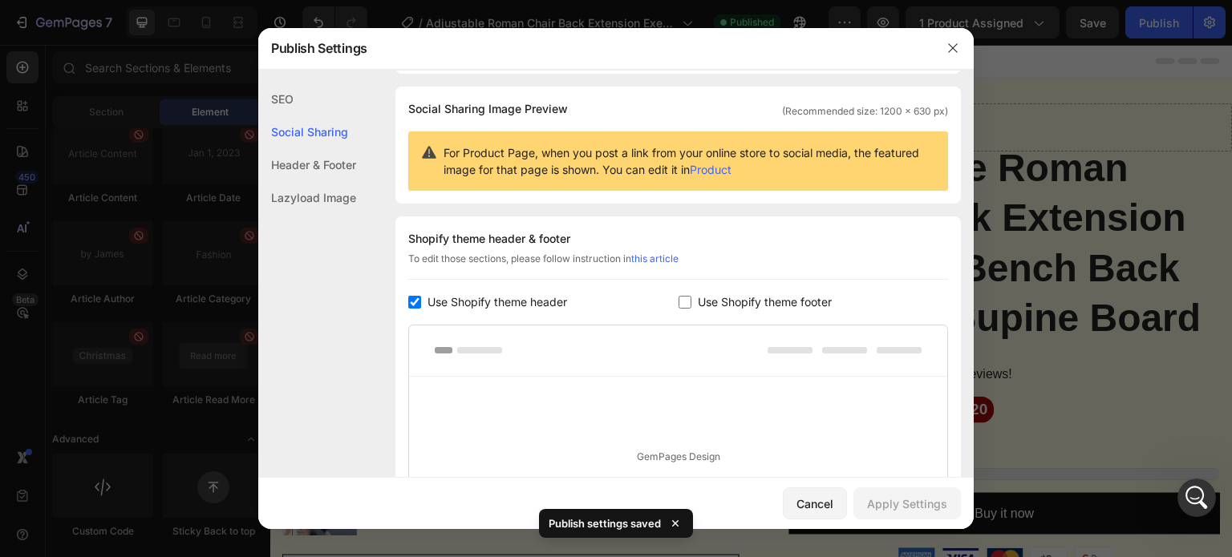
click at [337, 181] on div "Header & Footer" at bounding box center [307, 197] width 98 height 33
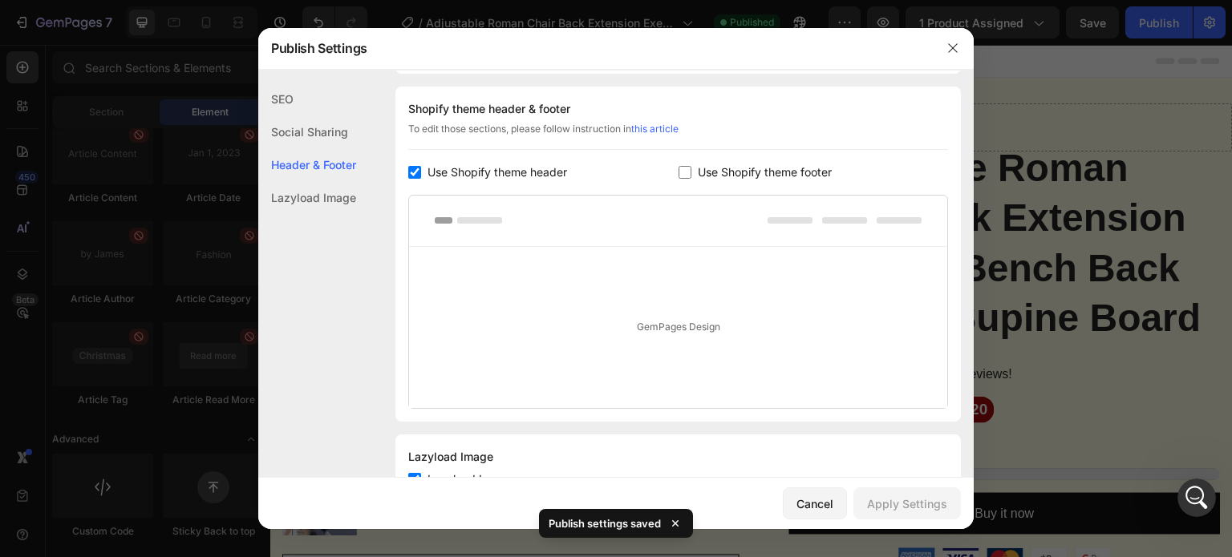
click at [342, 150] on div "Header & Footer" at bounding box center [307, 164] width 98 height 33
click at [339, 148] on div "Social Sharing" at bounding box center [307, 164] width 98 height 33
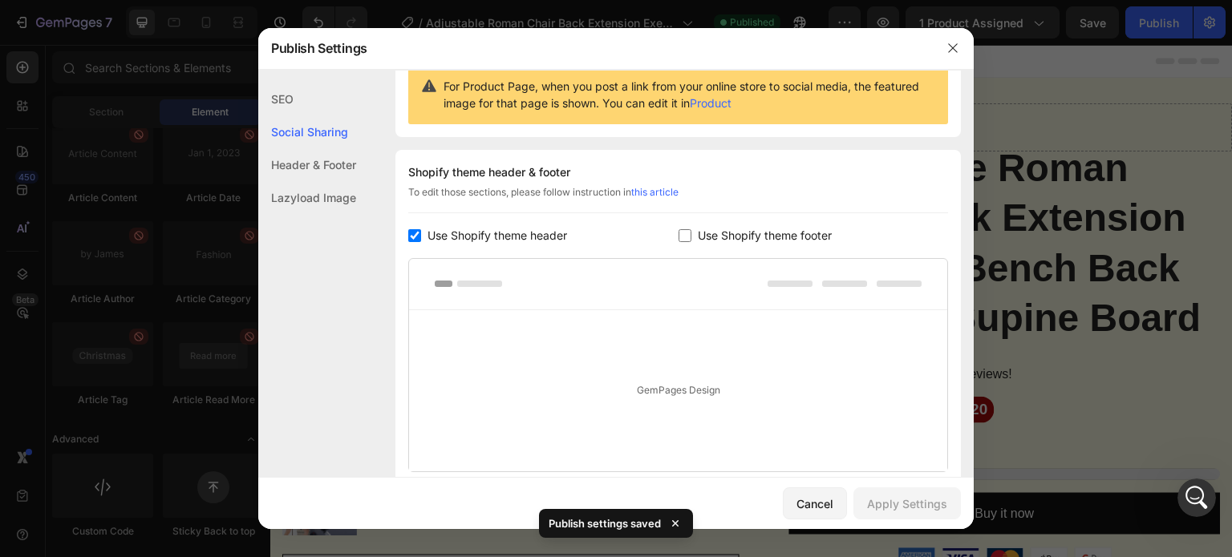
scroll to position [103, 0]
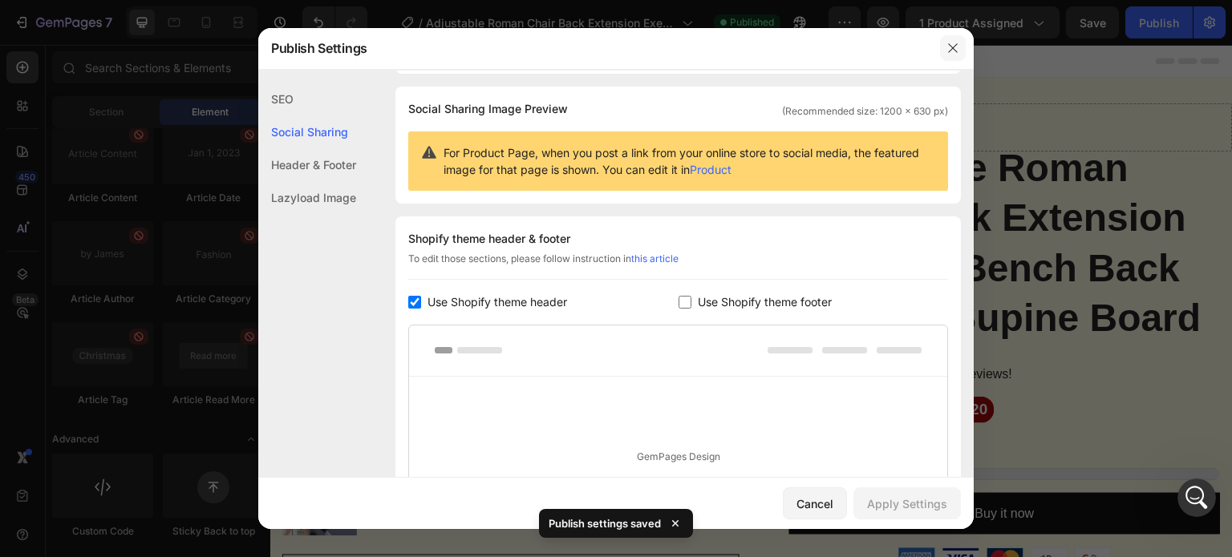
drag, startPoint x: 941, startPoint y: 47, endPoint x: 670, endPoint y: 2, distance: 274.1
click at [941, 47] on button "button" at bounding box center [953, 48] width 26 height 26
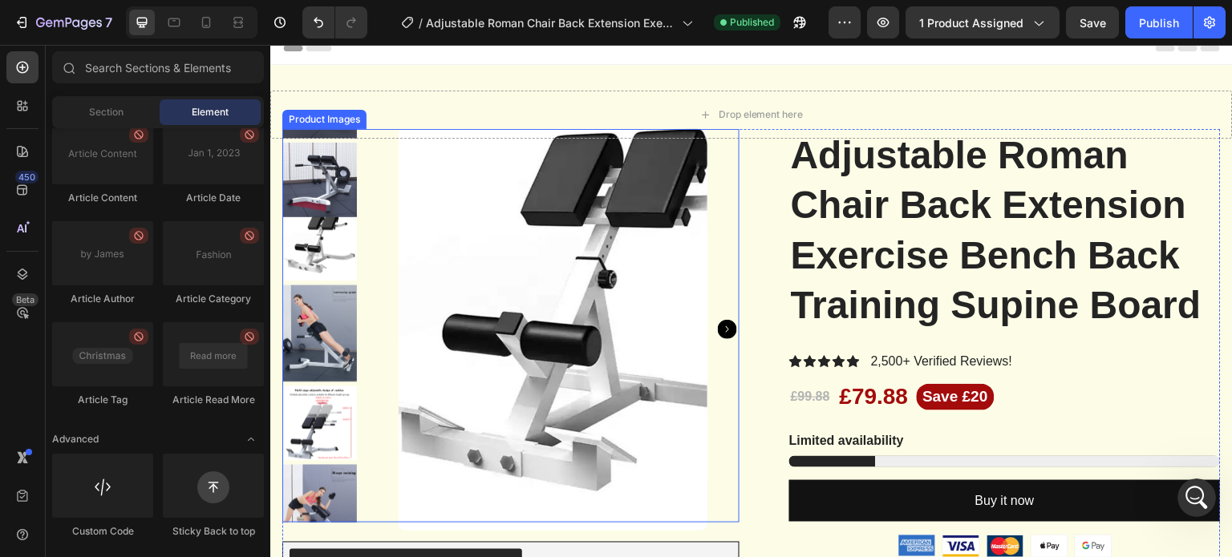
scroll to position [0, 0]
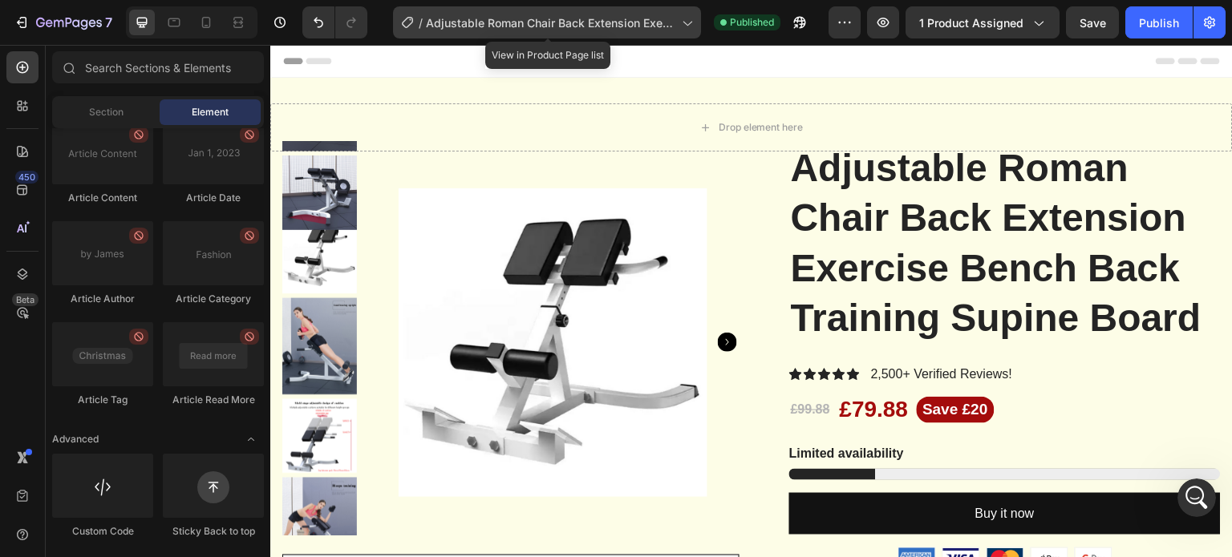
click at [690, 23] on icon at bounding box center [686, 22] width 16 height 16
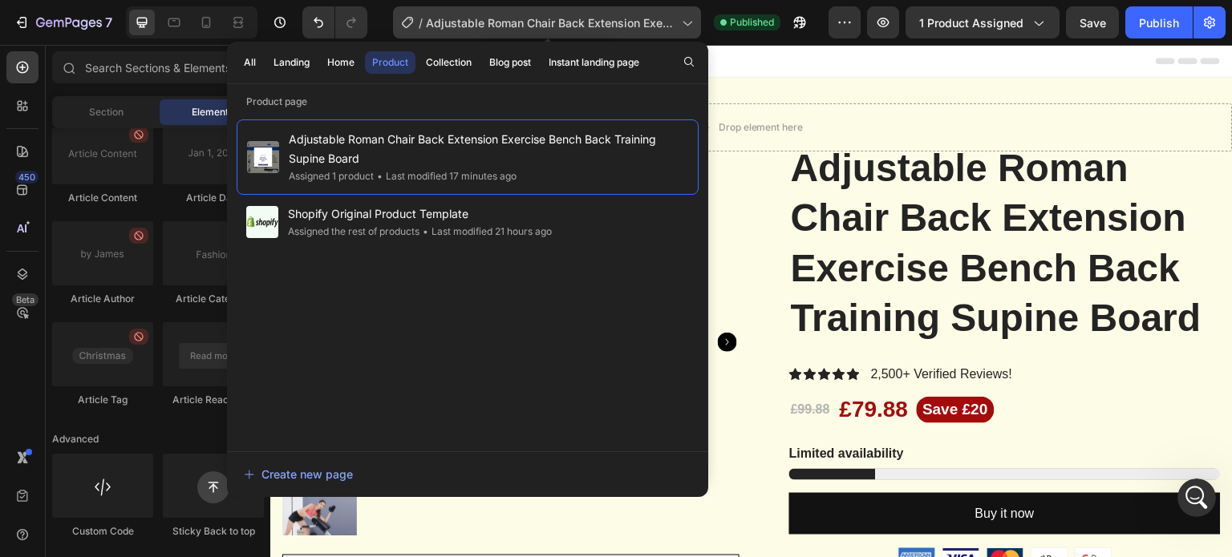
click at [690, 27] on icon at bounding box center [686, 22] width 16 height 16
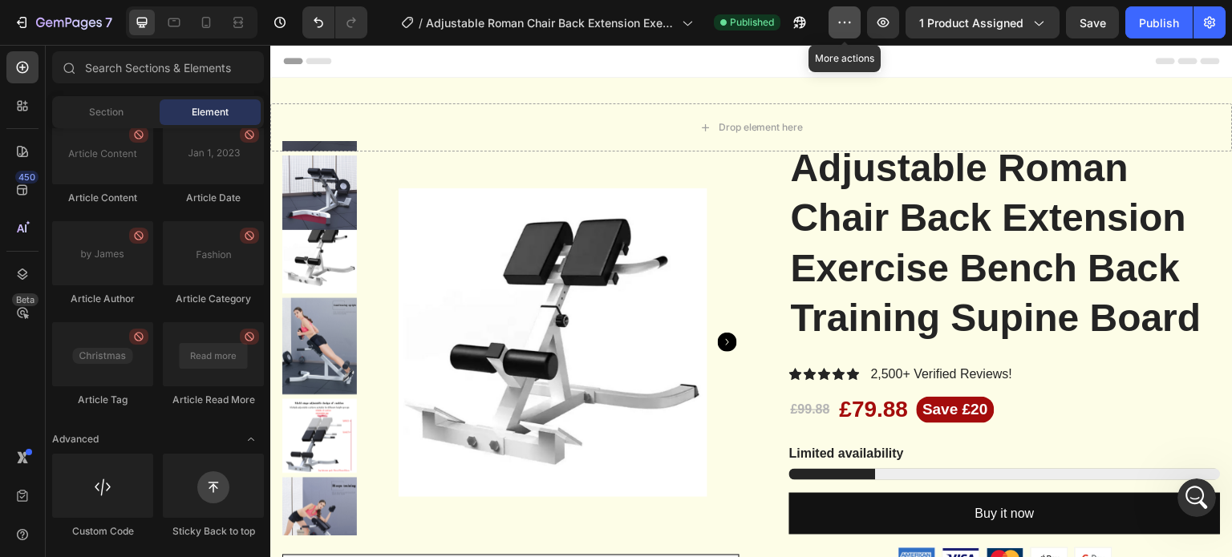
click at [846, 27] on icon "button" at bounding box center [844, 22] width 16 height 16
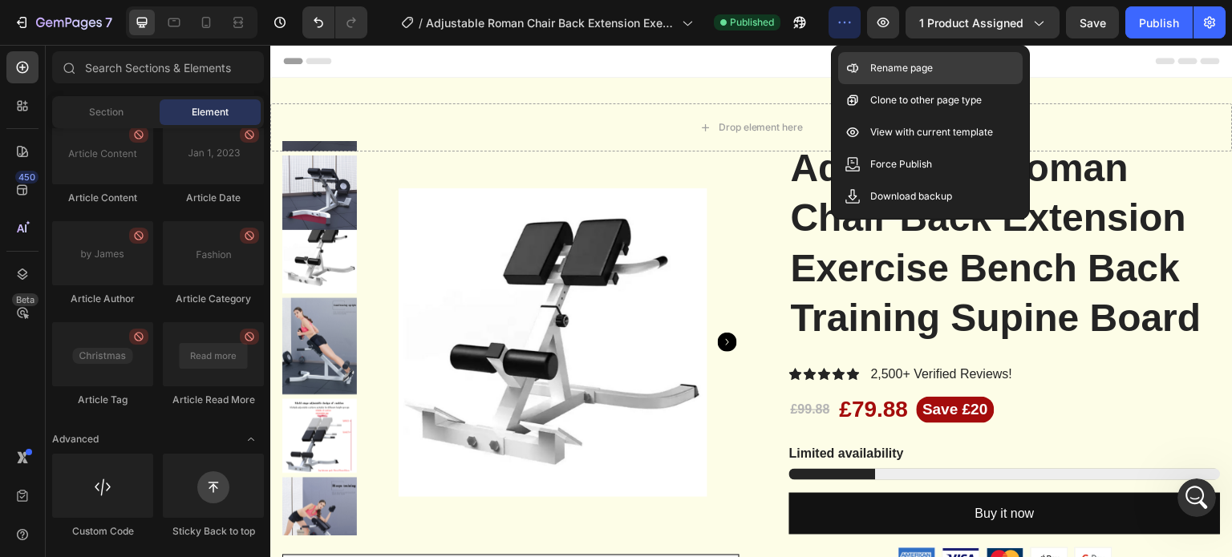
click at [922, 84] on div "Rename page" at bounding box center [930, 100] width 184 height 32
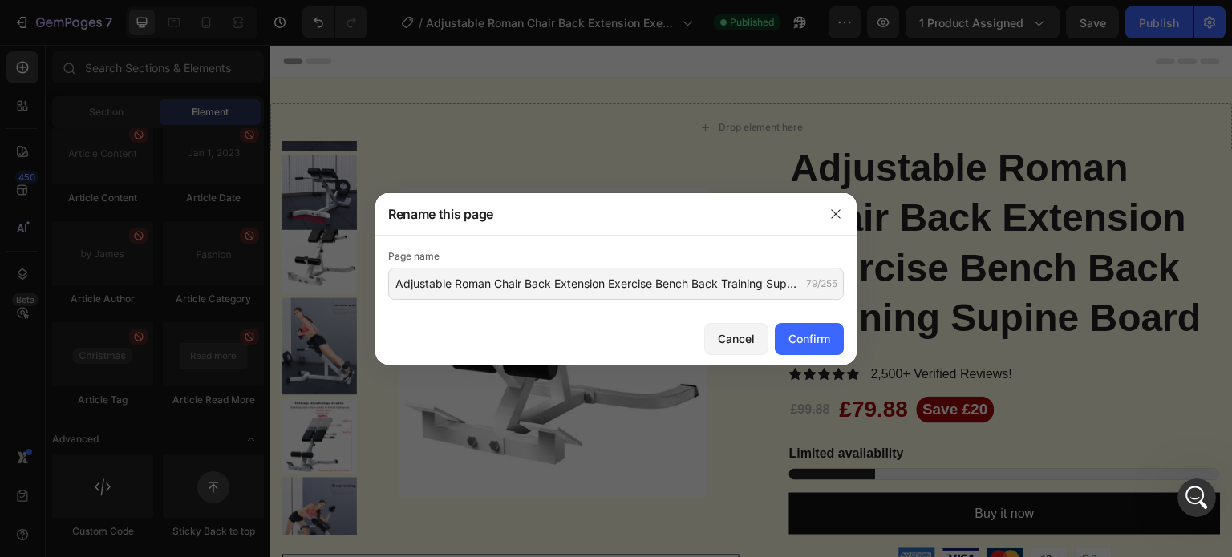
drag, startPoint x: 835, startPoint y: 213, endPoint x: 888, endPoint y: 95, distance: 129.2
click at [835, 213] on icon "button" at bounding box center [835, 213] width 9 height 9
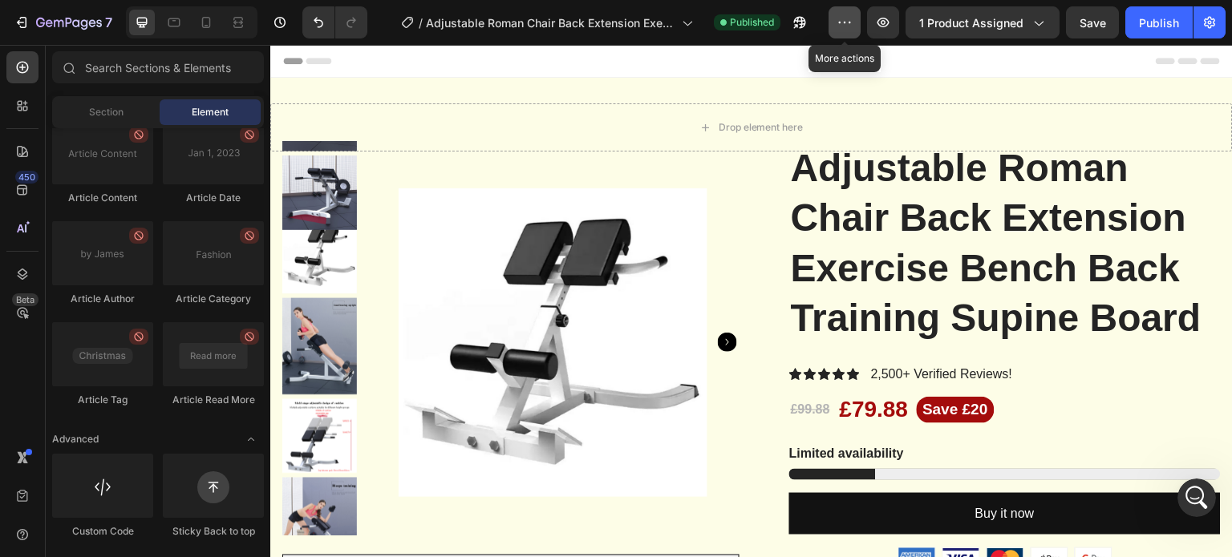
click at [845, 27] on icon "button" at bounding box center [844, 22] width 16 height 16
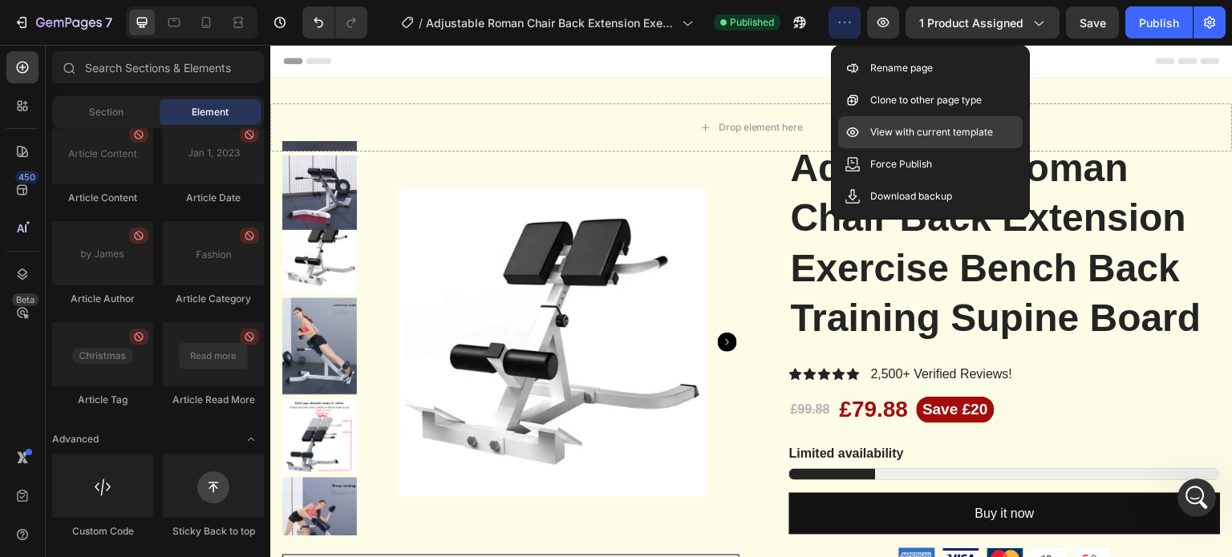
click at [920, 131] on p "View with current template" at bounding box center [931, 132] width 123 height 16
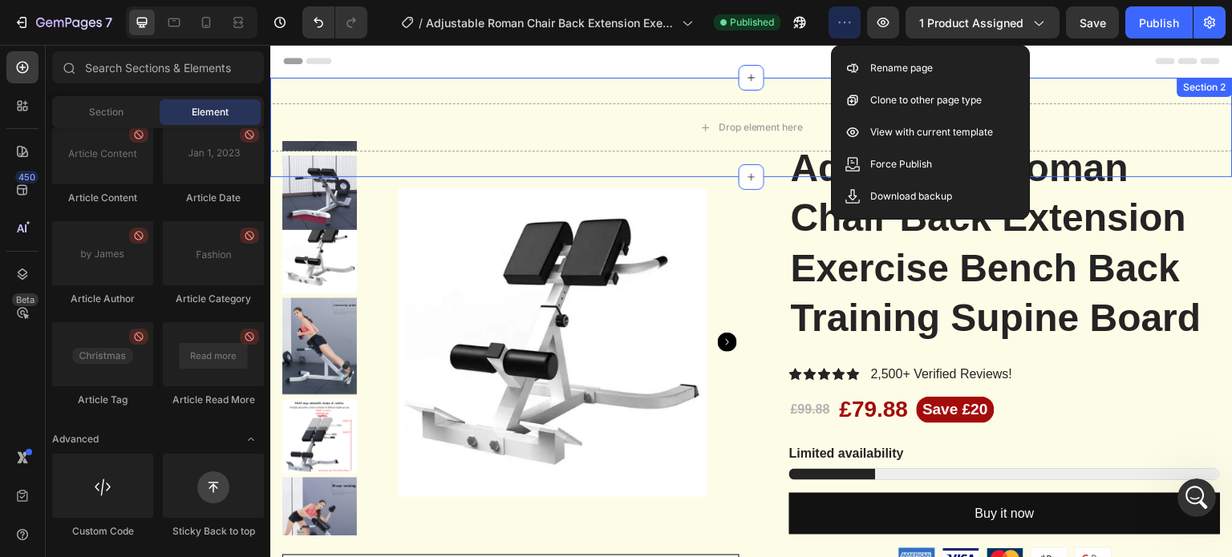
click at [482, 89] on div "Drop element here Section 2" at bounding box center [751, 127] width 962 height 99
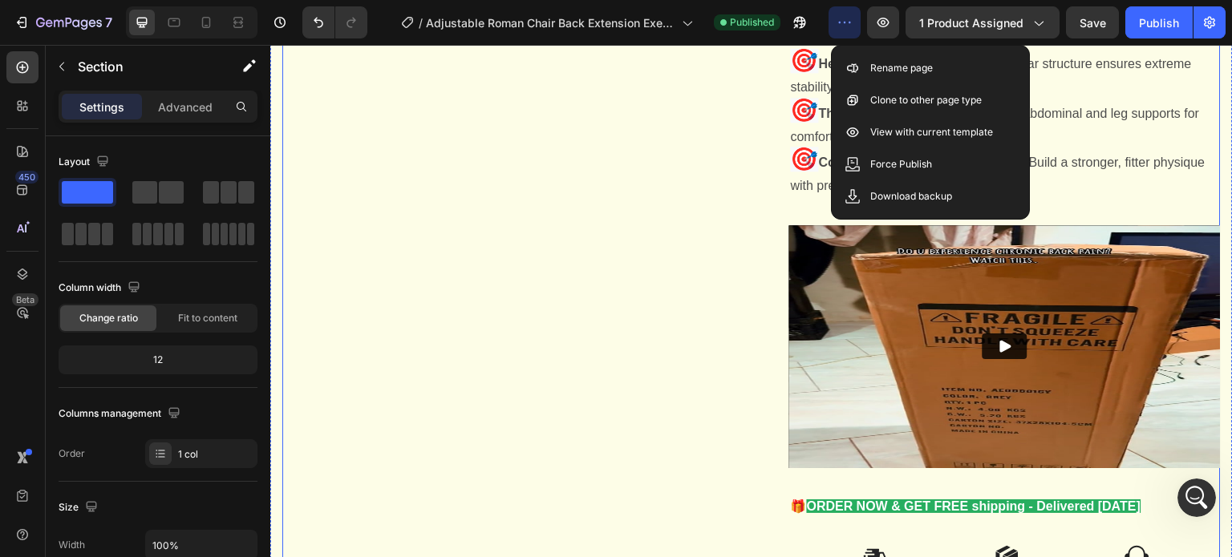
scroll to position [2599, 0]
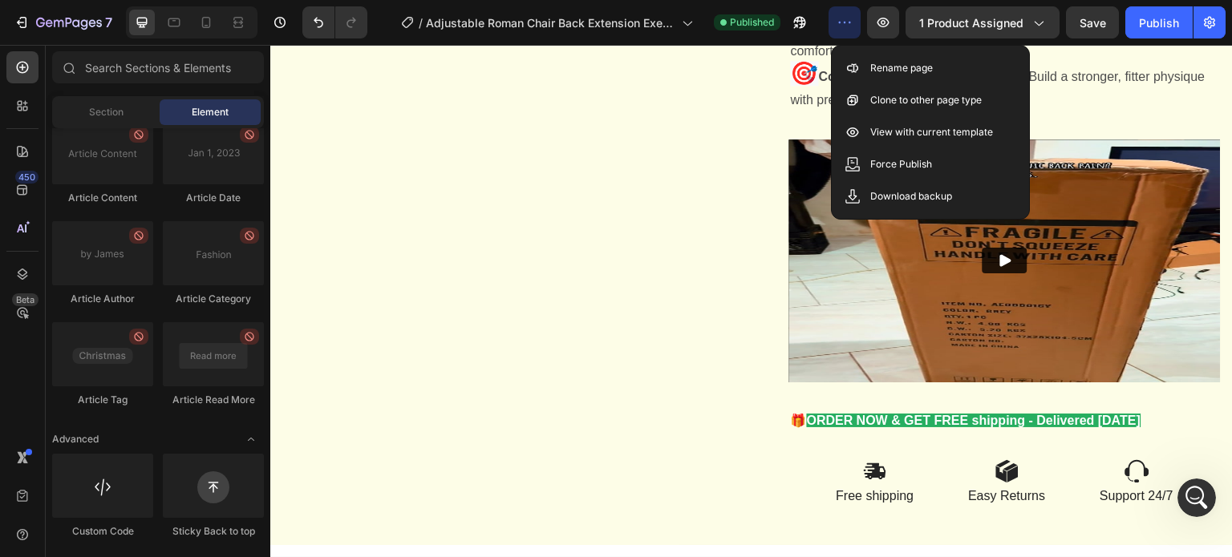
drag, startPoint x: 1232, startPoint y: 489, endPoint x: 277, endPoint y: 63, distance: 1044.9
click at [864, 479] on img at bounding box center [875, 470] width 24 height 23
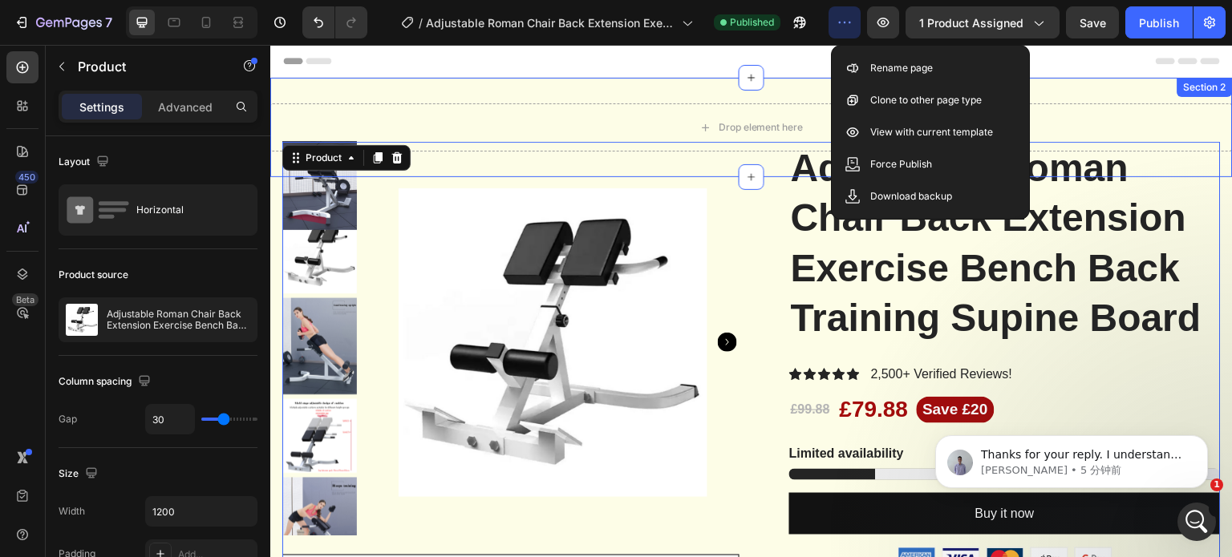
scroll to position [0, 0]
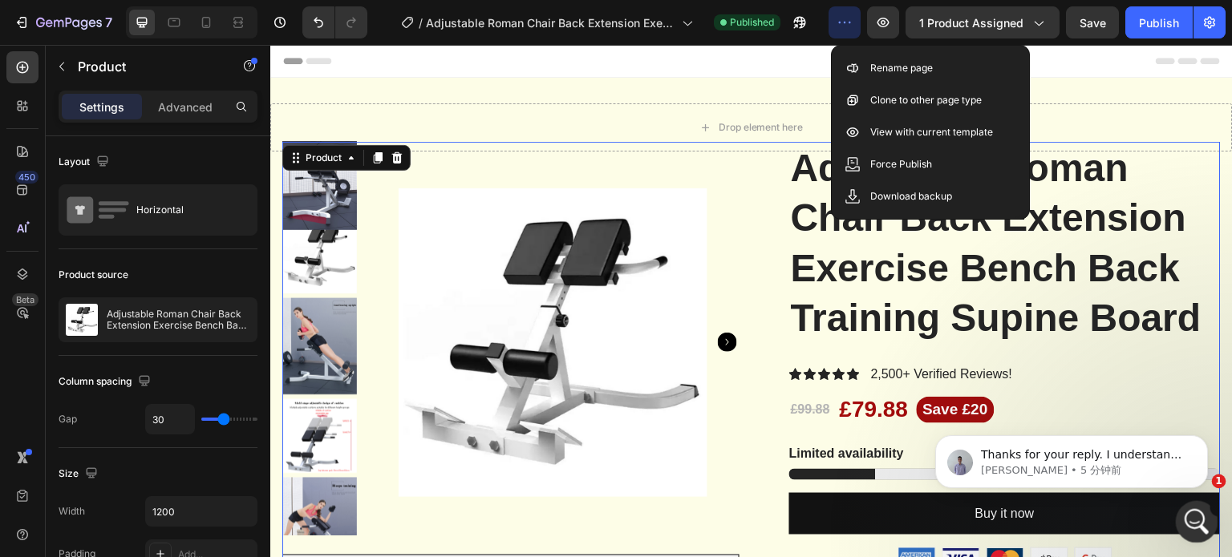
click at [1197, 516] on icon "打开 Intercom Messenger" at bounding box center [1194, 520] width 26 height 26
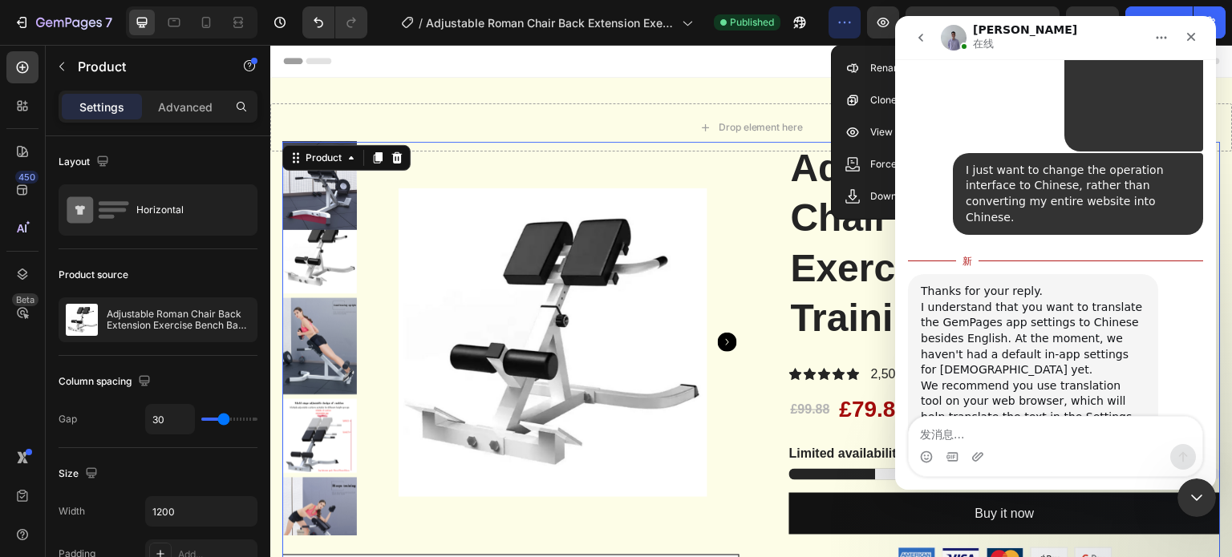
scroll to position [1484, 0]
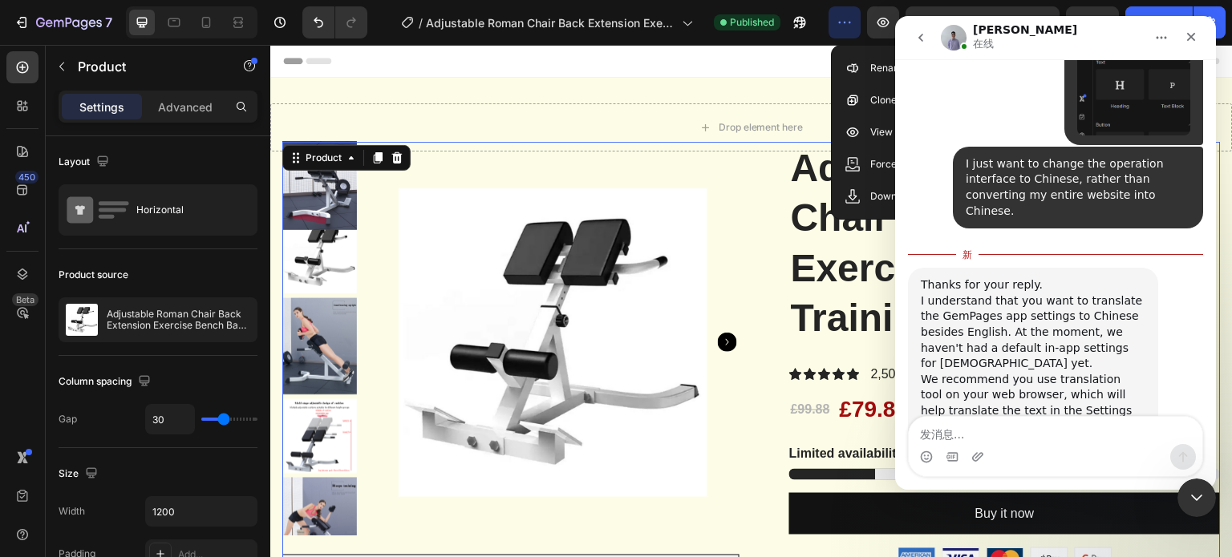
click at [976, 277] on div "Thanks for your reply." at bounding box center [1033, 285] width 225 height 16
click at [943, 293] on div "I understand that you want to translate the GemPages app settings to Chinese be…" at bounding box center [1033, 363] width 225 height 141
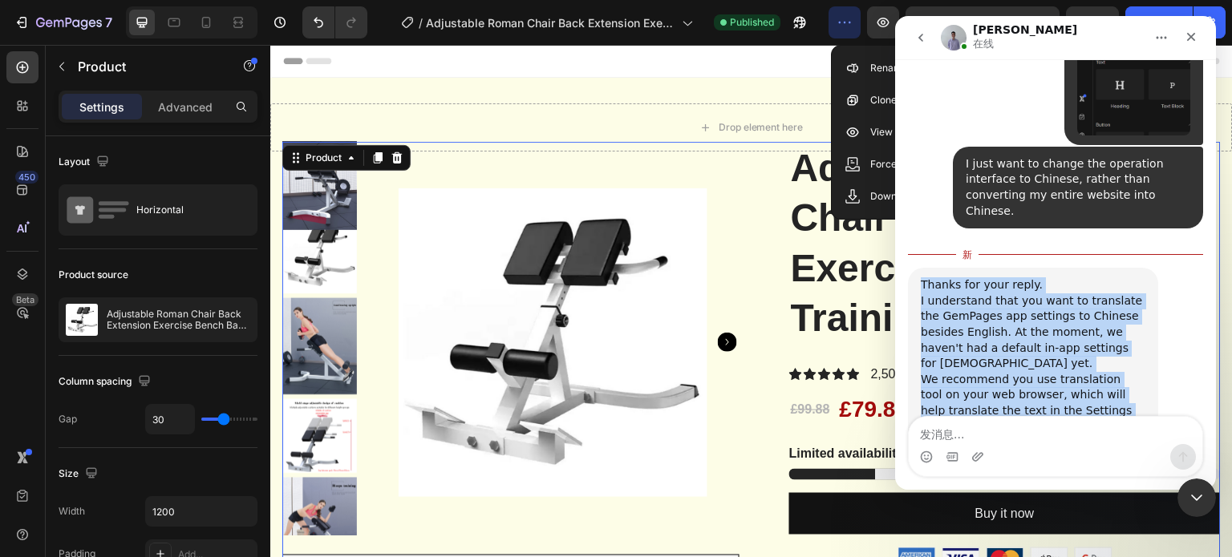
drag, startPoint x: 921, startPoint y: 206, endPoint x: 1079, endPoint y: 366, distance: 225.1
click at [1079, 366] on div "Thanks for your reply. I understand that you want to translate the GemPages app…" at bounding box center [1033, 371] width 225 height 188
copy div "Thanks for your reply. I understand that you want to translate the GemPages app…"
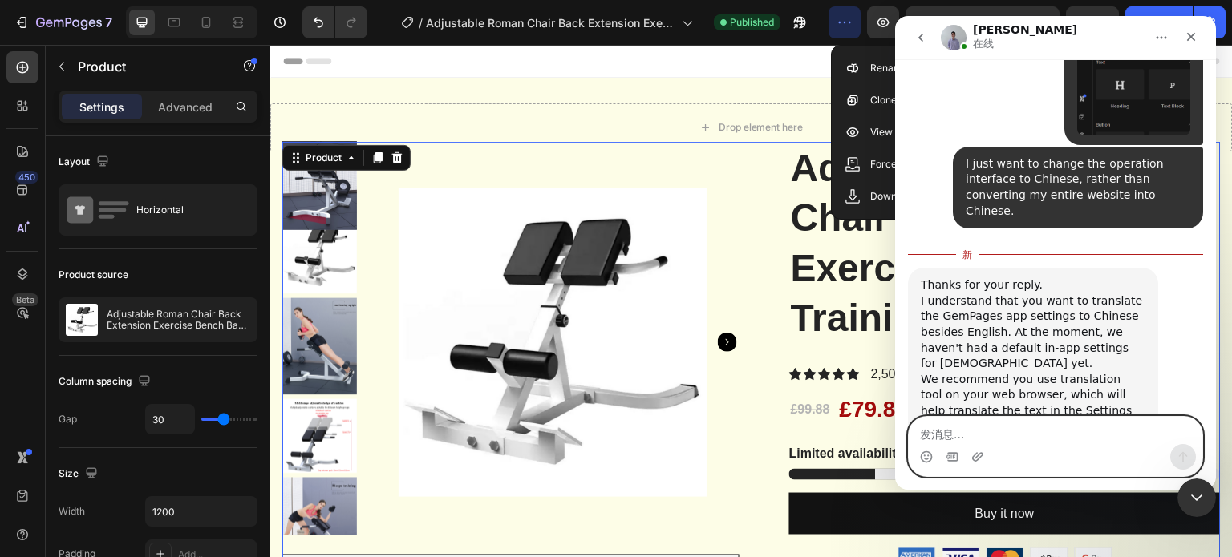
click at [1090, 433] on textarea "发消息..." at bounding box center [1055, 430] width 293 height 27
type textarea "ok"
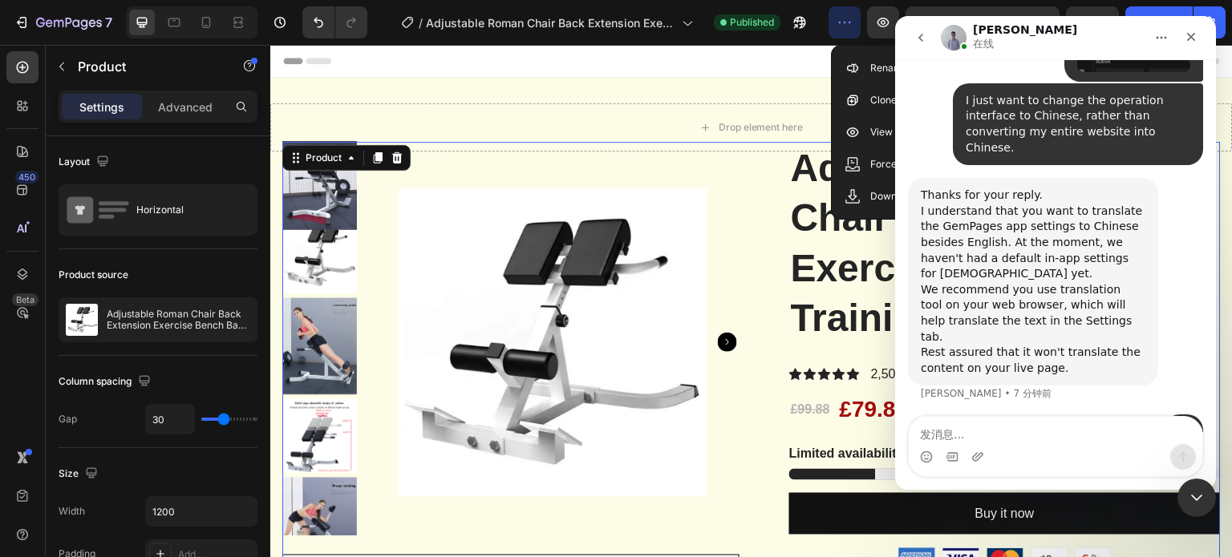
scroll to position [1567, 0]
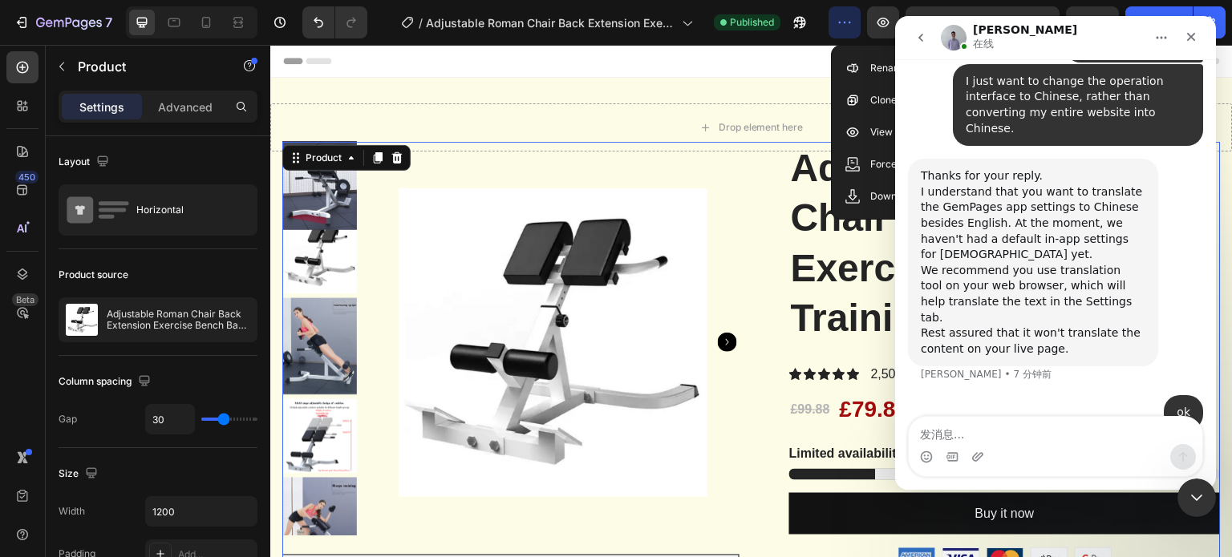
click at [1141, 395] on div "ok • 刚才" at bounding box center [1055, 422] width 295 height 55
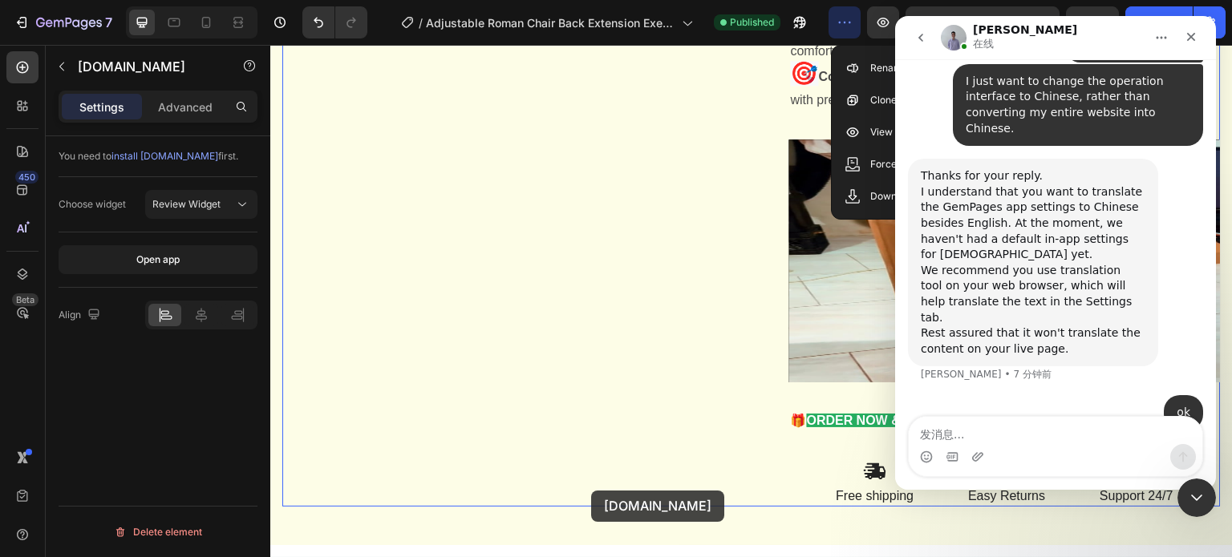
scroll to position [2599, 0]
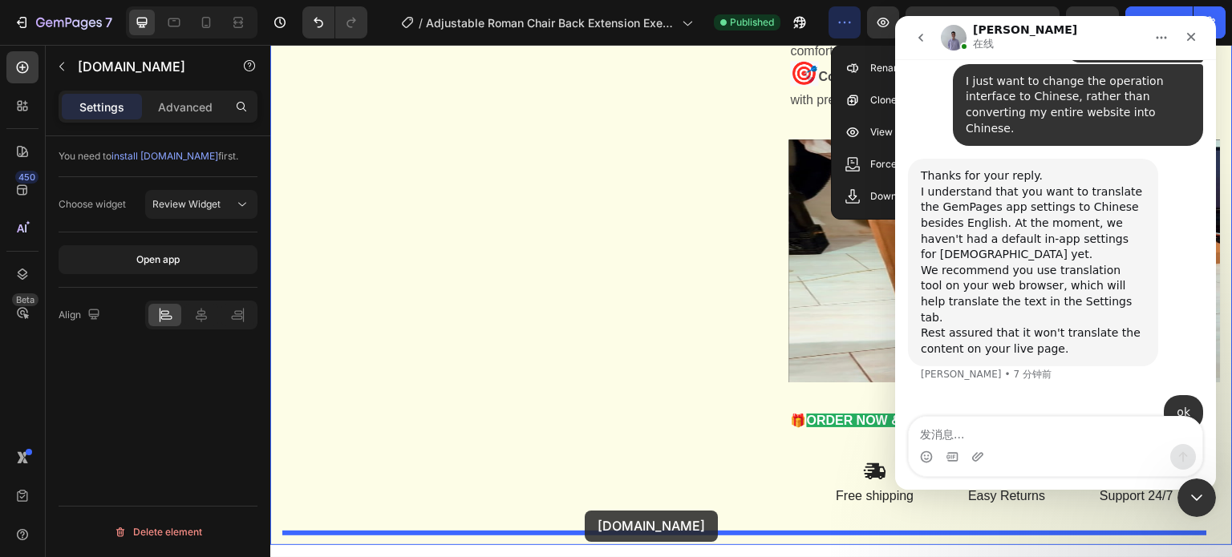
drag, startPoint x: 565, startPoint y: 180, endPoint x: 585, endPoint y: 511, distance: 331.0
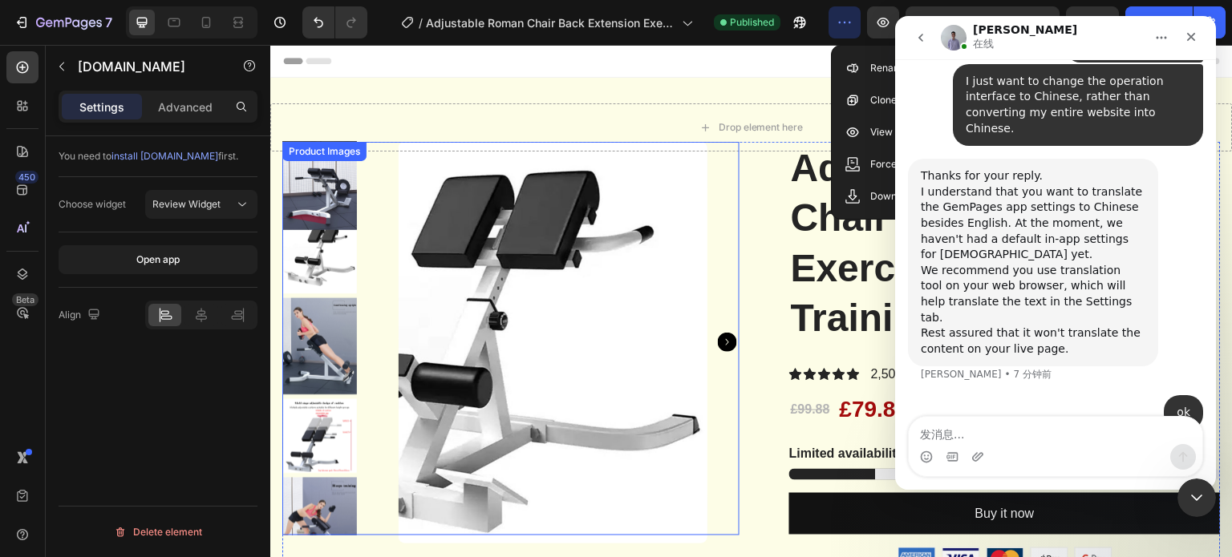
scroll to position [0, 0]
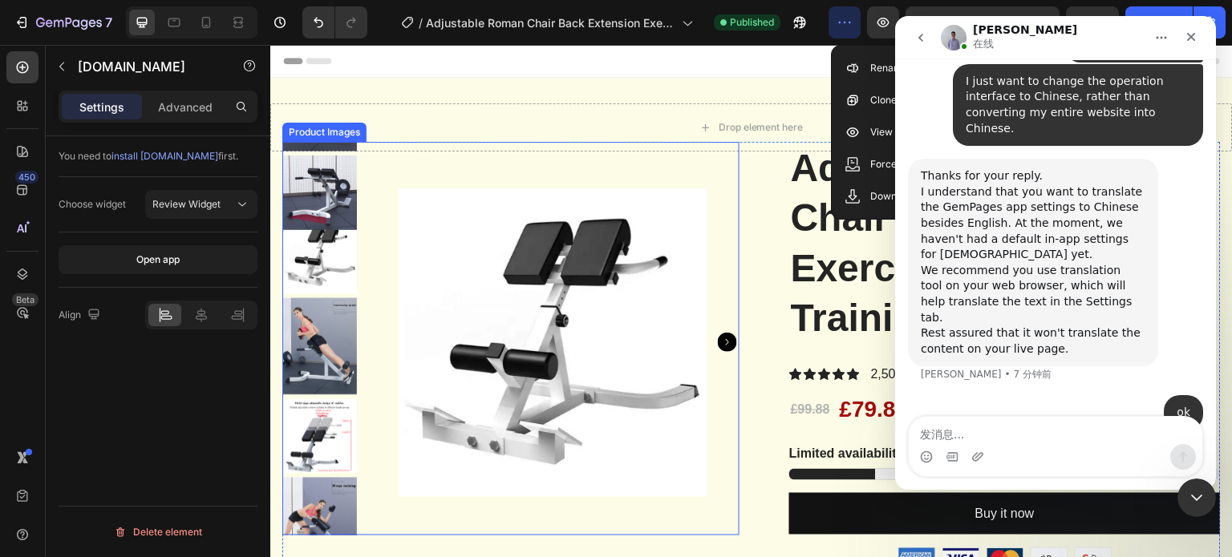
click at [720, 257] on div at bounding box center [552, 343] width 373 height 402
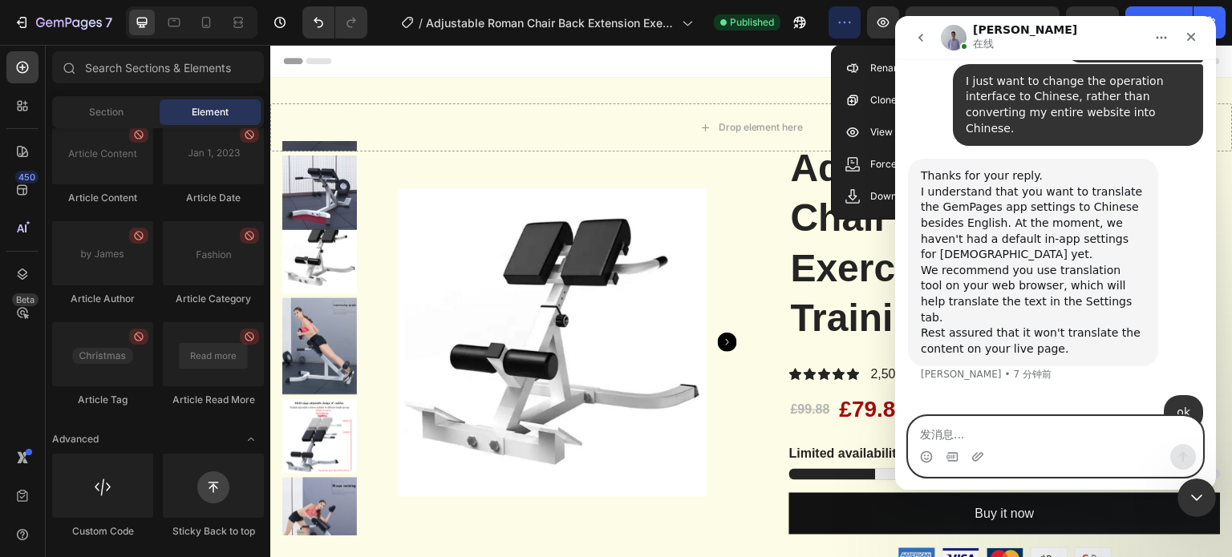
click at [1018, 434] on textarea "发消息..." at bounding box center [1055, 430] width 293 height 27
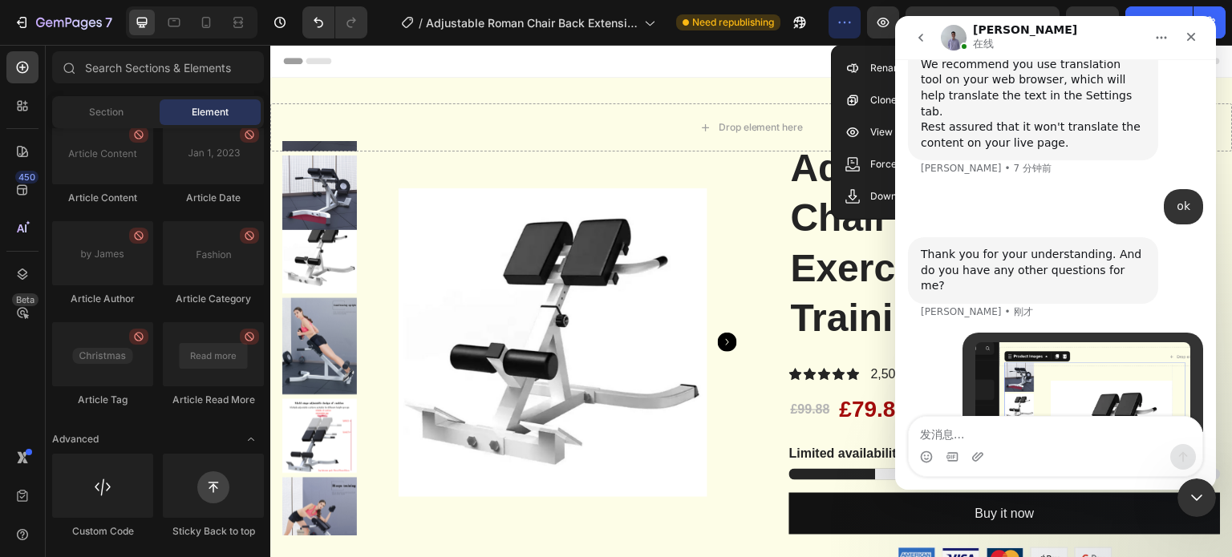
scroll to position [1803, 0]
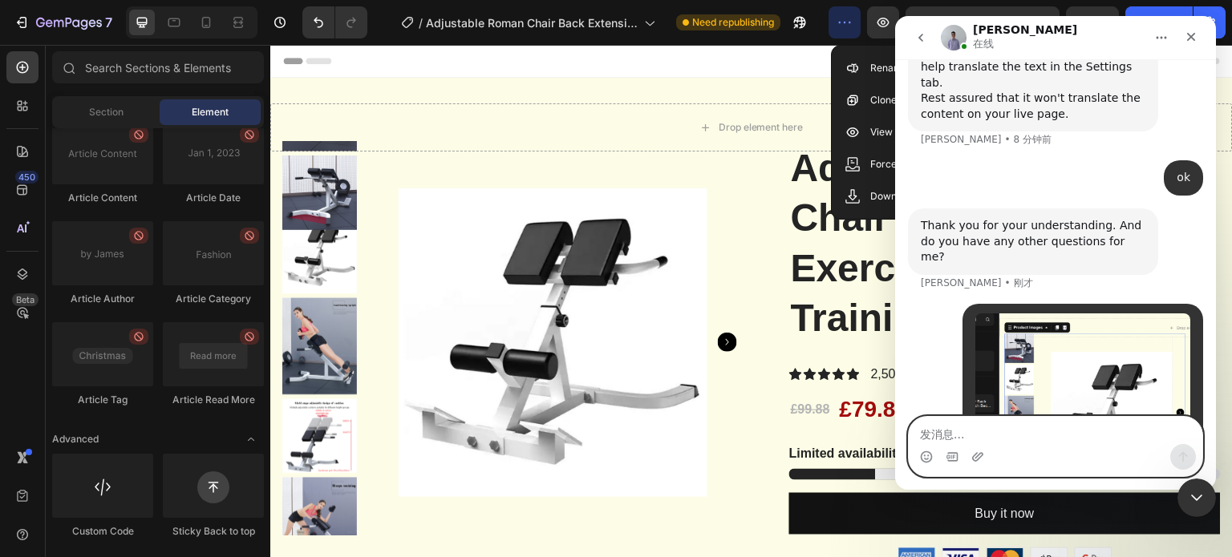
paste textarea "I want to keep the product details on the left fixed. How can I do this so that…"
type textarea "I want to keep the product details on the left fixed. How can I do this so that…"
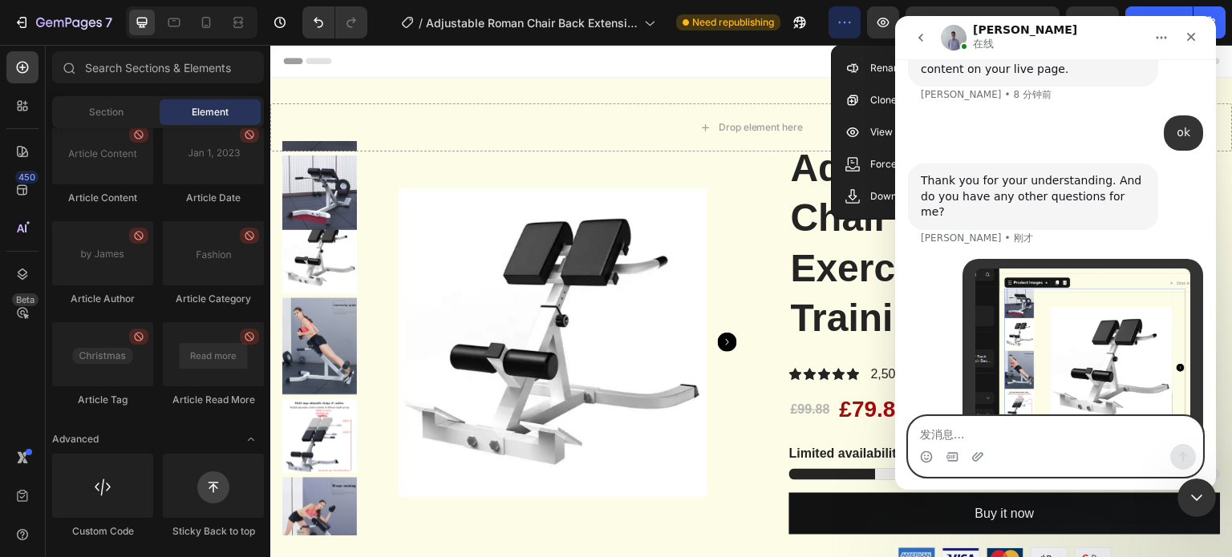
scroll to position [1886, 0]
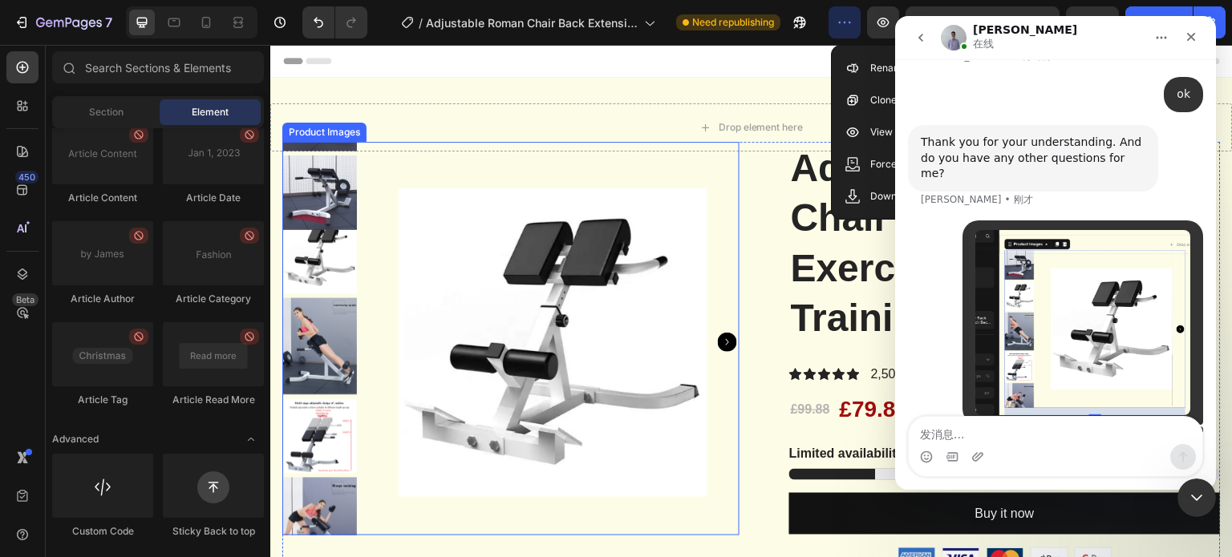
click at [370, 211] on div at bounding box center [552, 343] width 373 height 402
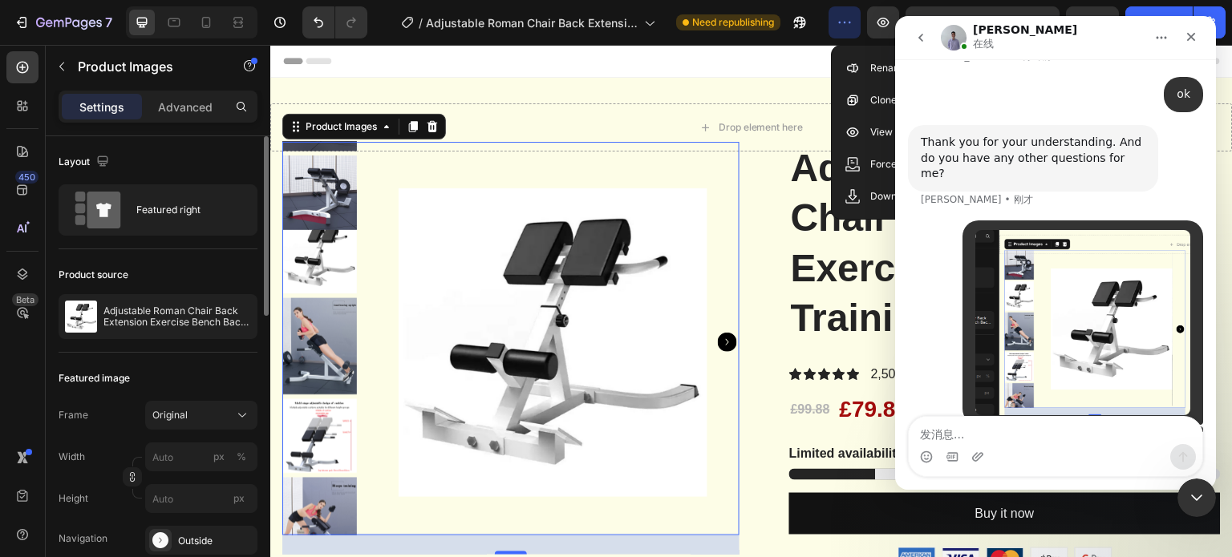
scroll to position [200, 0]
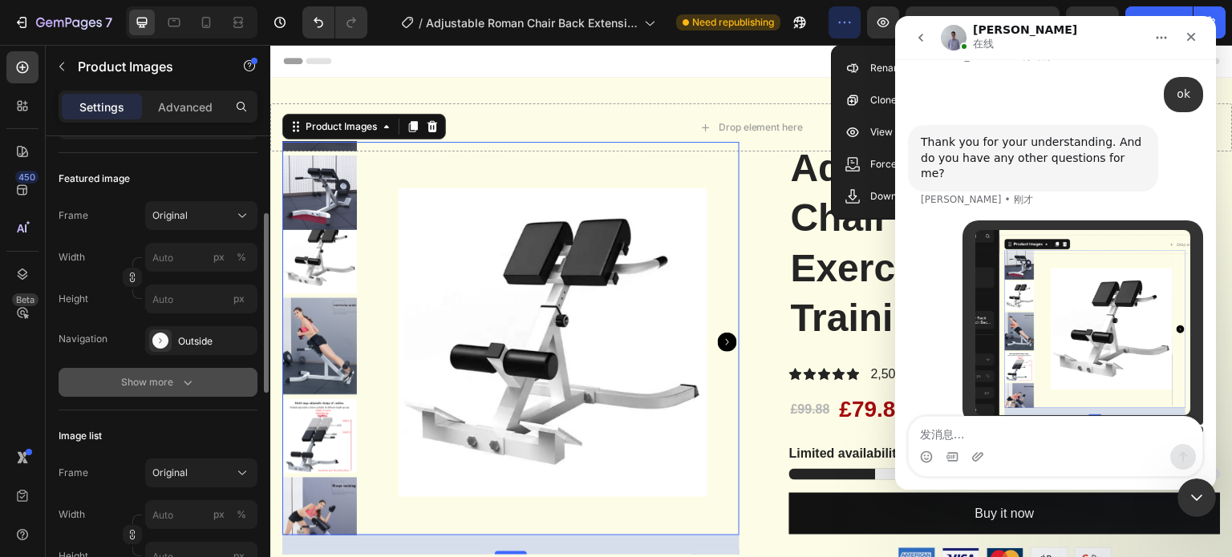
click at [191, 381] on icon "button" at bounding box center [188, 382] width 16 height 16
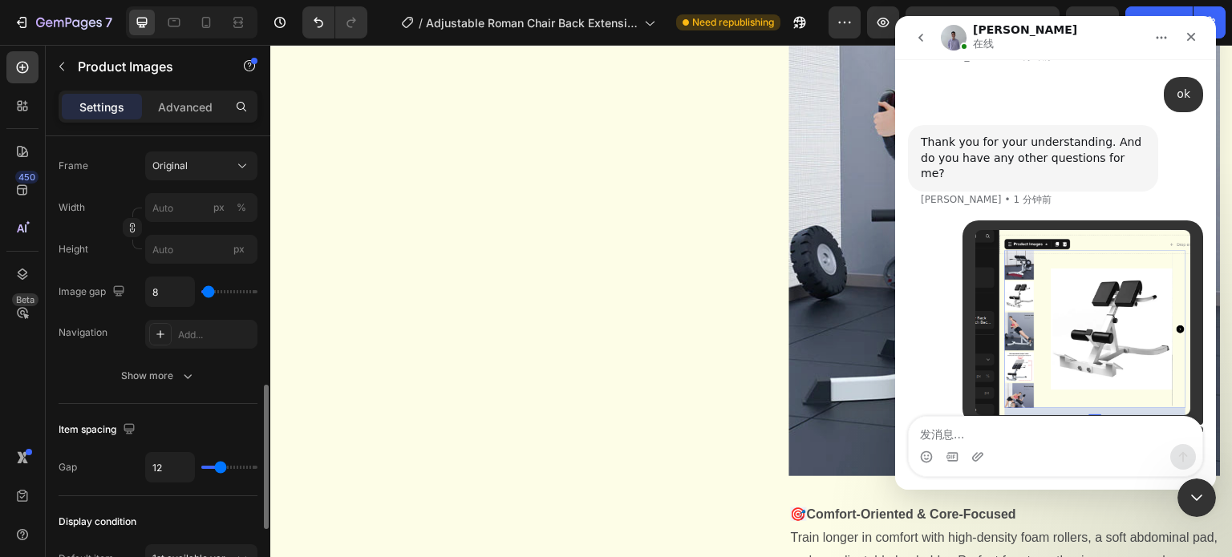
scroll to position [900, 0]
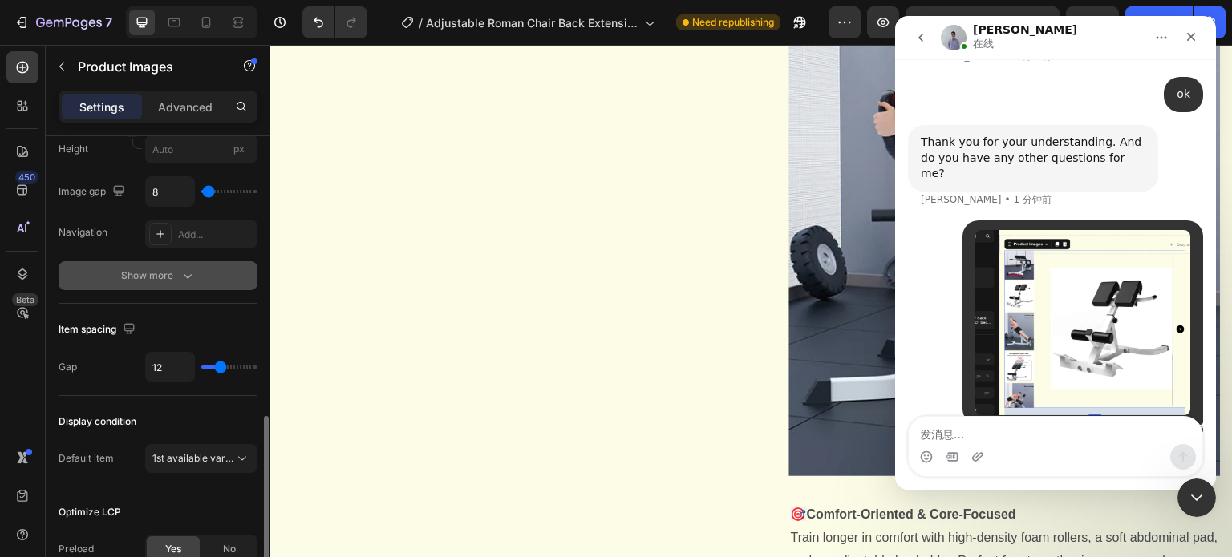
click at [185, 265] on button "Show more" at bounding box center [158, 275] width 199 height 29
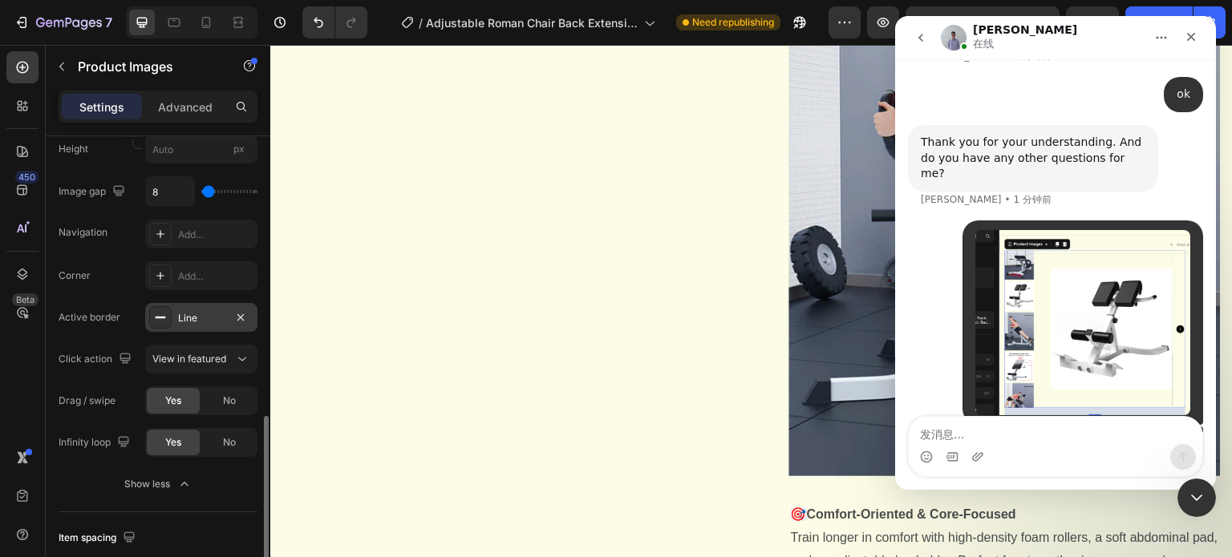
click at [196, 314] on div "Line" at bounding box center [201, 318] width 47 height 14
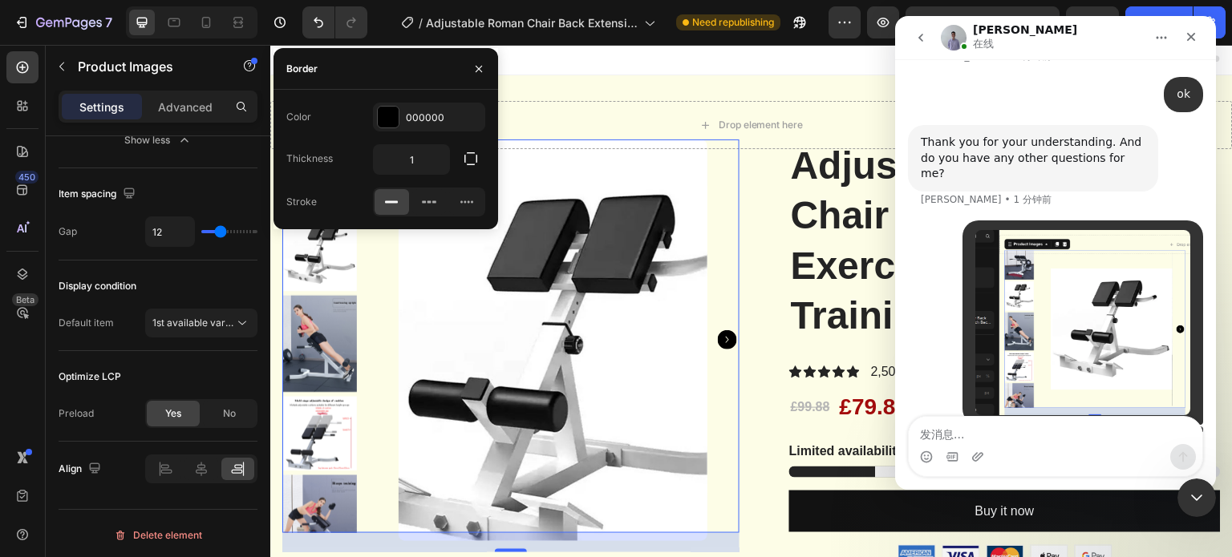
scroll to position [0, 0]
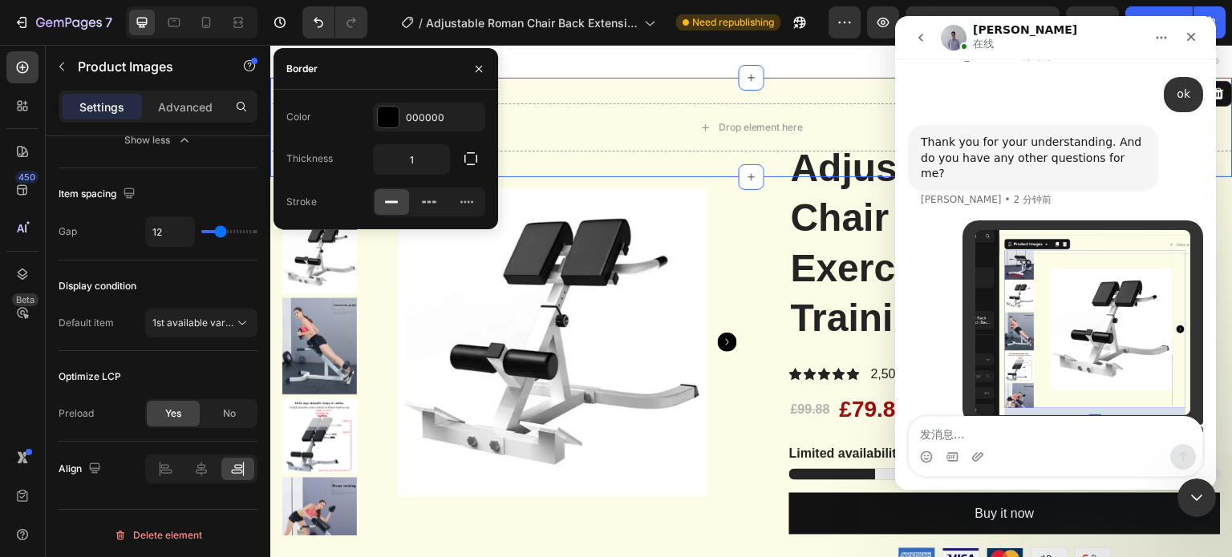
click at [675, 90] on div "Drop element here Section 2 You can create reusable sections Create Theme Secti…" at bounding box center [751, 127] width 962 height 99
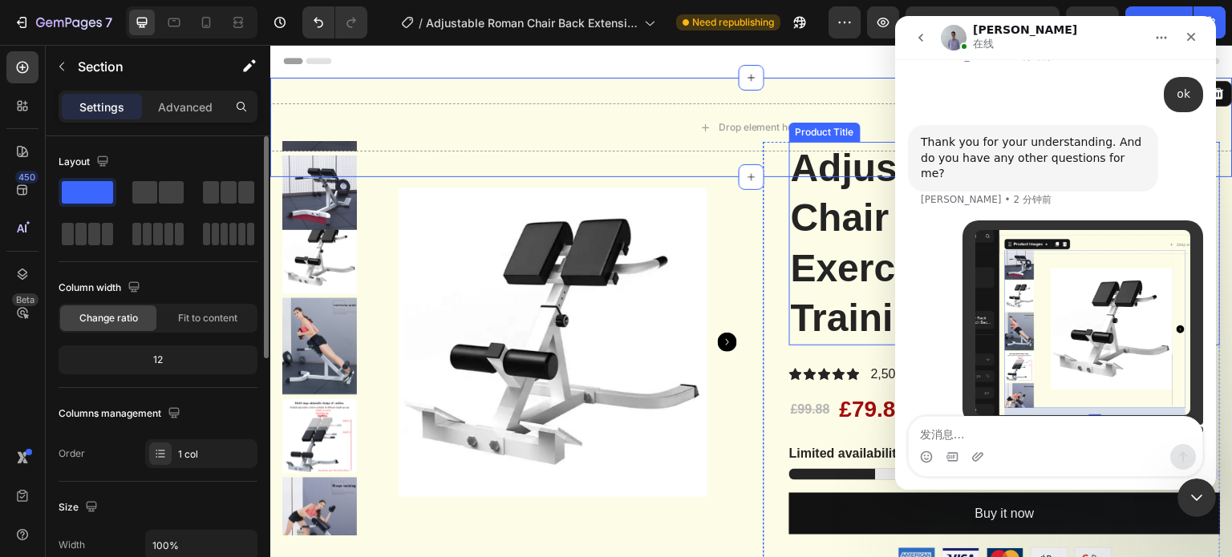
scroll to position [241, 0]
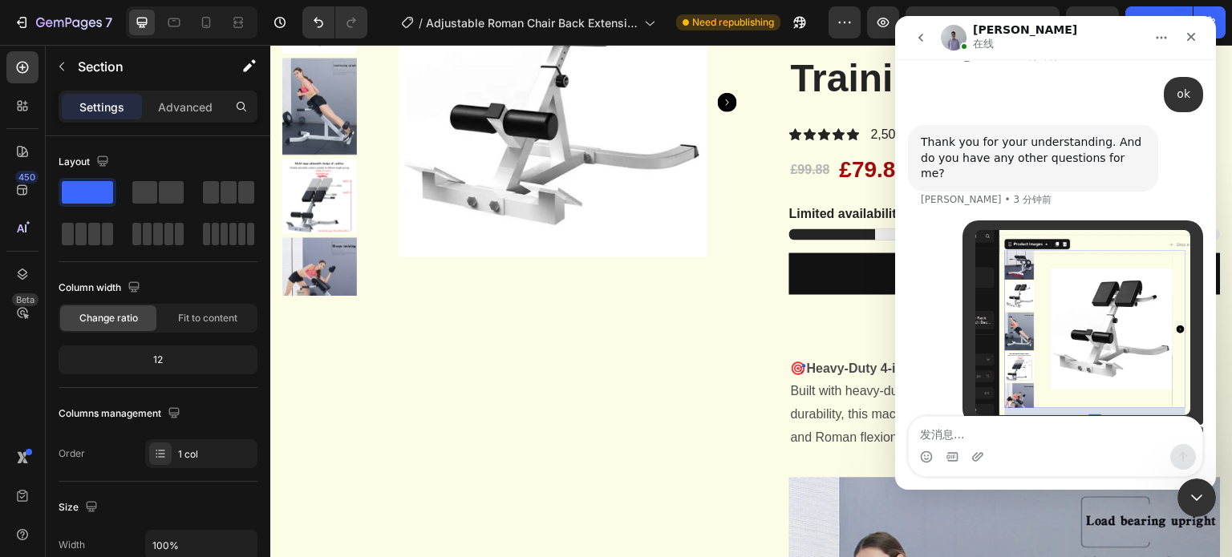
click at [1007, 436] on div "I want to keep the product details on the left fixed. How can I do this so that…" at bounding box center [1077, 467] width 225 height 63
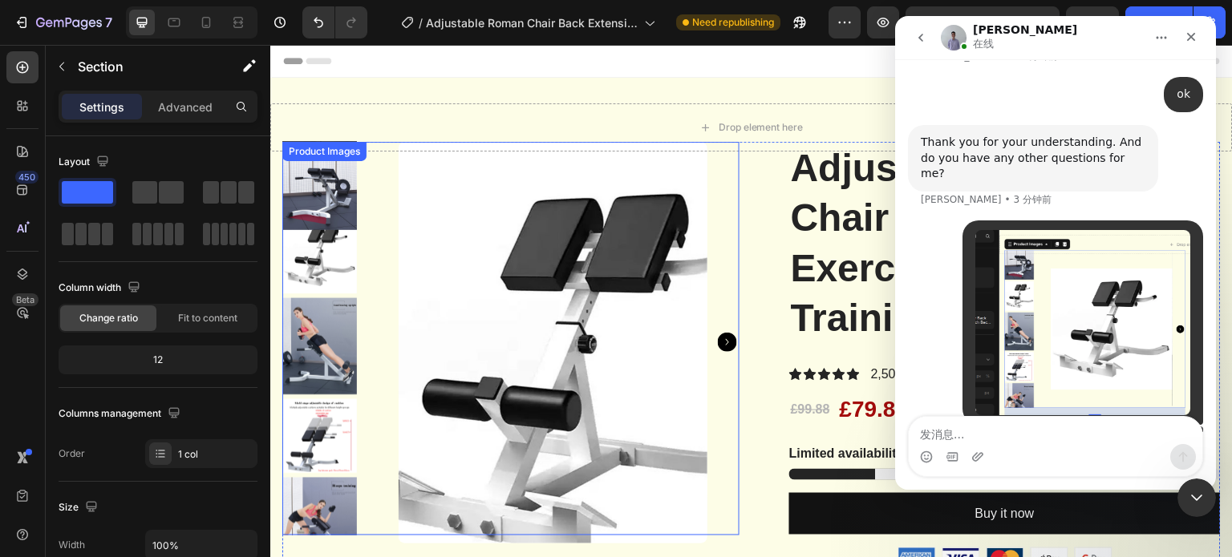
scroll to position [0, 0]
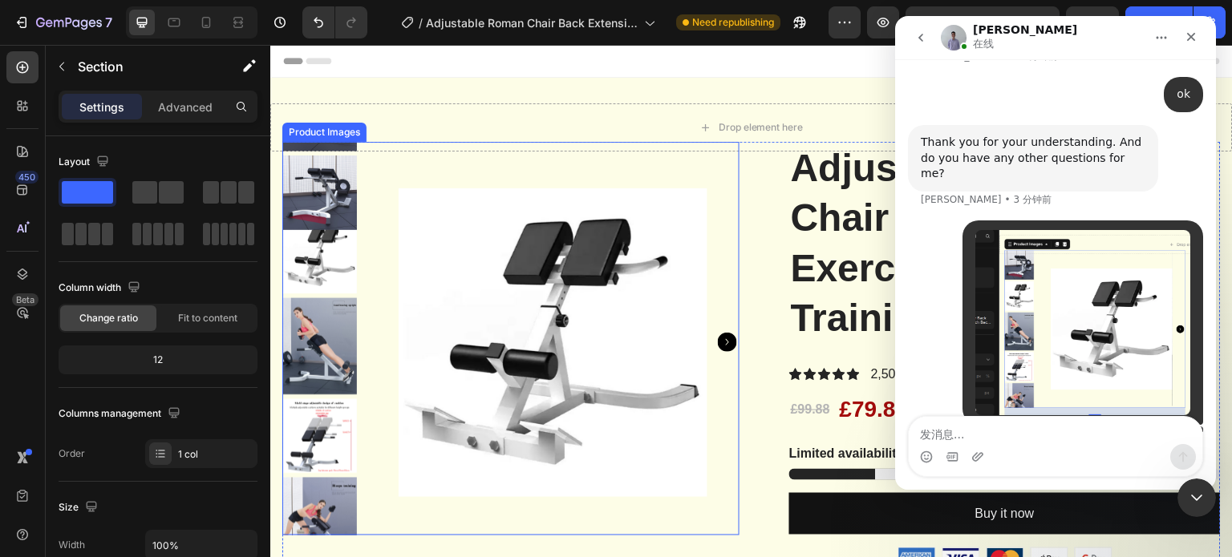
click at [385, 179] on div at bounding box center [552, 343] width 373 height 402
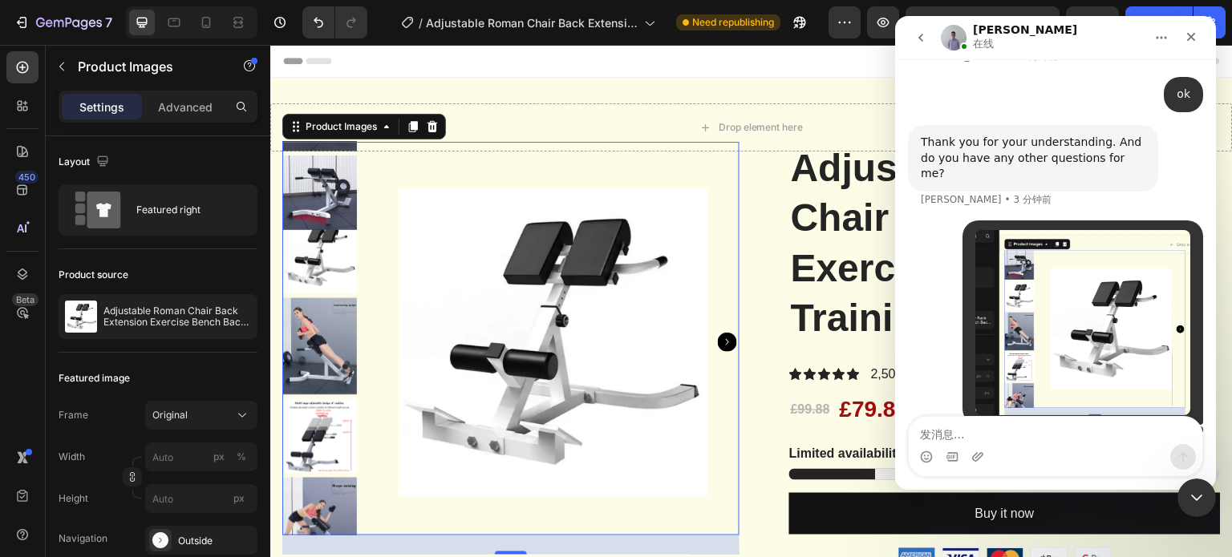
scroll to position [1726, 0]
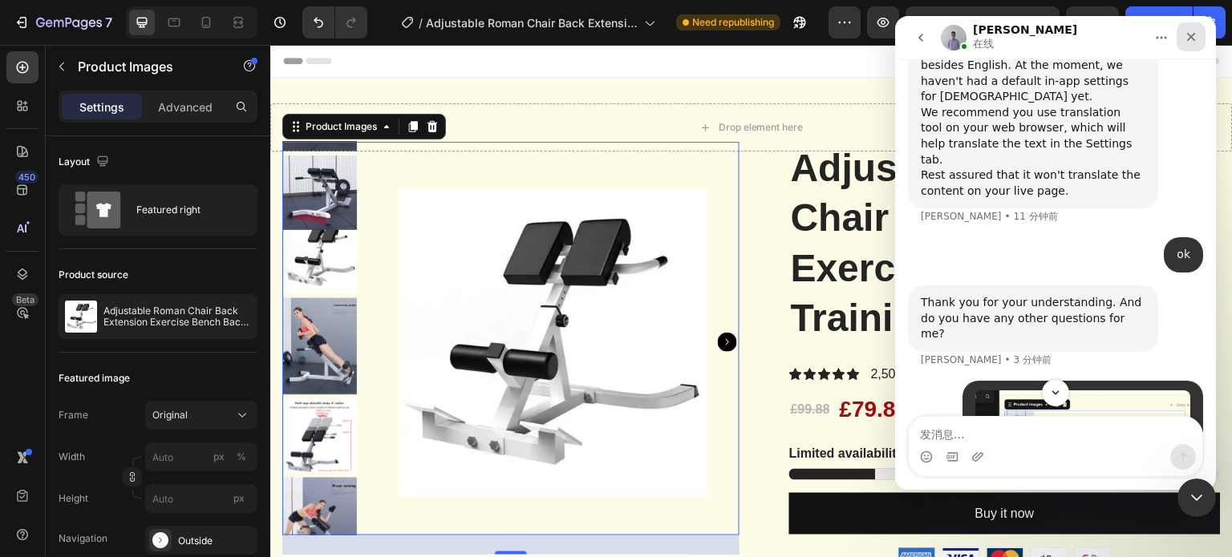
drag, startPoint x: 1193, startPoint y: 40, endPoint x: 1779, endPoint y: 51, distance: 586.3
click at [1193, 40] on icon "关闭" at bounding box center [1191, 37] width 9 height 9
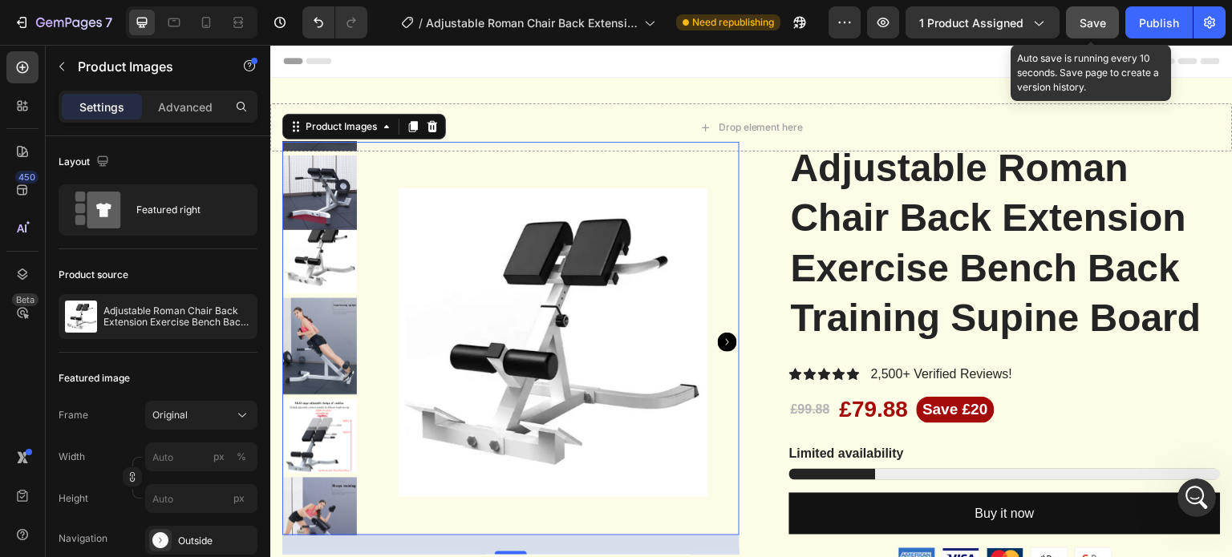
click at [1094, 28] on span "Save" at bounding box center [1092, 23] width 26 height 14
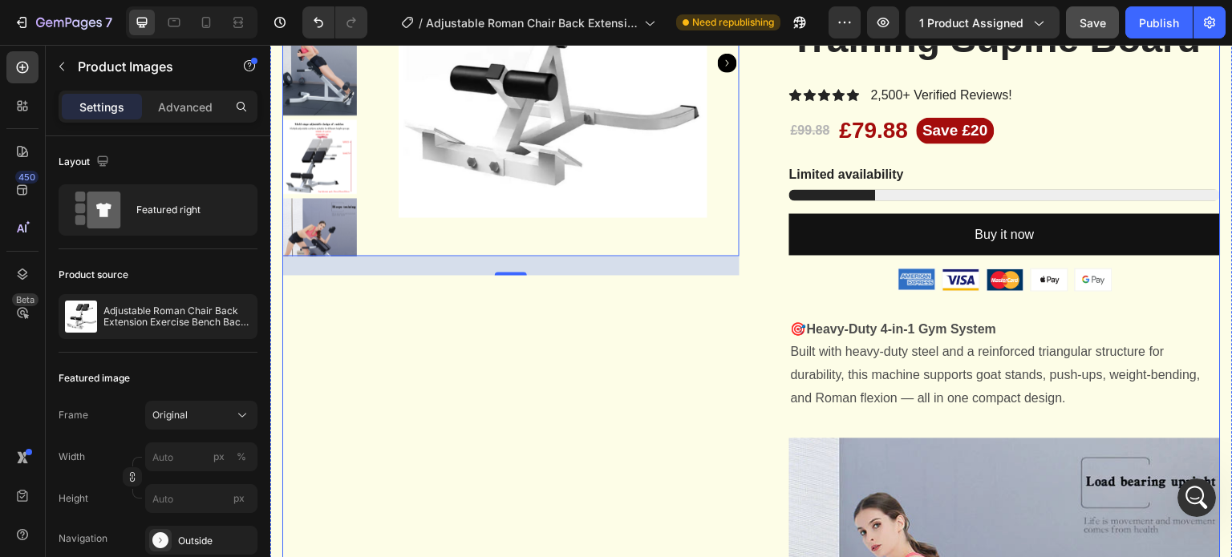
scroll to position [0, 0]
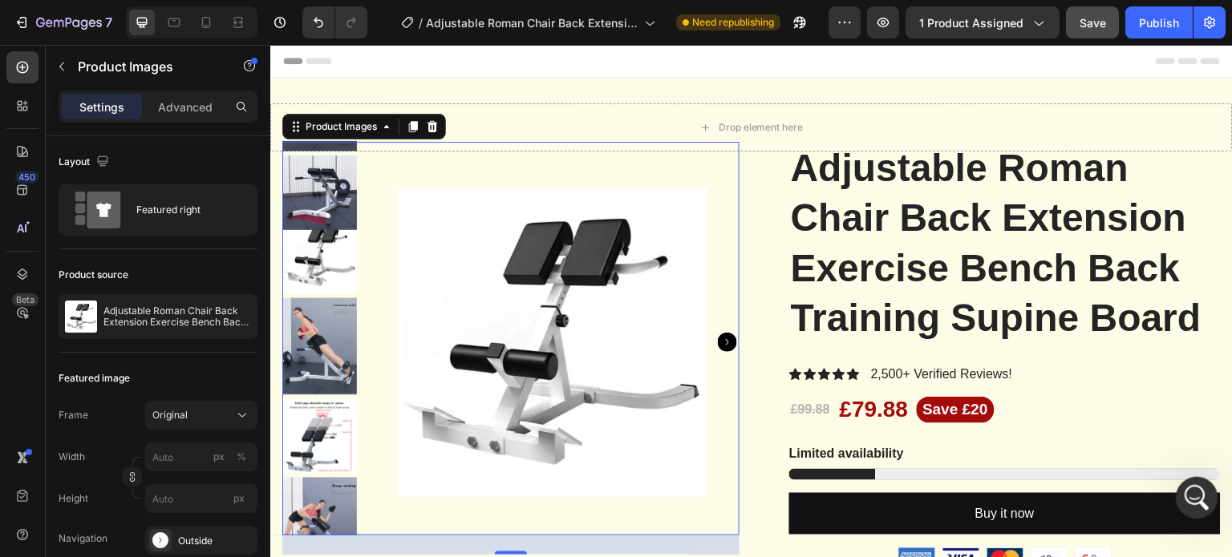
click at [1201, 496] on icon "打开 Intercom Messenger" at bounding box center [1194, 496] width 26 height 26
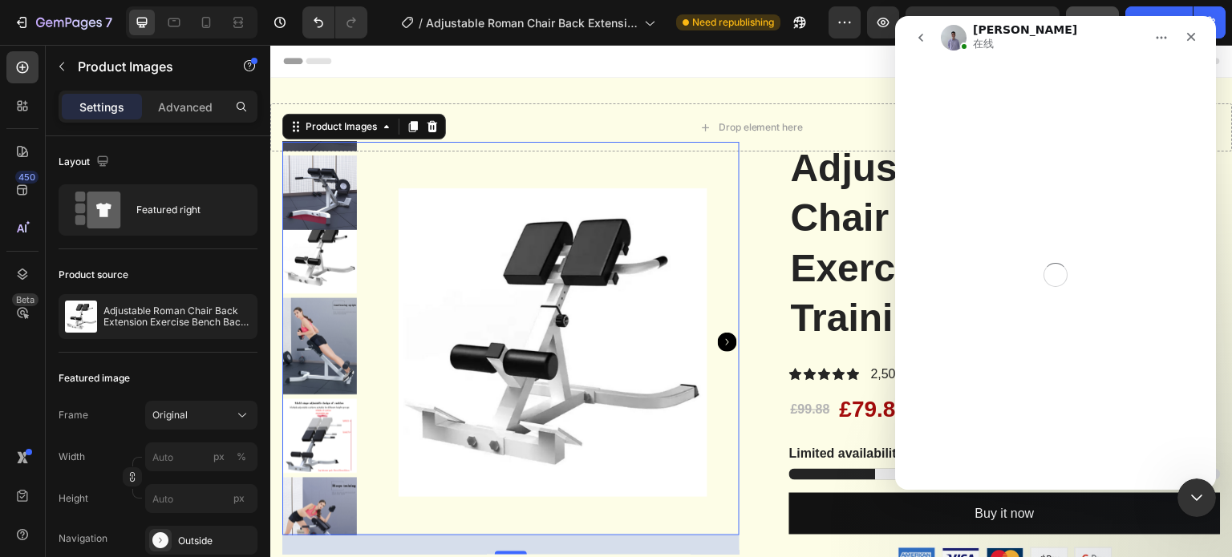
click at [1007, 47] on div "Brad 在线" at bounding box center [1043, 38] width 204 height 28
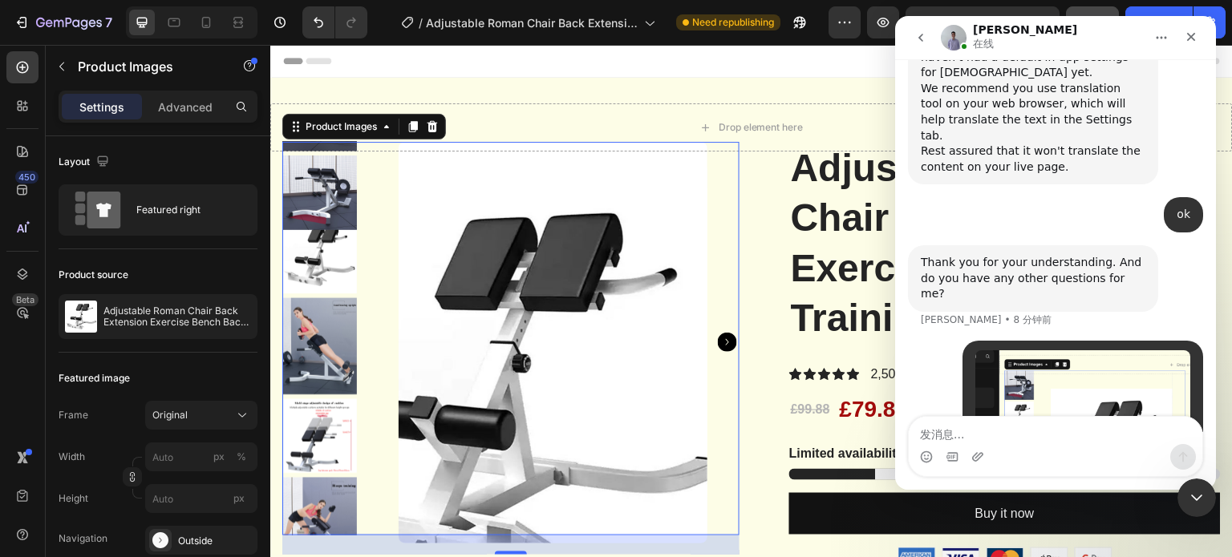
scroll to position [1870, 0]
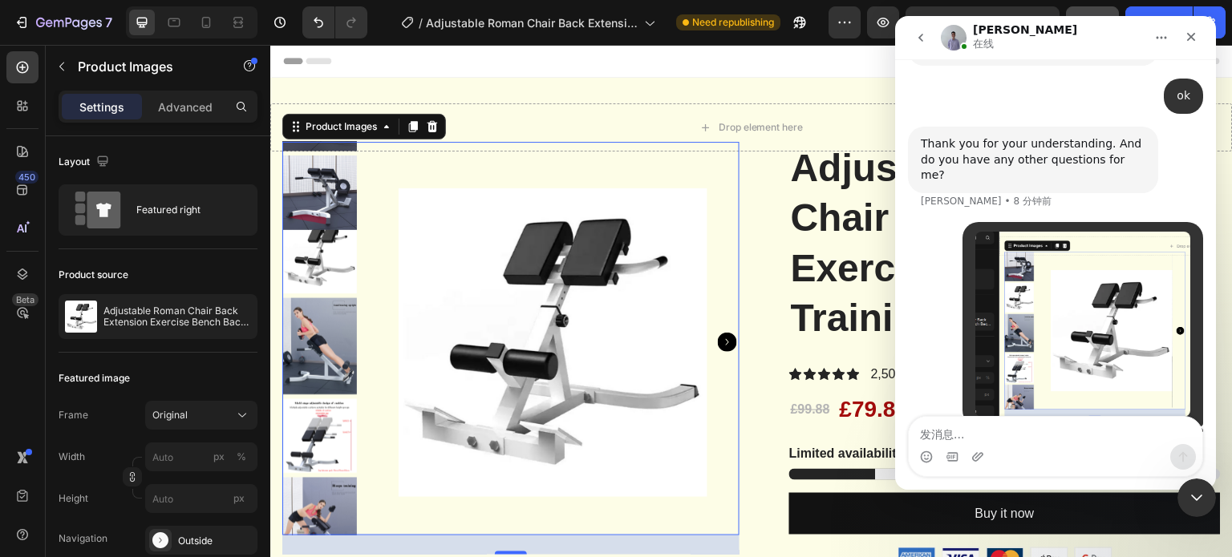
click at [378, 284] on div at bounding box center [552, 343] width 373 height 402
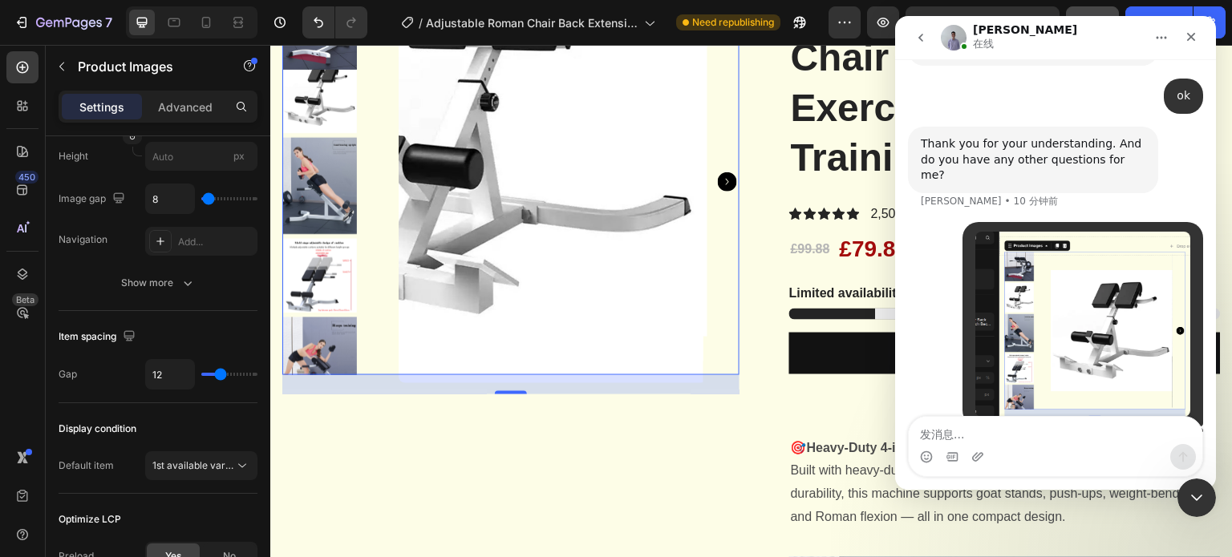
scroll to position [0, 0]
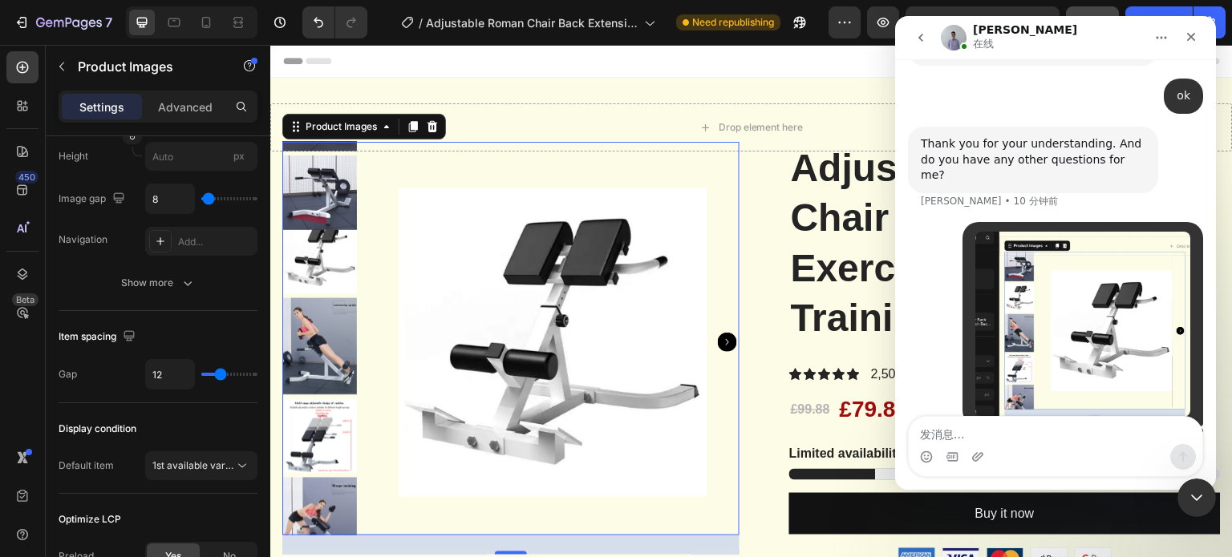
click at [714, 263] on div at bounding box center [552, 343] width 373 height 402
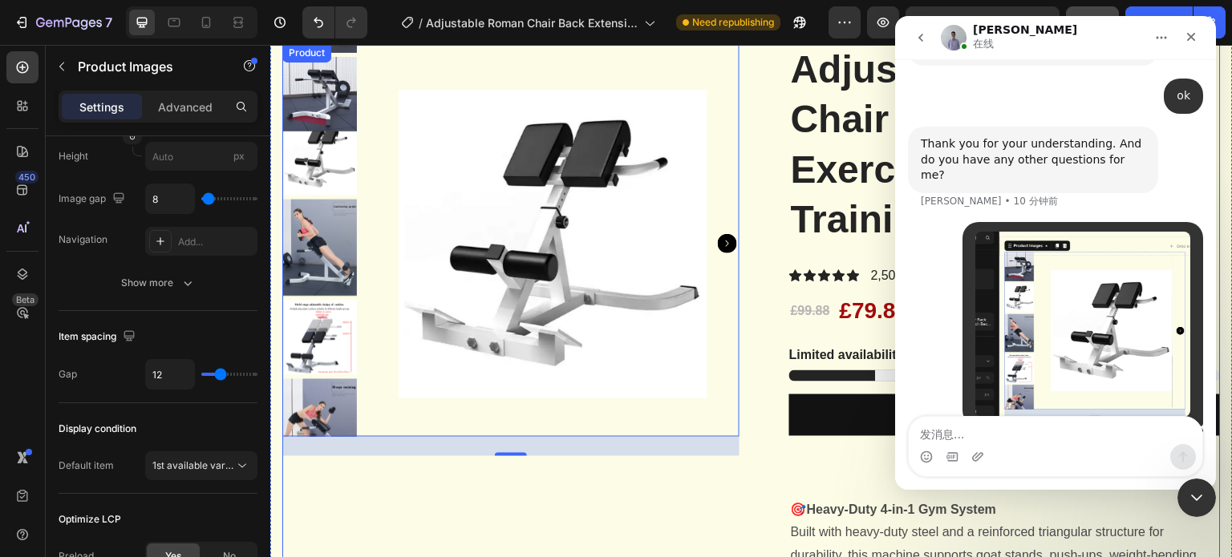
scroll to position [241, 0]
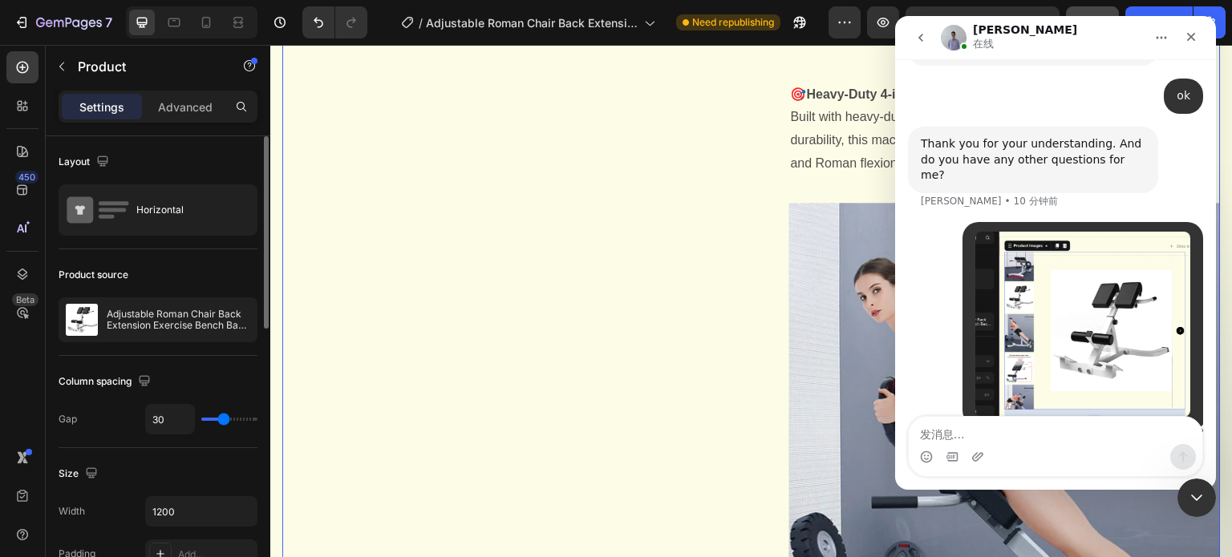
scroll to position [561, 0]
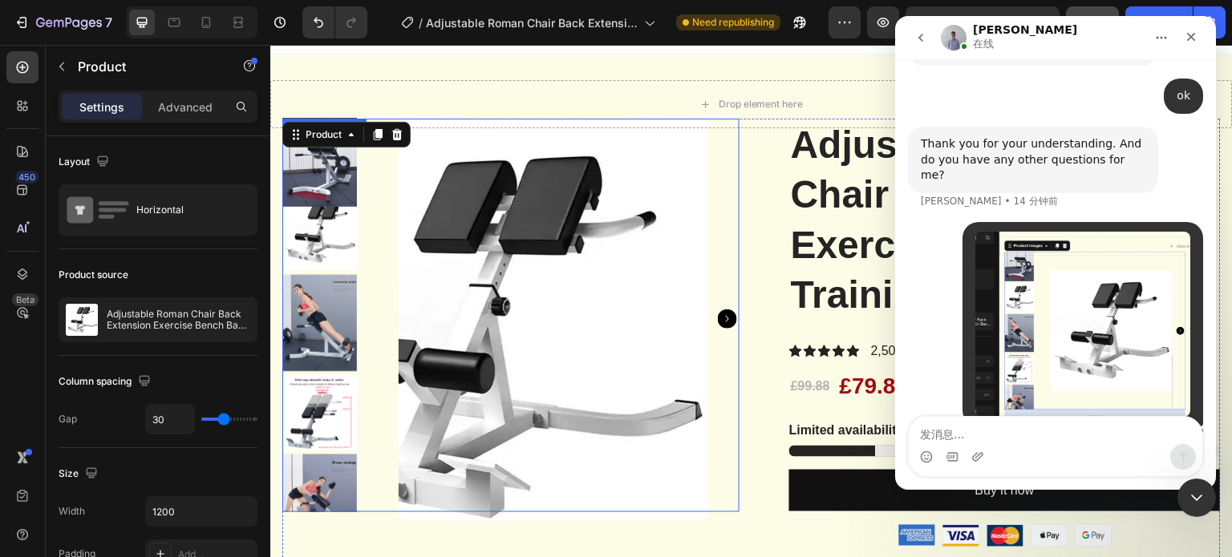
scroll to position [0, 0]
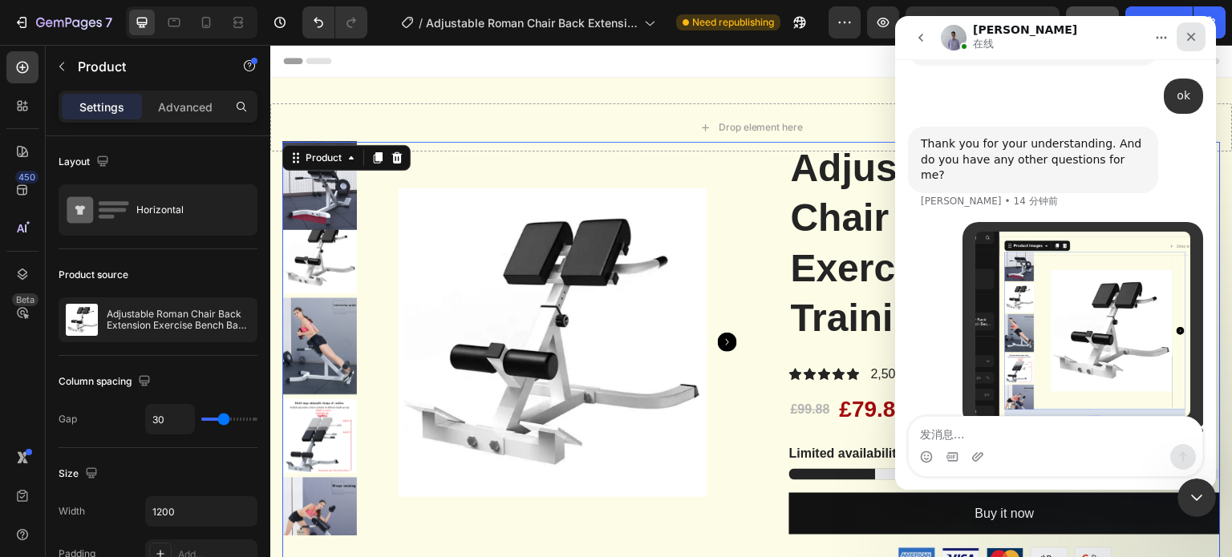
click at [1184, 41] on div "关闭" at bounding box center [1190, 36] width 29 height 29
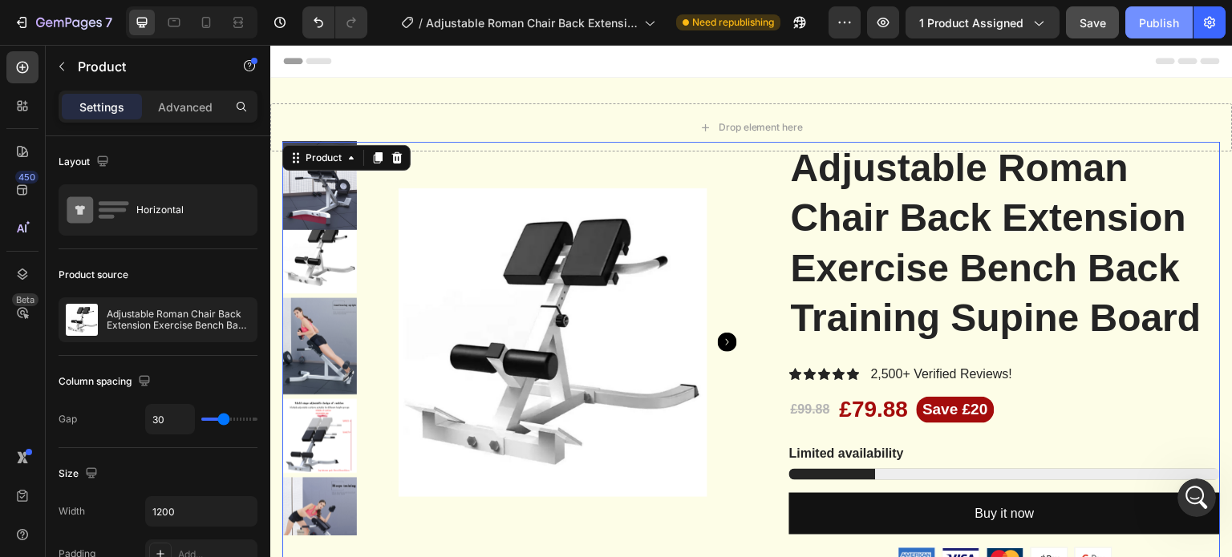
click at [1155, 24] on div "Publish" at bounding box center [1159, 22] width 40 height 17
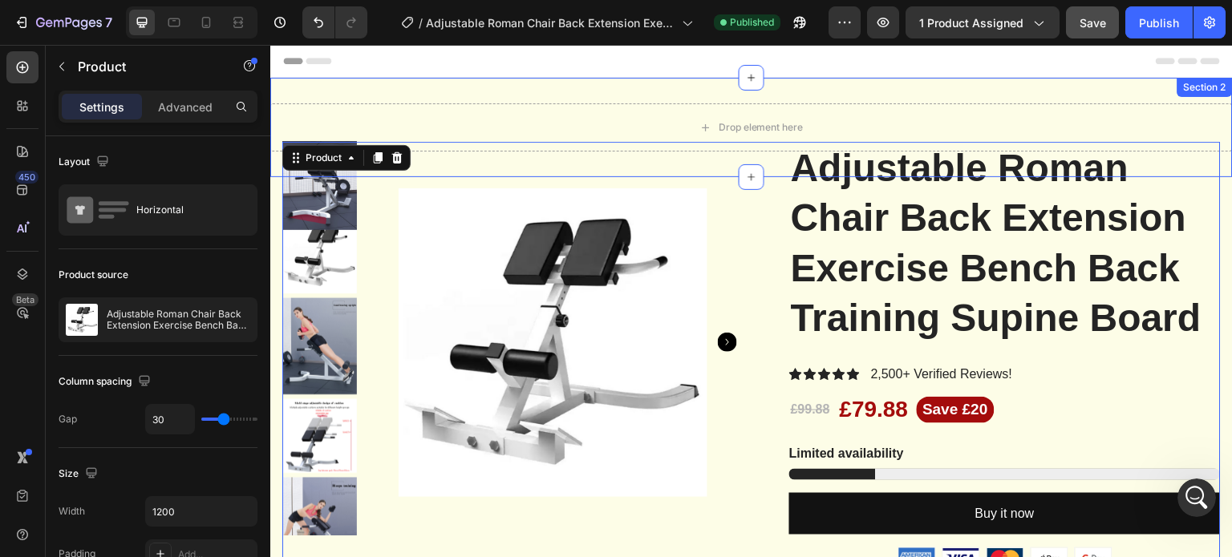
click at [619, 163] on div "Drop element here Section 2" at bounding box center [751, 127] width 962 height 99
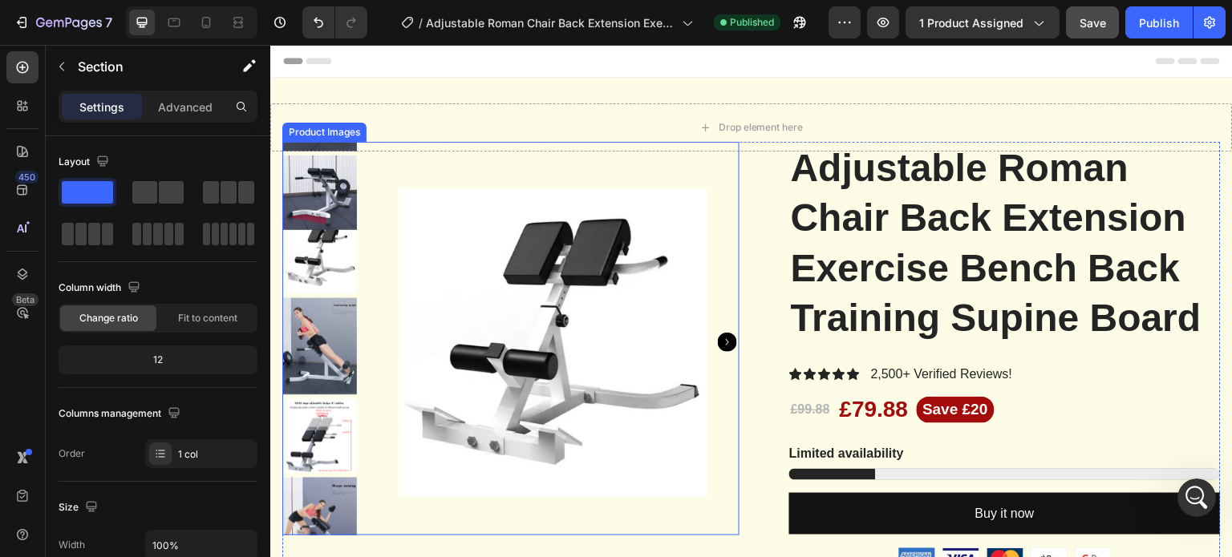
click at [706, 204] on div at bounding box center [552, 343] width 373 height 402
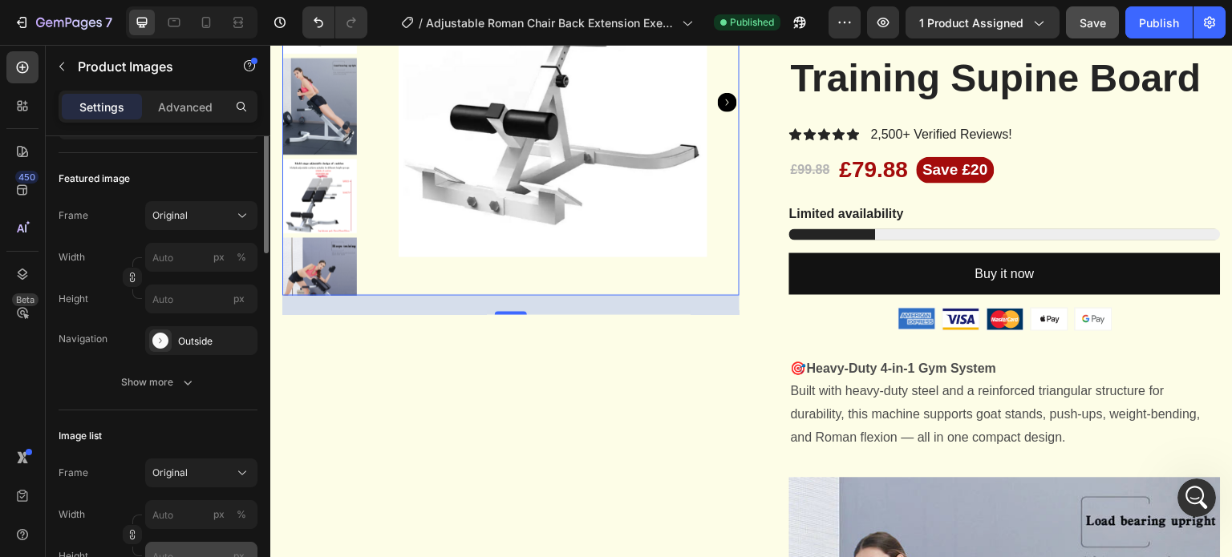
scroll to position [300, 0]
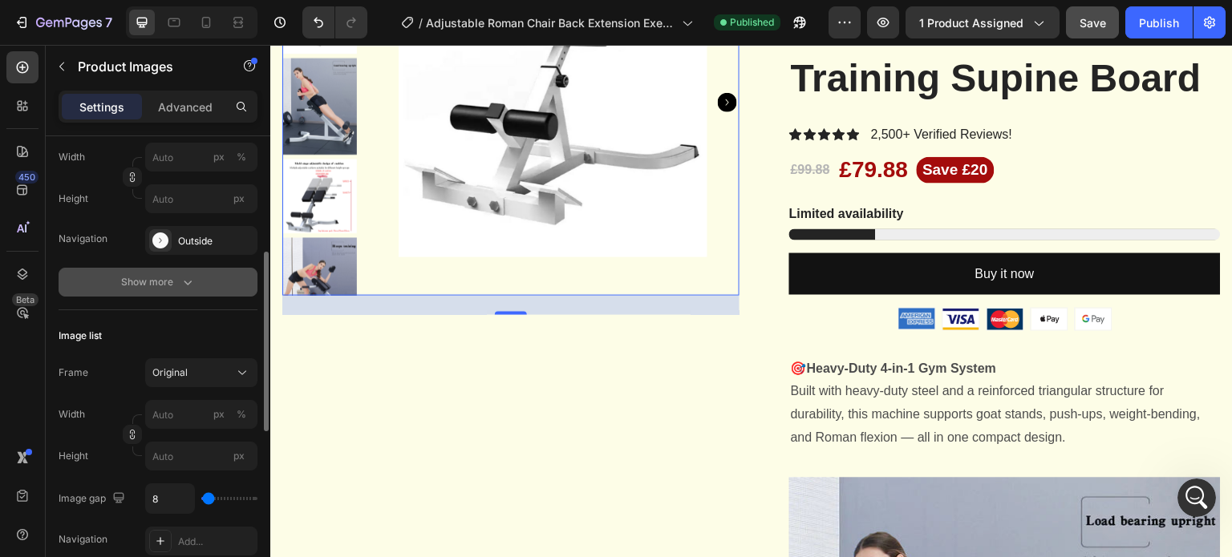
click at [197, 284] on button "Show more" at bounding box center [158, 282] width 199 height 29
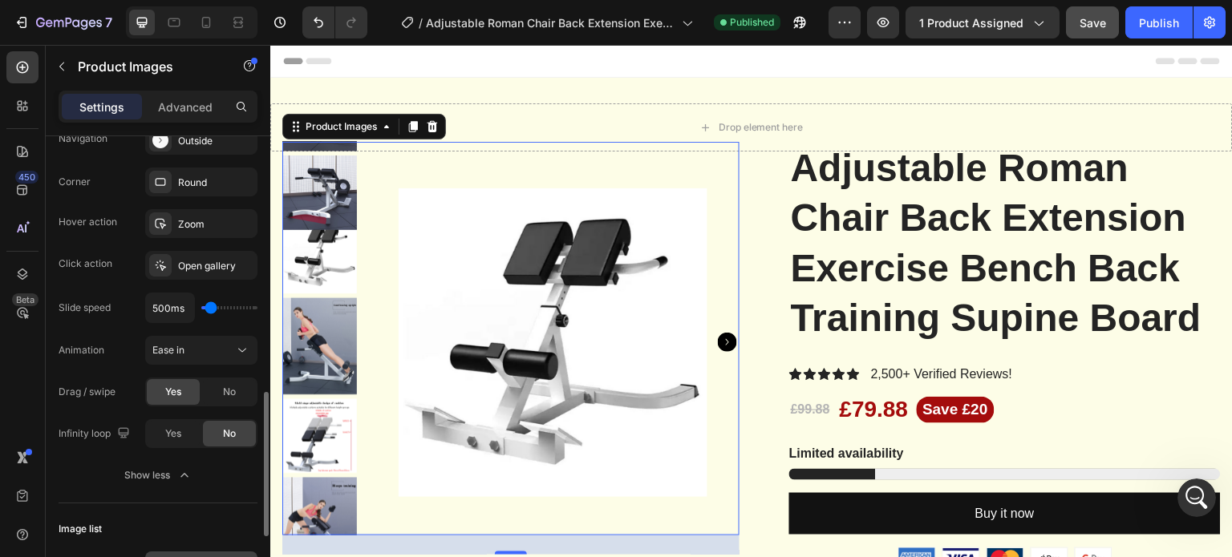
scroll to position [500, 0]
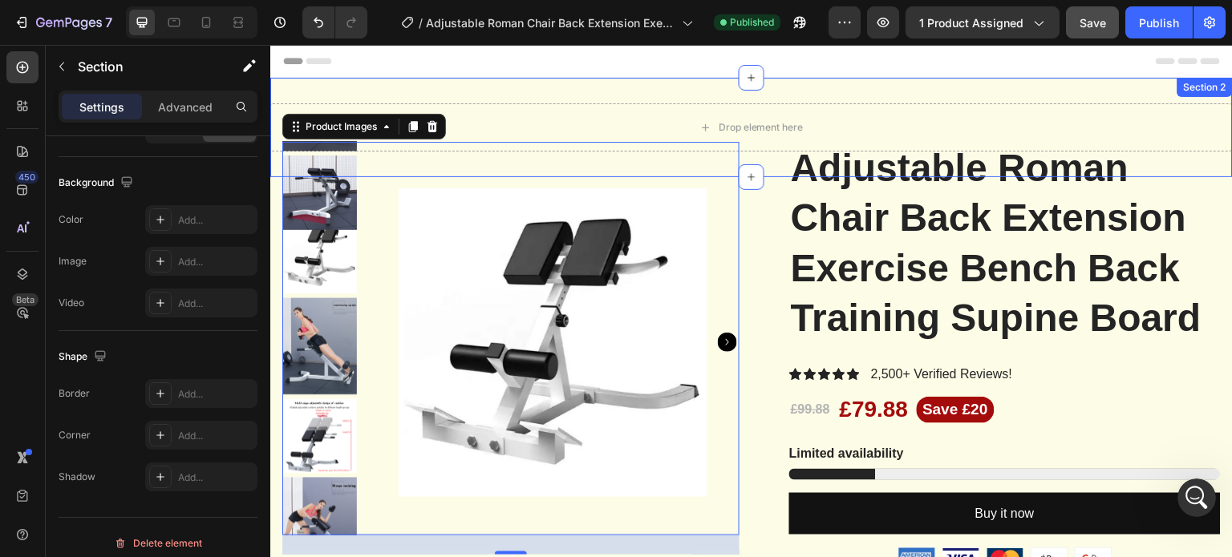
click at [544, 160] on div "Drop element here Section 2" at bounding box center [751, 127] width 962 height 99
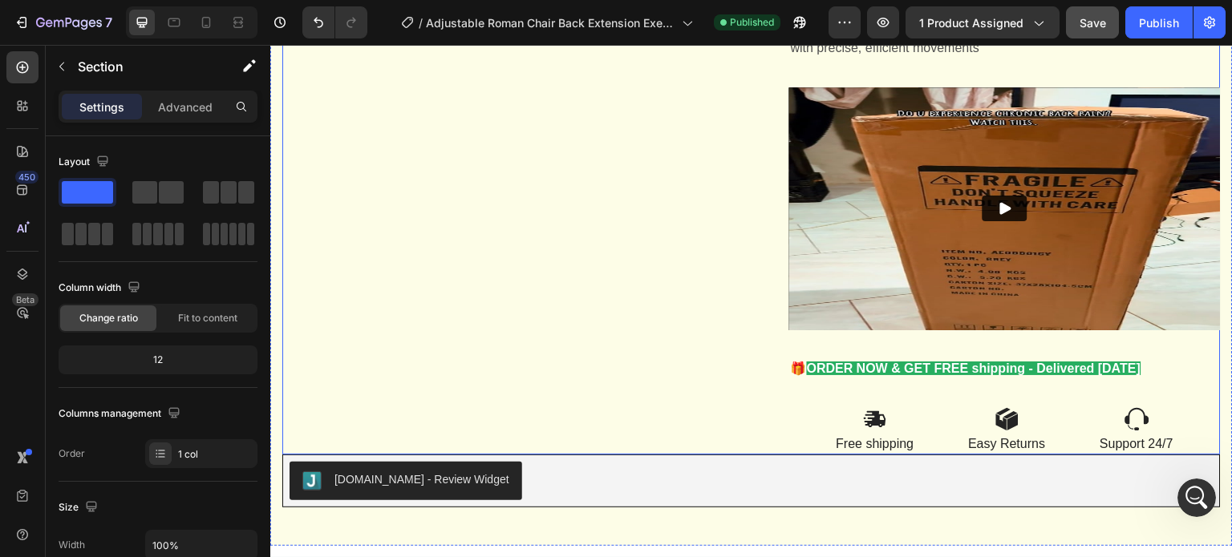
scroll to position [2652, 0]
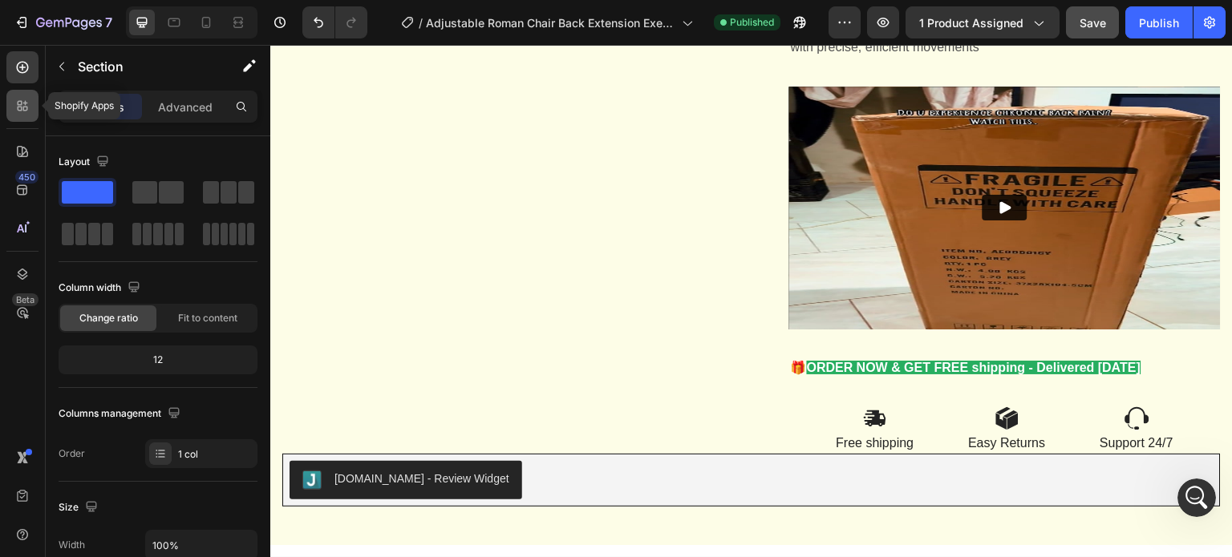
drag, startPoint x: 20, startPoint y: 112, endPoint x: 155, endPoint y: 200, distance: 160.6
click at [20, 112] on icon at bounding box center [22, 106] width 16 height 16
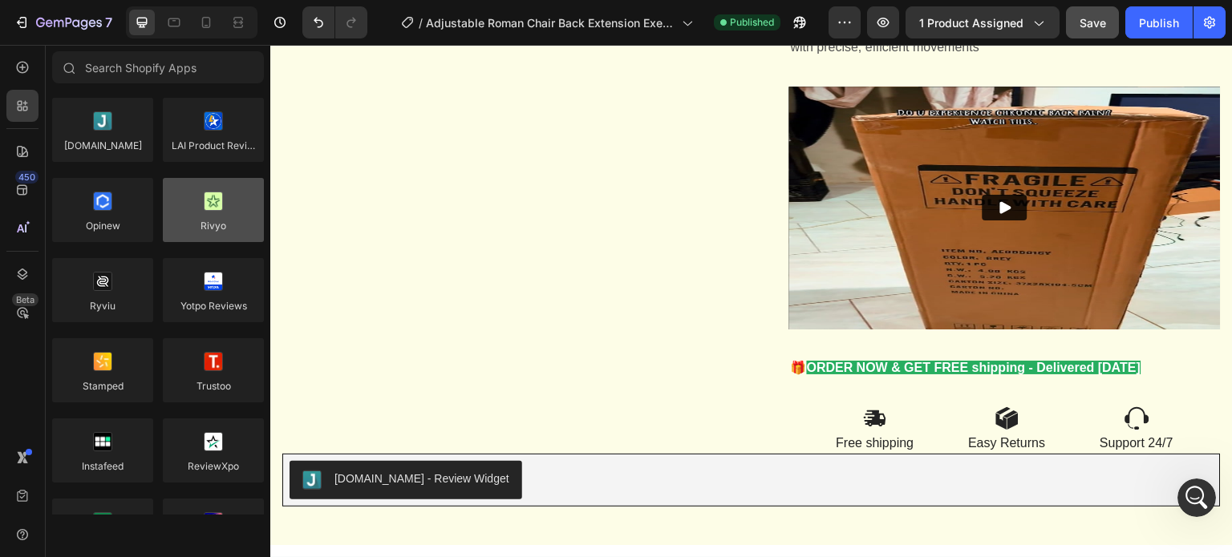
scroll to position [0, 0]
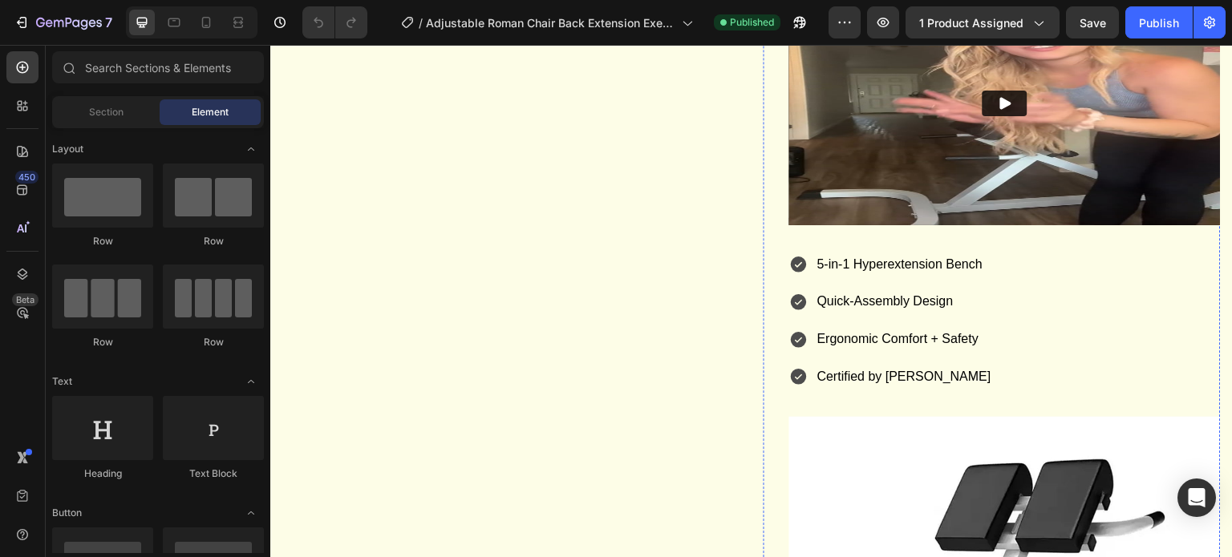
scroll to position [1123, 0]
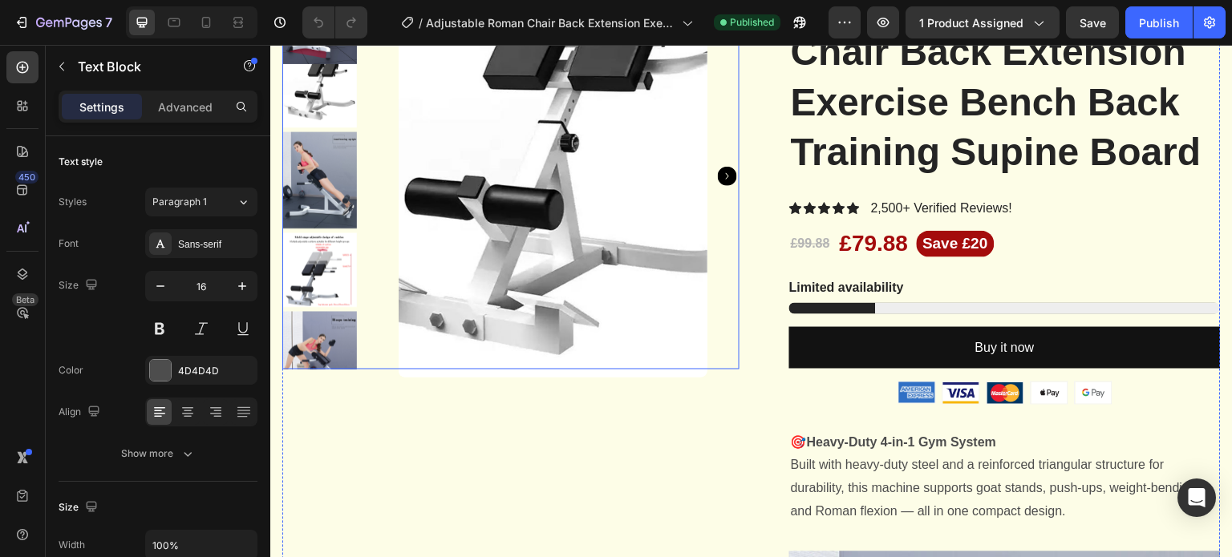
scroll to position [0, 0]
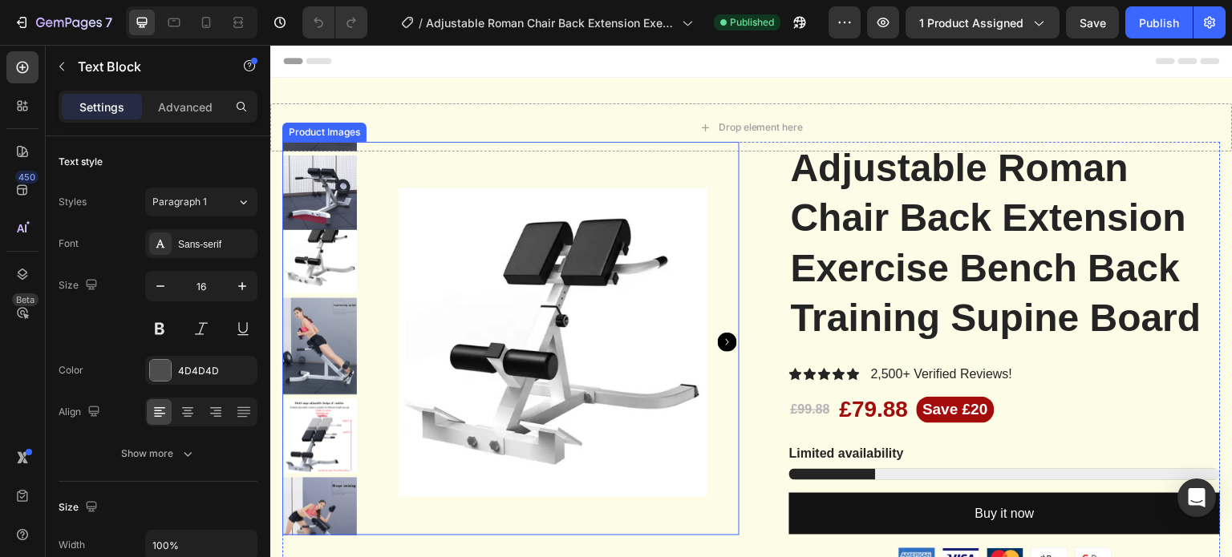
click at [388, 198] on div at bounding box center [552, 343] width 373 height 402
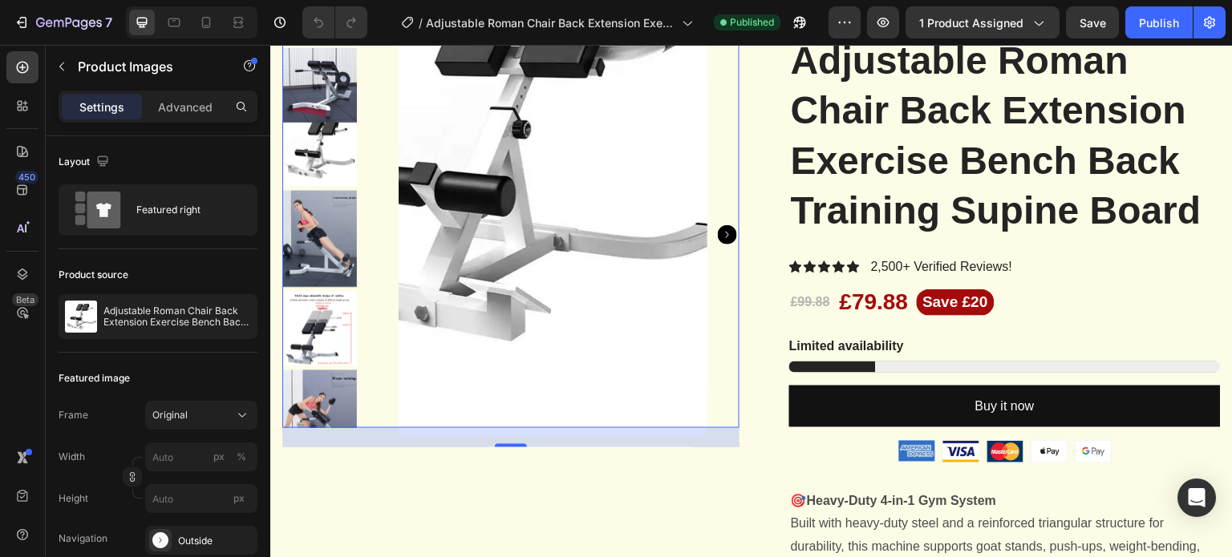
scroll to position [80, 0]
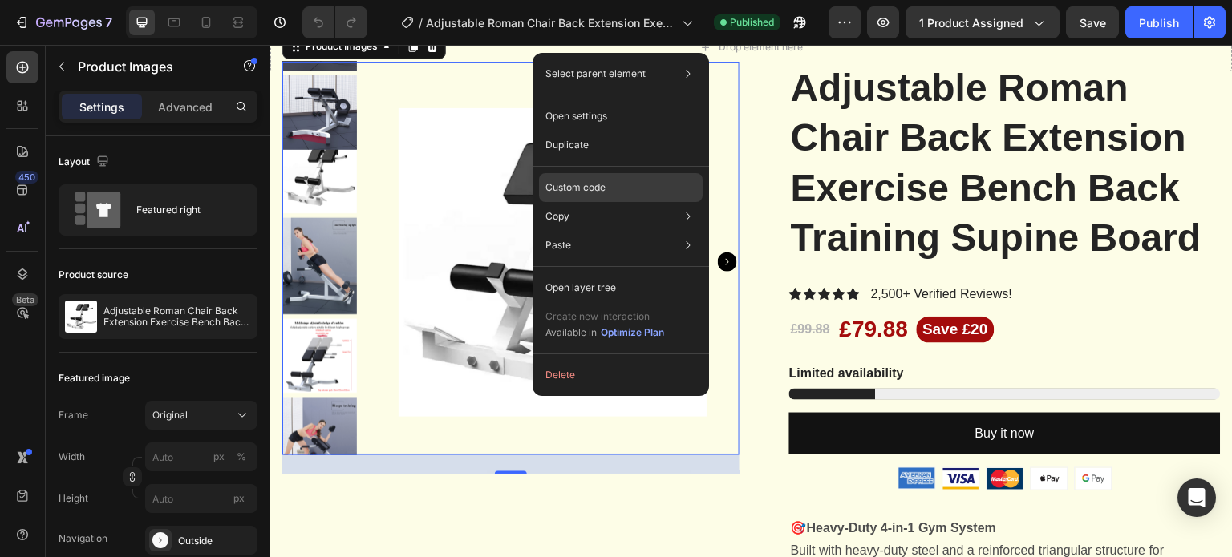
click at [629, 231] on div "Custom code" at bounding box center [621, 245] width 164 height 29
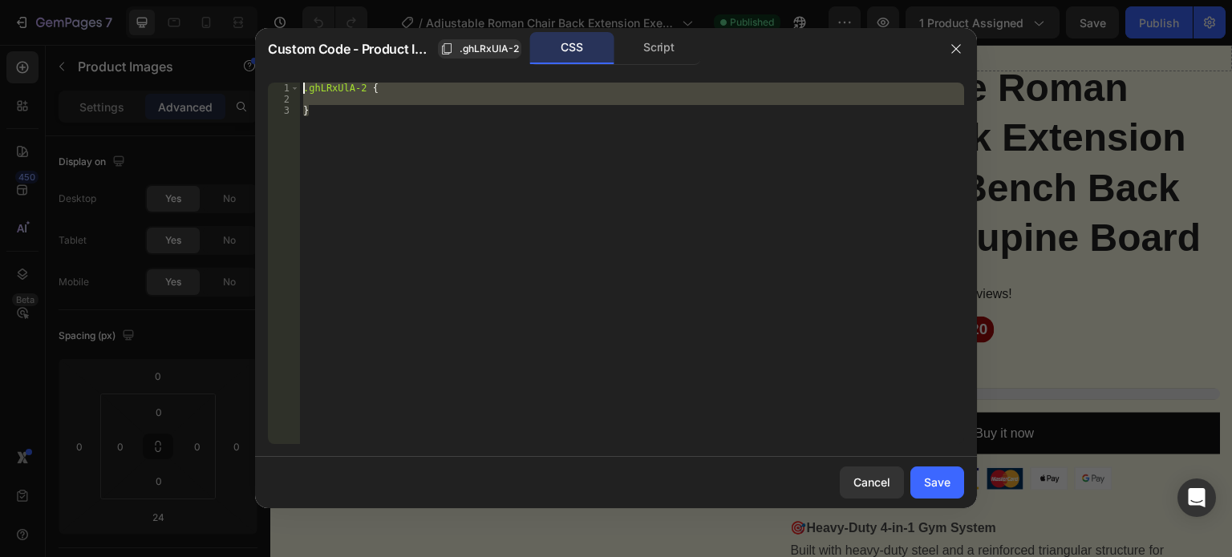
drag, startPoint x: 359, startPoint y: 134, endPoint x: 248, endPoint y: 49, distance: 140.2
click at [248, 49] on div "Custom Code - Product Images .ghLRxUlA-2 CSS Script } 1 2 3 .ghLRxUlA-2 { } ההה…" at bounding box center [616, 278] width 1232 height 557
click at [671, 43] on div "Script" at bounding box center [659, 48] width 84 height 32
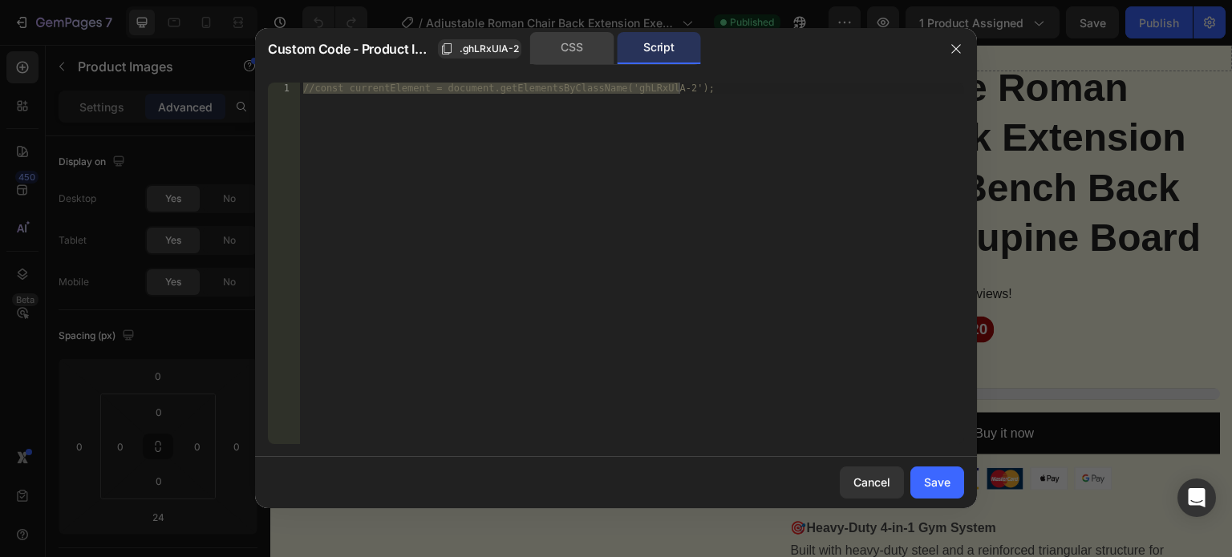
click at [573, 51] on div "CSS" at bounding box center [572, 48] width 84 height 32
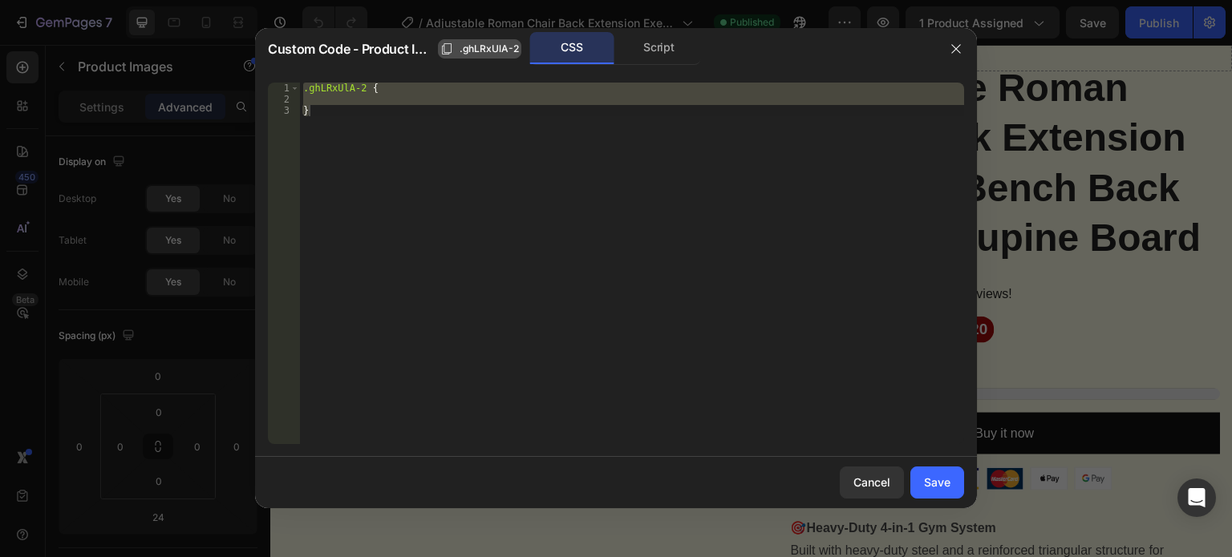
click at [478, 52] on span ".ghLRxUlA-2" at bounding box center [488, 49] width 59 height 14
click at [573, 45] on div "CSS" at bounding box center [572, 48] width 84 height 32
type textarea "}"
click at [362, 96] on div ".ghLRxUlA-2 { }" at bounding box center [632, 264] width 664 height 362
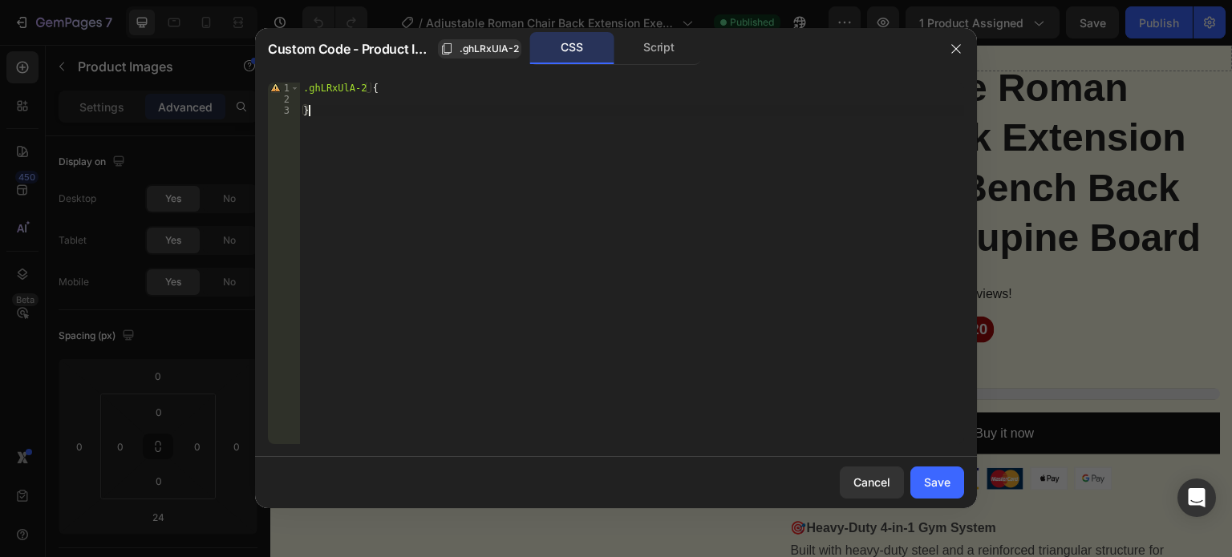
click at [317, 111] on div ".ghLRxUlA-2 { }" at bounding box center [632, 275] width 664 height 384
type textarea "}"
drag, startPoint x: 378, startPoint y: 44, endPoint x: 516, endPoint y: 44, distance: 138.7
click at [516, 44] on div "Custom Code - Product Images .ghLRxUlA-2" at bounding box center [394, 48] width 253 height 19
drag, startPoint x: 669, startPoint y: 10, endPoint x: 953, endPoint y: 52, distance: 286.9
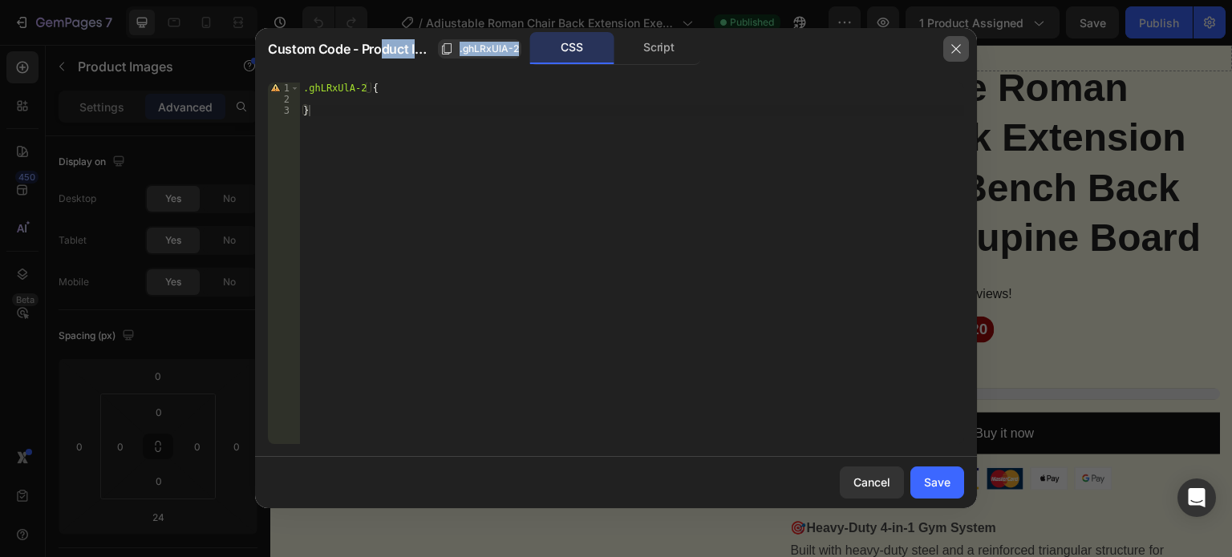
click at [953, 52] on icon "button" at bounding box center [955, 48] width 9 height 9
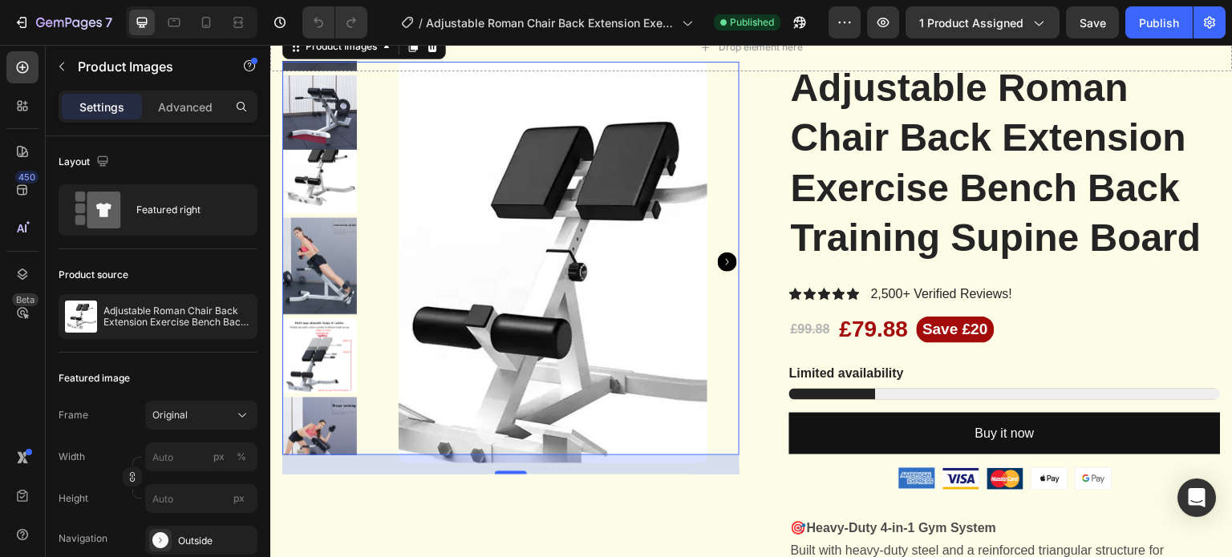
click at [520, 167] on img at bounding box center [553, 263] width 309 height 402
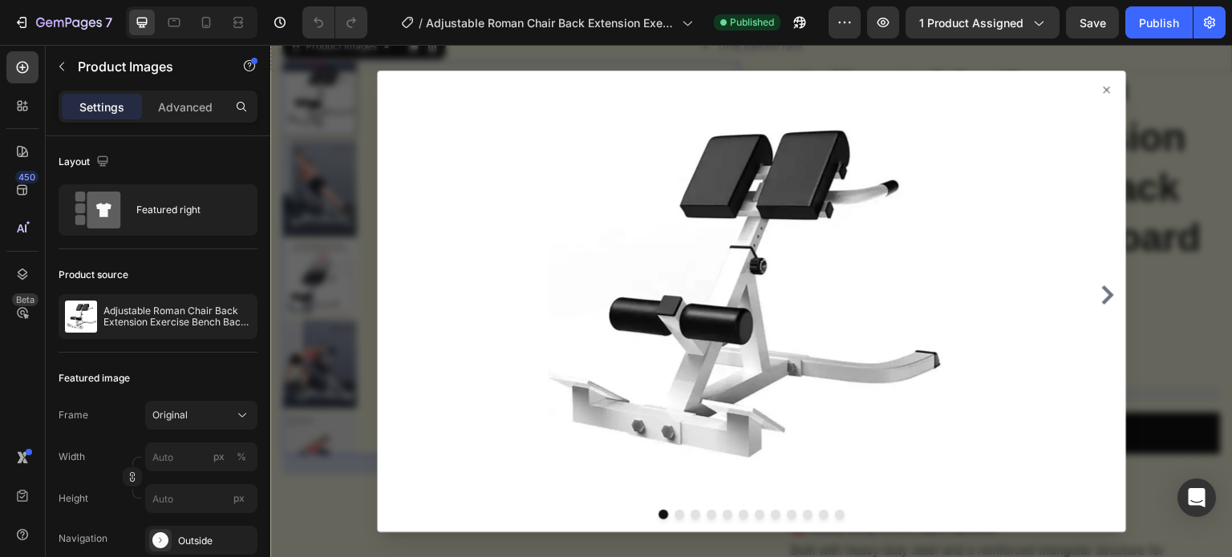
click at [1091, 308] on div at bounding box center [751, 295] width 736 height 411
click at [1100, 293] on icon "Carousel Next Arrow" at bounding box center [1107, 294] width 19 height 19
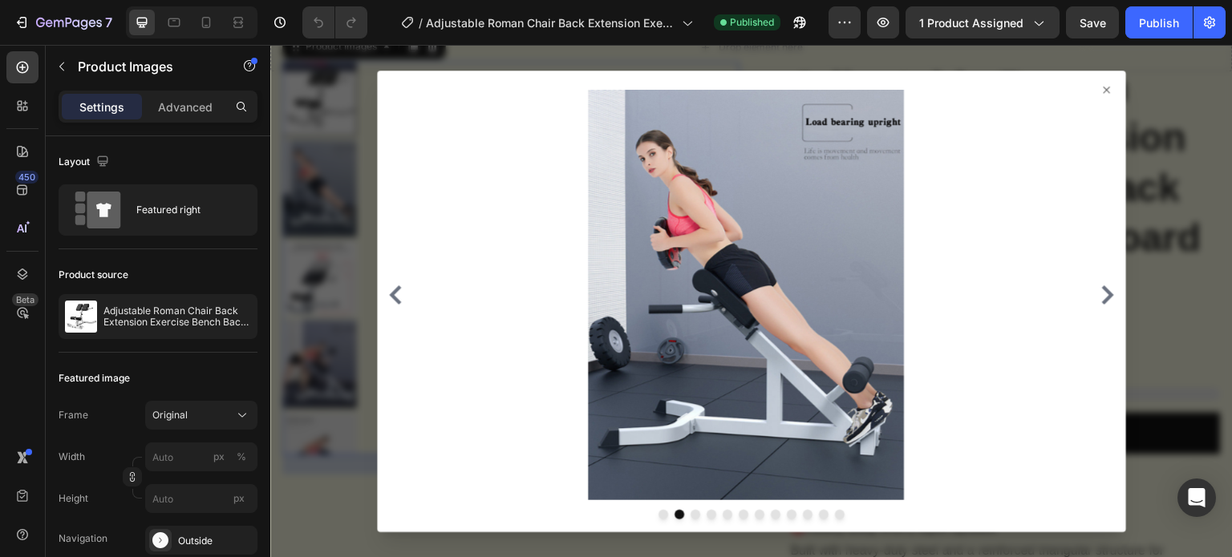
click at [1098, 290] on icon "Carousel Next Arrow" at bounding box center [1107, 294] width 19 height 19
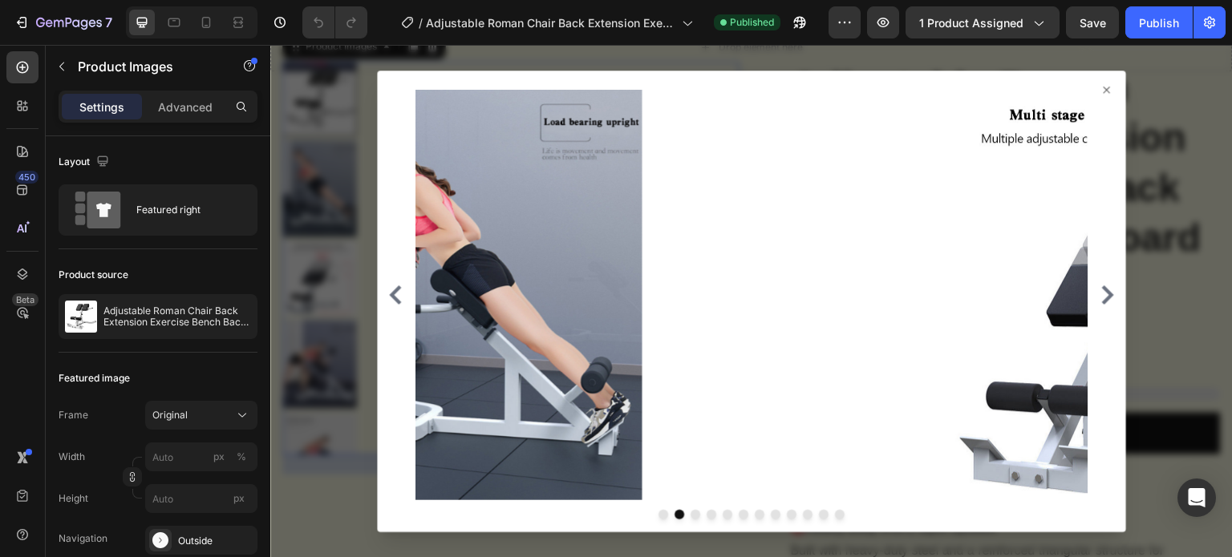
click at [1098, 290] on icon "Carousel Next Arrow" at bounding box center [1107, 294] width 19 height 19
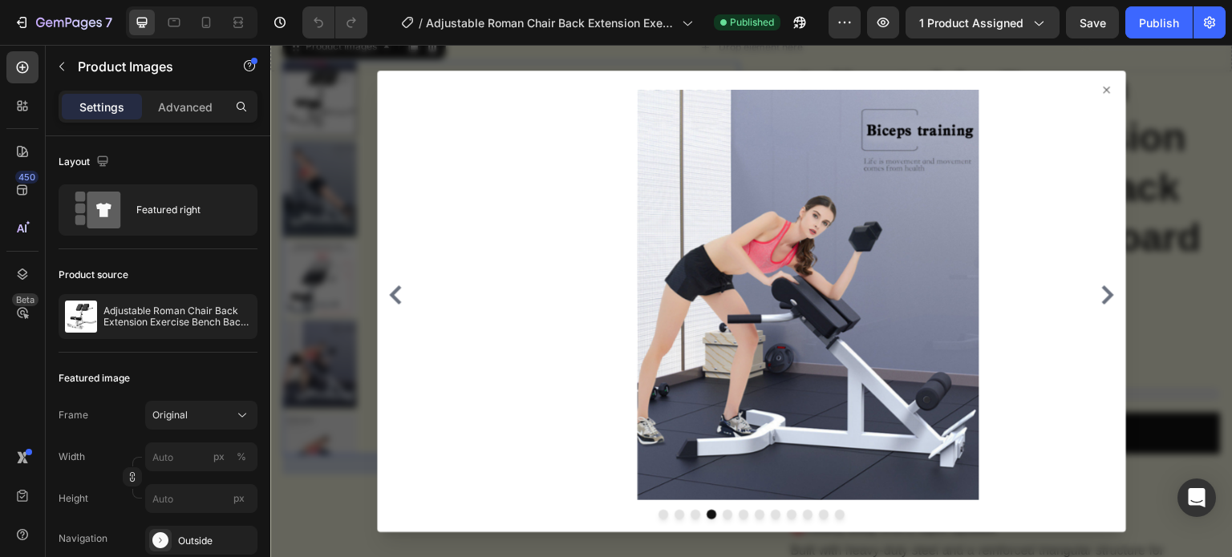
click at [1098, 290] on icon "Carousel Next Arrow" at bounding box center [1107, 294] width 19 height 19
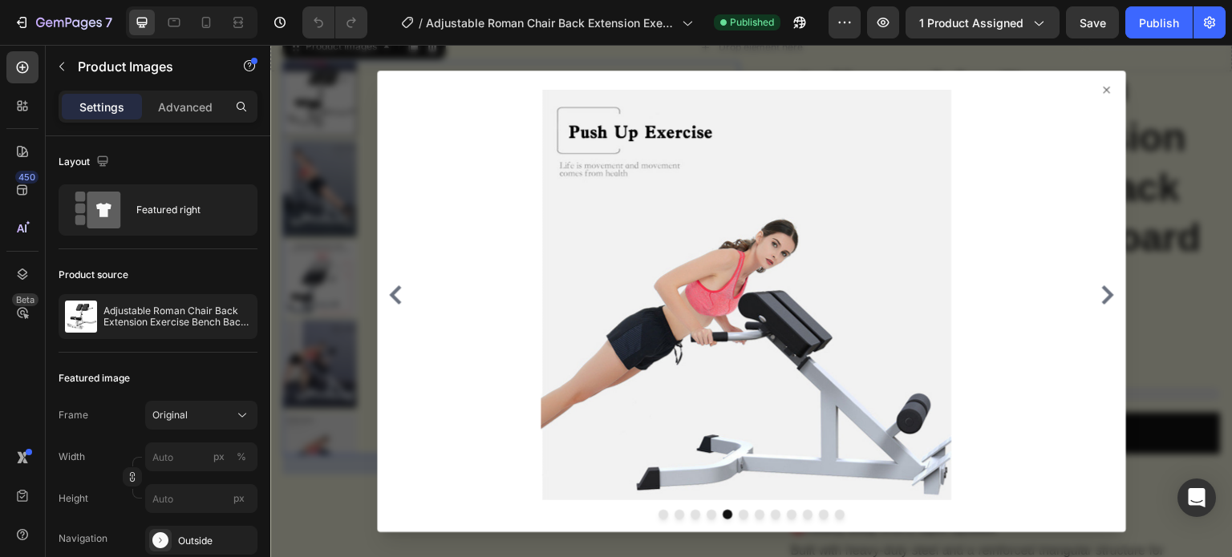
click at [1100, 92] on icon at bounding box center [1106, 89] width 13 height 13
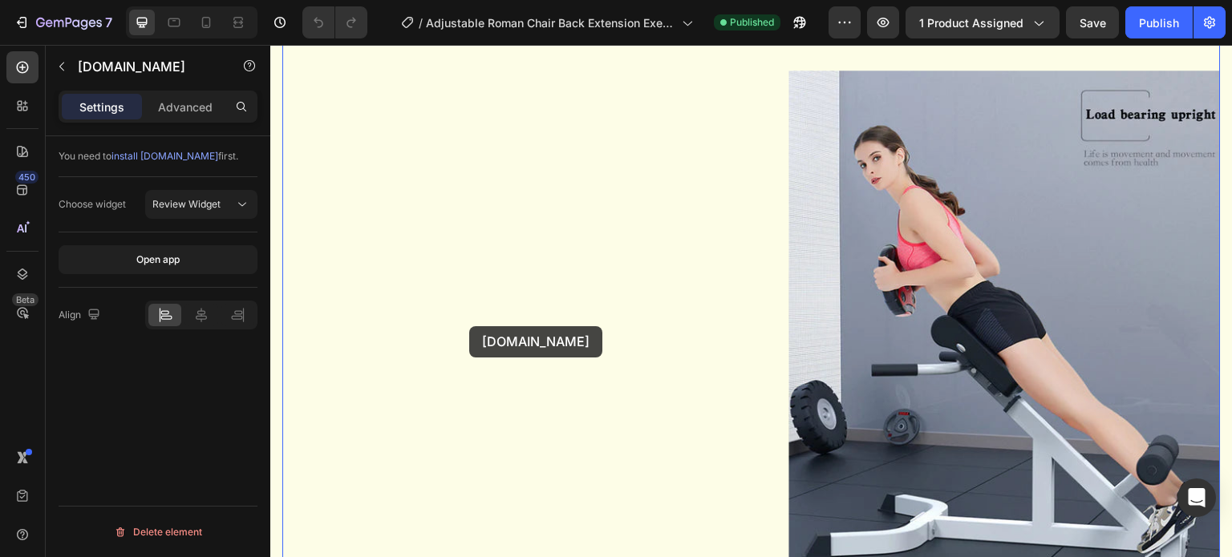
scroll to position [407, 0]
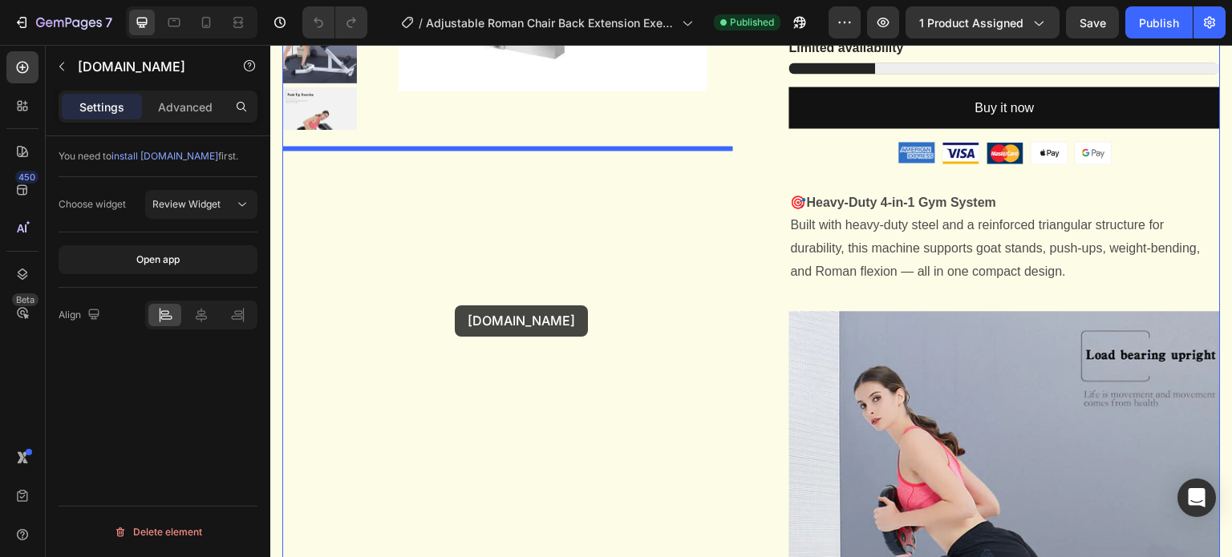
drag, startPoint x: 497, startPoint y: 469, endPoint x: 455, endPoint y: 306, distance: 169.0
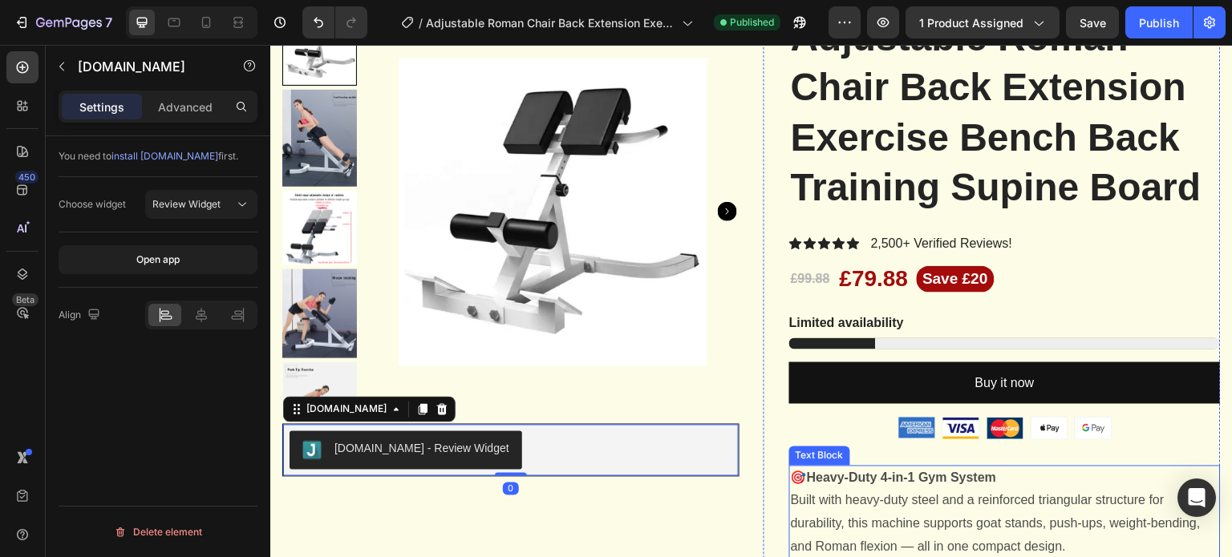
scroll to position [86, 0]
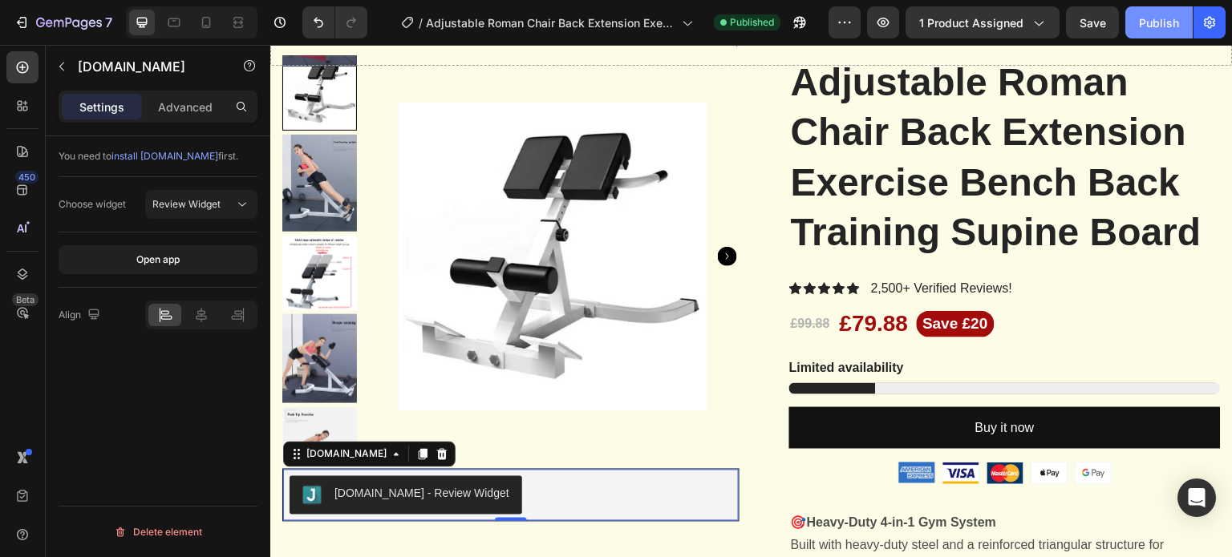
click at [1157, 15] on div "Publish" at bounding box center [1159, 22] width 40 height 17
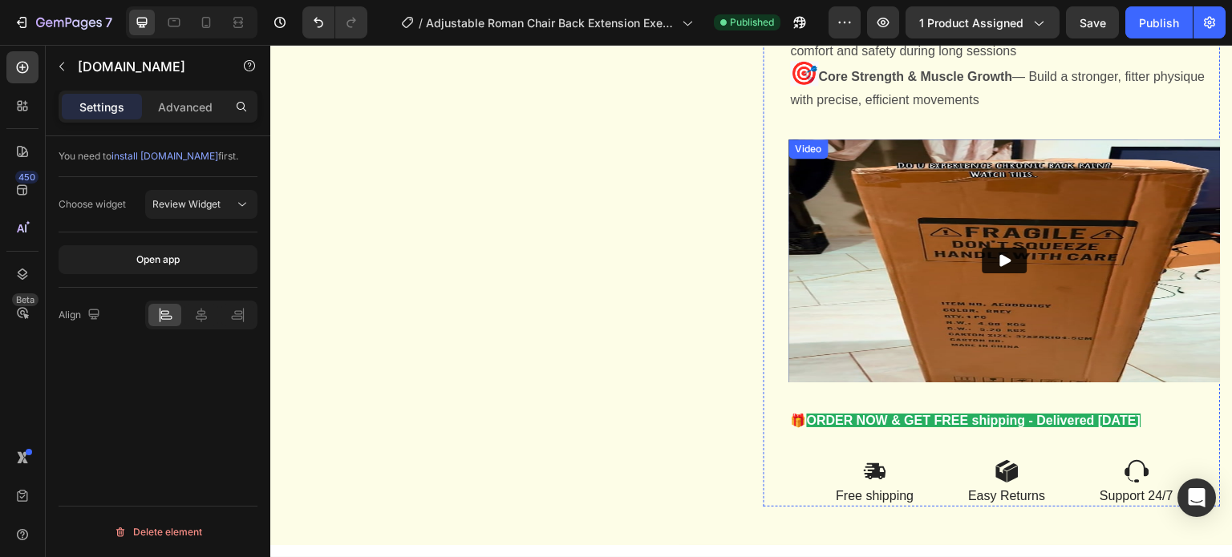
scroll to position [2599, 0]
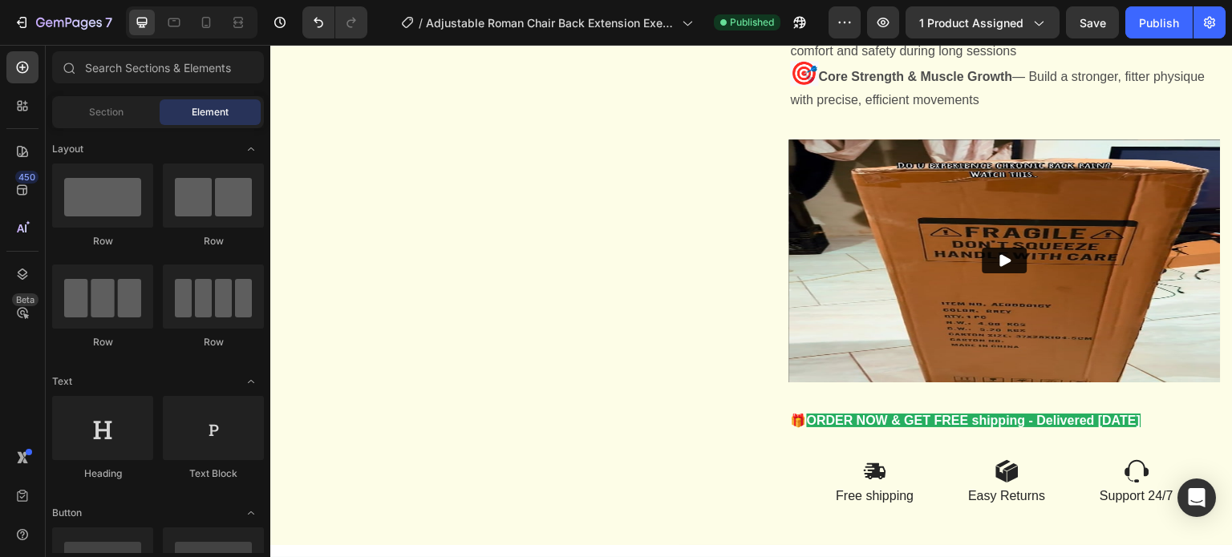
drag, startPoint x: 1230, startPoint y: 109, endPoint x: 1479, endPoint y: 541, distance: 499.0
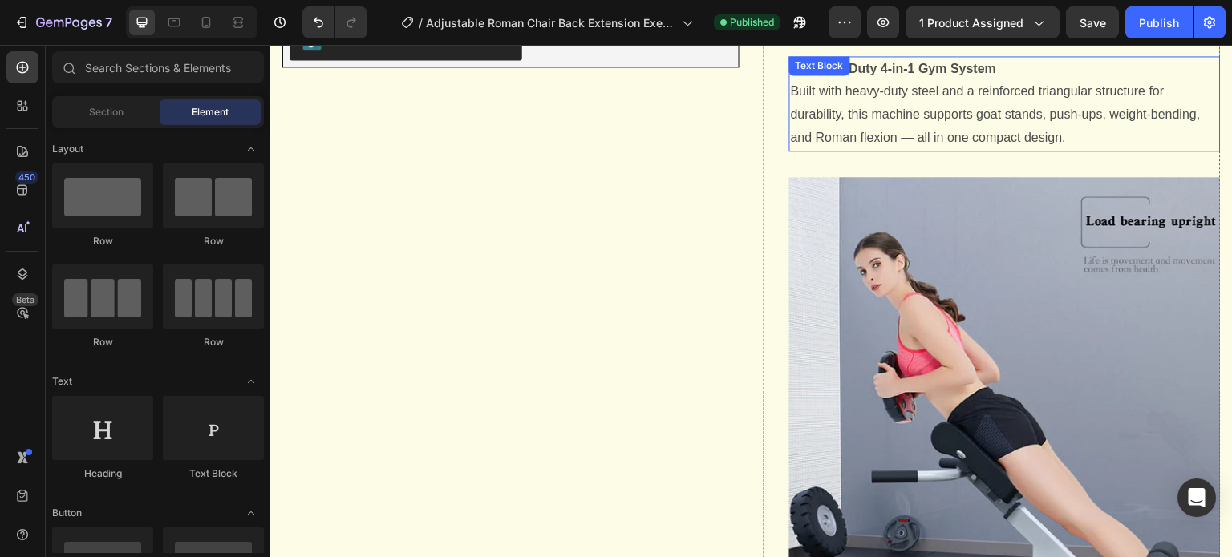
scroll to position [514, 0]
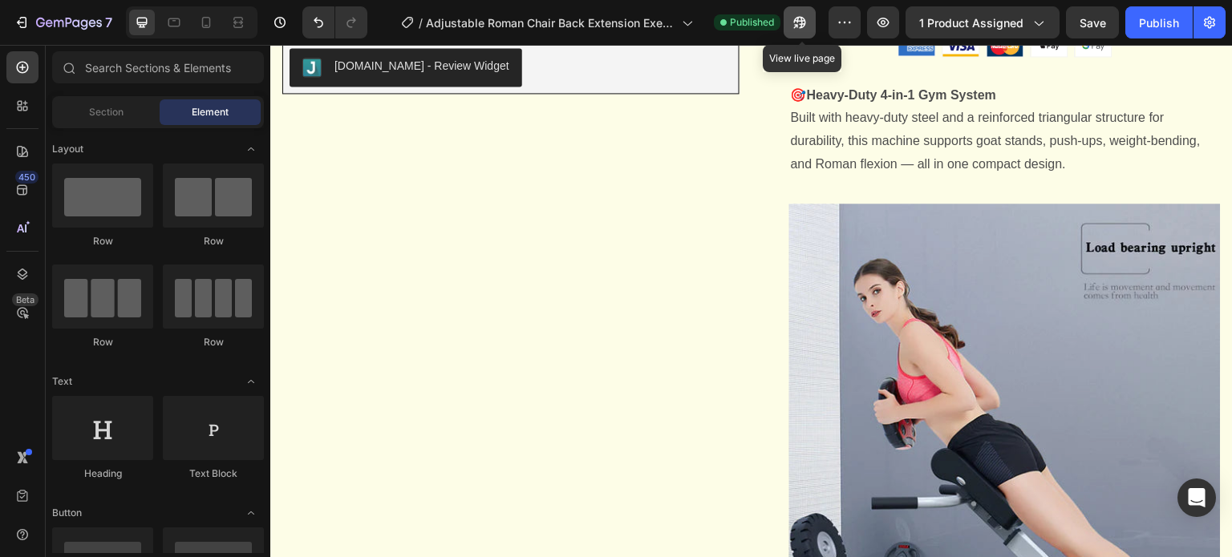
click at [798, 27] on icon "button" at bounding box center [796, 26] width 4 height 4
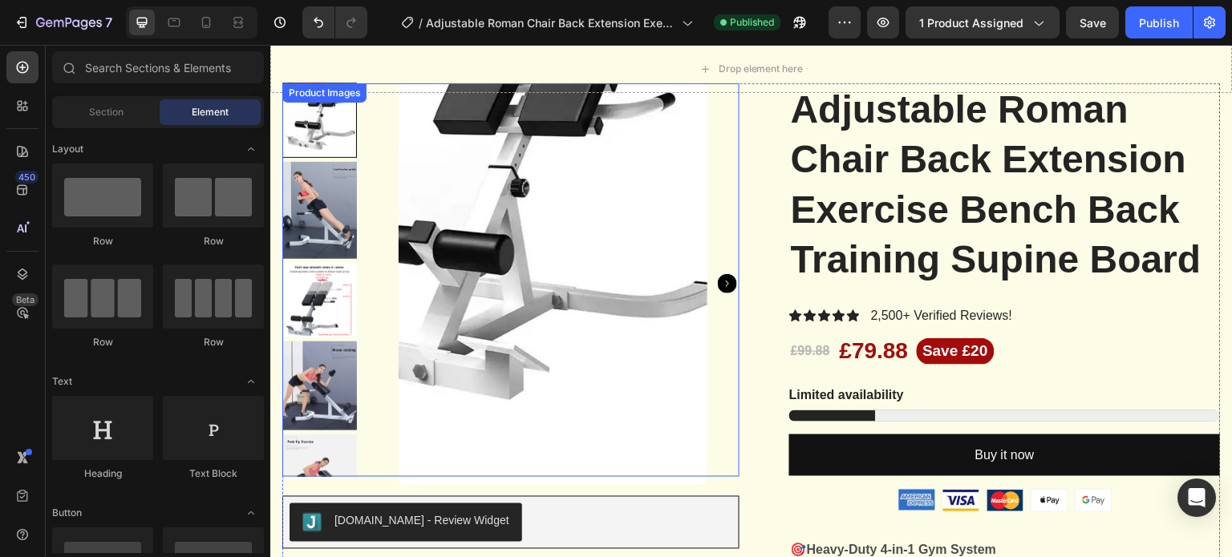
scroll to position [0, 0]
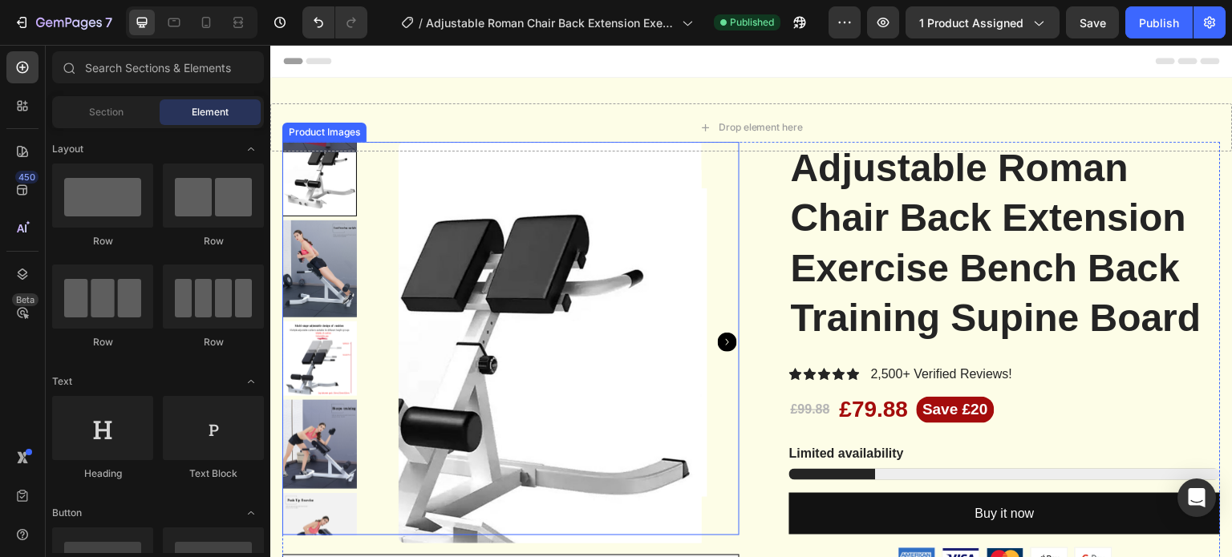
click at [700, 221] on img at bounding box center [553, 343] width 309 height 402
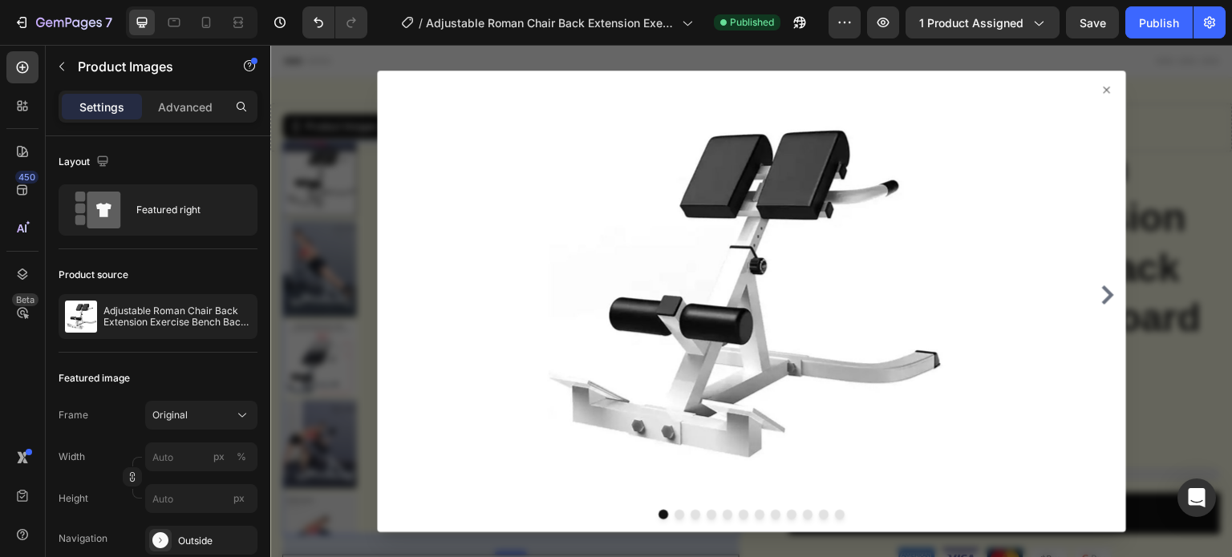
click at [1100, 89] on icon at bounding box center [1106, 89] width 13 height 13
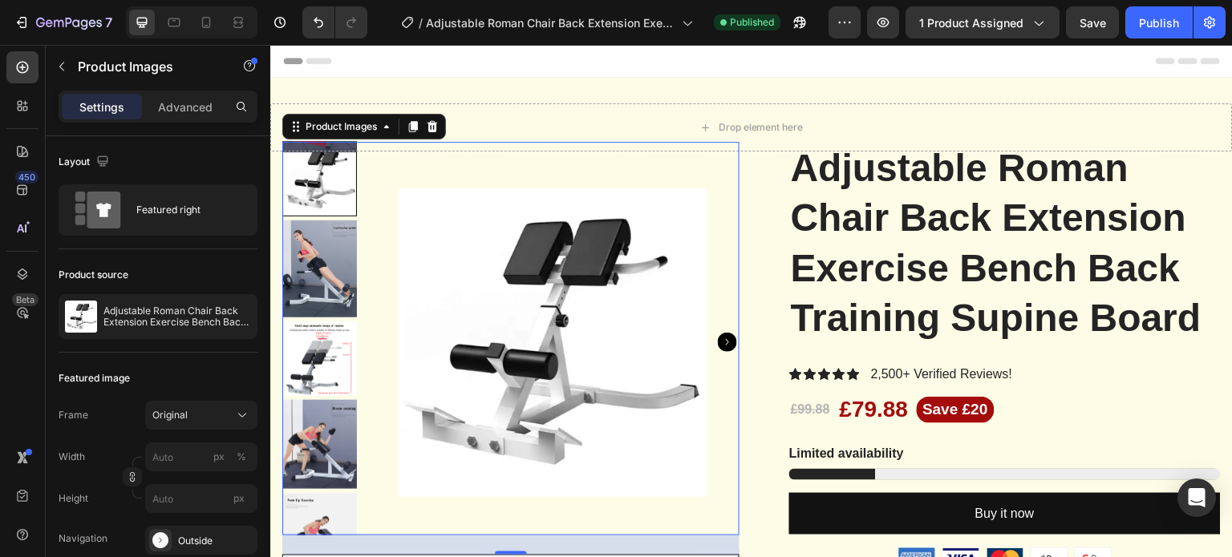
click at [710, 472] on div at bounding box center [552, 343] width 373 height 402
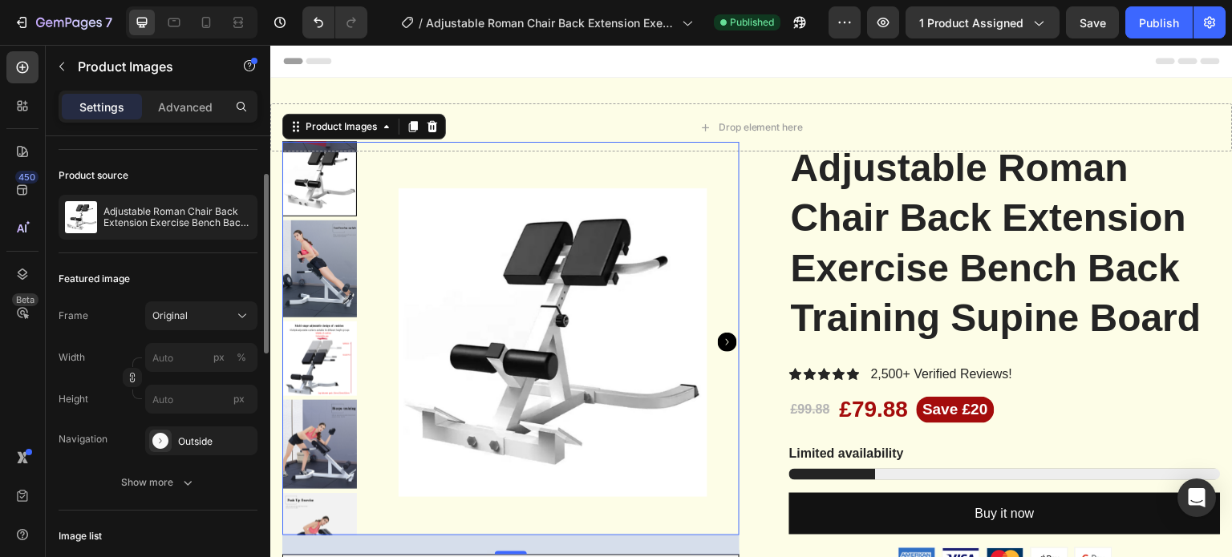
scroll to position [200, 0]
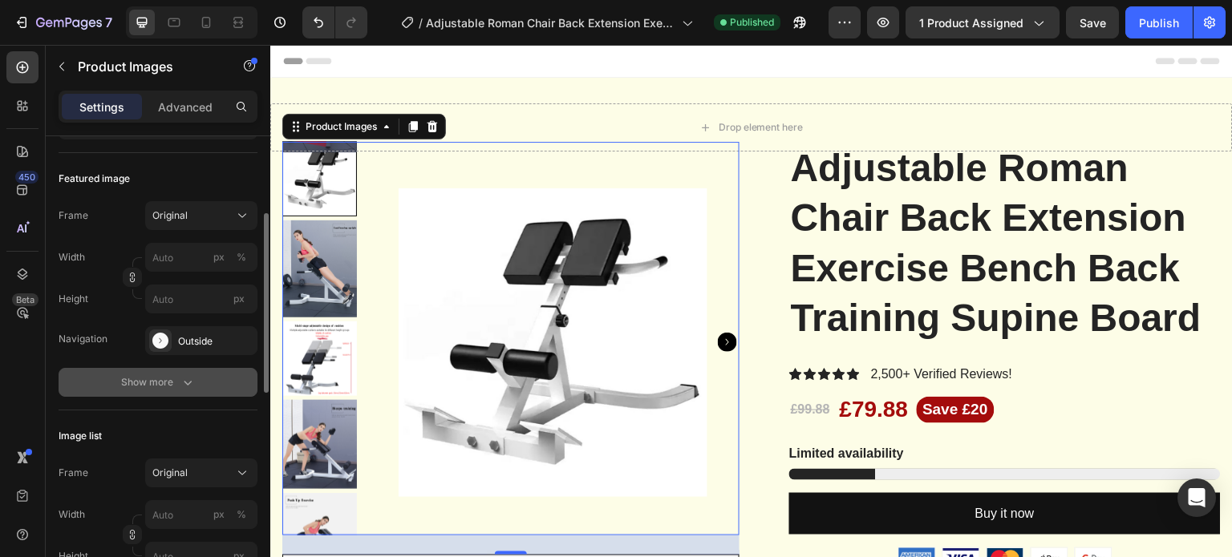
click at [189, 390] on button "Show more" at bounding box center [158, 382] width 199 height 29
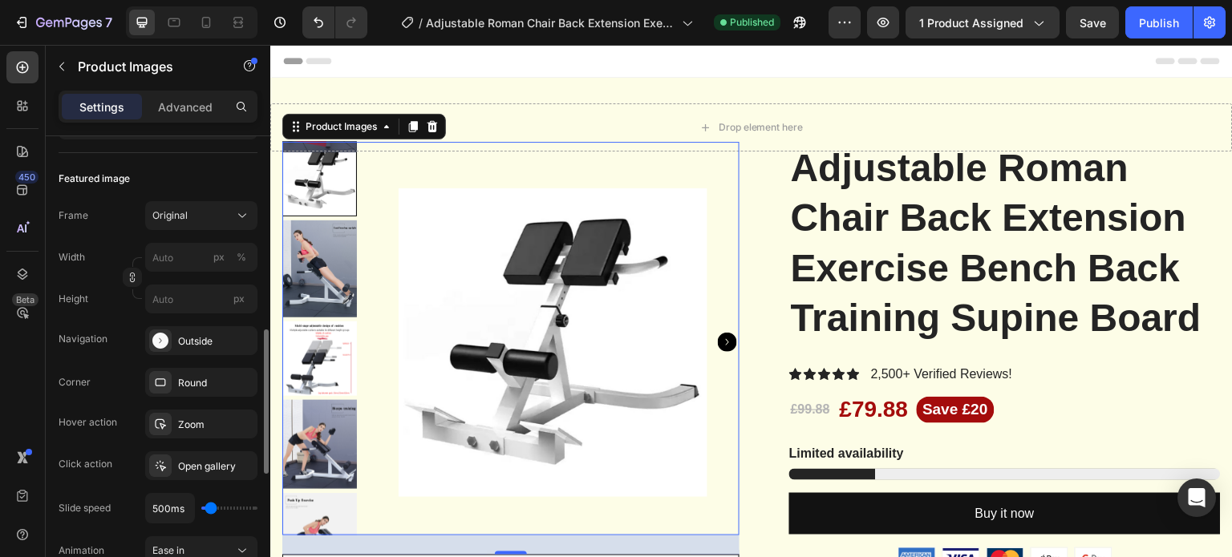
scroll to position [300, 0]
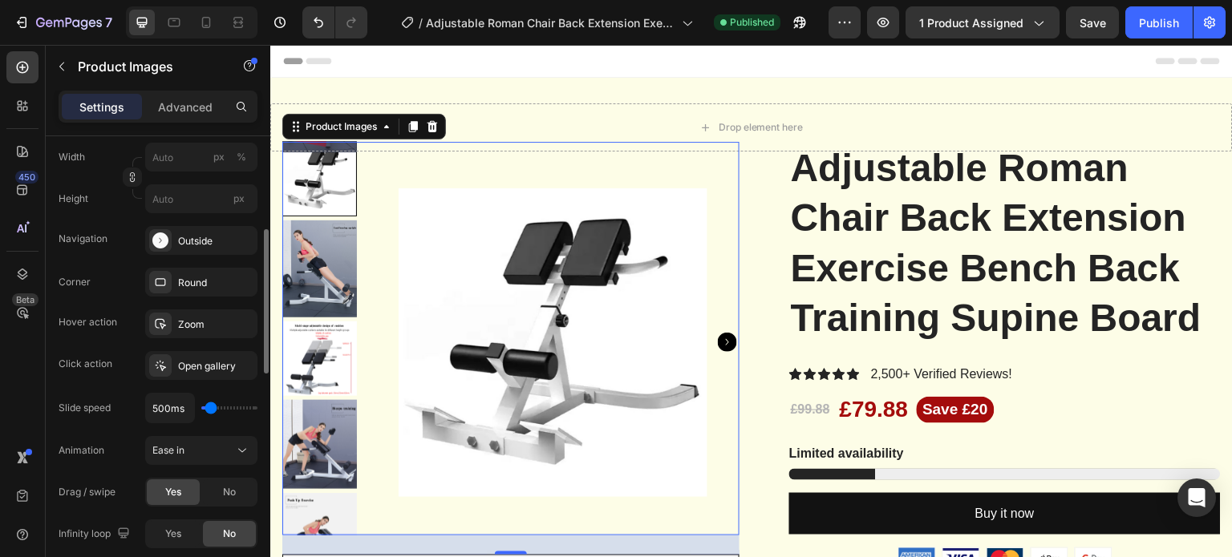
click at [99, 323] on div "Hover action" at bounding box center [88, 322] width 59 height 14
copy div "Hover action"
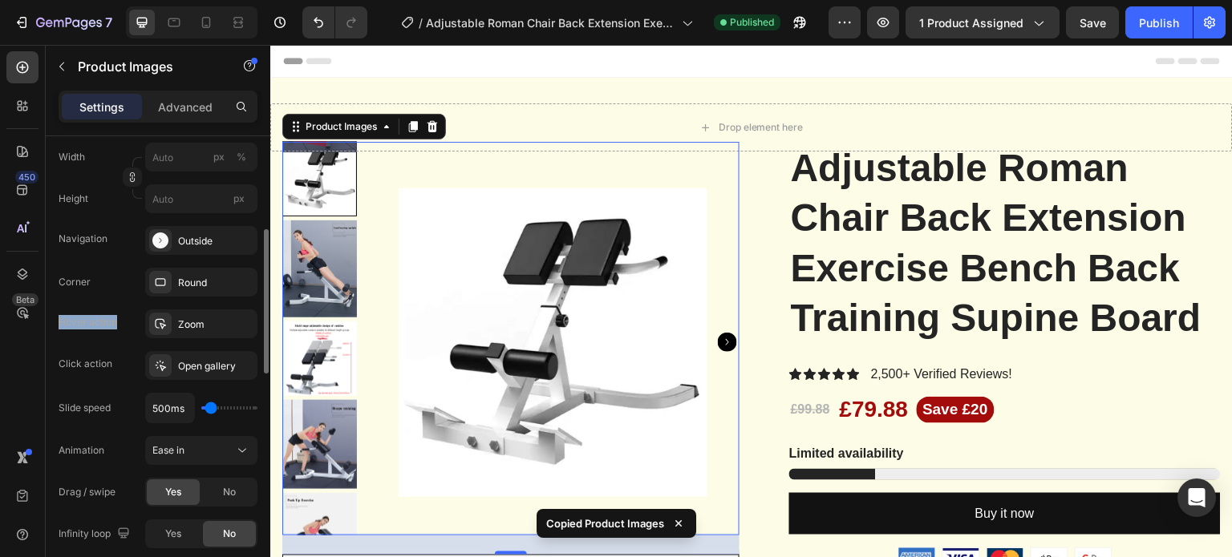
click at [77, 321] on div "Hover action" at bounding box center [88, 322] width 59 height 14
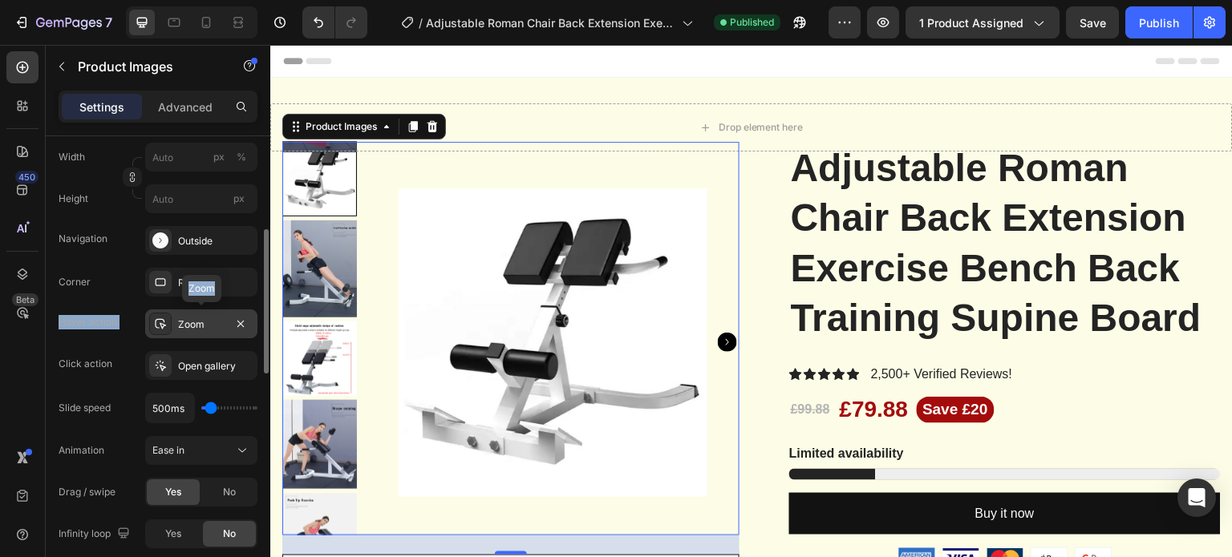
click at [204, 320] on div "Zoom" at bounding box center [201, 325] width 47 height 14
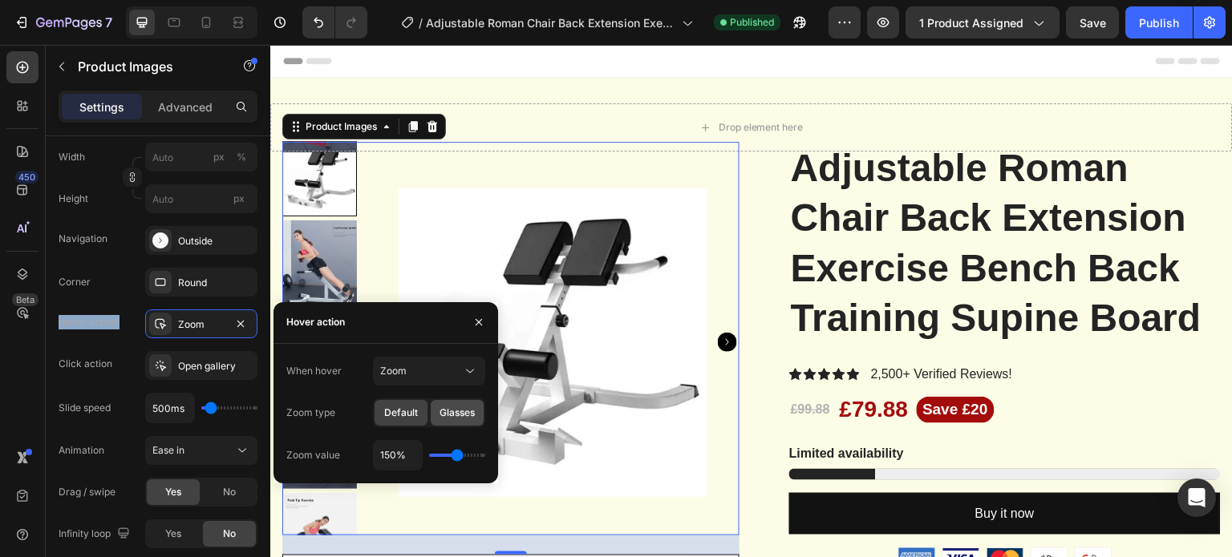
click at [459, 416] on span "Glasses" at bounding box center [456, 413] width 35 height 14
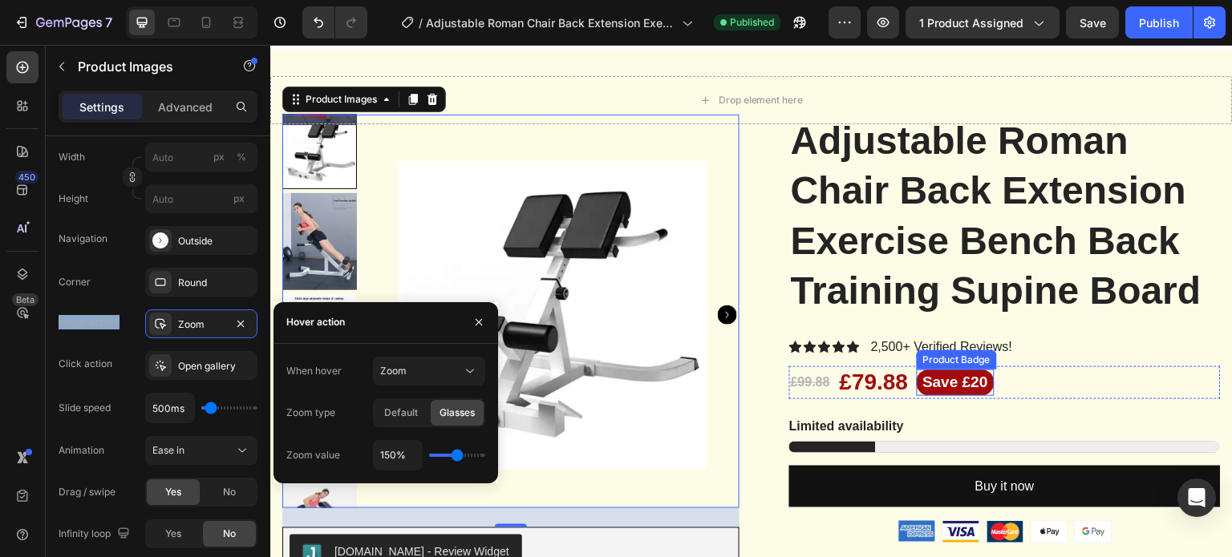
scroll to position [0, 0]
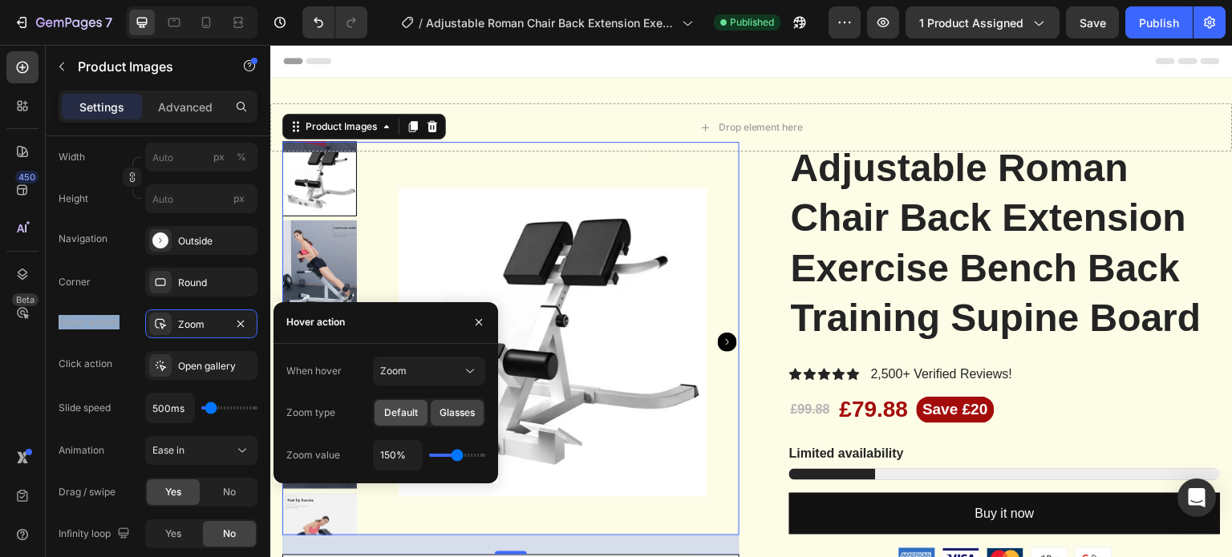
click at [404, 408] on span "Default" at bounding box center [401, 413] width 34 height 14
click at [427, 379] on button "Zoom" at bounding box center [429, 371] width 112 height 29
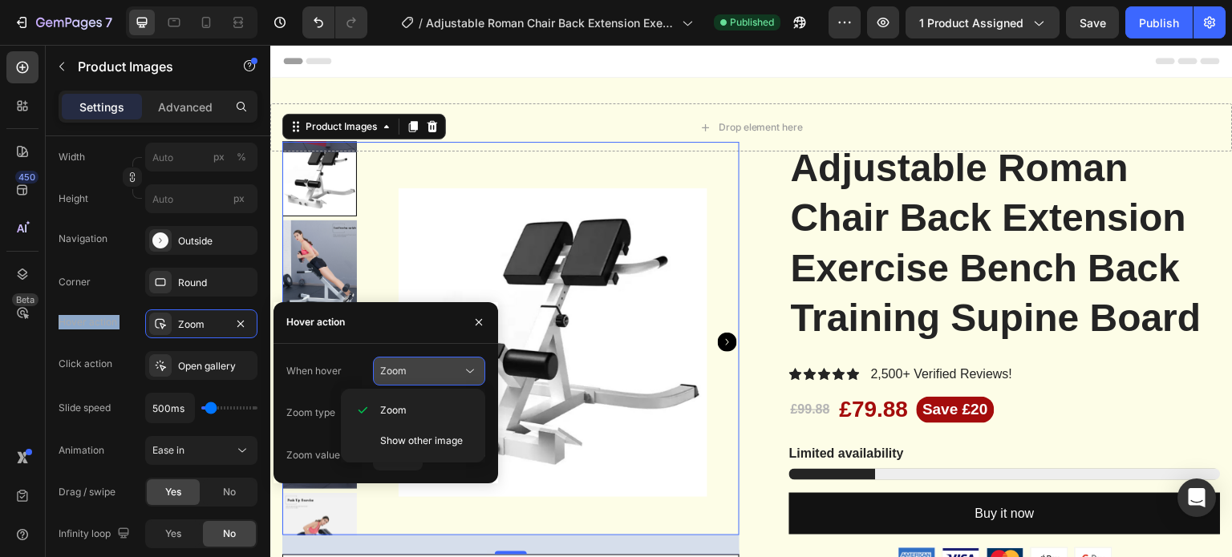
click at [439, 371] on div "Zoom" at bounding box center [421, 371] width 82 height 14
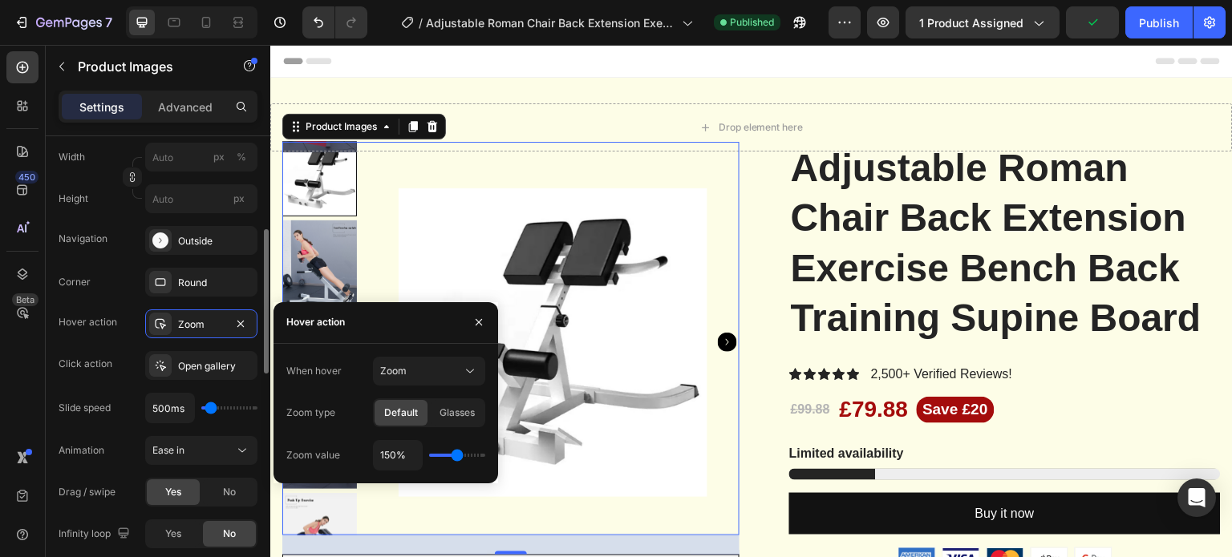
click at [96, 364] on div "Click action" at bounding box center [86, 364] width 54 height 14
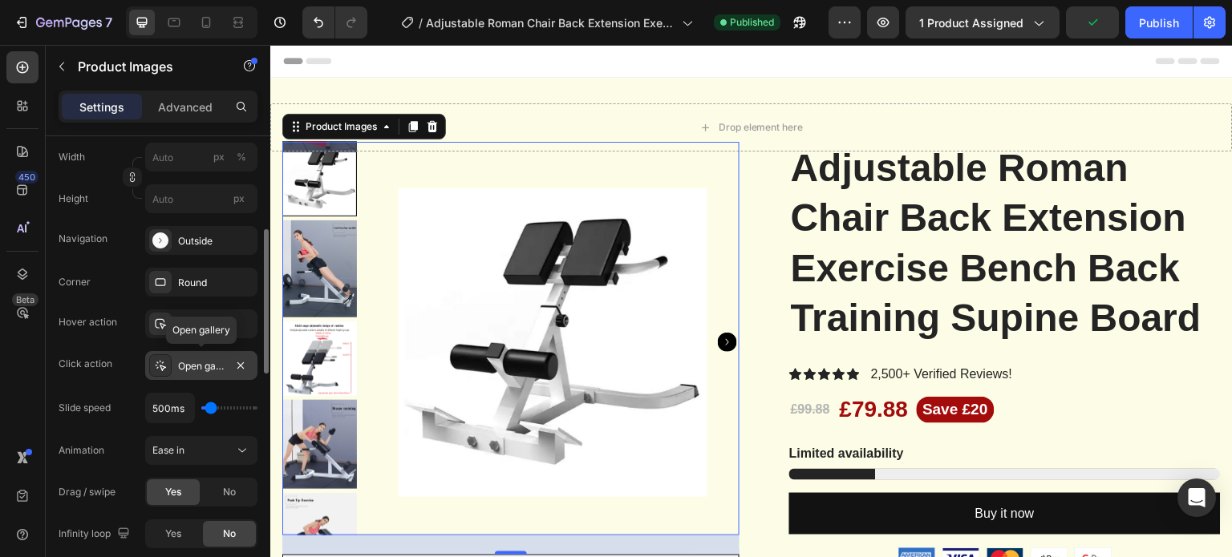
click at [202, 370] on div "Open gallery" at bounding box center [201, 366] width 47 height 14
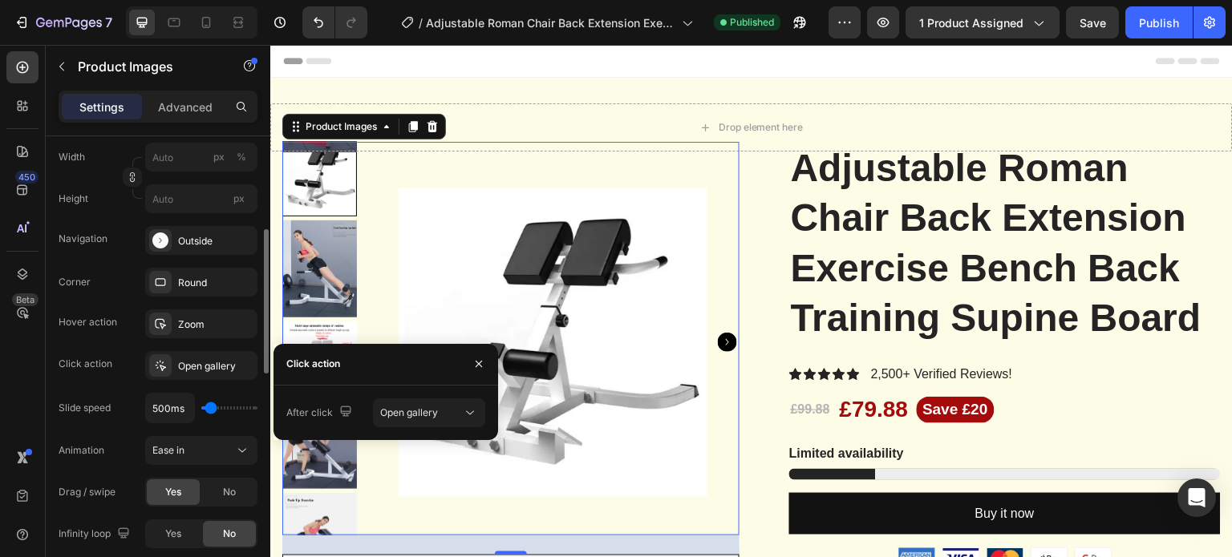
click at [89, 365] on div "Click action" at bounding box center [86, 364] width 54 height 14
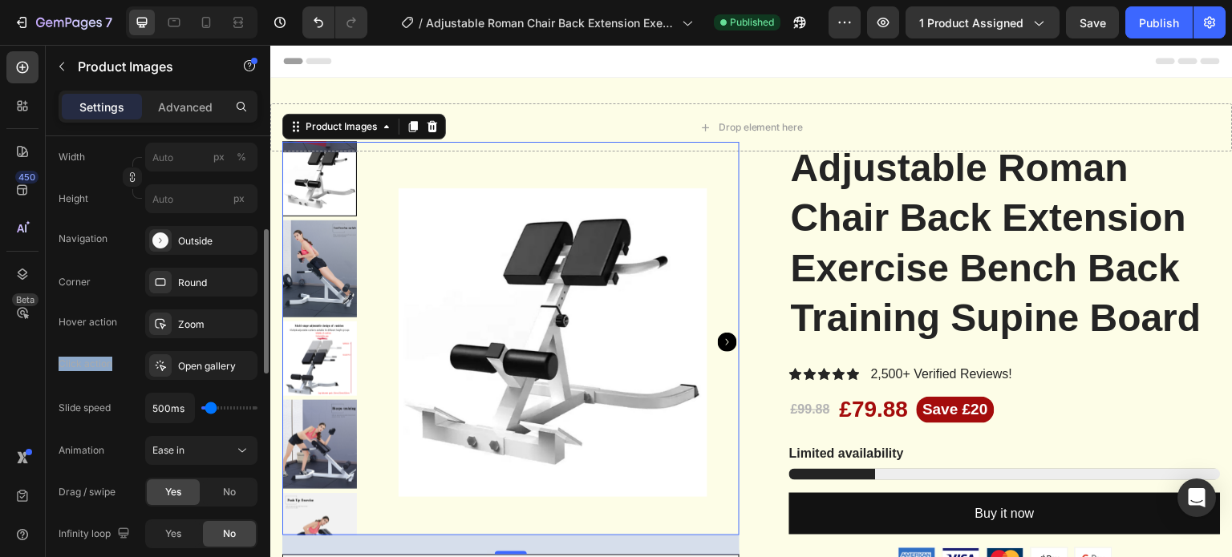
click at [89, 365] on div "Click action" at bounding box center [86, 364] width 54 height 14
click at [197, 362] on div "Open gallery" at bounding box center [201, 366] width 47 height 14
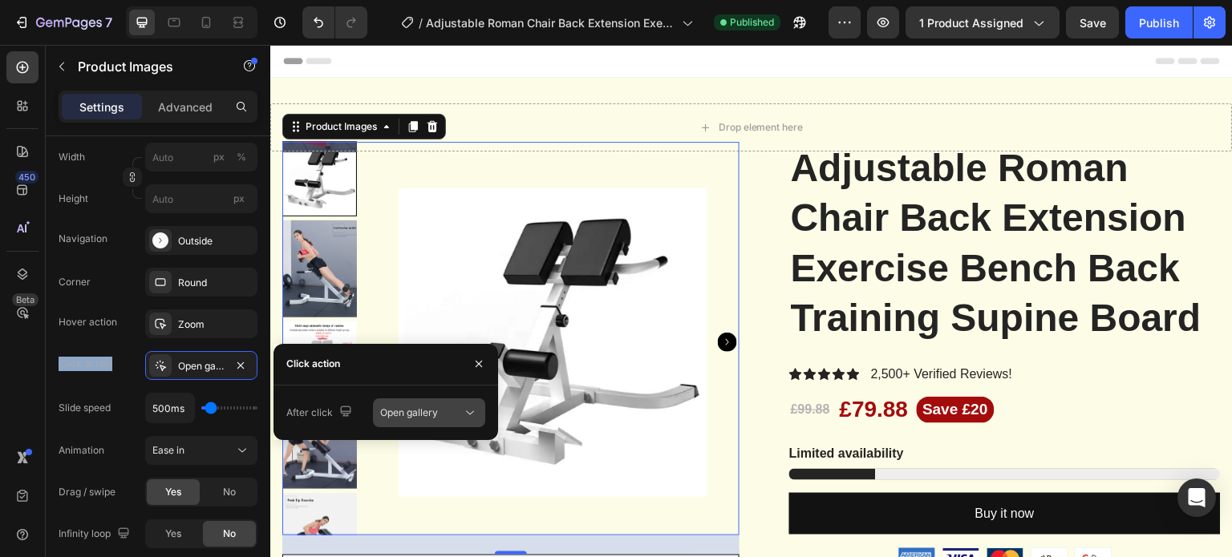
click at [424, 410] on span "Open gallery" at bounding box center [409, 413] width 58 height 12
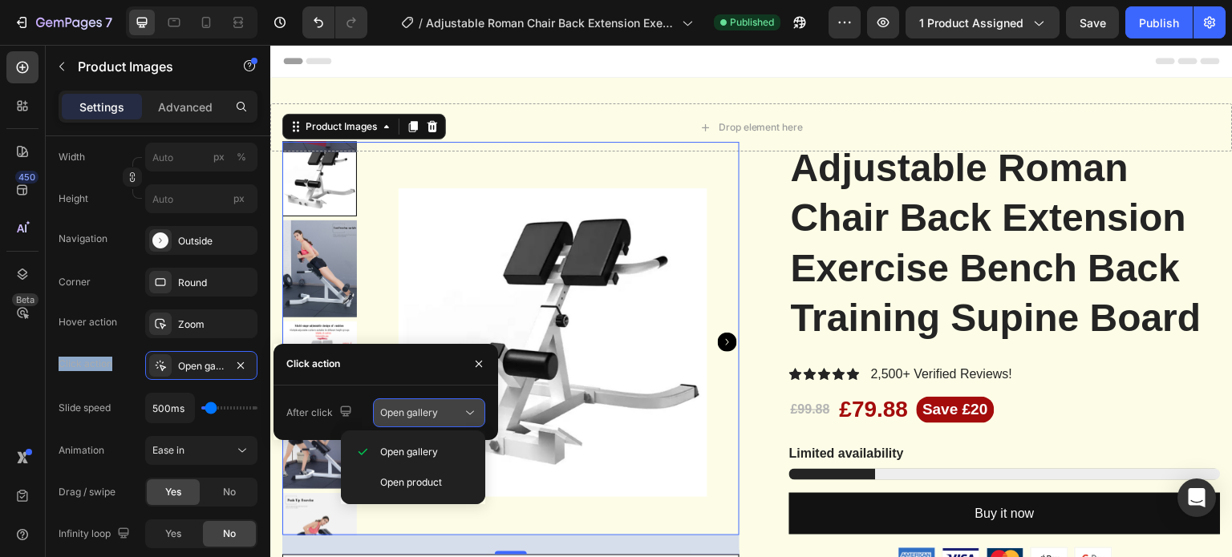
click at [424, 410] on span "Open gallery" at bounding box center [409, 413] width 58 height 12
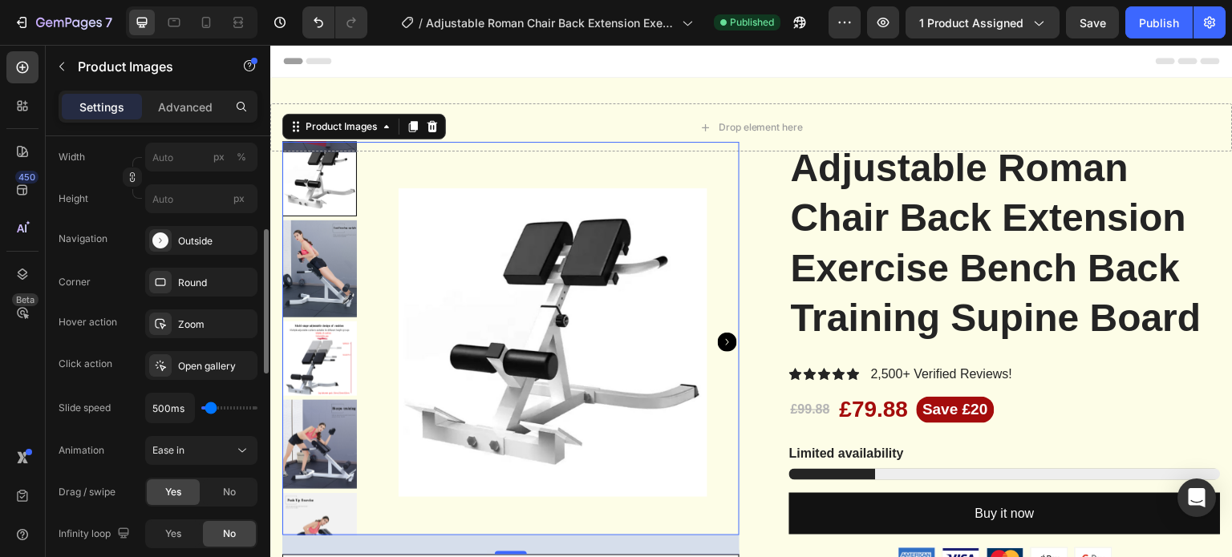
click at [85, 408] on div "Slide speed" at bounding box center [85, 408] width 52 height 14
type input "1950ms"
type input "1950"
type input "2000ms"
drag, startPoint x: 210, startPoint y: 403, endPoint x: 423, endPoint y: 353, distance: 219.2
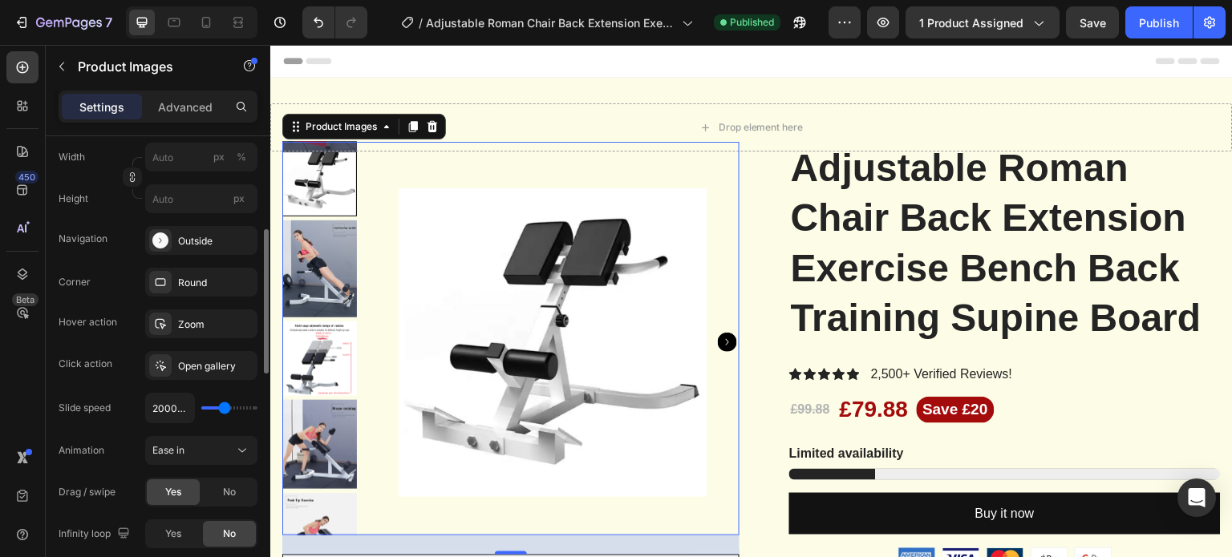
type input "2000"
click at [225, 407] on input "range" at bounding box center [229, 408] width 56 height 3
type input "1000ms"
type input "1000"
click at [215, 407] on input "range" at bounding box center [229, 408] width 56 height 3
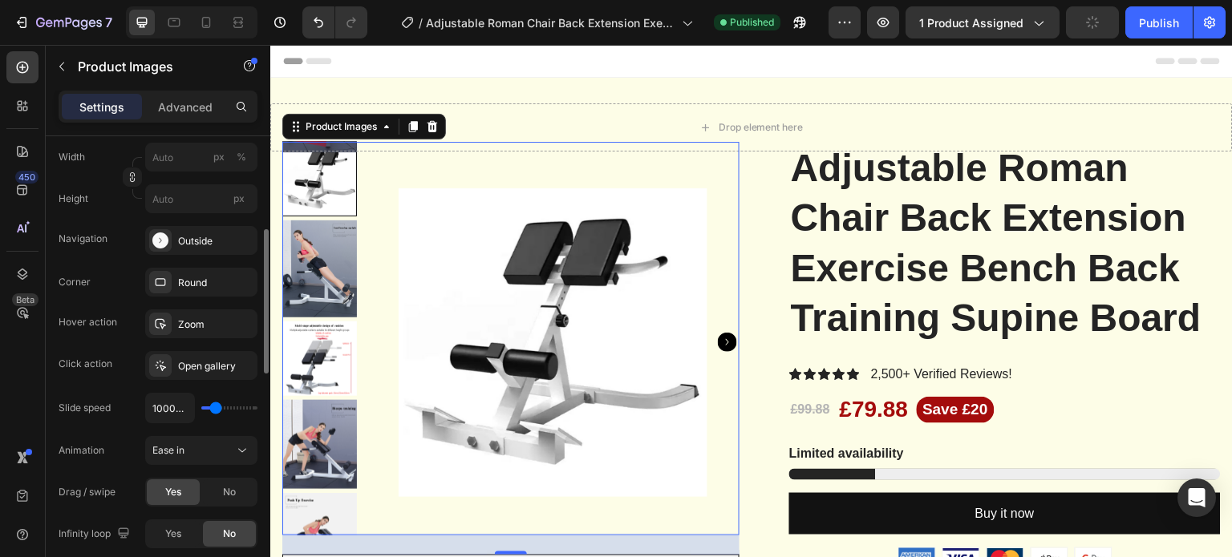
type input "750ms"
drag, startPoint x: 218, startPoint y: 407, endPoint x: 242, endPoint y: 351, distance: 61.1
type input "750"
click at [213, 407] on input "range" at bounding box center [229, 408] width 56 height 3
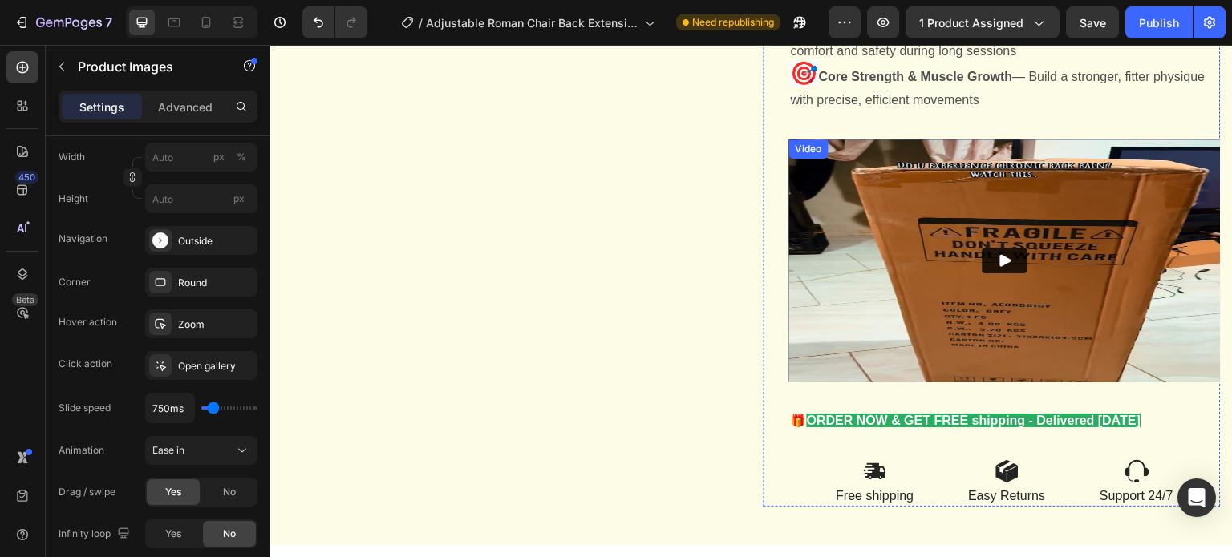
scroll to position [2599, 0]
click at [1196, 496] on icon "Open Intercom Messenger" at bounding box center [1196, 498] width 18 height 21
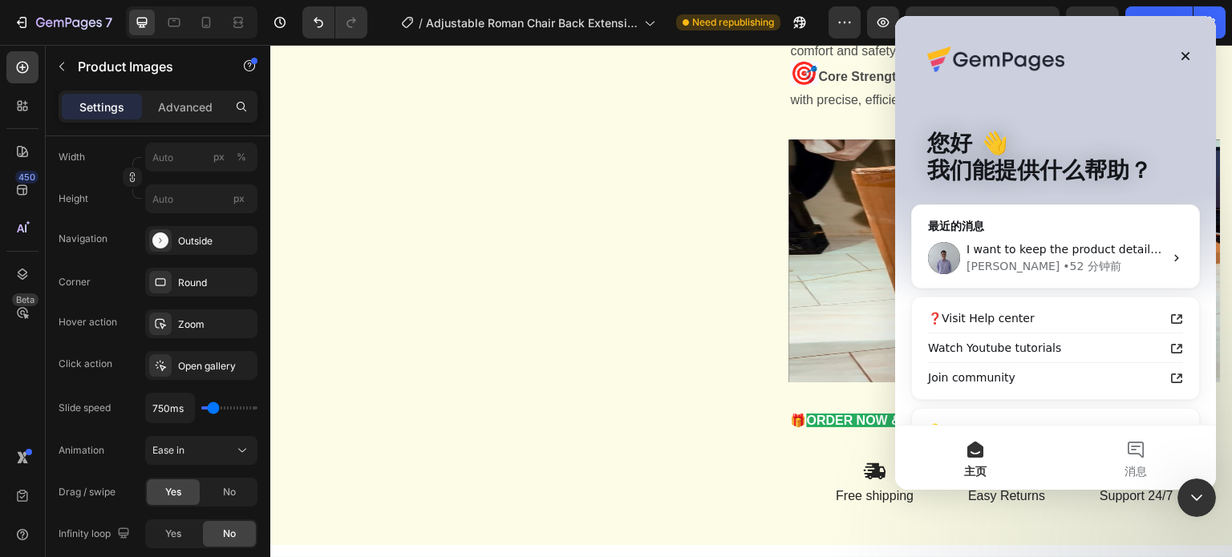
scroll to position [0, 0]
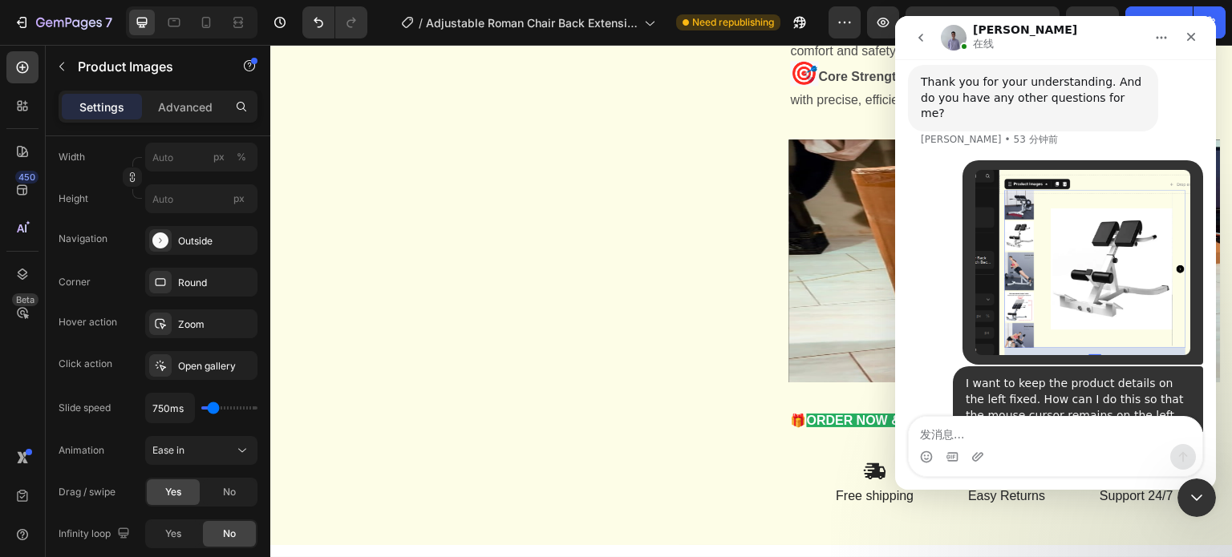
scroll to position [1870, 0]
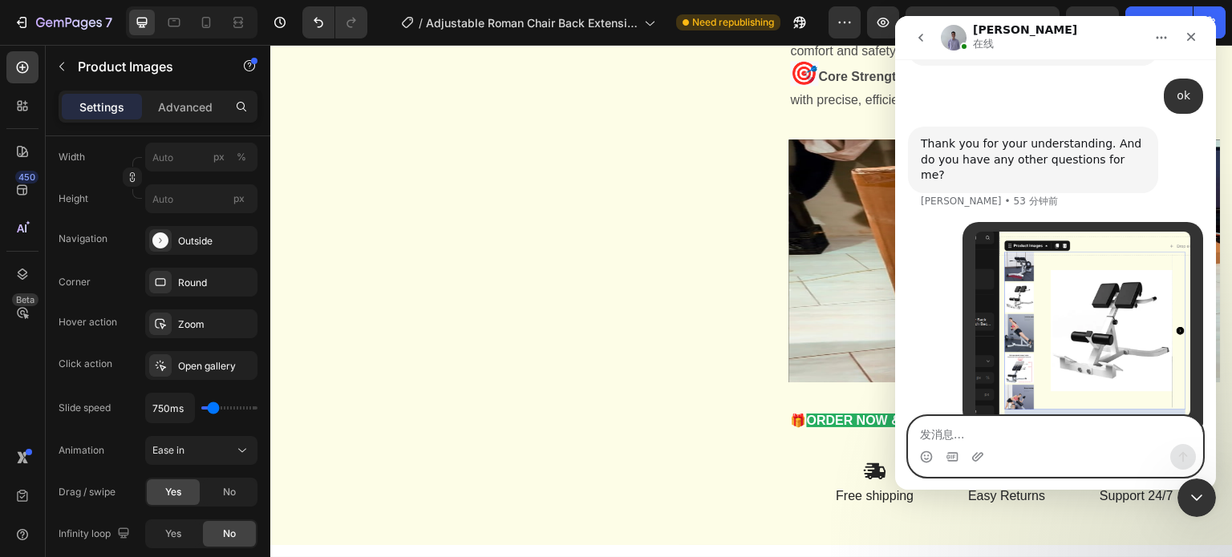
drag, startPoint x: 1001, startPoint y: 431, endPoint x: 1023, endPoint y: 435, distance: 22.8
click at [1001, 431] on textarea "发消息..." at bounding box center [1055, 430] width 293 height 27
paste textarea "any reply?"
type textarea "any reply?"
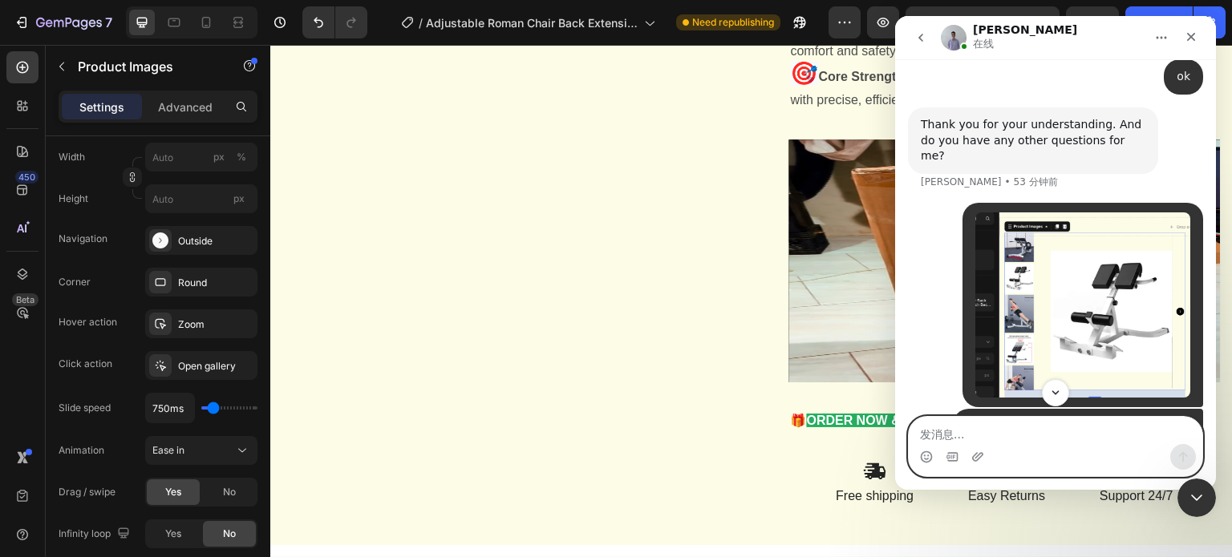
scroll to position [1907, 0]
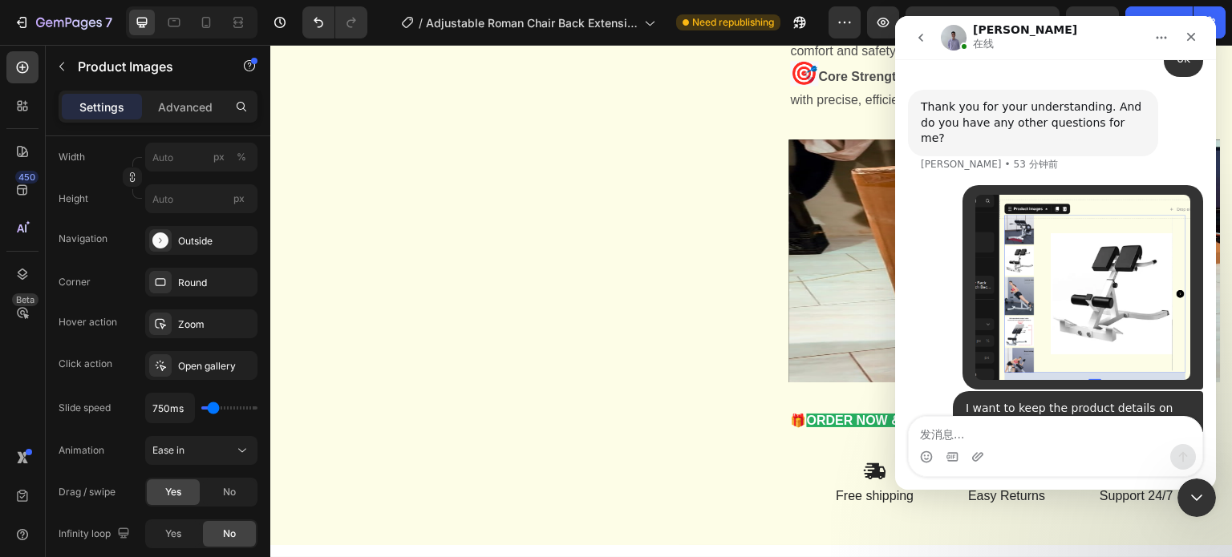
click at [915, 38] on icon "go back" at bounding box center [920, 37] width 13 height 13
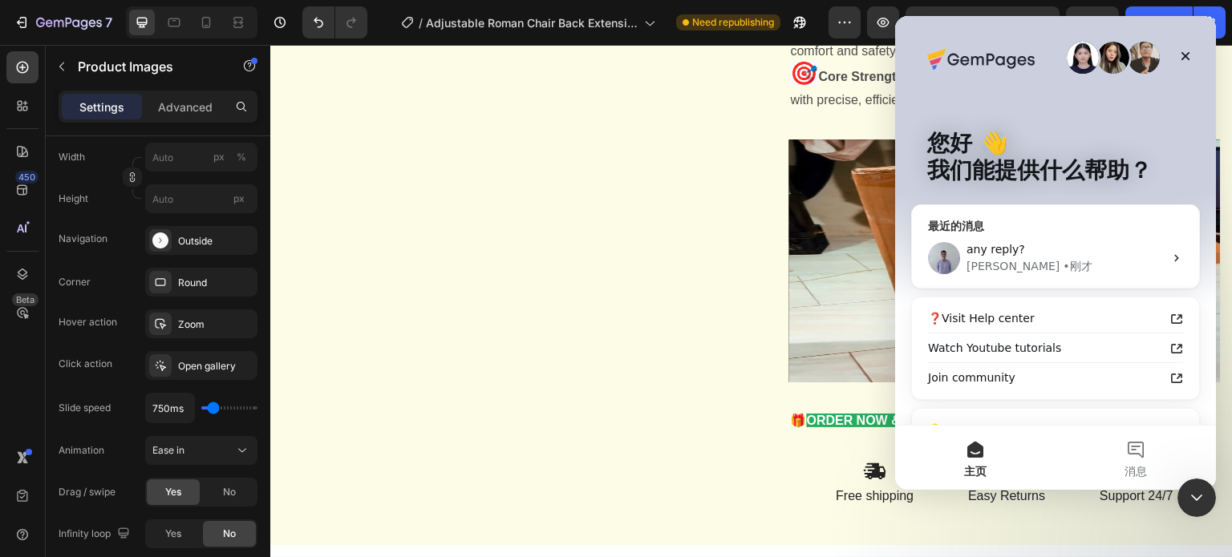
click at [1065, 258] on div "Brad • 刚才" at bounding box center [1064, 266] width 197 height 17
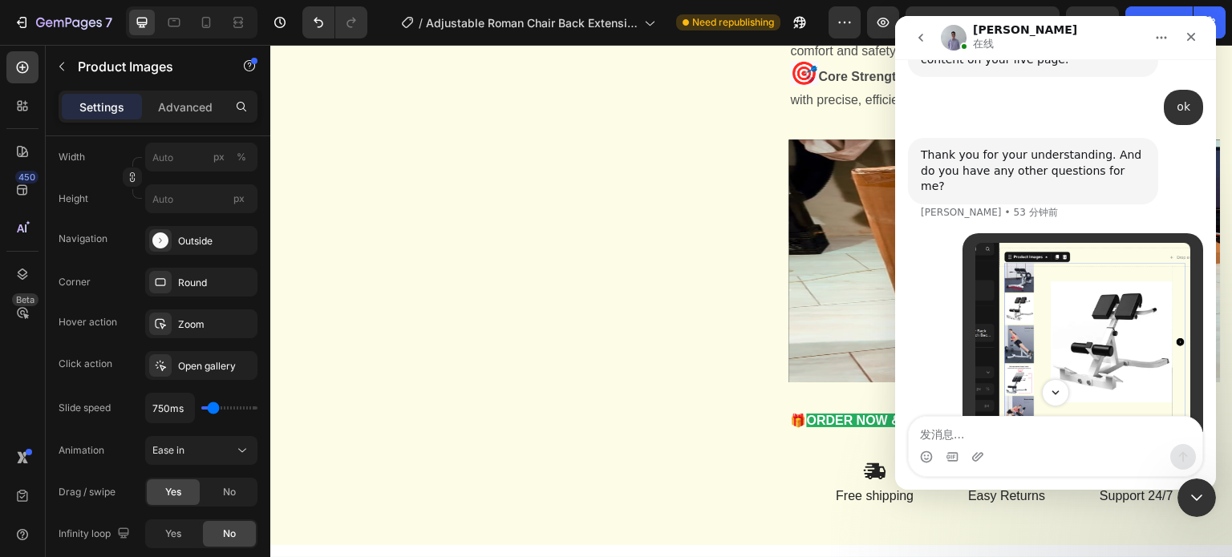
scroll to position [1907, 0]
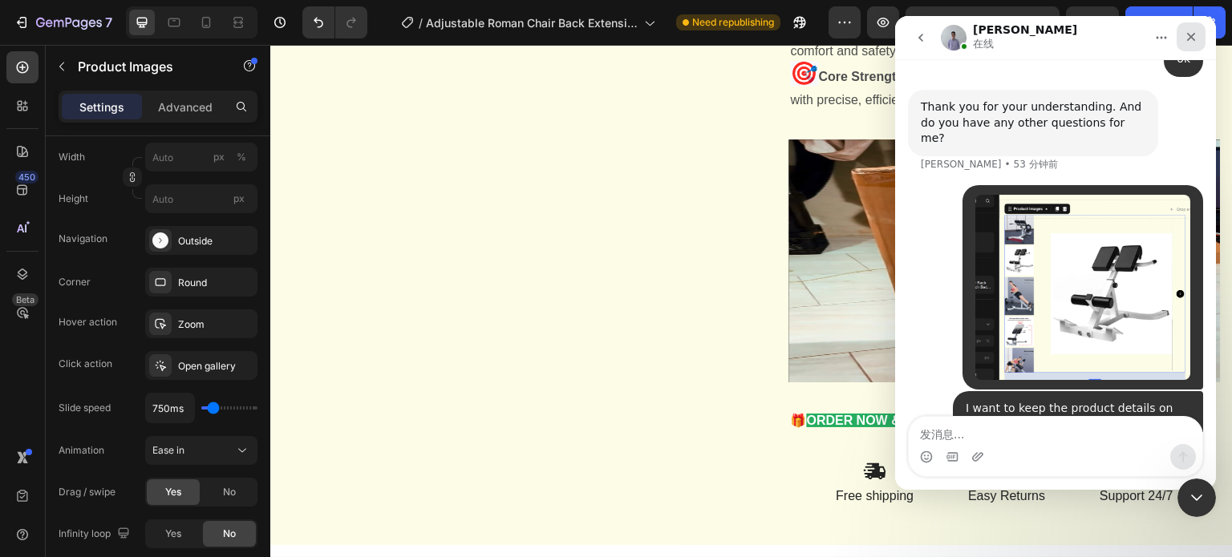
click at [1196, 42] on icon "关闭" at bounding box center [1190, 36] width 13 height 13
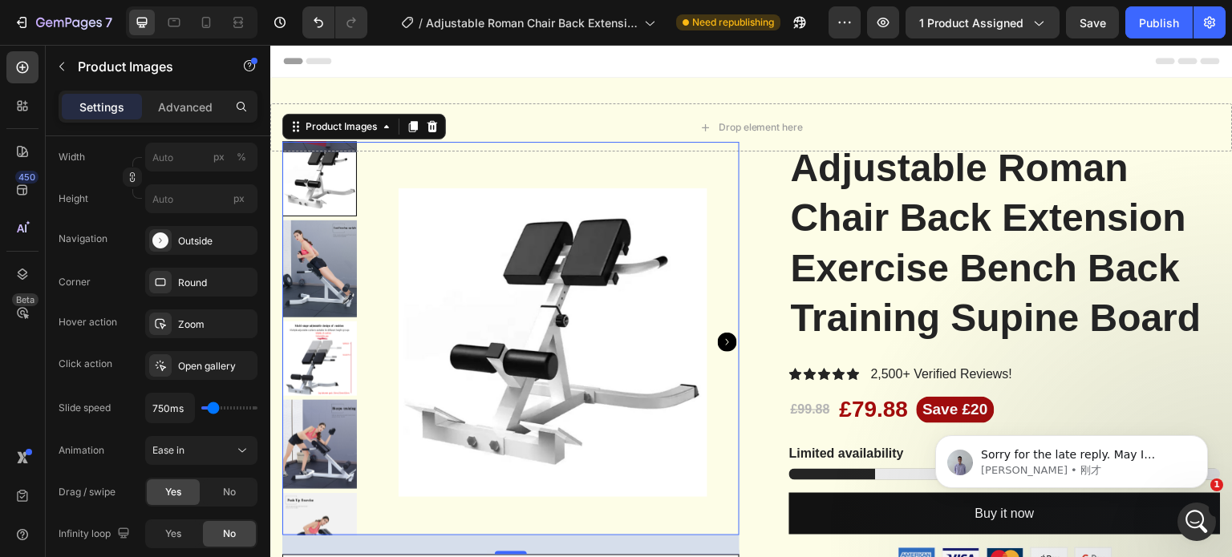
scroll to position [2001, 0]
click at [1131, 463] on div "Sorry for the late reply. May I confirm if you want to keep your product image …" at bounding box center [1084, 455] width 212 height 21
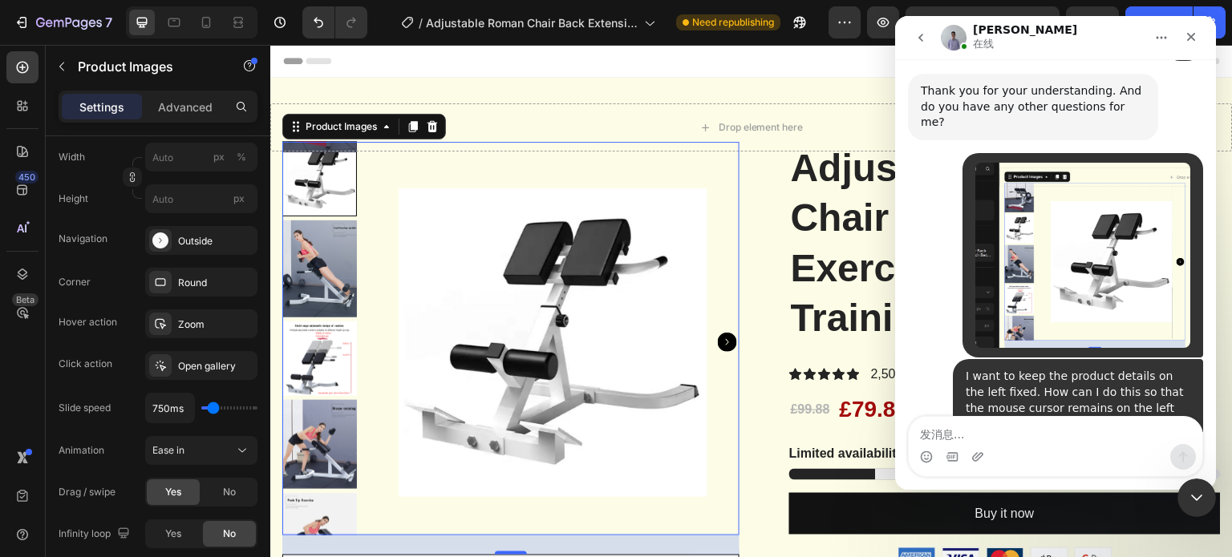
scroll to position [2029, 0]
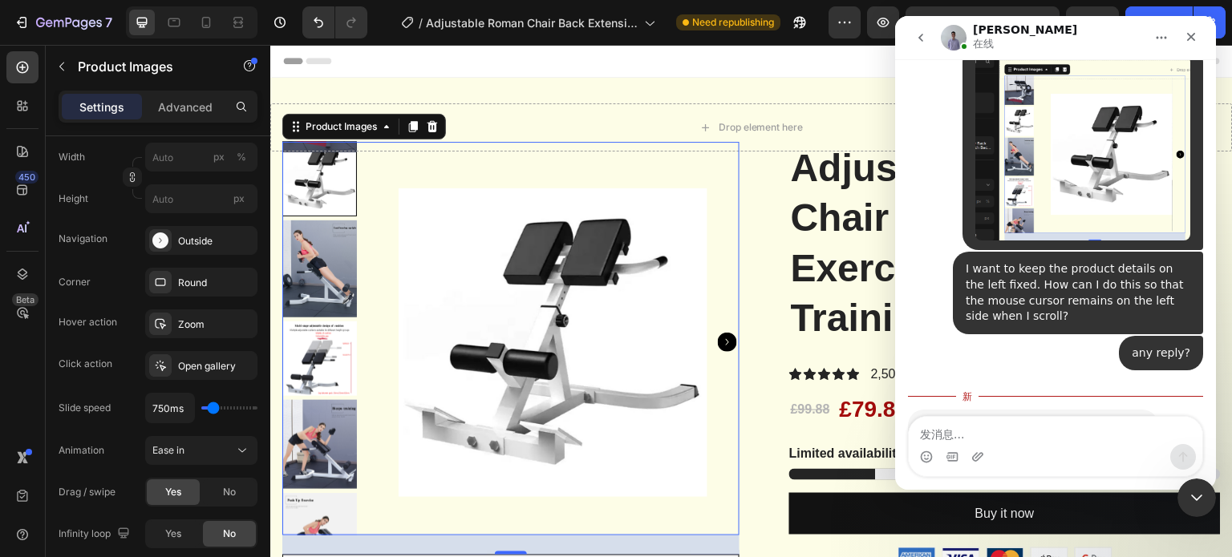
click at [1017, 419] on div "Sorry for the late reply. May I confirm if you want to keep your product image …" at bounding box center [1033, 450] width 225 height 63
copy div "Sorry for the late reply. May I confirm if you want to keep your product image …"
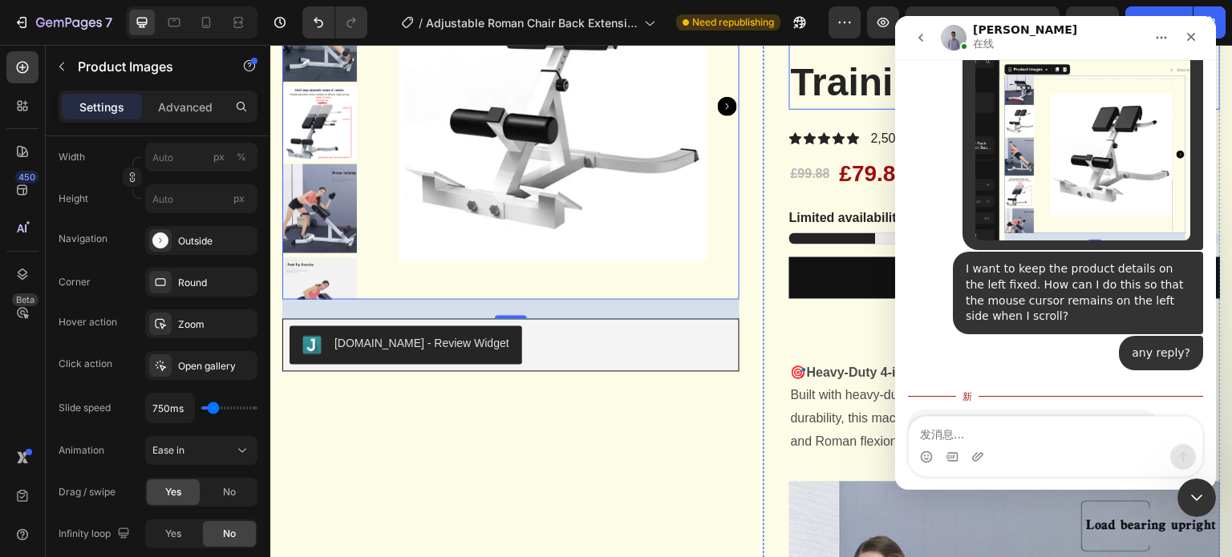
scroll to position [321, 0]
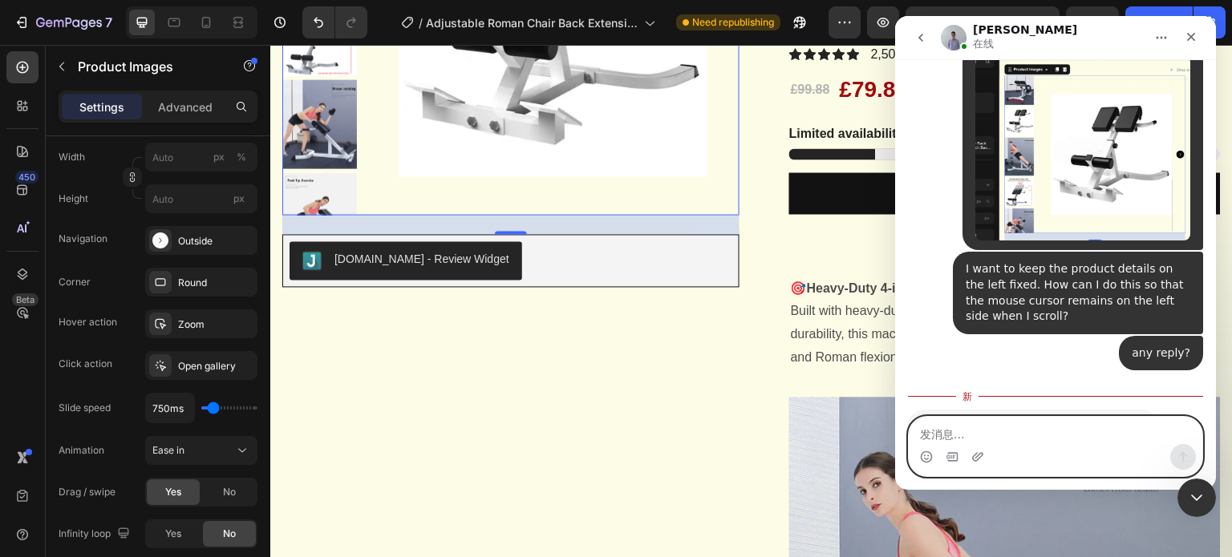
click at [952, 434] on textarea "发消息..." at bounding box center [1055, 430] width 293 height 27
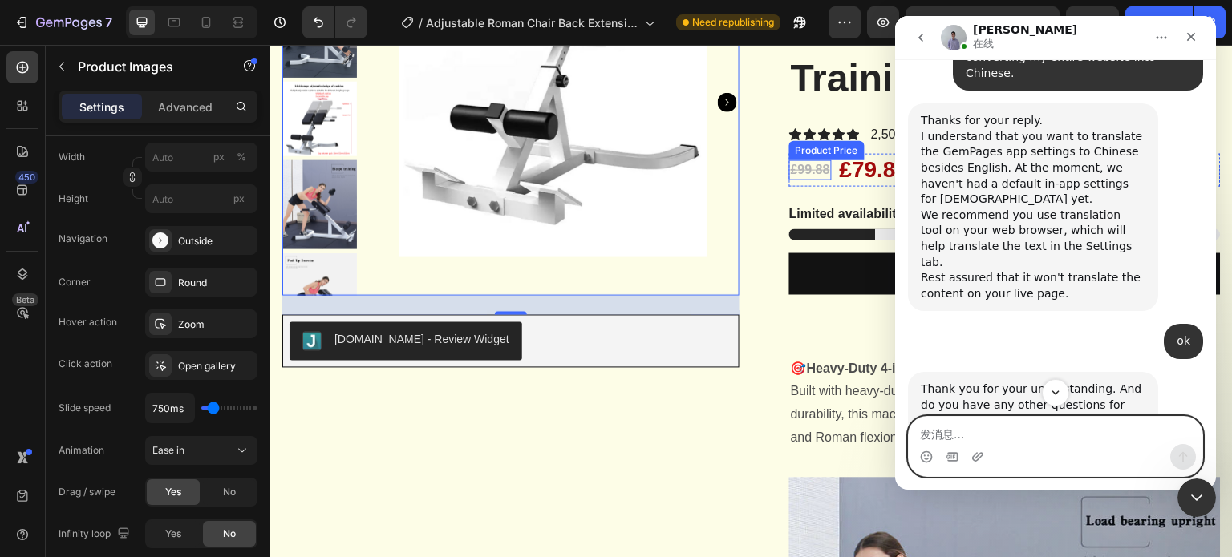
scroll to position [1548, 0]
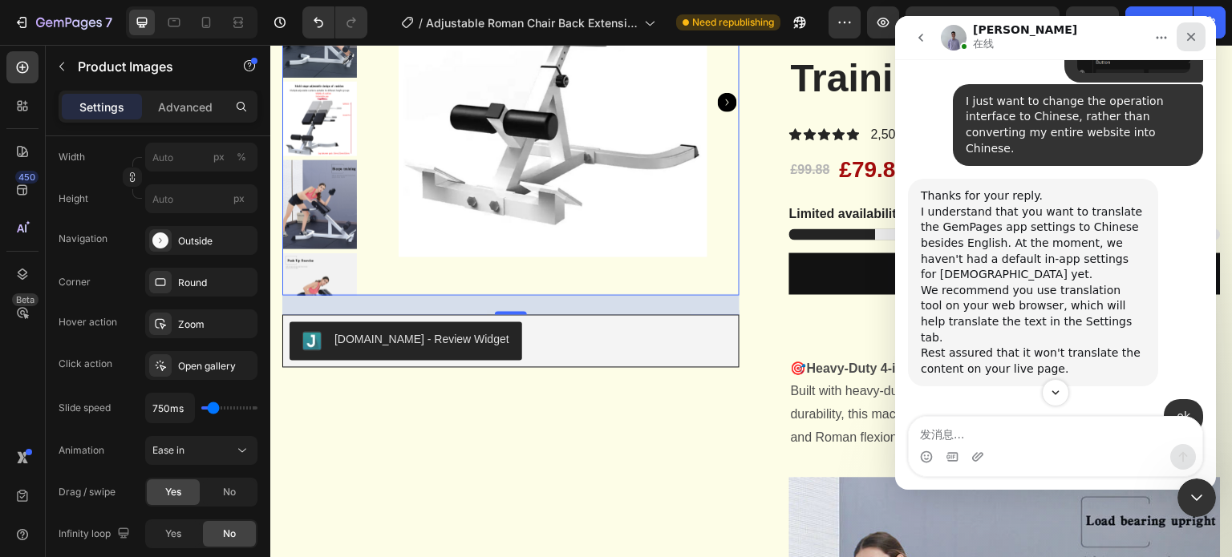
drag, startPoint x: 1195, startPoint y: 40, endPoint x: 1818, endPoint y: 22, distance: 623.3
click at [1195, 40] on icon "关闭" at bounding box center [1190, 36] width 13 height 13
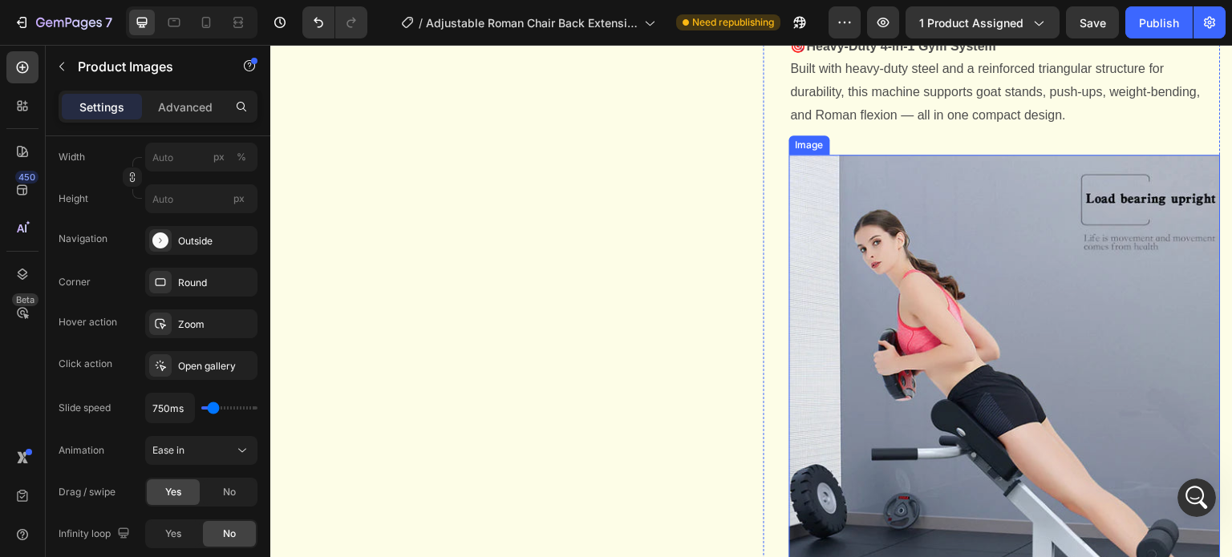
scroll to position [481, 0]
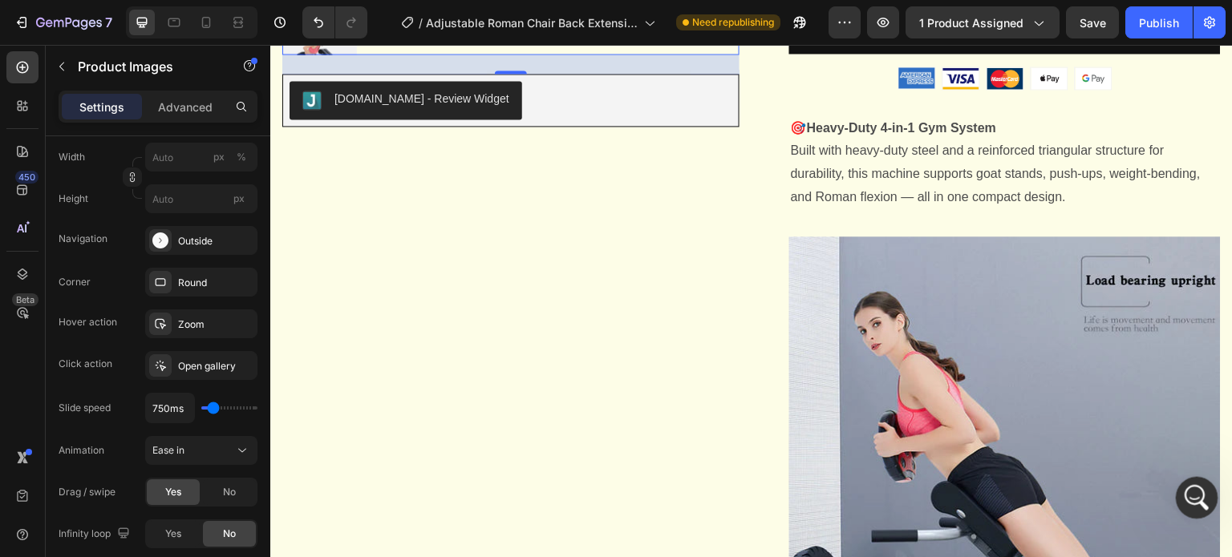
click at [1200, 499] on icon "打开 Intercom Messenger" at bounding box center [1194, 496] width 26 height 26
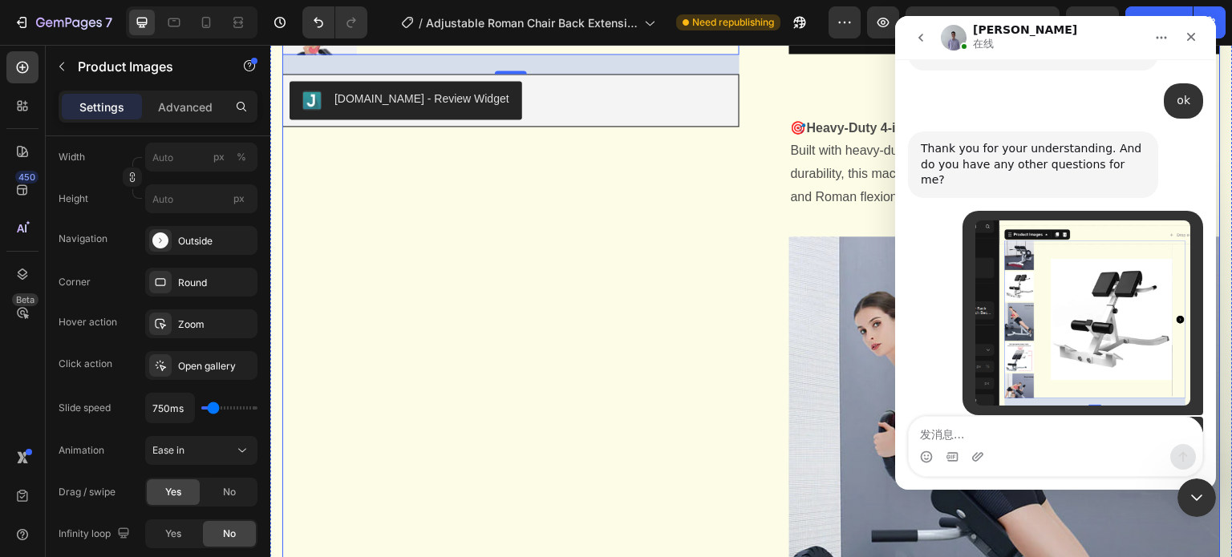
scroll to position [2001, 0]
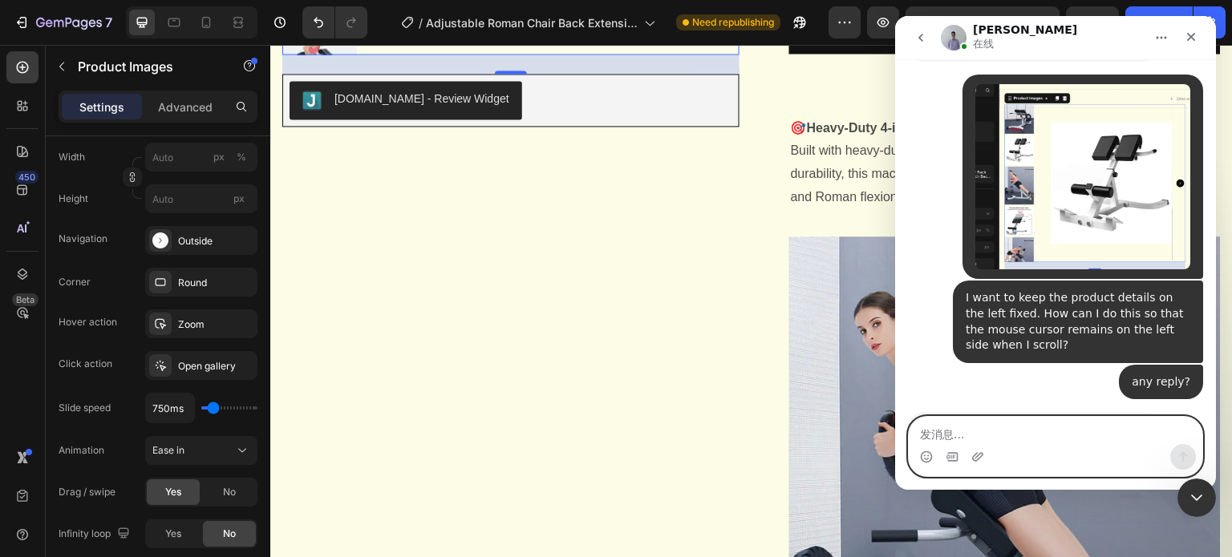
click at [1079, 431] on textarea "发消息..." at bounding box center [1055, 430] width 293 height 27
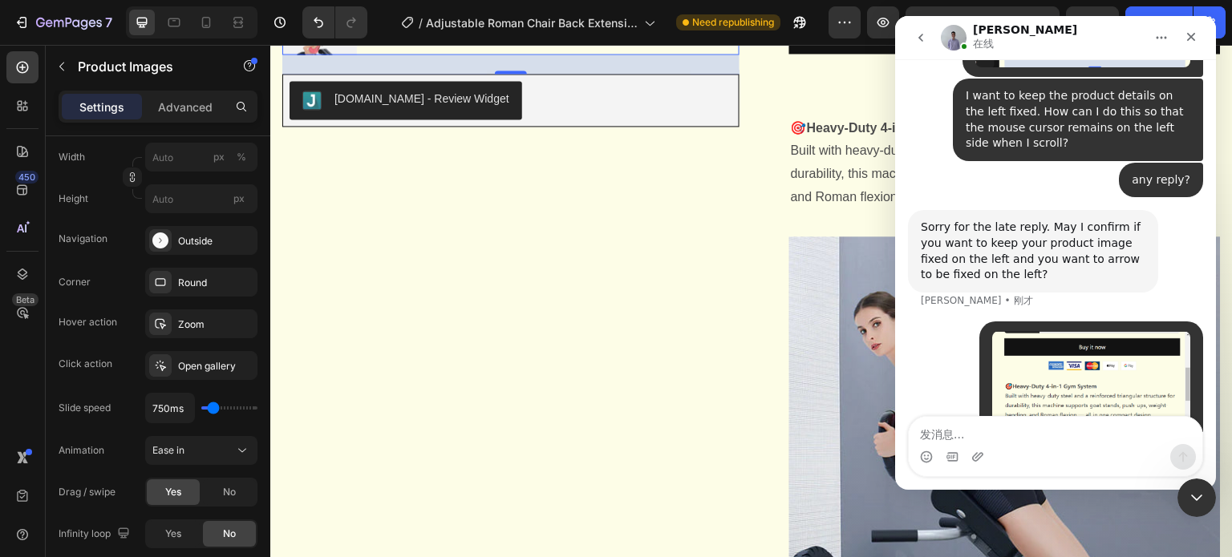
scroll to position [2248, 0]
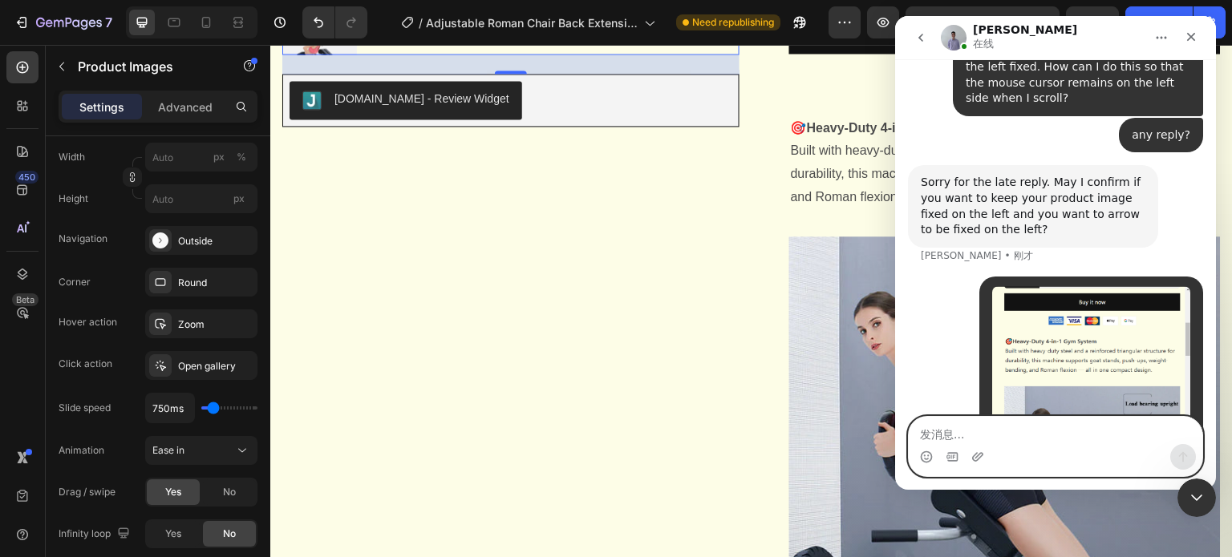
click at [1058, 429] on textarea "发消息..." at bounding box center [1055, 430] width 293 height 27
click at [1112, 444] on textarea "发消息..." at bounding box center [1055, 430] width 293 height 27
click at [1046, 433] on textarea "发消息..." at bounding box center [1055, 430] width 293 height 27
paste textarea "When I use the mouse to scroll through the description on the right, I want the…"
type textarea "When I use the mouse to scroll through the description on the right, I want the…"
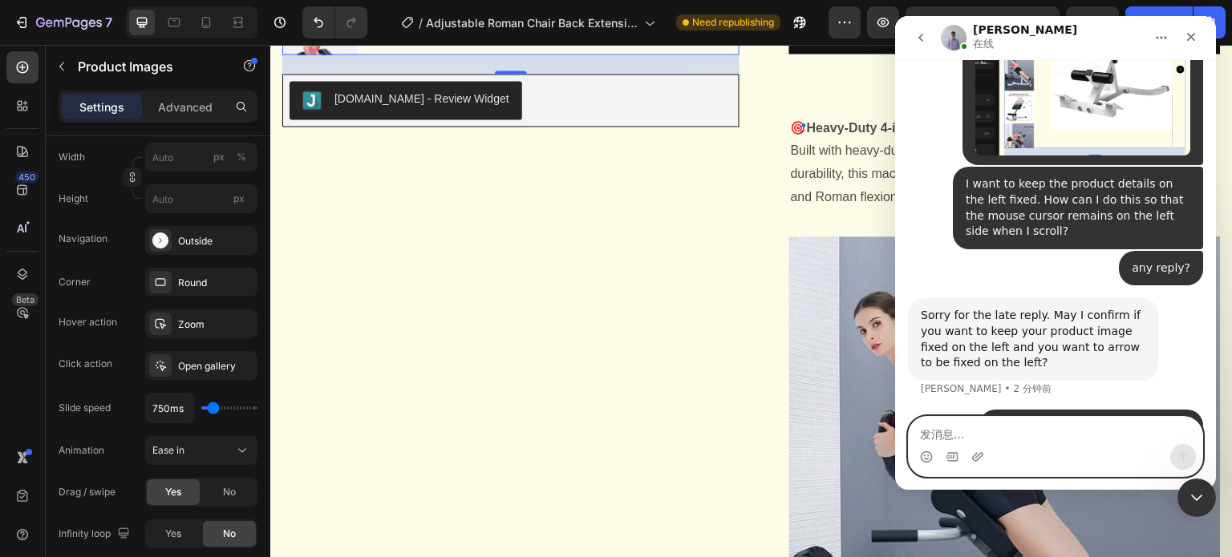
scroll to position [2076, 0]
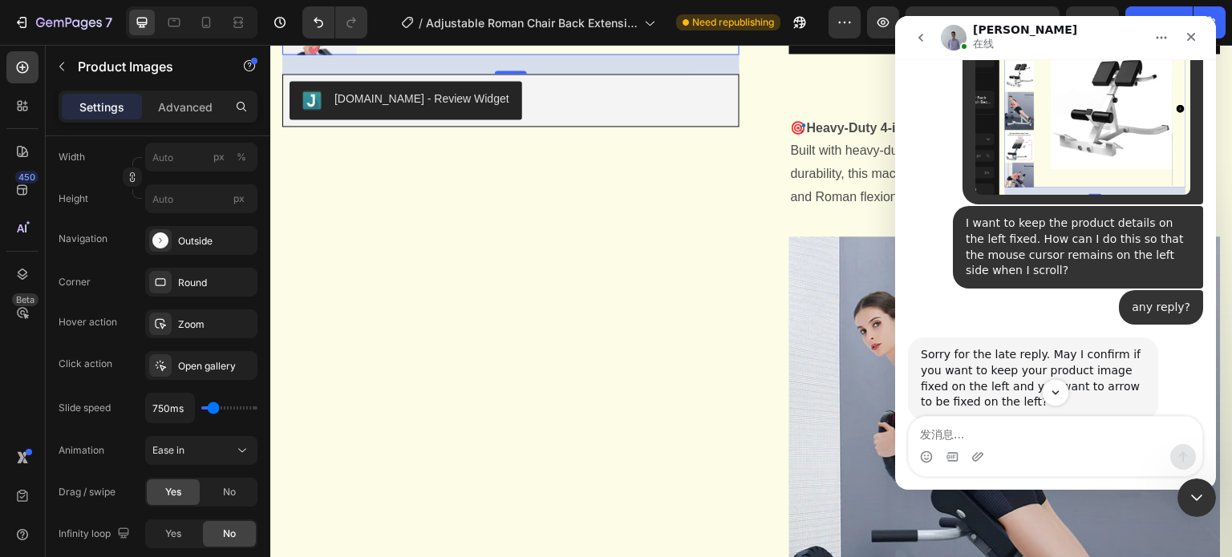
click at [998, 347] on div "Sorry for the late reply. May I confirm if you want to keep your product image …" at bounding box center [1033, 378] width 225 height 63
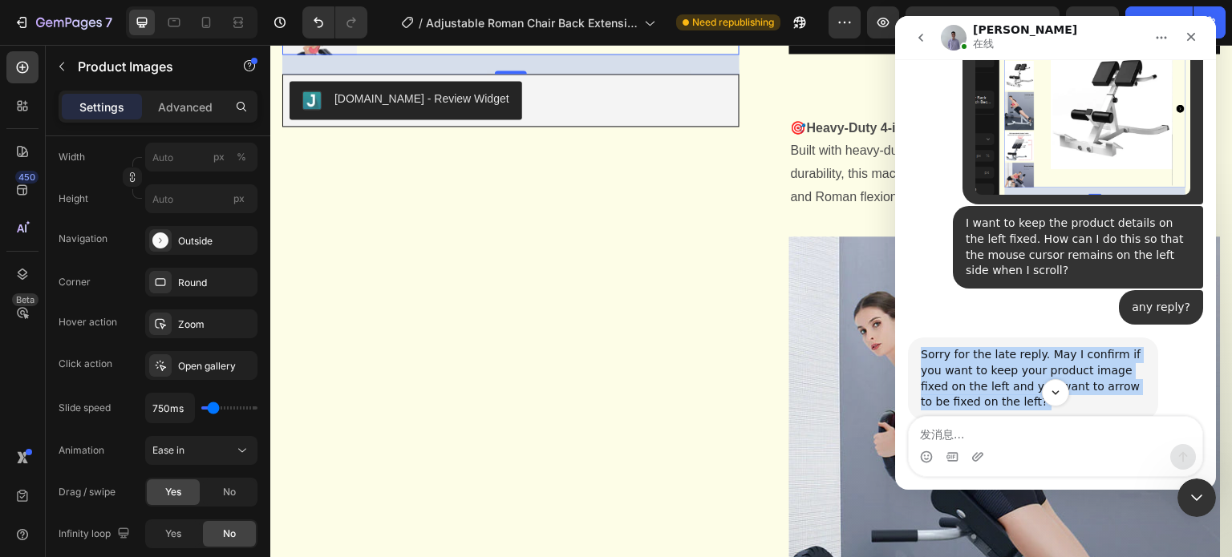
click at [998, 347] on div "Sorry for the late reply. May I confirm if you want to keep your product image …" at bounding box center [1033, 378] width 225 height 63
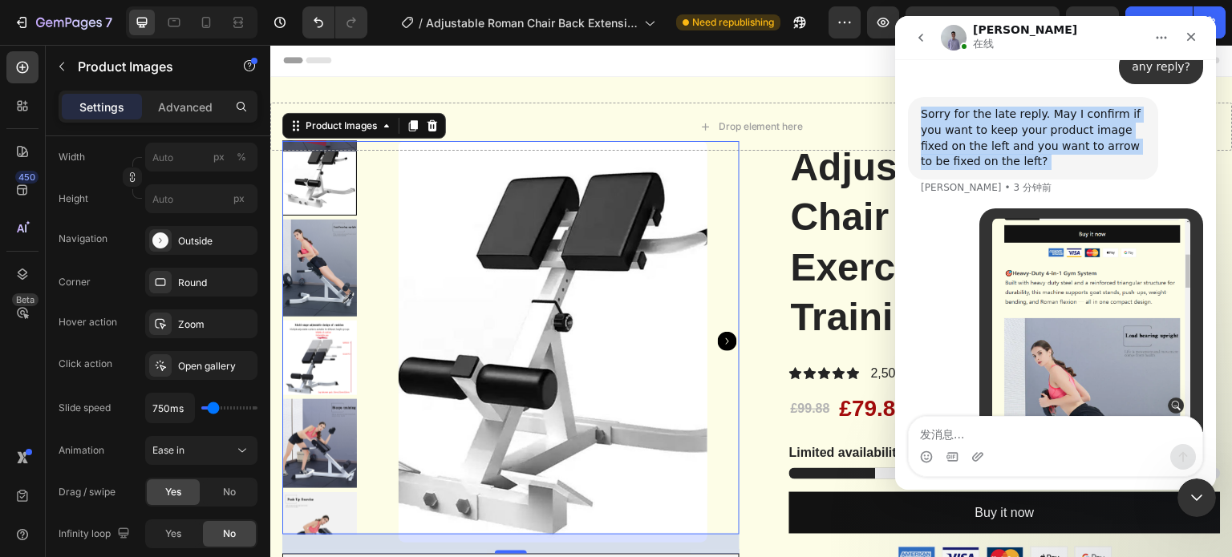
scroll to position [0, 0]
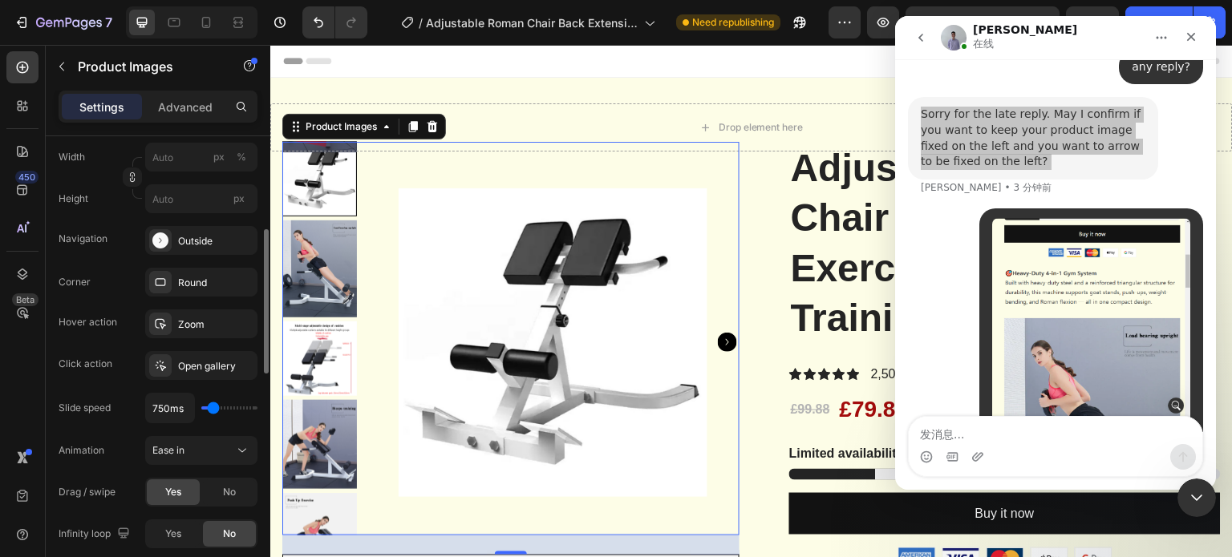
click at [79, 453] on div "Animation" at bounding box center [82, 450] width 46 height 14
copy div "Animation"
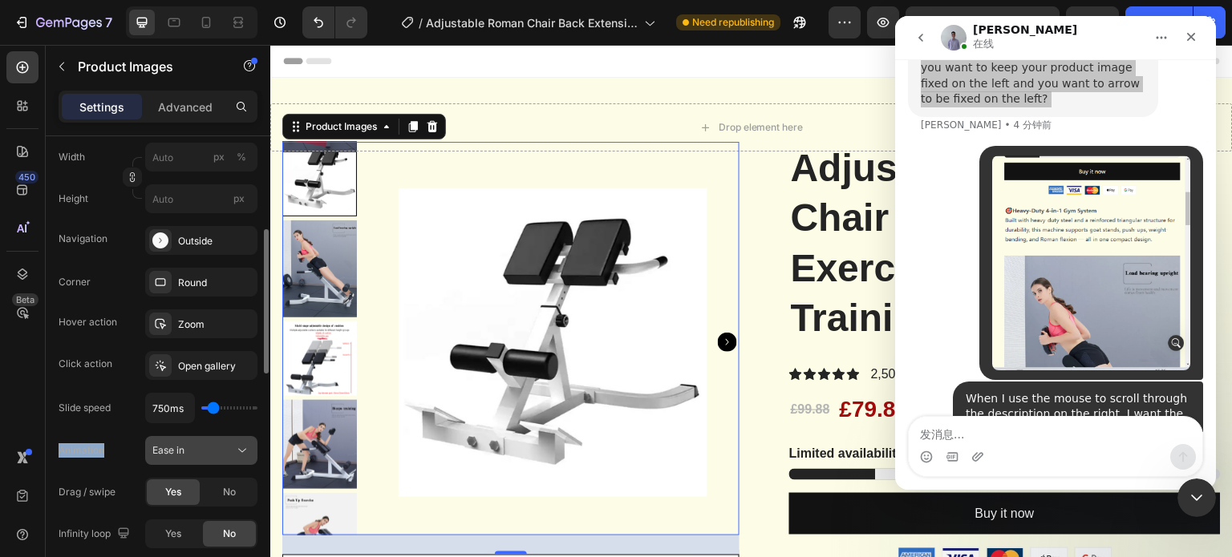
click at [219, 455] on div "Ease in" at bounding box center [193, 450] width 82 height 14
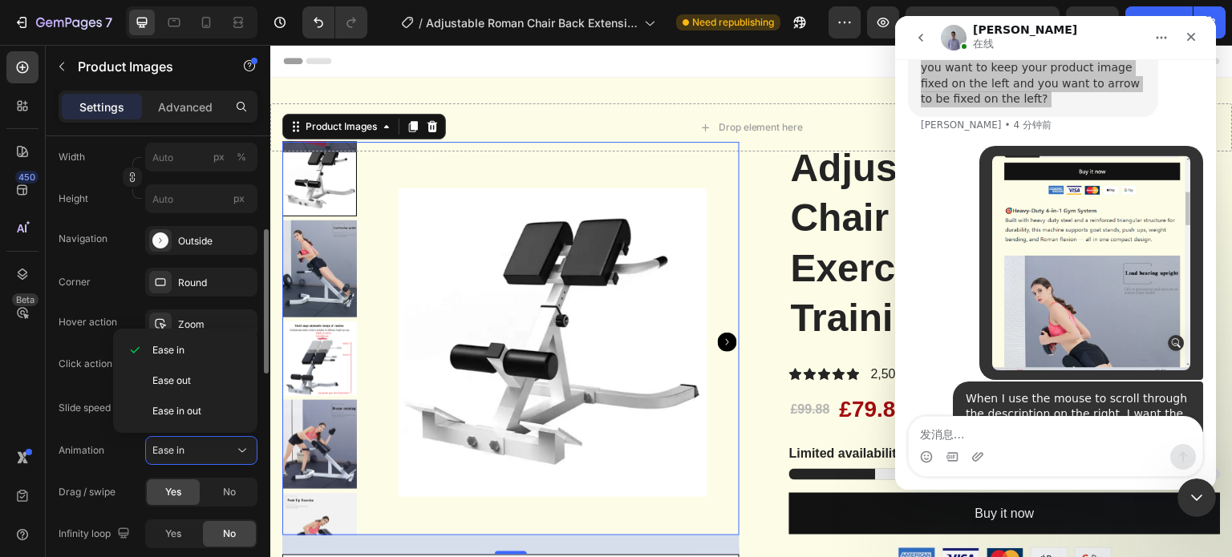
click at [83, 491] on div "Drag / swipe" at bounding box center [87, 492] width 57 height 14
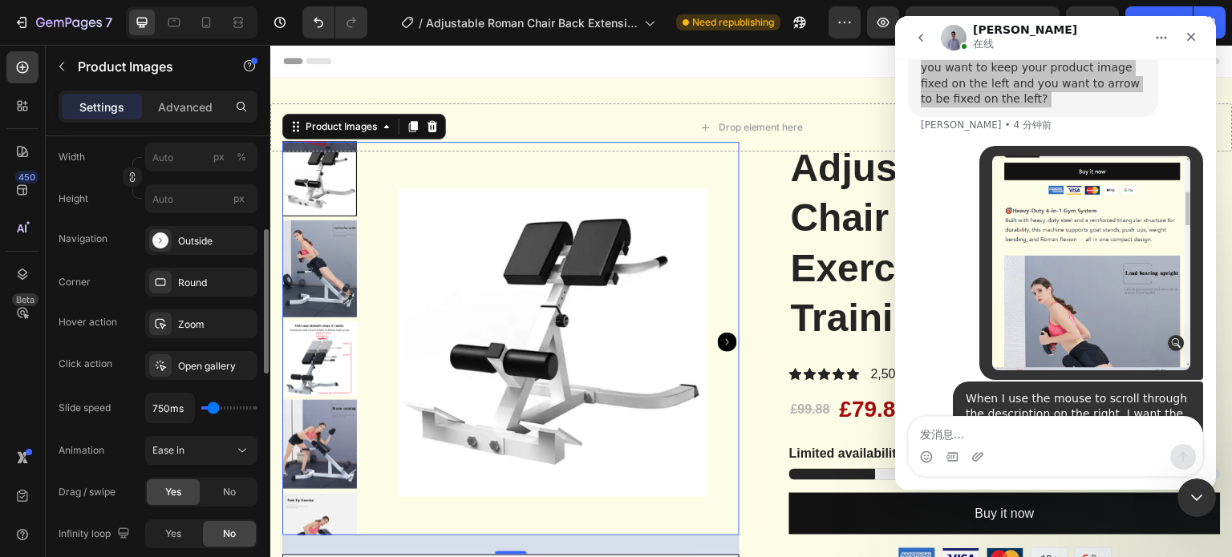
click at [83, 491] on div "Drag / swipe" at bounding box center [87, 492] width 57 height 14
copy div "Drag / swipe"
drag, startPoint x: 235, startPoint y: 484, endPoint x: 245, endPoint y: 386, distance: 99.1
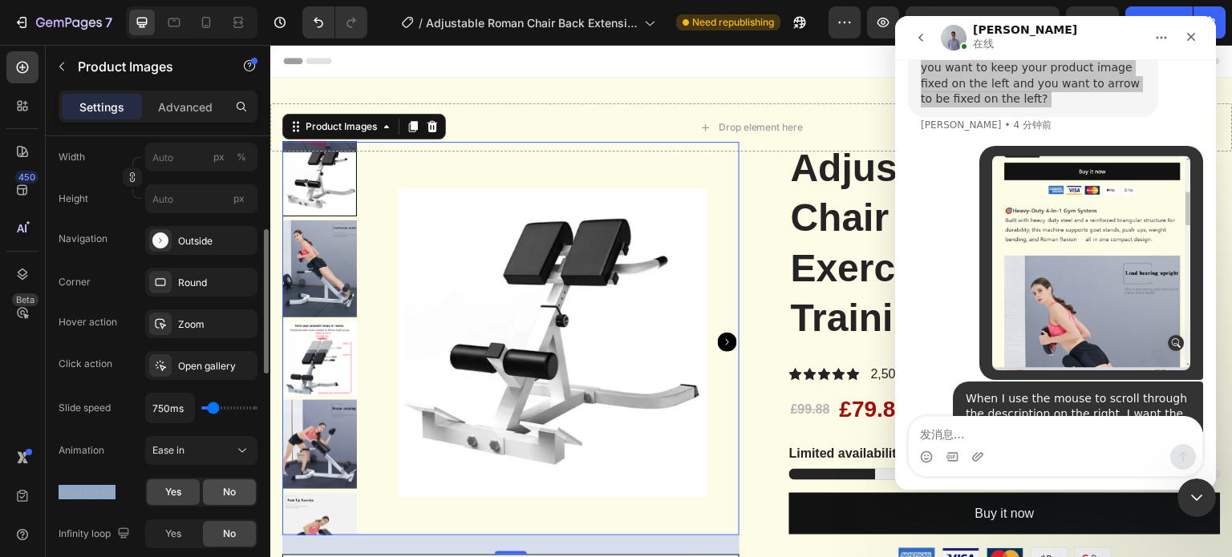
click at [235, 485] on span "No" at bounding box center [229, 492] width 13 height 14
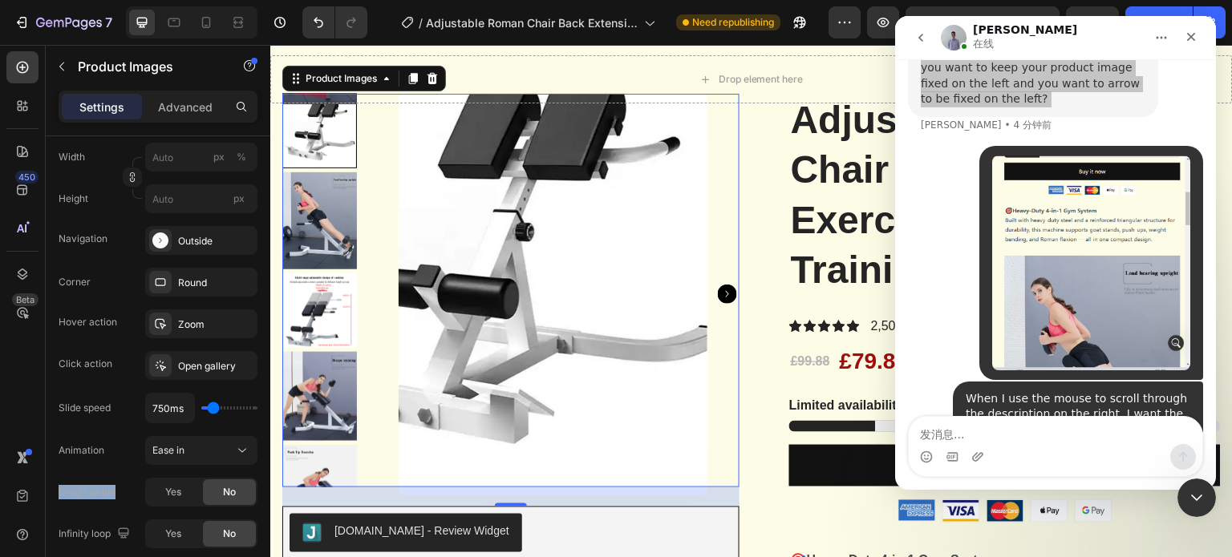
scroll to position [0, 0]
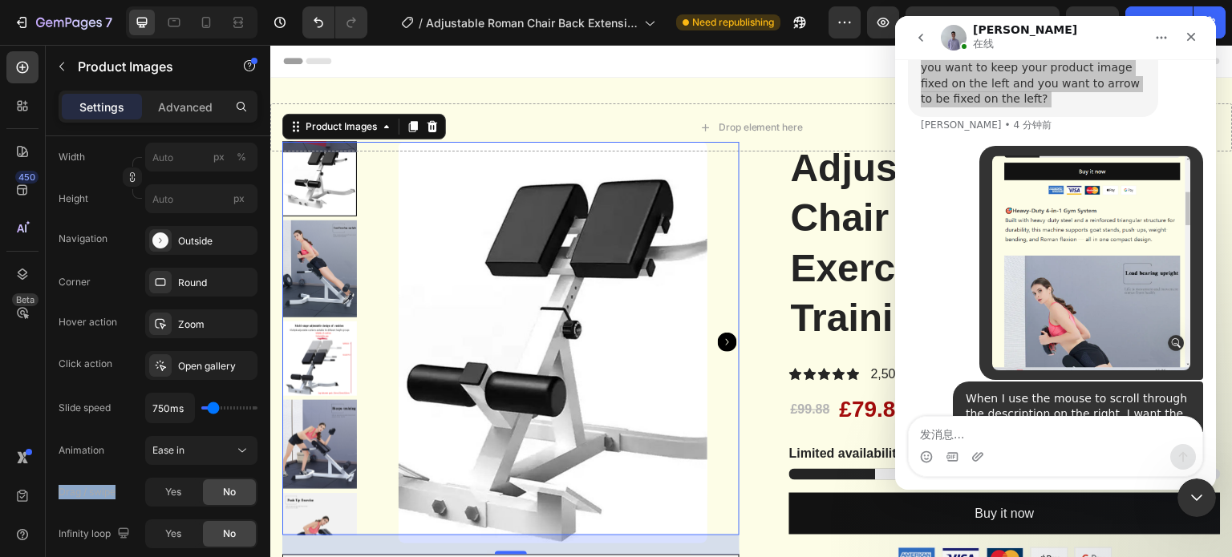
click at [536, 292] on img at bounding box center [553, 343] width 309 height 402
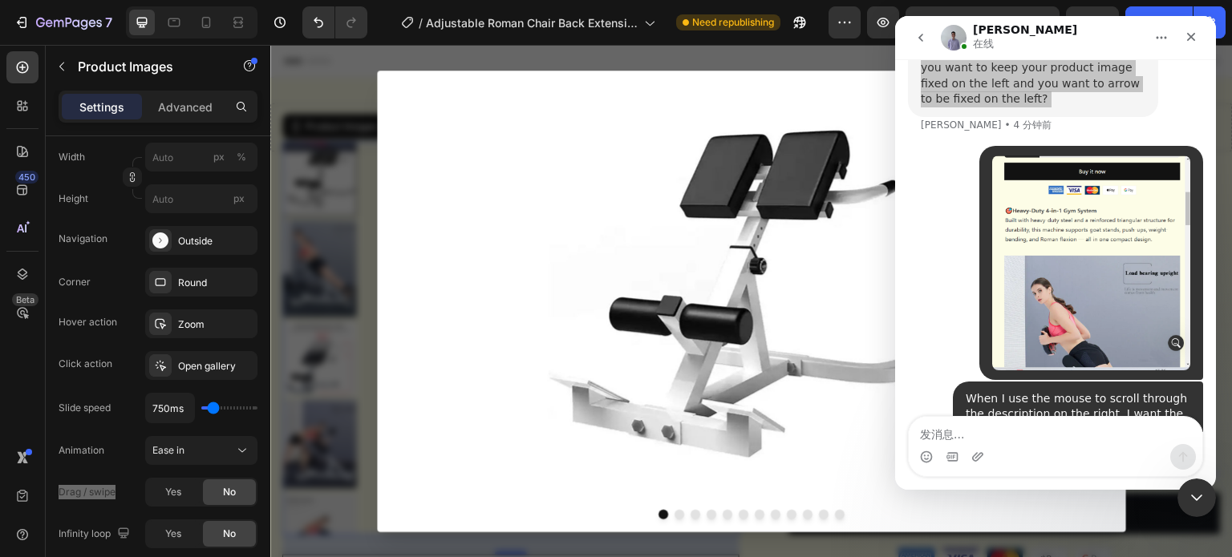
click at [346, 255] on div at bounding box center [751, 301] width 962 height 513
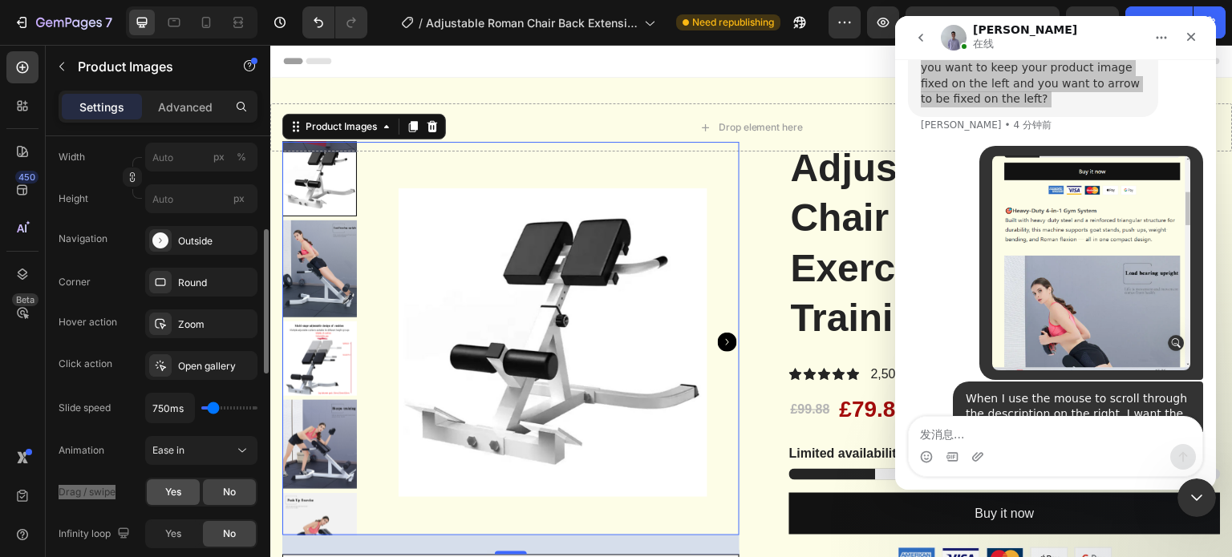
click at [183, 495] on div "Yes" at bounding box center [173, 493] width 53 height 26
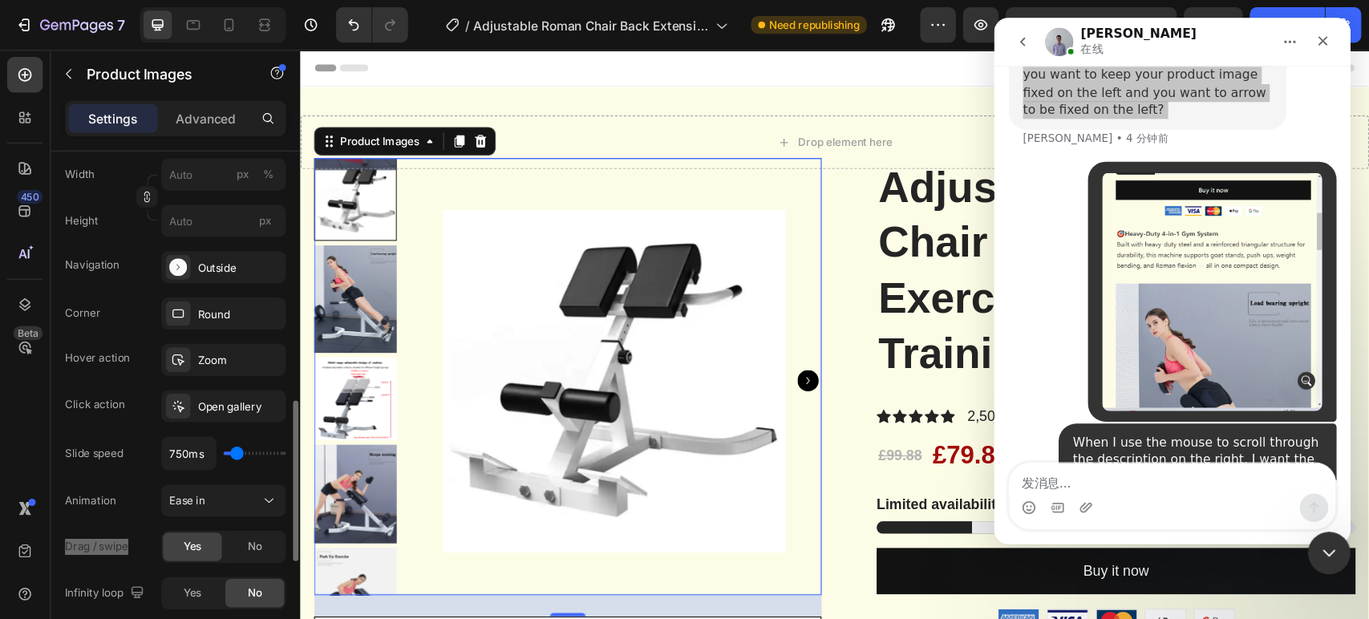
scroll to position [400, 0]
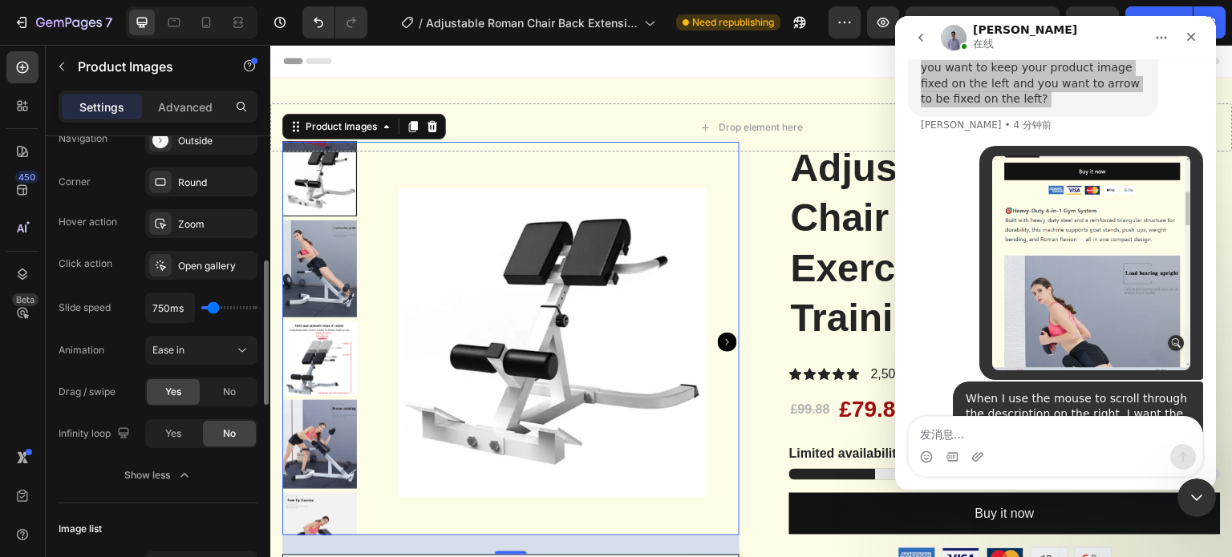
click at [75, 436] on div "Infinity loop" at bounding box center [96, 434] width 75 height 22
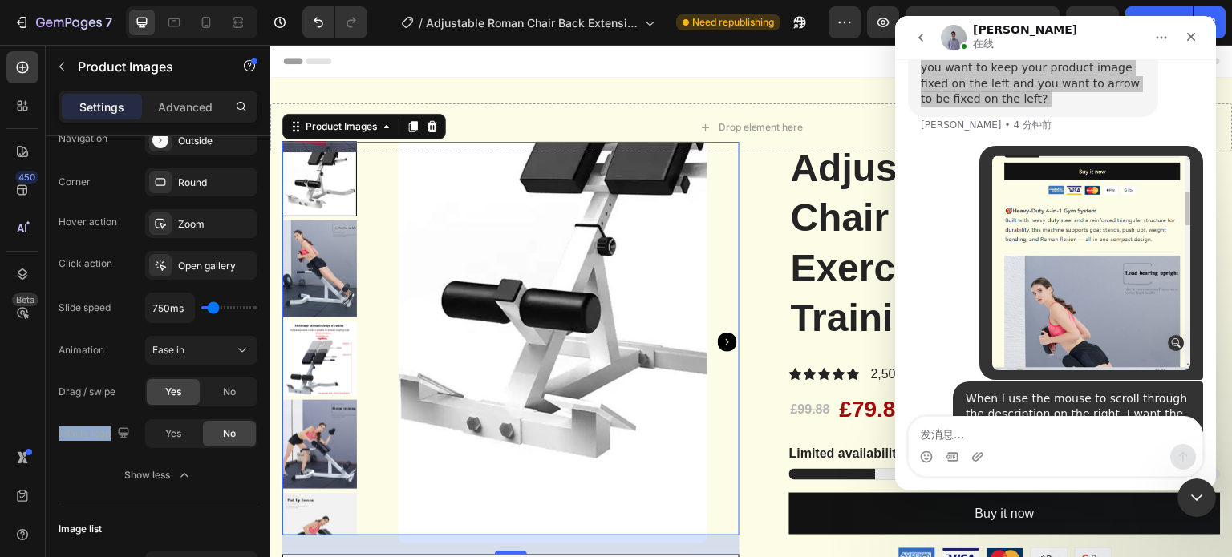
copy div "Infinity loop"
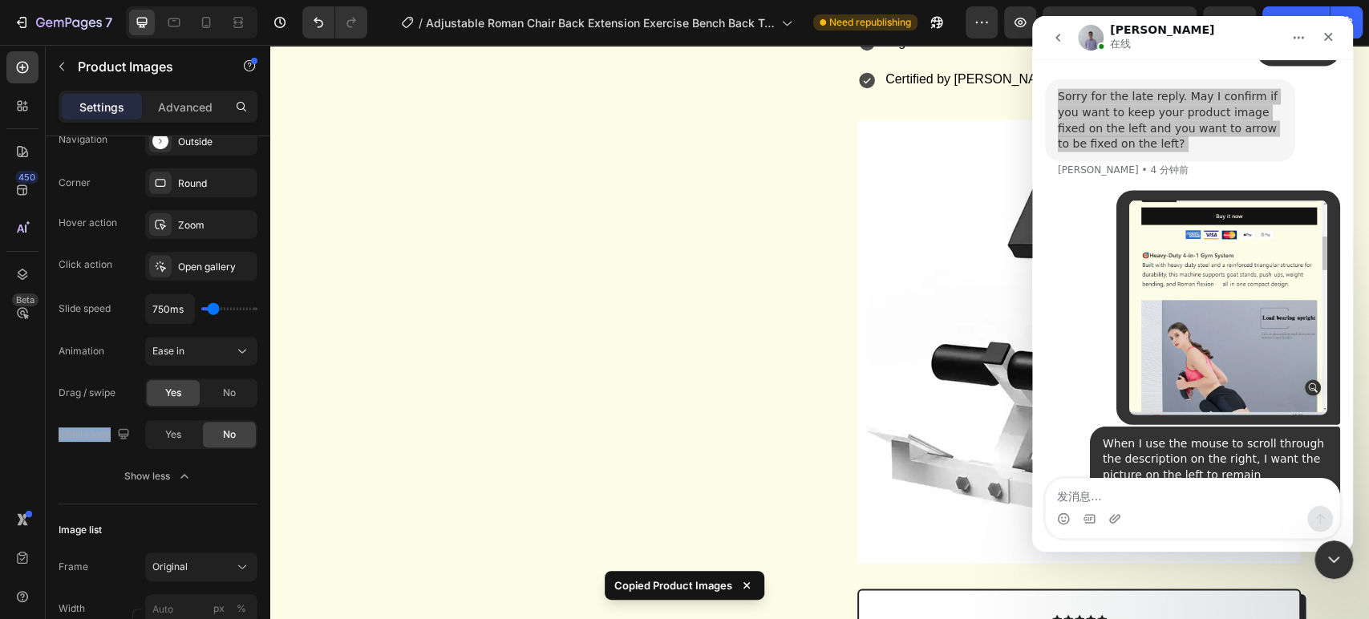
scroll to position [1782, 0]
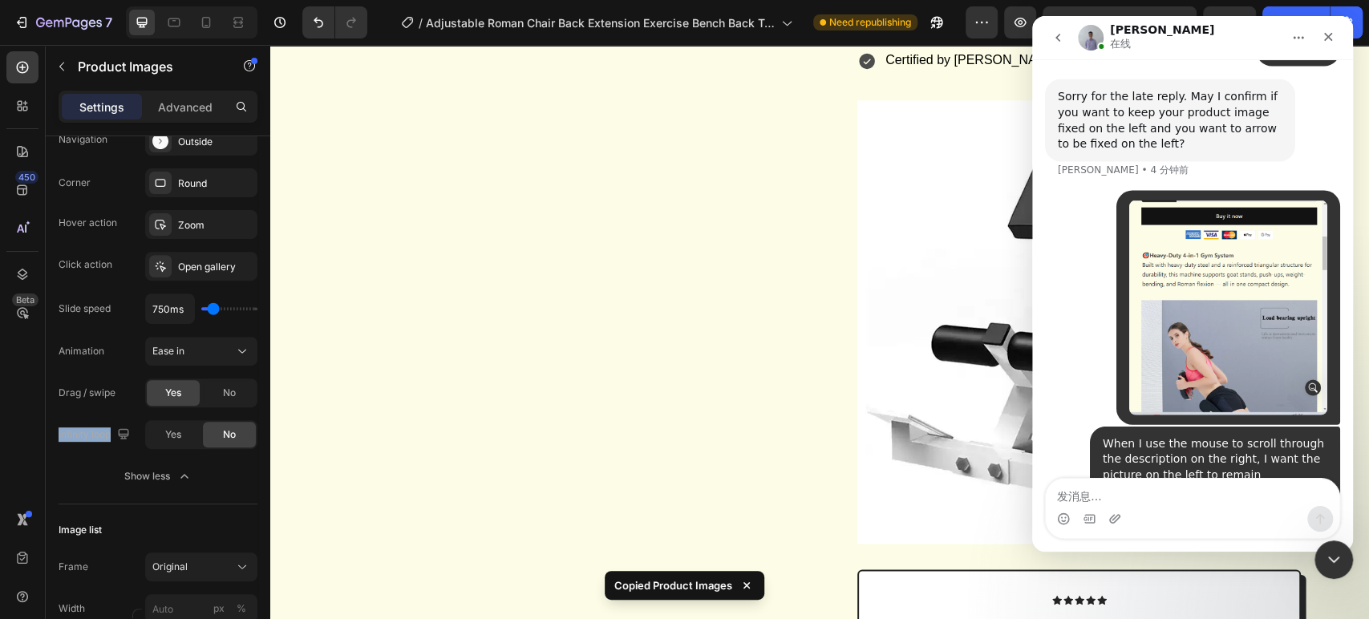
click at [1143, 531] on div "Thanks for your clarification. It's clear to me now. Please allow me to check i…" at bounding box center [1170, 546] width 225 height 31
copy div "Thanks for your clarification. It's clear to me now. Please allow me to check i…"
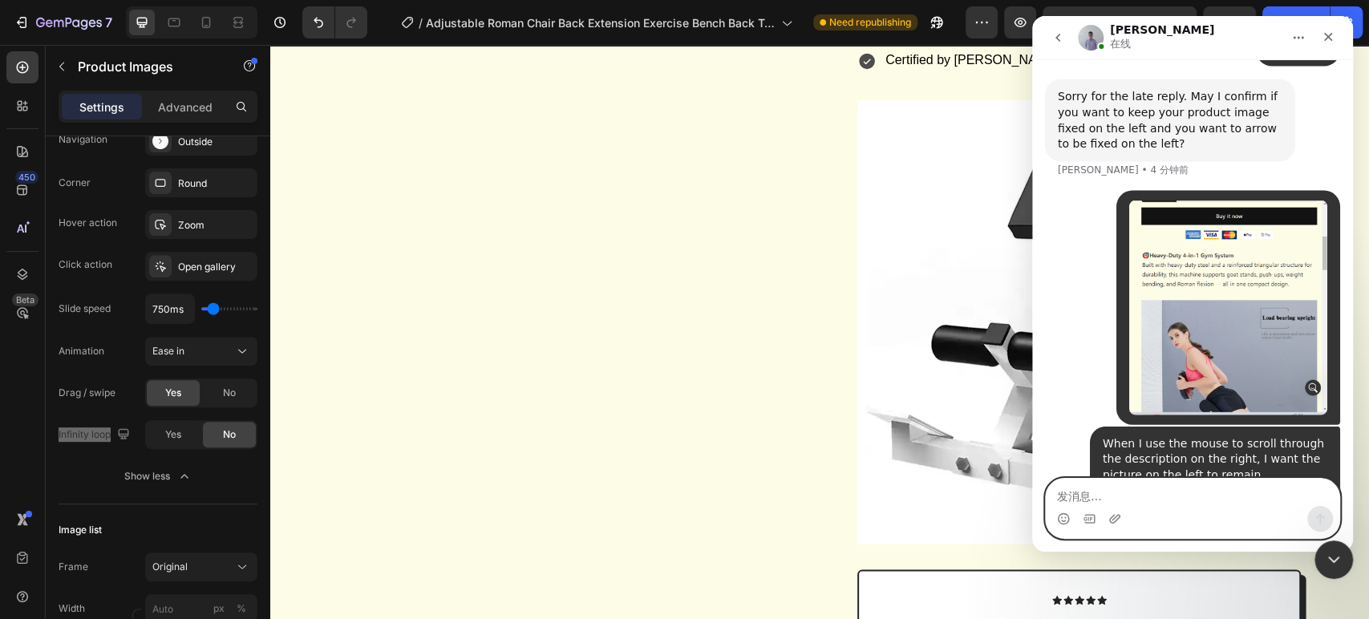
click at [1139, 492] on textarea "发消息..." at bounding box center [1192, 492] width 293 height 27
type textarea "ok,waiting for your reply"
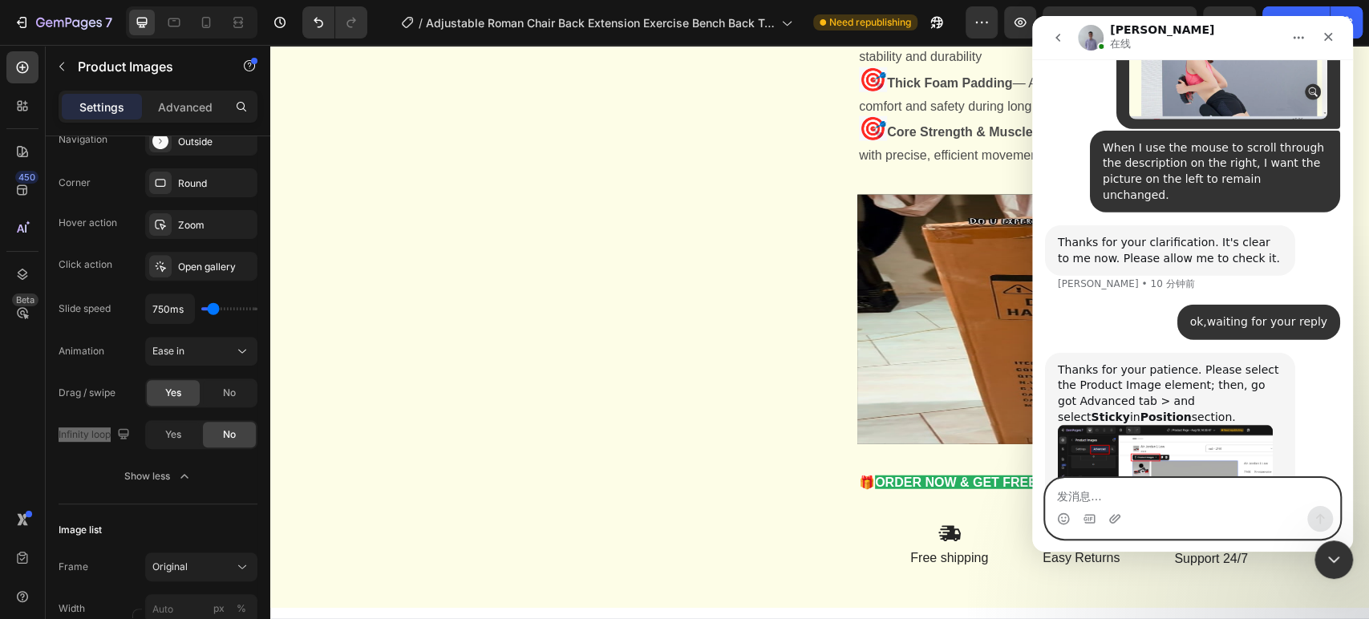
scroll to position [2602, 0]
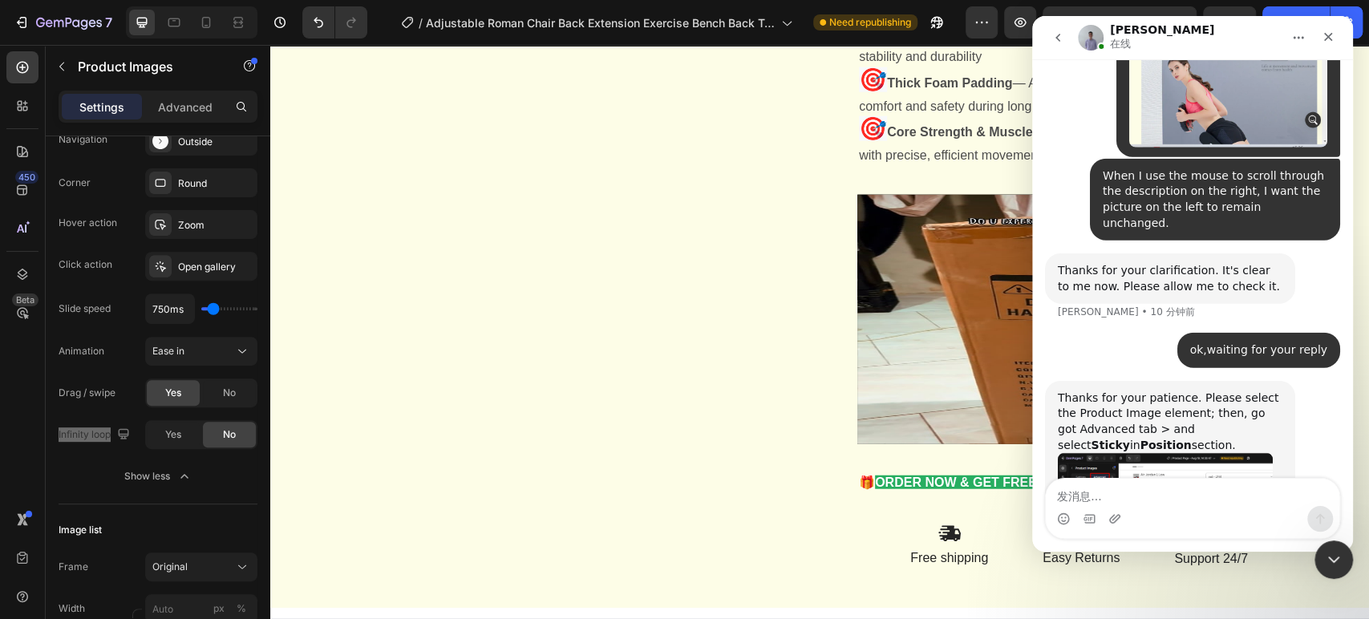
drag, startPoint x: 1059, startPoint y: 276, endPoint x: 1189, endPoint y: 317, distance: 136.2
click at [1189, 391] on div "Thanks for your patience. Please select the Product Image element; then, go got…" at bounding box center [1170, 422] width 225 height 63
copy div "Thanks for your patience. Please select the Product Image element; then, go got…"
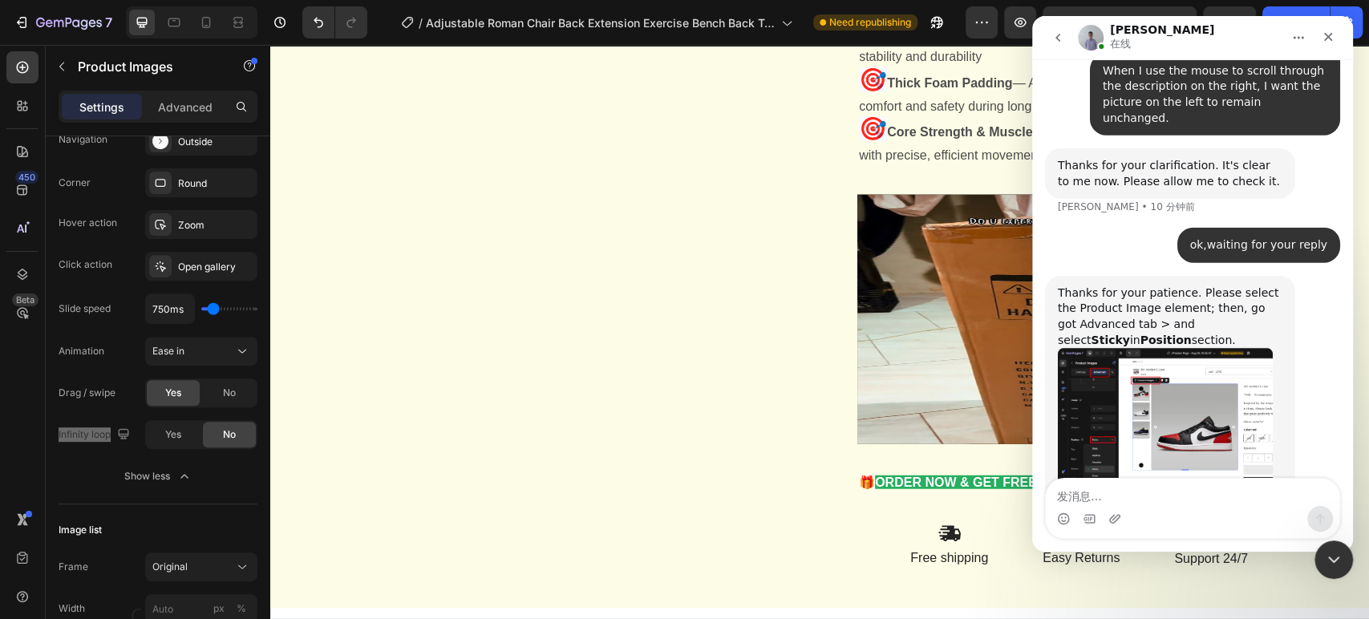
click at [1123, 348] on img "Brad说…" at bounding box center [1165, 421] width 215 height 146
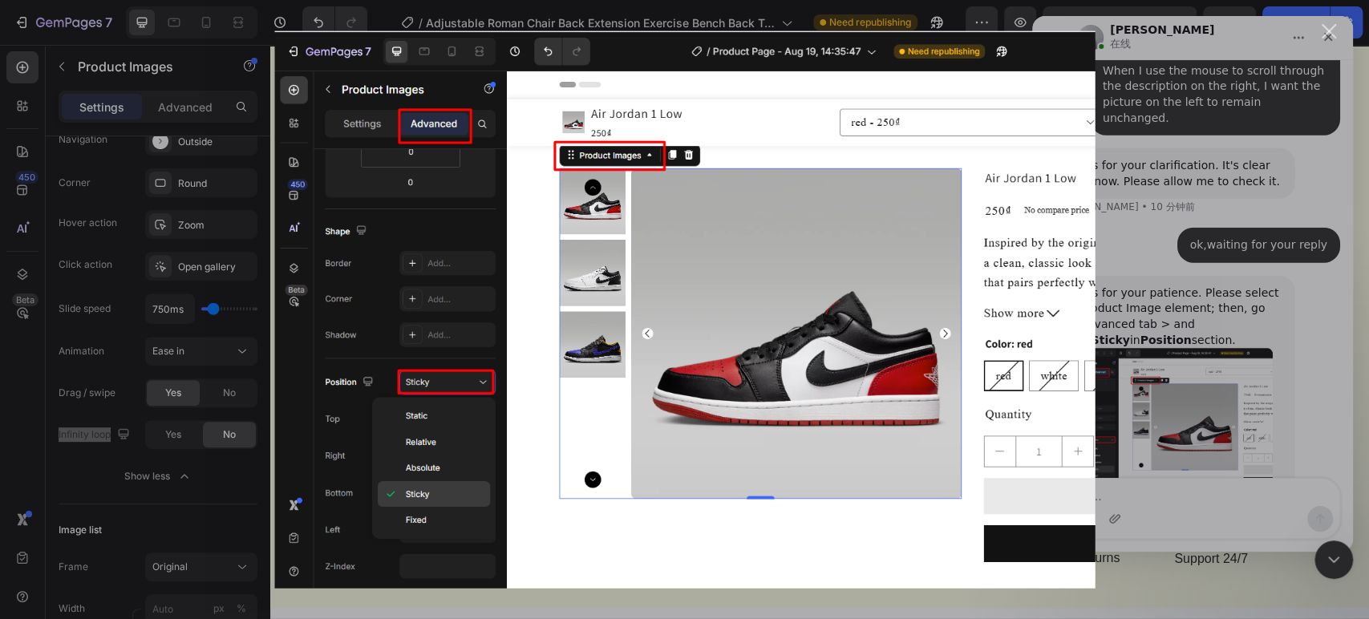
click at [1136, 290] on div "Intercom Messenger" at bounding box center [684, 309] width 1369 height 619
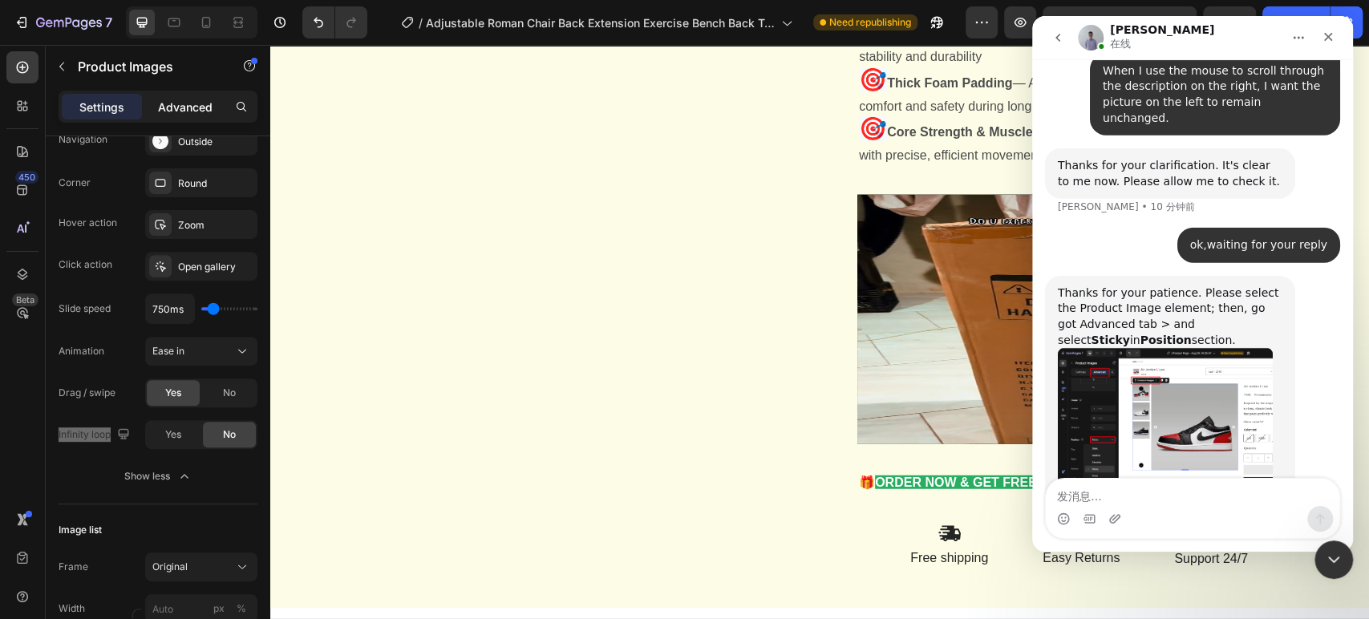
click at [197, 99] on p "Advanced" at bounding box center [185, 107] width 55 height 17
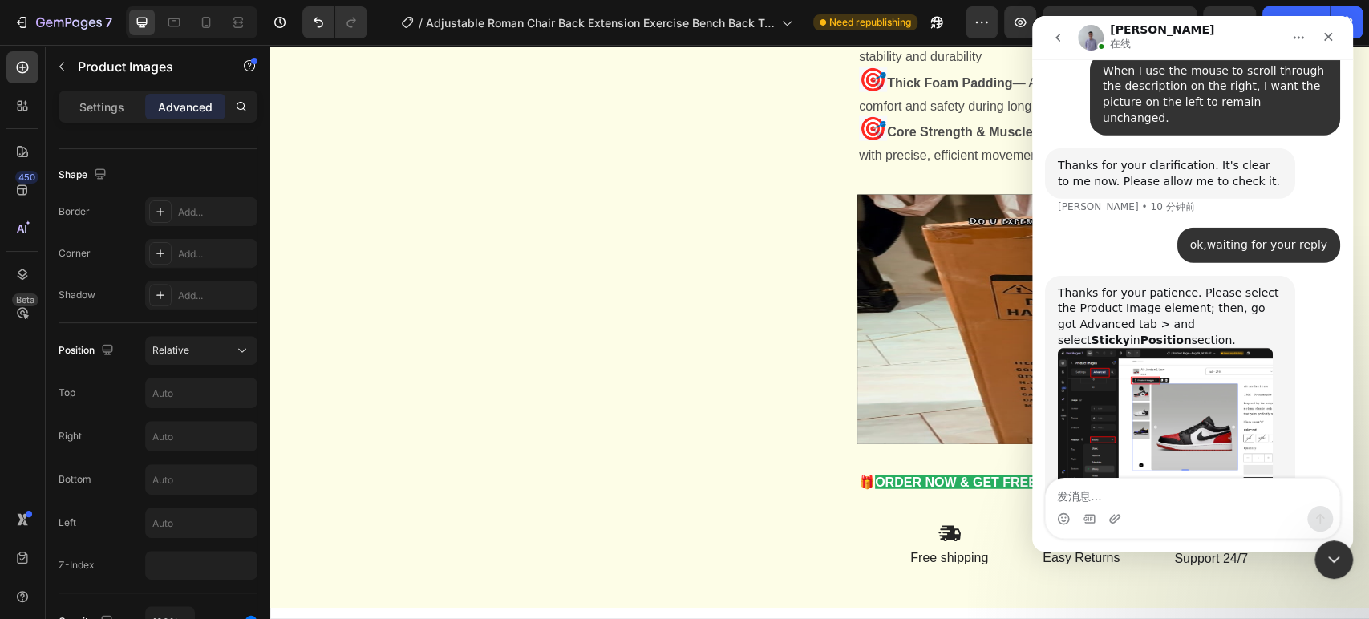
click at [1159, 348] on img "Brad说…" at bounding box center [1165, 421] width 215 height 146
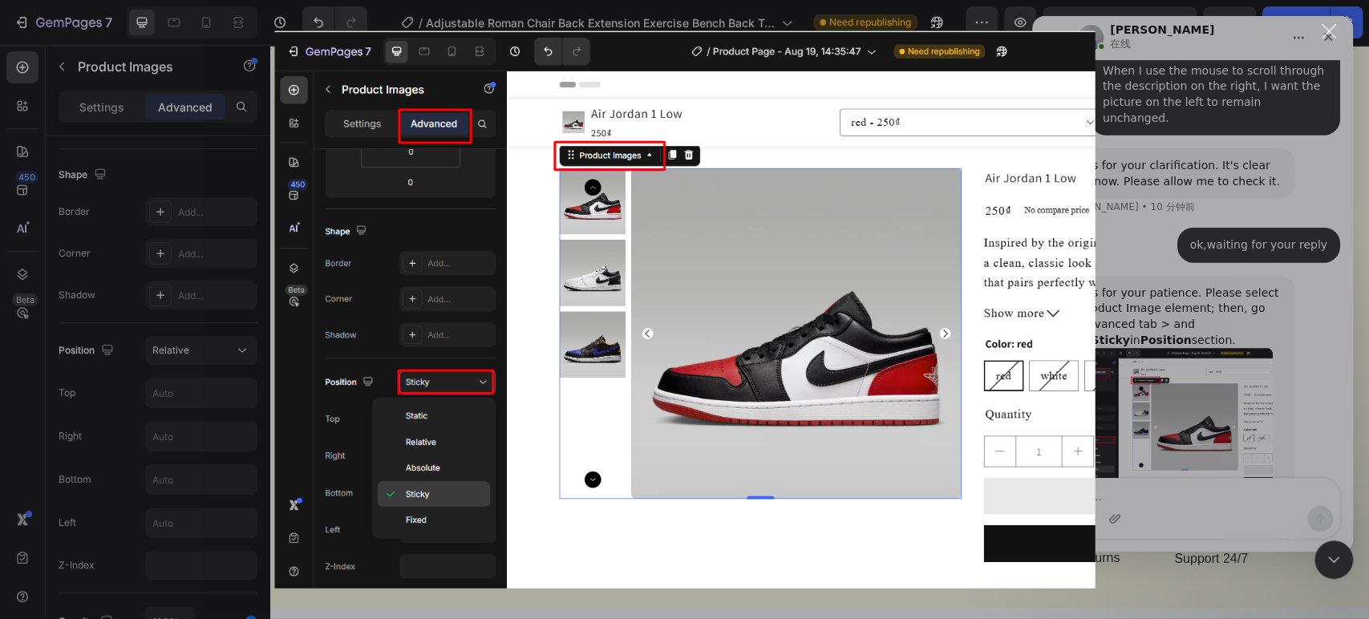
click at [1159, 313] on div "Intercom Messenger" at bounding box center [684, 309] width 1369 height 619
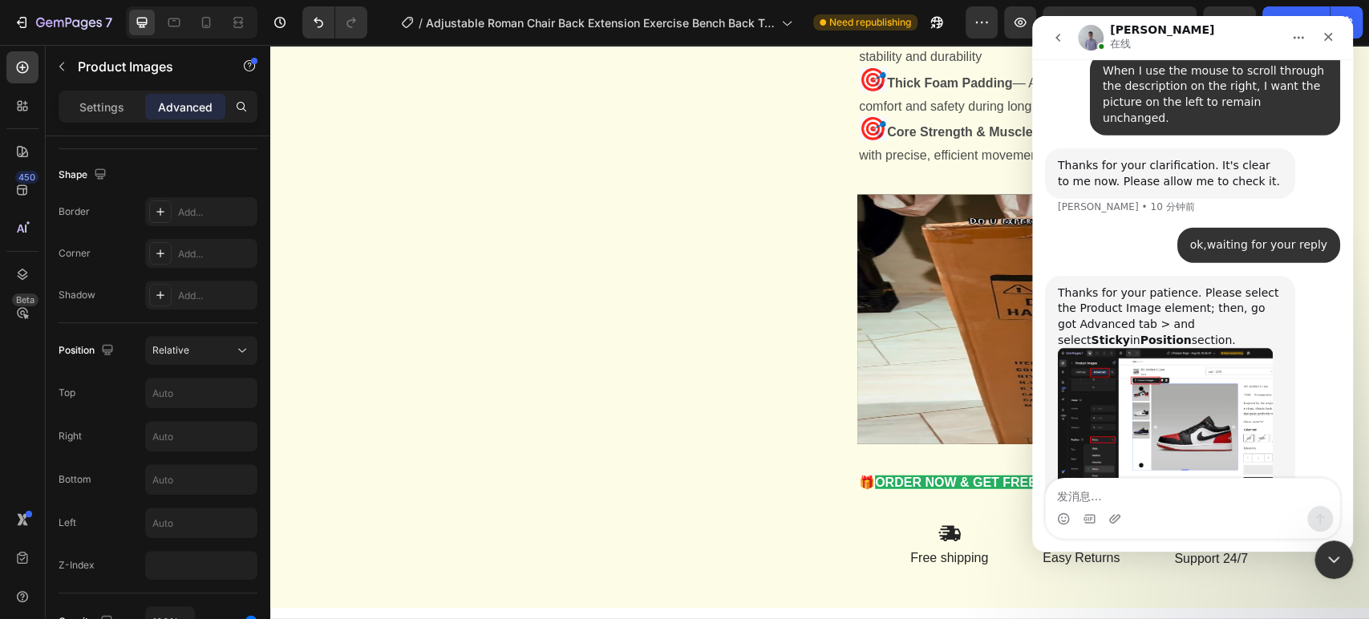
click at [1206, 348] on img "Brad说…" at bounding box center [1165, 421] width 215 height 146
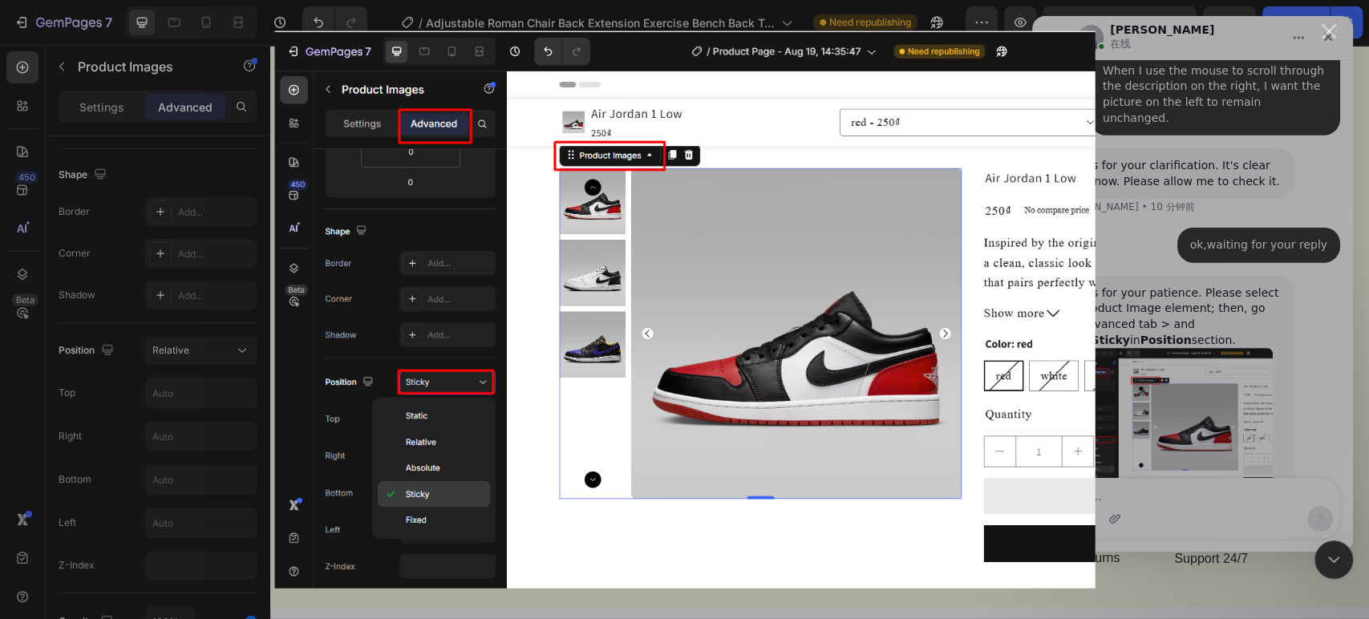
click at [1206, 313] on div "Intercom Messenger" at bounding box center [684, 309] width 1369 height 619
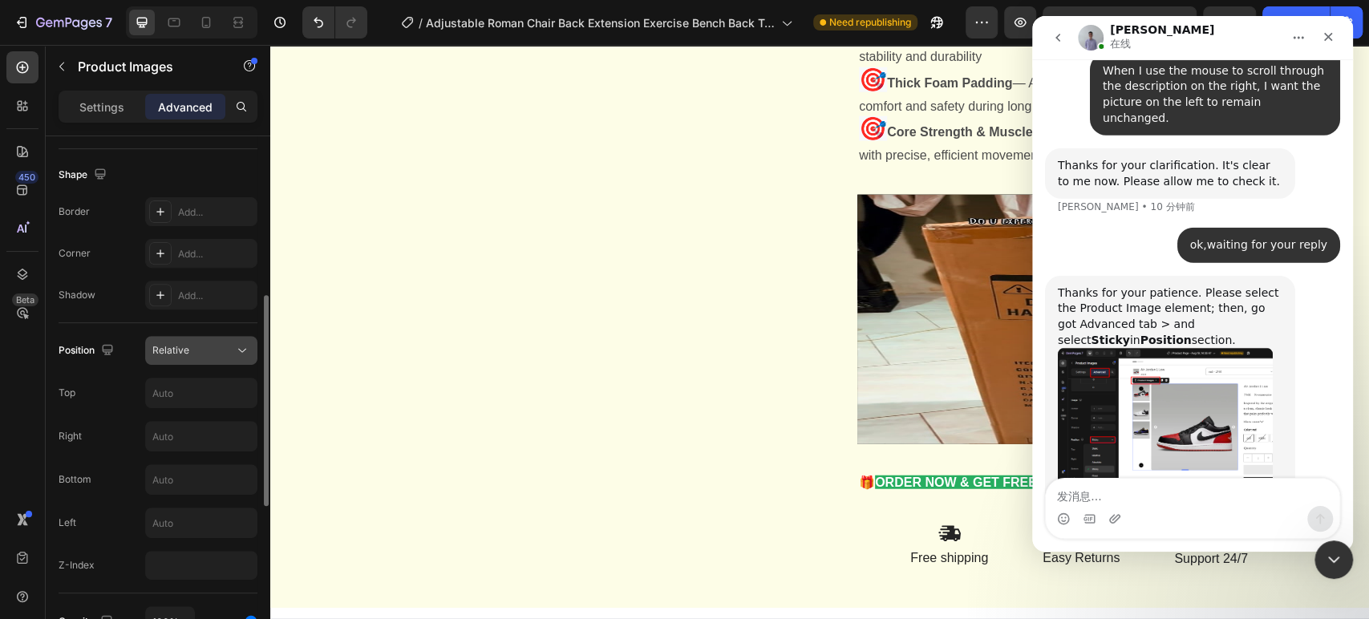
click at [169, 345] on span "Relative" at bounding box center [170, 350] width 37 height 12
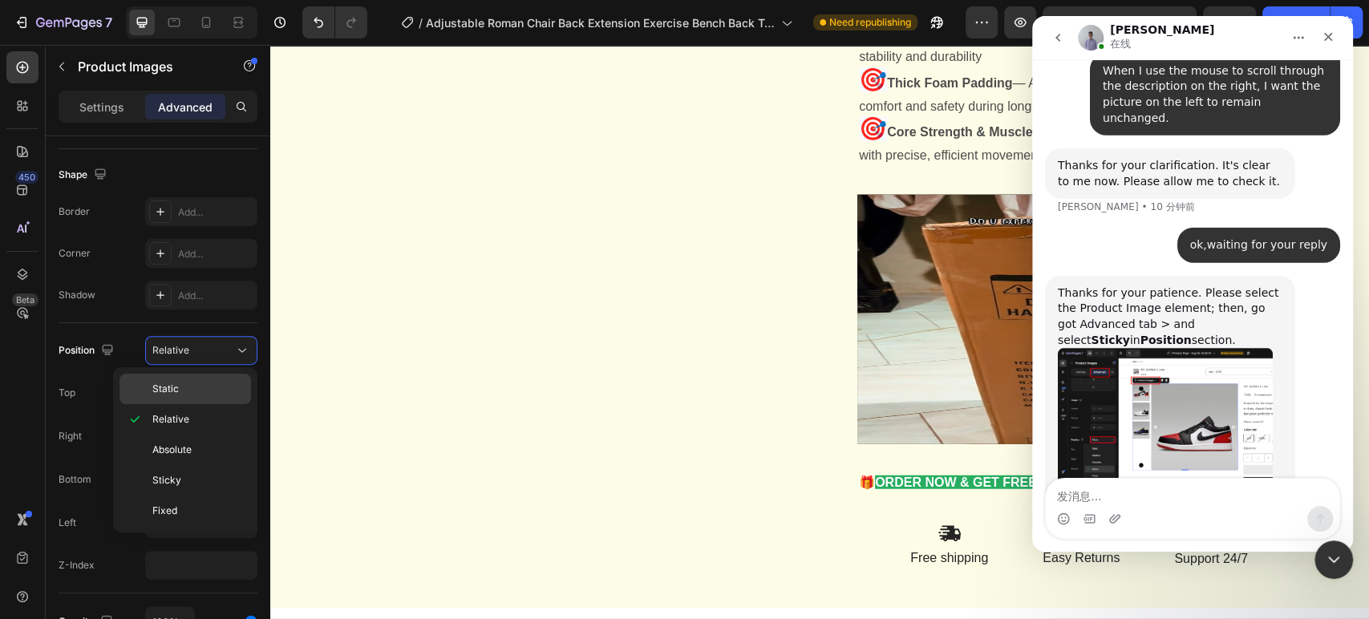
click at [199, 391] on p "Static" at bounding box center [197, 389] width 91 height 14
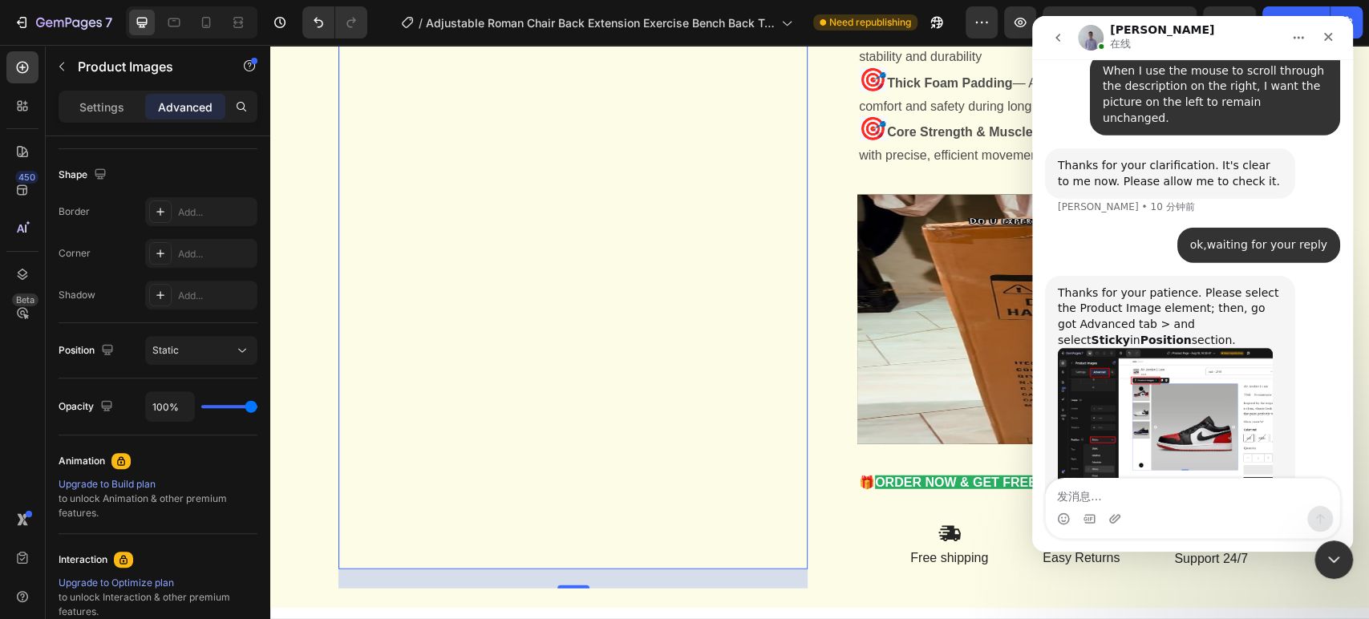
click at [1176, 348] on img "Brad说…" at bounding box center [1165, 421] width 215 height 146
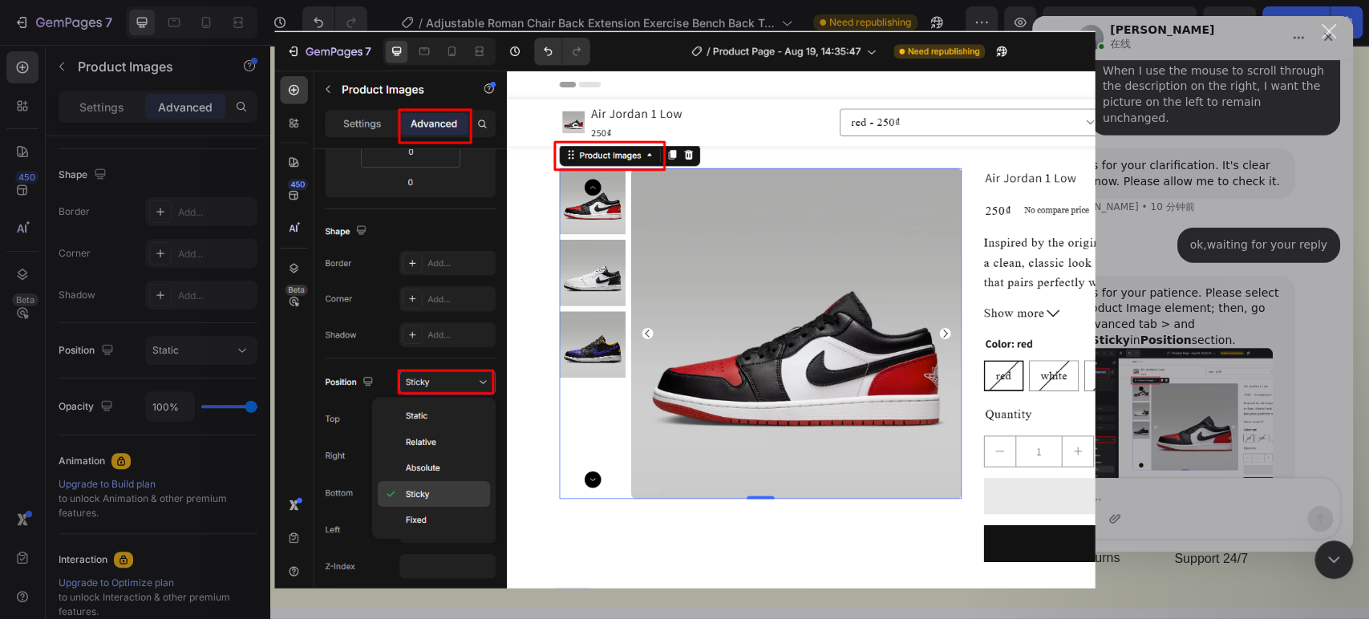
click at [1172, 334] on div "Intercom Messenger" at bounding box center [684, 309] width 1369 height 619
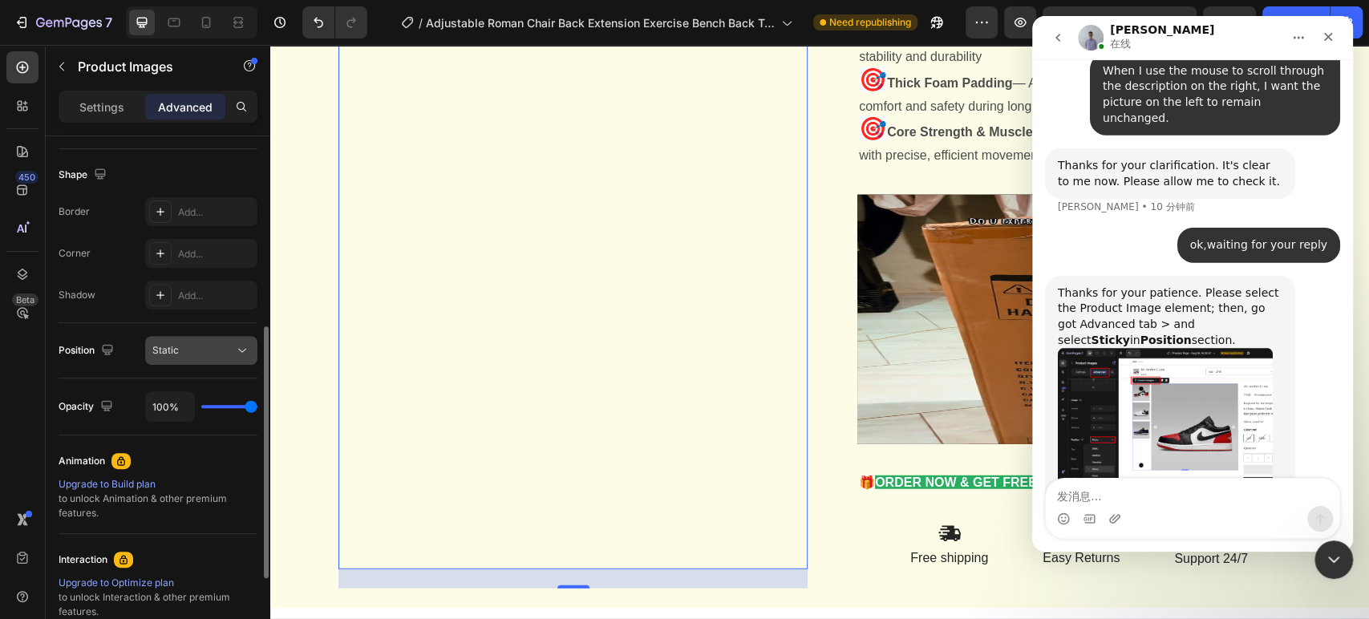
click at [189, 358] on button "Static" at bounding box center [201, 350] width 112 height 29
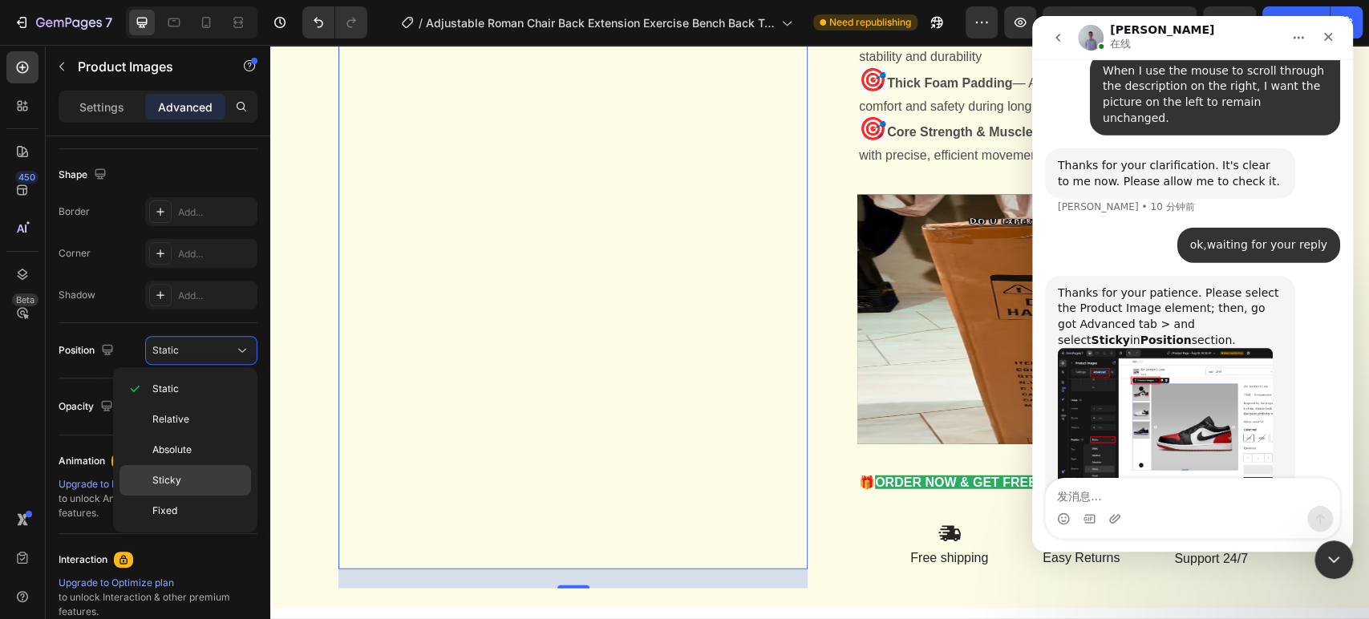
drag, startPoint x: 186, startPoint y: 476, endPoint x: 461, endPoint y: 338, distance: 307.7
click at [186, 476] on p "Sticky" at bounding box center [197, 480] width 91 height 14
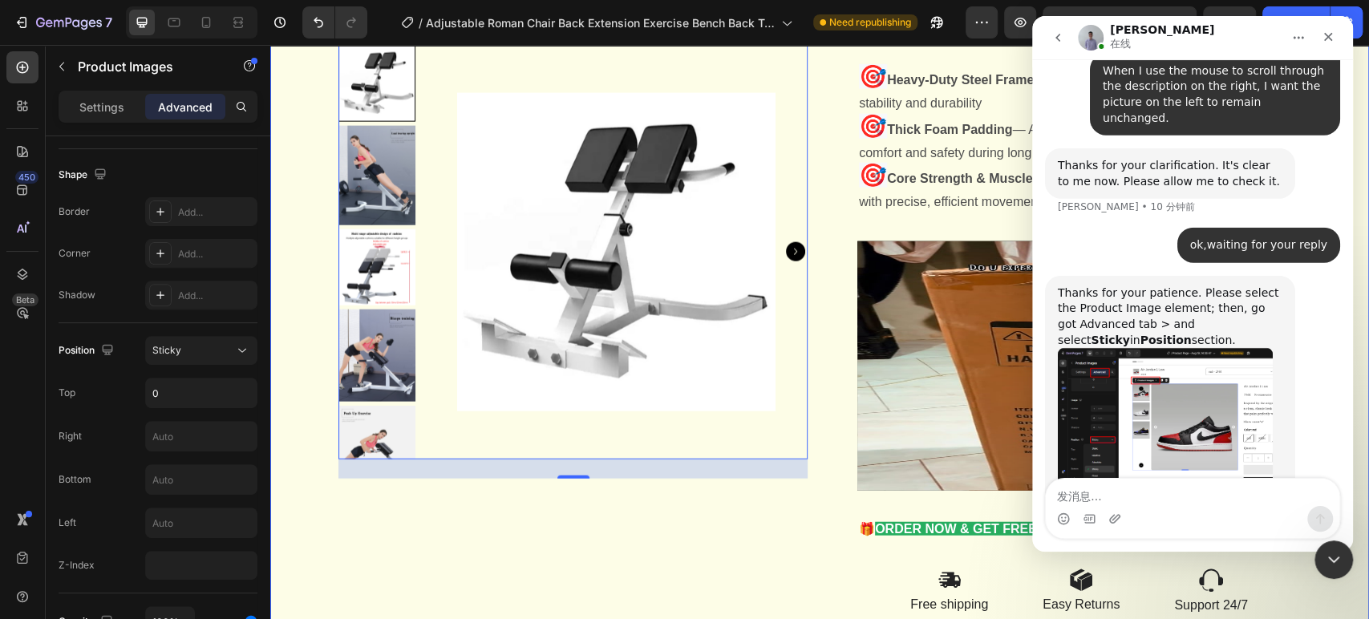
scroll to position [2552, 0]
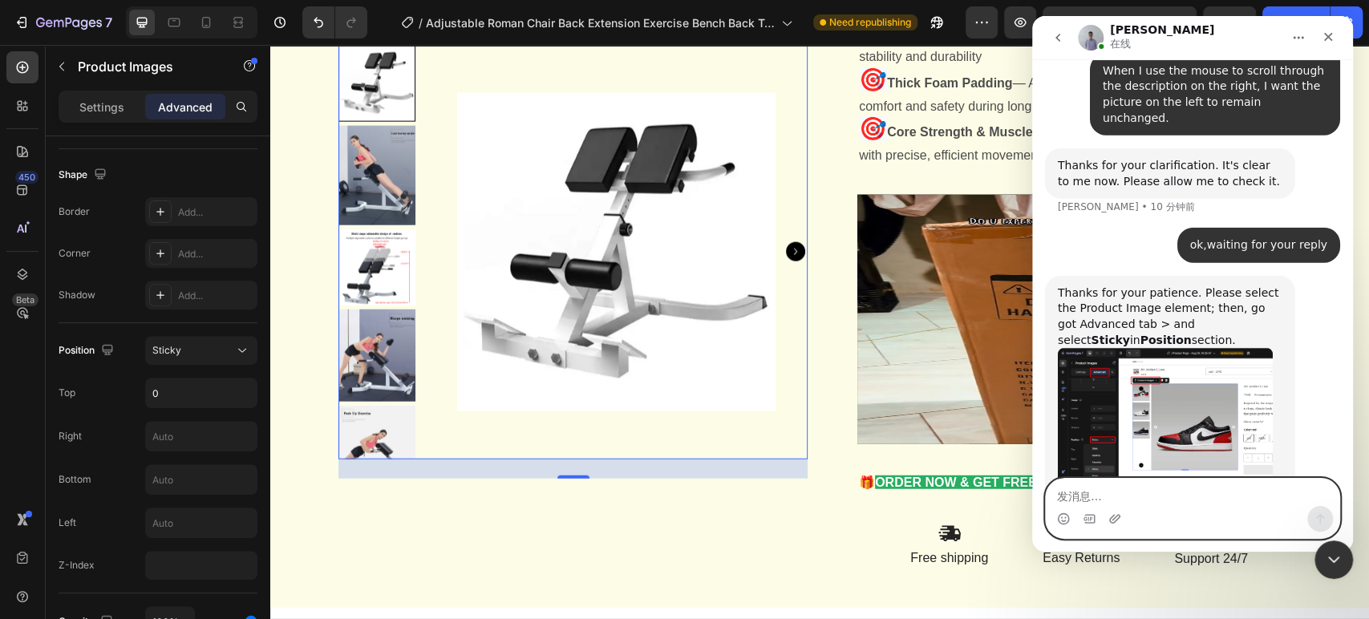
click at [1136, 496] on textarea "发消息..." at bounding box center [1192, 492] width 293 height 27
type textarea "ok thank you"
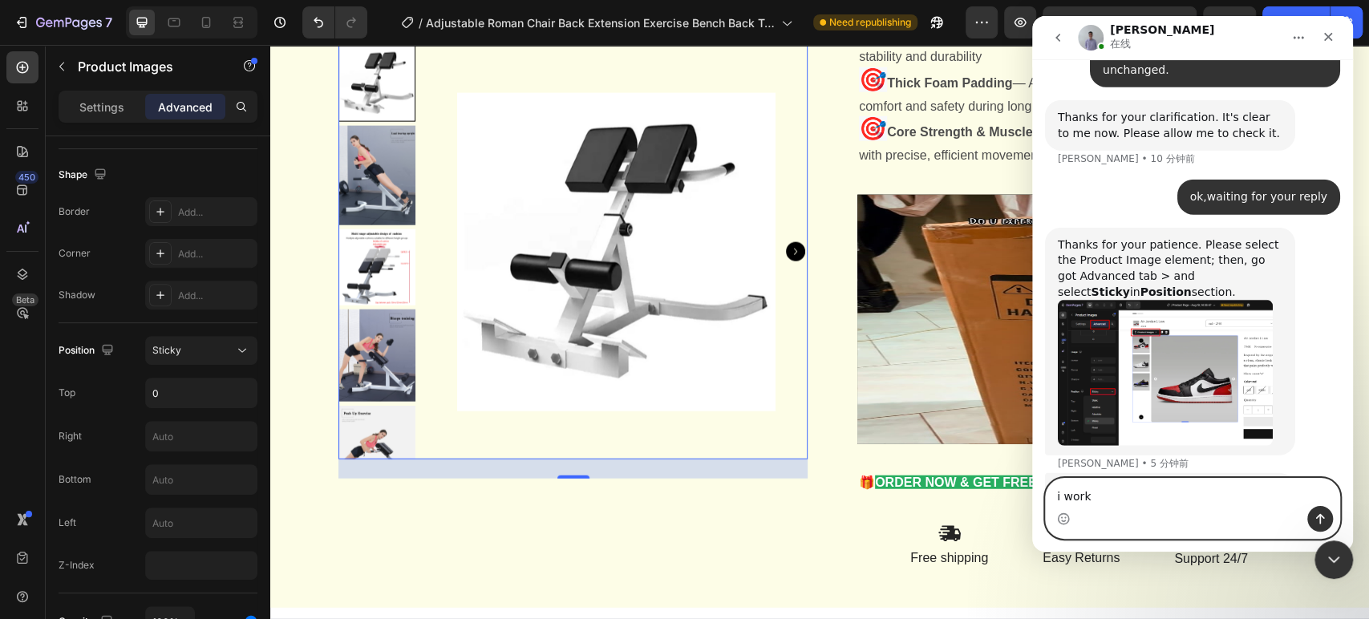
type textarea "it work"
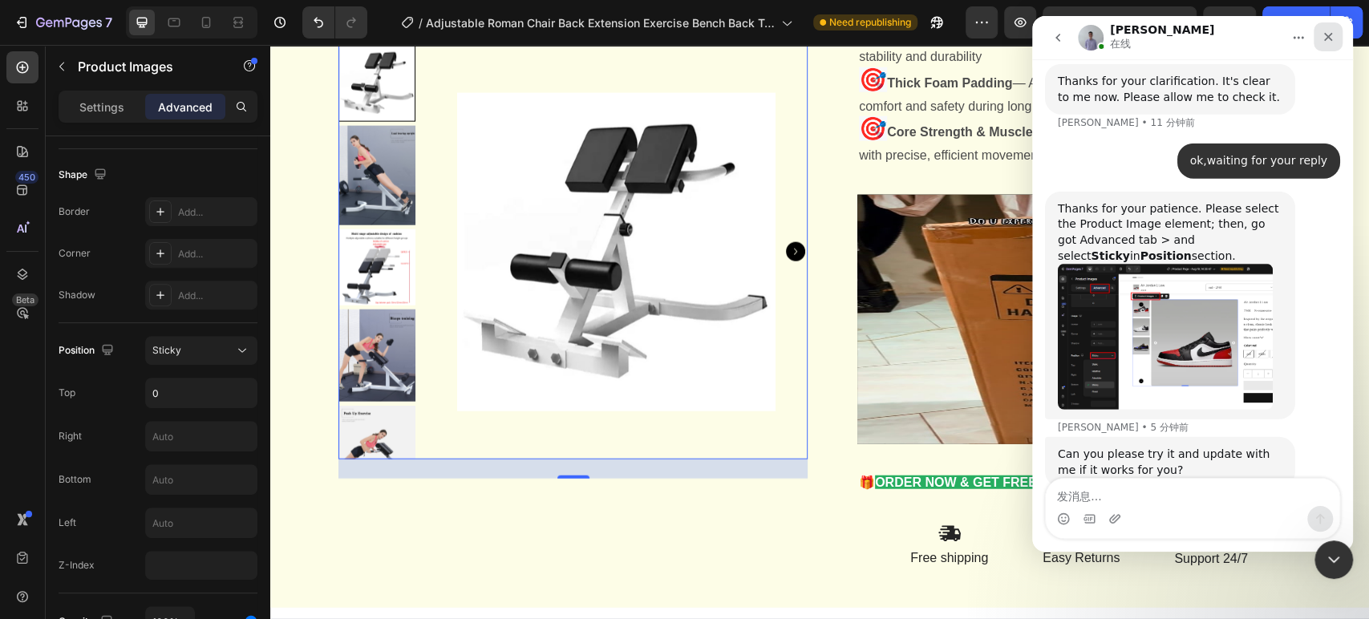
click at [1231, 37] on icon "关闭" at bounding box center [1327, 36] width 13 height 13
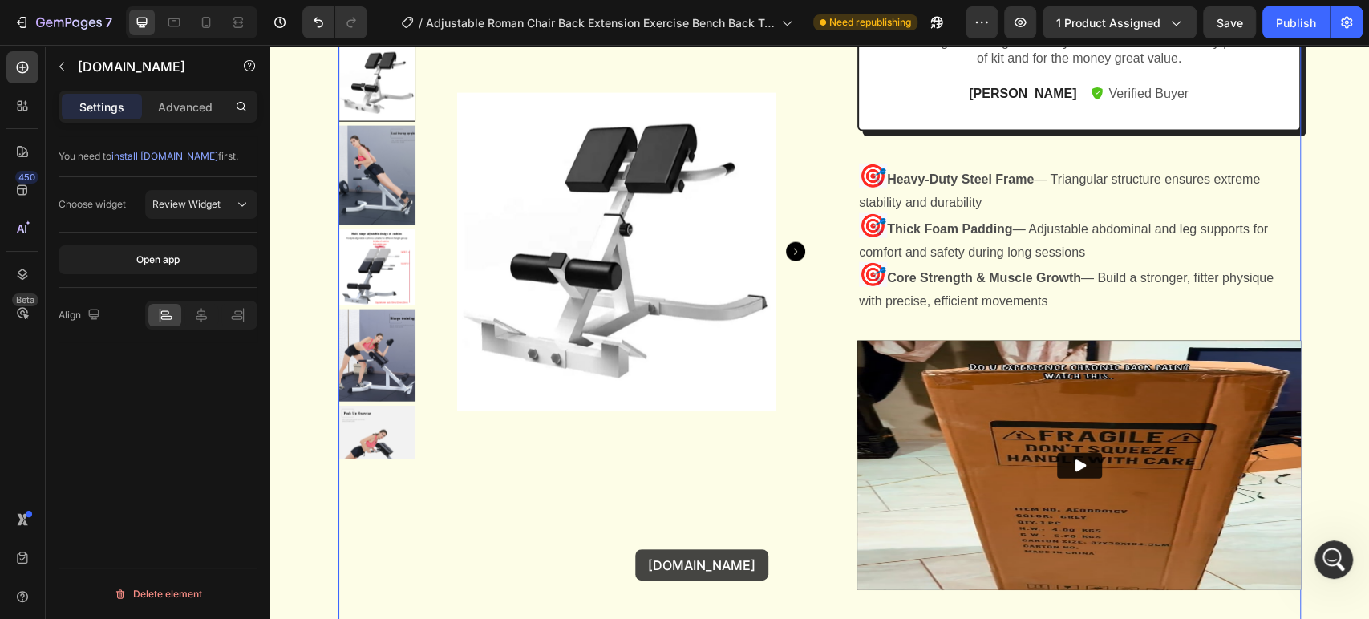
scroll to position [2552, 0]
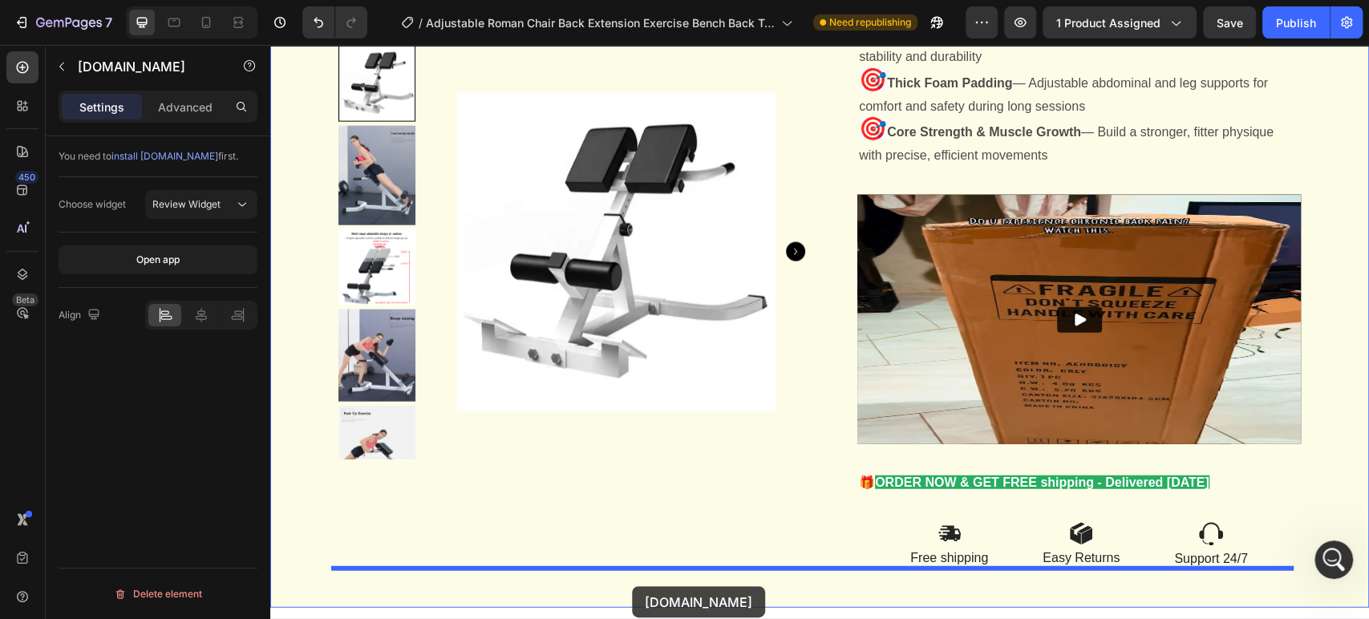
drag, startPoint x: 627, startPoint y: 429, endPoint x: 632, endPoint y: 586, distance: 157.2
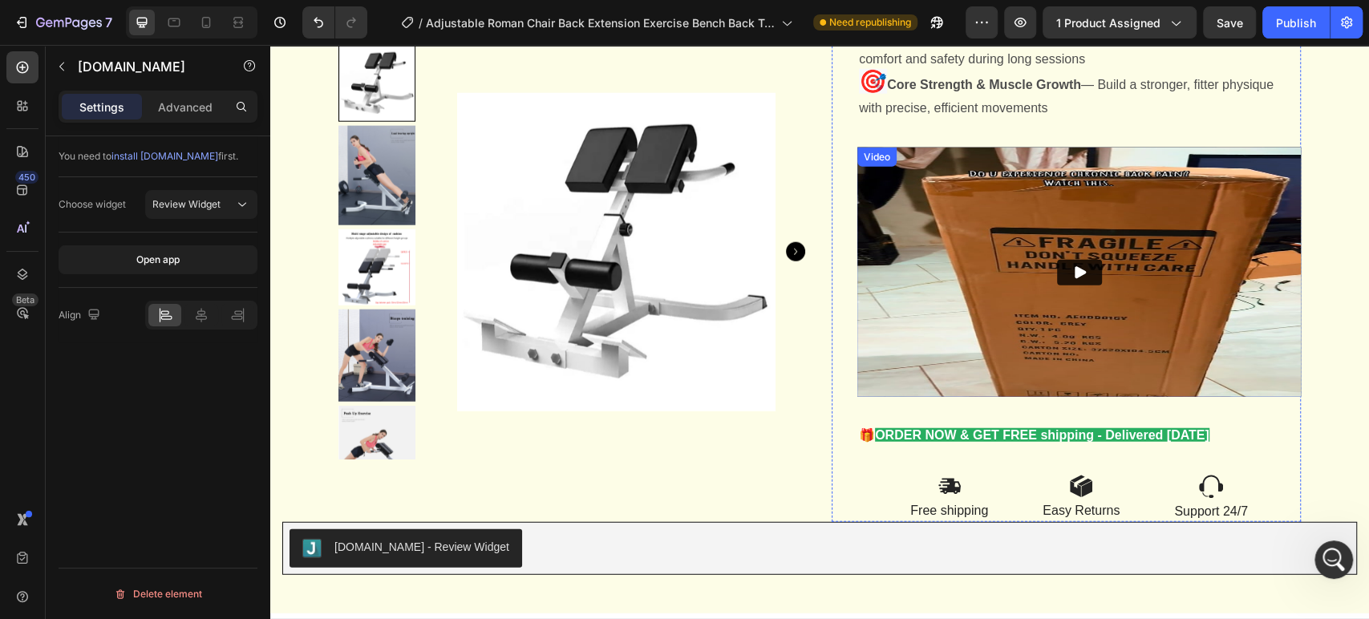
scroll to position [2604, 0]
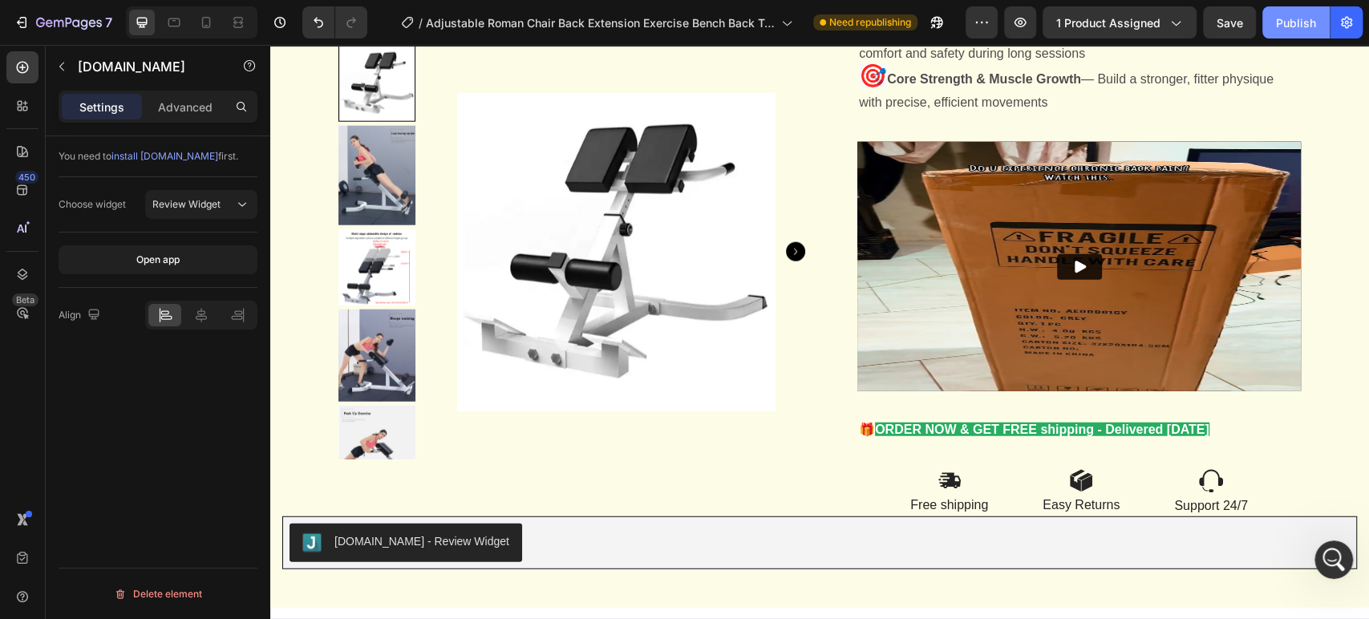
drag, startPoint x: 1297, startPoint y: 22, endPoint x: 856, endPoint y: 136, distance: 455.5
click at [1231, 22] on div "Publish" at bounding box center [1296, 22] width 40 height 17
click at [1231, 17] on div "Publish" at bounding box center [1296, 22] width 40 height 17
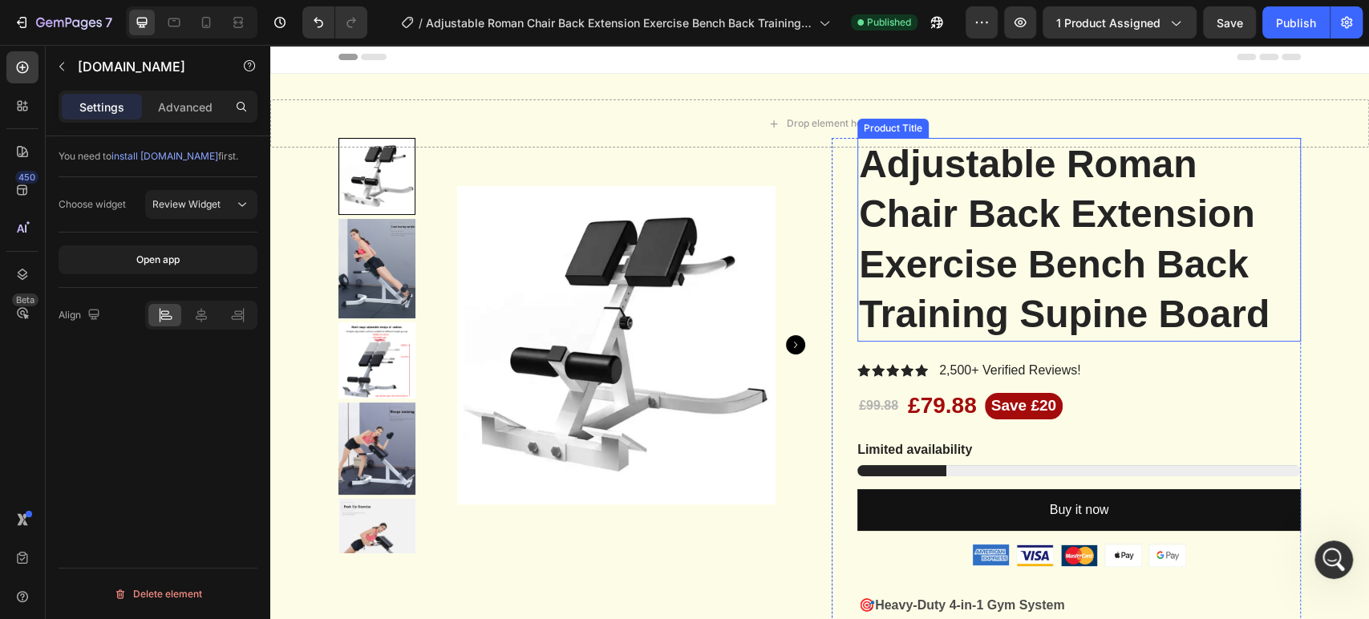
scroll to position [0, 0]
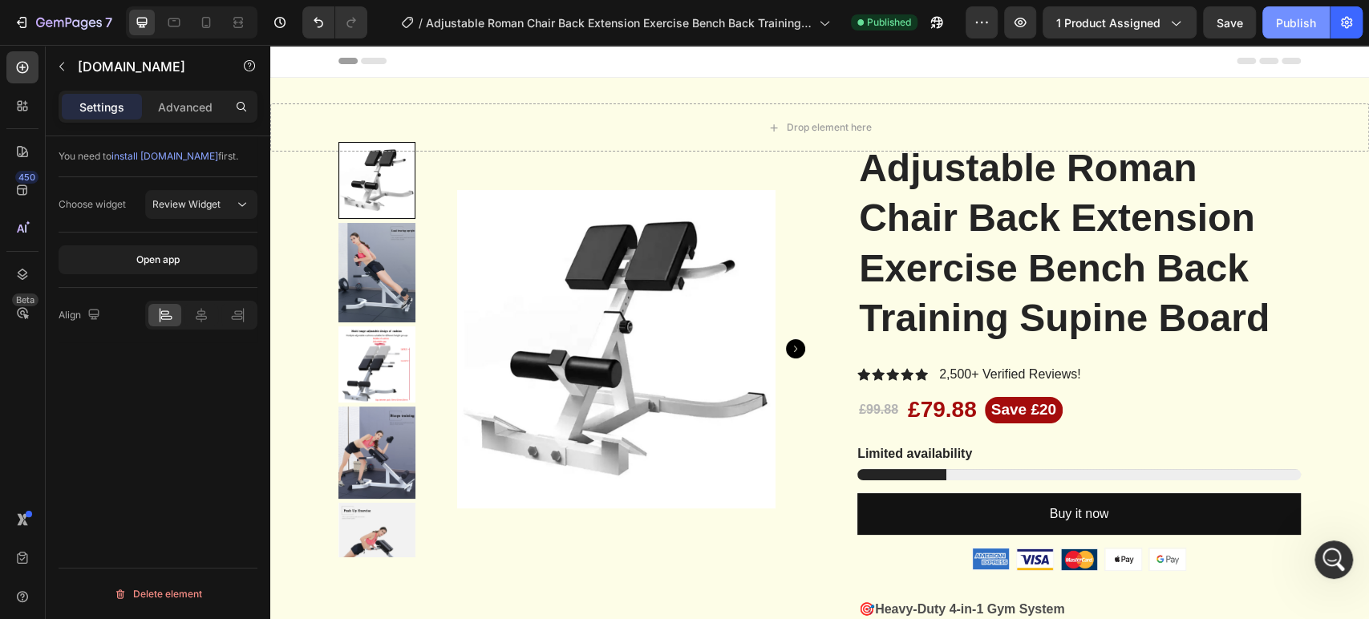
click at [1231, 18] on div "Publish" at bounding box center [1296, 22] width 40 height 17
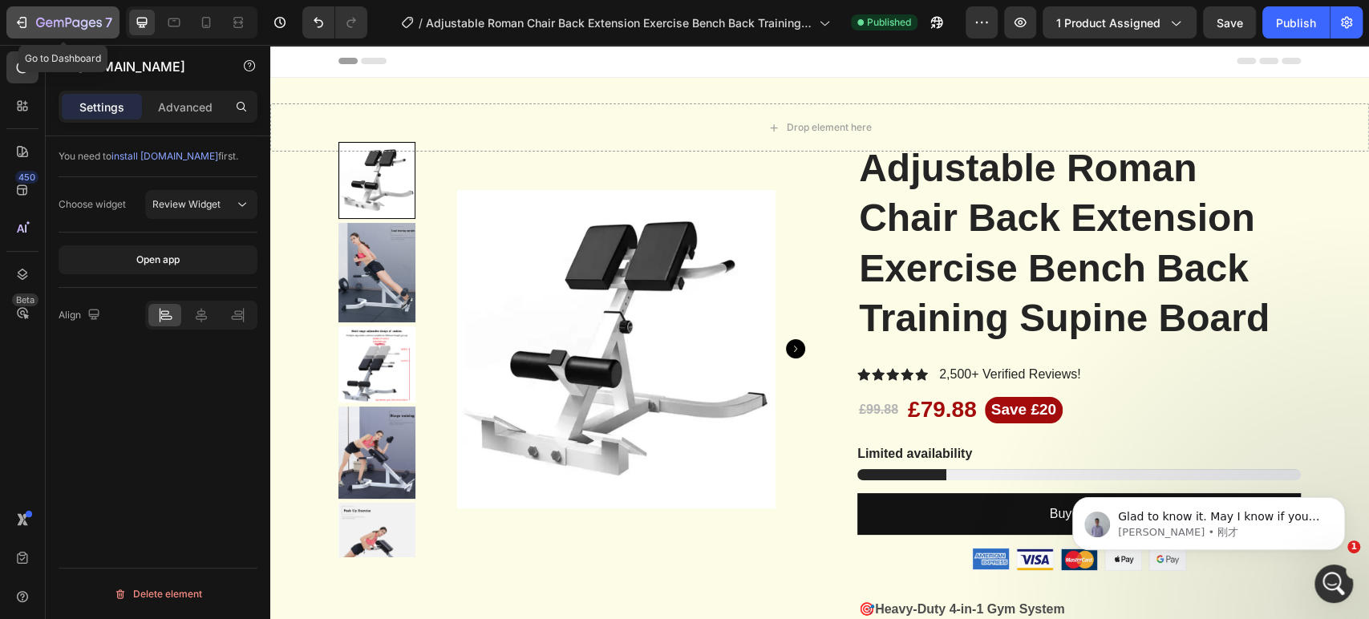
click at [25, 24] on icon "button" at bounding box center [22, 22] width 16 height 16
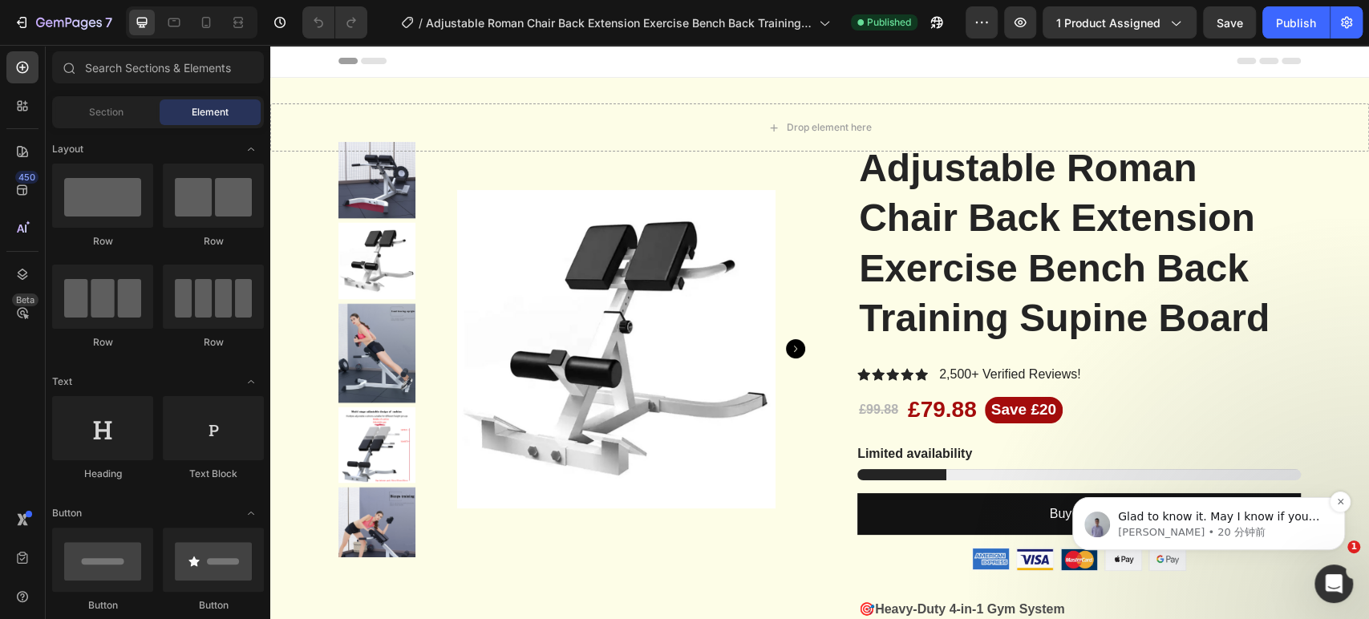
click at [1200, 528] on p "[PERSON_NAME] • 20 分钟前" at bounding box center [1221, 532] width 207 height 14
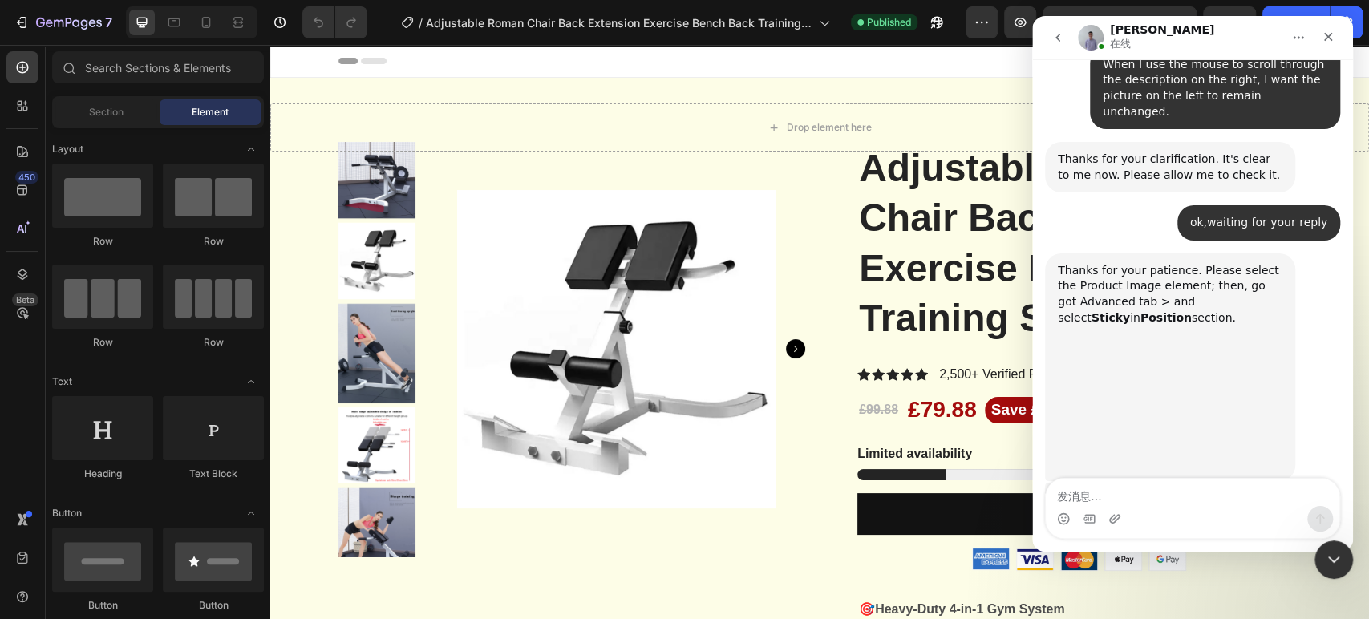
scroll to position [2849, 0]
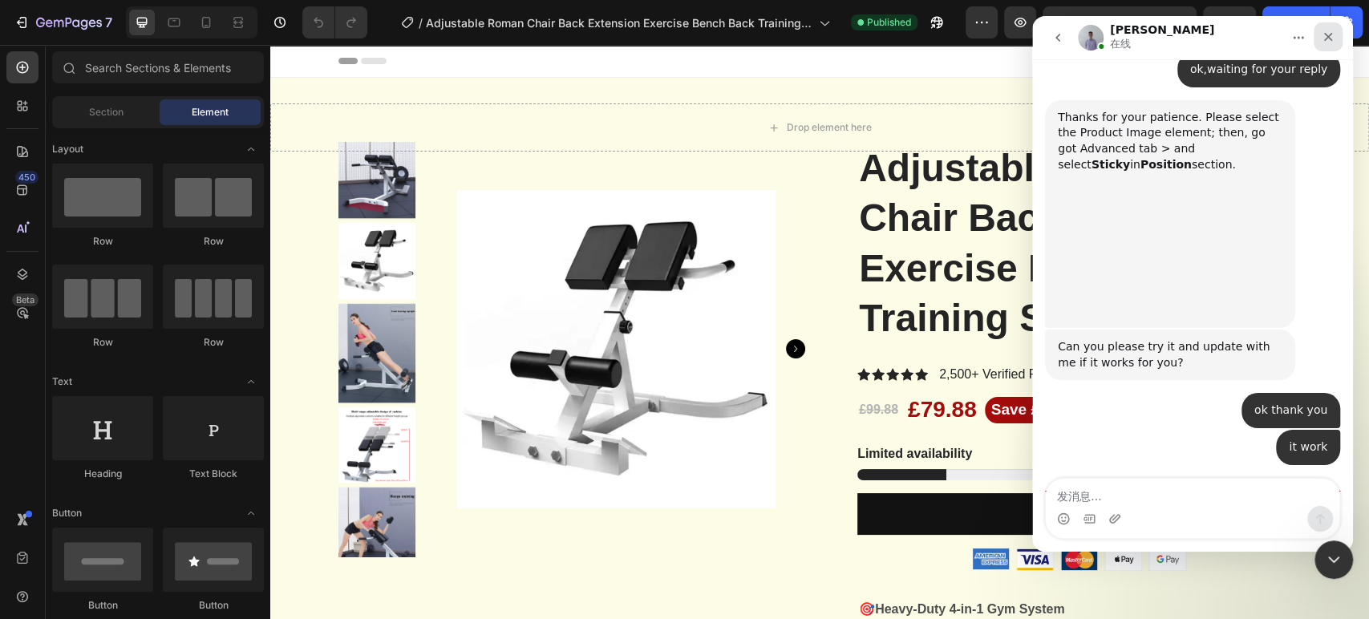
click at [1329, 37] on icon "关闭" at bounding box center [1327, 36] width 13 height 13
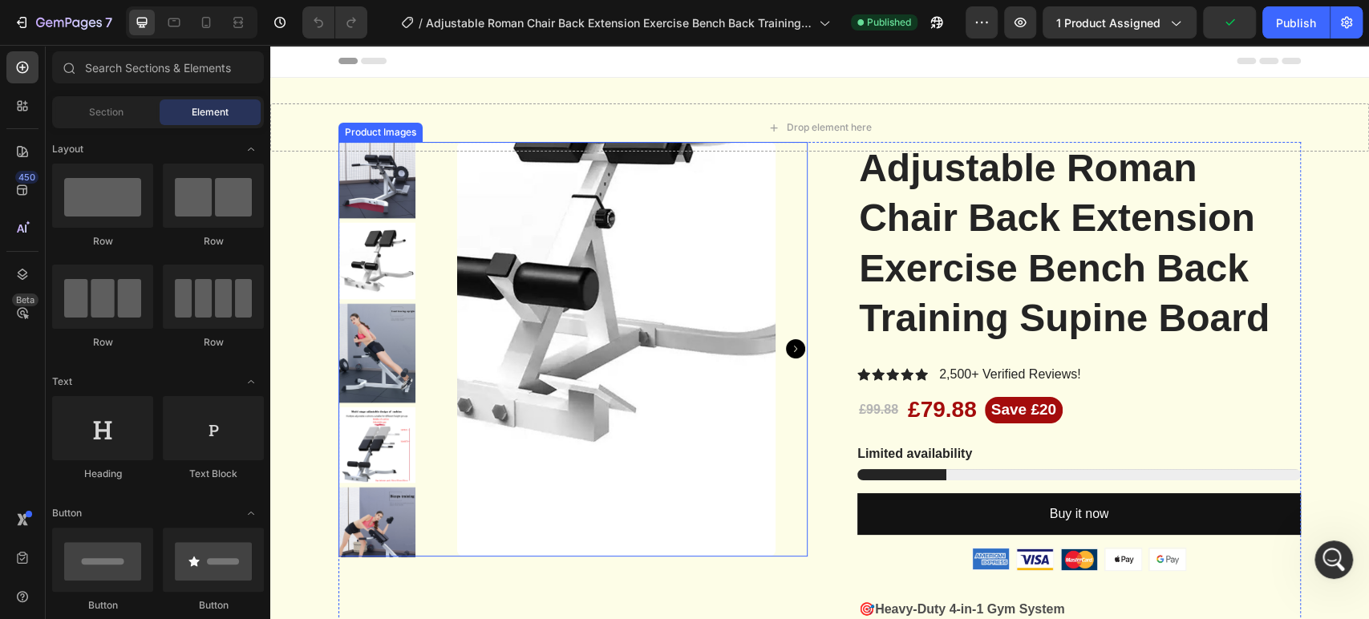
scroll to position [2823, 0]
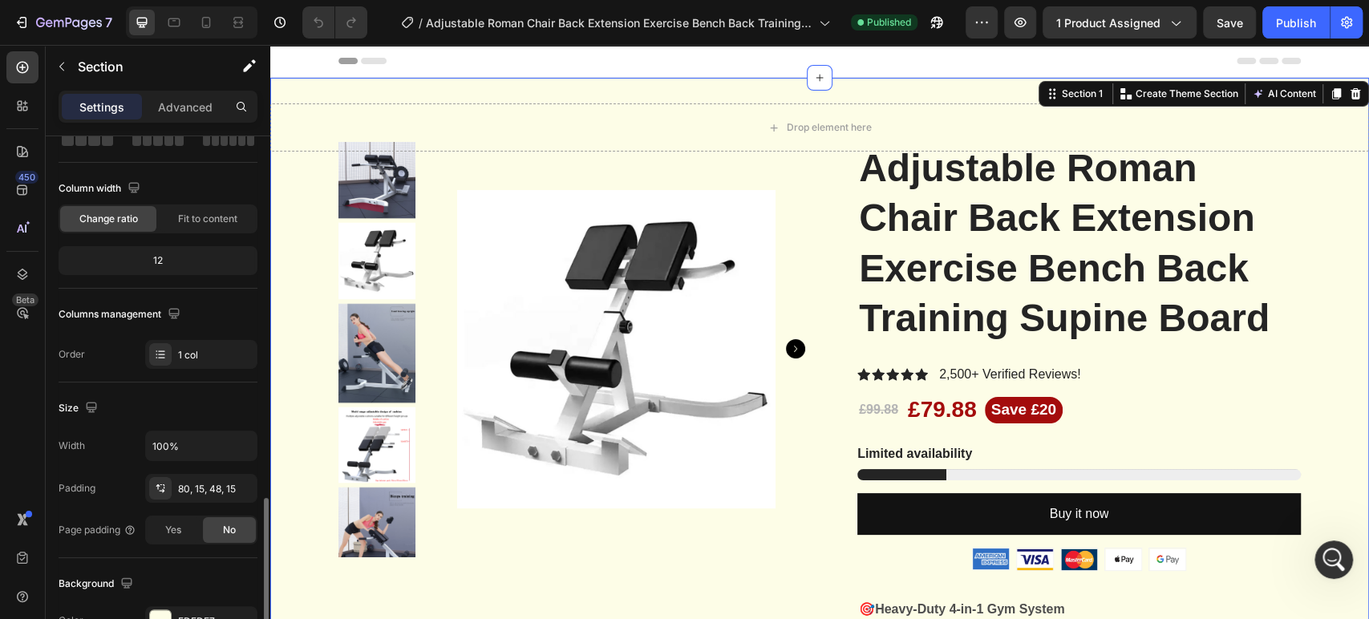
scroll to position [299, 0]
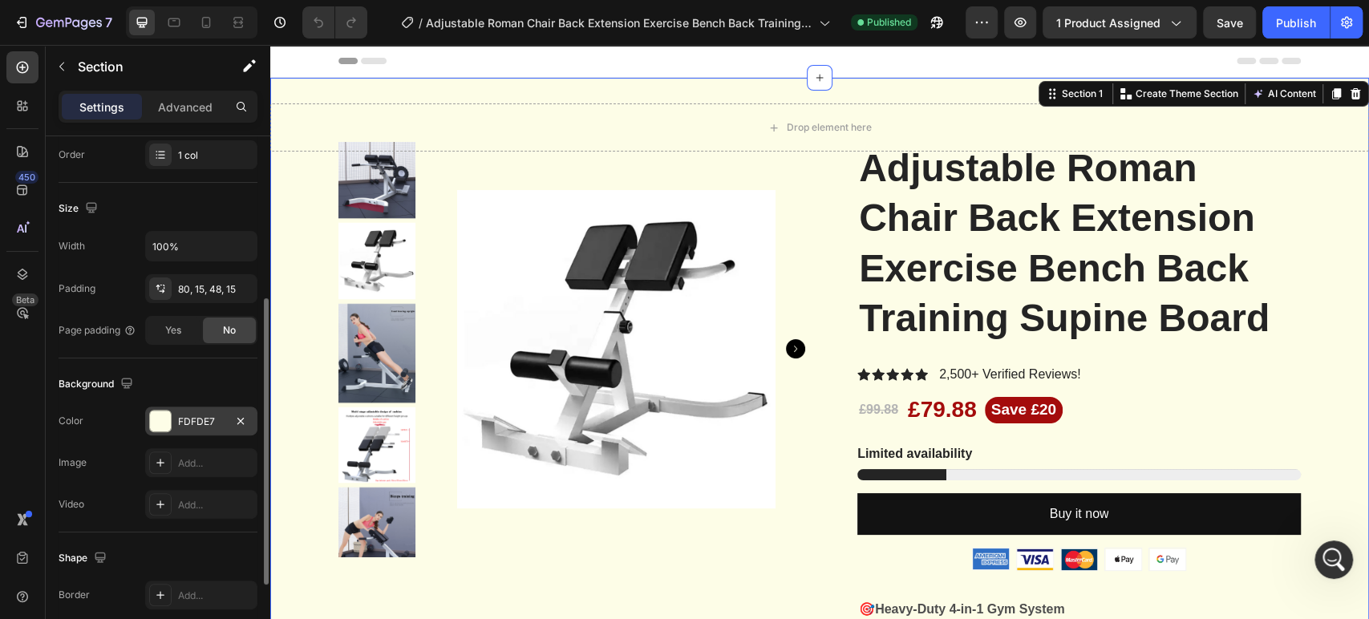
click at [200, 421] on div "FDFDE7" at bounding box center [201, 422] width 47 height 14
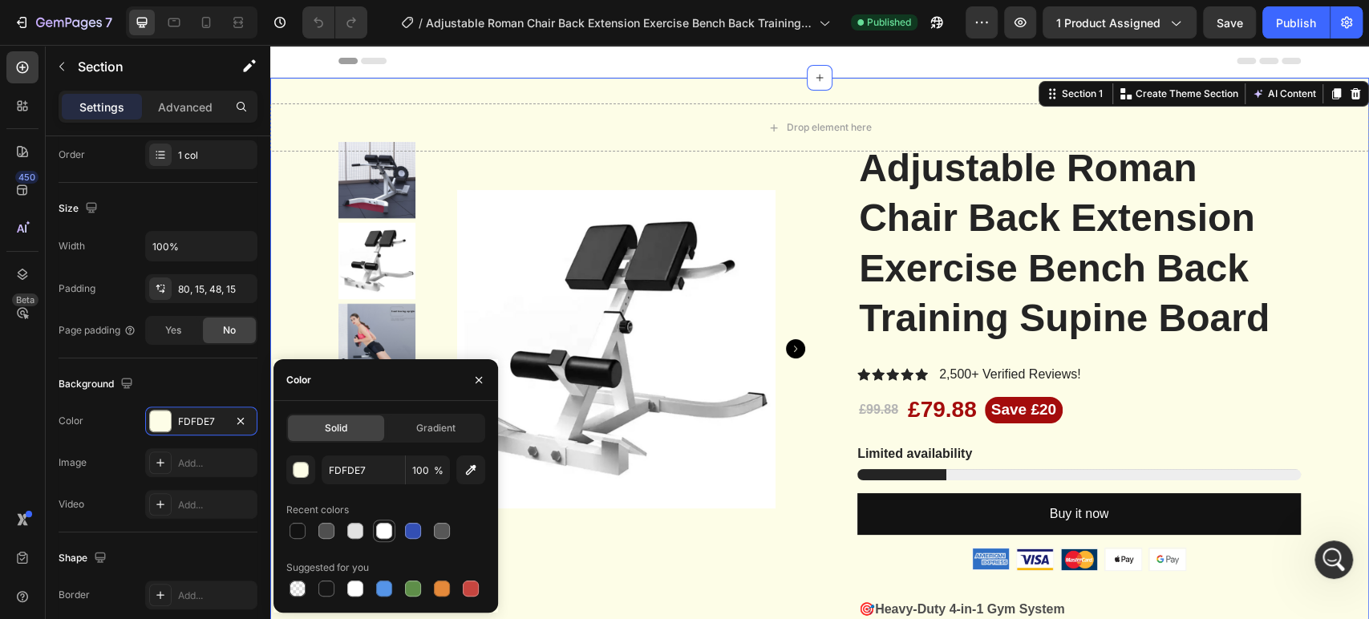
click at [381, 539] on div at bounding box center [383, 530] width 19 height 19
type input "FFFFFF"
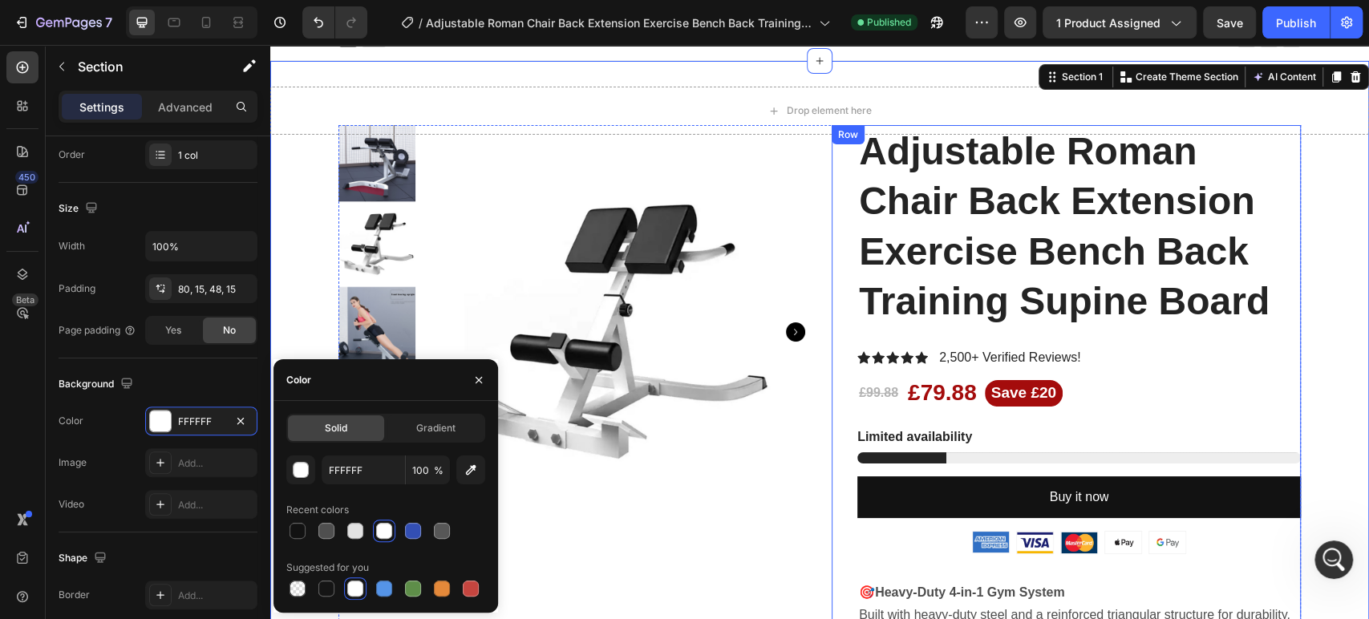
scroll to position [0, 0]
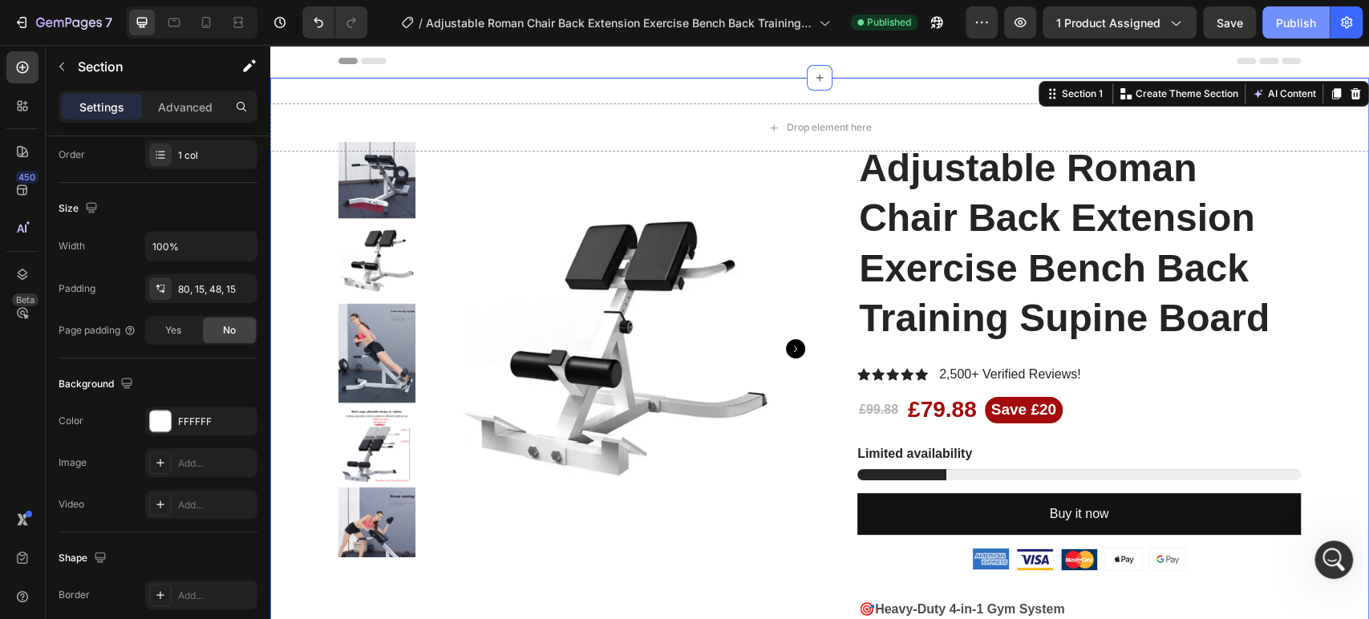
click at [1288, 30] on button "Publish" at bounding box center [1295, 22] width 67 height 32
click at [934, 24] on icon "button" at bounding box center [933, 26] width 4 height 4
click at [19, 18] on icon "button" at bounding box center [22, 22] width 16 height 16
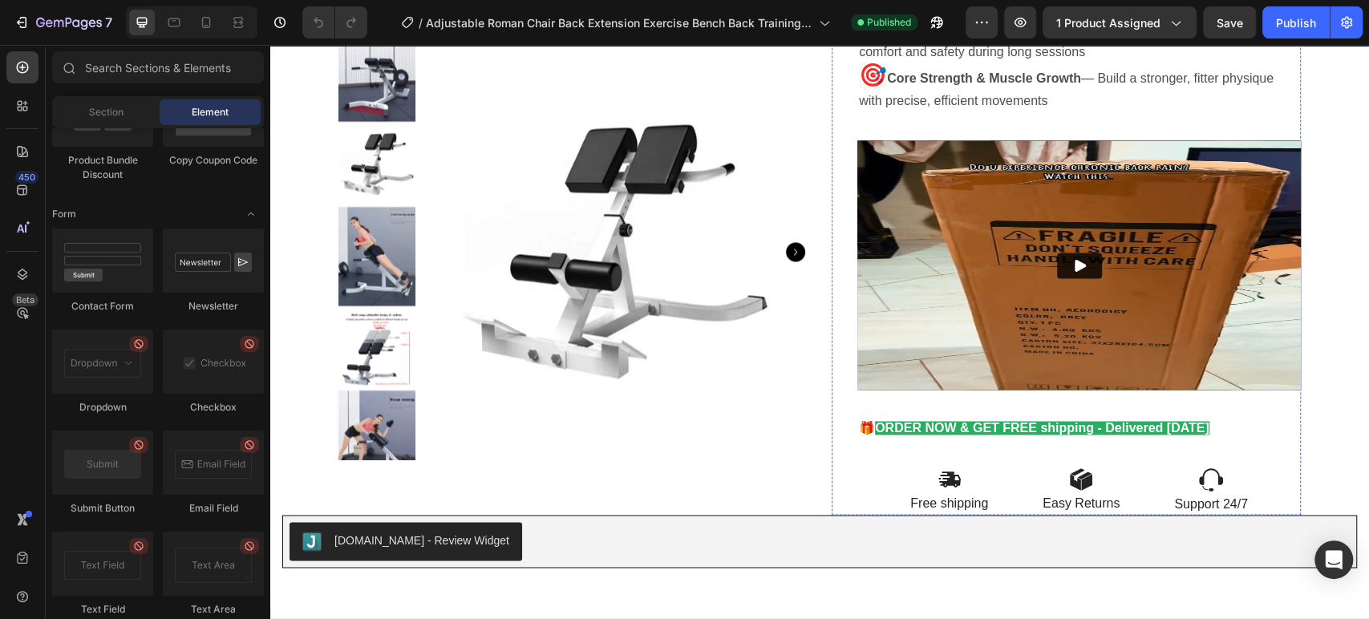
scroll to position [2604, 0]
click at [989, 21] on icon "button" at bounding box center [981, 22] width 16 height 16
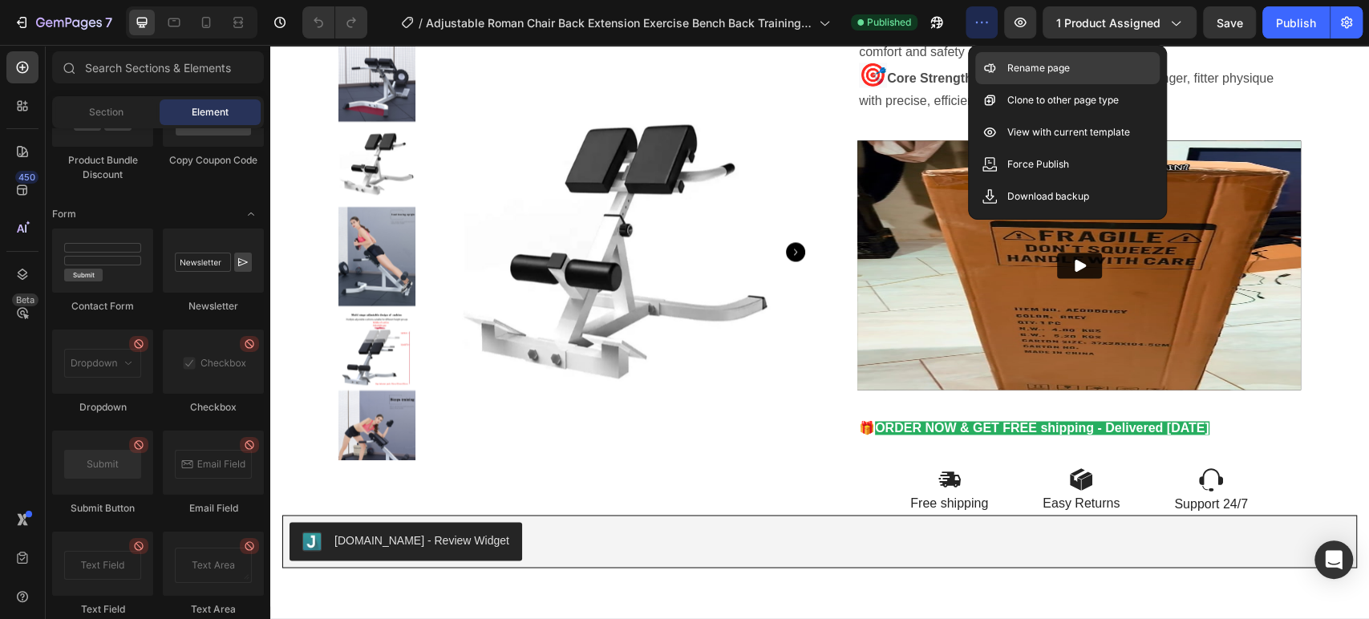
click at [1033, 74] on p "Rename page" at bounding box center [1038, 68] width 63 height 16
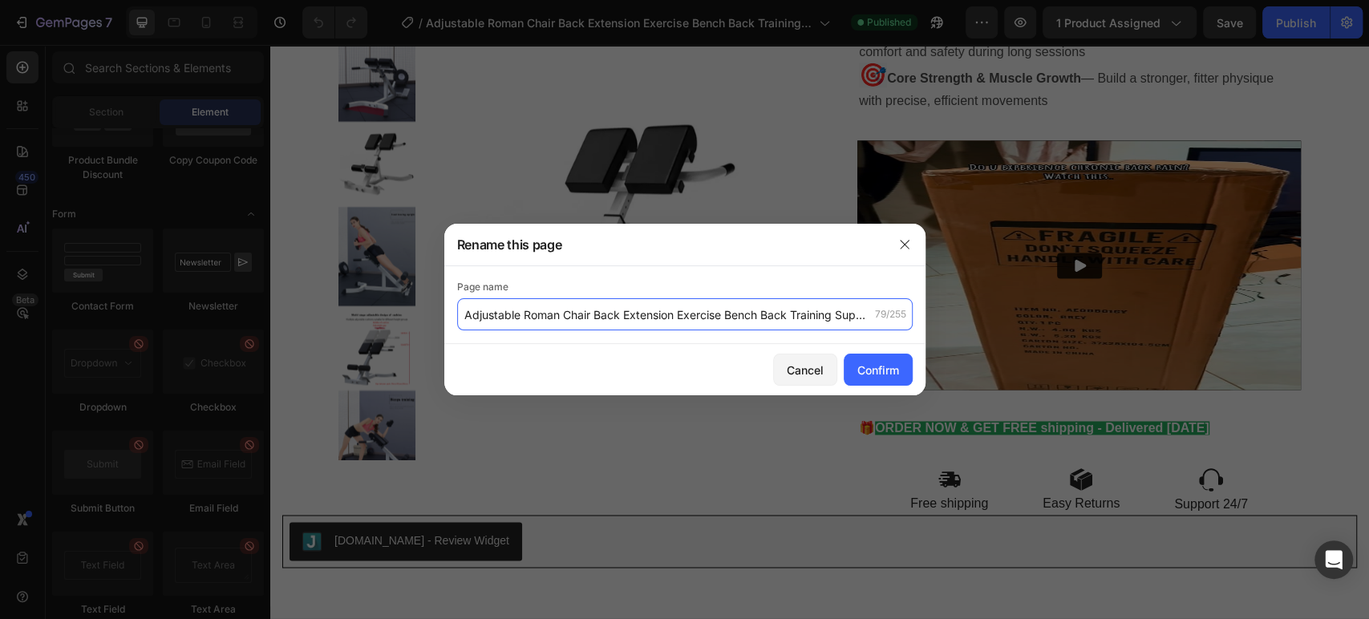
drag, startPoint x: 582, startPoint y: 313, endPoint x: 571, endPoint y: 314, distance: 11.3
click at [582, 313] on input "Adjustable Roman Chair Back Extension Exercise Bench Back Training Supine Board" at bounding box center [684, 314] width 455 height 32
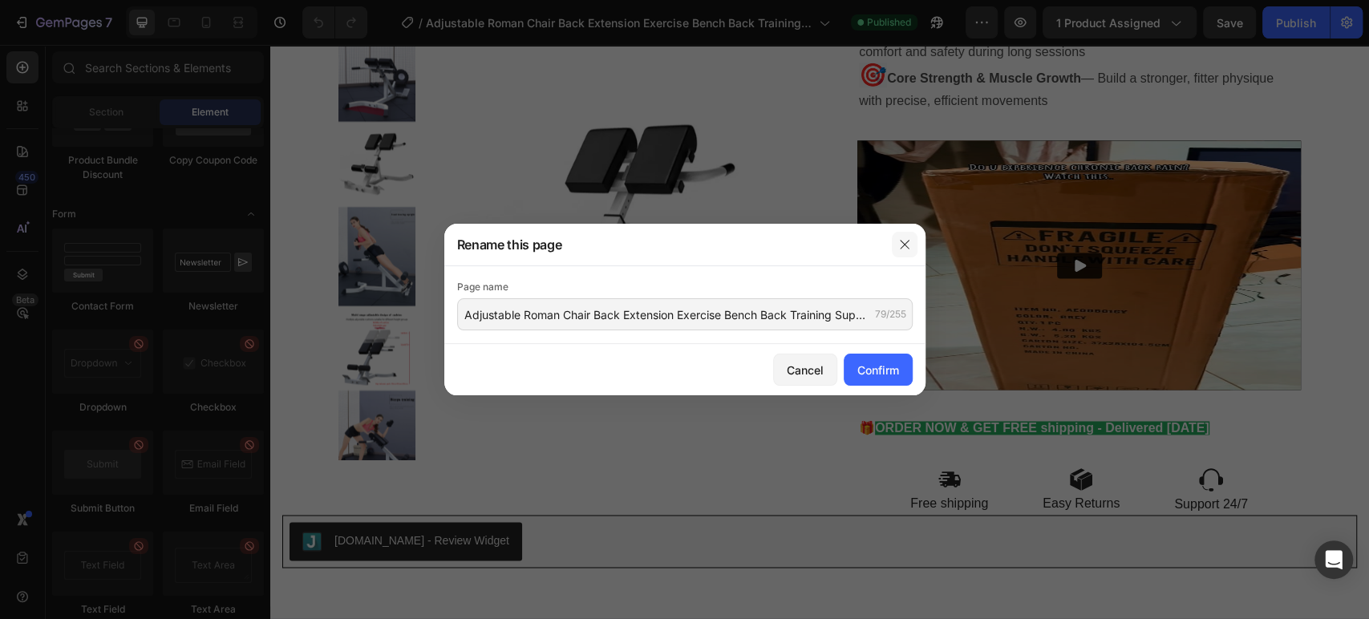
click at [904, 243] on icon "button" at bounding box center [904, 244] width 13 height 13
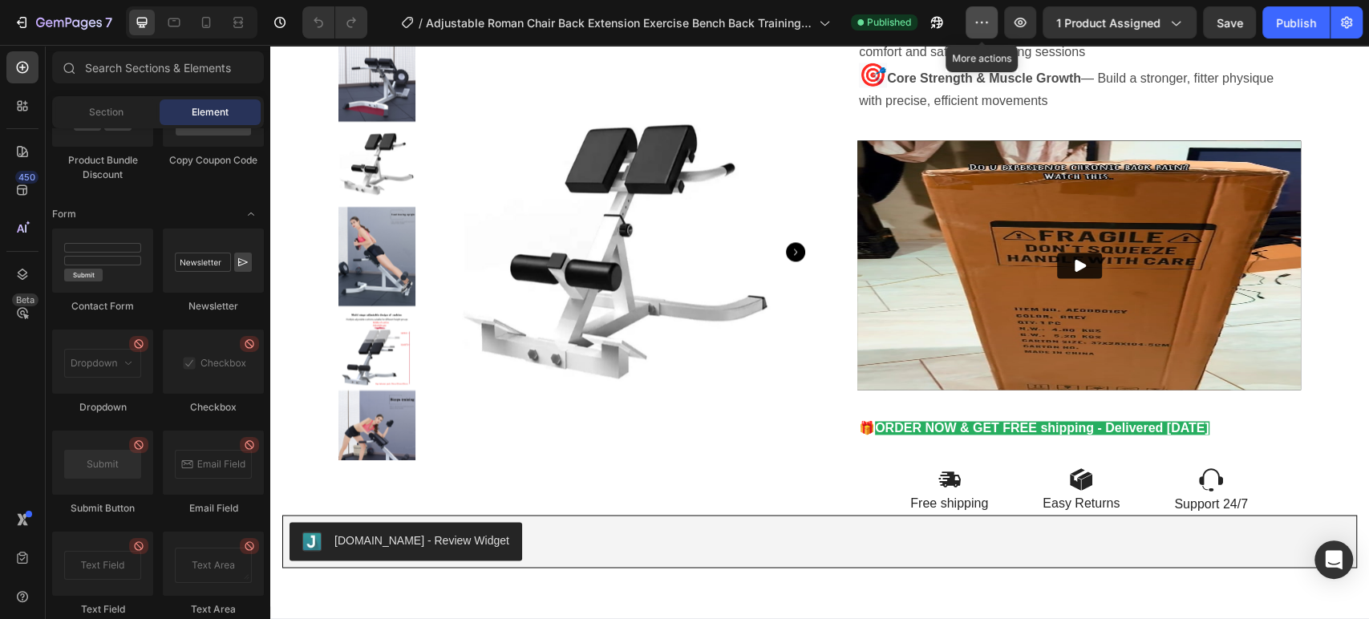
click at [988, 18] on icon "button" at bounding box center [981, 22] width 16 height 16
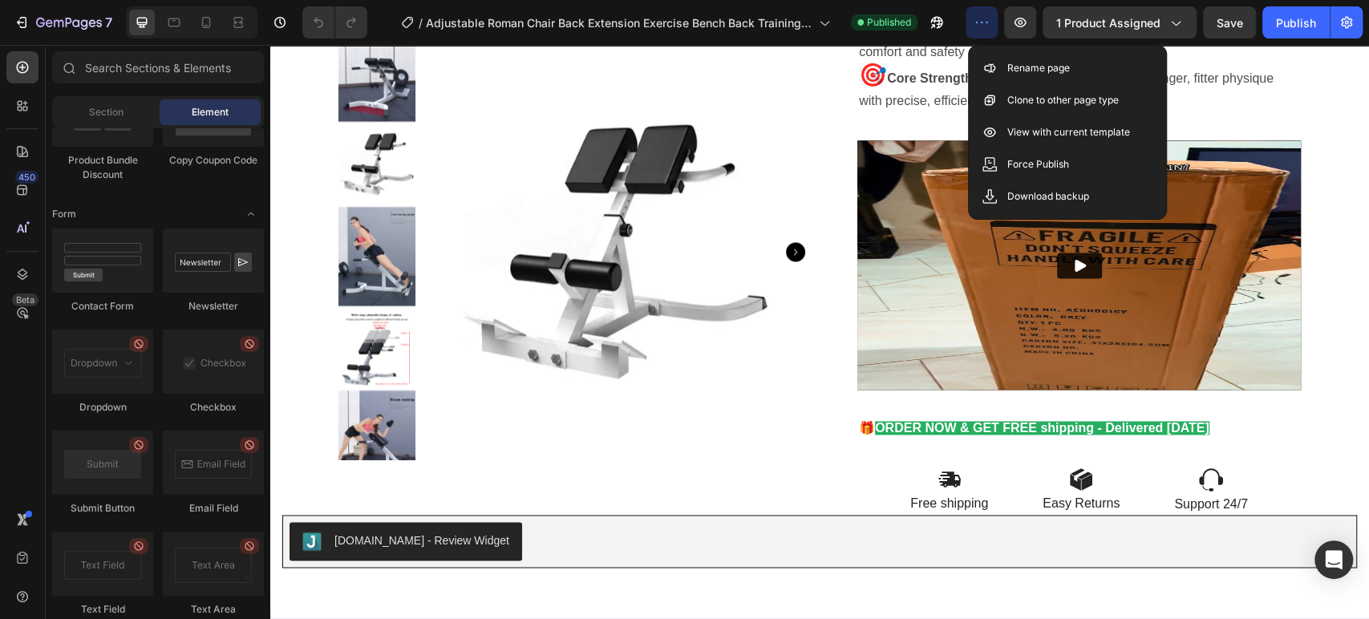
scroll to position [2102, 0]
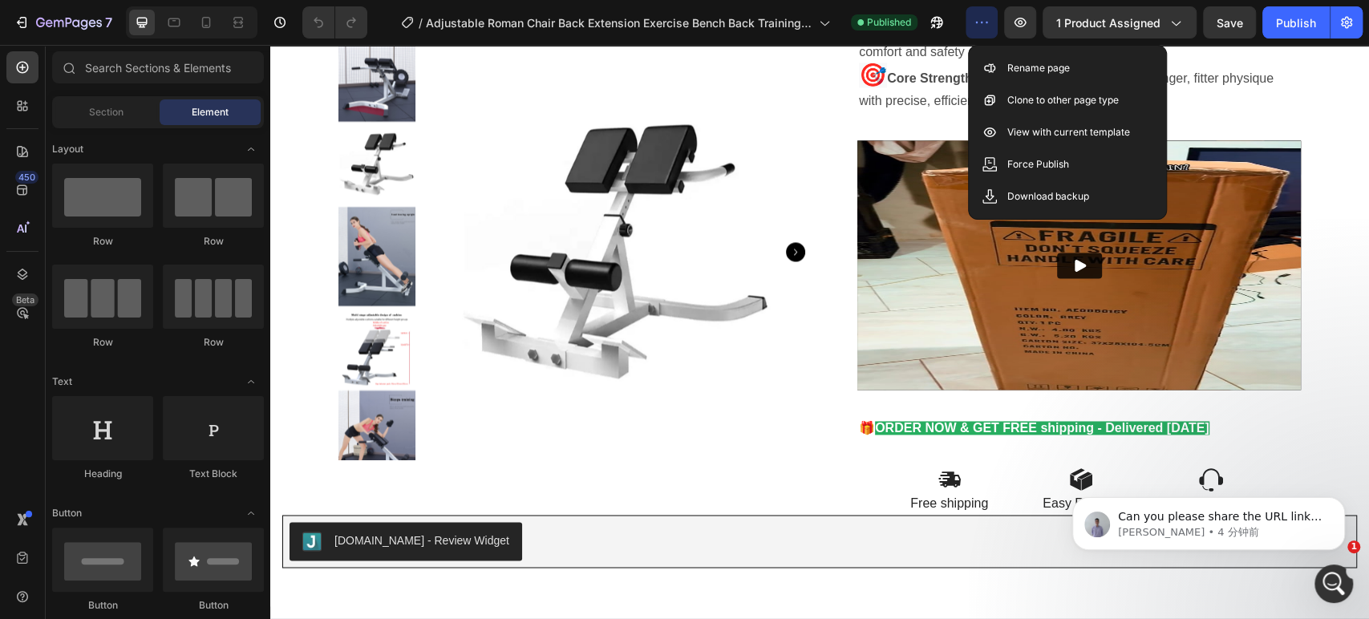
scroll to position [0, 0]
click at [1252, 524] on p "Can you please share the URL link of that page so that we can better check it f…" at bounding box center [1221, 517] width 207 height 16
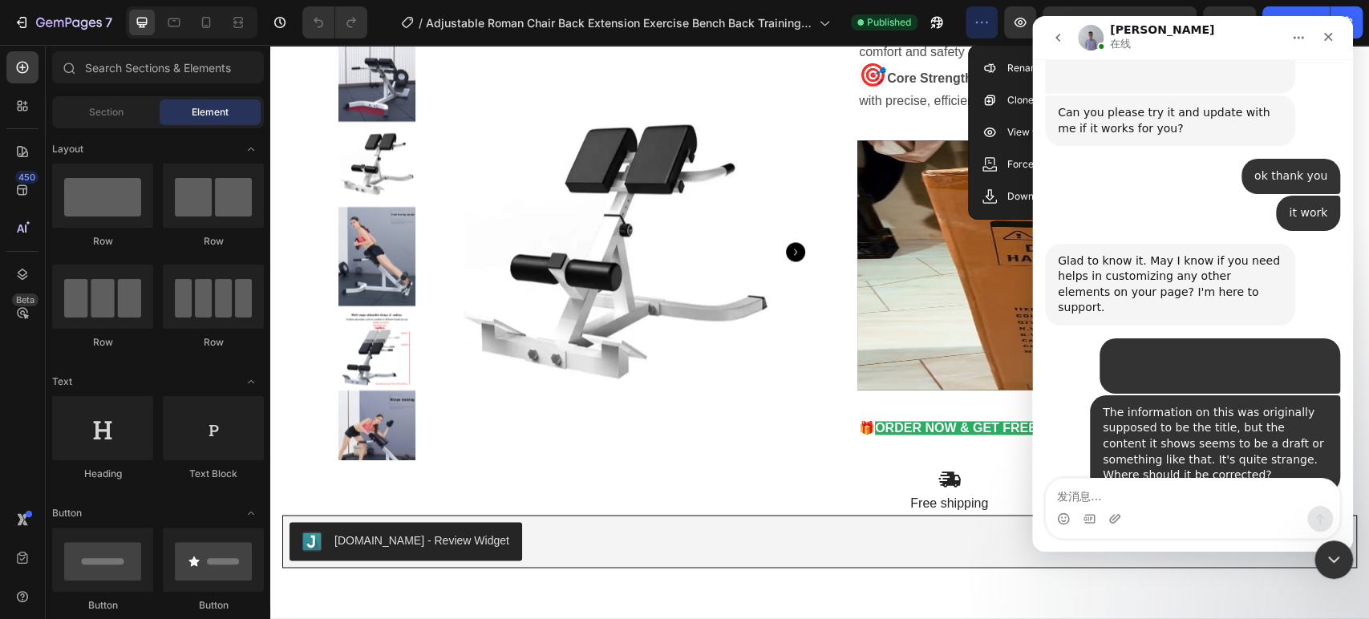
scroll to position [3096, 0]
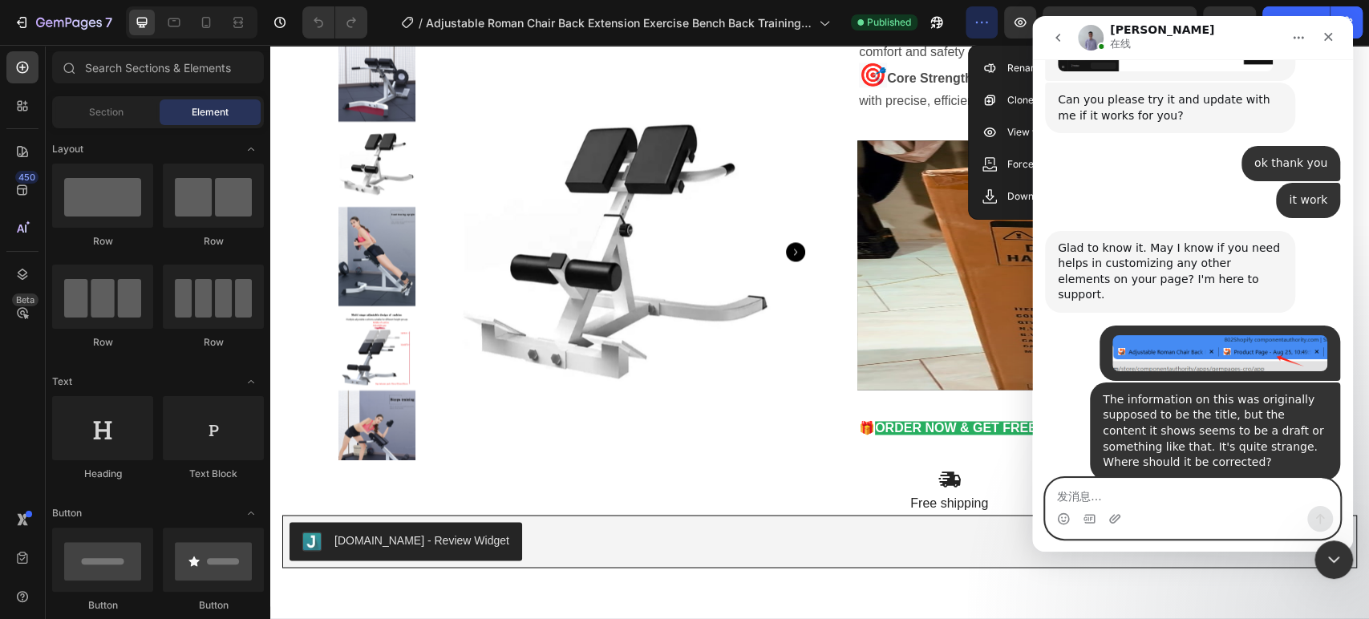
click at [1184, 484] on textarea "发消息..." at bounding box center [1192, 492] width 293 height 27
paste textarea "[URL][DOMAIN_NAME][DOMAIN_NAME]"
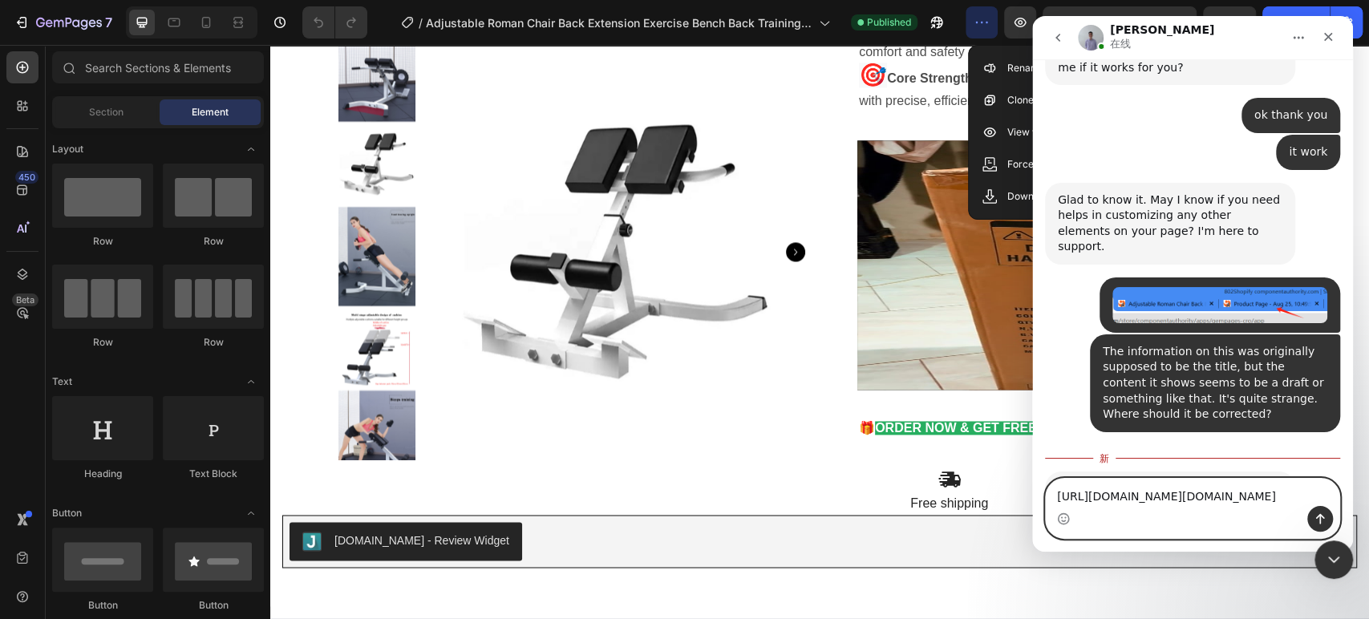
type textarea "[URL][DOMAIN_NAME][DOMAIN_NAME]"
click at [1328, 522] on button "发送消息…" at bounding box center [1320, 519] width 26 height 26
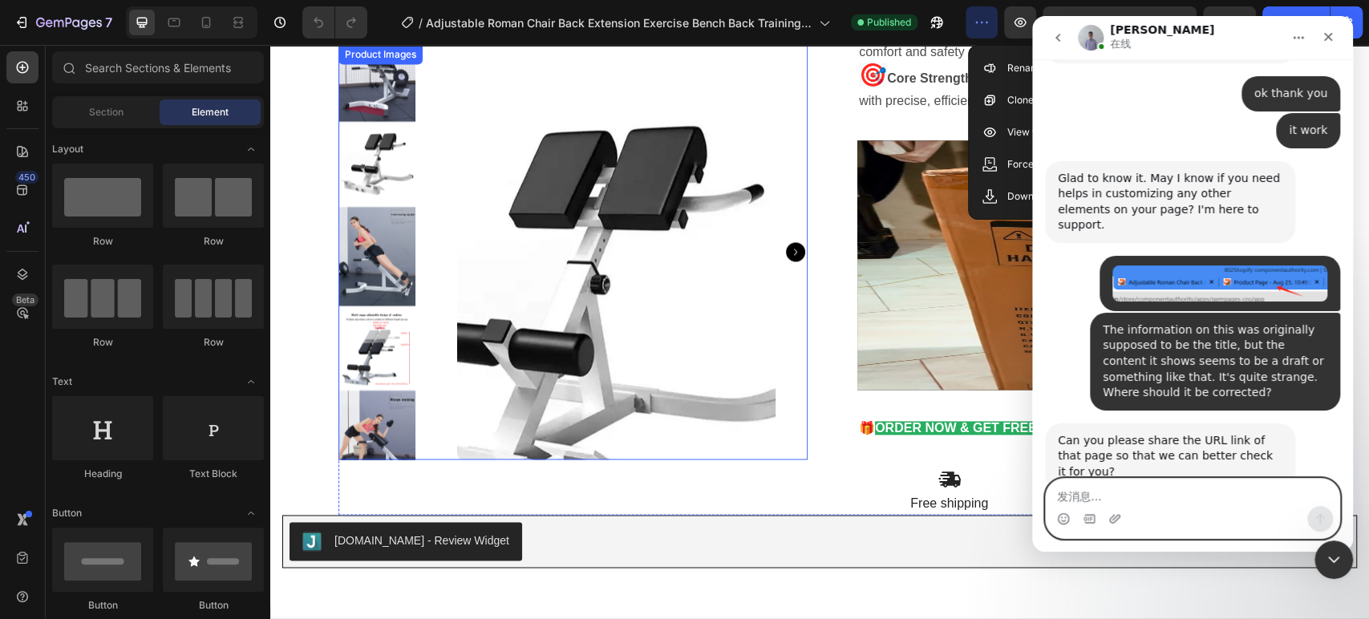
scroll to position [3180, 0]
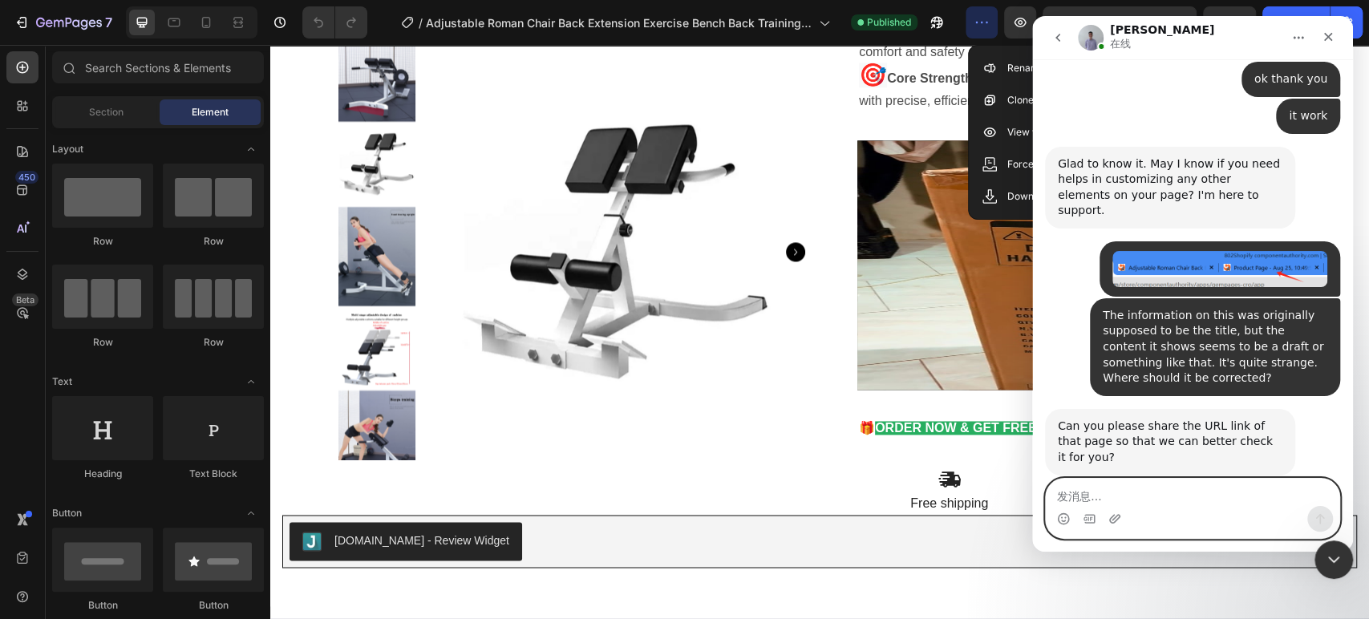
paste textarea "[URL][DOMAIN_NAME]"
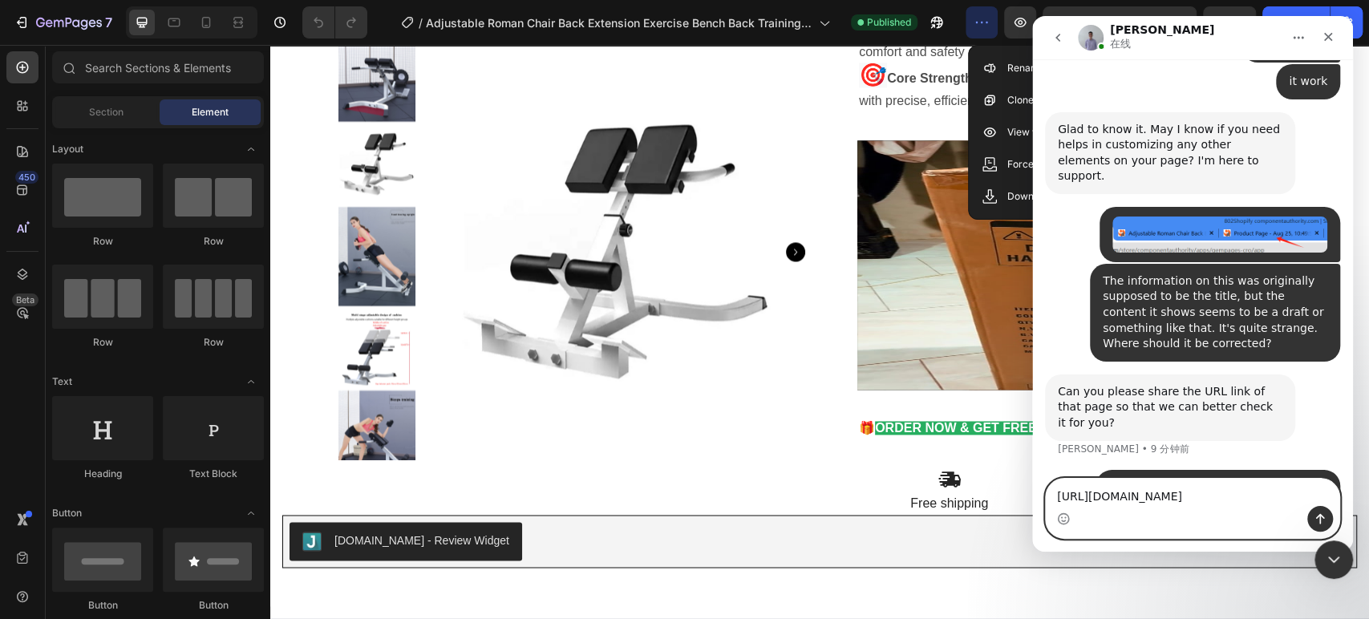
scroll to position [3244, 0]
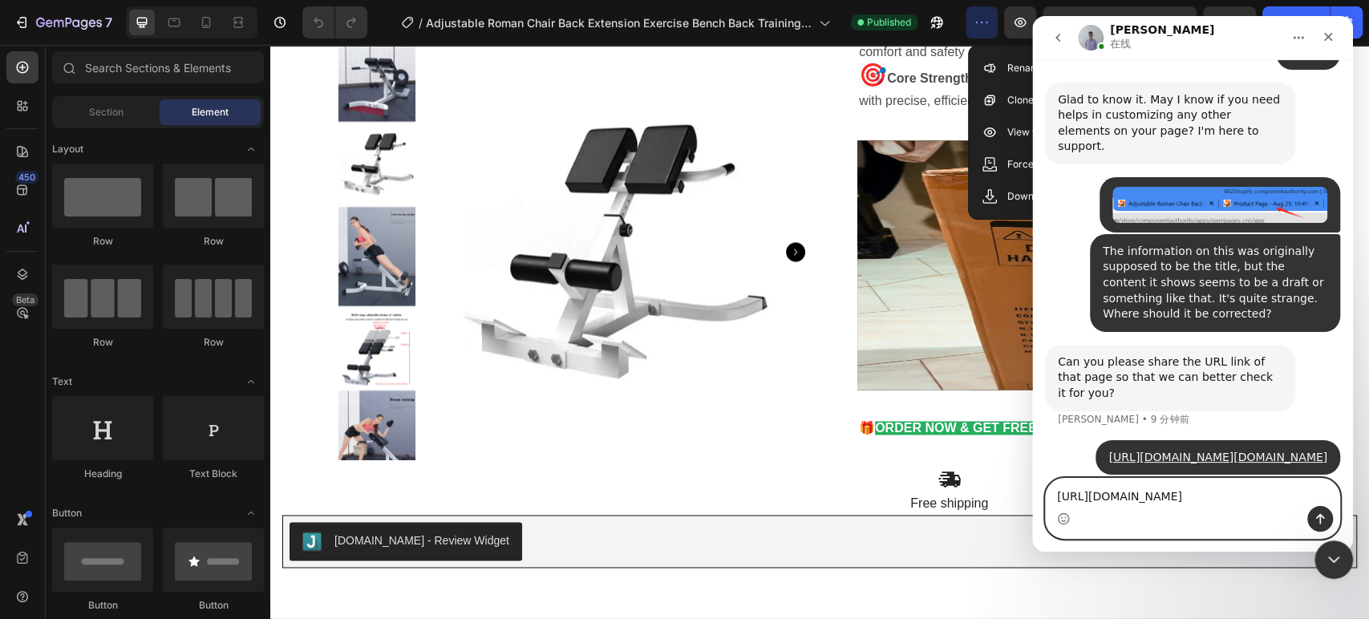
type textarea "[URL][DOMAIN_NAME]"
drag, startPoint x: 1325, startPoint y: 524, endPoint x: 1250, endPoint y: 502, distance: 77.9
click at [1325, 524] on icon "发送消息…" at bounding box center [1319, 518] width 13 height 13
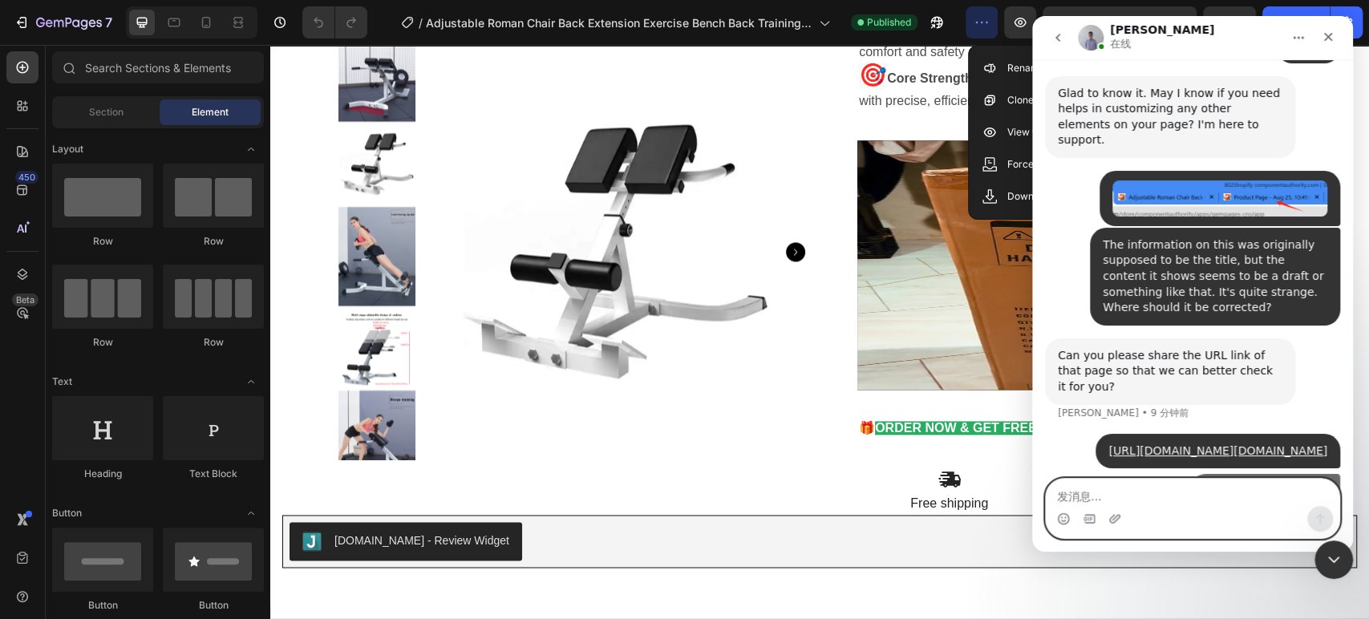
scroll to position [3296, 0]
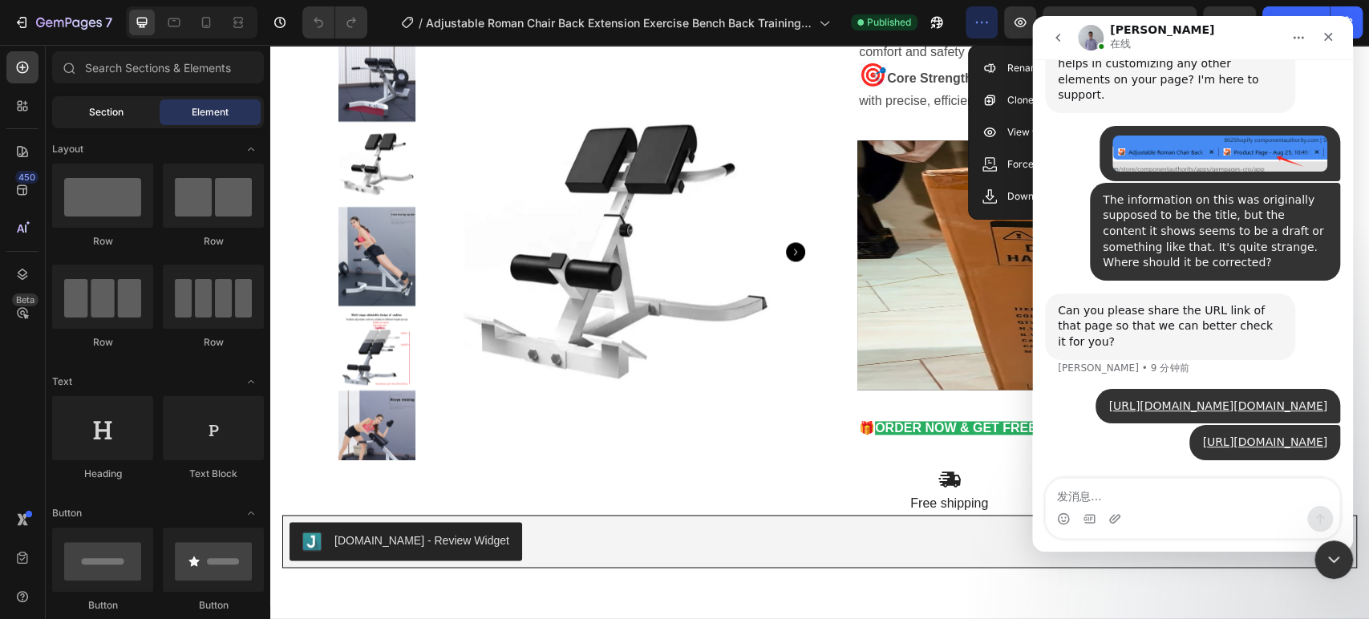
click at [87, 119] on div "Section" at bounding box center [105, 112] width 101 height 26
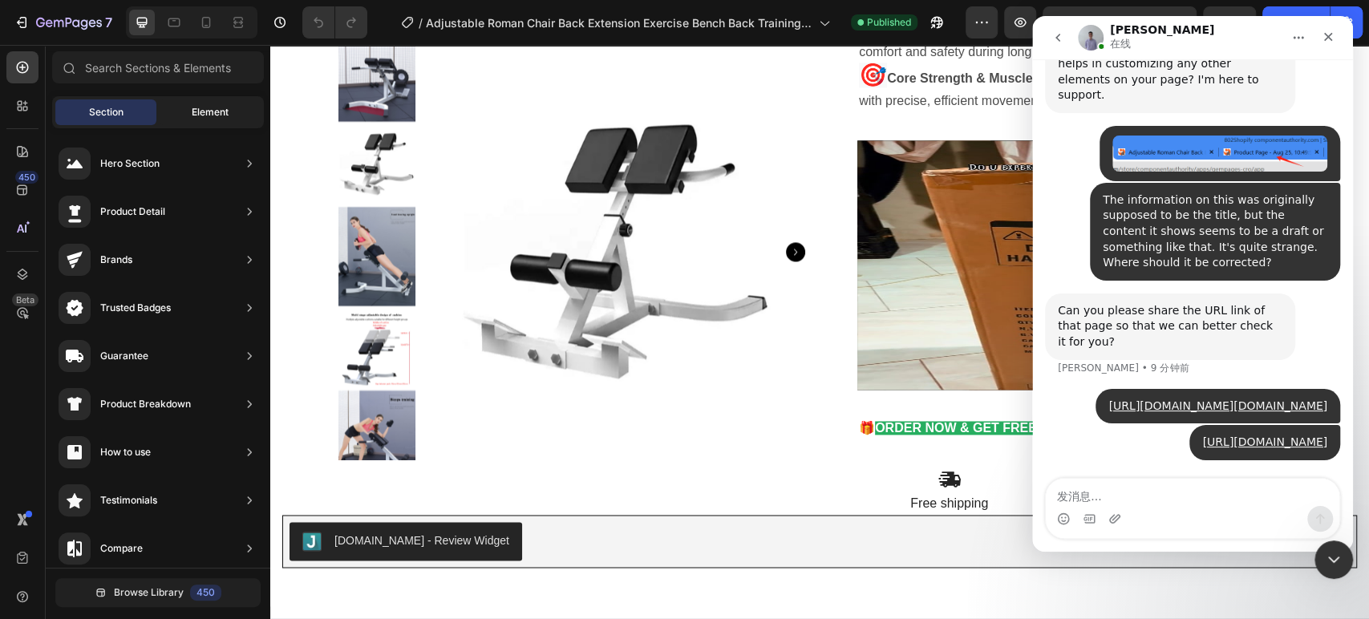
click at [196, 109] on span "Element" at bounding box center [210, 112] width 37 height 14
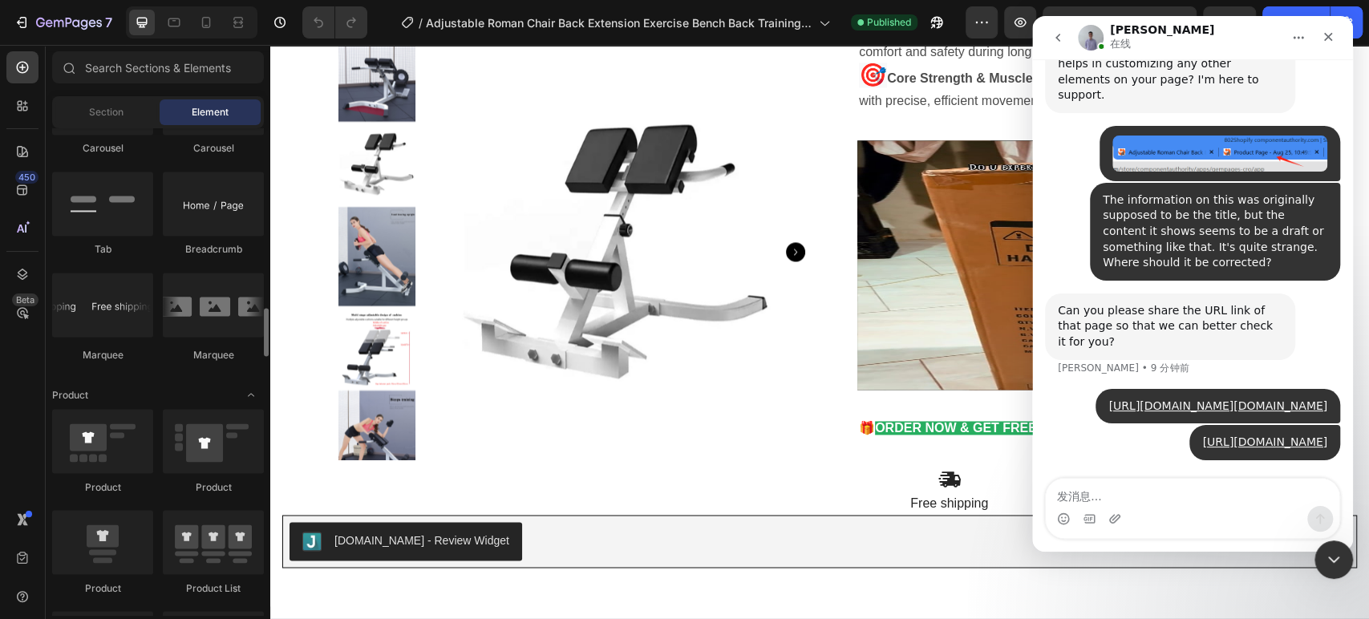
scroll to position [1896, 0]
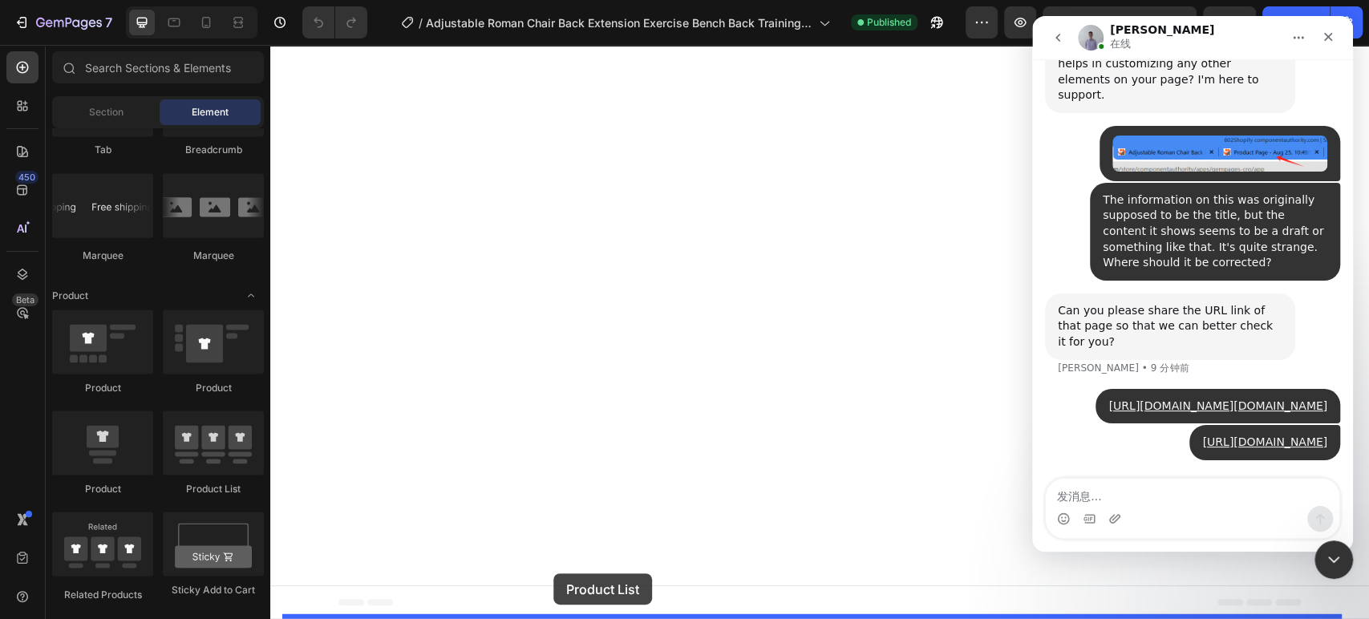
drag, startPoint x: 488, startPoint y: 492, endPoint x: 553, endPoint y: 573, distance: 104.9
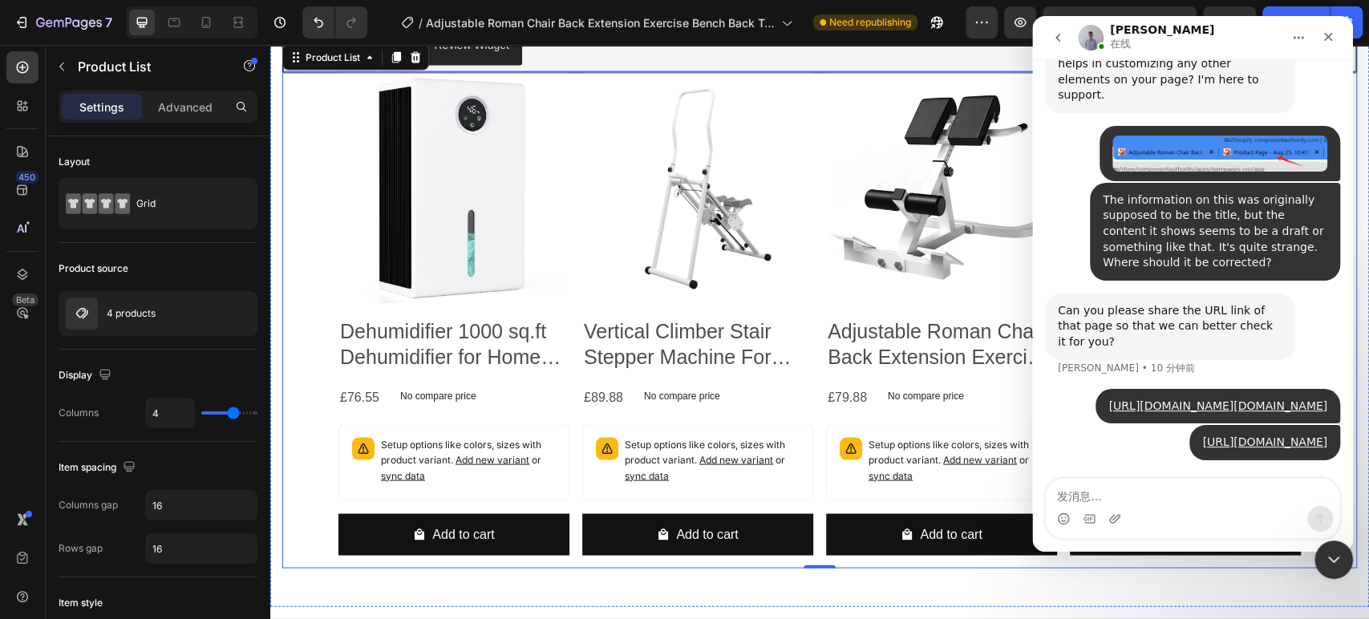
scroll to position [3100, 0]
click at [60, 67] on icon "button" at bounding box center [61, 67] width 5 height 9
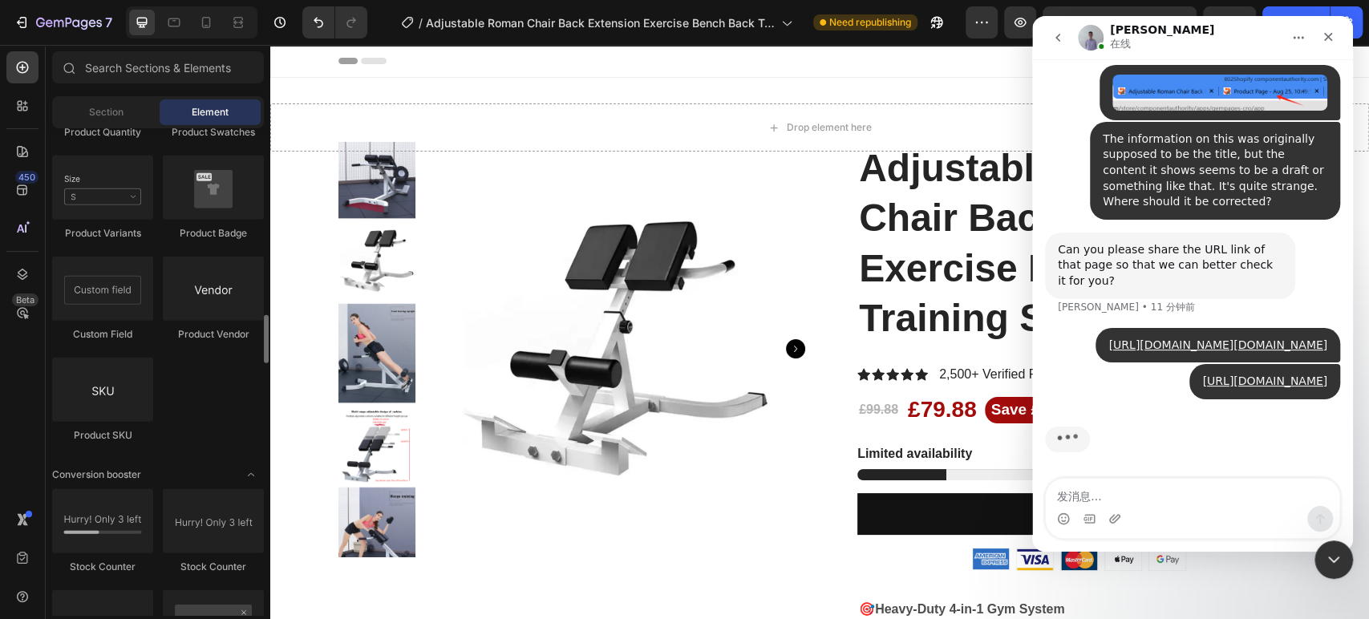
scroll to position [2863, 0]
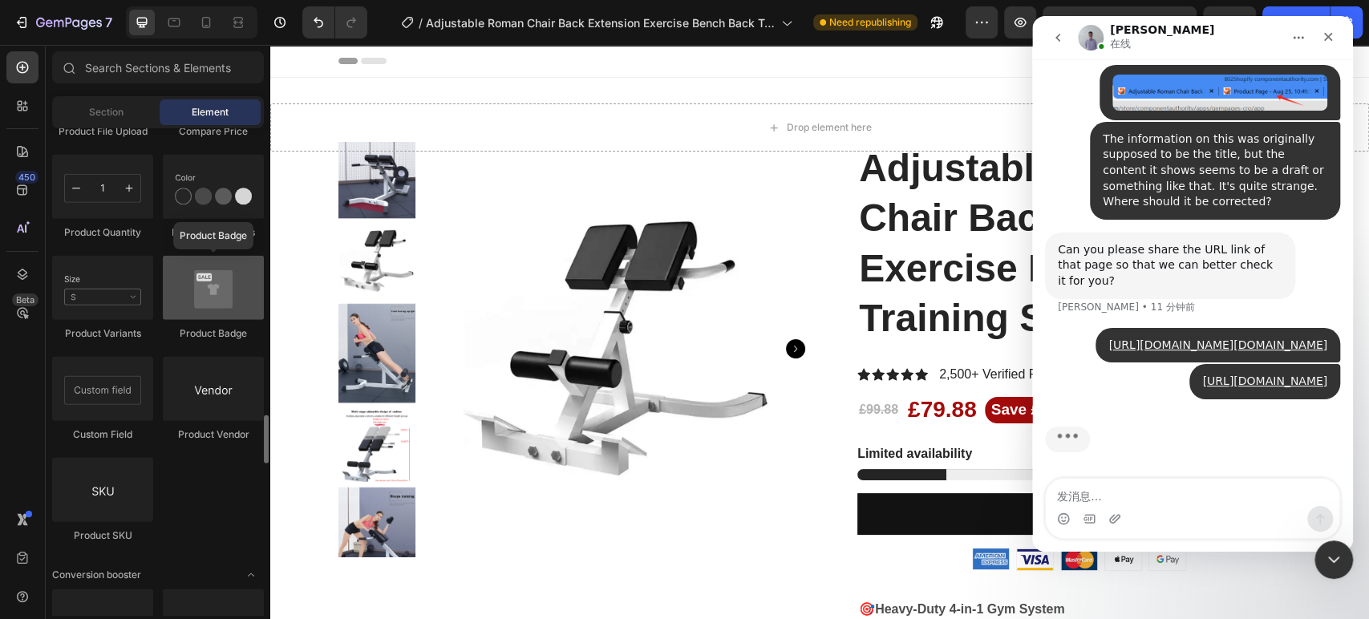
click at [208, 306] on div at bounding box center [213, 288] width 101 height 64
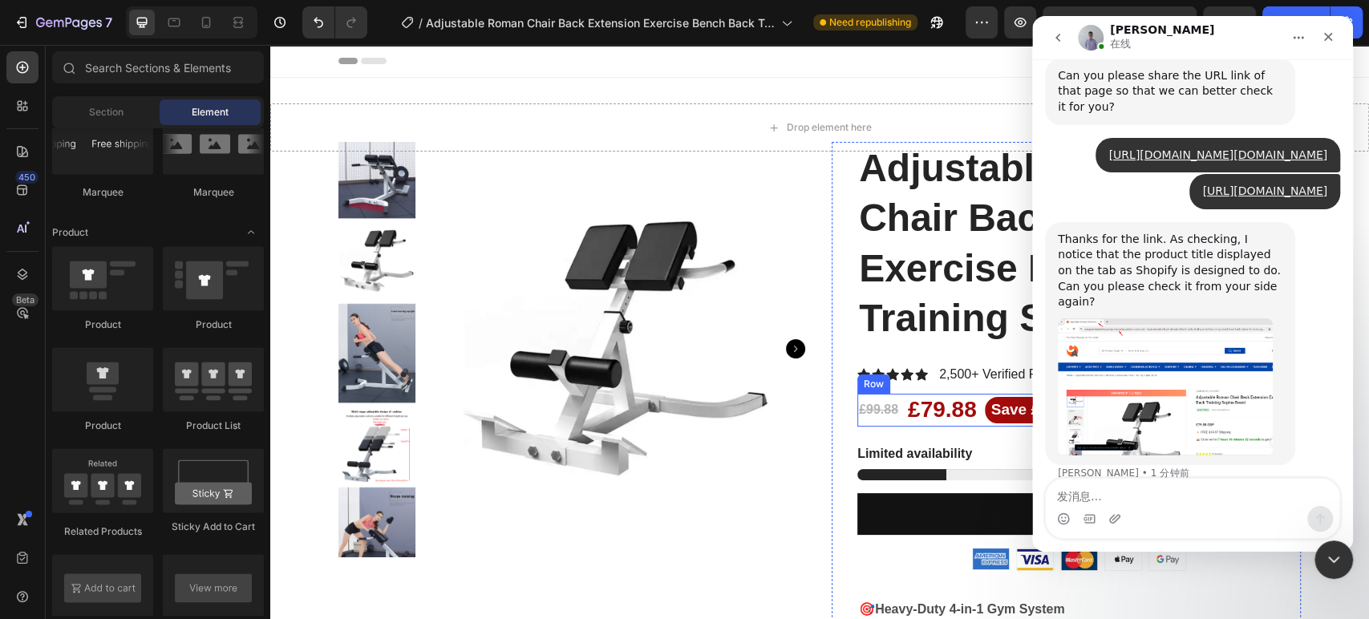
scroll to position [3535, 0]
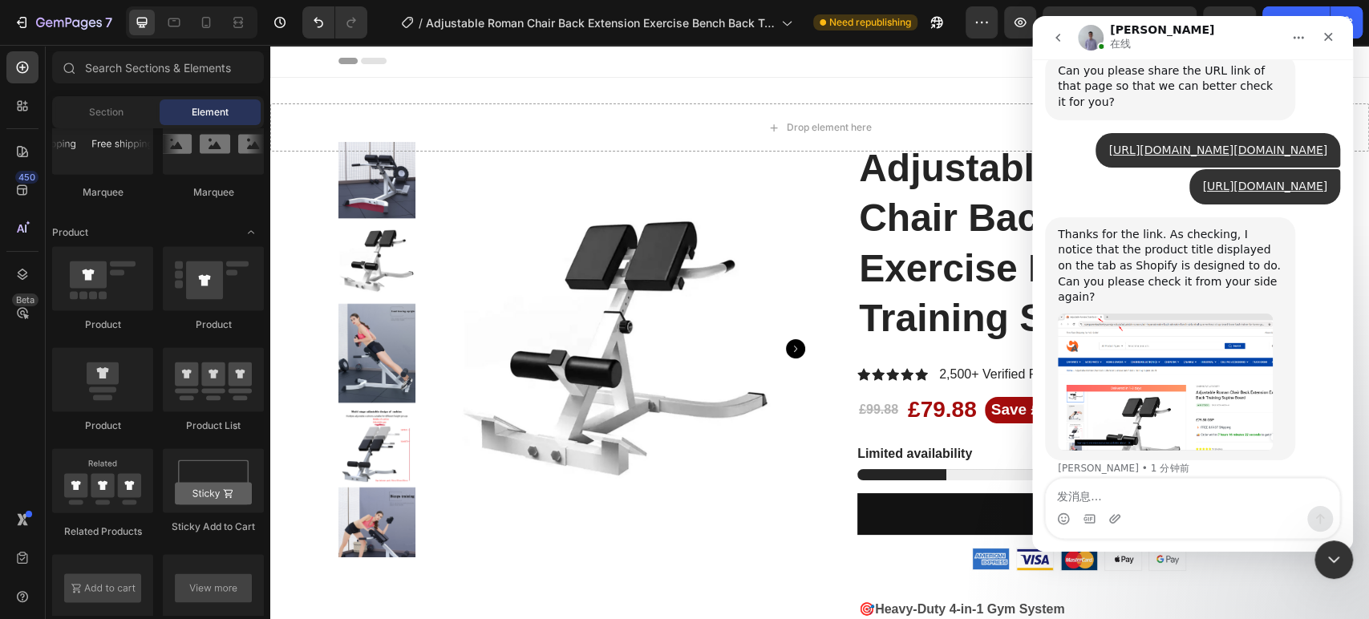
click at [1144, 236] on div "Thanks for the link. As checking, I notice that the product title displayed on …" at bounding box center [1170, 266] width 225 height 79
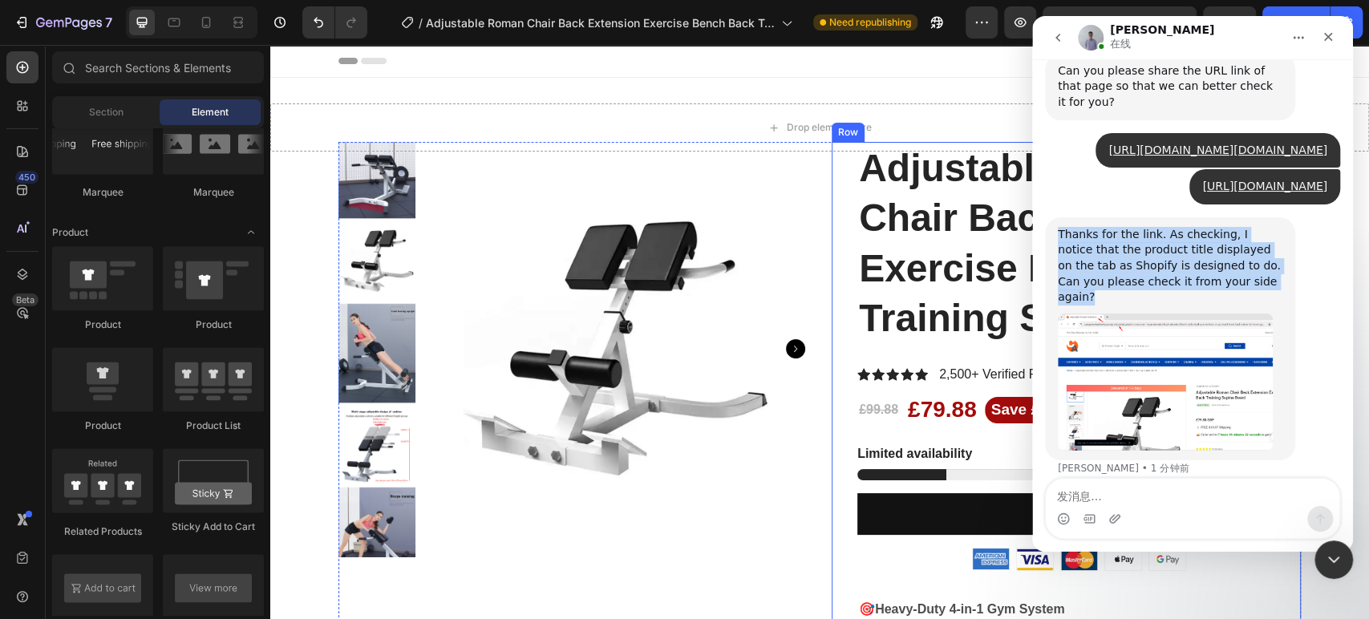
copy div "Thanks for the link. As checking, I notice that the product title displayed on …"
click at [1129, 389] on img "Brad说…" at bounding box center [1165, 382] width 215 height 137
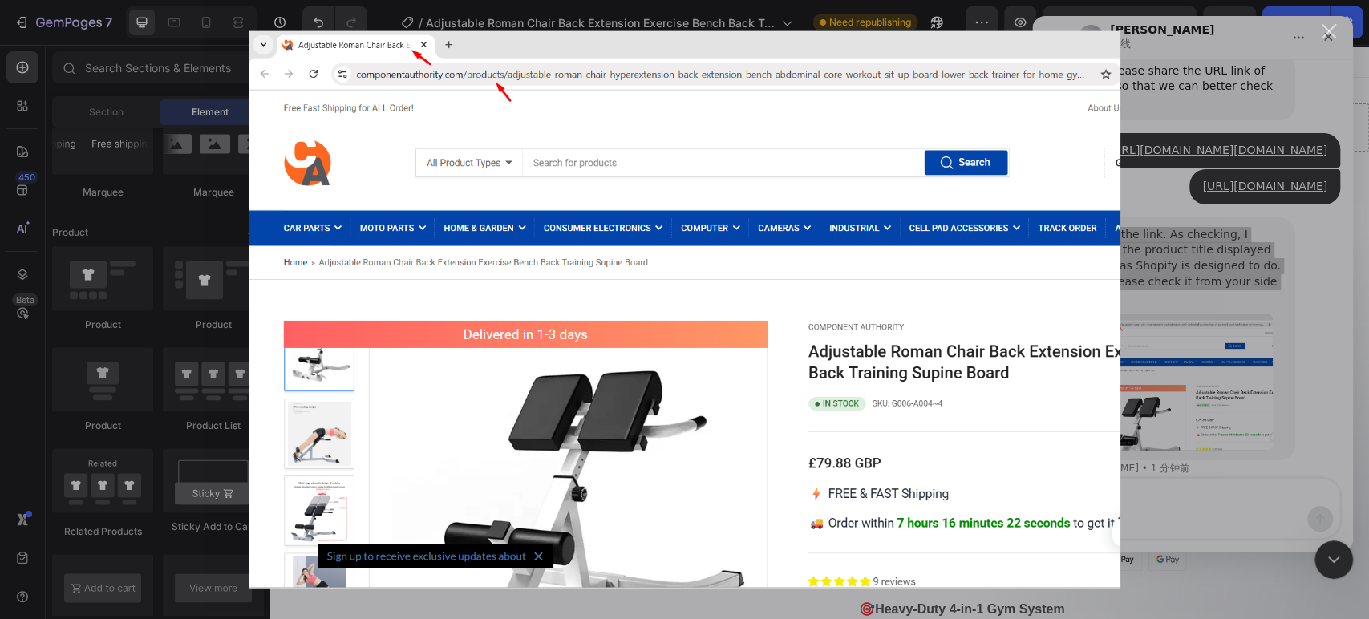
scroll to position [0, 0]
click at [1212, 407] on div "Intercom Messenger" at bounding box center [684, 309] width 1369 height 619
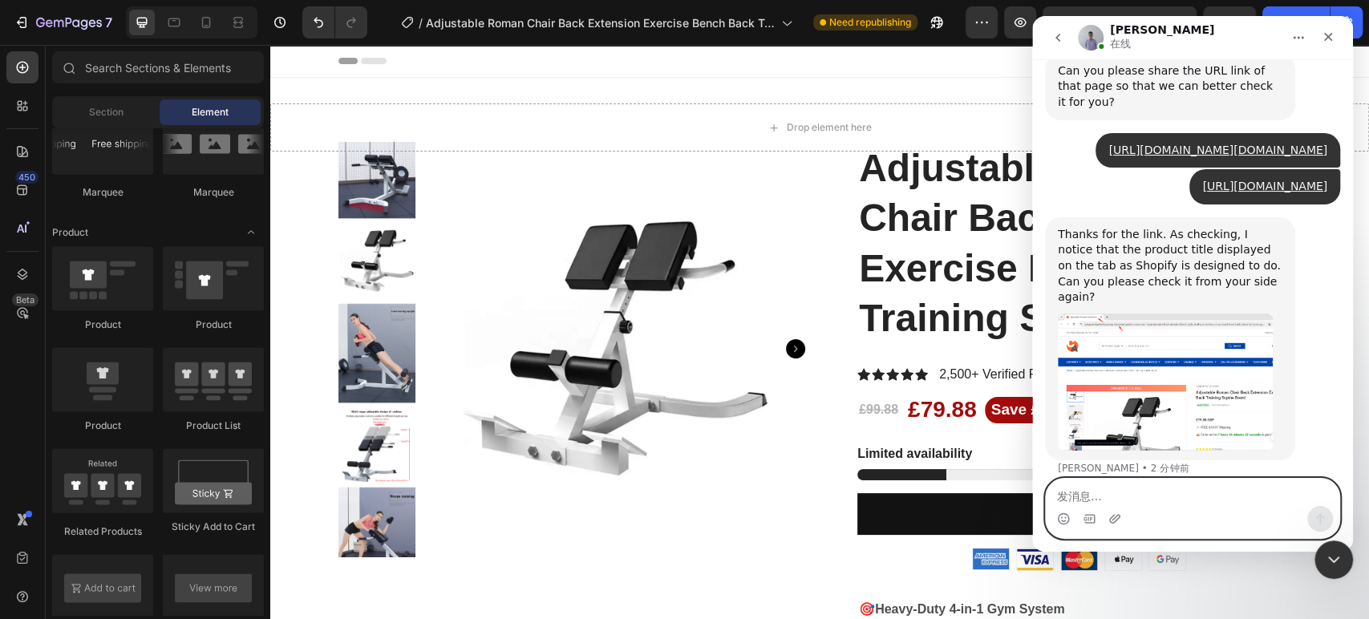
click at [1102, 499] on textarea "发消息..." at bounding box center [1192, 492] width 293 height 27
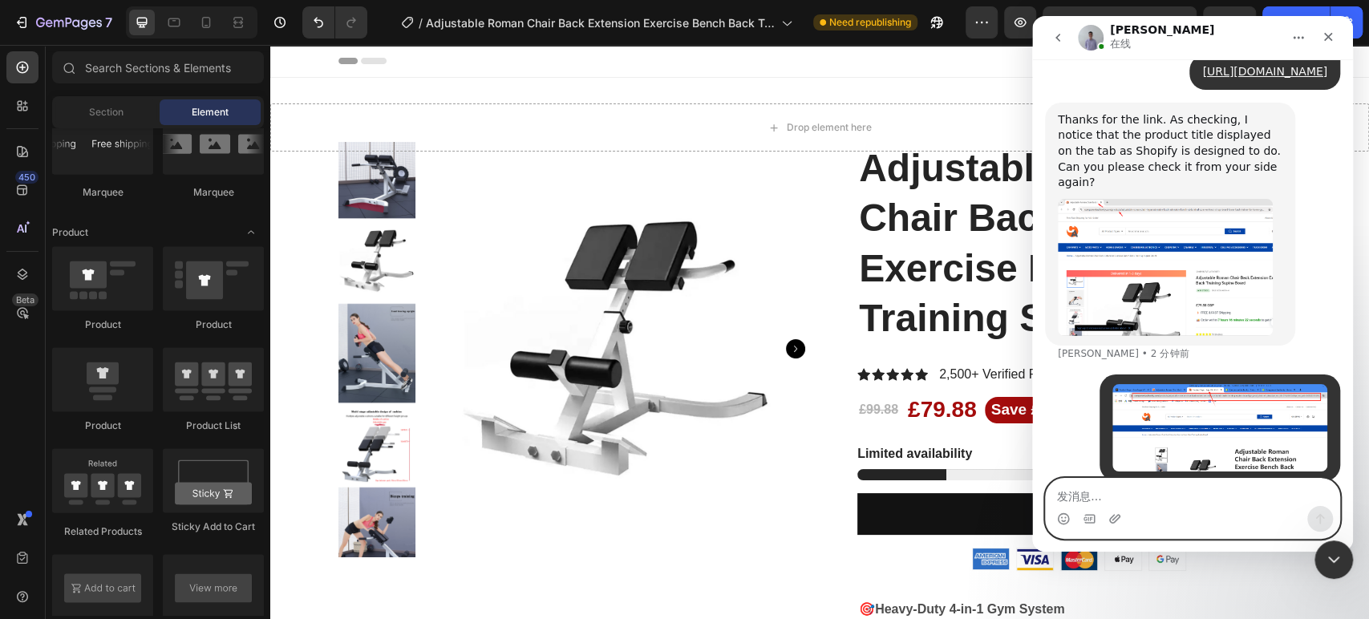
scroll to position [3656, 0]
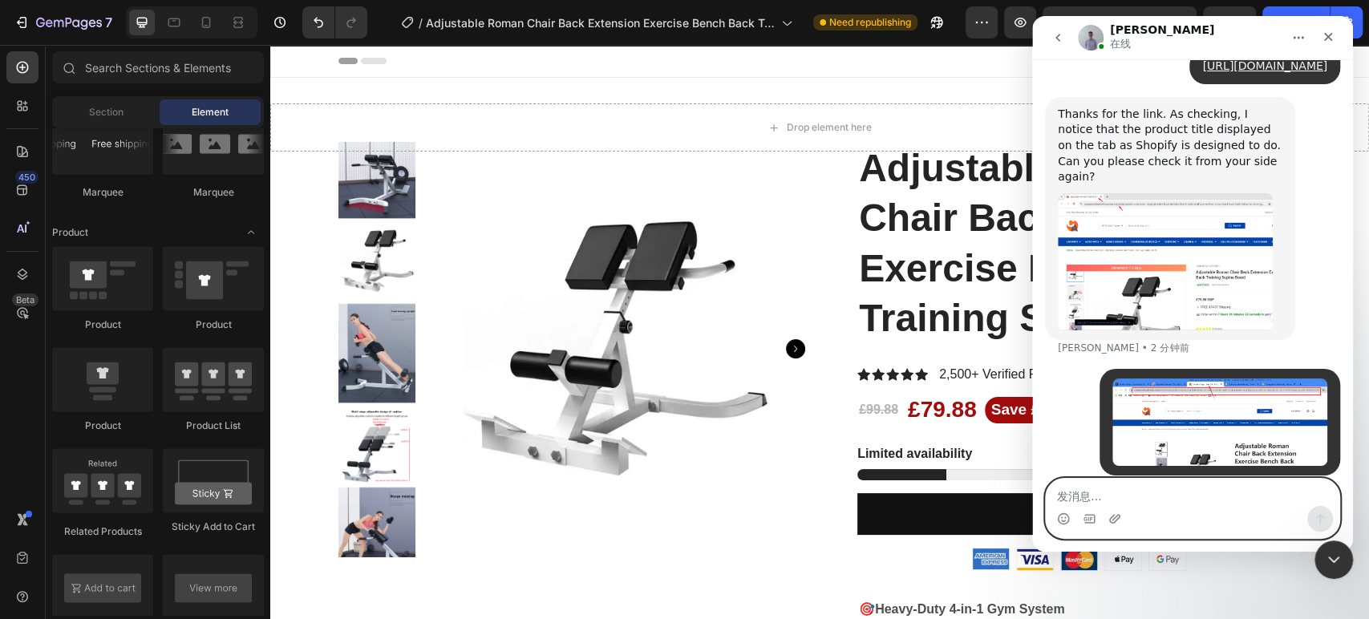
click at [1125, 501] on textarea "发消息..." at bounding box center [1192, 492] width 293 height 27
click at [1098, 501] on textarea "发消息..." at bounding box center [1192, 492] width 293 height 27
paste textarea "But the URL displayed after I modified it using the app is different."
type textarea "But the URL displayed after I modified it using the app is different."
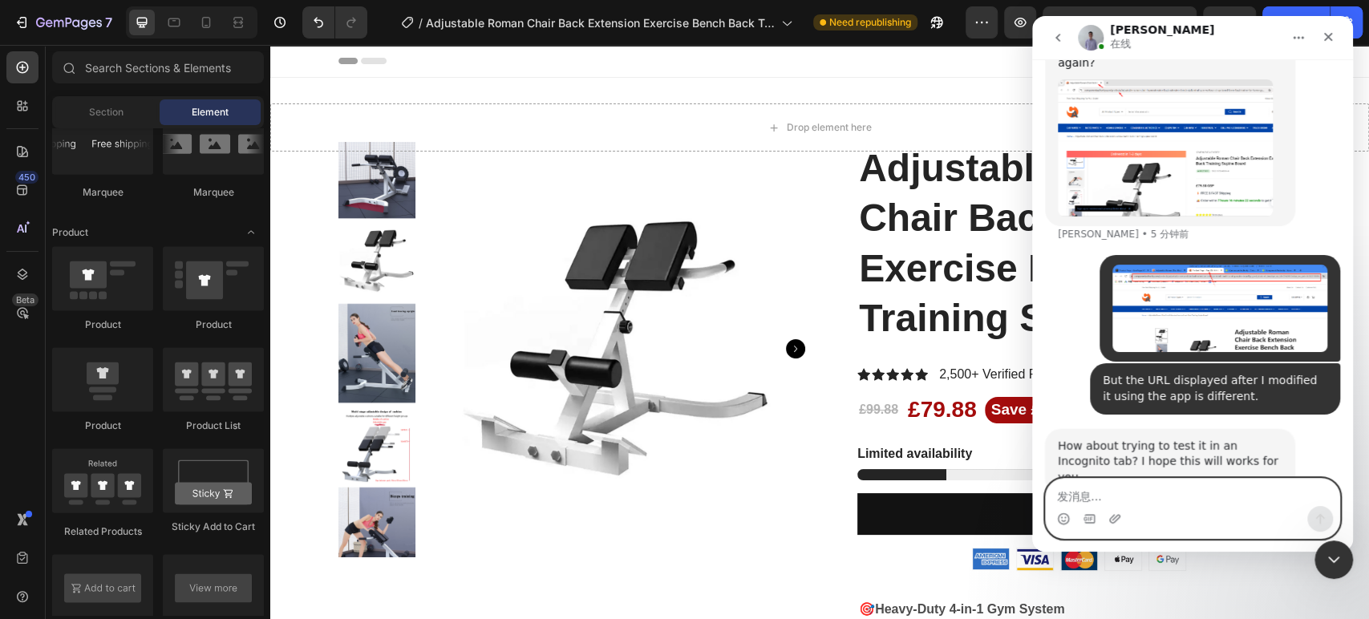
scroll to position [3803, 0]
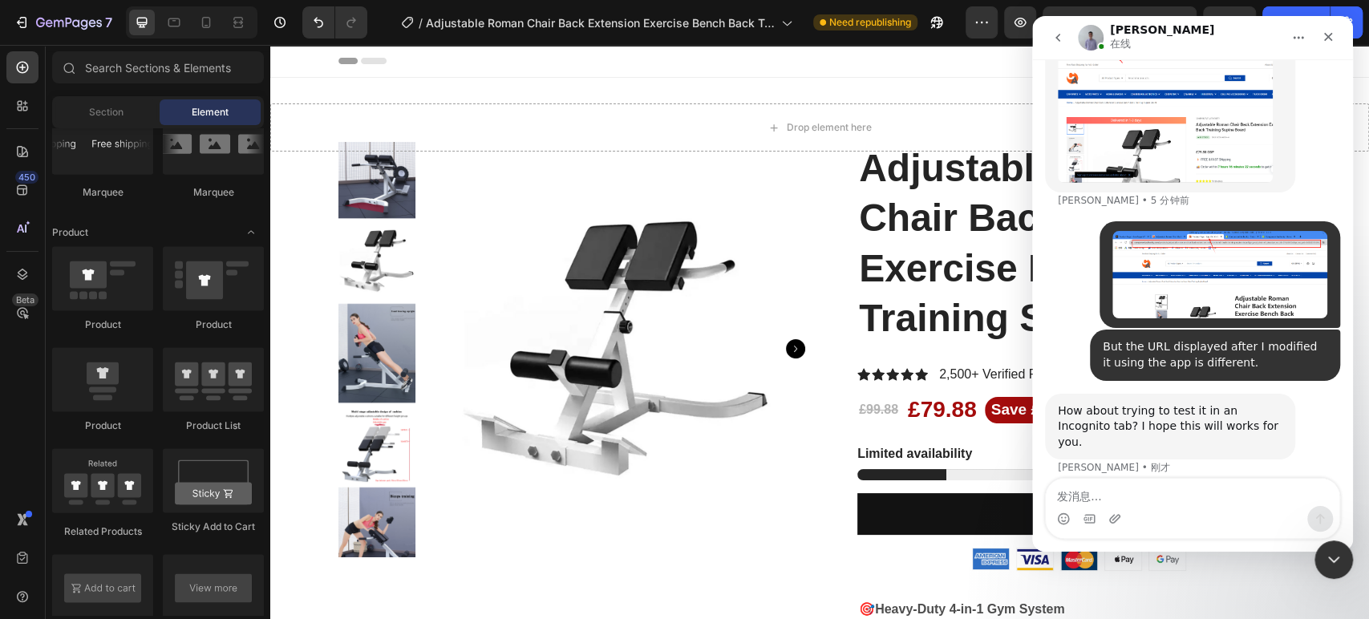
click at [1122, 403] on div "How about trying to test it in an Incognito tab? I hope this will works for you." at bounding box center [1170, 426] width 225 height 47
copy div "How about trying to test it in an Incognito tab? I hope this will works for you."
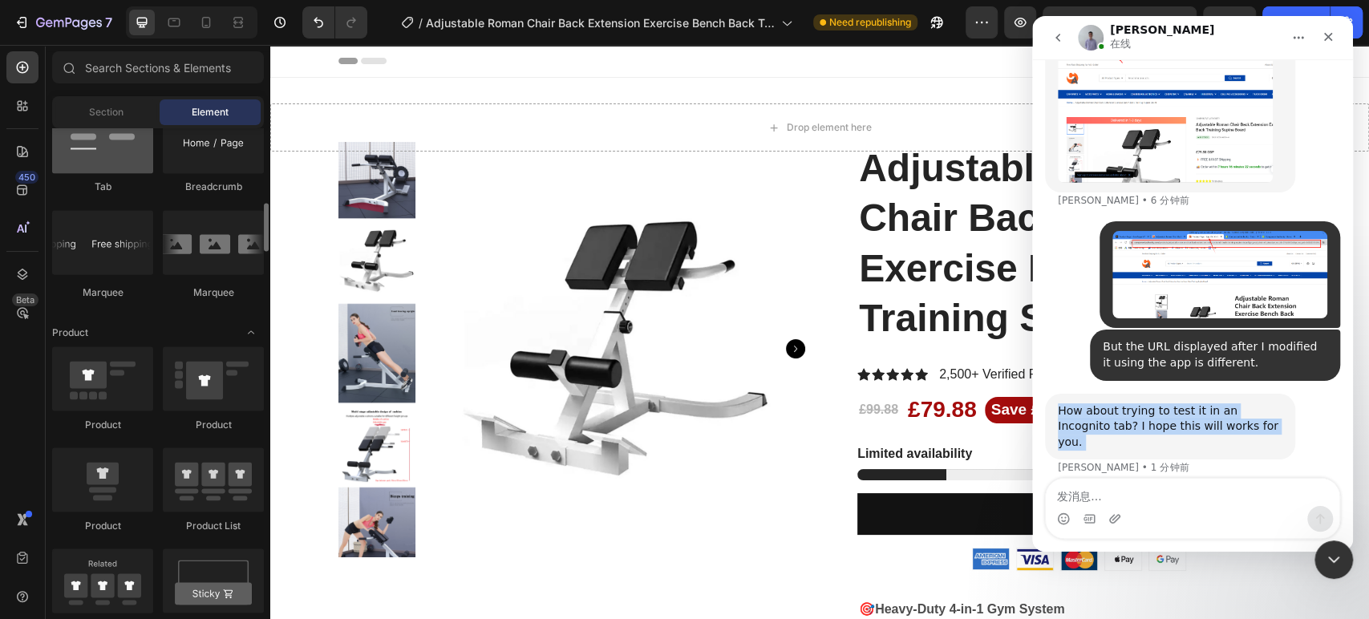
scroll to position [1758, 0]
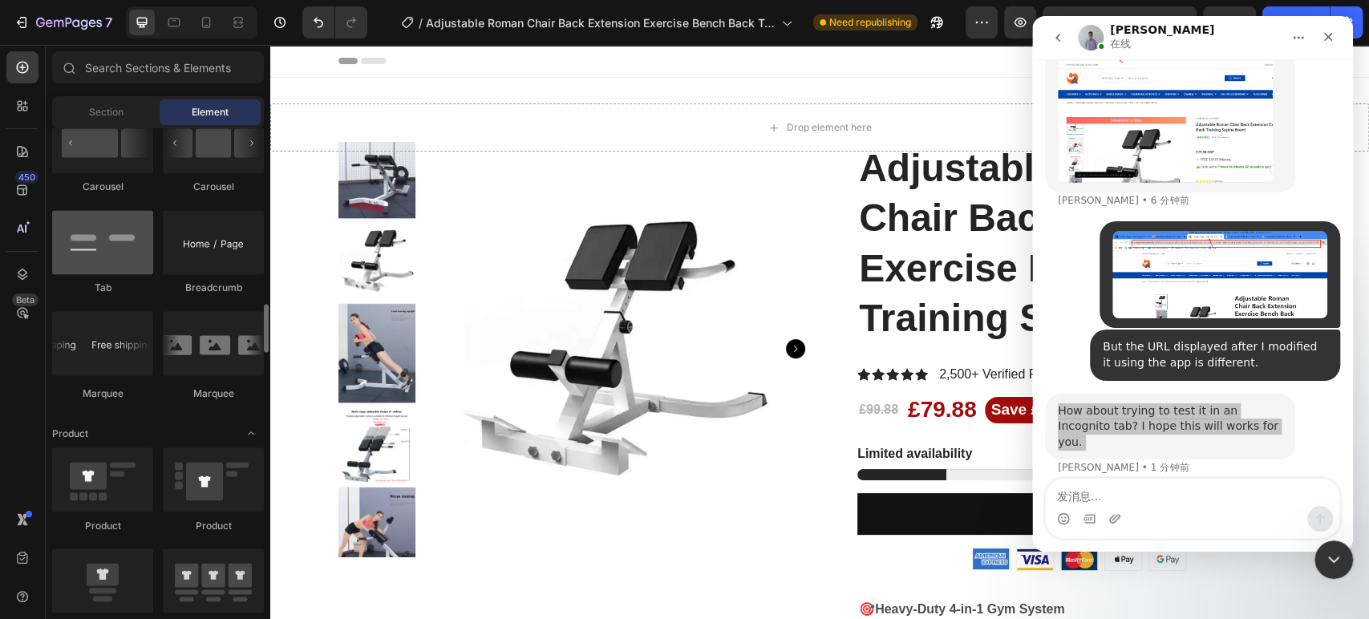
click at [107, 229] on div at bounding box center [102, 242] width 101 height 64
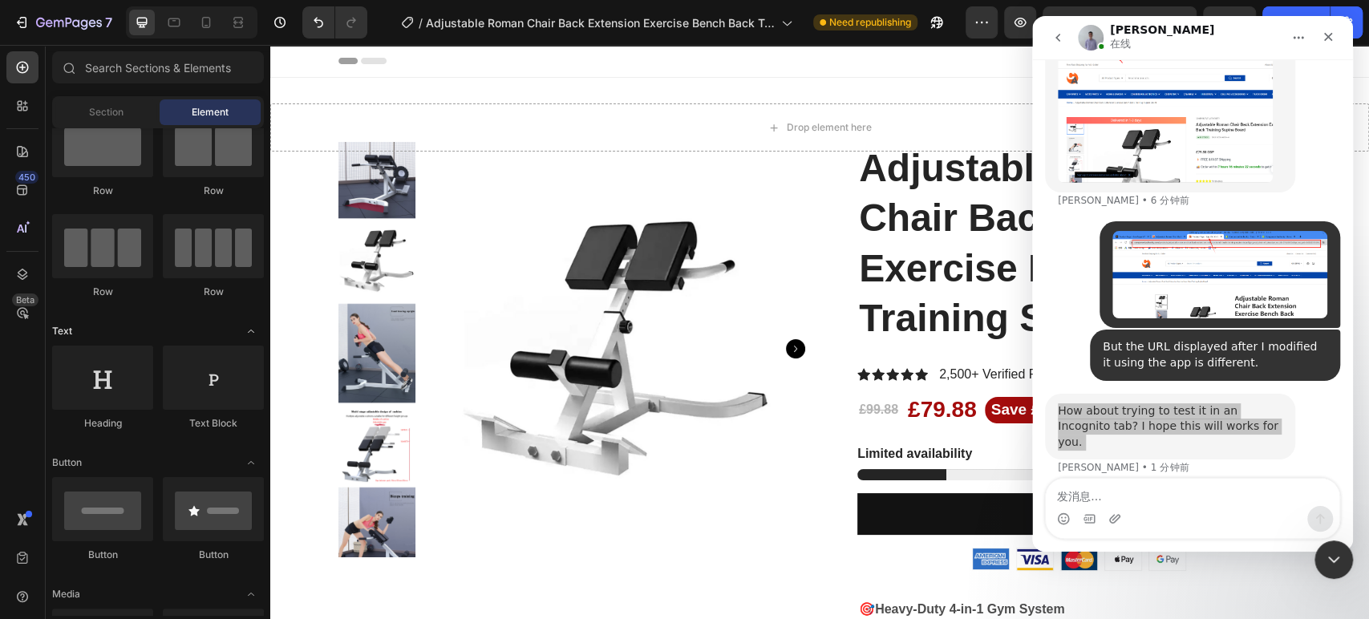
scroll to position [0, 0]
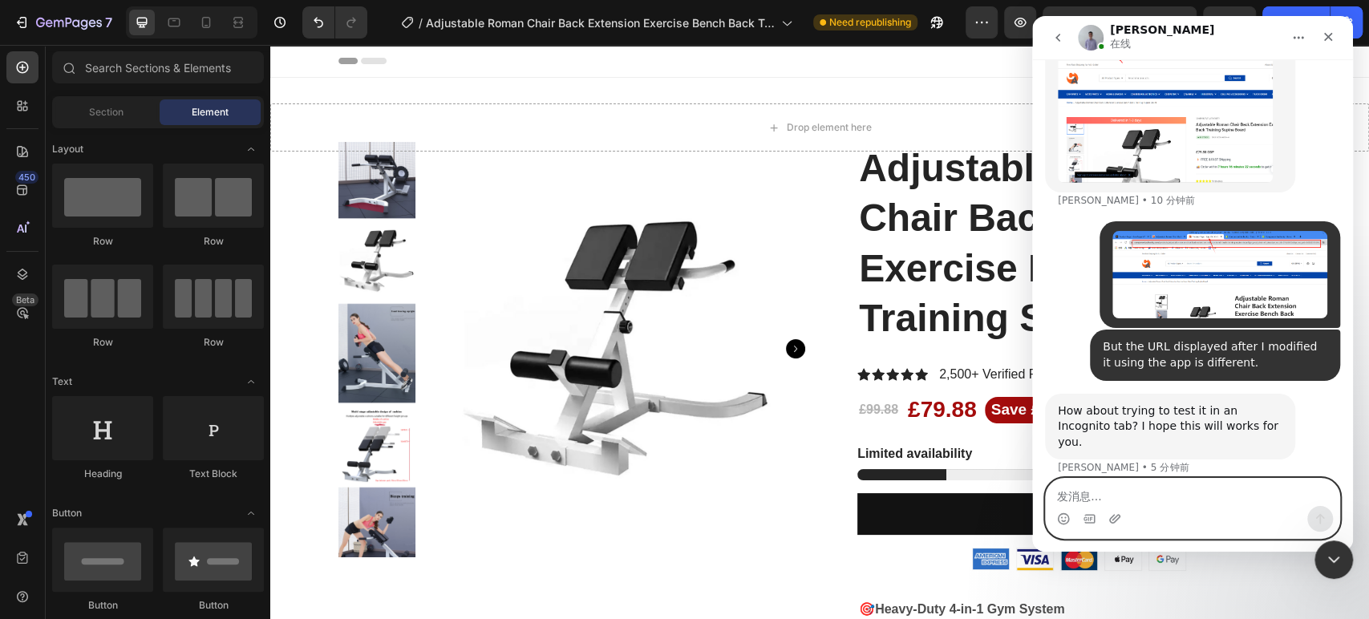
click at [1088, 486] on textarea "发消息..." at bounding box center [1192, 492] width 293 height 27
type textarea "did not work"
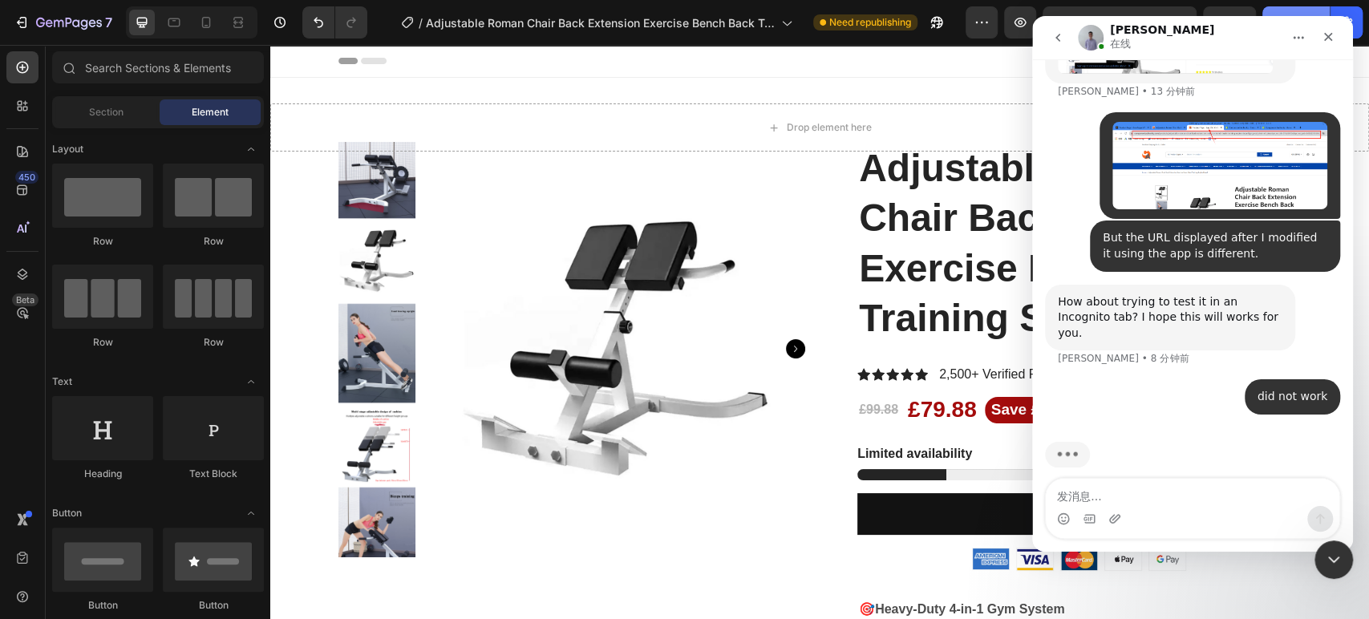
click at [1273, 8] on button "Publish" at bounding box center [1295, 22] width 67 height 32
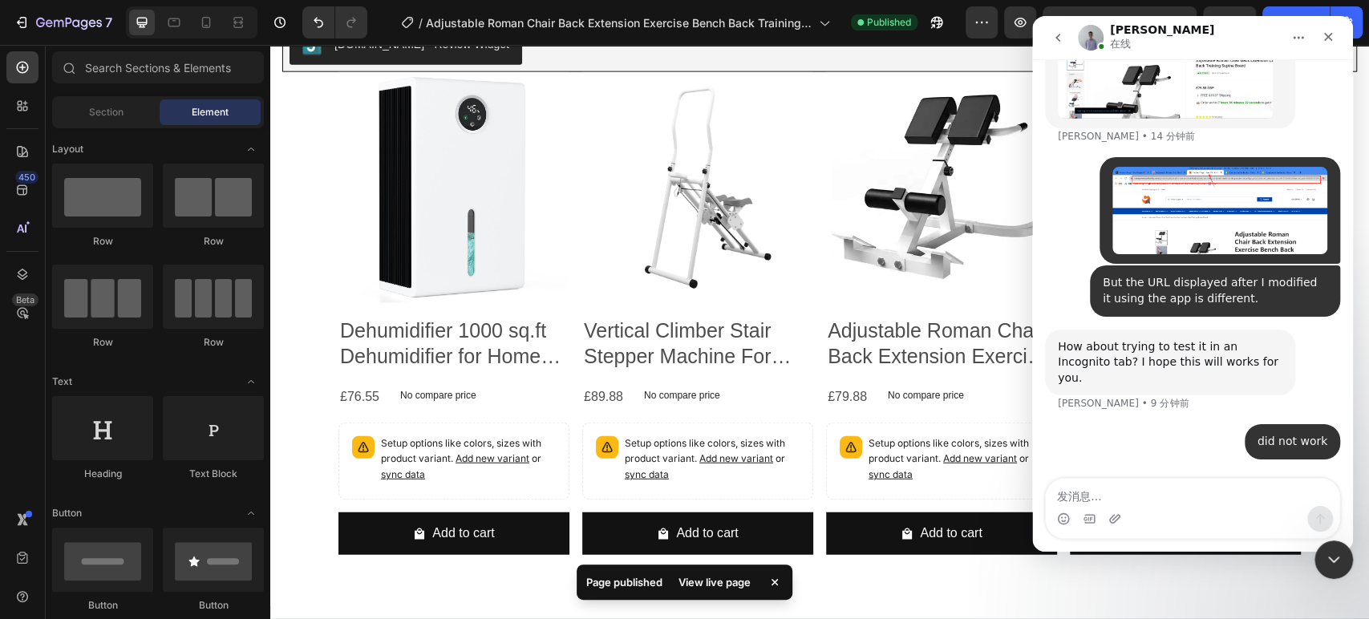
scroll to position [3851, 0]
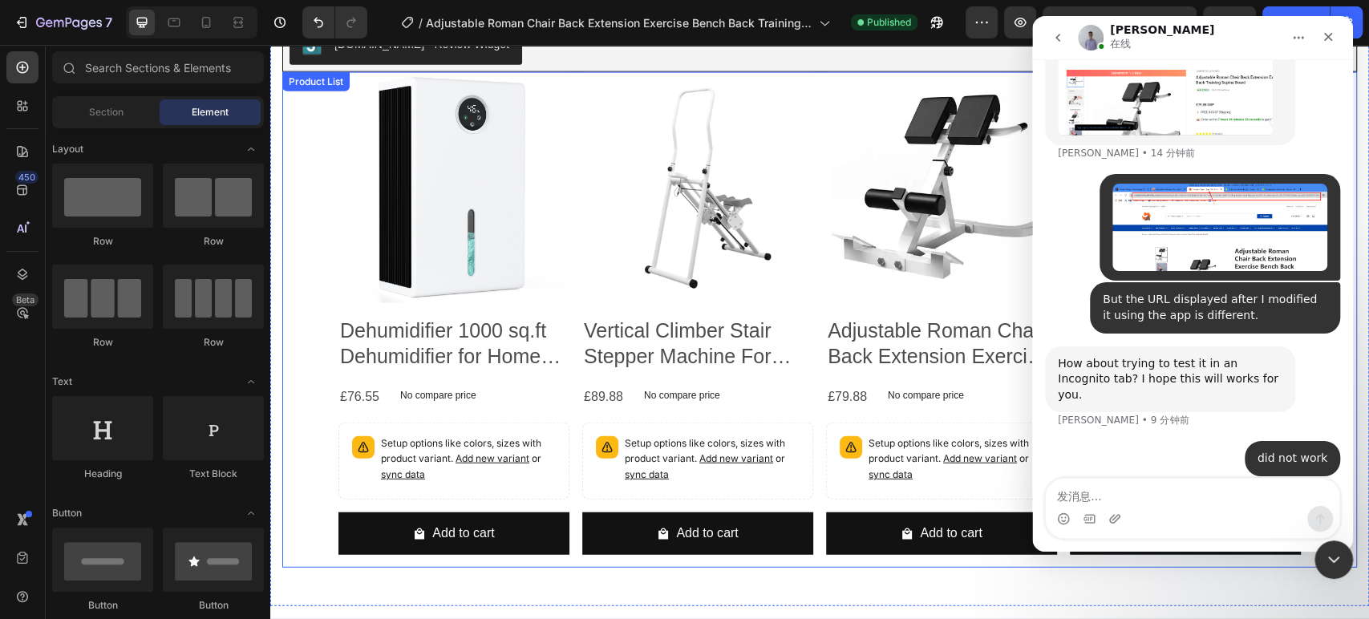
click at [313, 195] on div "Product Images Dehumidifier 1000 sq.ft Dehumidifier for Home 120 Ounce Tank Qui…" at bounding box center [819, 320] width 1074 height 496
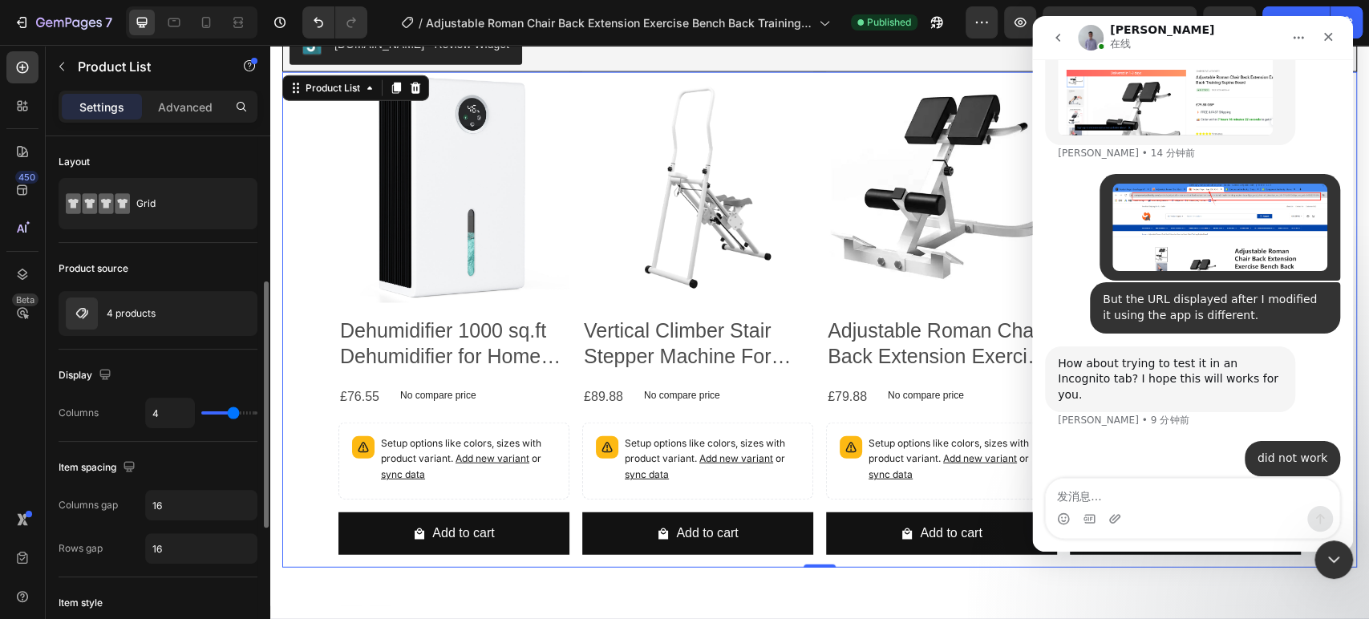
scroll to position [99, 0]
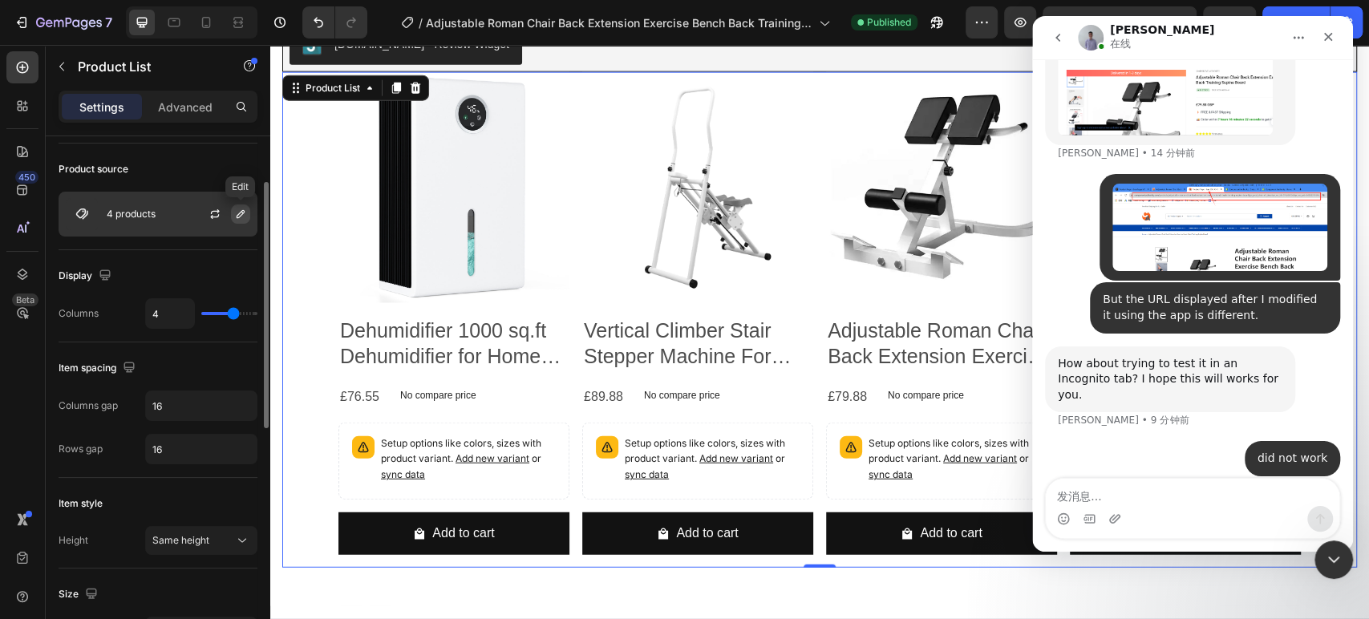
click at [239, 216] on icon "button" at bounding box center [241, 214] width 8 height 8
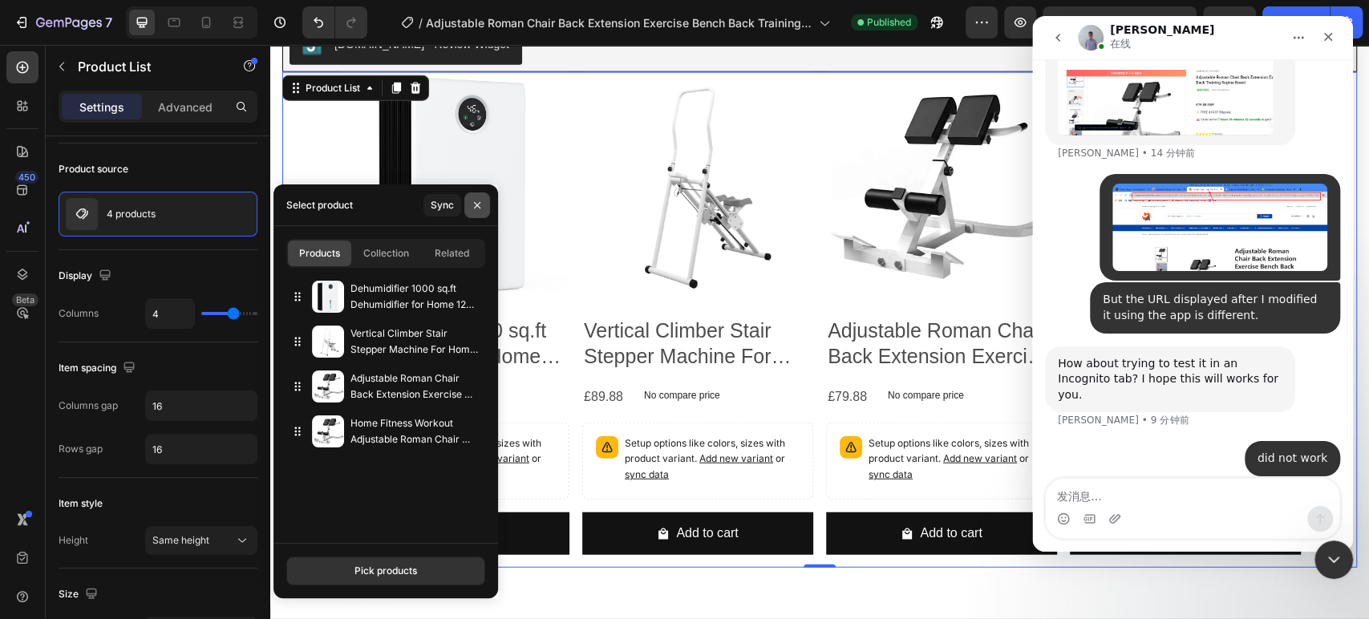
click at [484, 206] on button "button" at bounding box center [477, 205] width 26 height 26
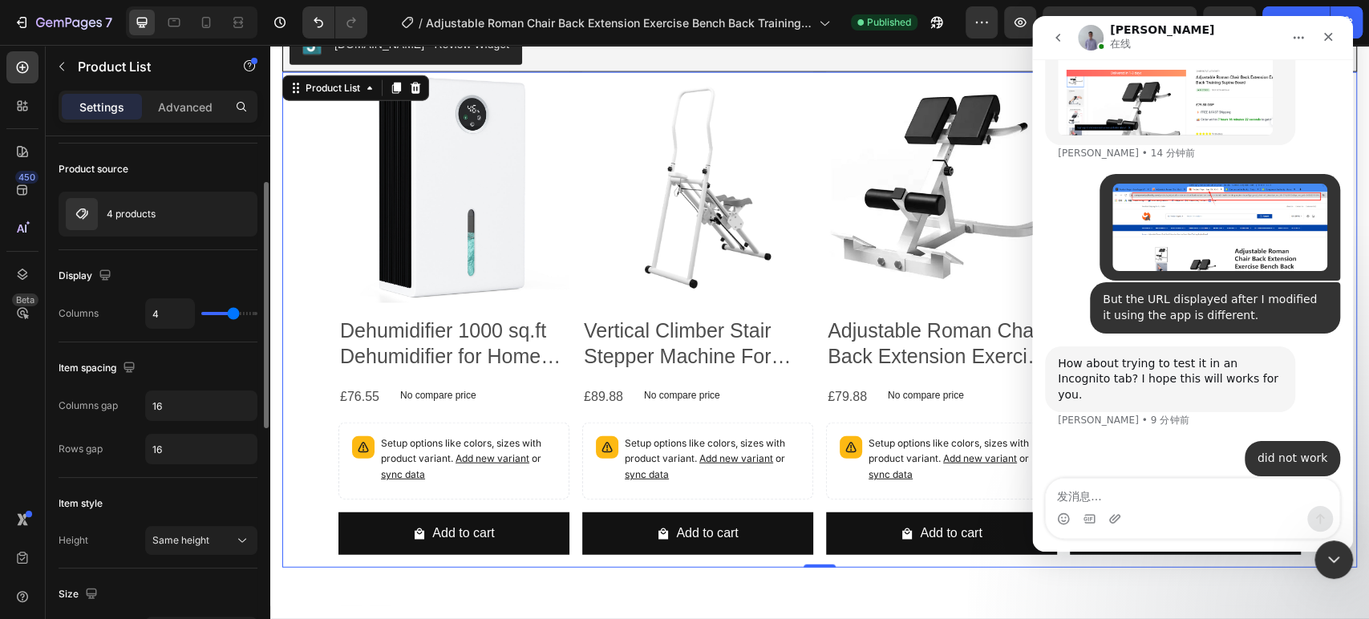
type input "6"
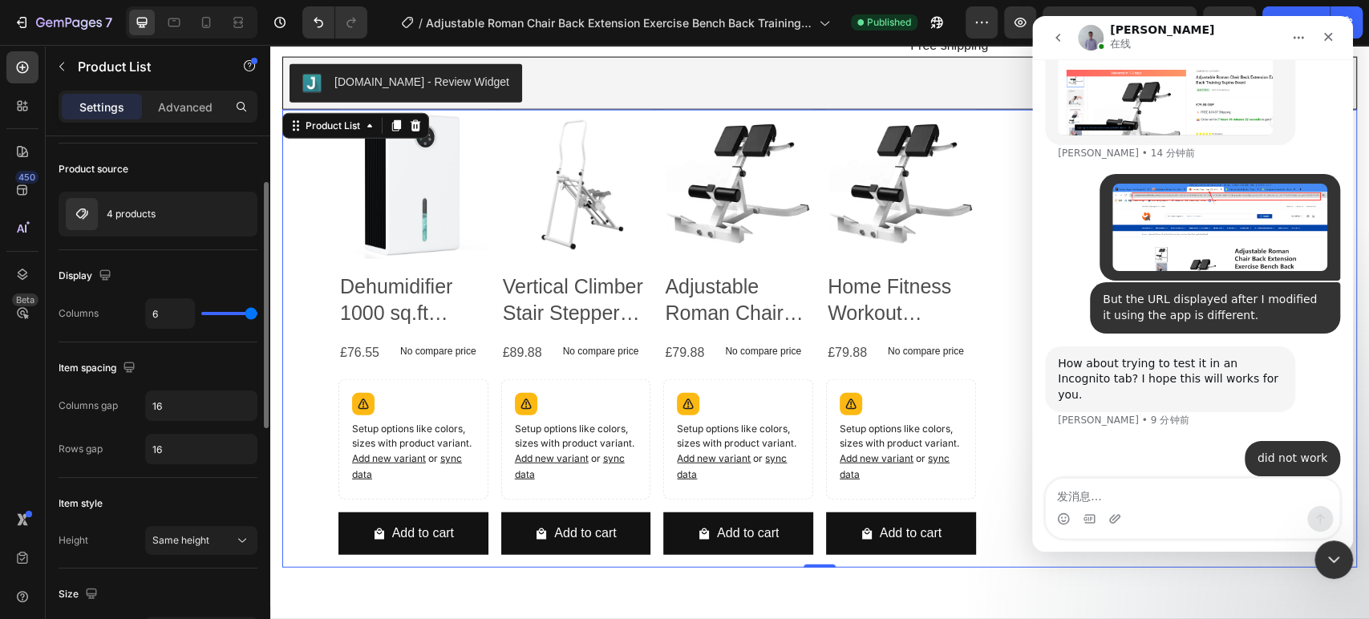
scroll to position [3068, 0]
drag, startPoint x: 228, startPoint y: 314, endPoint x: 12, endPoint y: 290, distance: 217.0
type input "6"
click at [257, 313] on input "range" at bounding box center [229, 313] width 56 height 3
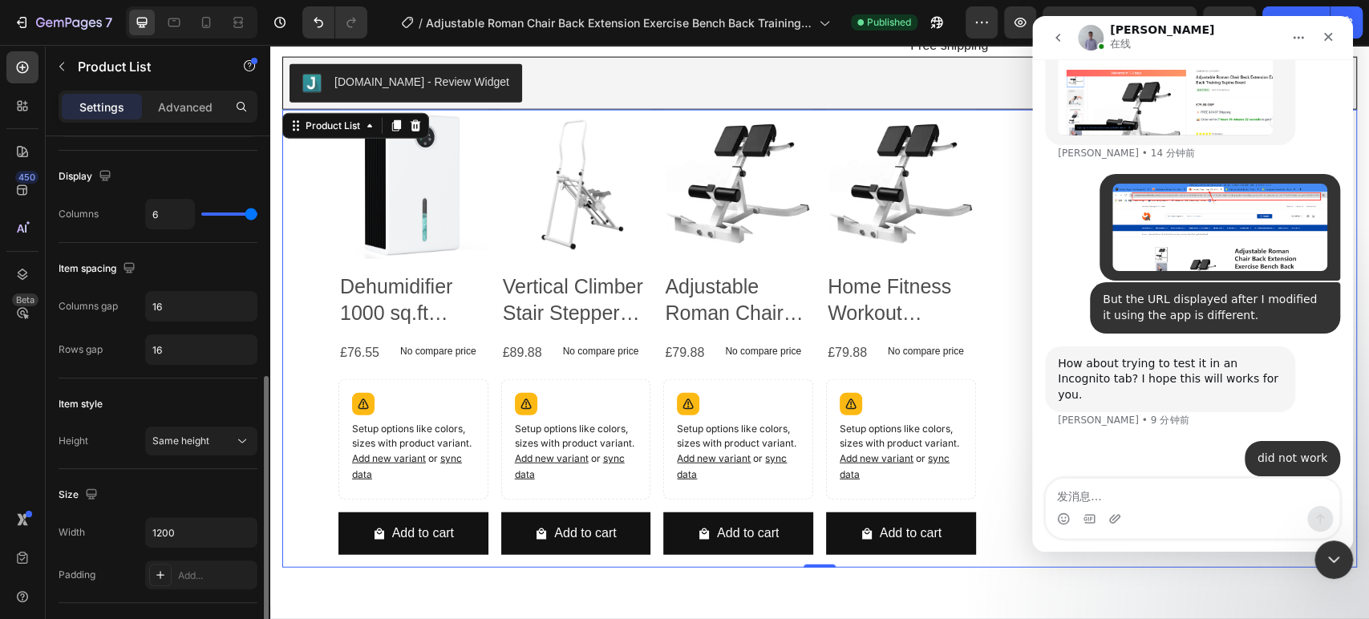
scroll to position [299, 0]
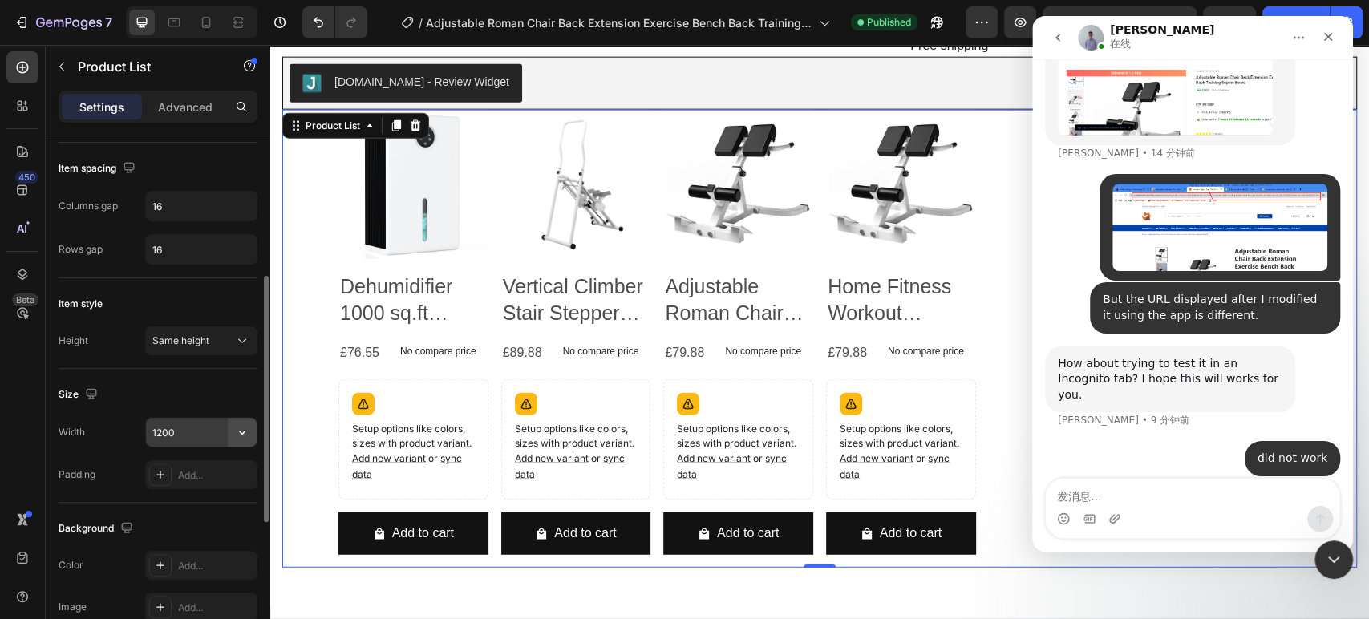
click at [249, 431] on icon "button" at bounding box center [242, 432] width 16 height 16
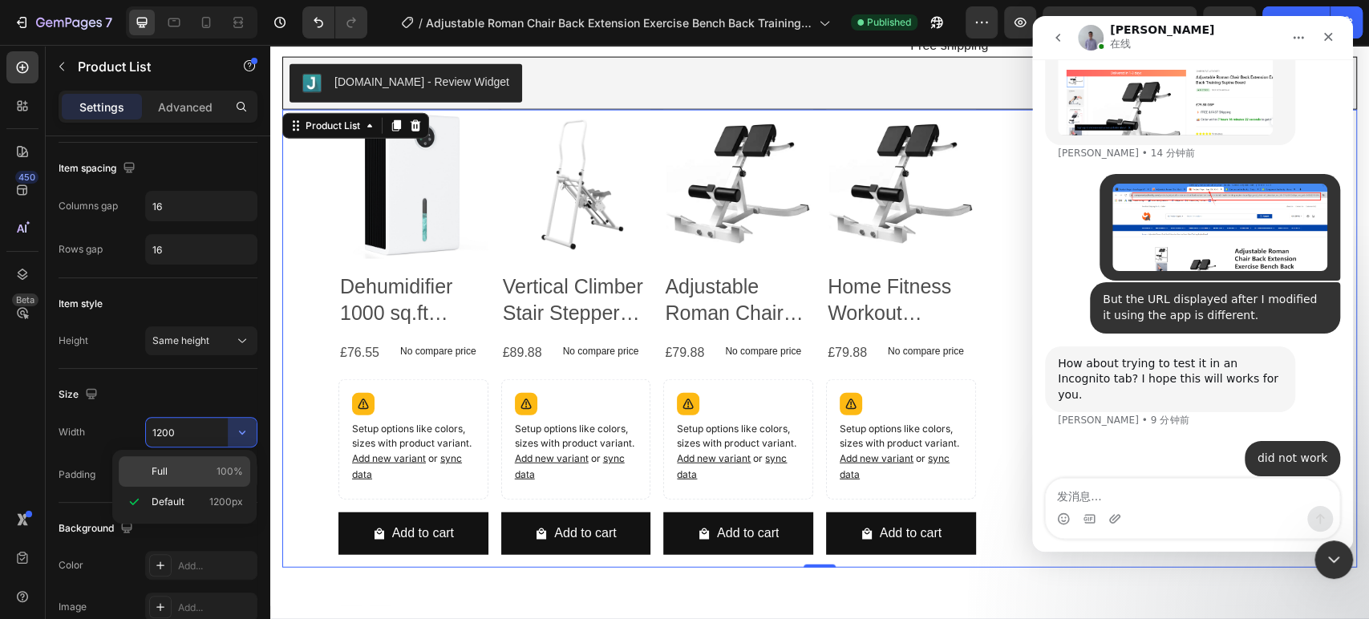
click at [226, 464] on span "100%" at bounding box center [230, 471] width 26 height 14
type input "100%"
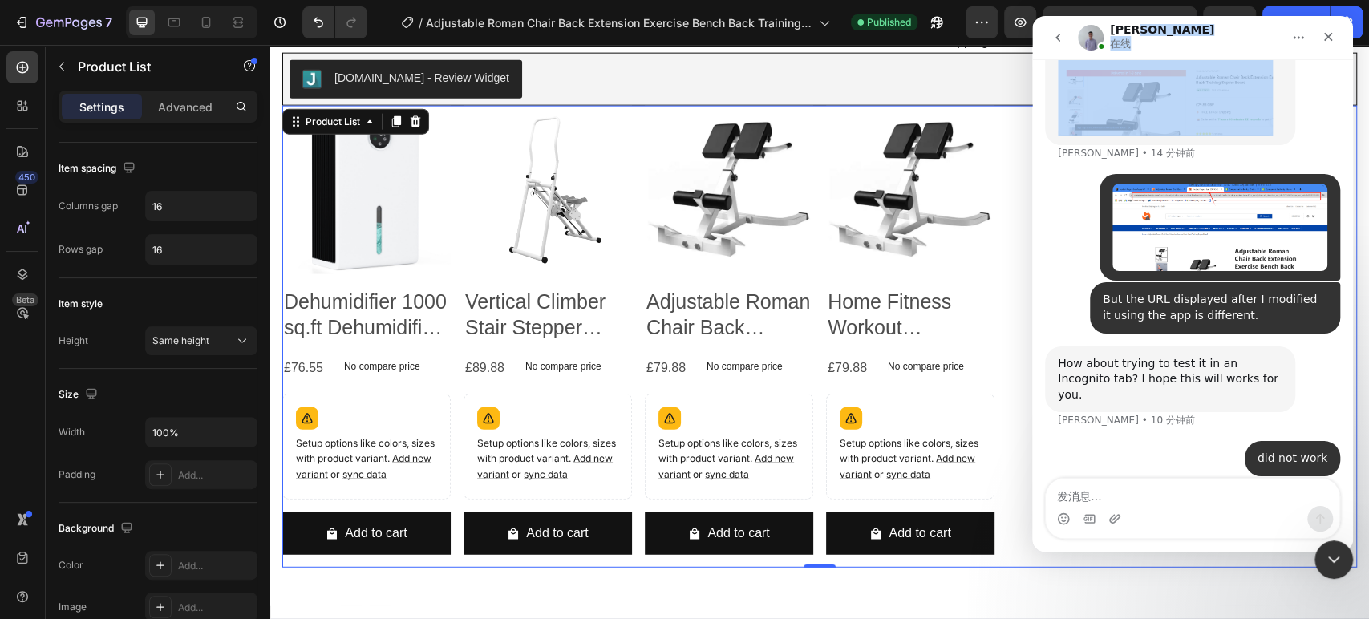
scroll to position [3840, 0]
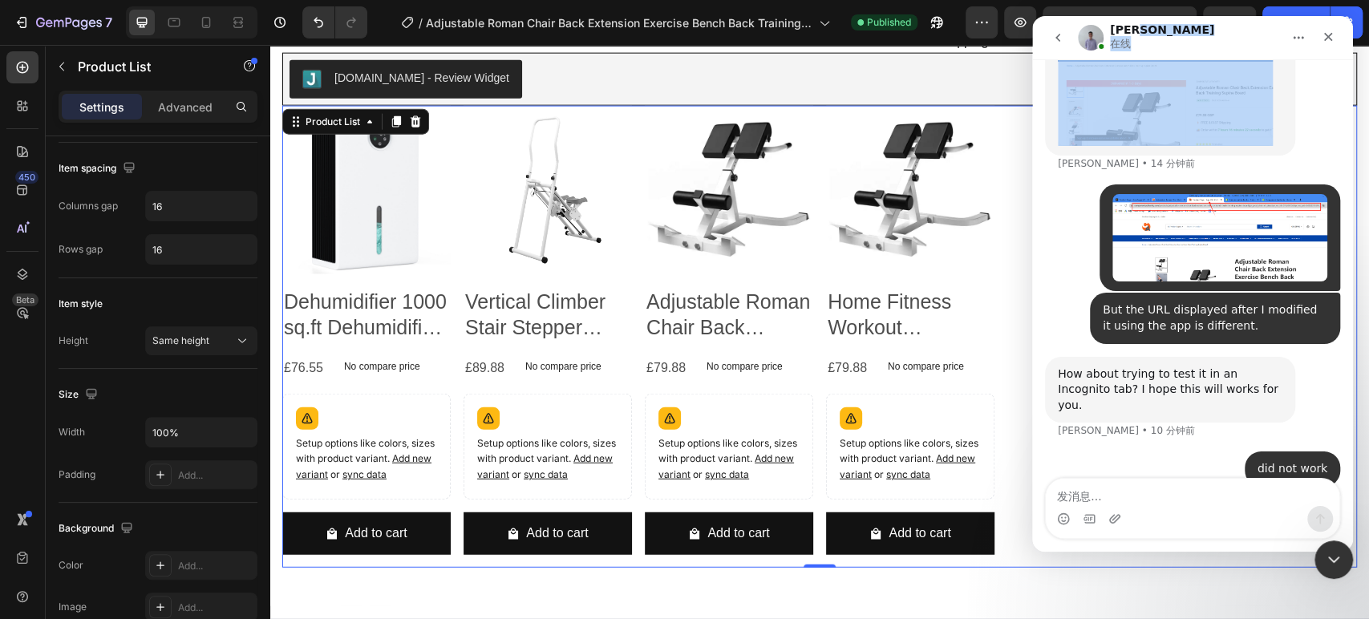
drag, startPoint x: 1221, startPoint y: 30, endPoint x: 1215, endPoint y: 92, distance: 62.9
click at [1215, 92] on div "Brad 在线 Handy tips: Sharing your issue screenshots and page links helps us trou…" at bounding box center [1192, 284] width 321 height 536
click at [1323, 33] on icon "关闭" at bounding box center [1327, 36] width 13 height 13
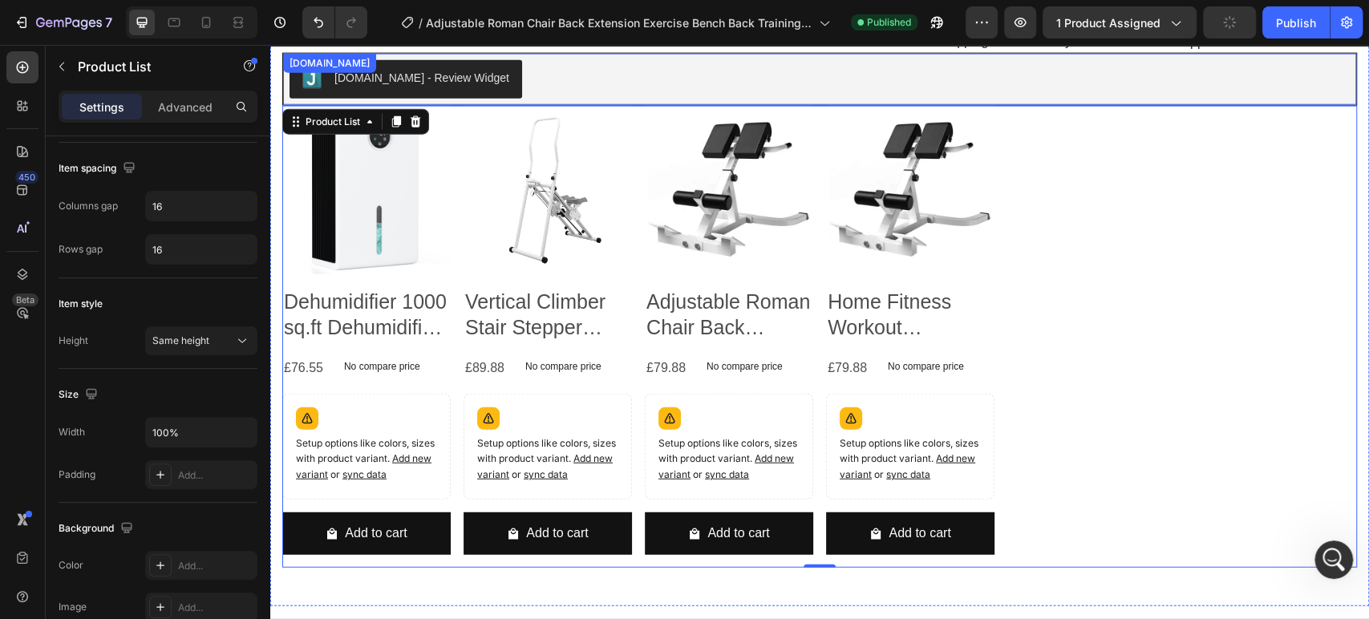
scroll to position [3834, 0]
click at [1297, 21] on div "Publish" at bounding box center [1296, 22] width 40 height 17
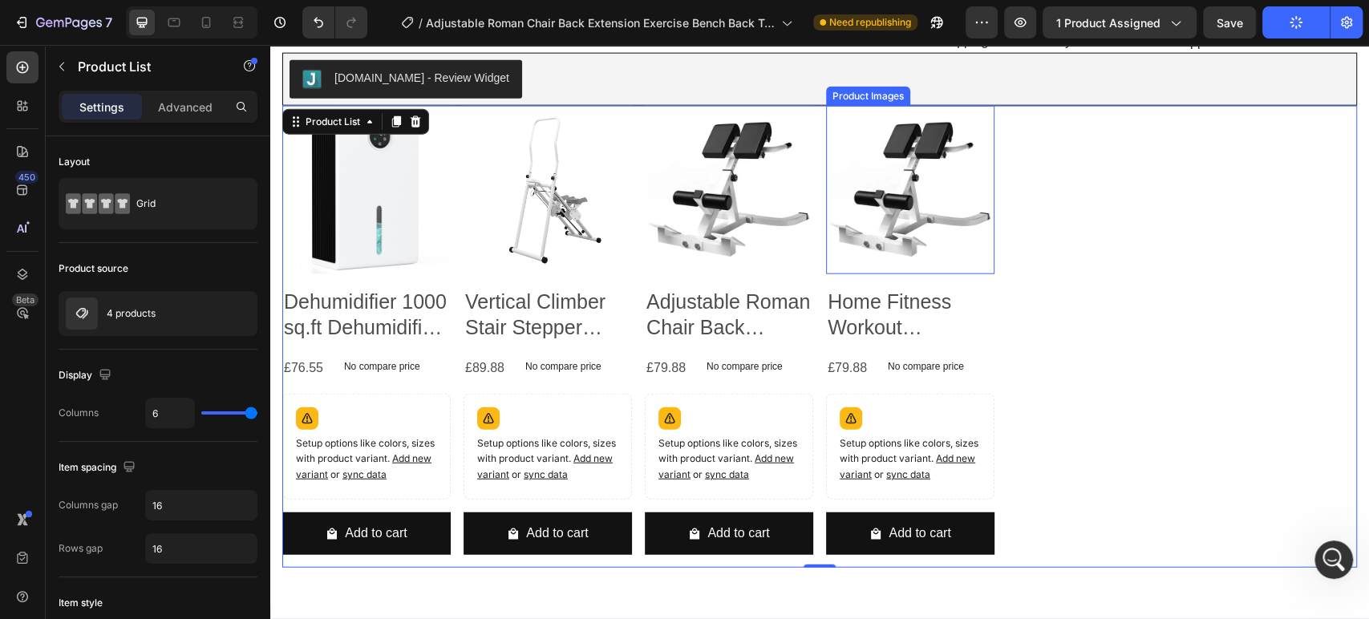
scroll to position [3062, 0]
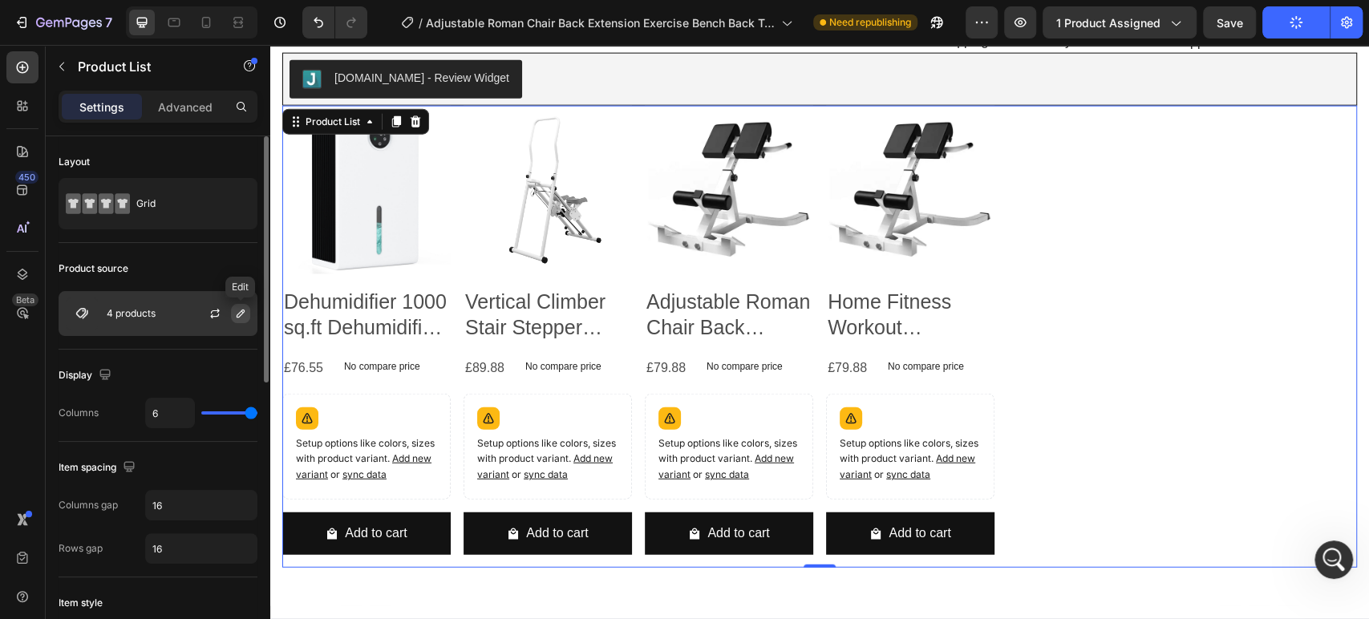
click at [248, 316] on button "button" at bounding box center [240, 313] width 19 height 19
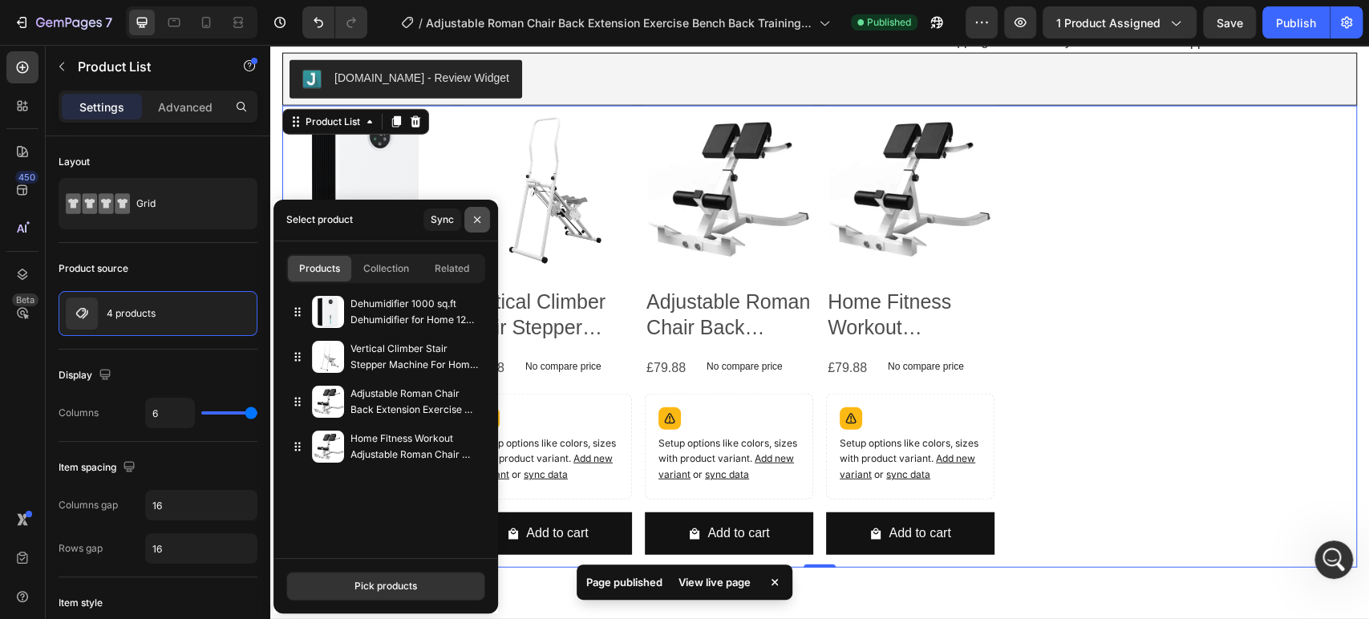
click at [471, 216] on icon "button" at bounding box center [477, 219] width 13 height 13
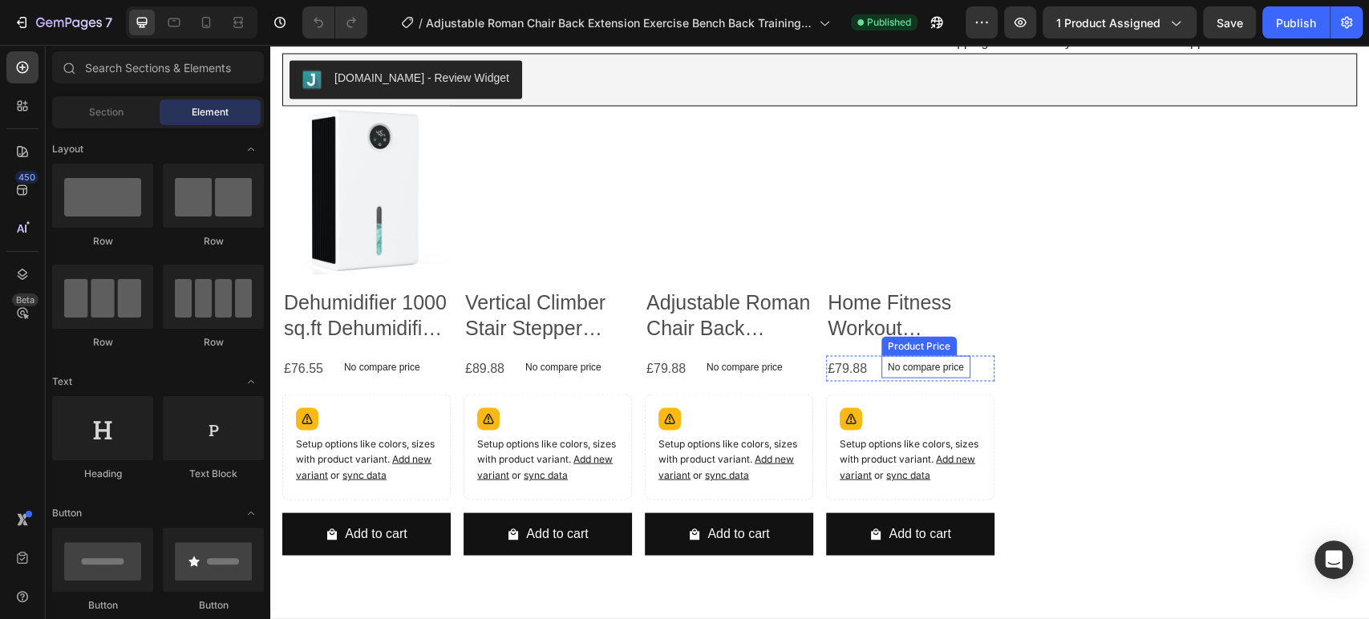
scroll to position [2884, 0]
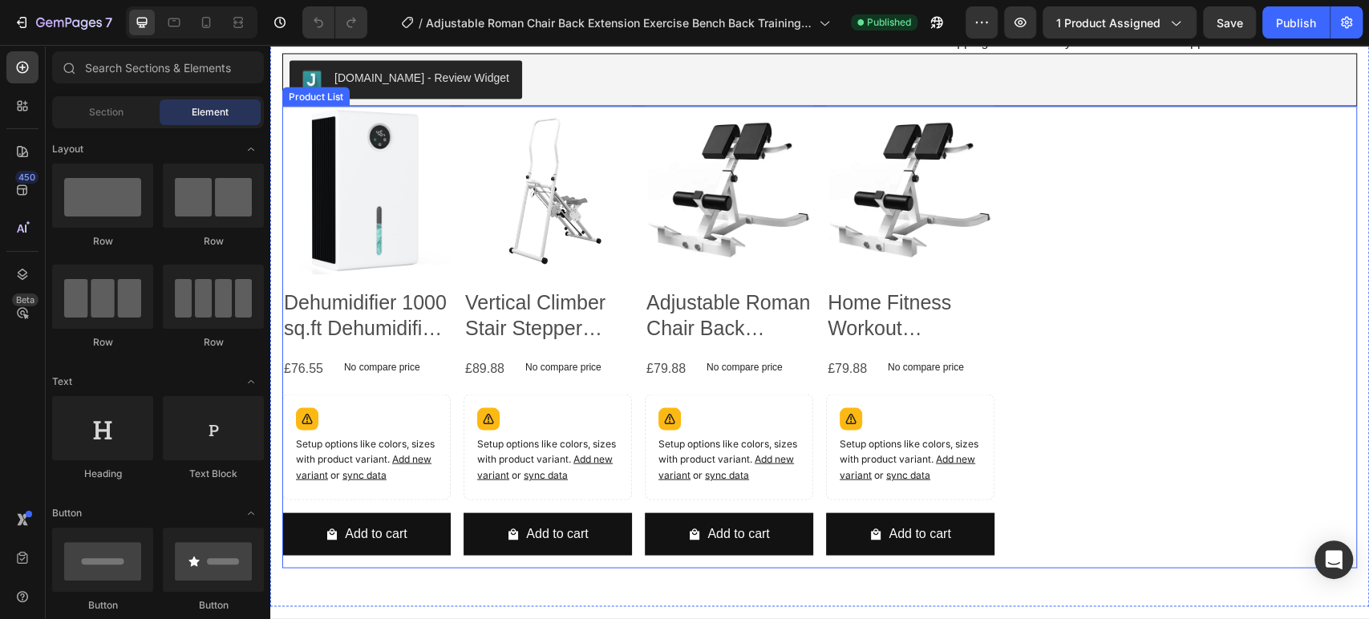
click at [1122, 383] on div "Product Images Dehumidifier 1000 sq.ft Dehumidifier for Home 120 Ounce Tank Qui…" at bounding box center [819, 337] width 1074 height 463
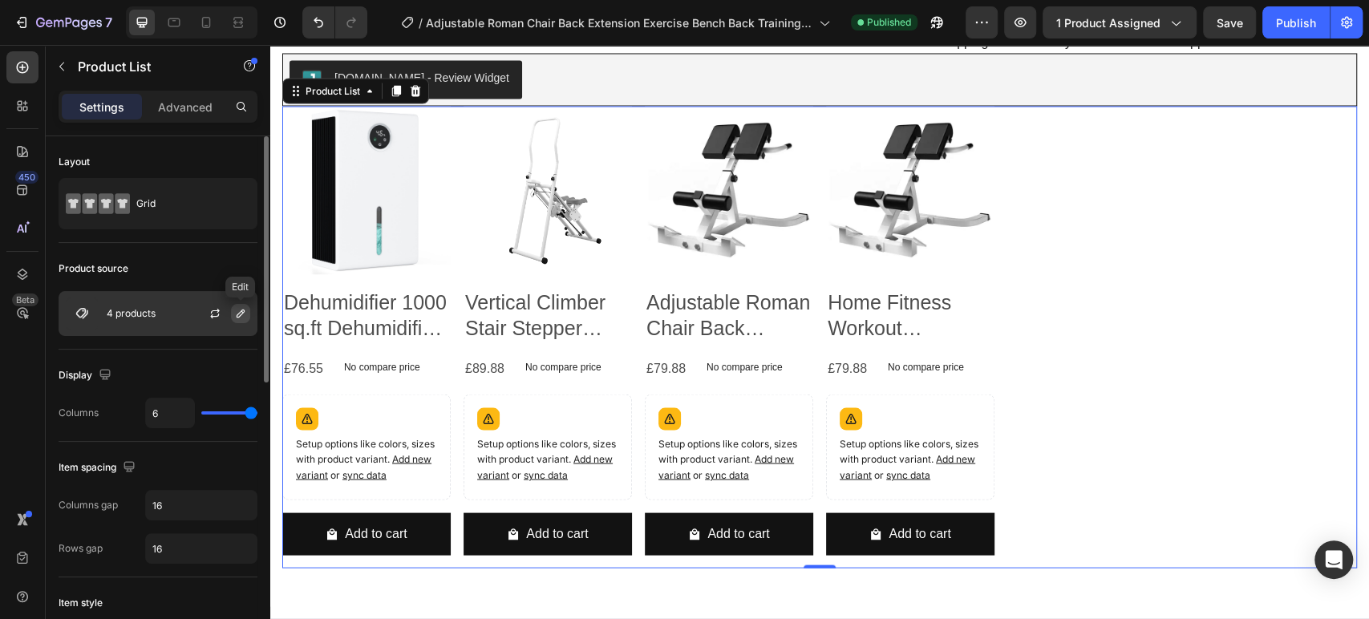
click at [234, 316] on icon "button" at bounding box center [240, 313] width 13 height 13
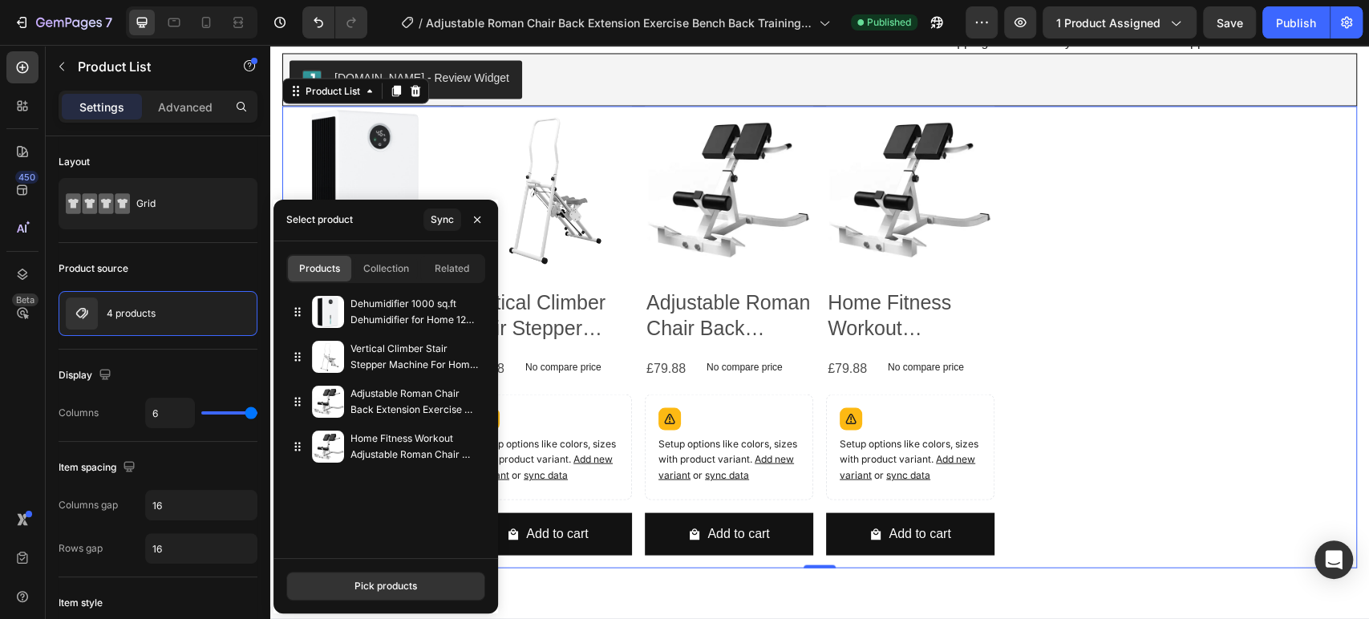
click at [385, 498] on div "Dehumidifier 1000 sq.ft Dehumidifier for Home 120 Ounce Tank Quiet and Energy S…" at bounding box center [385, 418] width 225 height 259
click at [391, 596] on button "Pick products" at bounding box center [385, 586] width 199 height 29
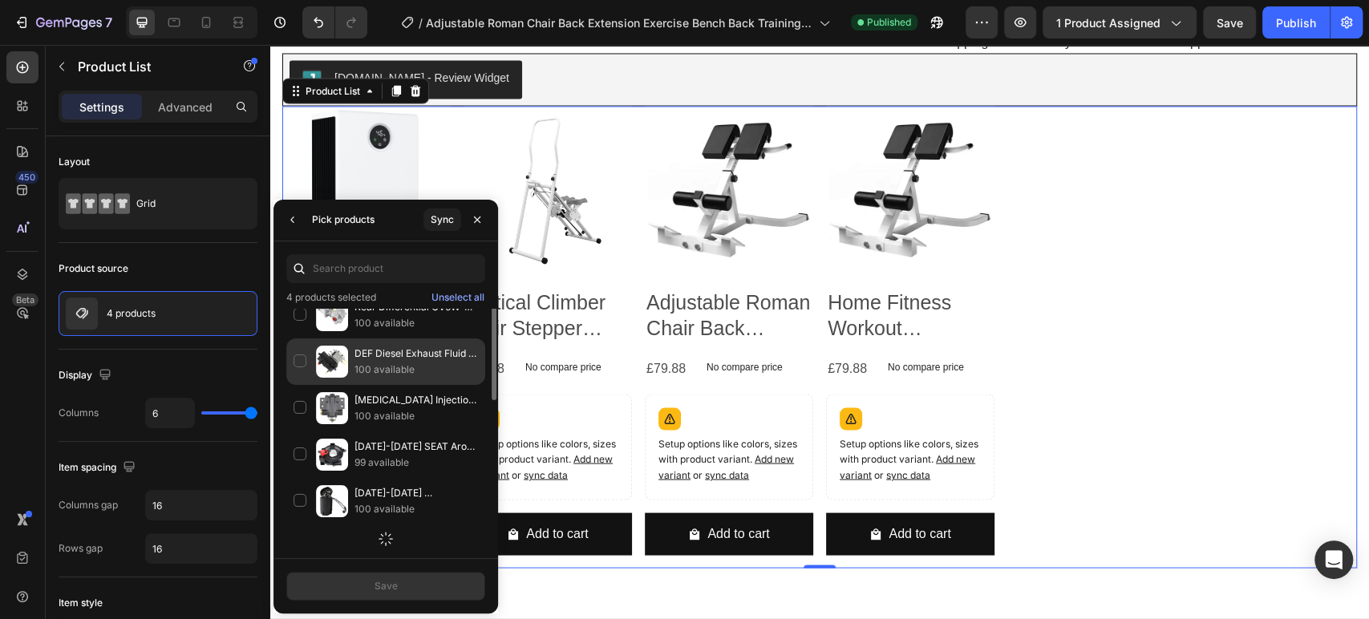
scroll to position [148, 0]
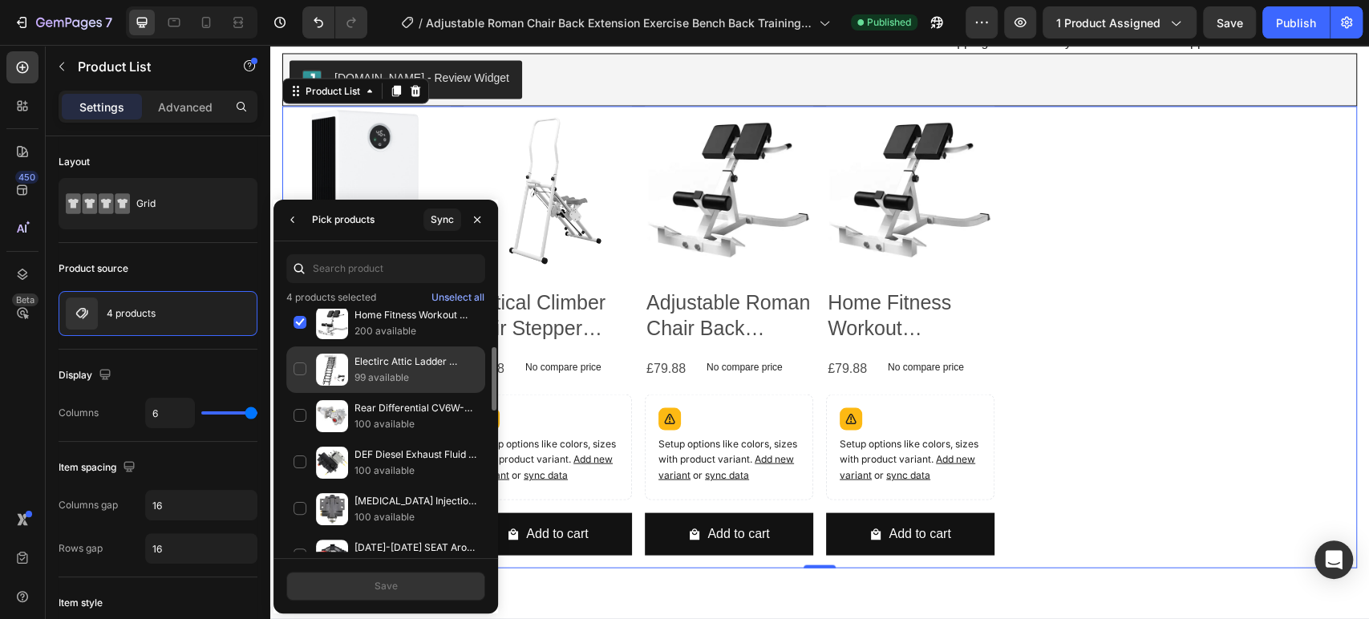
click at [298, 393] on div "Electirc Attic Ladder Aluminum Folding 70*100 cm 9.5Ft With Remote For Loft UK …" at bounding box center [385, 416] width 199 height 47
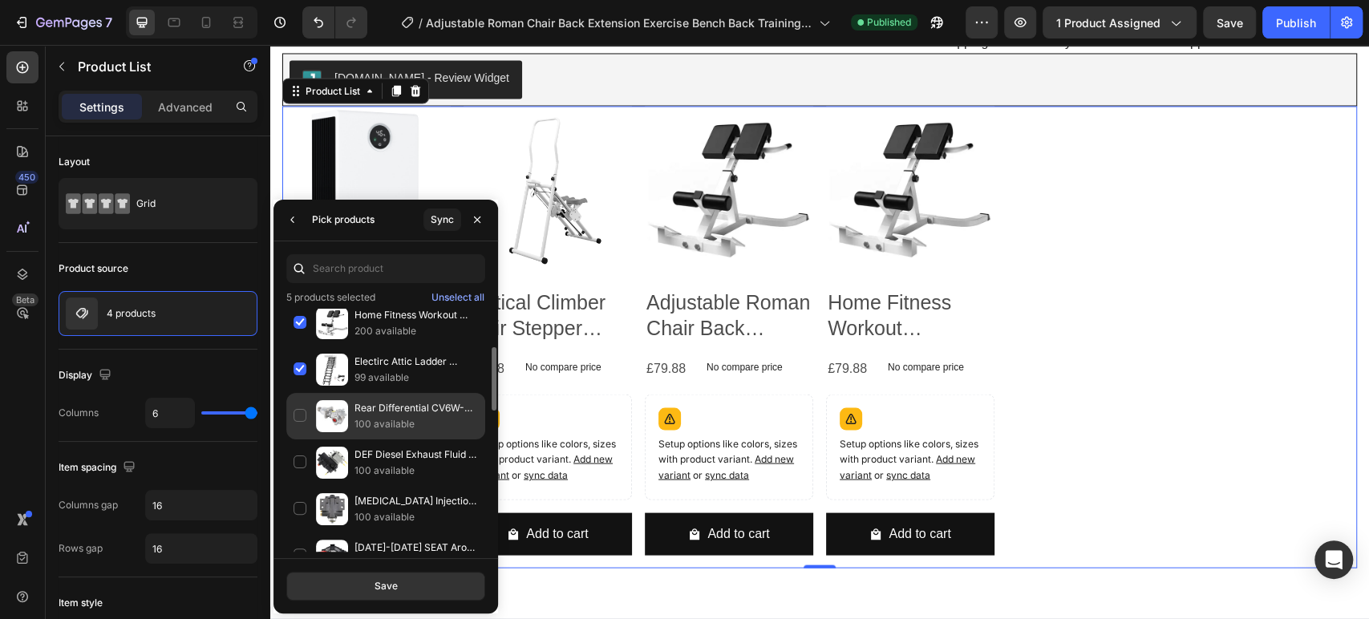
click at [297, 439] on div "Rear Differential CV6W-4B025-DF For Ford Flex Explorer Edge AWD 4WD [DATE][PHON…" at bounding box center [385, 462] width 199 height 47
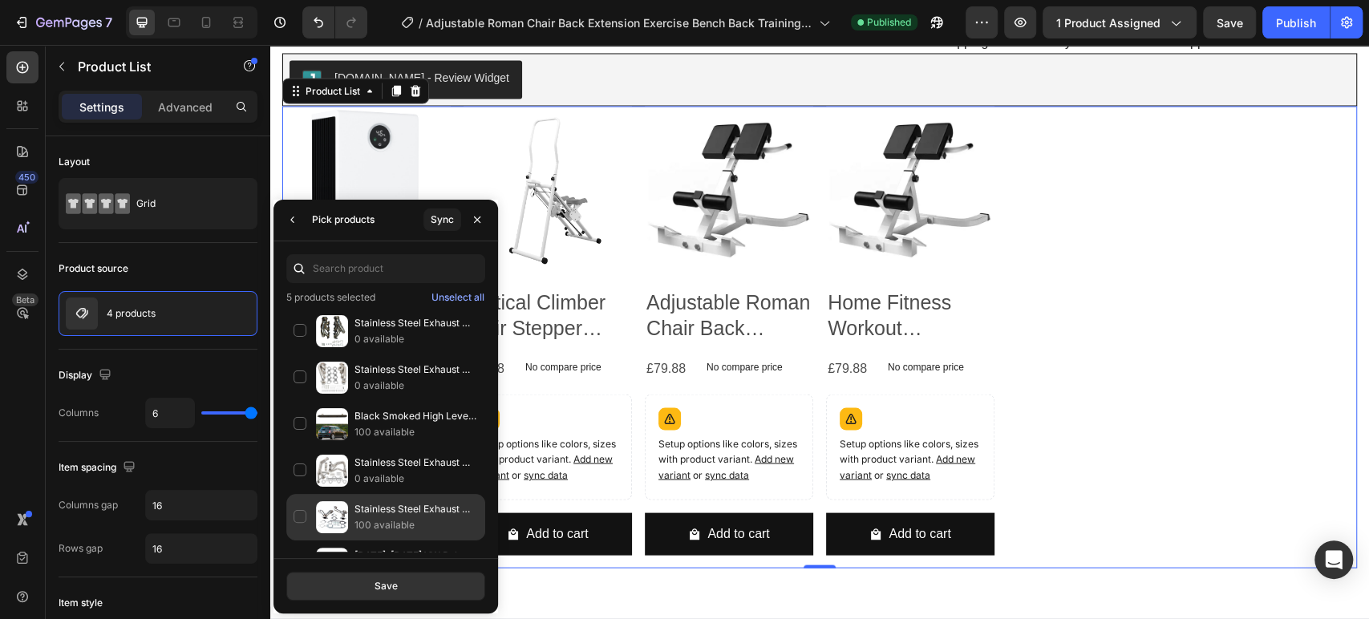
scroll to position [4619, 0]
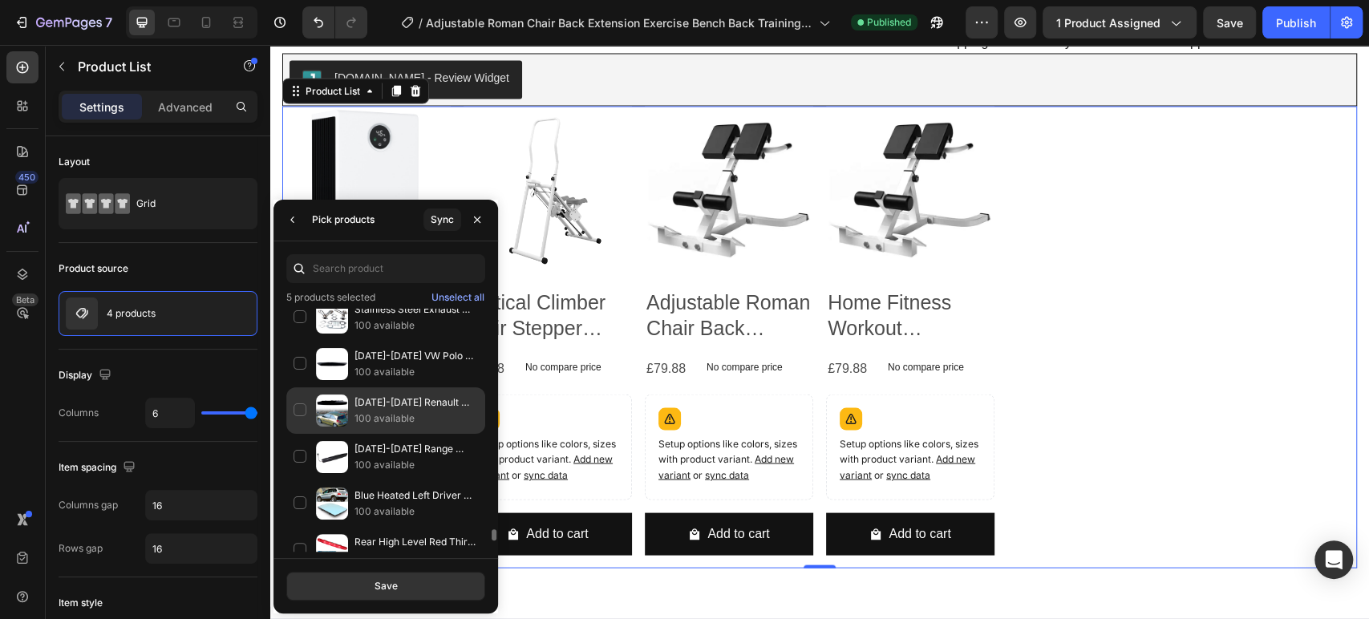
click at [300, 434] on div "[DATE]-[DATE] Renault Megane [PERSON_NAME] Estate Black Lens Rear Third Brake S…" at bounding box center [385, 457] width 199 height 47
drag, startPoint x: 406, startPoint y: 582, endPoint x: 323, endPoint y: 505, distance: 112.9
click at [406, 582] on button "Save" at bounding box center [385, 586] width 199 height 29
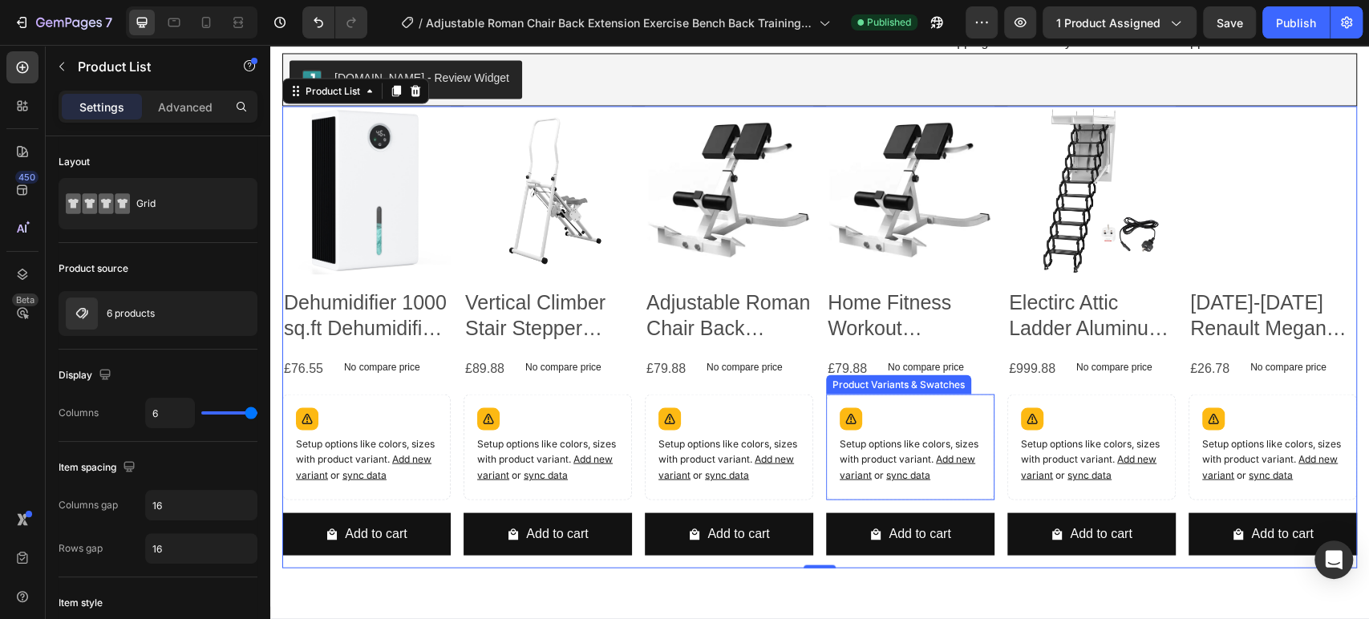
scroll to position [3062, 0]
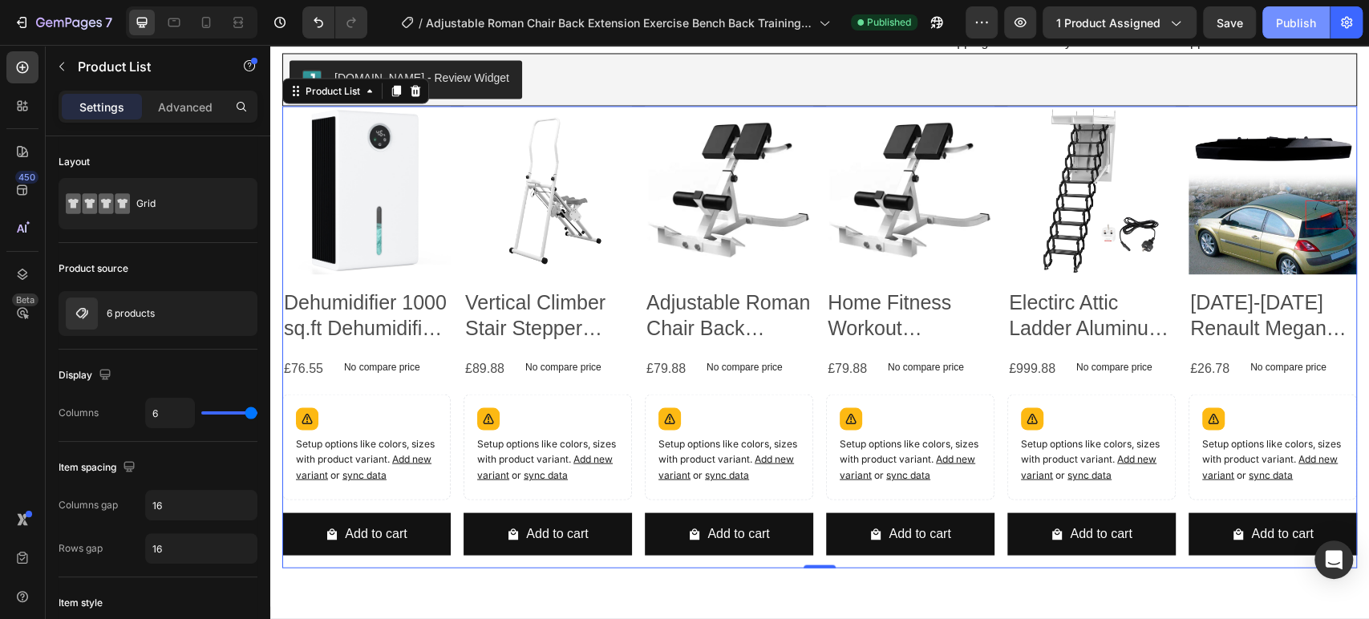
click at [1289, 29] on div "Publish" at bounding box center [1296, 22] width 40 height 17
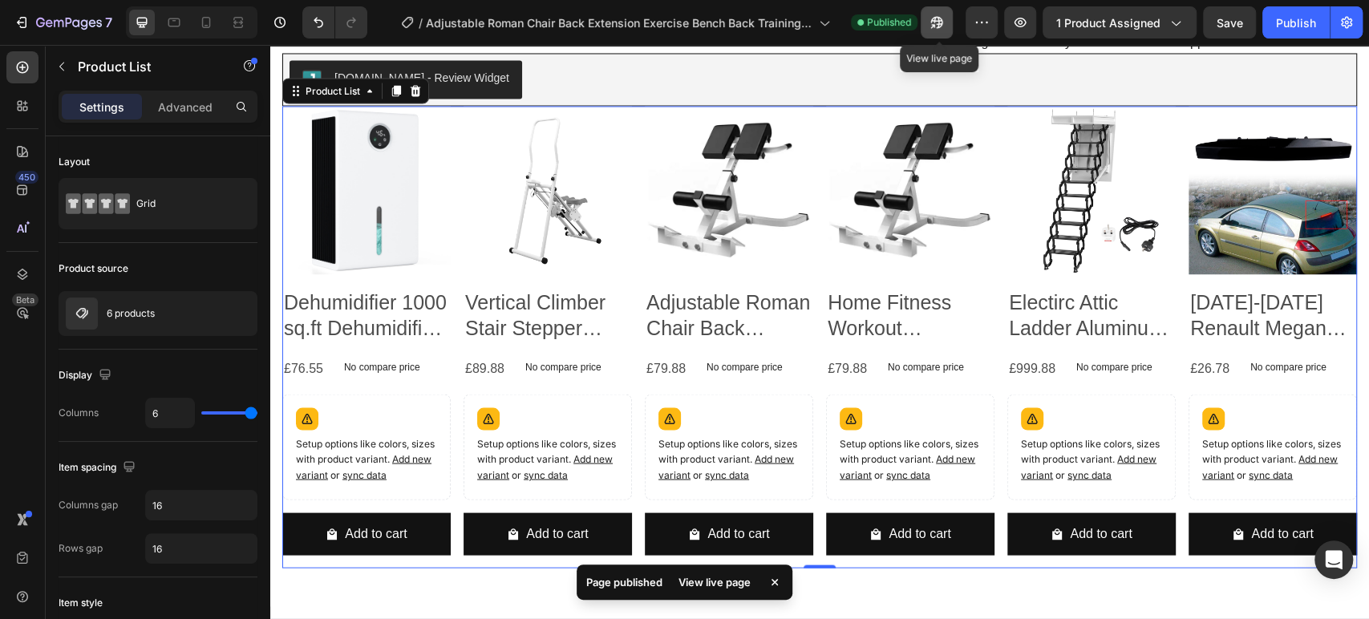
click at [942, 24] on icon "button" at bounding box center [937, 22] width 16 height 16
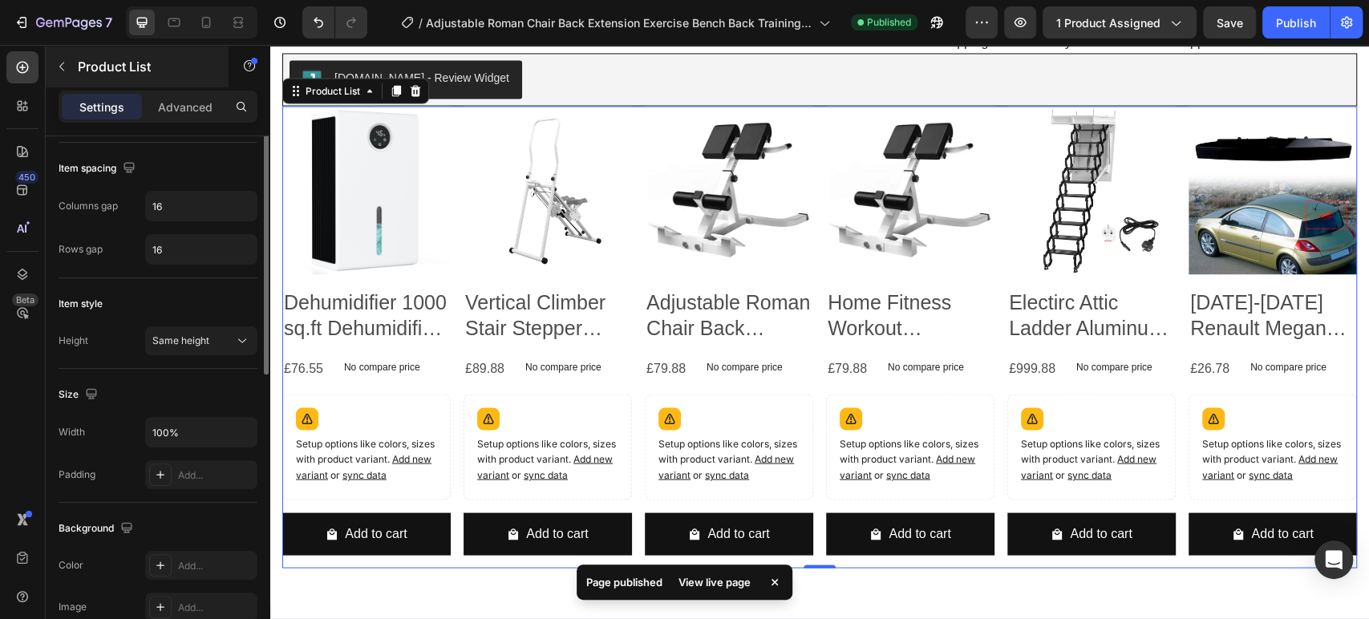
scroll to position [0, 0]
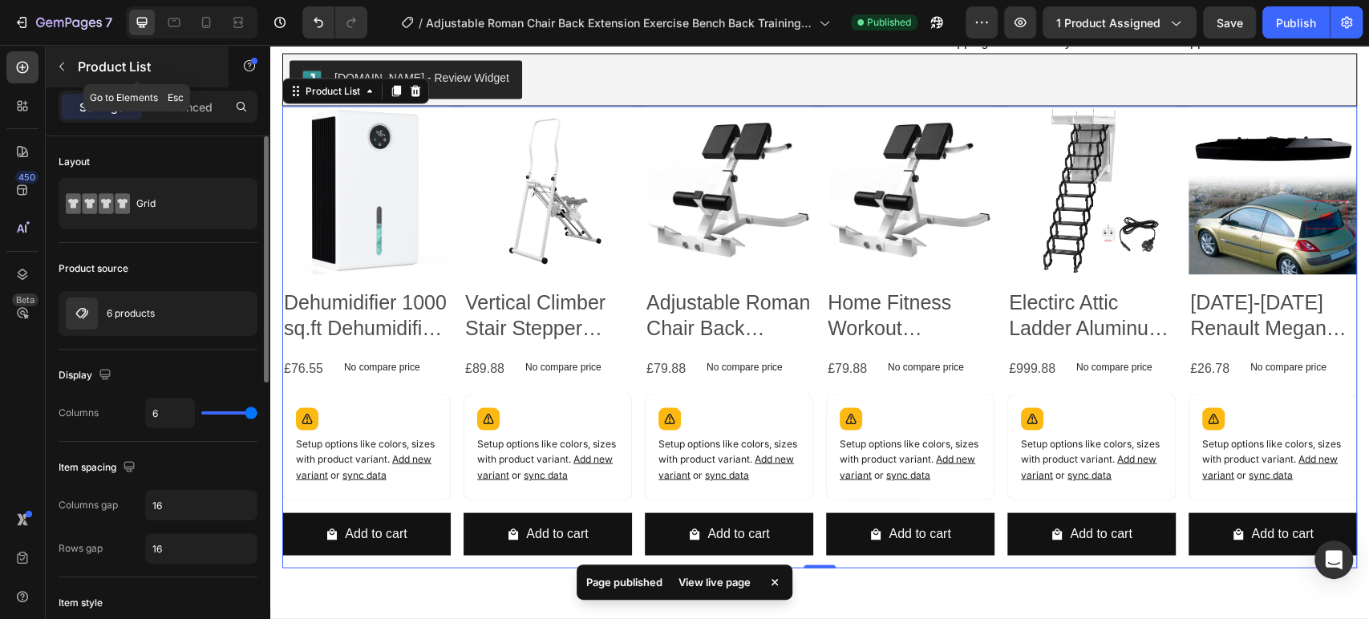
click at [63, 59] on button "button" at bounding box center [62, 67] width 26 height 26
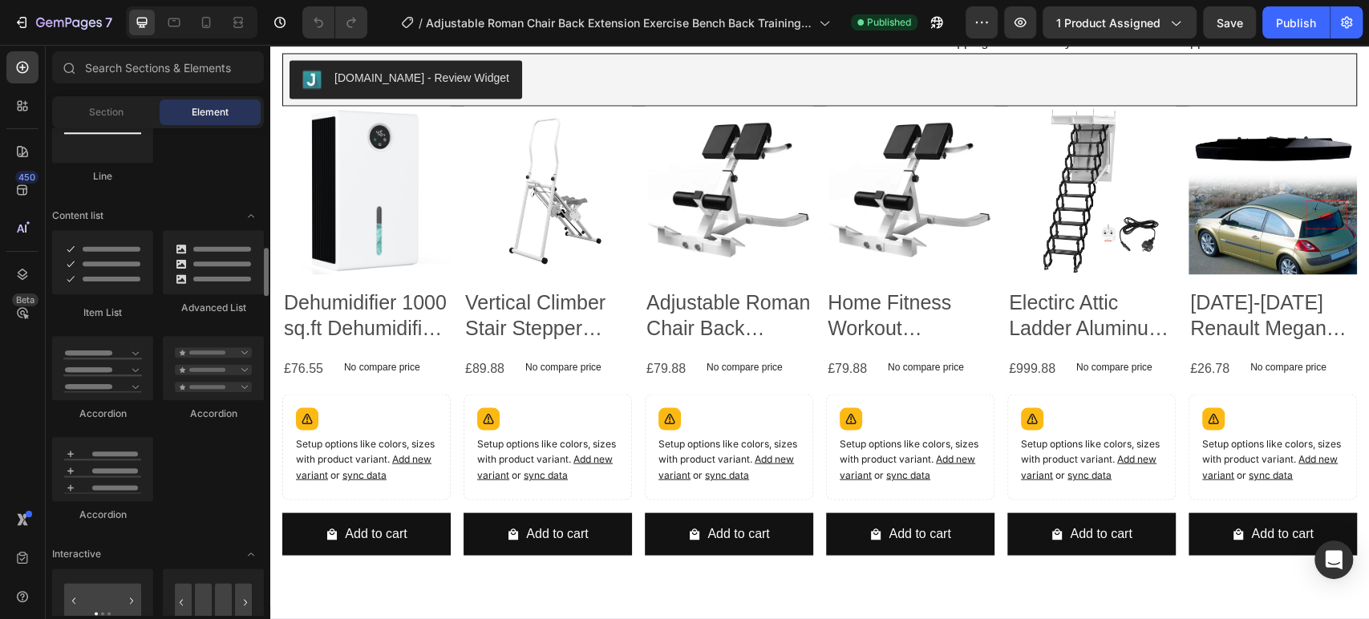
scroll to position [1397, 0]
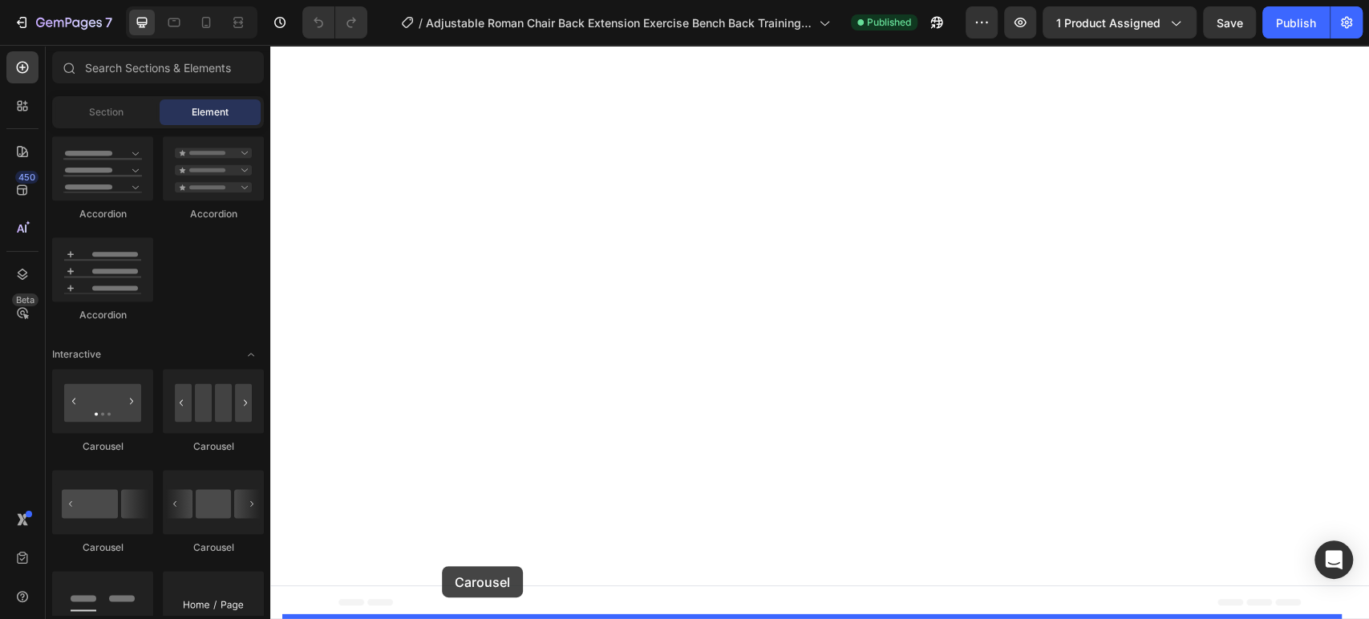
drag, startPoint x: 479, startPoint y: 463, endPoint x: 442, endPoint y: 566, distance: 109.1
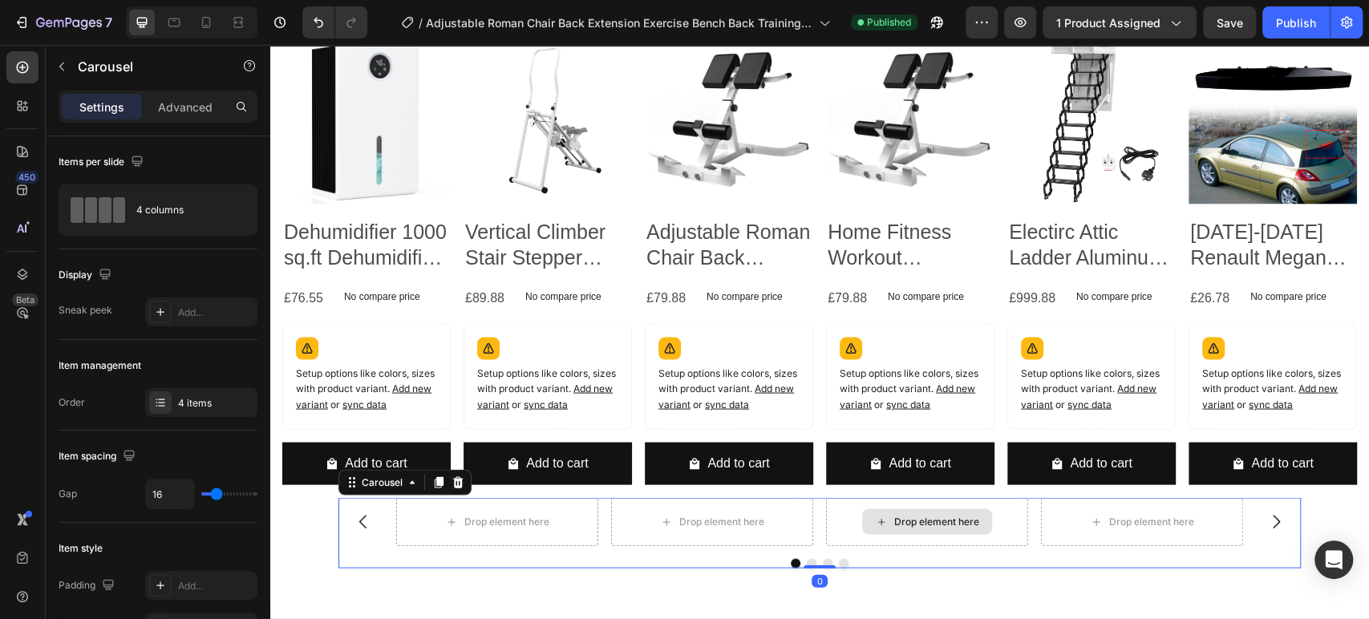
scroll to position [3133, 0]
click at [1271, 525] on icon "Carousel Next Arrow" at bounding box center [1275, 521] width 19 height 19
click at [451, 487] on icon at bounding box center [457, 482] width 13 height 13
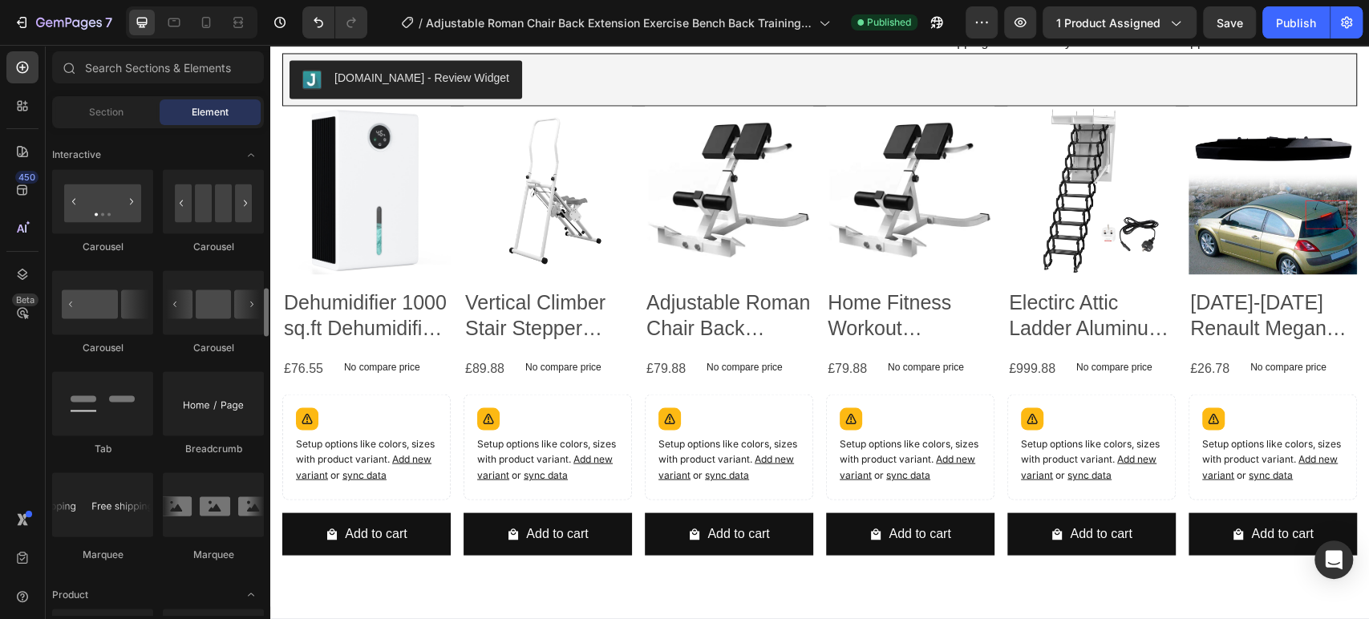
scroll to position [1696, 0]
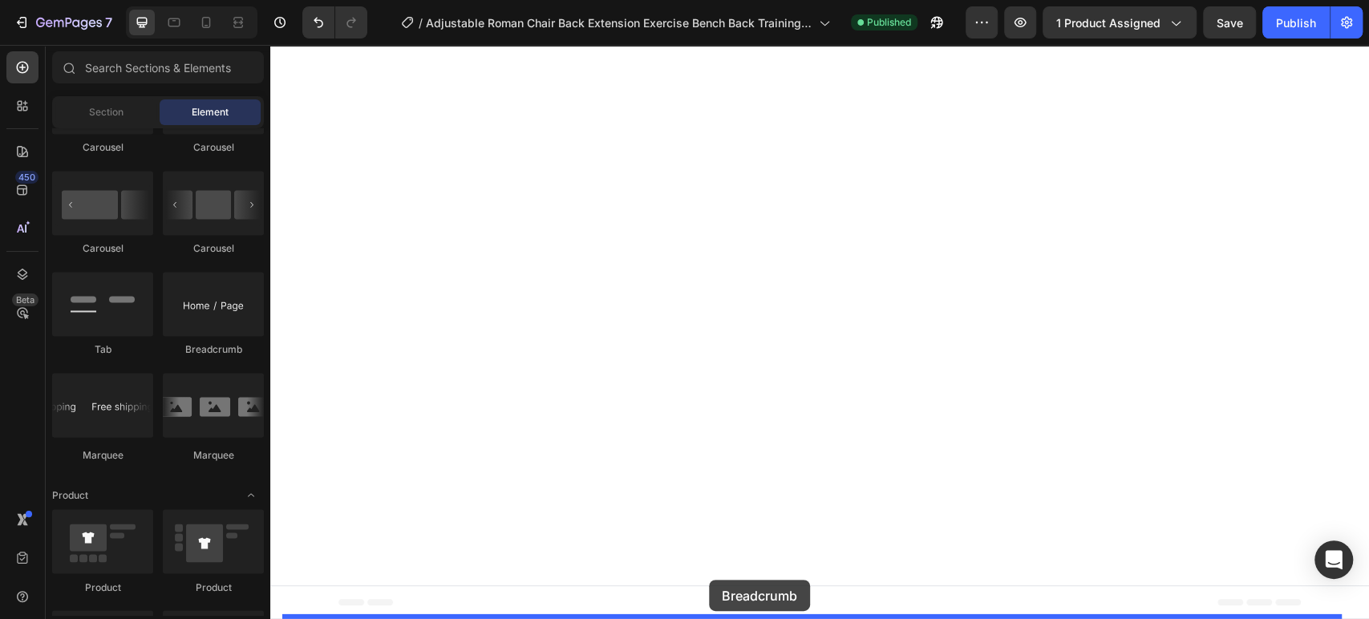
drag, startPoint x: 488, startPoint y: 370, endPoint x: 709, endPoint y: 580, distance: 304.6
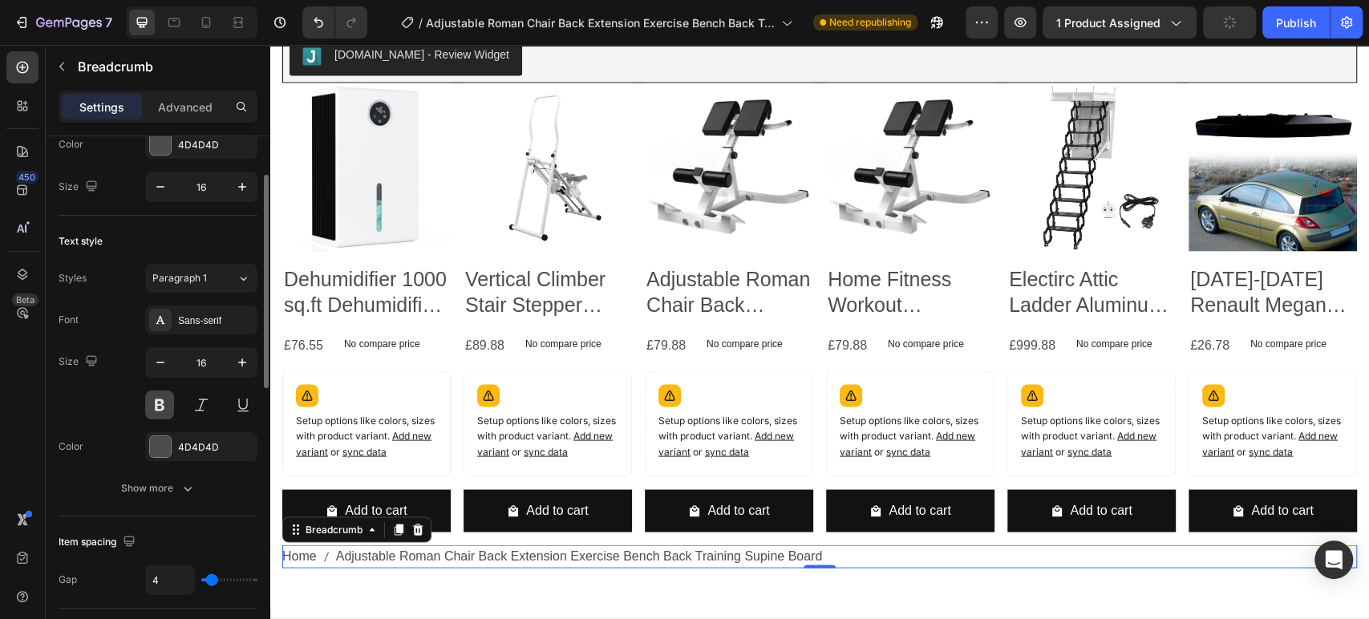
scroll to position [0, 0]
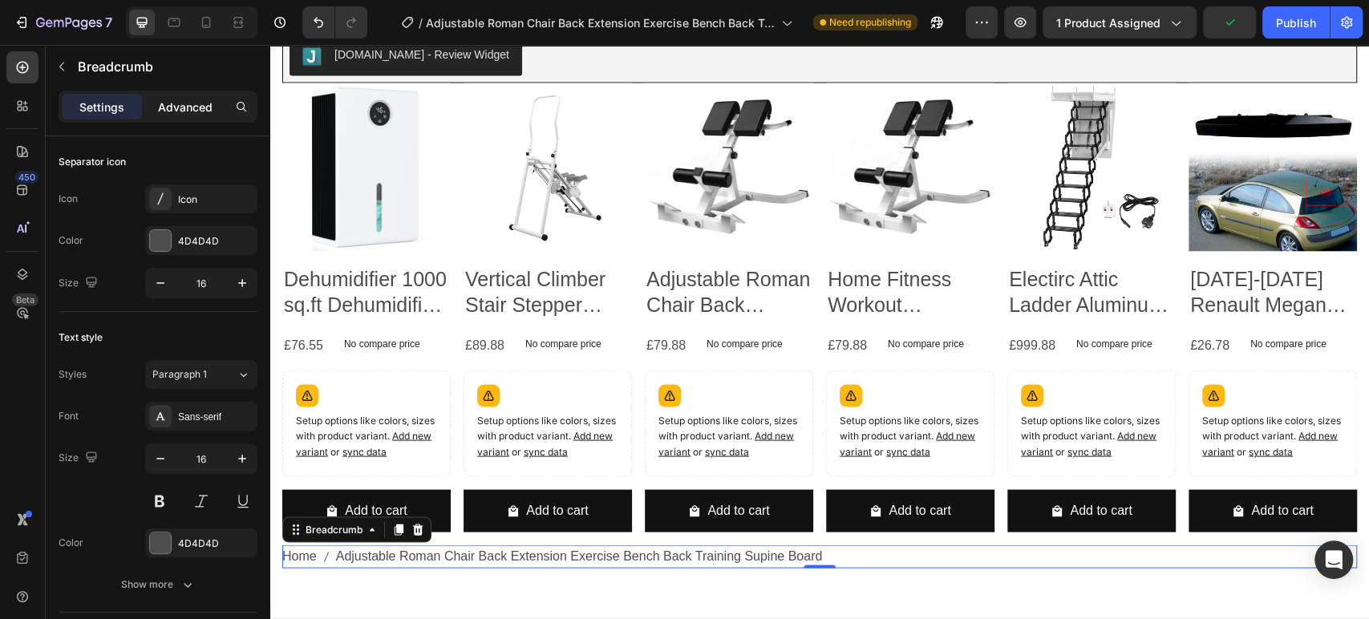
click at [188, 96] on div "Advanced" at bounding box center [185, 107] width 80 height 26
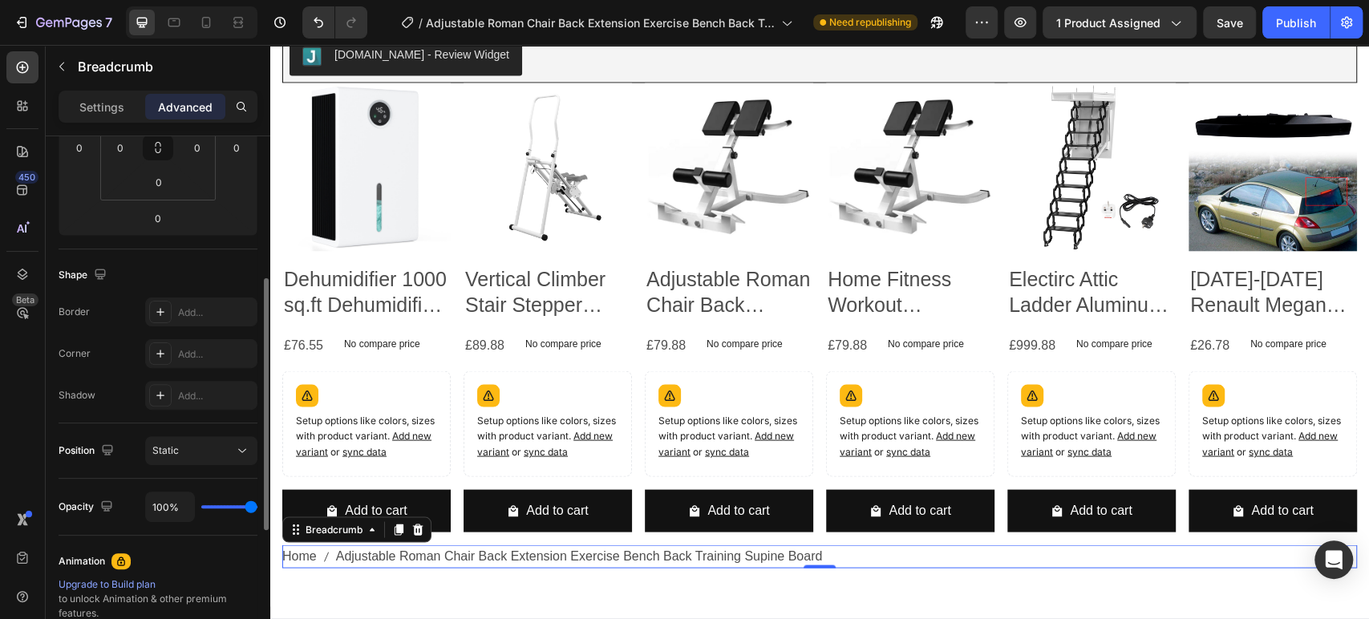
scroll to position [583, 0]
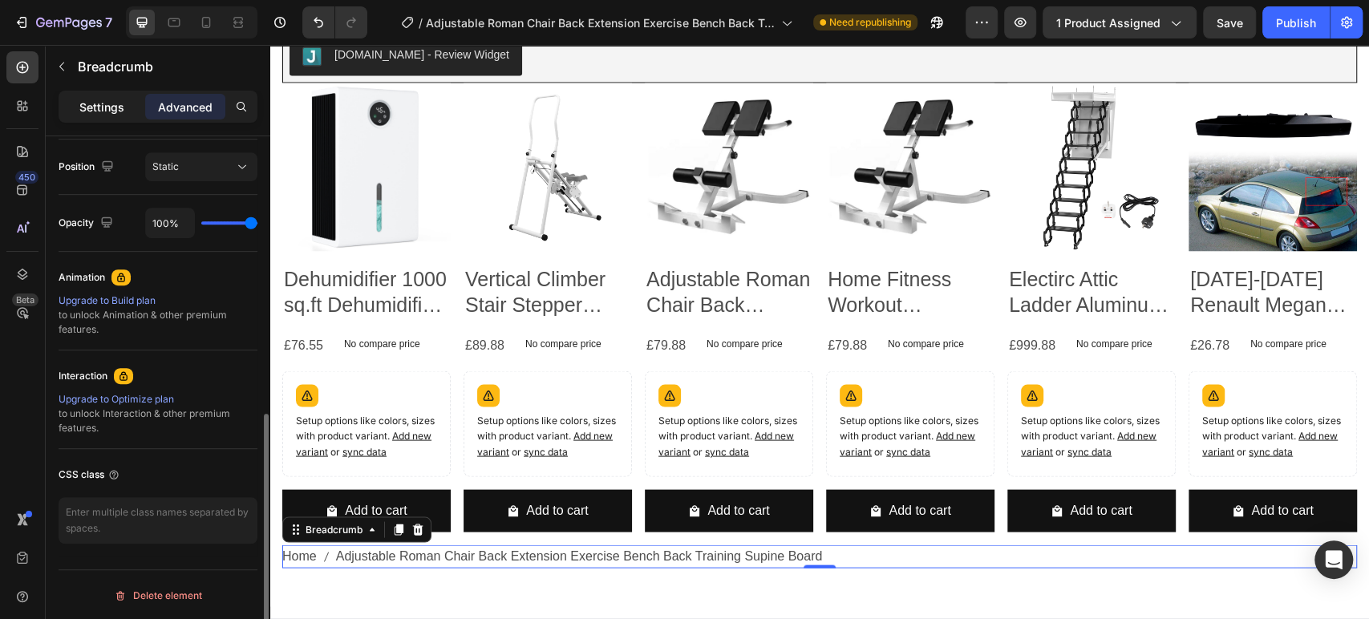
click at [103, 101] on p "Settings" at bounding box center [101, 107] width 45 height 17
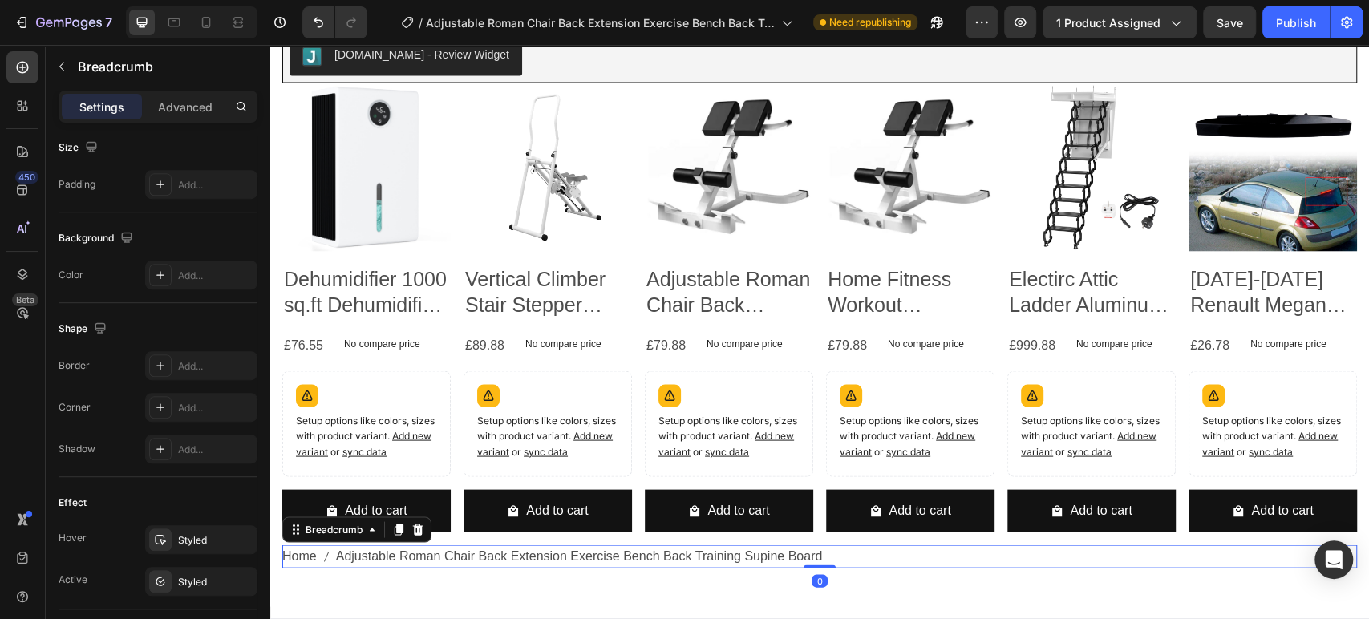
click at [423, 565] on span "Adjustable Roman Chair Back Extension Exercise Bench Back Training Supine Board" at bounding box center [579, 555] width 487 height 23
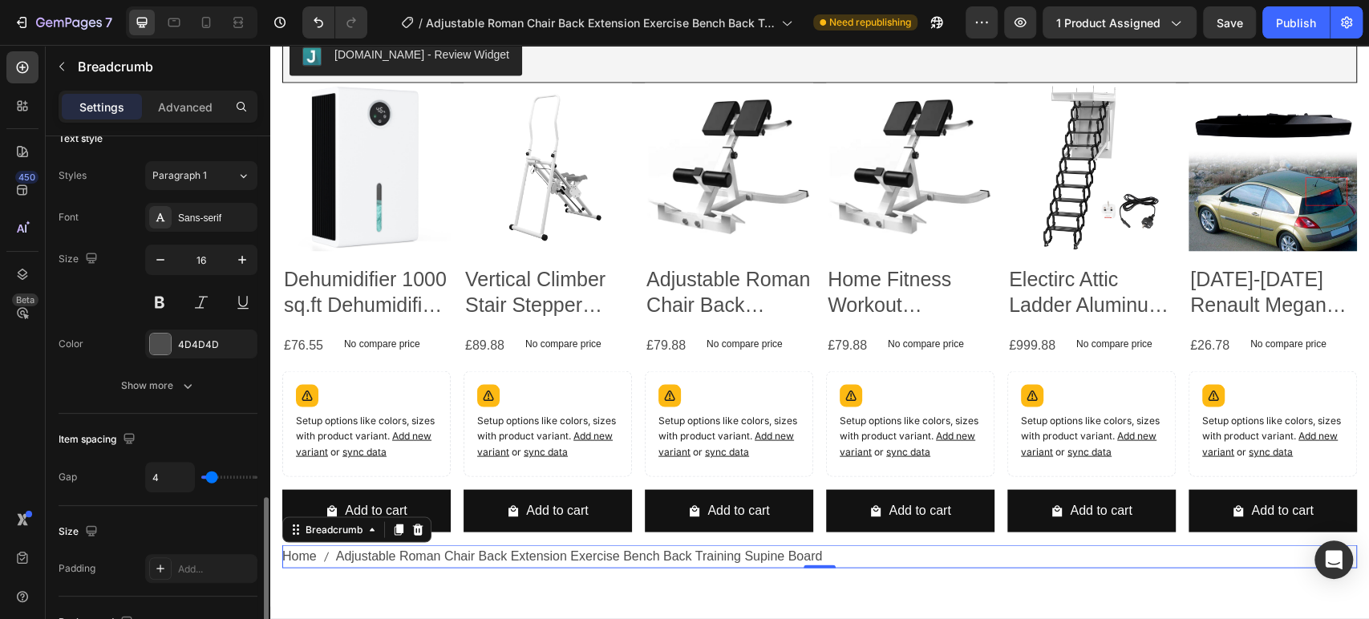
scroll to position [399, 0]
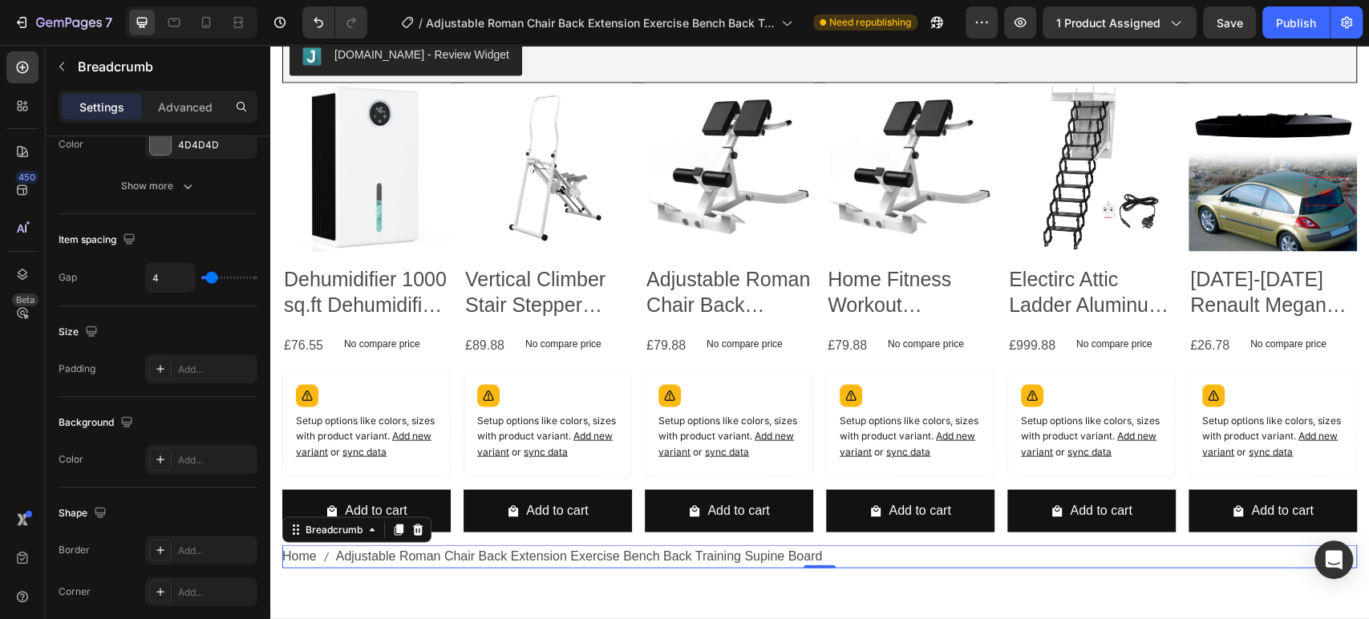
click at [484, 552] on span "Adjustable Roman Chair Back Extension Exercise Bench Back Training Supine Board" at bounding box center [579, 555] width 487 height 23
drag, startPoint x: 419, startPoint y: 529, endPoint x: 483, endPoint y: 396, distance: 147.8
click at [419, 529] on icon at bounding box center [417, 529] width 13 height 13
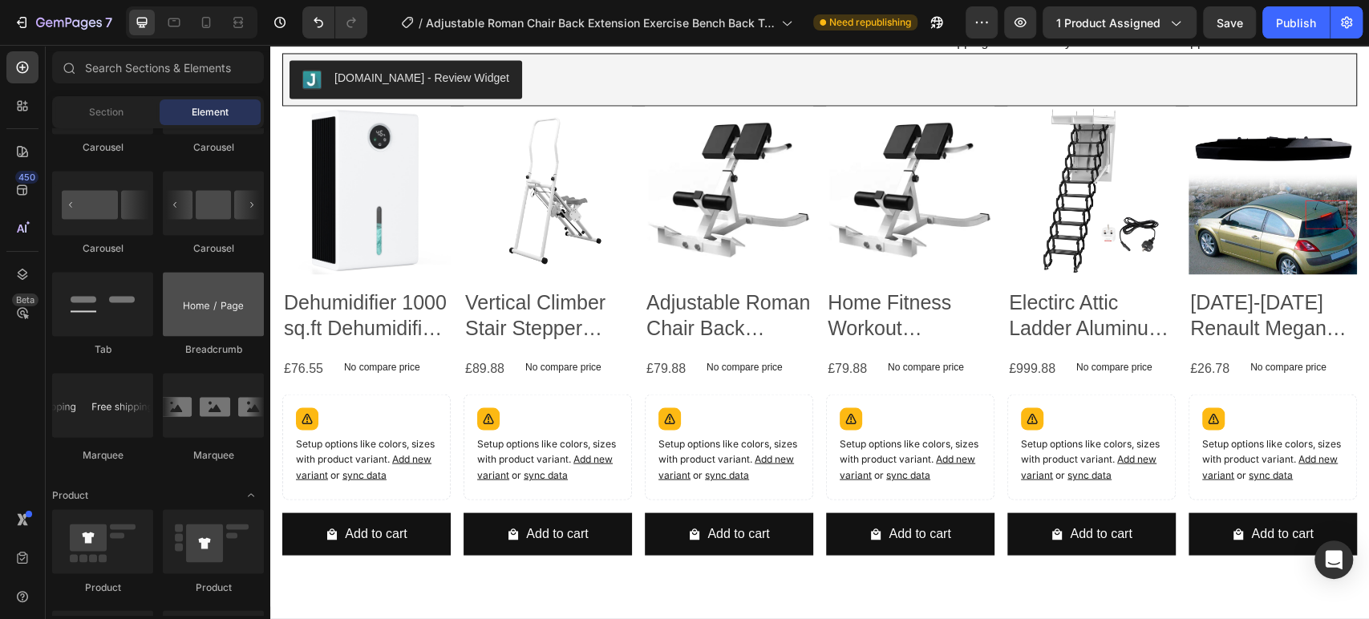
click at [210, 310] on div at bounding box center [213, 304] width 101 height 64
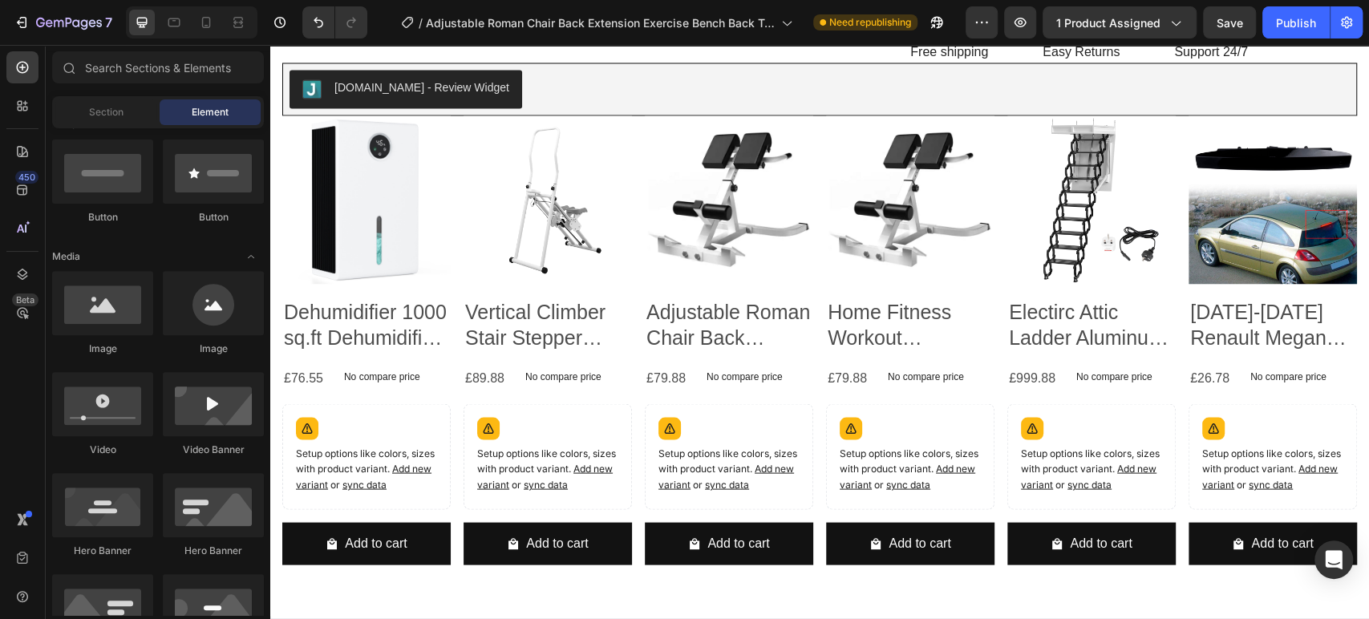
scroll to position [0, 0]
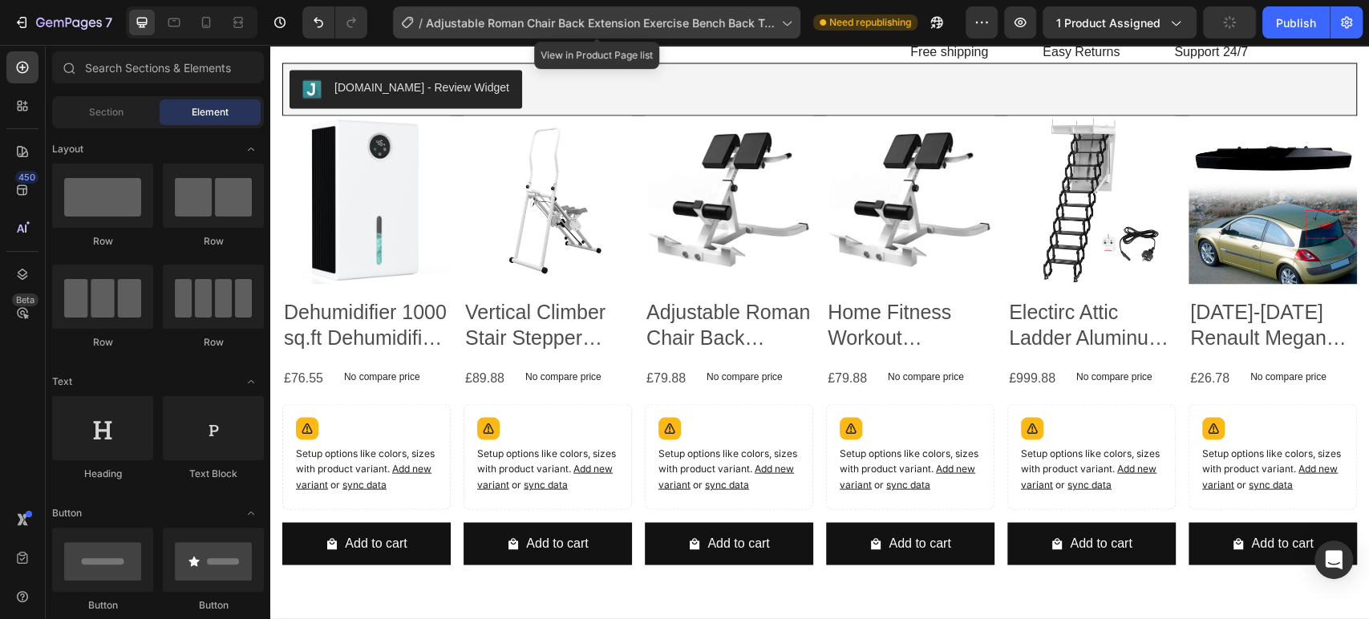
click at [783, 18] on icon at bounding box center [786, 22] width 16 height 16
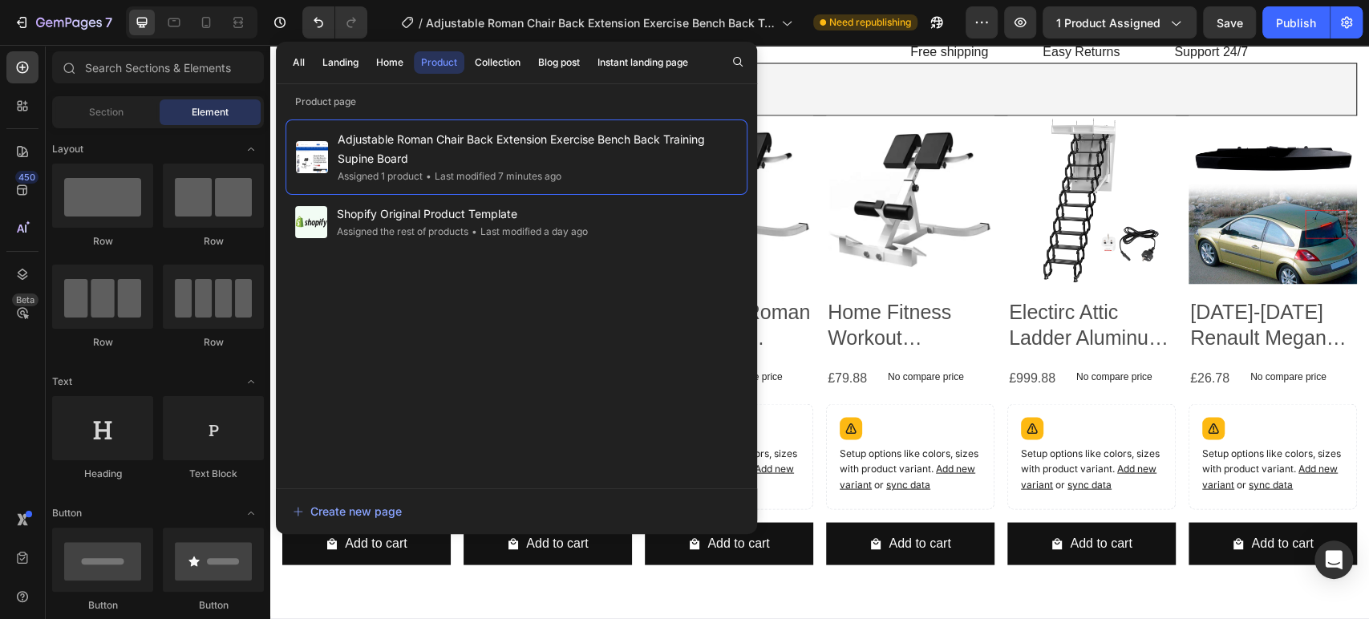
click at [356, 103] on p "Product page" at bounding box center [516, 102] width 481 height 16
drag, startPoint x: 363, startPoint y: 100, endPoint x: 288, endPoint y: 87, distance: 76.5
click at [288, 87] on div "All Landing Home Product Collection Blog post Instant landing page Product page…" at bounding box center [516, 286] width 481 height 488
click at [417, 101] on p "Product page" at bounding box center [516, 102] width 481 height 16
click at [322, 103] on p "Product page" at bounding box center [516, 102] width 481 height 16
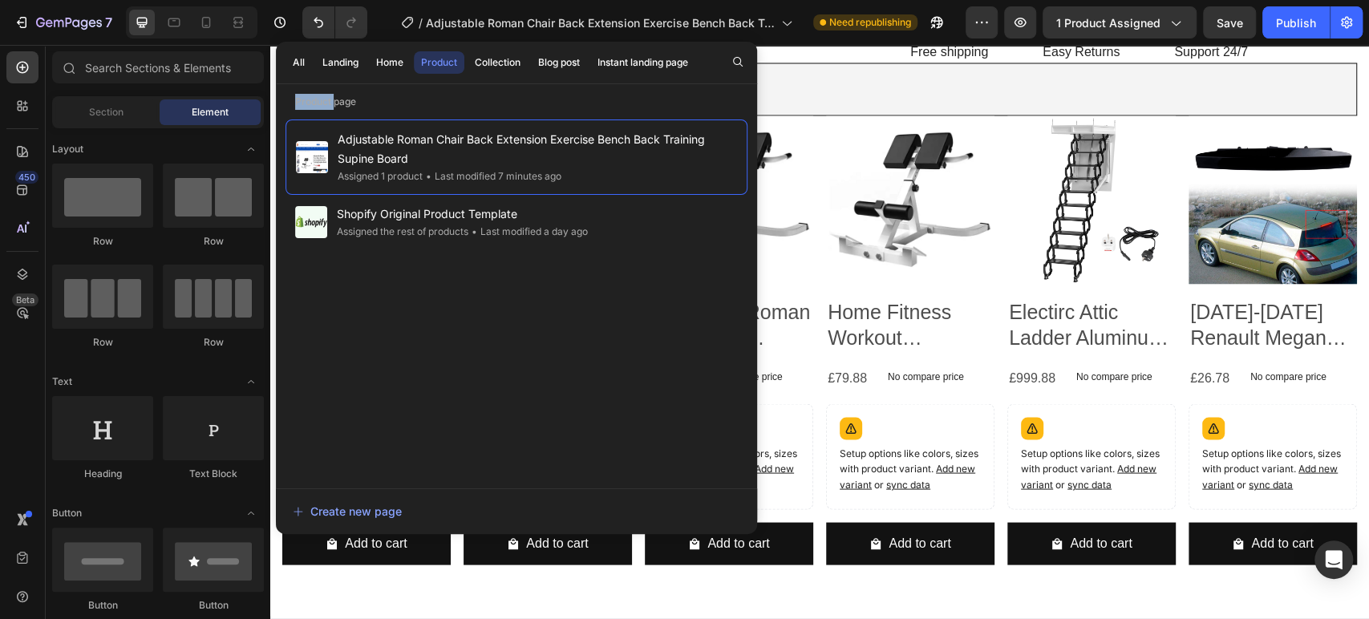
click at [322, 103] on p "Product page" at bounding box center [516, 102] width 481 height 16
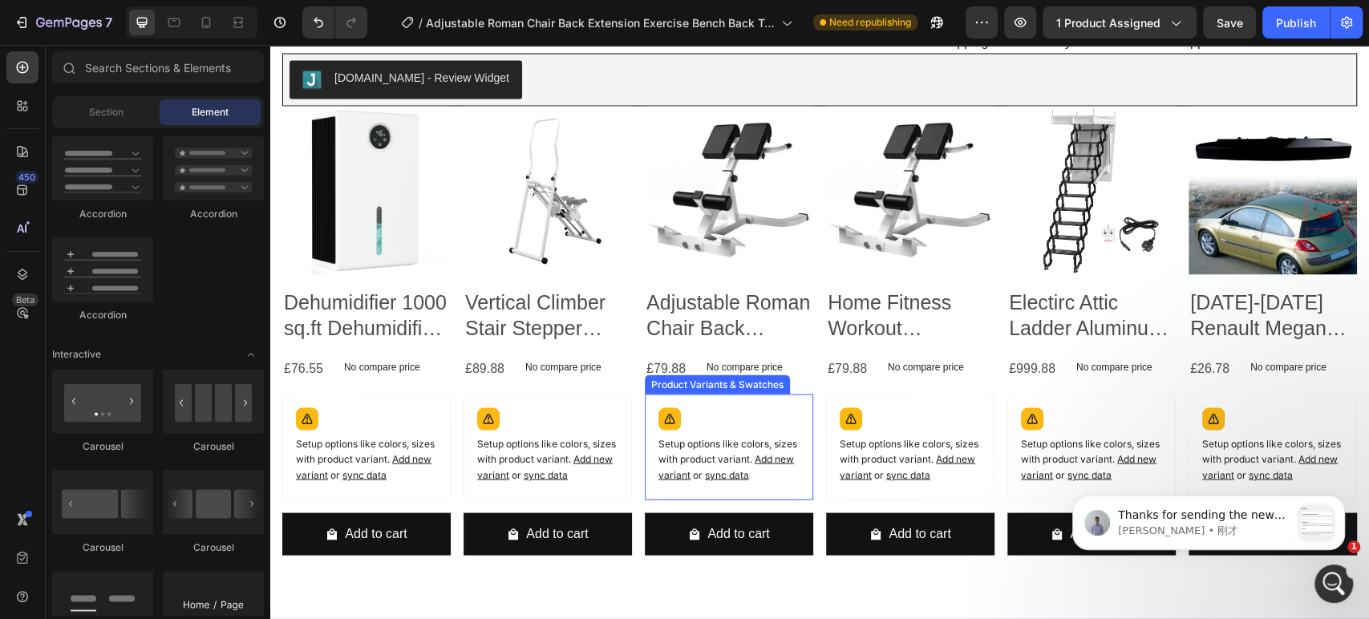
scroll to position [3062, 0]
click at [1228, 528] on p "[PERSON_NAME] • 1 分钟前" at bounding box center [1204, 531] width 173 height 14
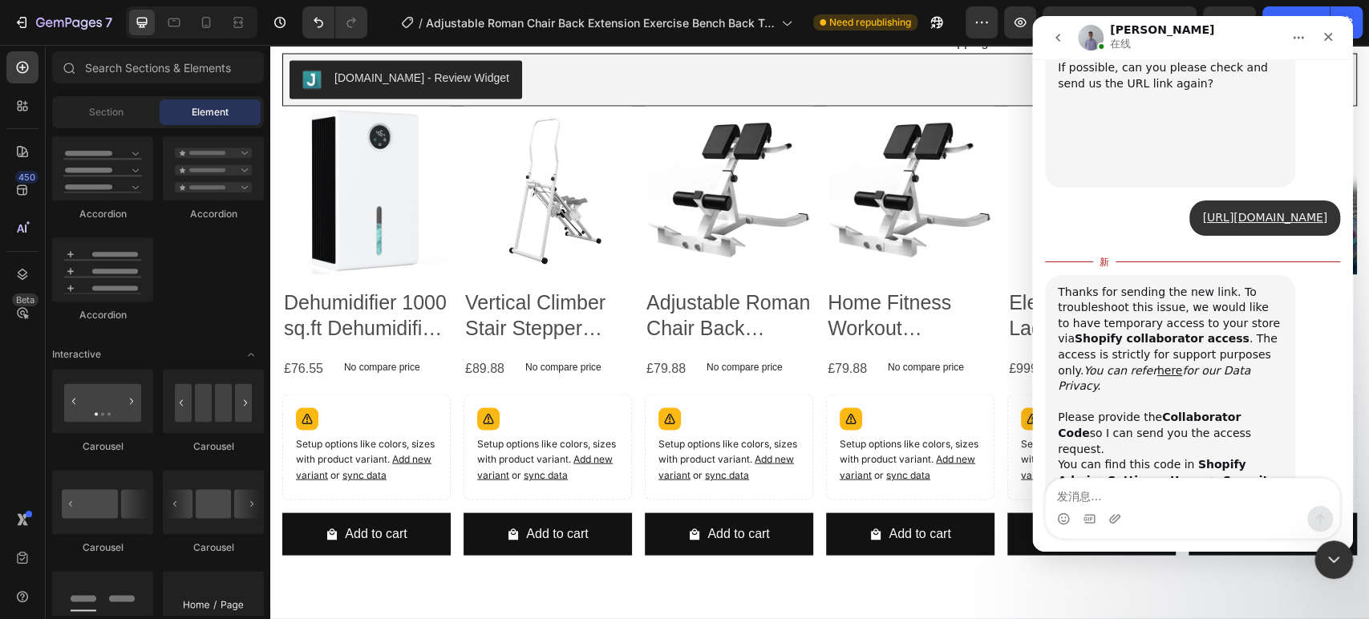
scroll to position [4498, 0]
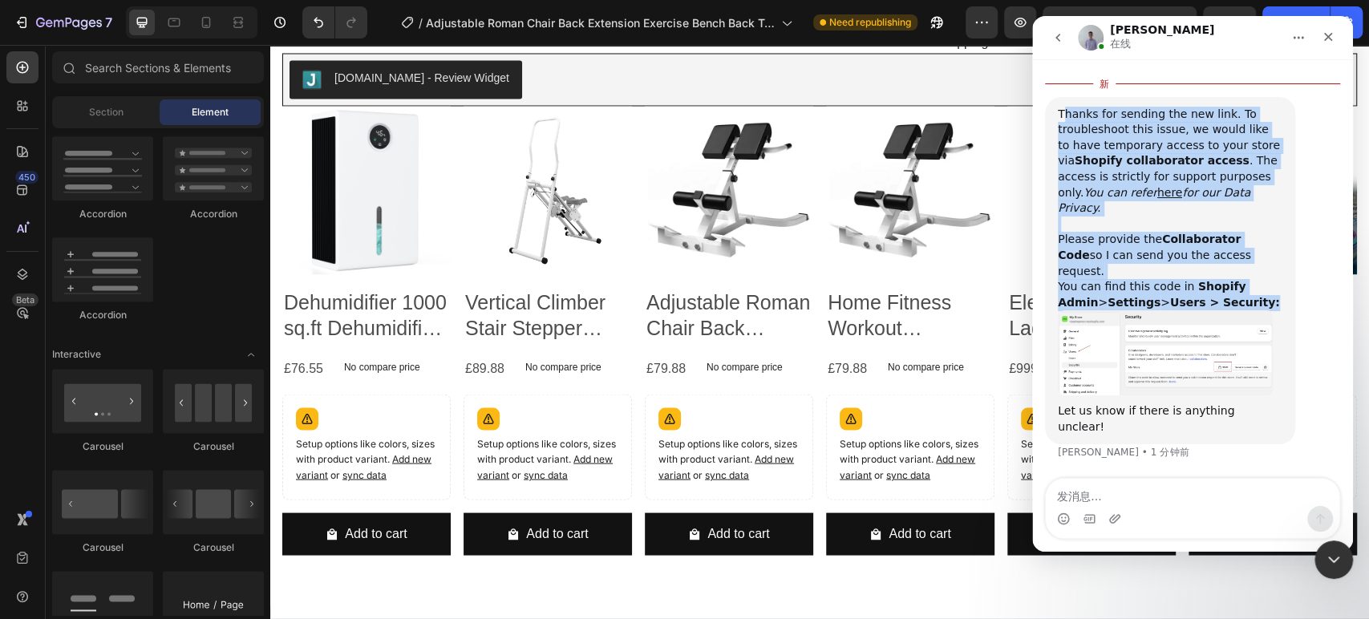
drag, startPoint x: 1061, startPoint y: 160, endPoint x: 1269, endPoint y: 313, distance: 258.2
click at [1269, 311] on div "Thanks for sending the new link. To troubleshoot this issue, we would like to h…" at bounding box center [1170, 209] width 225 height 204
copy div "[PERSON_NAME] for sending the new link. To troubleshoot this issue, we would li…"
click at [1087, 366] on img "Brad说…" at bounding box center [1165, 352] width 215 height 85
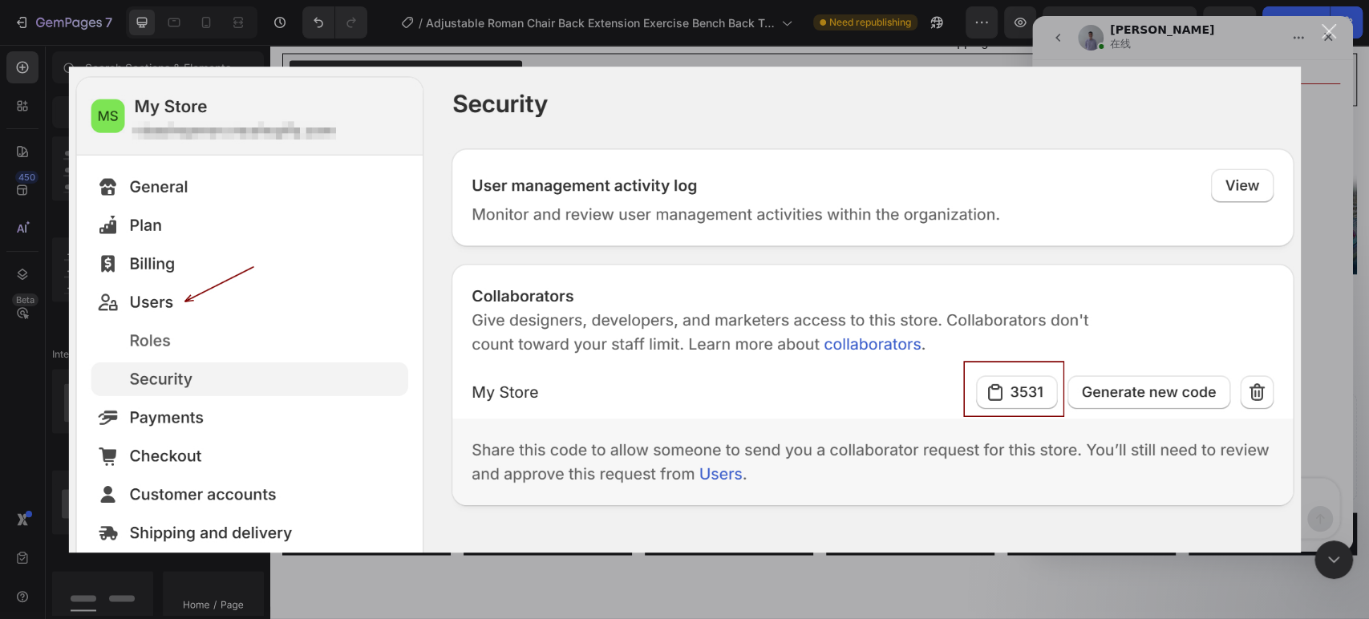
scroll to position [0, 0]
click at [1329, 25] on div "关闭" at bounding box center [1328, 31] width 15 height 15
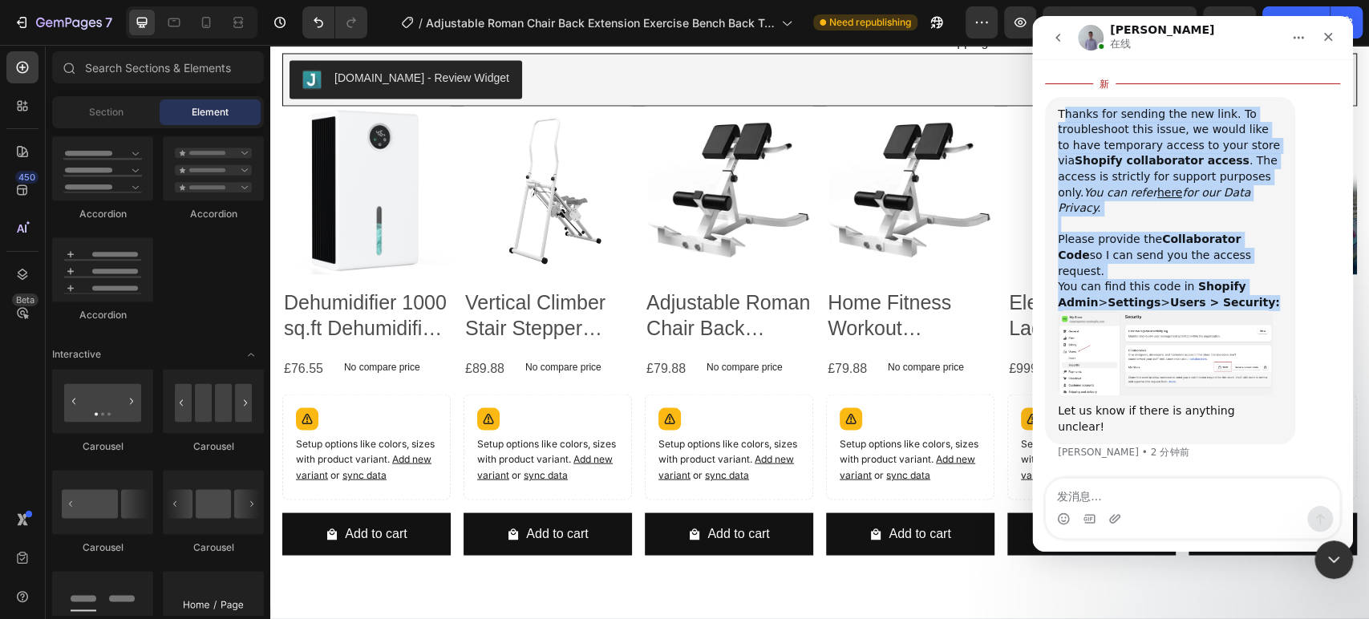
click at [1184, 261] on b "Collaborator Code" at bounding box center [1149, 247] width 183 height 29
drag, startPoint x: 1058, startPoint y: 159, endPoint x: 1229, endPoint y: 317, distance: 233.2
click at [1229, 311] on div "Thanks for sending the new link. To troubleshoot this issue, we would like to h…" at bounding box center [1170, 209] width 225 height 204
copy div "Thanks for sending the new link. To troubleshoot this issue, we would like to h…"
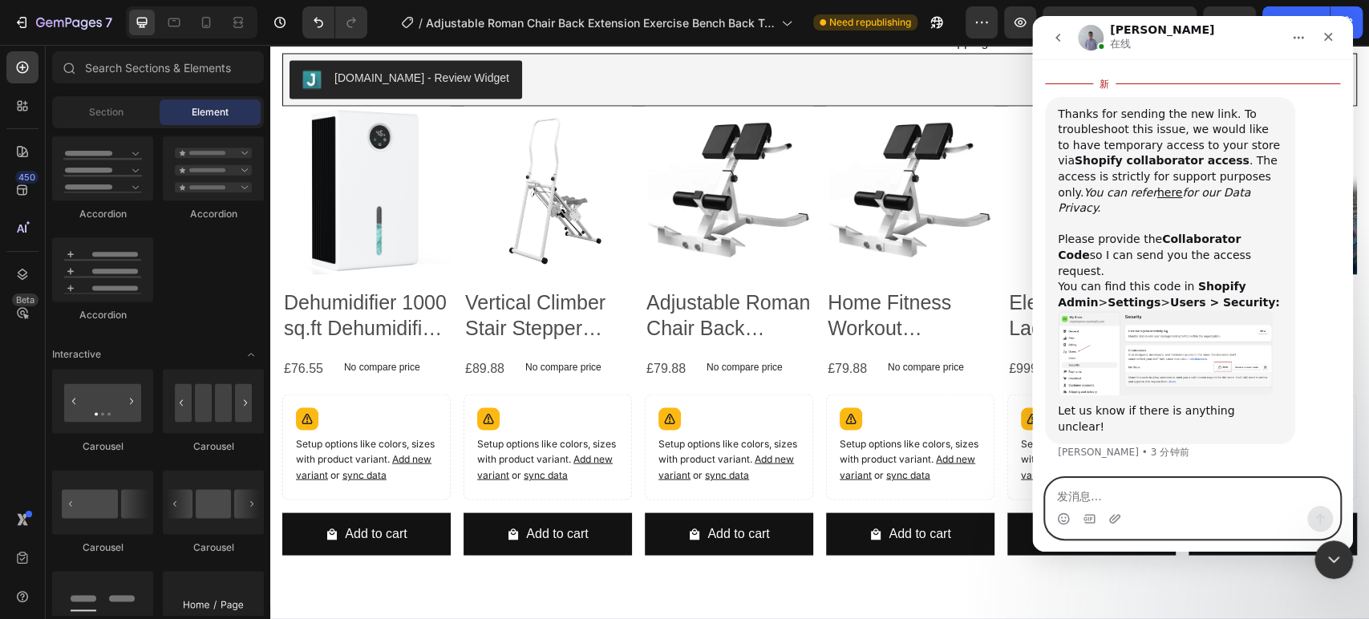
click at [1099, 497] on textarea "发消息..." at bounding box center [1192, 492] width 293 height 27
paste textarea "2277"
type textarea "2277"
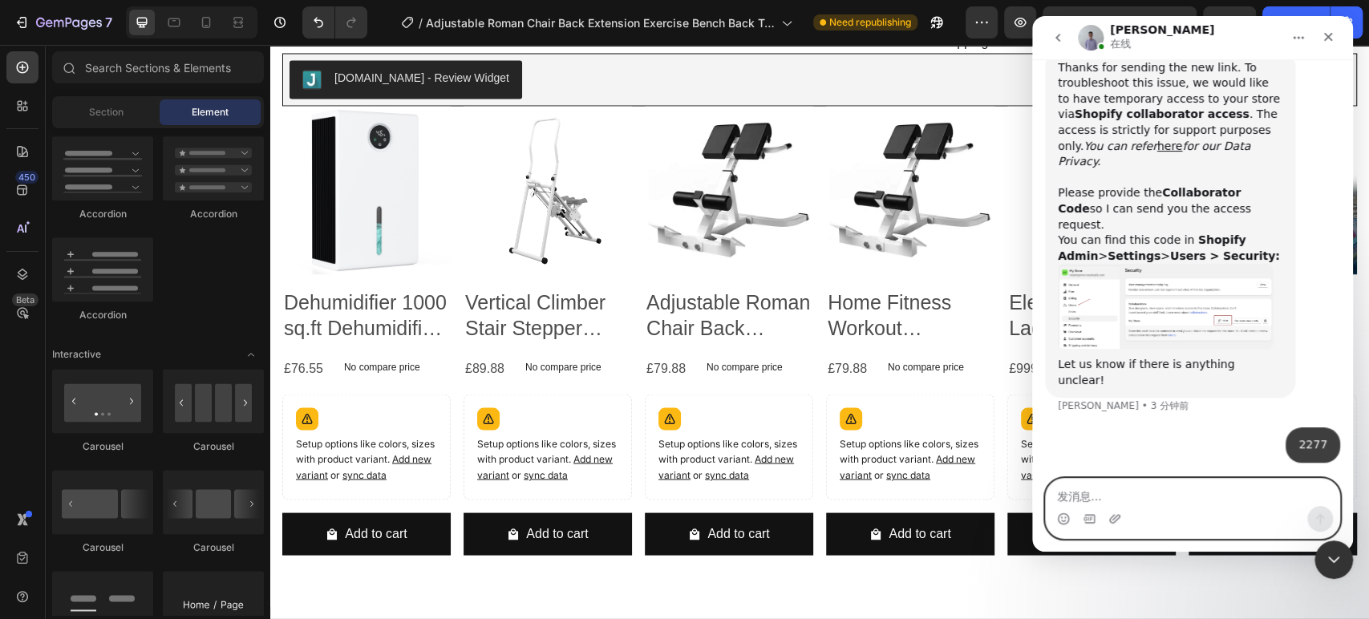
scroll to position [4518, 0]
click at [1119, 489] on textarea "发消息..." at bounding box center [1192, 492] width 293 height 27
type textarea "please check for it"
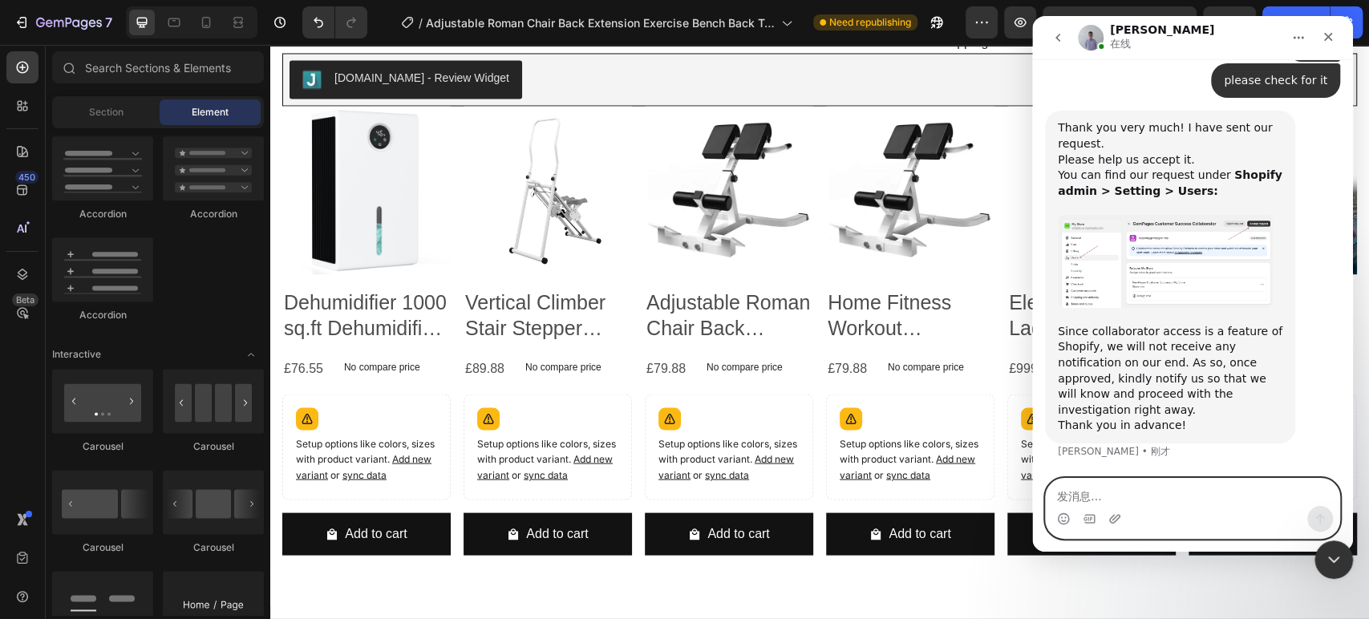
scroll to position [4917, 0]
click at [1094, 334] on div "Since collaborator access is a feature of Shopify, we will not receive any noti…" at bounding box center [1170, 380] width 225 height 110
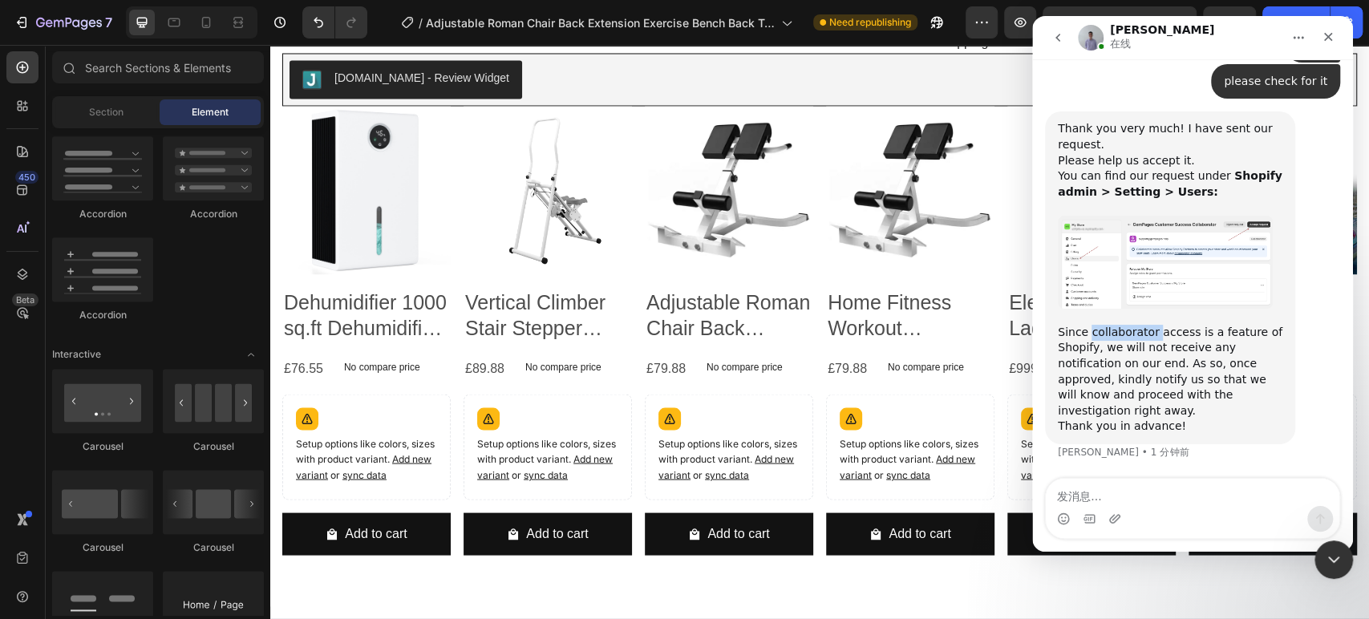
click at [1094, 334] on div "Since collaborator access is a feature of Shopify, we will not receive any noti…" at bounding box center [1170, 380] width 225 height 110
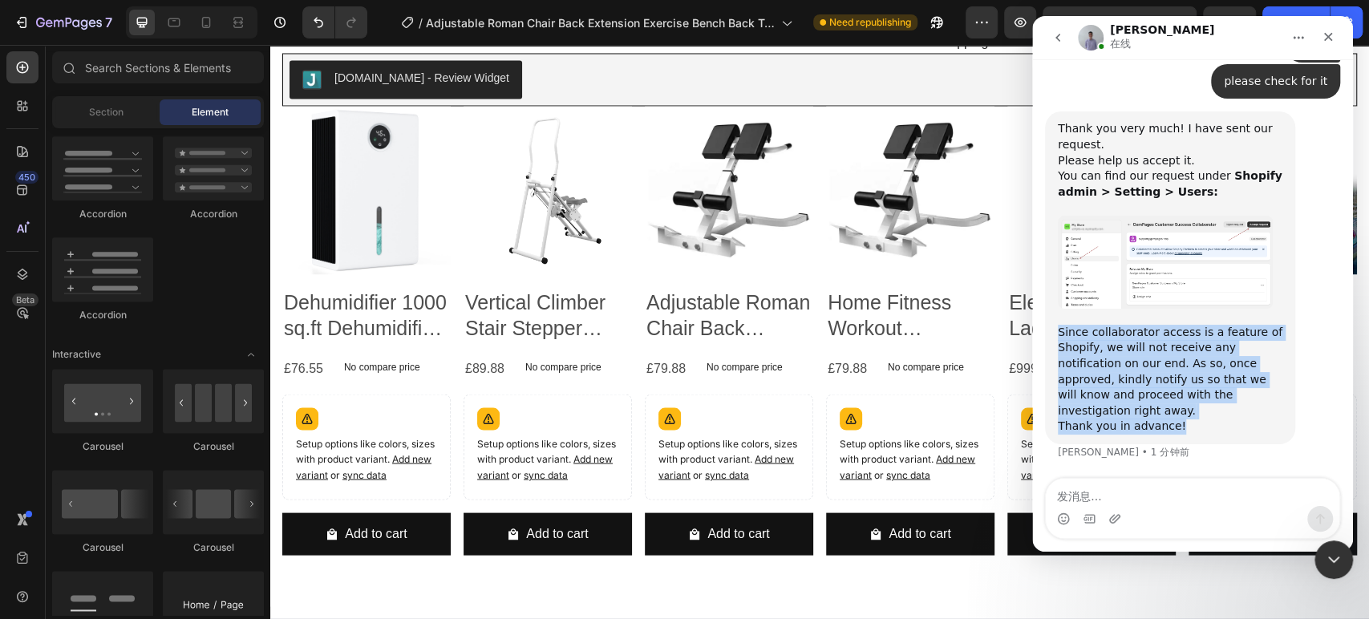
drag, startPoint x: 1189, startPoint y: 428, endPoint x: 1159, endPoint y: 403, distance: 39.2
click at [1157, 414] on div "Since collaborator access is a feature of Shopify, we will not receive any noti…" at bounding box center [1170, 380] width 225 height 110
click at [1169, 280] on img "Brad说…" at bounding box center [1165, 262] width 215 height 93
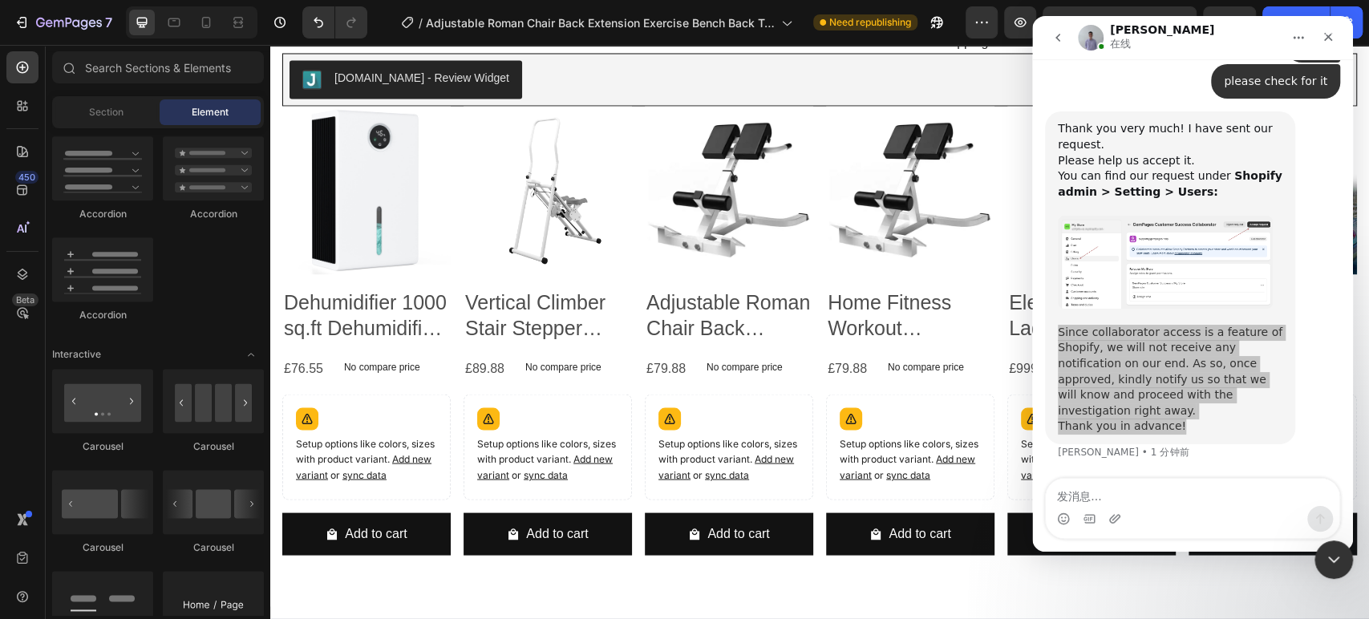
scroll to position [0, 0]
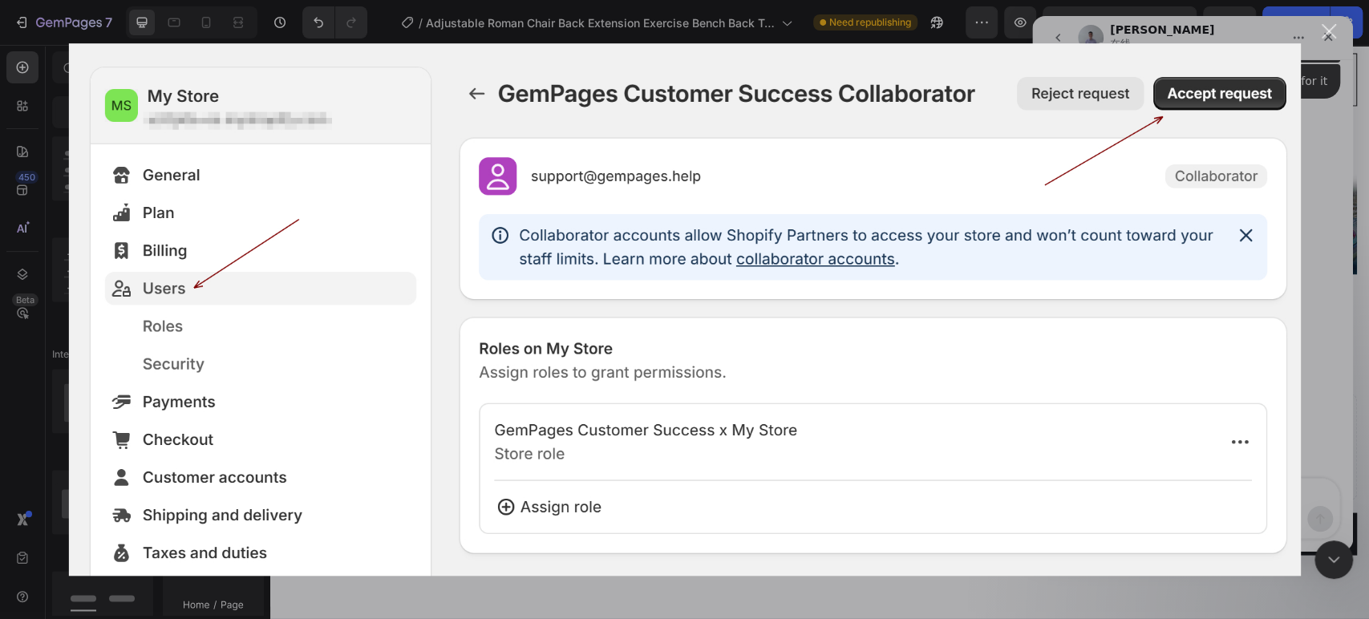
click at [1328, 30] on div "关闭" at bounding box center [1328, 31] width 15 height 15
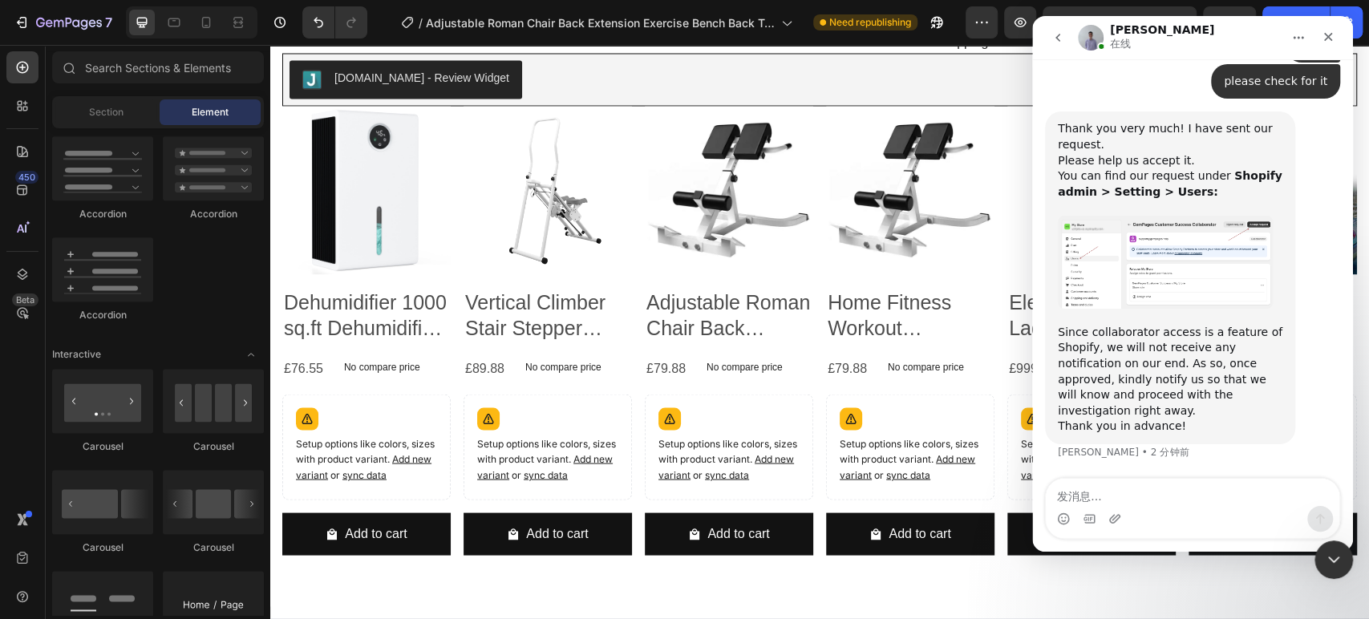
click at [1119, 365] on div "Since collaborator access is a feature of Shopify, we will not receive any noti…" at bounding box center [1170, 380] width 225 height 110
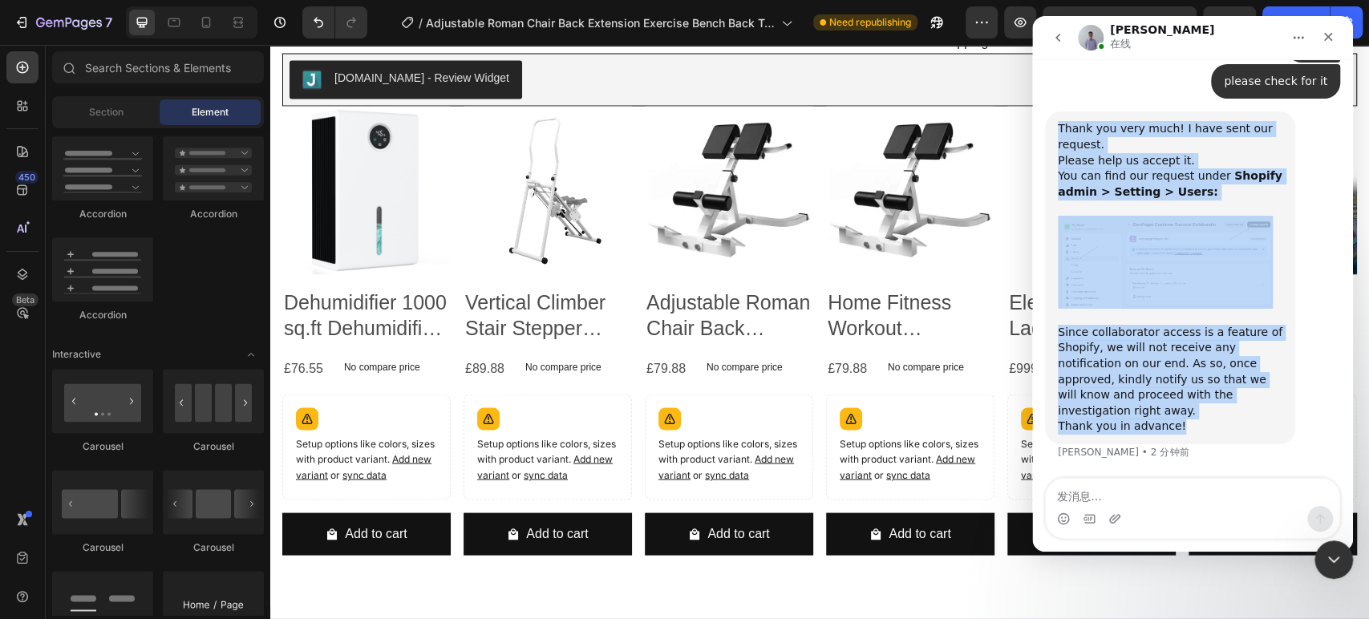
drag, startPoint x: 1059, startPoint y: 124, endPoint x: 1211, endPoint y: 423, distance: 335.3
click at [1211, 423] on div "Thank you very much! I have sent our request. ﻿Please help us accept it. ﻿You c…" at bounding box center [1170, 277] width 225 height 313
copy div "Thank you very much! I have sent our request. ﻿Please help us accept it. ﻿You c…"
click at [1196, 148] on div "Thank you very much! I have sent our request. ﻿Please help us accept it. ﻿You c…" at bounding box center [1170, 168] width 225 height 95
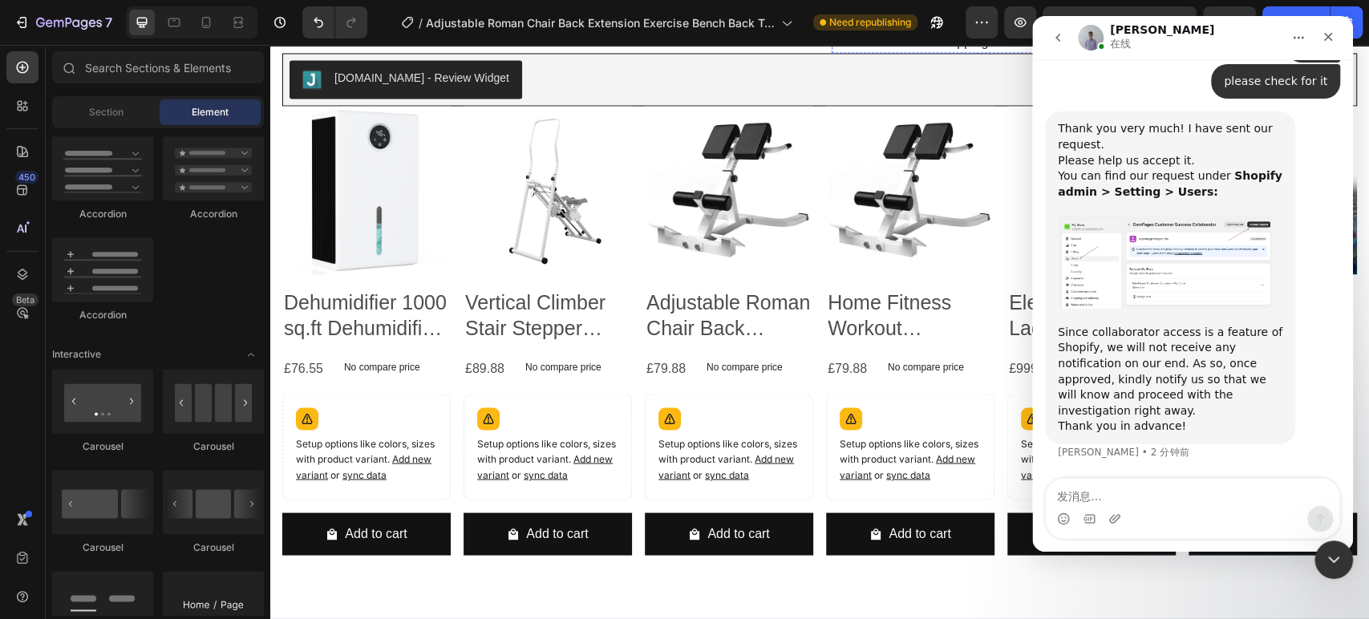
scroll to position [2884, 0]
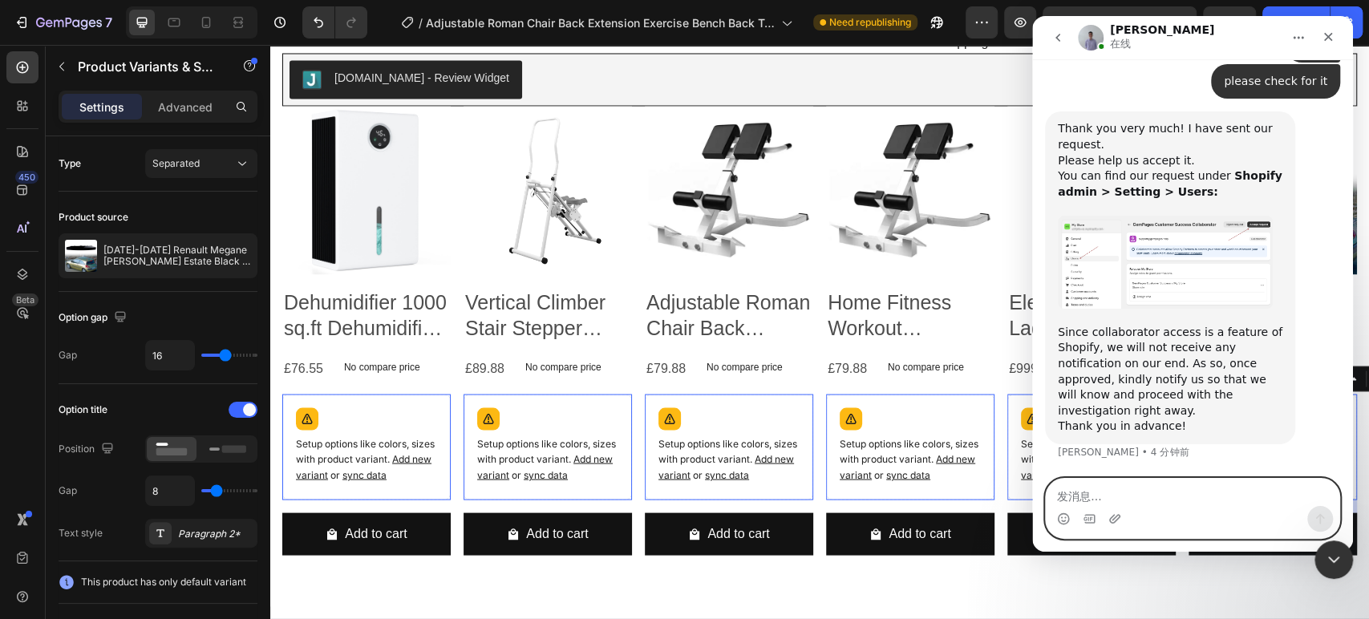
drag, startPoint x: 1107, startPoint y: 496, endPoint x: 1068, endPoint y: 480, distance: 42.4
click at [1107, 496] on textarea "发消息..." at bounding box center [1192, 492] width 293 height 27
click at [1141, 492] on textarea "发消息..." at bounding box center [1192, 492] width 293 height 27
paste textarea "It"
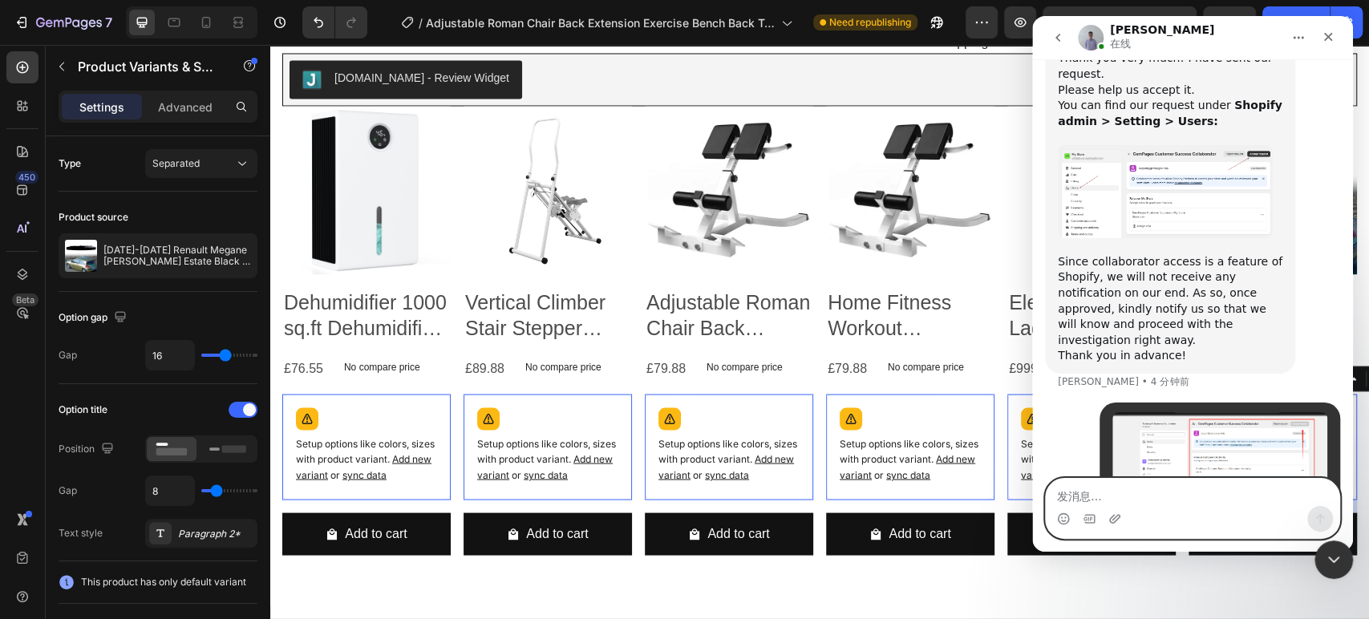
scroll to position [5061, 0]
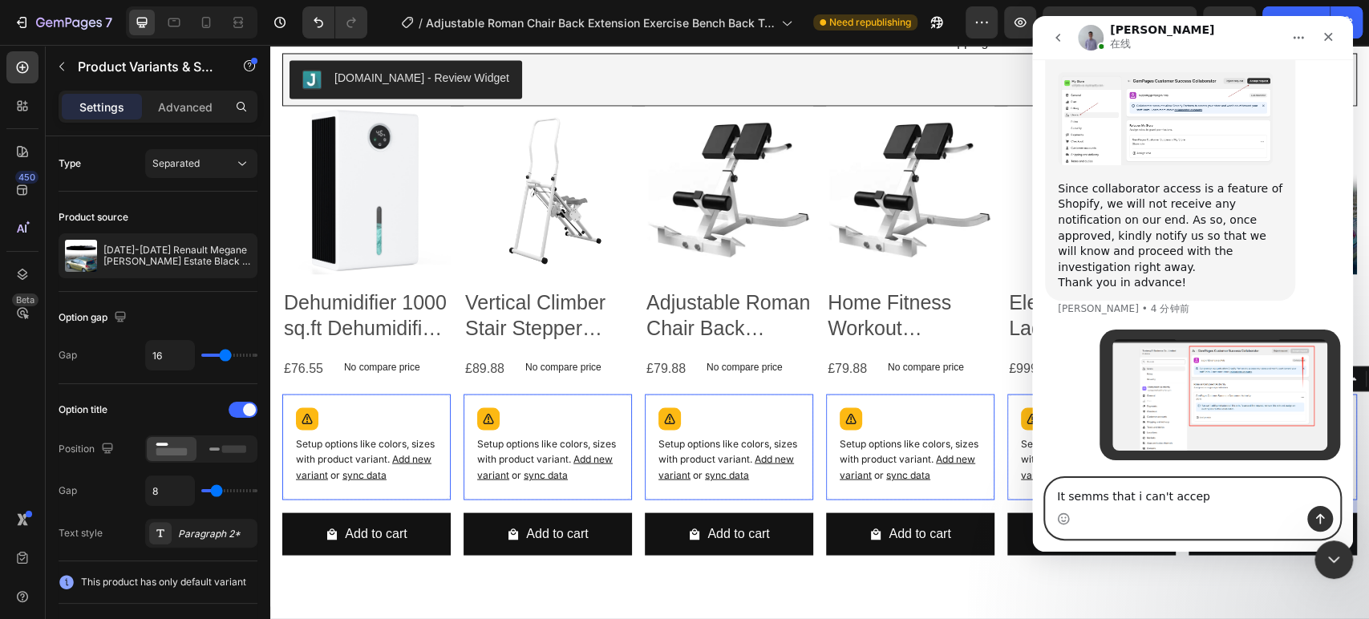
type textarea "It semms that i can't accept"
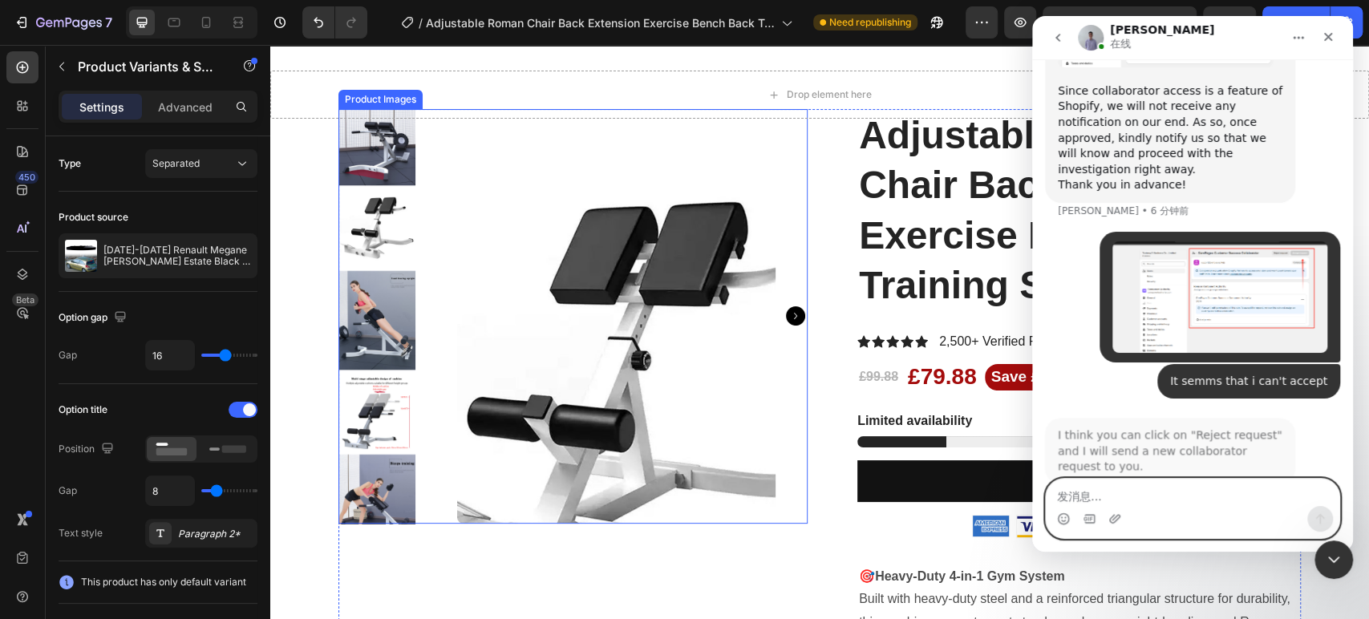
scroll to position [5192, 0]
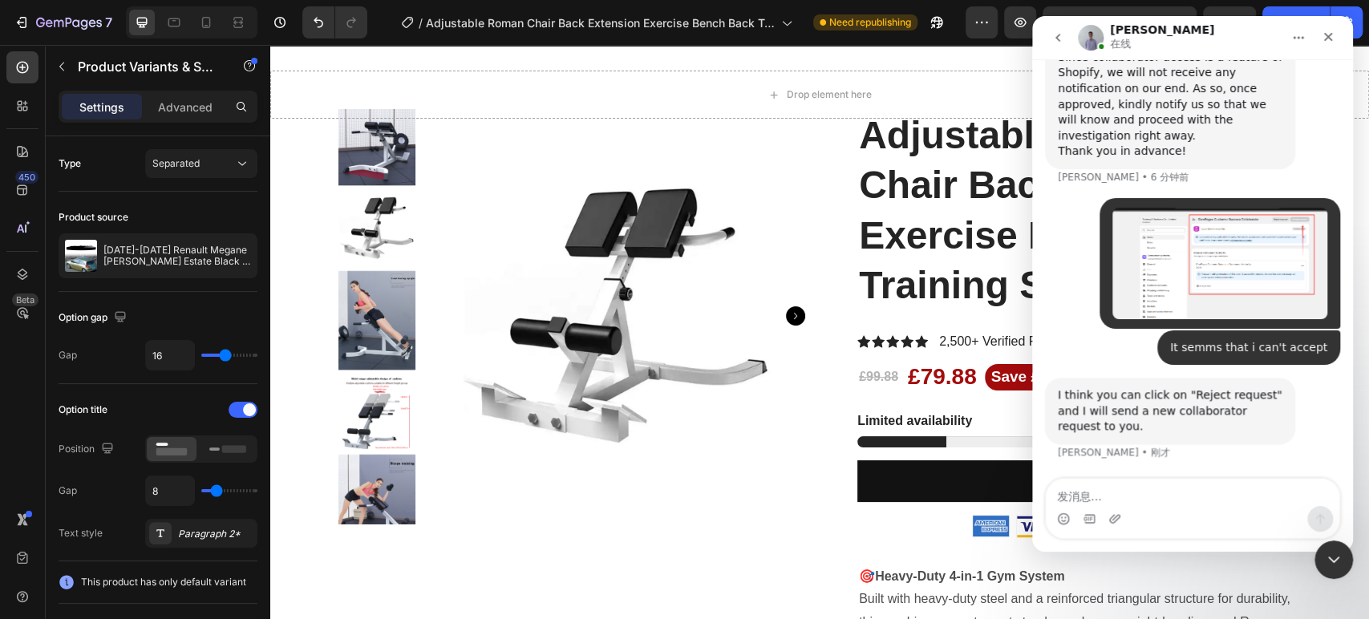
click at [1119, 403] on div "I think you can click on "Reject request" and I will send a new collaborator re…" at bounding box center [1170, 410] width 225 height 47
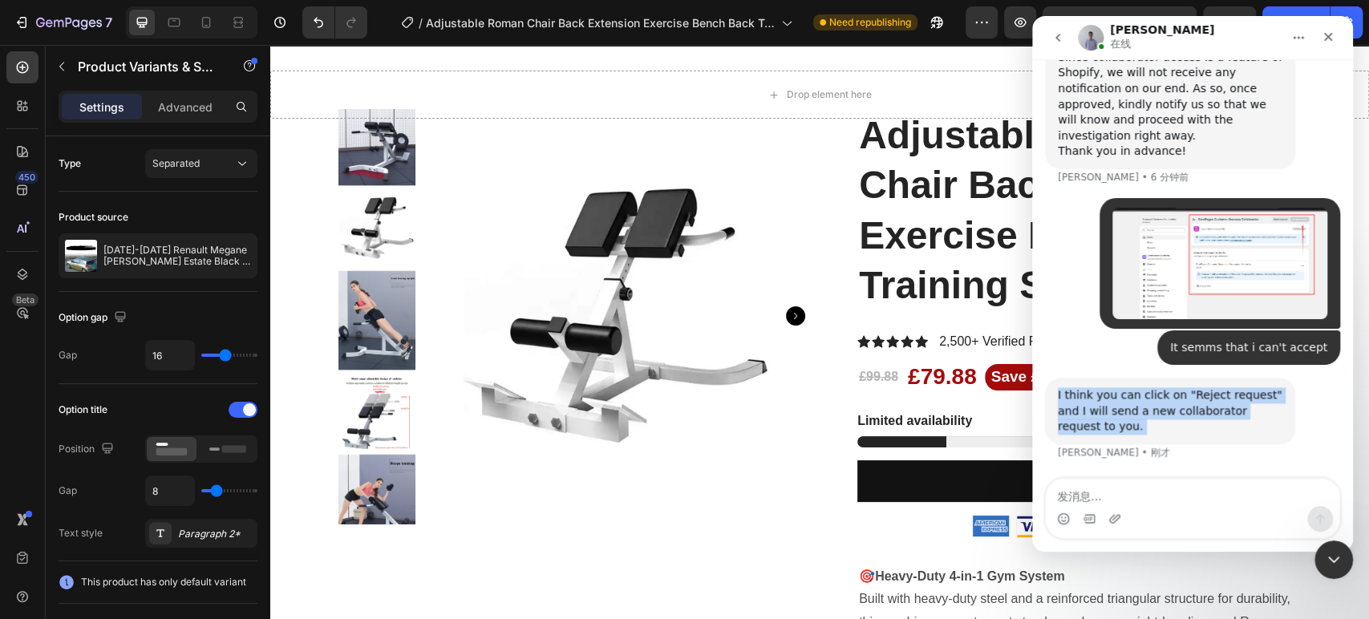
click at [1119, 403] on div "I think you can click on "Reject request" and I will send a new collaborator re…" at bounding box center [1170, 410] width 225 height 47
click at [1158, 408] on div "I think you can click on "Reject request" and I will send a new collaborator re…" at bounding box center [1170, 410] width 225 height 47
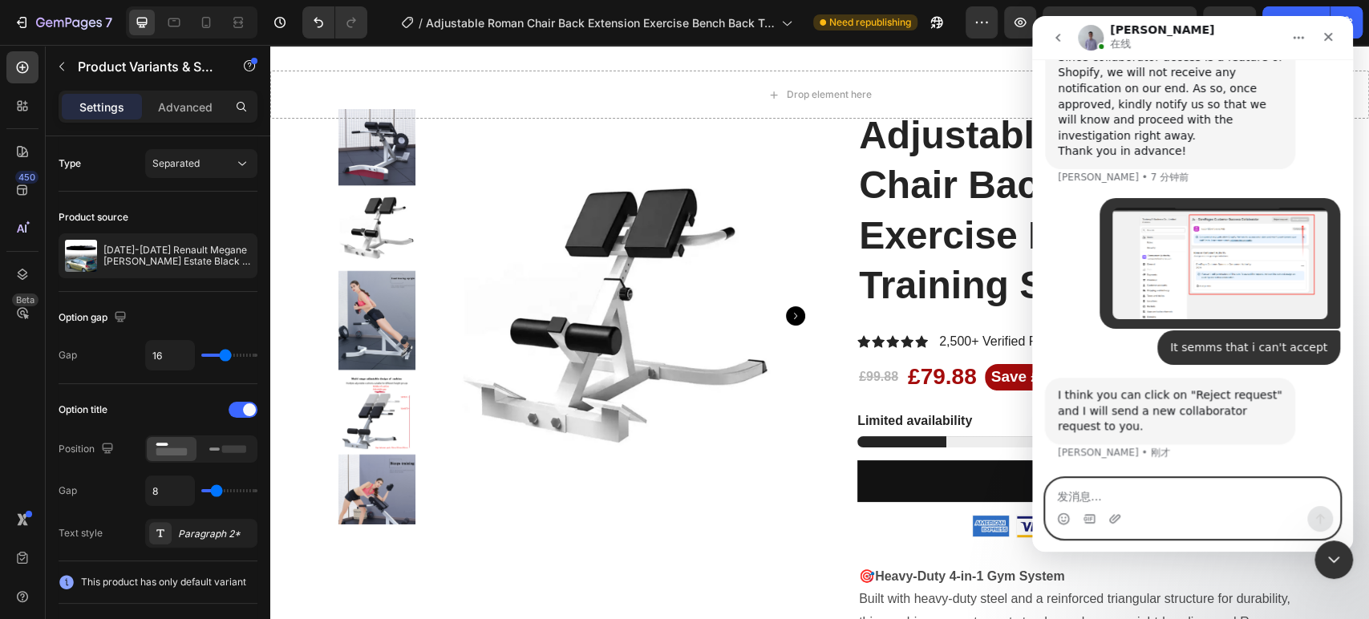
click at [1087, 499] on textarea "发消息..." at bounding box center [1192, 492] width 293 height 27
type textarea "ok,reject"
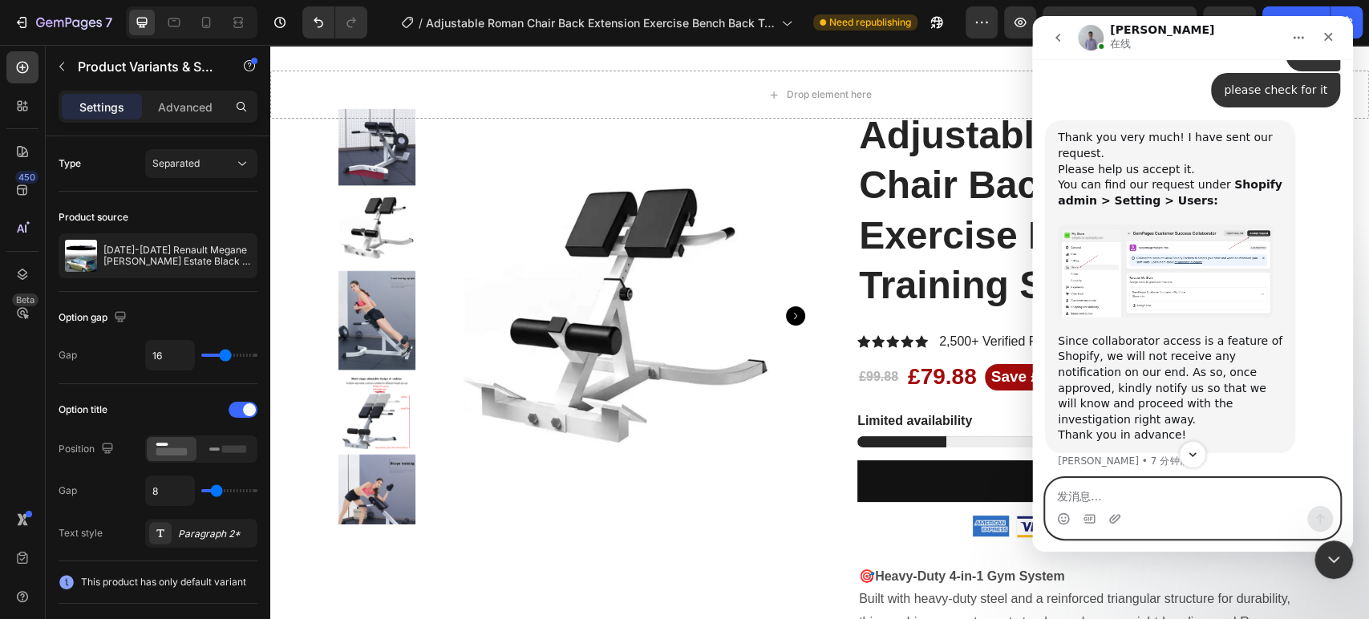
scroll to position [4883, 0]
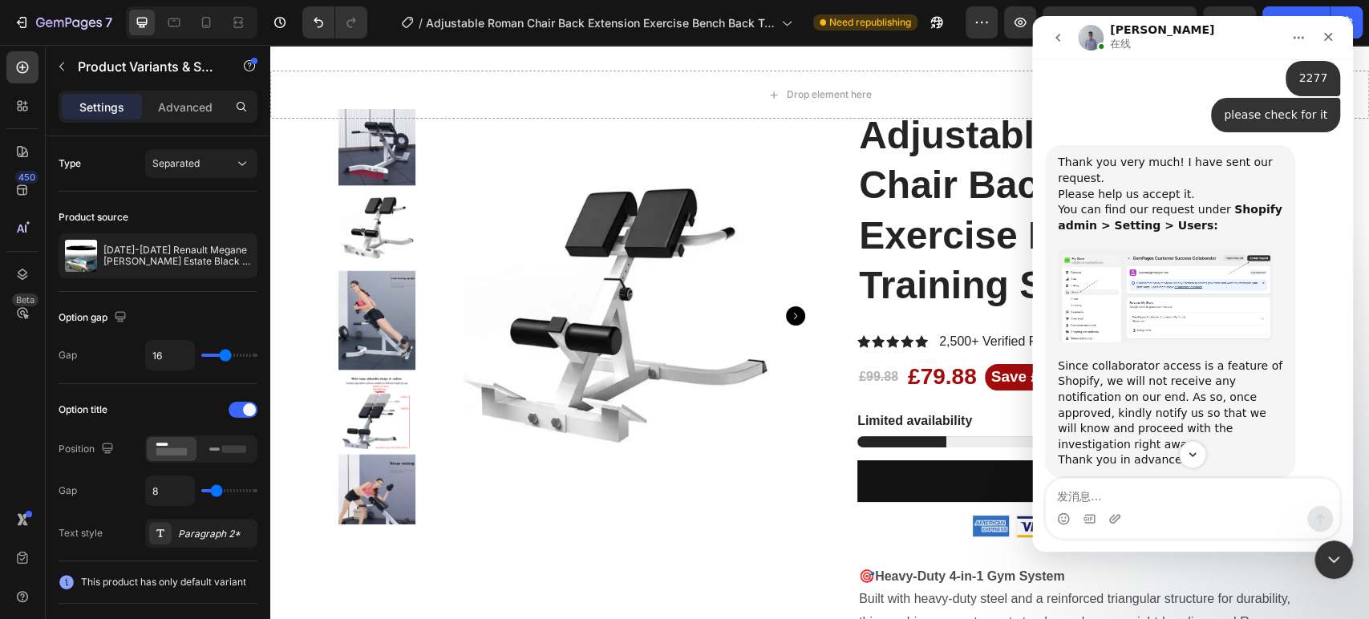
click at [1157, 301] on img "Brad说…" at bounding box center [1165, 295] width 215 height 93
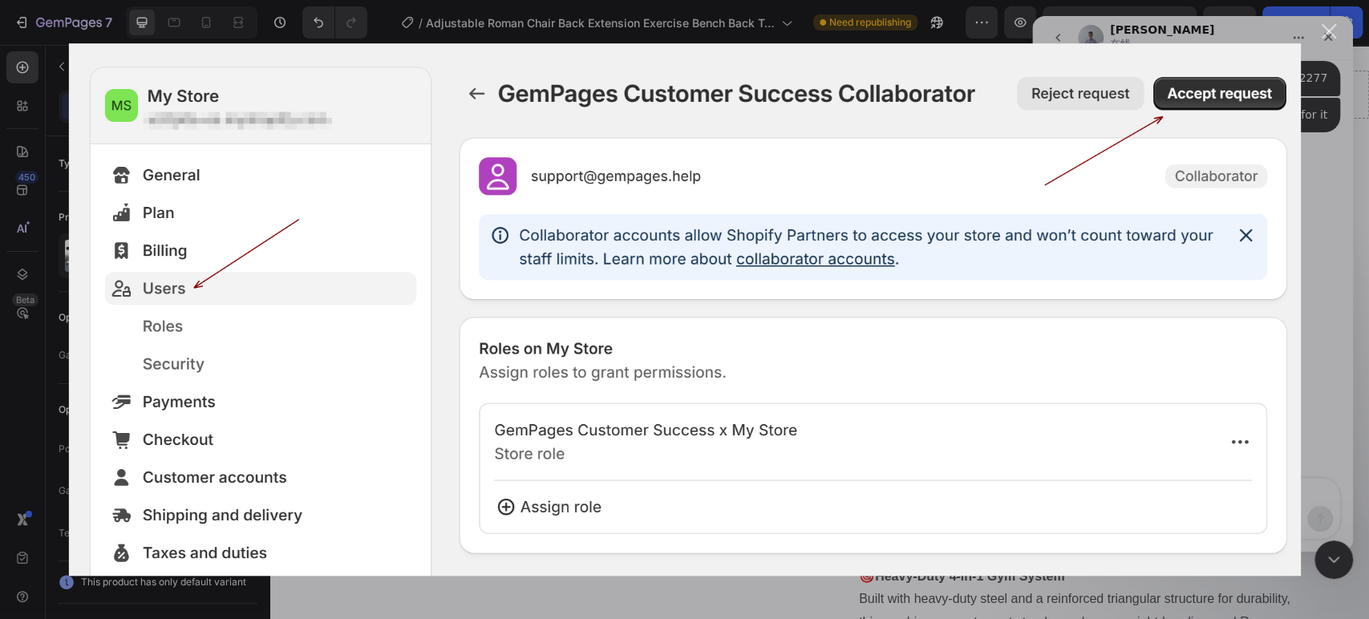
scroll to position [0, 0]
click at [1332, 32] on div "关闭" at bounding box center [1328, 31] width 15 height 15
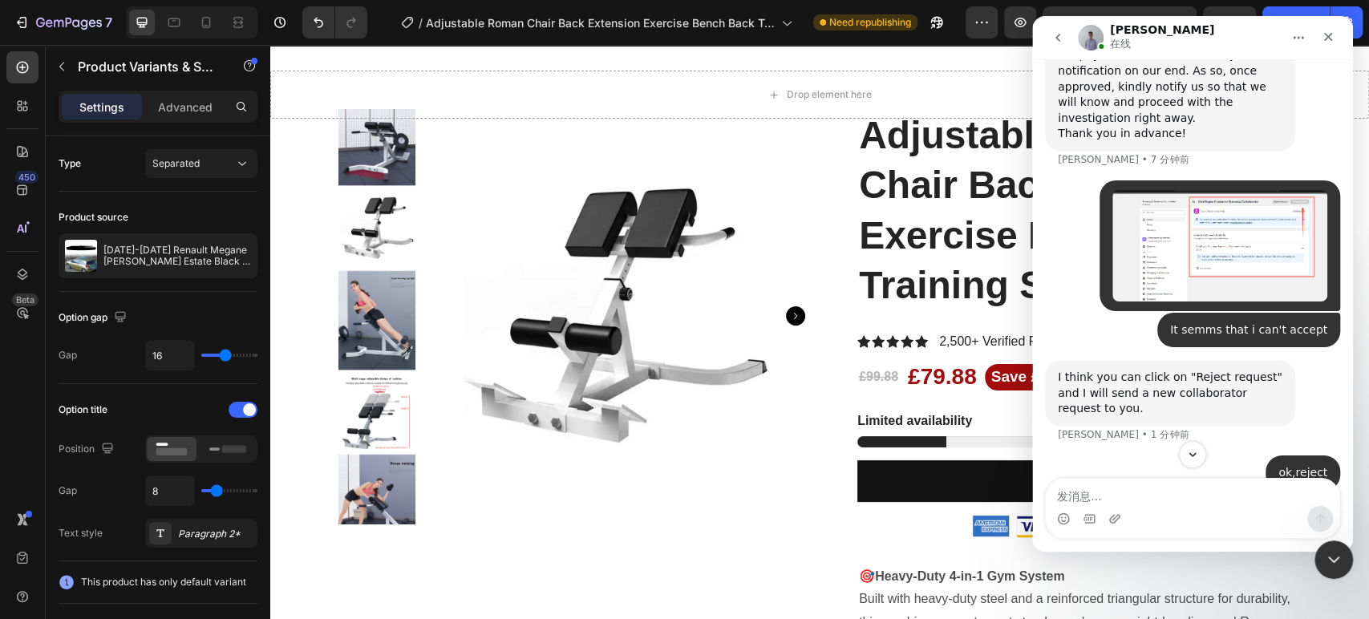
scroll to position [5240, 0]
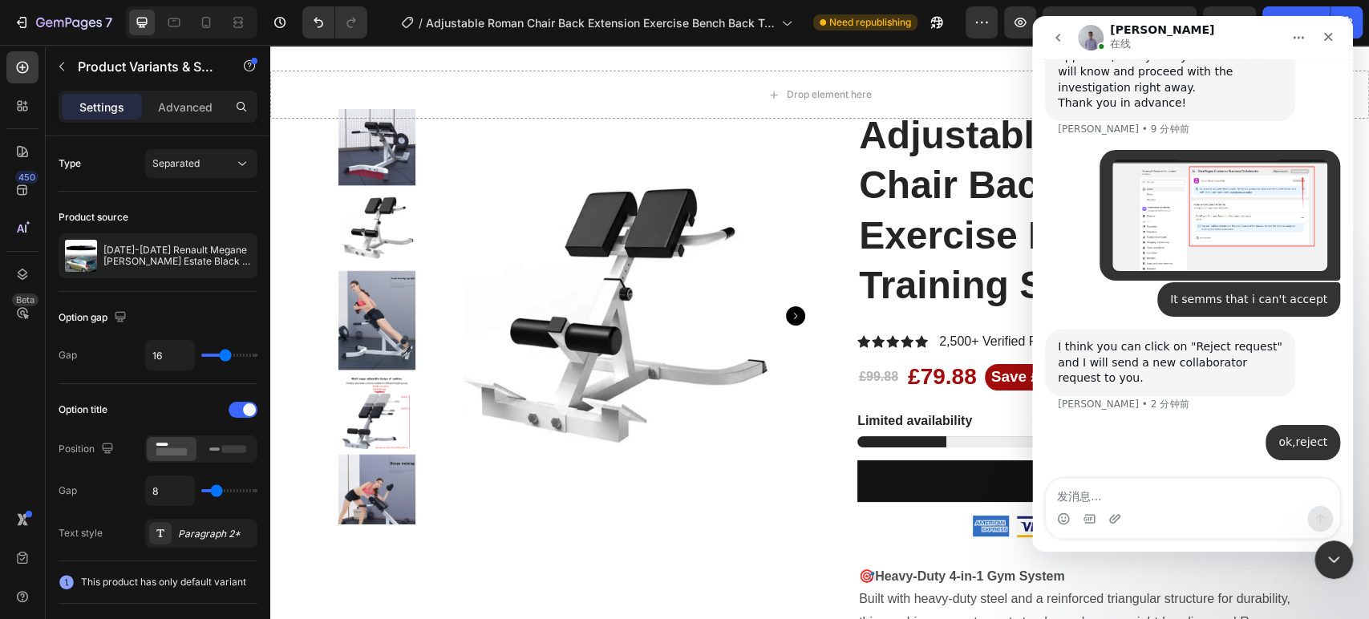
click at [1186, 358] on div "I think you can click on "Reject request" and I will send a new collaborator re…" at bounding box center [1170, 362] width 225 height 47
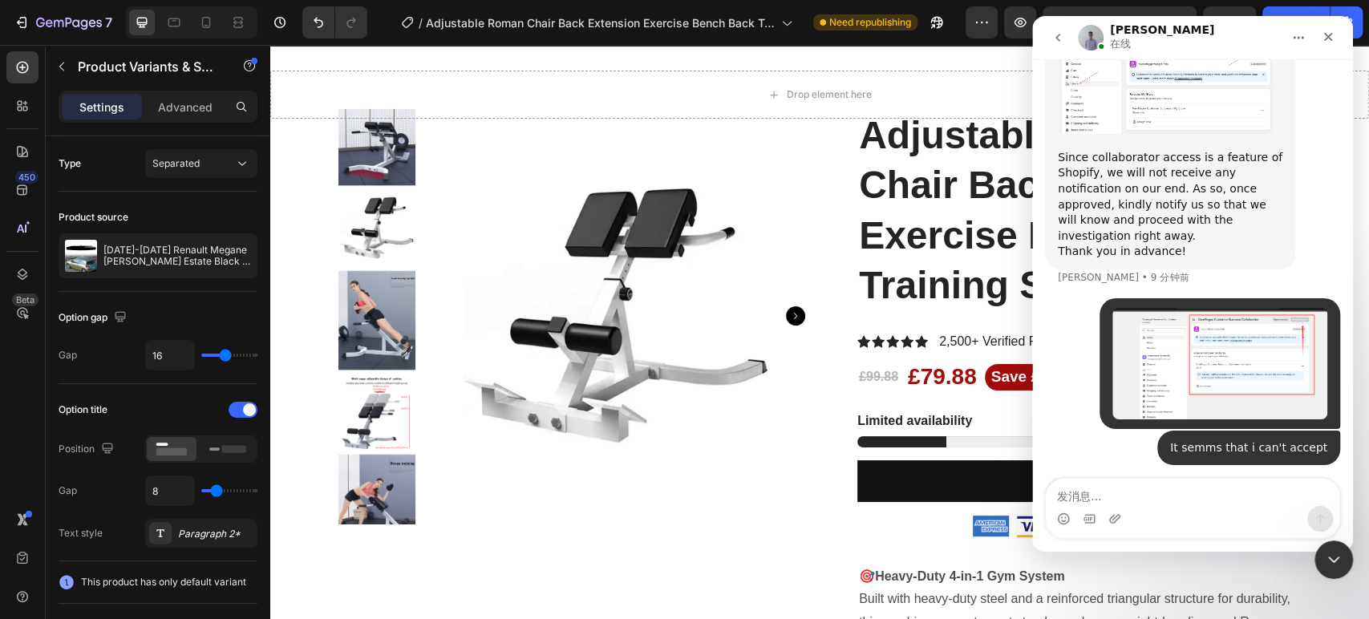
scroll to position [5062, 0]
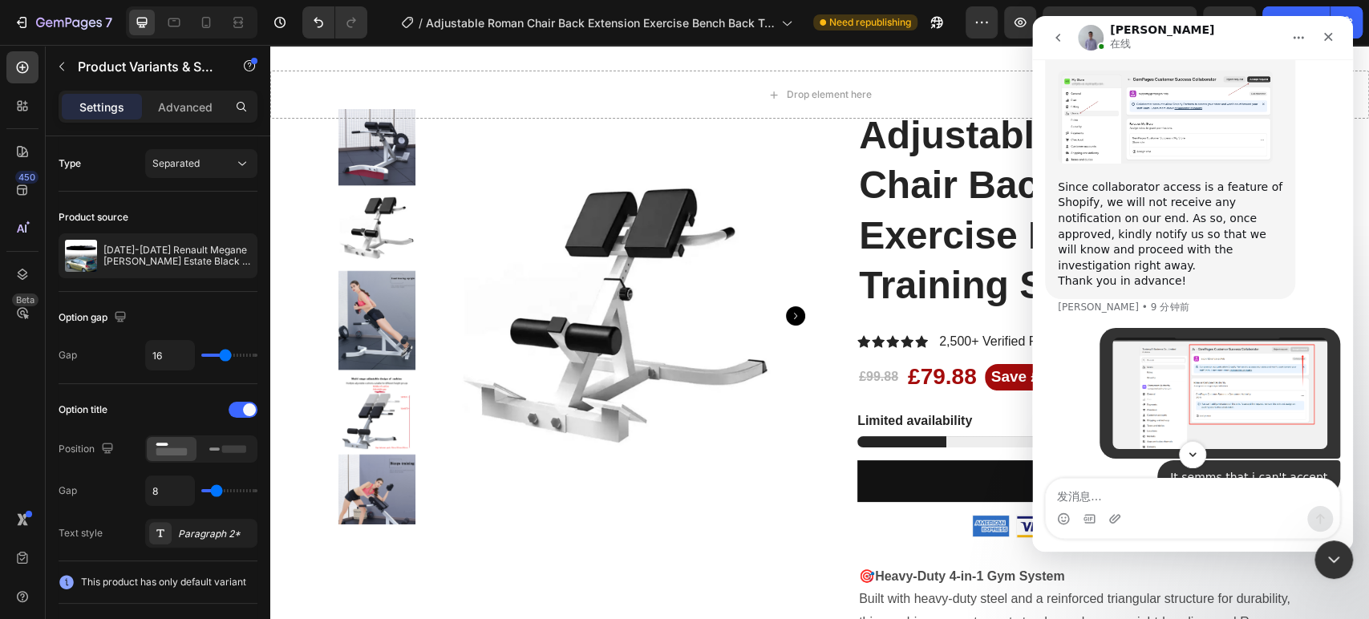
click at [1154, 256] on div "Since collaborator access is a feature of Shopify, we will not receive any noti…" at bounding box center [1170, 235] width 225 height 110
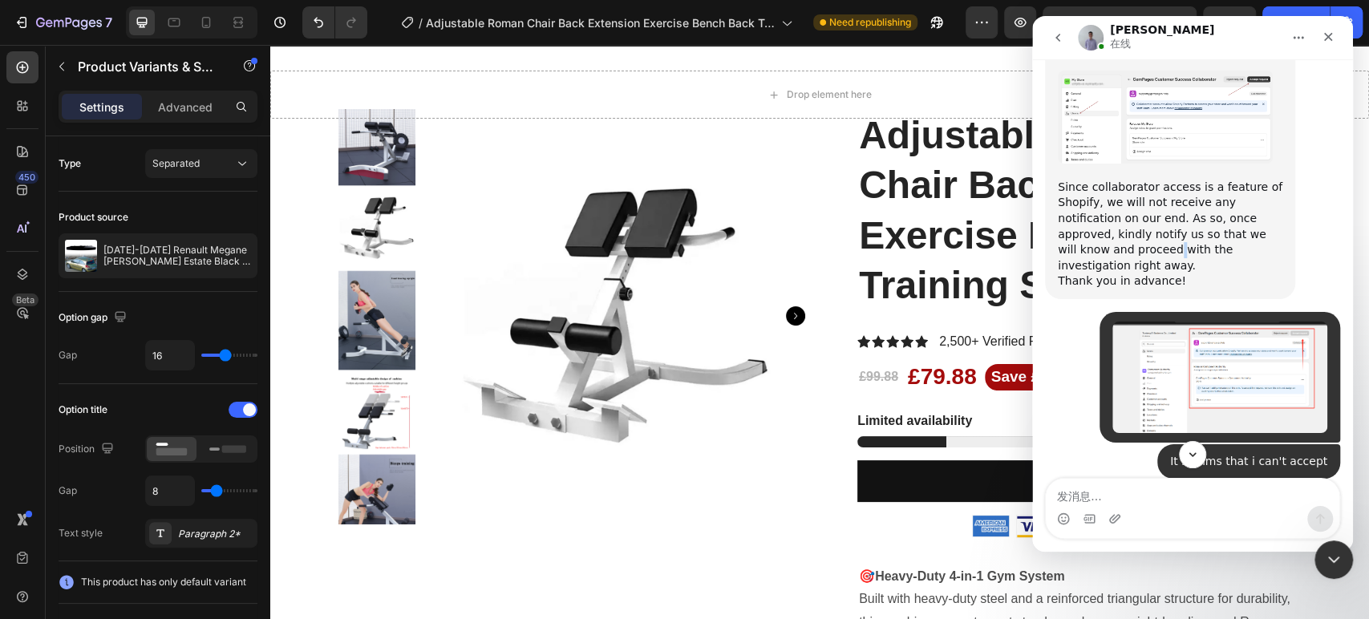
click at [1154, 256] on div "Since collaborator access is a feature of Shopify, we will not receive any noti…" at bounding box center [1170, 235] width 225 height 110
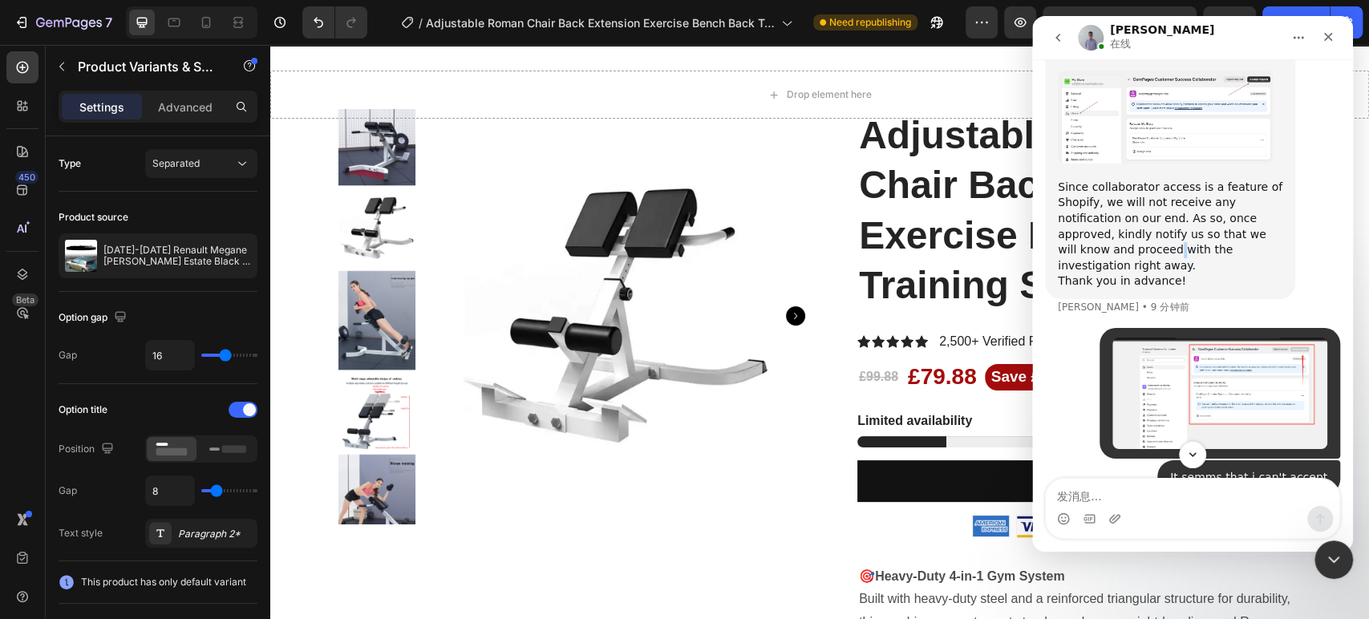
click at [1154, 256] on div "Since collaborator access is a feature of Shopify, we will not receive any noti…" at bounding box center [1170, 235] width 225 height 110
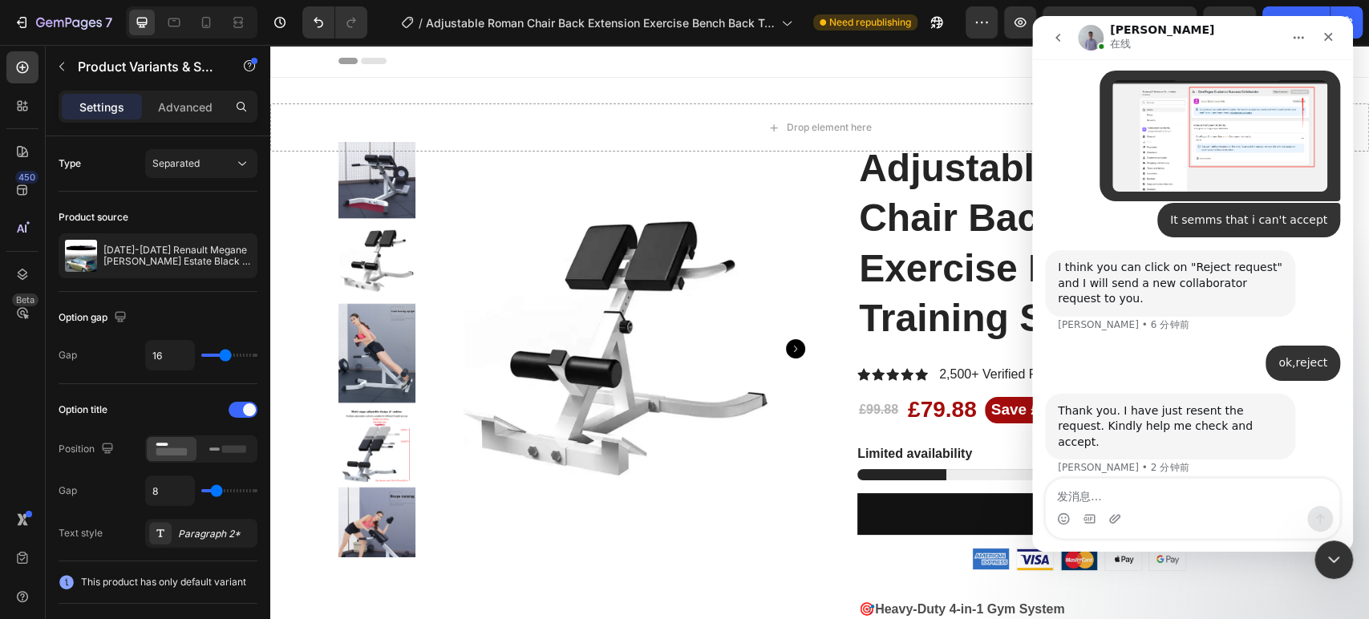
scroll to position [5036, 0]
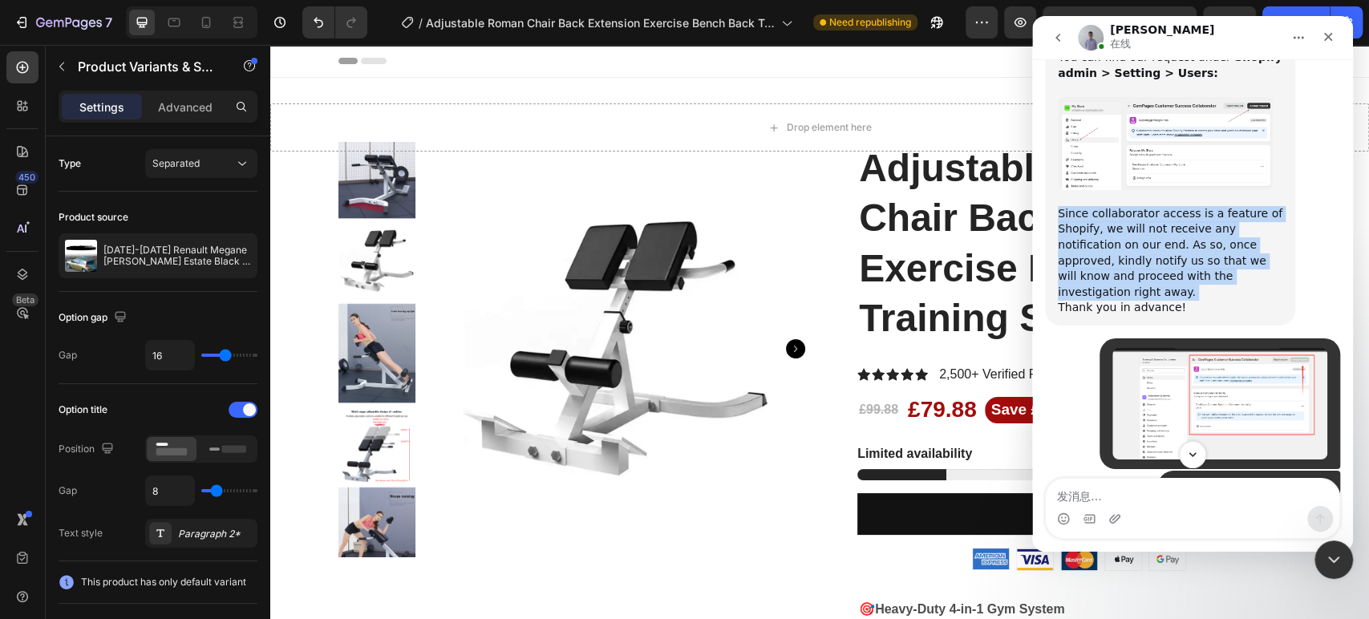
click at [1176, 377] on img "user说…" at bounding box center [1219, 403] width 215 height 111
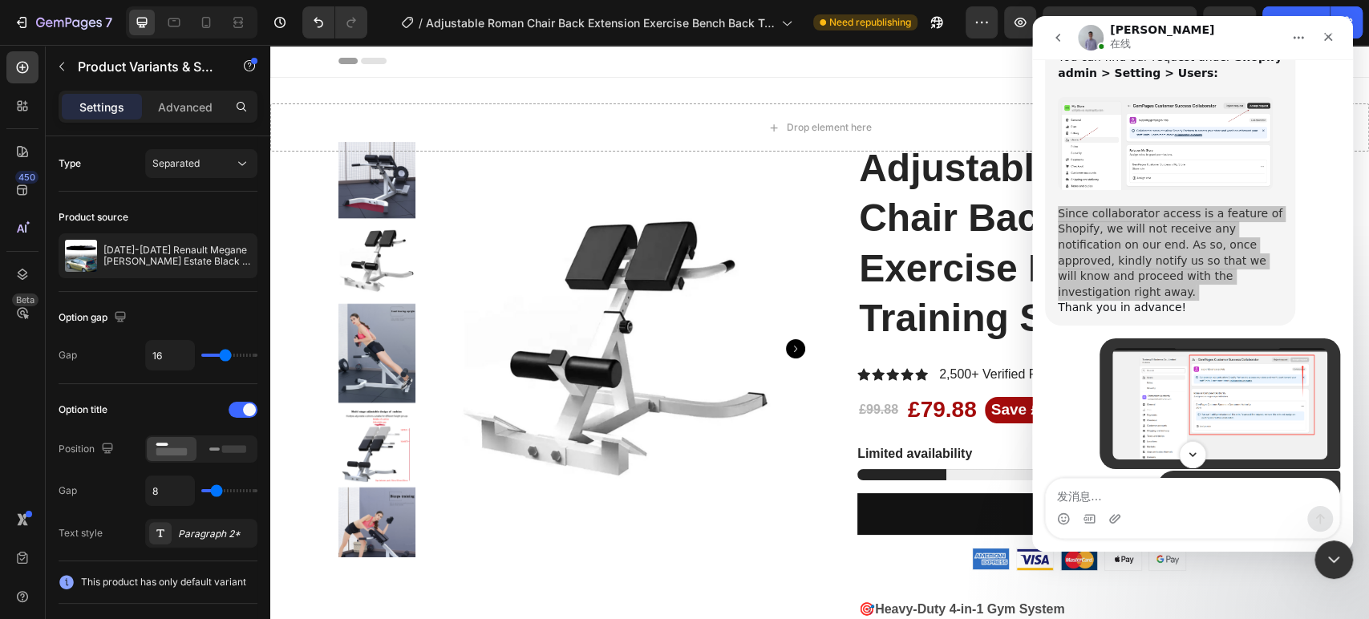
scroll to position [0, 0]
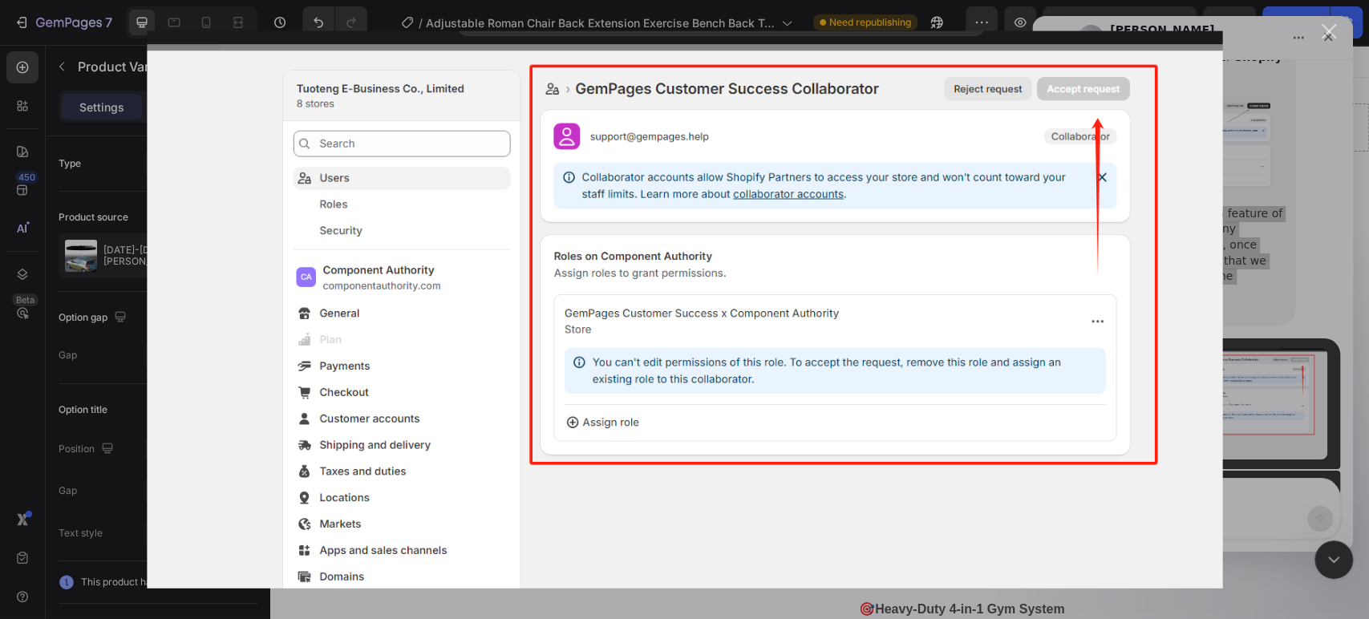
click at [1332, 32] on div "关闭" at bounding box center [1328, 31] width 15 height 15
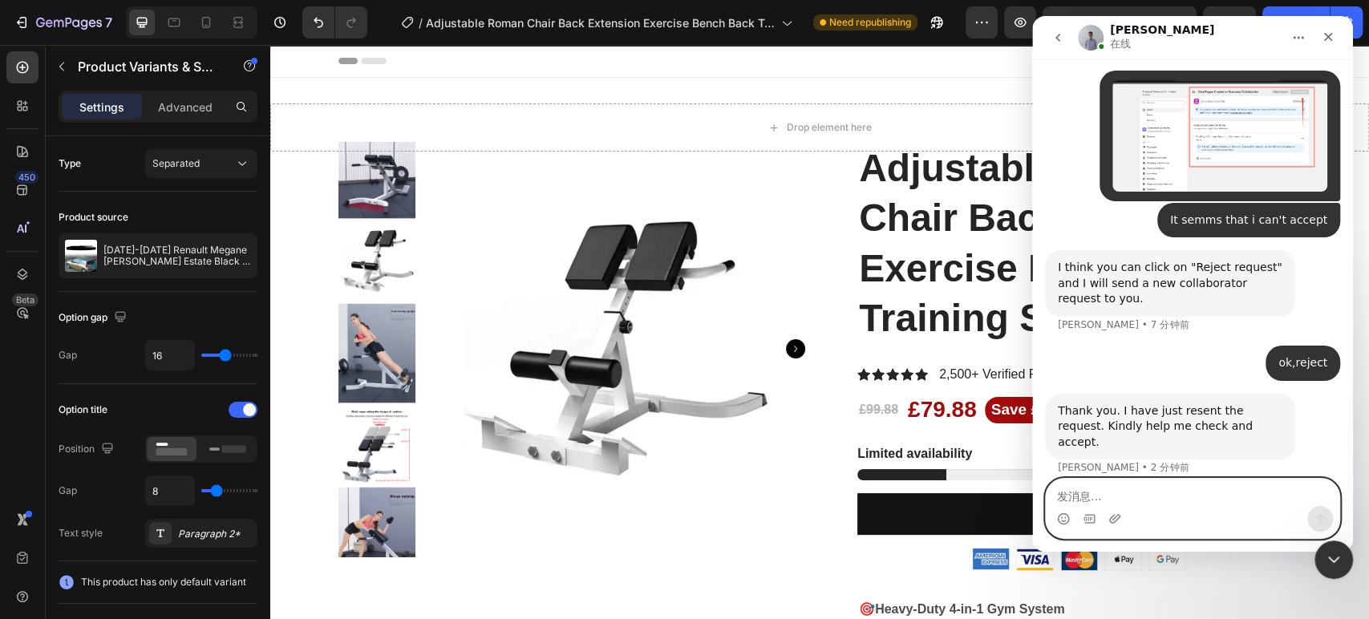
click at [1140, 505] on textarea "发消息..." at bounding box center [1192, 492] width 293 height 27
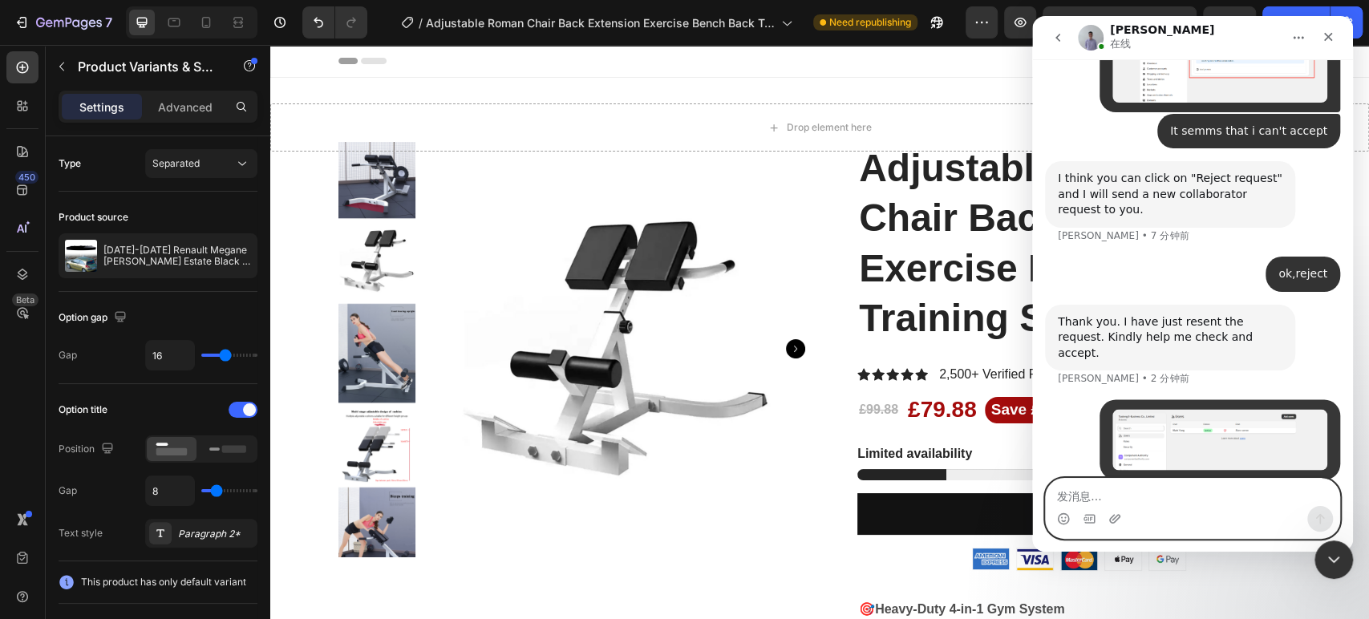
scroll to position [5396, 0]
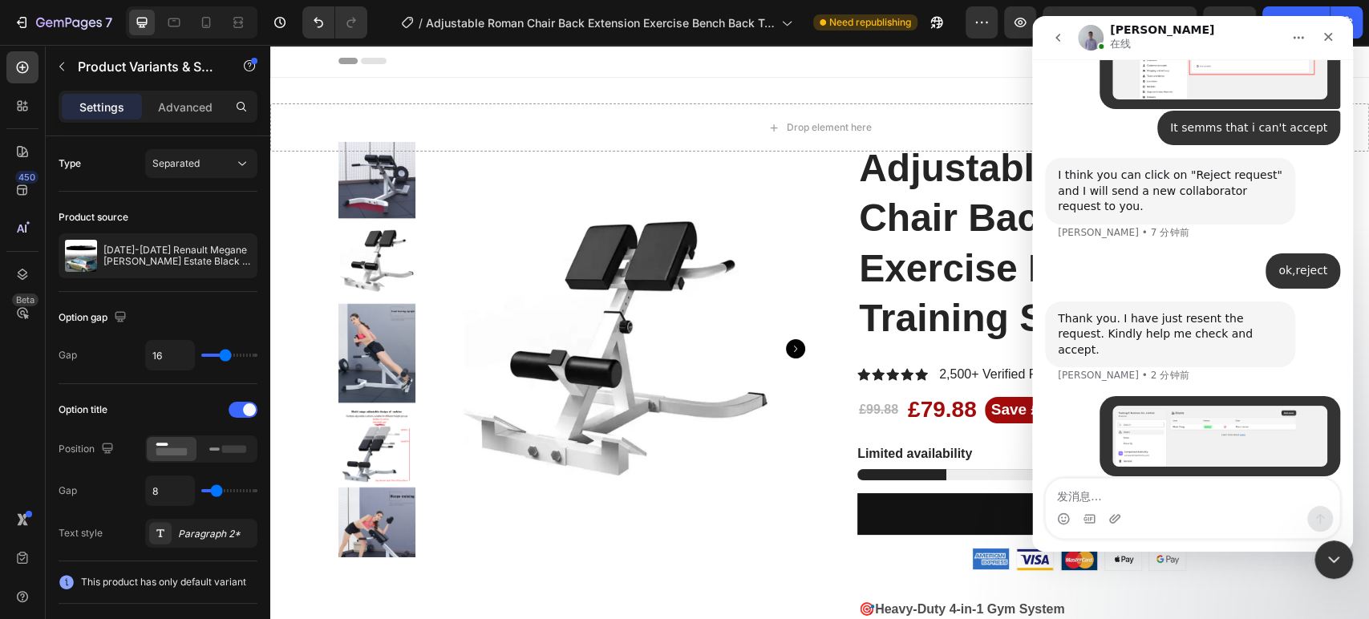
click at [1200, 427] on img "user说…" at bounding box center [1219, 436] width 215 height 61
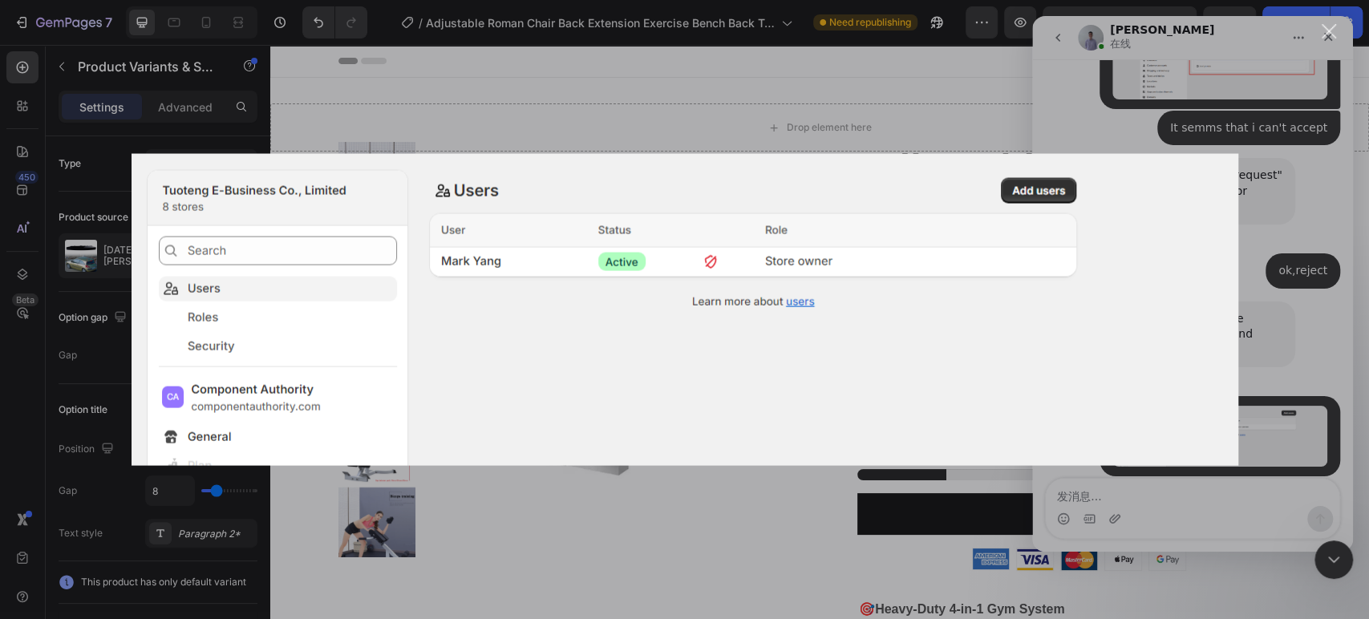
click at [1329, 32] on div "关闭" at bounding box center [1328, 31] width 15 height 15
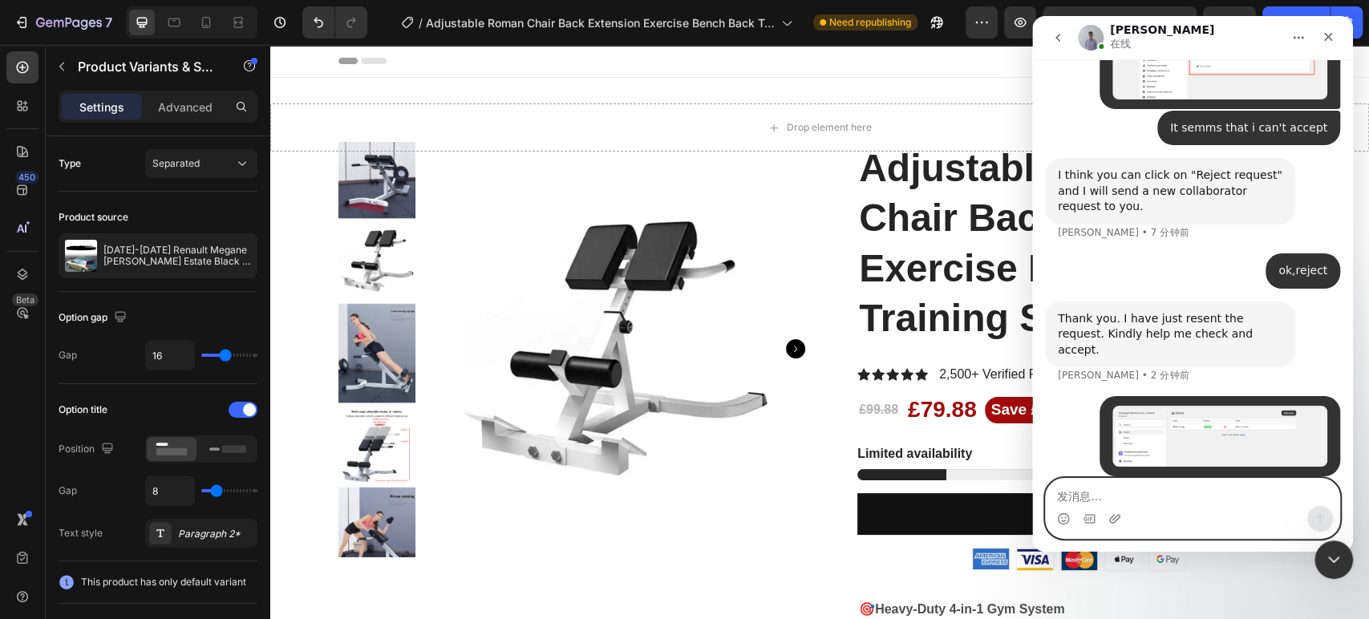
click at [1119, 492] on textarea "发消息..." at bounding box center [1192, 492] width 293 height 27
click at [1087, 496] on textarea "发消息..." at bounding box center [1192, 492] width 293 height 27
type textarea "did not seen any request"
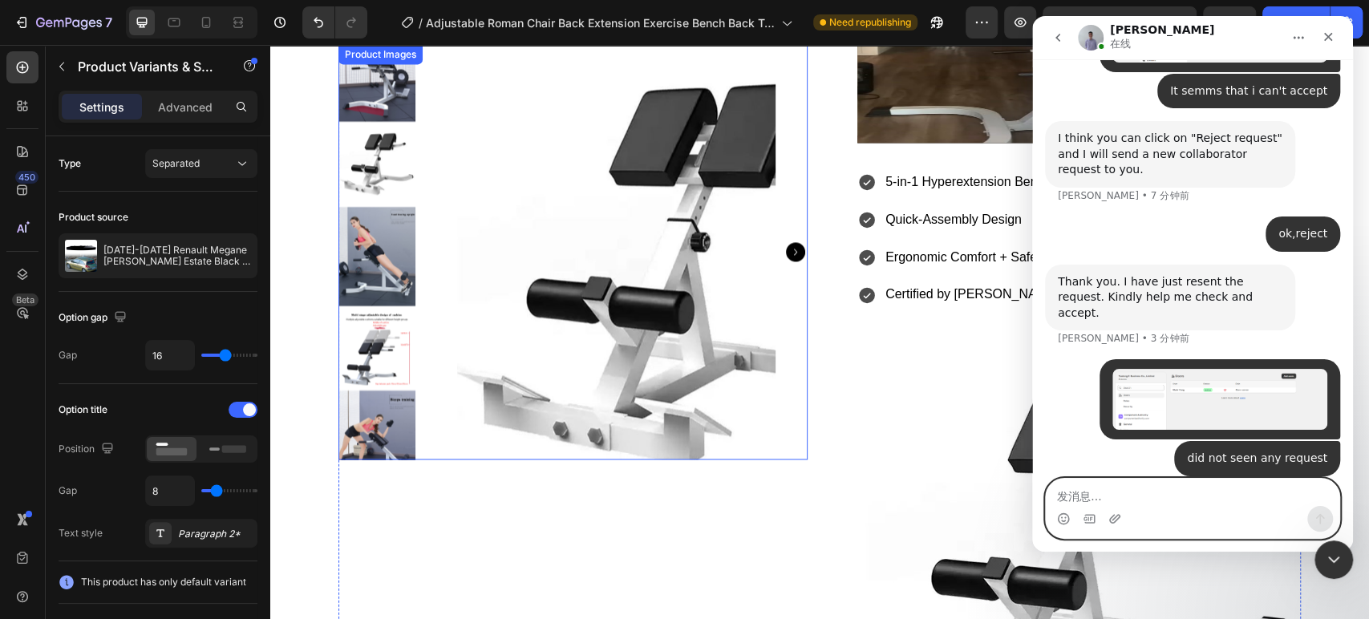
scroll to position [1192, 0]
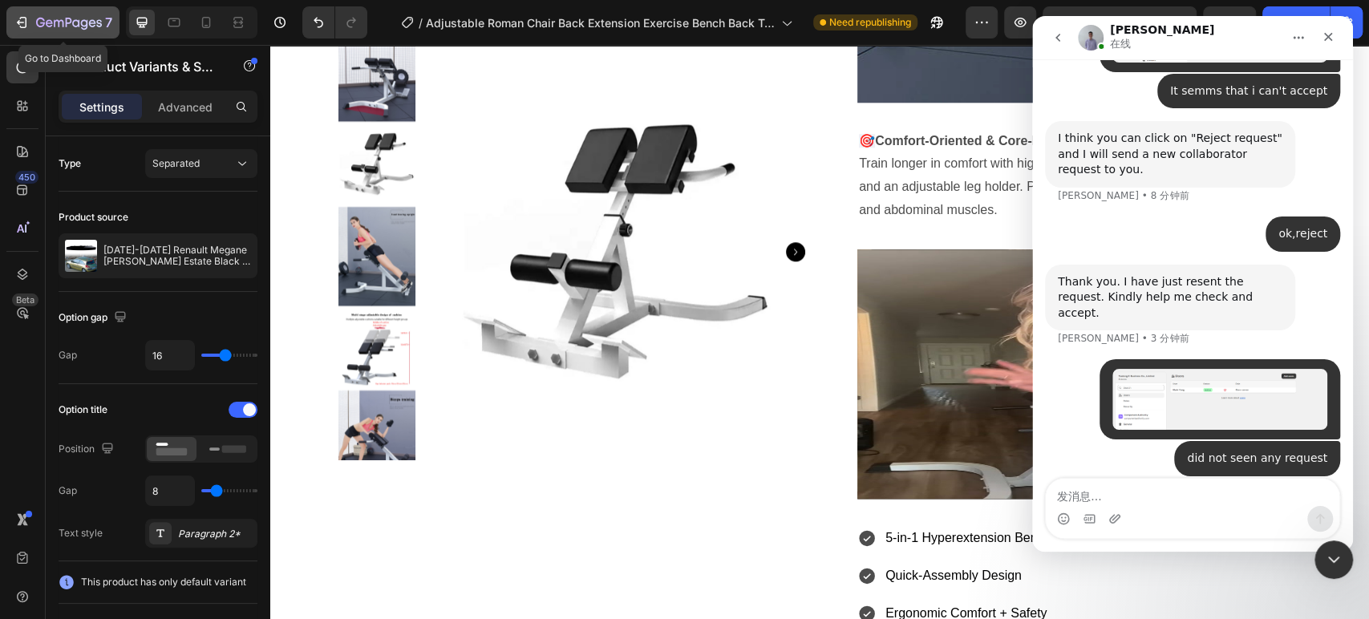
drag, startPoint x: 13, startPoint y: 21, endPoint x: 19, endPoint y: 26, distance: 8.5
click at [13, 21] on button "7" at bounding box center [62, 22] width 113 height 32
click at [25, 26] on icon "button" at bounding box center [23, 22] width 7 height 11
